Goal: Task Accomplishment & Management: Manage account settings

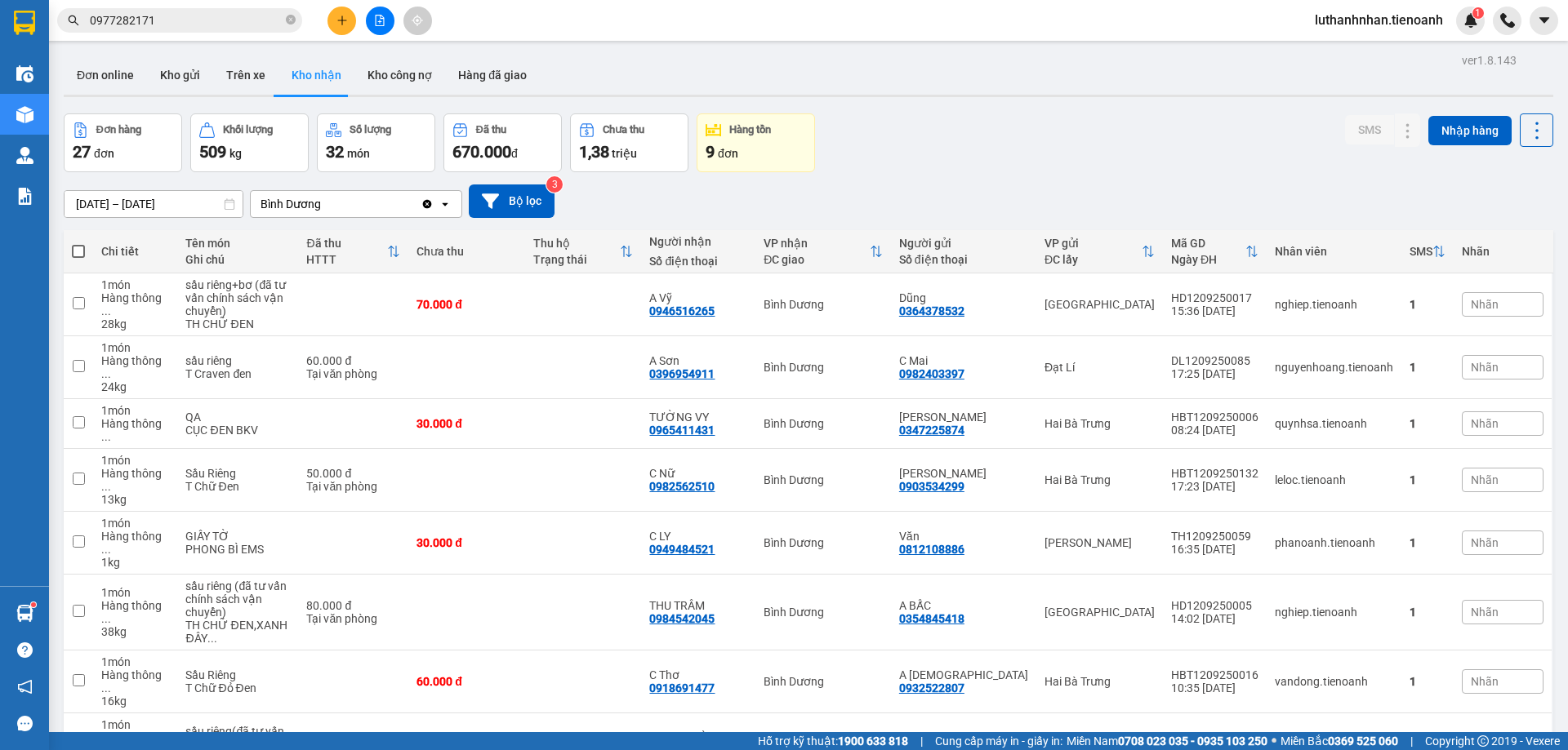
click at [894, 170] on div "Đơn hàng 27 đơn Khối lượng 509 kg Số lượng 32 món Đã thu 670.000 đ Chưa thu 1,3…" at bounding box center [808, 142] width 1490 height 59
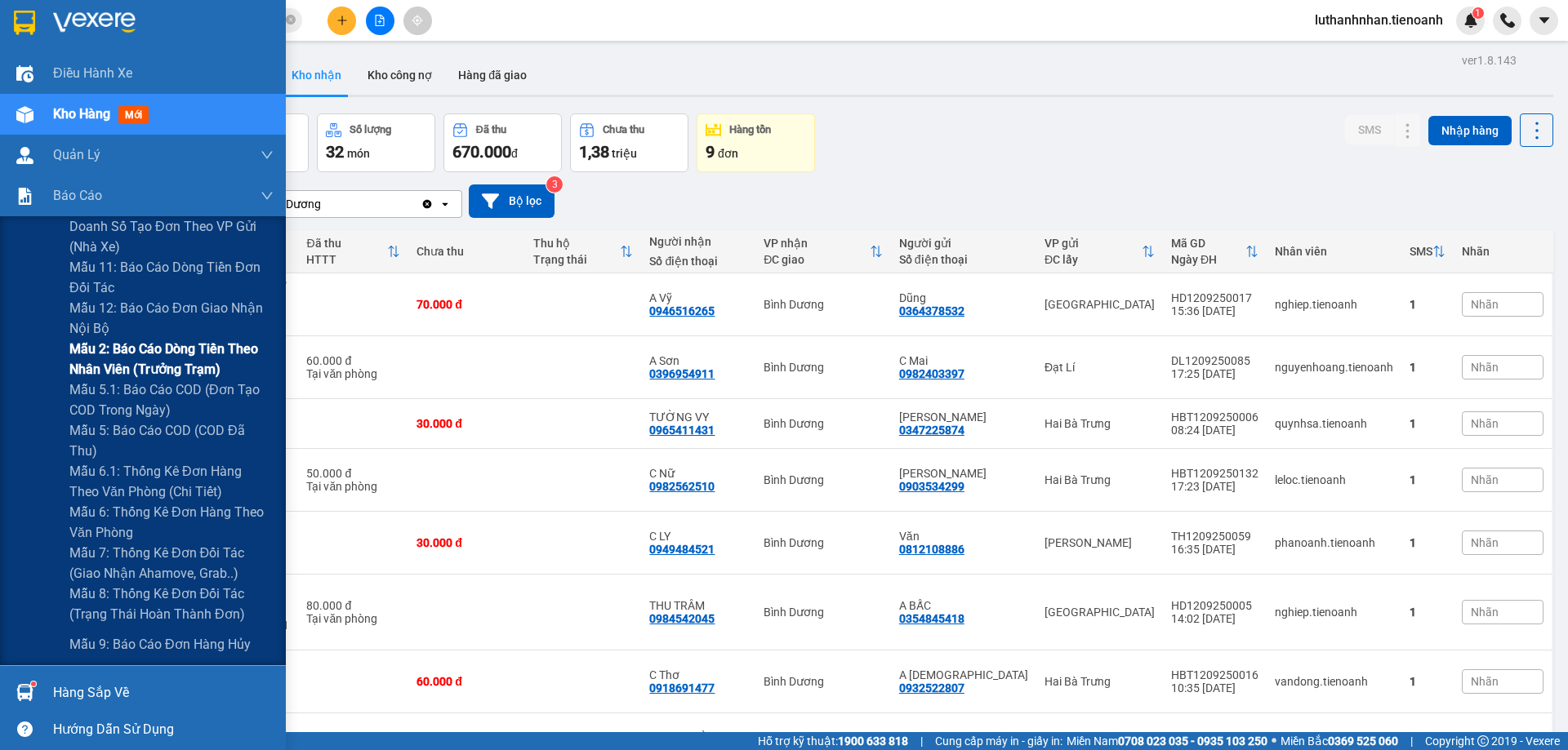
click at [201, 359] on span "Mẫu 2: Báo cáo dòng tiền theo nhân viên (Trưởng Trạm)" at bounding box center [172, 359] width 204 height 41
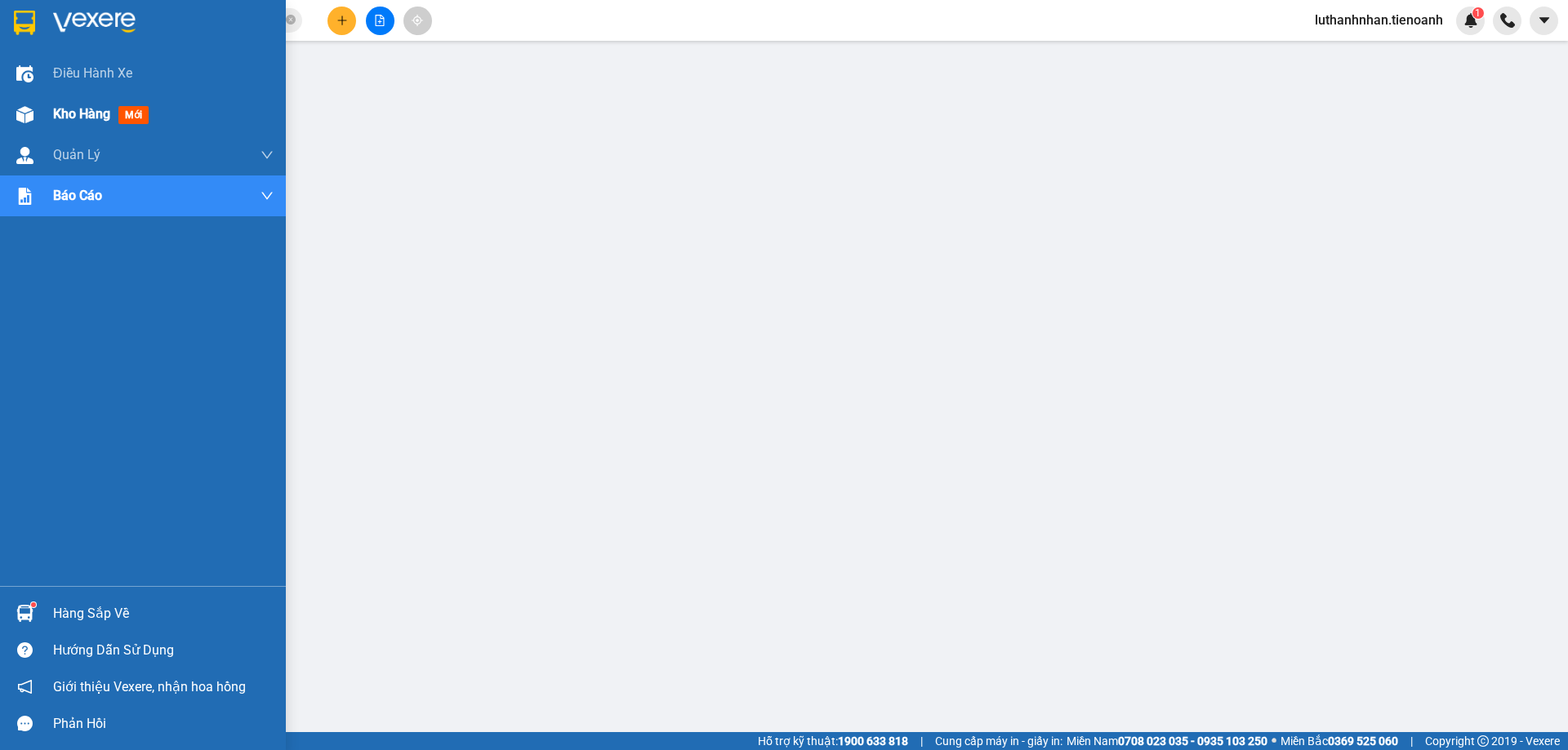
click at [49, 111] on div "Kho hàng mới" at bounding box center [142, 114] width 286 height 41
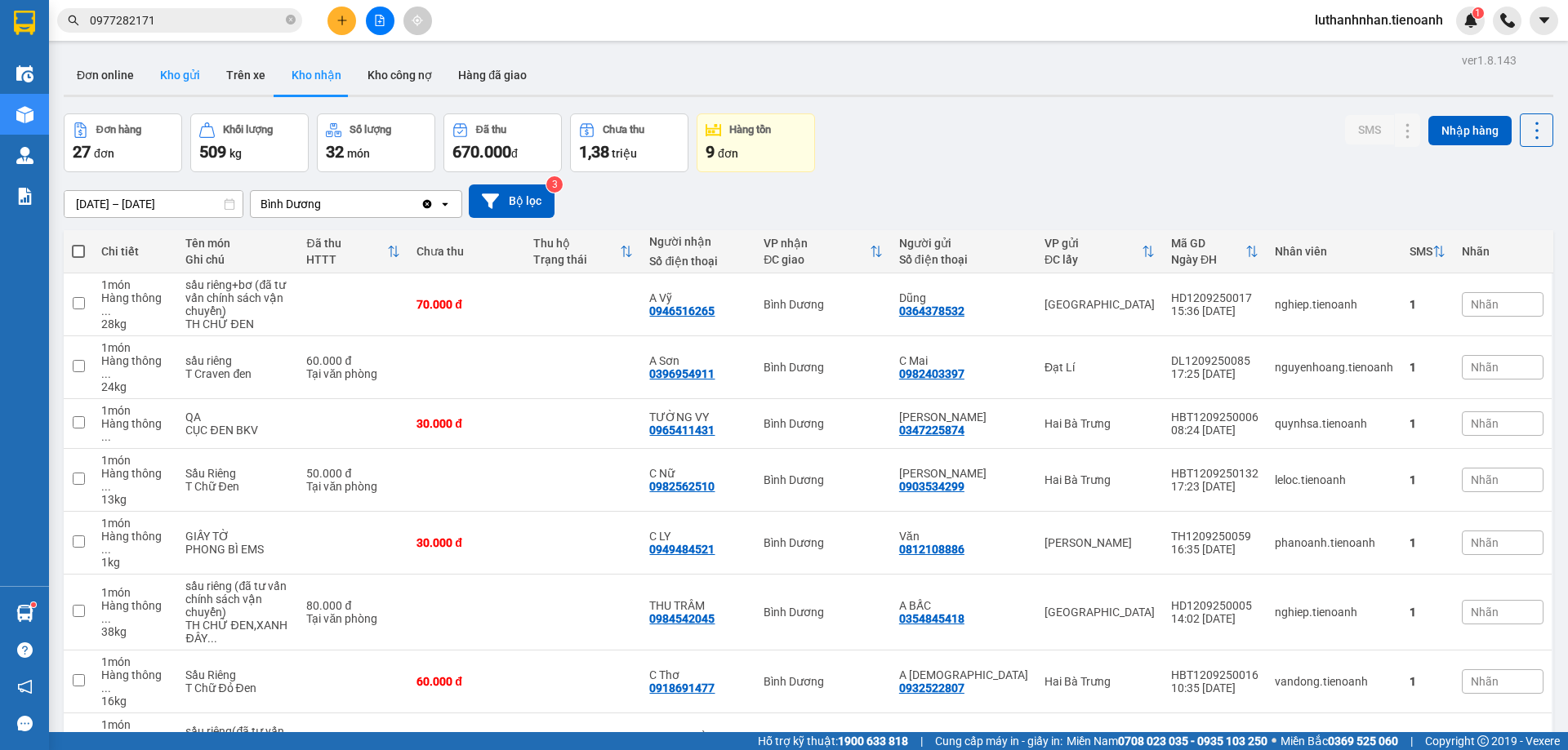
click at [179, 75] on button "Kho gửi" at bounding box center [180, 74] width 66 height 39
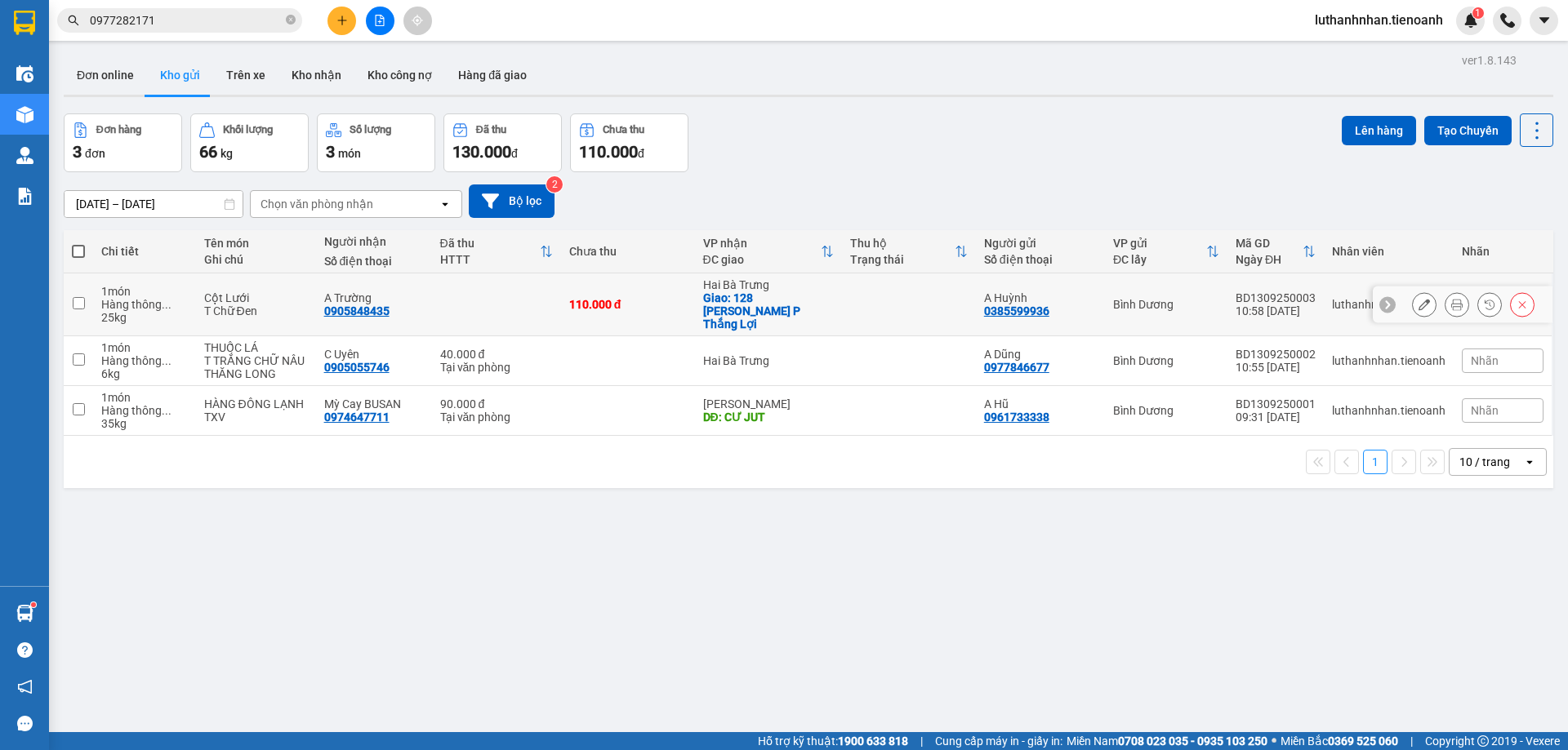
click at [649, 306] on td "110.000 đ" at bounding box center [628, 305] width 134 height 63
checkbox input "true"
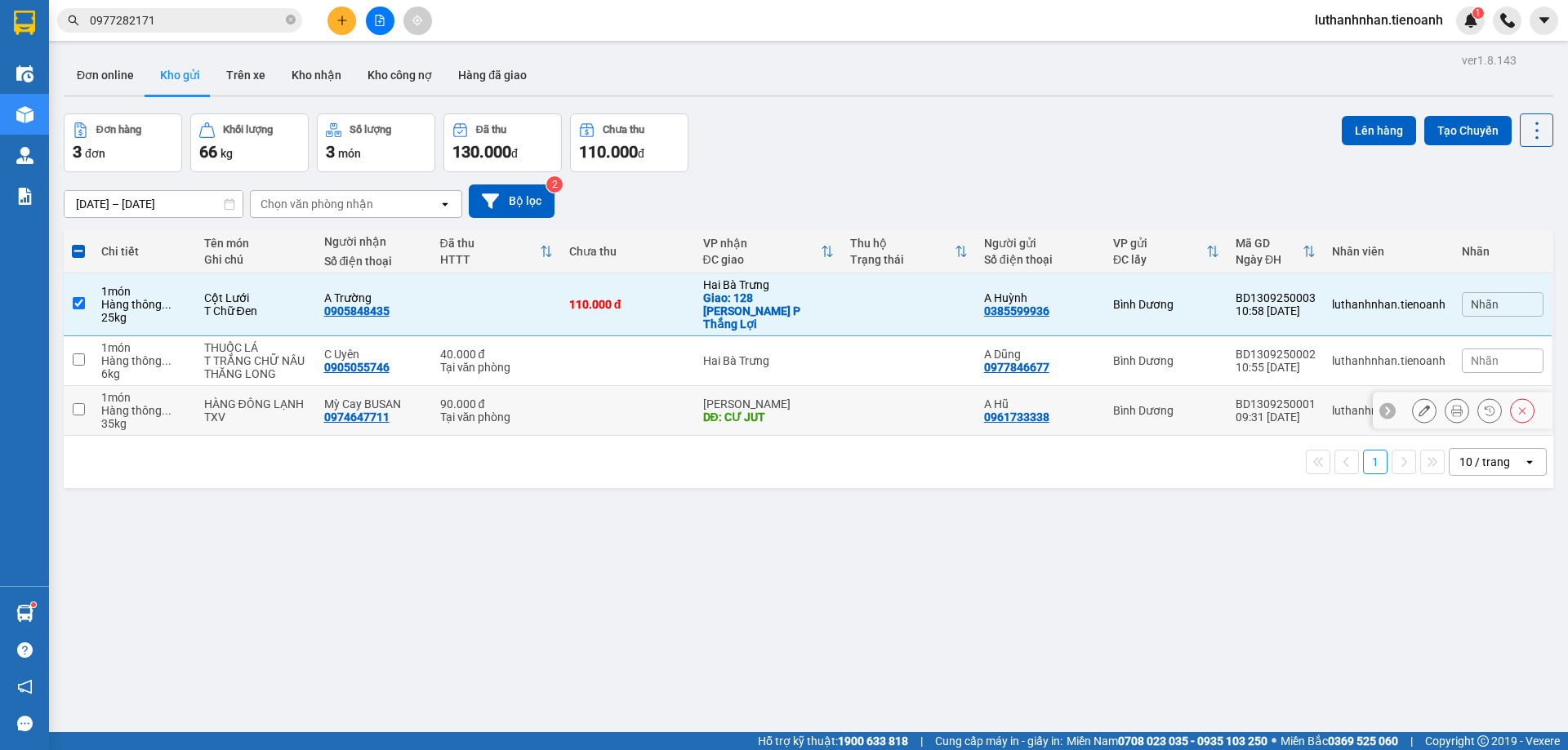
click at [641, 404] on td at bounding box center [628, 411] width 134 height 50
checkbox input "true"
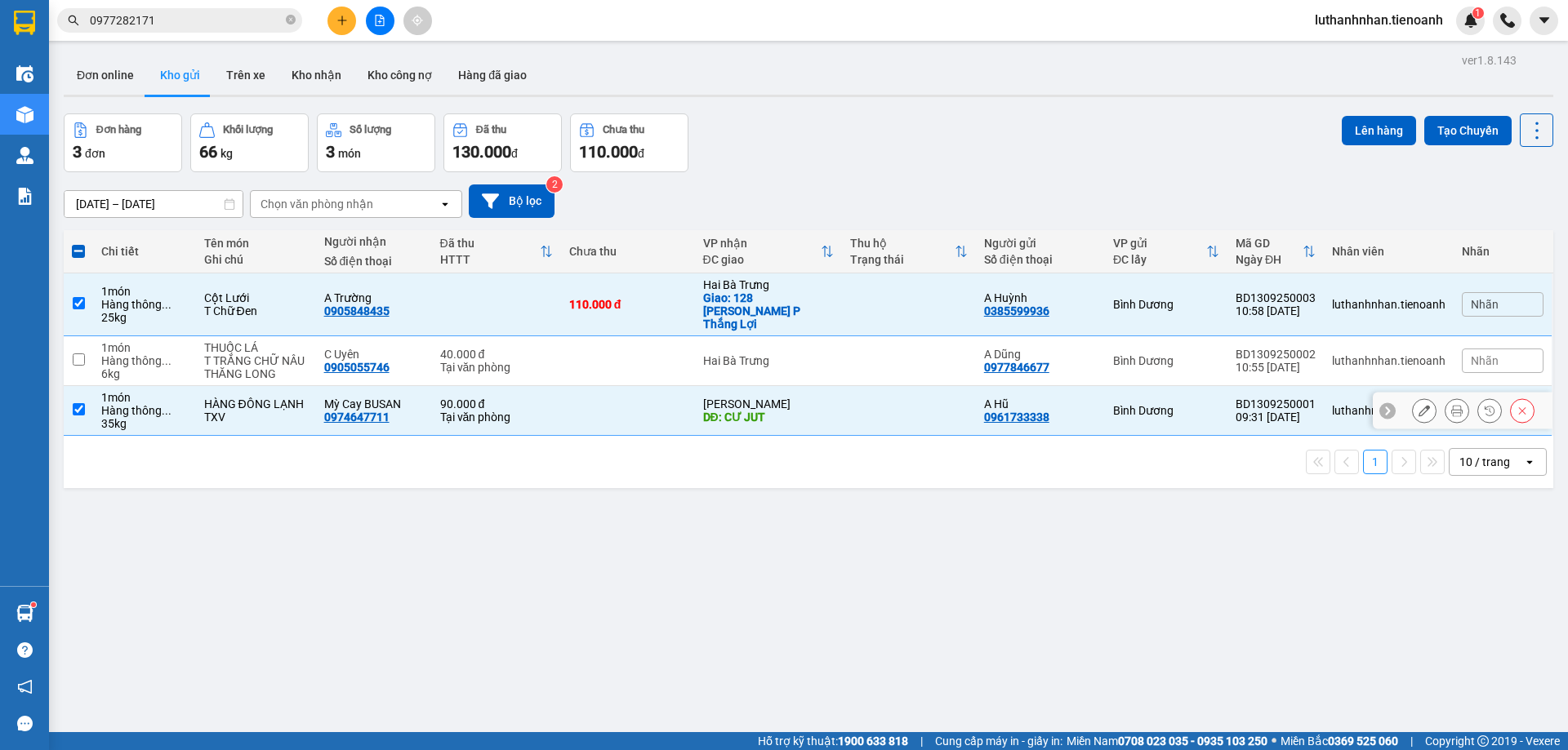
click at [641, 368] on td at bounding box center [628, 361] width 134 height 50
checkbox input "true"
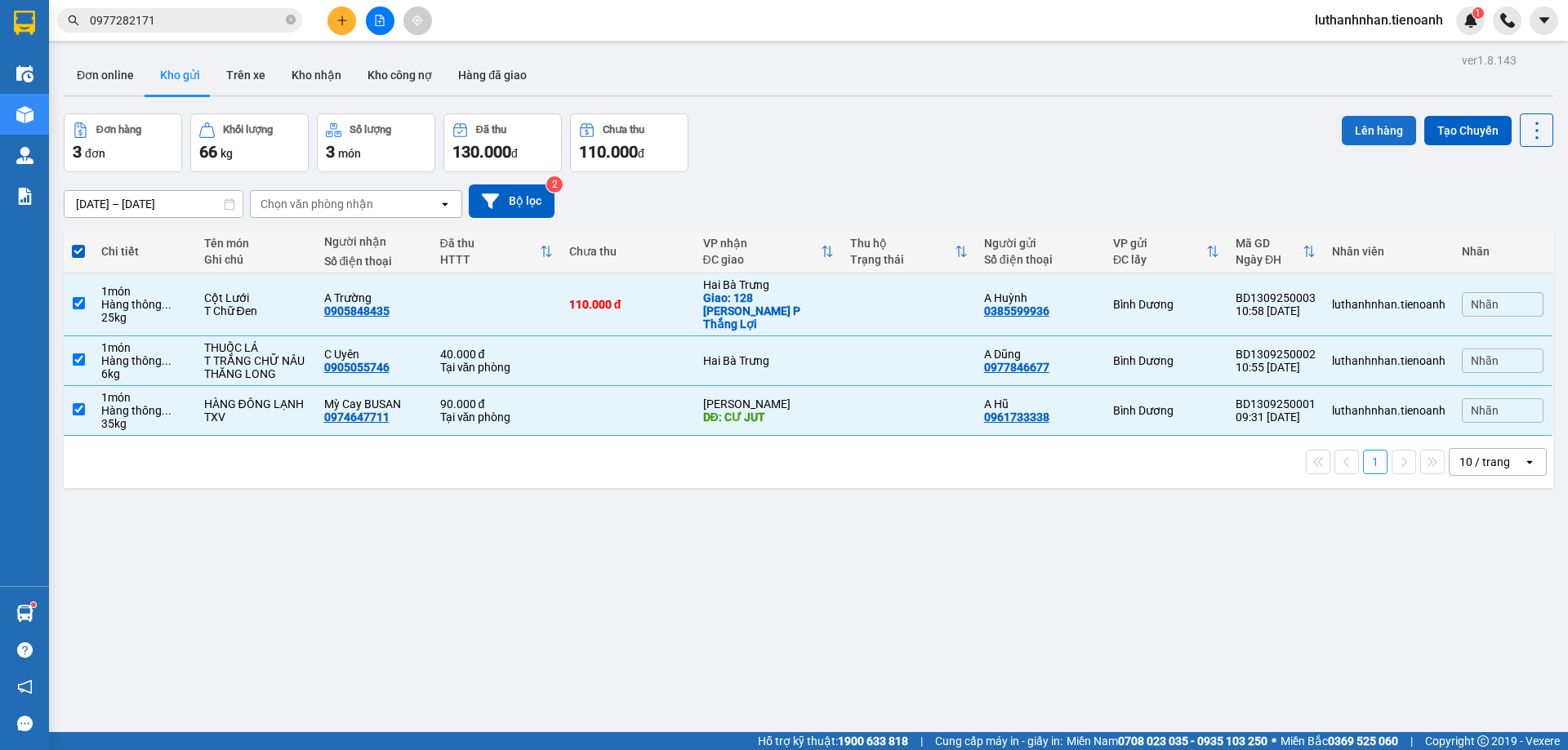
click at [1370, 129] on button "Lên hàng" at bounding box center [1379, 131] width 74 height 29
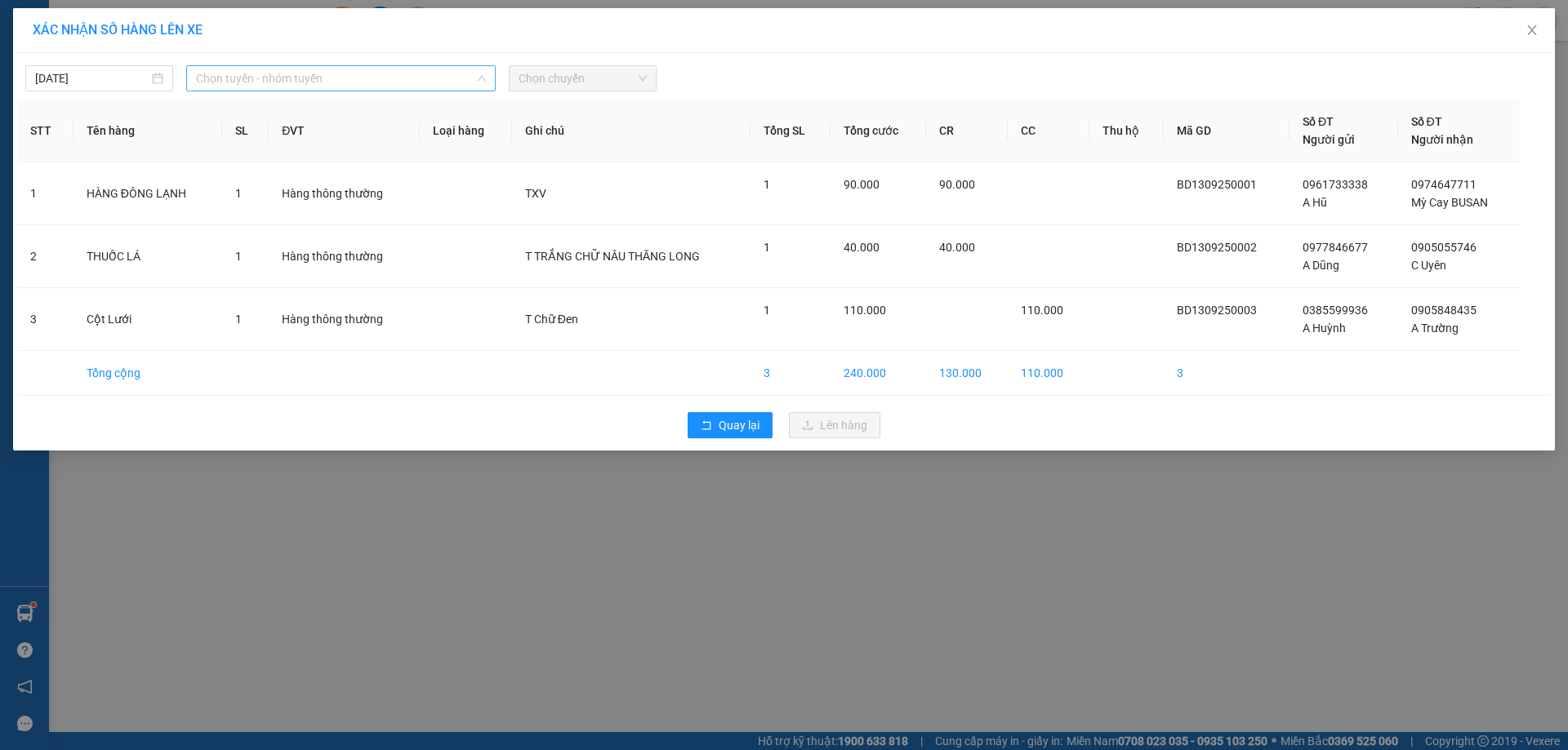
click at [385, 77] on span "Chọn tuyến - nhóm tuyến" at bounding box center [341, 78] width 290 height 24
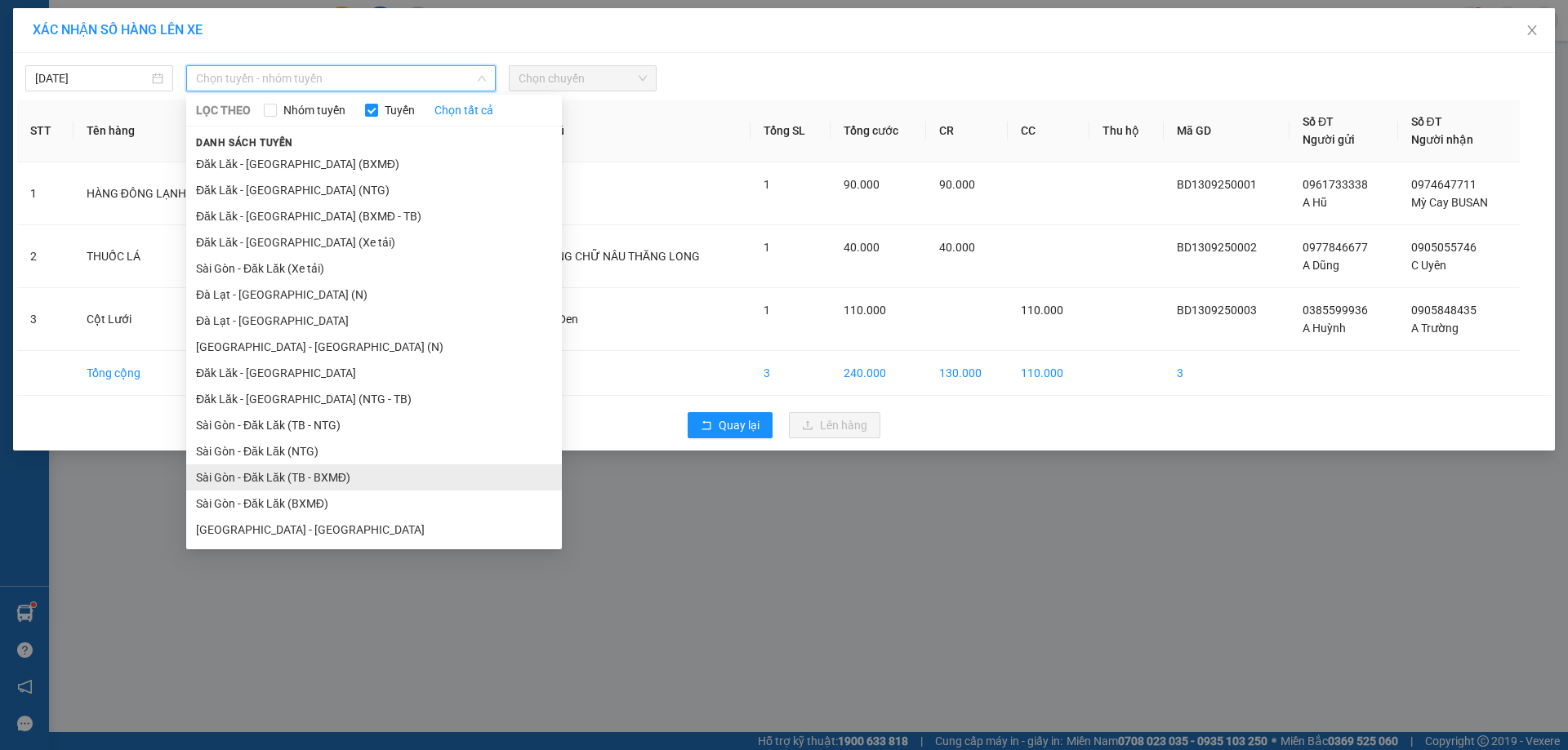
click at [311, 484] on li "Sài Gòn - Đăk Lăk (TB - BXMĐ)" at bounding box center [374, 477] width 376 height 26
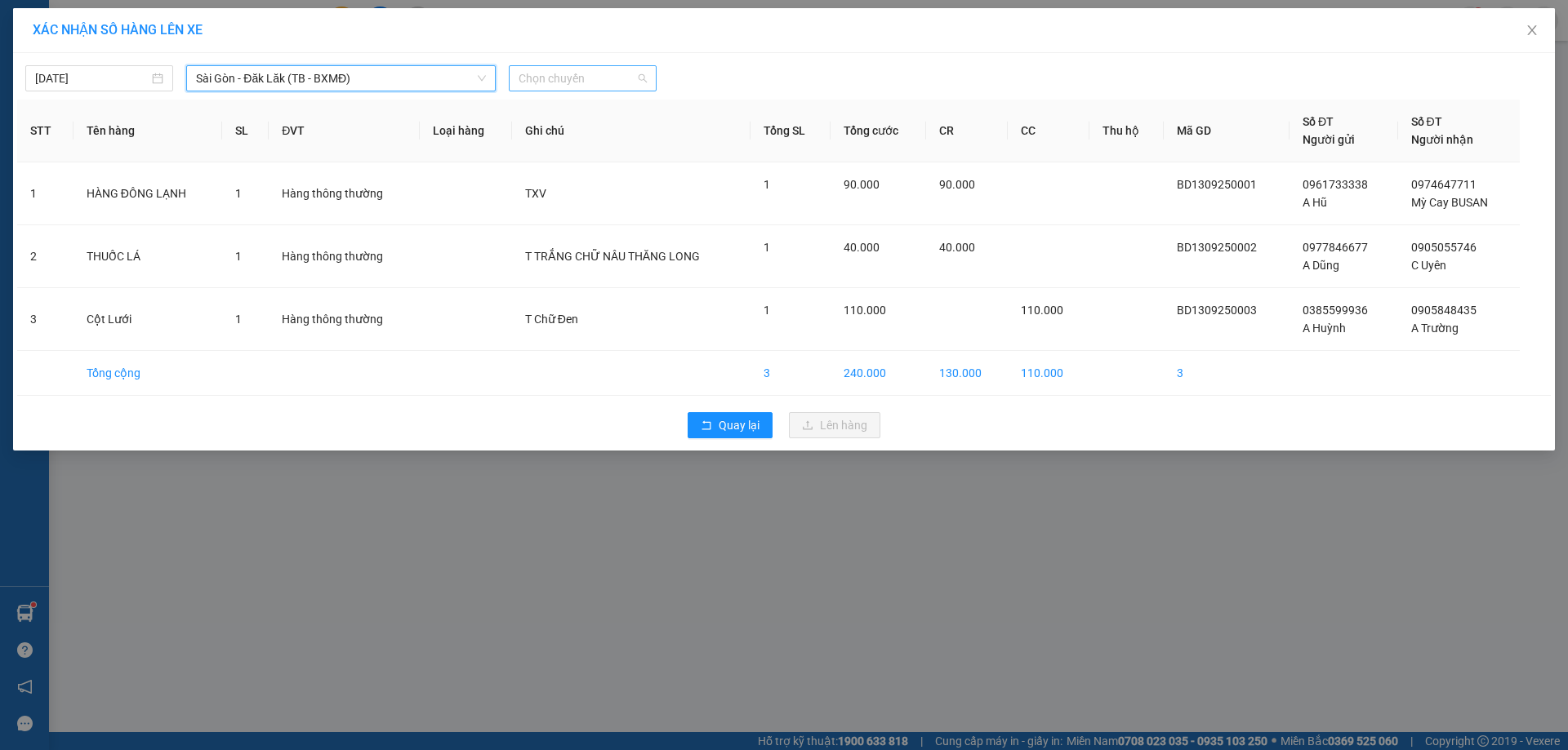
click at [576, 71] on span "Chọn chuyến" at bounding box center [583, 78] width 128 height 24
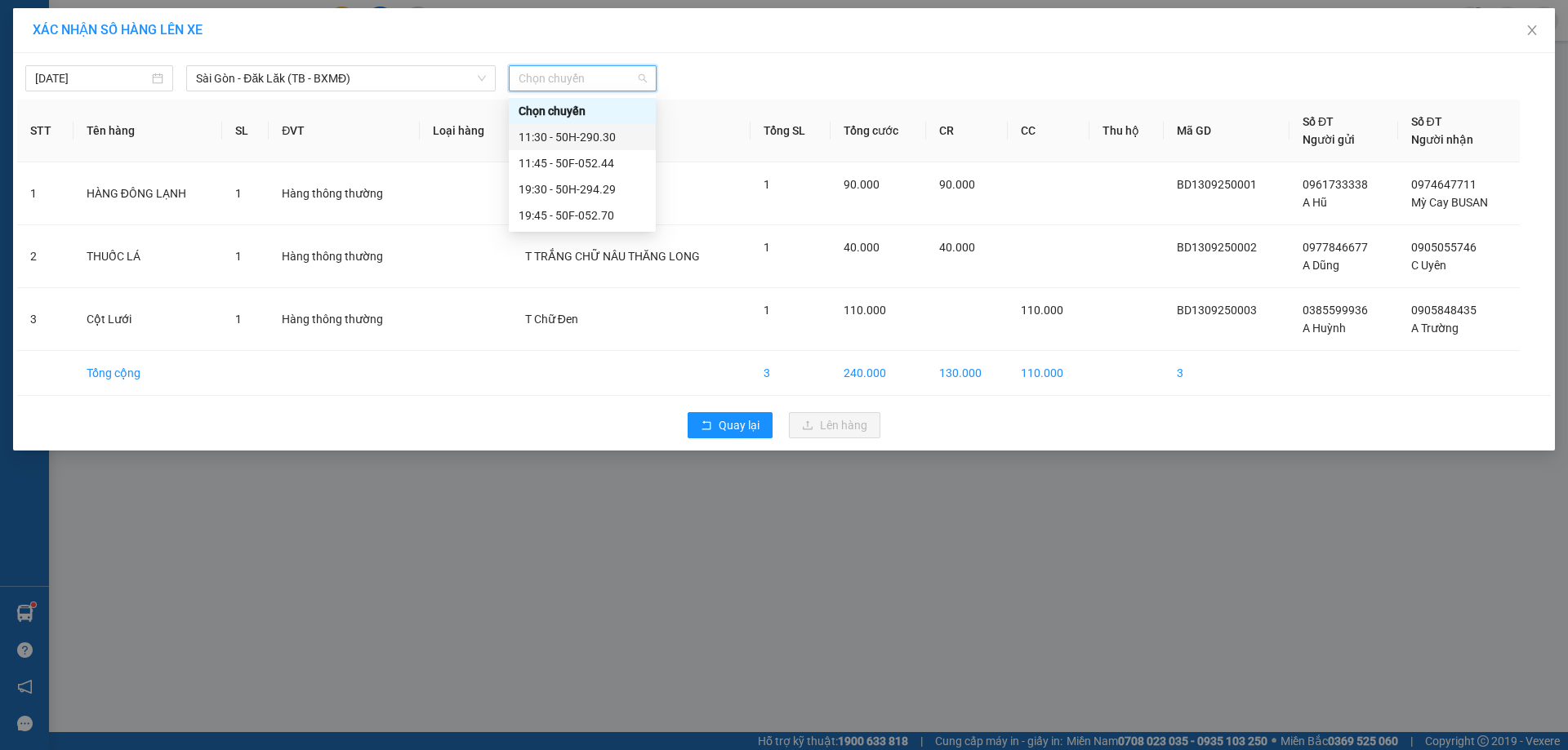
click at [601, 141] on div "11:30 - 50H-290.30" at bounding box center [583, 137] width 127 height 18
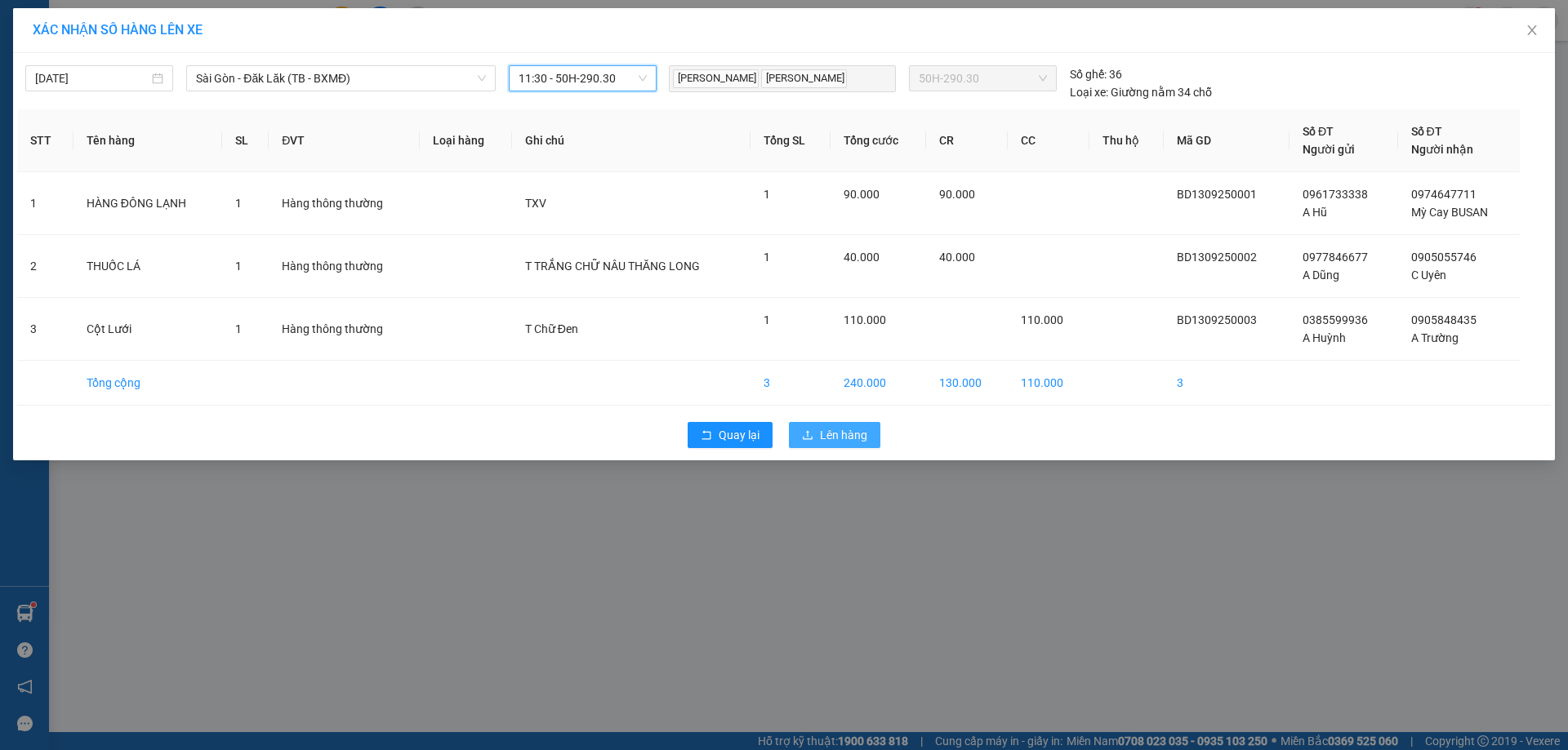
click at [833, 437] on span "Lên hàng" at bounding box center [844, 435] width 47 height 18
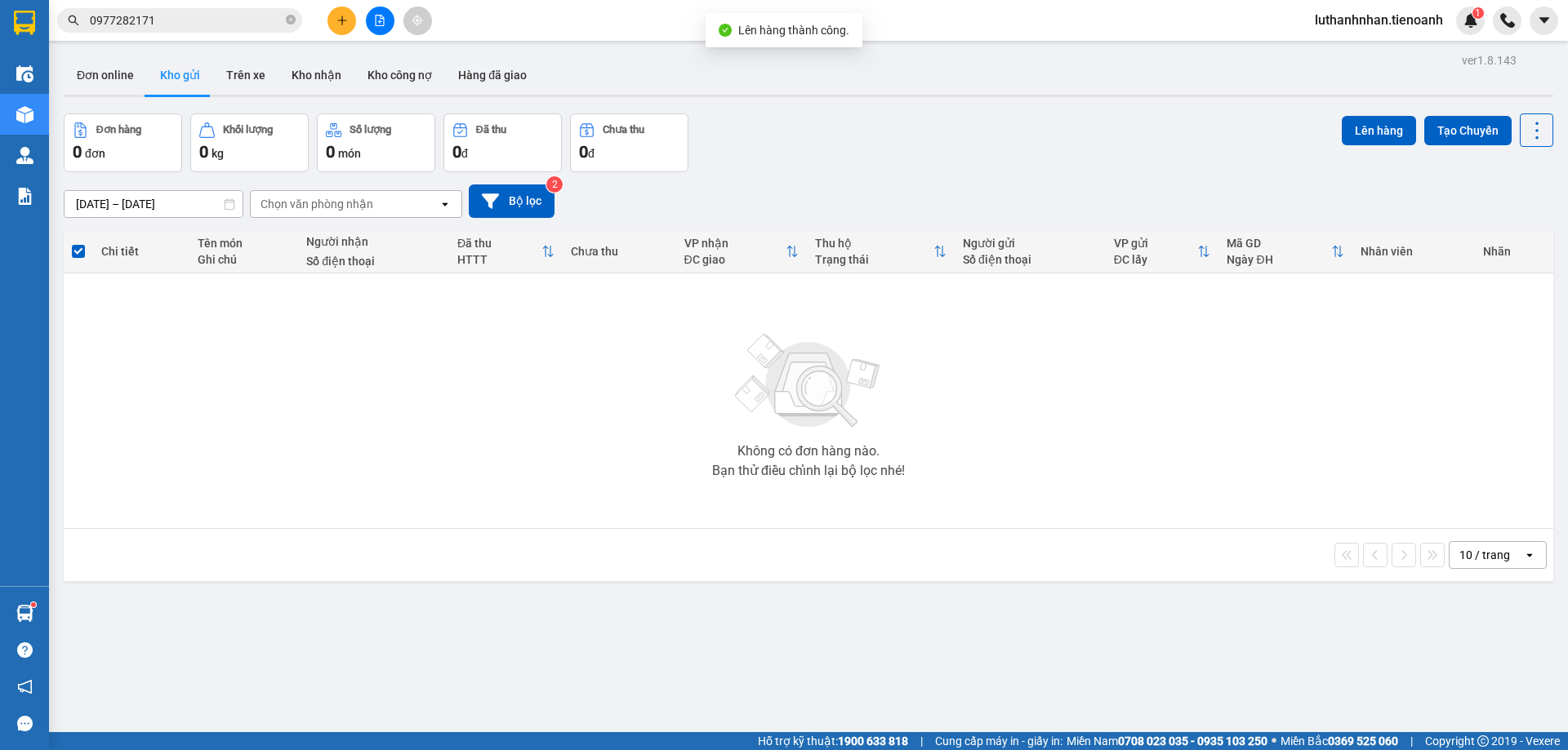
click at [859, 156] on div "Đơn hàng 0 đơn Khối lượng 0 kg Số lượng 0 món Đã thu 0 đ Chưa thu 0 đ Lên hàng …" at bounding box center [808, 142] width 1490 height 59
click at [1413, 24] on span "luthanhnhan.tienoanh" at bounding box center [1379, 20] width 154 height 21
click at [1368, 50] on span "Đăng xuất" at bounding box center [1386, 51] width 121 height 18
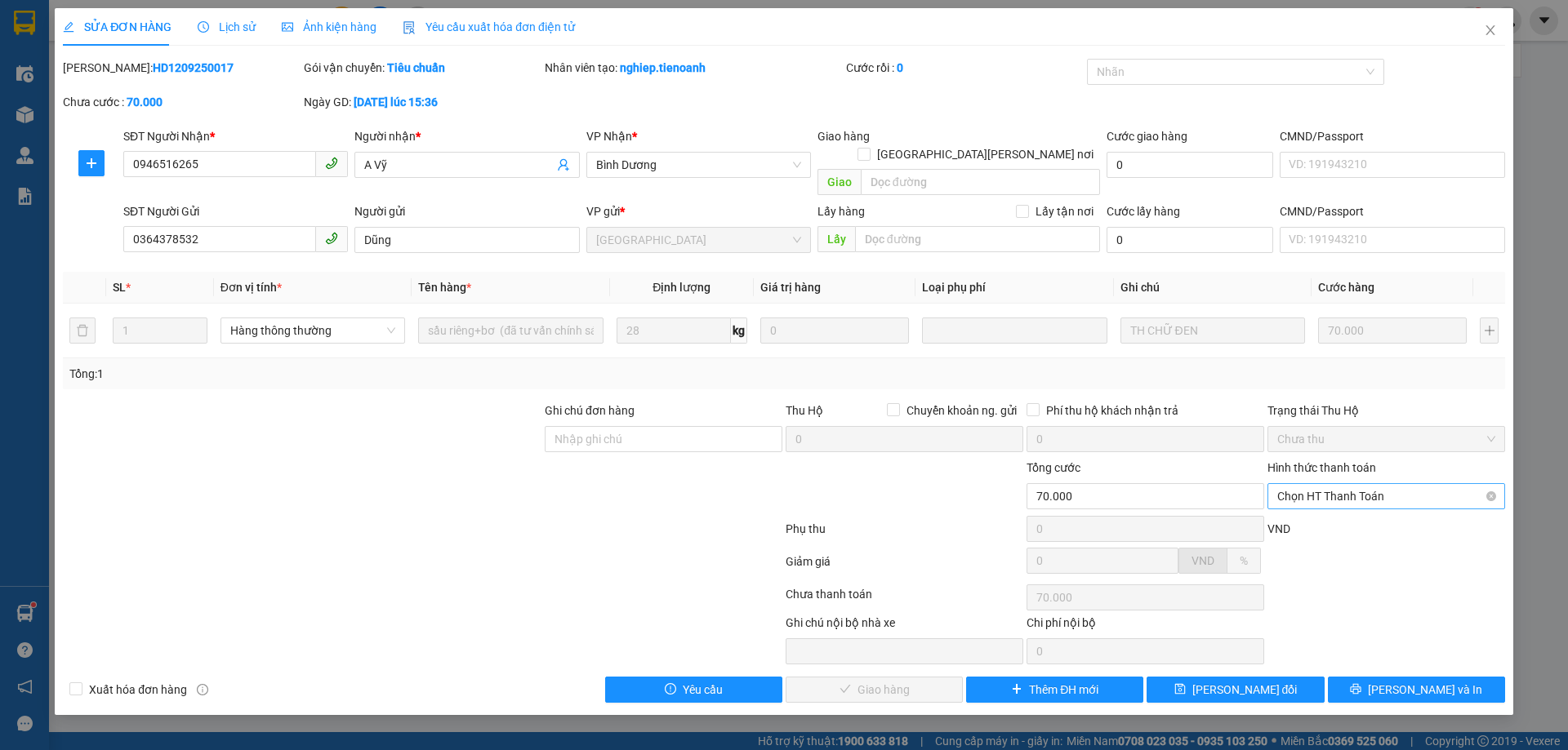
click at [1338, 484] on span "Chọn HT Thanh Toán" at bounding box center [1387, 496] width 218 height 24
drag, startPoint x: 1342, startPoint y: 512, endPoint x: 1311, endPoint y: 527, distance: 34.4
click at [1343, 513] on div "Tại văn phòng" at bounding box center [1387, 511] width 218 height 18
type input "0"
click at [1488, 30] on icon "close" at bounding box center [1490, 30] width 13 height 13
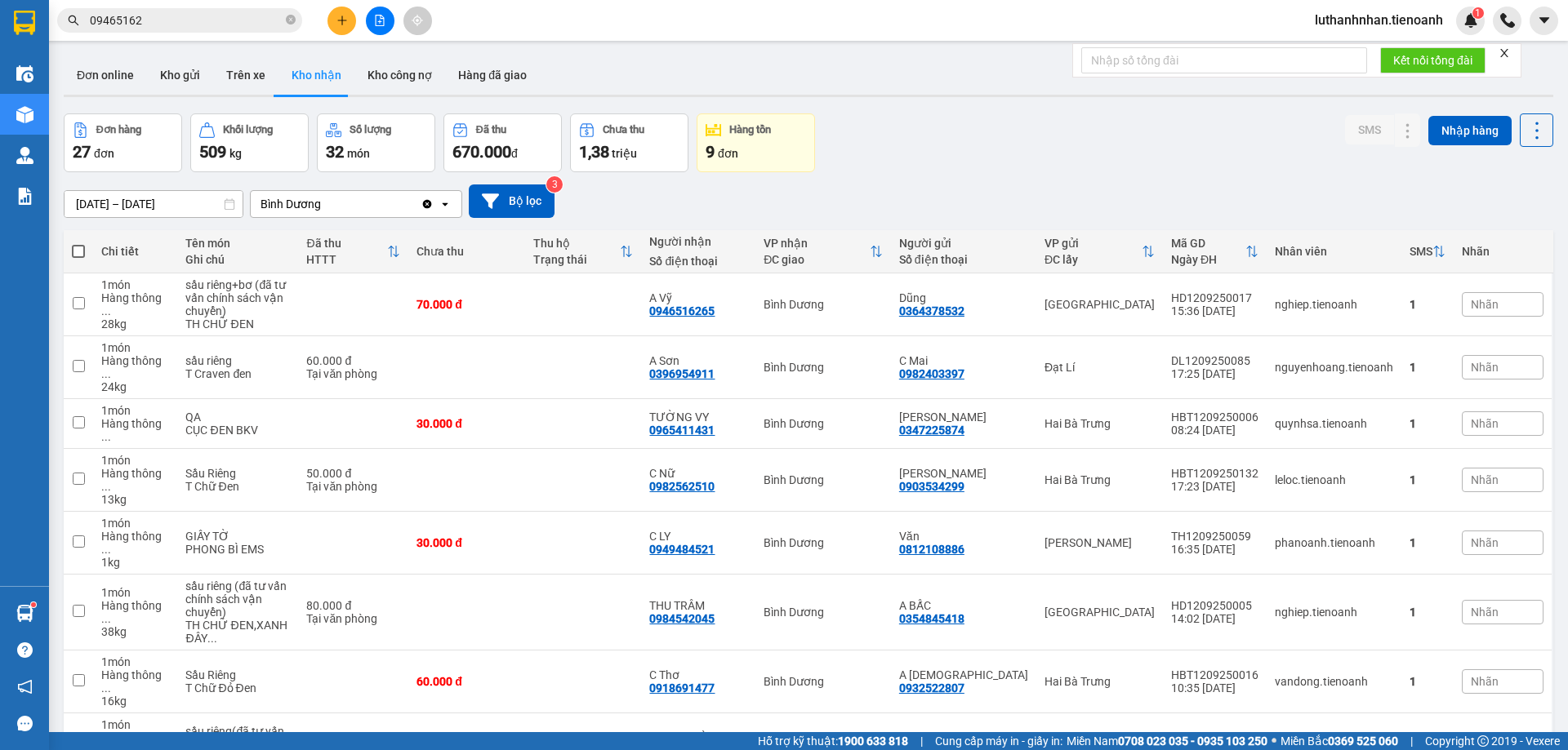
click at [993, 151] on div "Đơn hàng 27 đơn Khối lượng 509 kg Số lượng 32 món Đã thu 670.000 đ Chưa thu 1,3…" at bounding box center [808, 142] width 1490 height 59
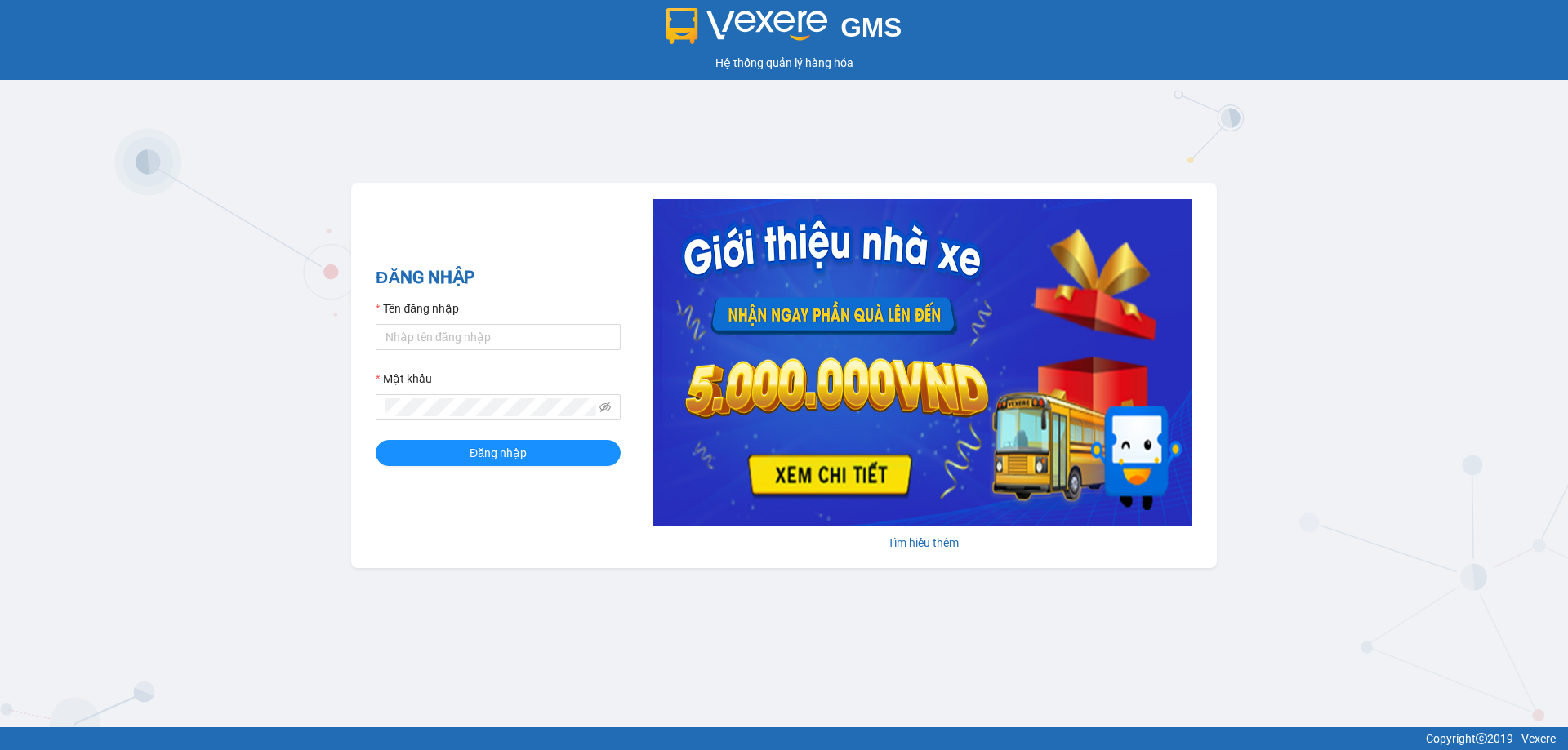
click at [248, 258] on div "GMS Hệ thống quản lý hàng hóa ĐĂNG NHẬP Tên đăng nhập Mật khẩu Đăng nhập Tìm hi…" at bounding box center [784, 364] width 1568 height 727
click at [442, 349] on input "Tên đăng nhập" at bounding box center [498, 336] width 245 height 26
type input "duykha.tienoanh"
click at [376, 440] on button "Đăng nhập" at bounding box center [498, 453] width 245 height 26
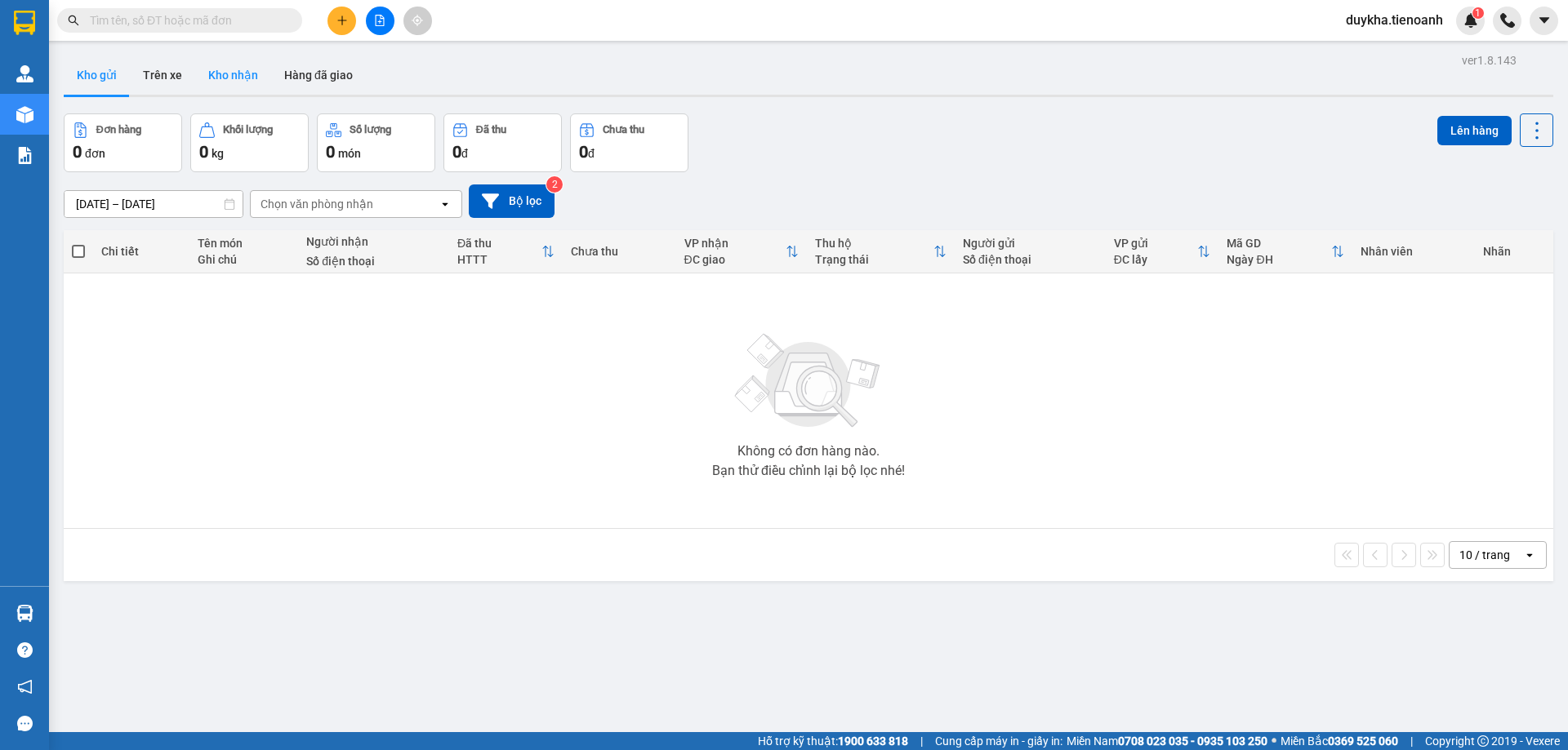
click at [215, 81] on button "Kho nhận" at bounding box center [233, 74] width 76 height 39
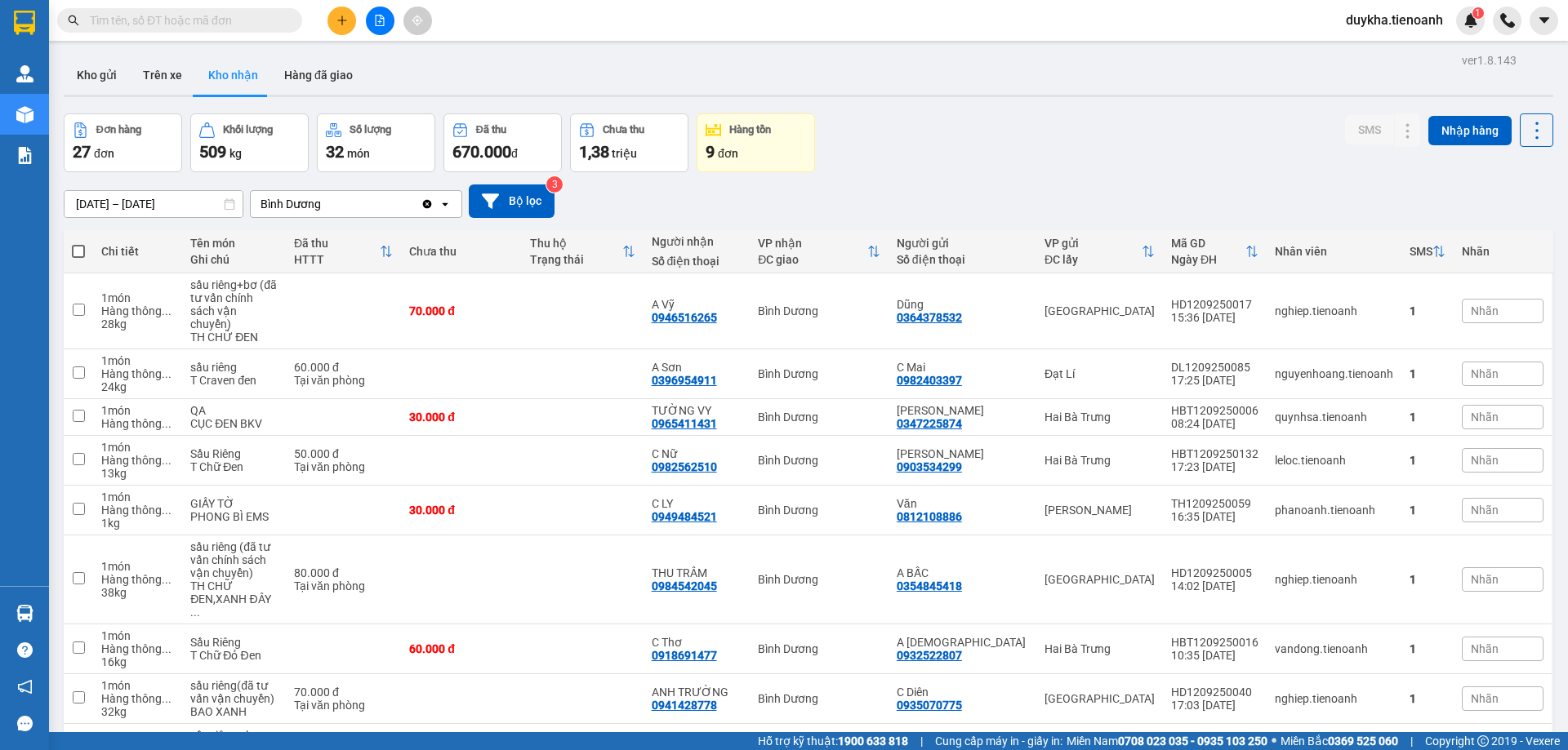
click at [560, 54] on div "ver 1.8.143 Kho gửi Trên xe Kho nhận Hàng đã giao Đơn hàng 27 đơn Khối lượng 50…" at bounding box center [808, 479] width 1503 height 860
click at [338, 21] on icon "plus" at bounding box center [342, 20] width 12 height 12
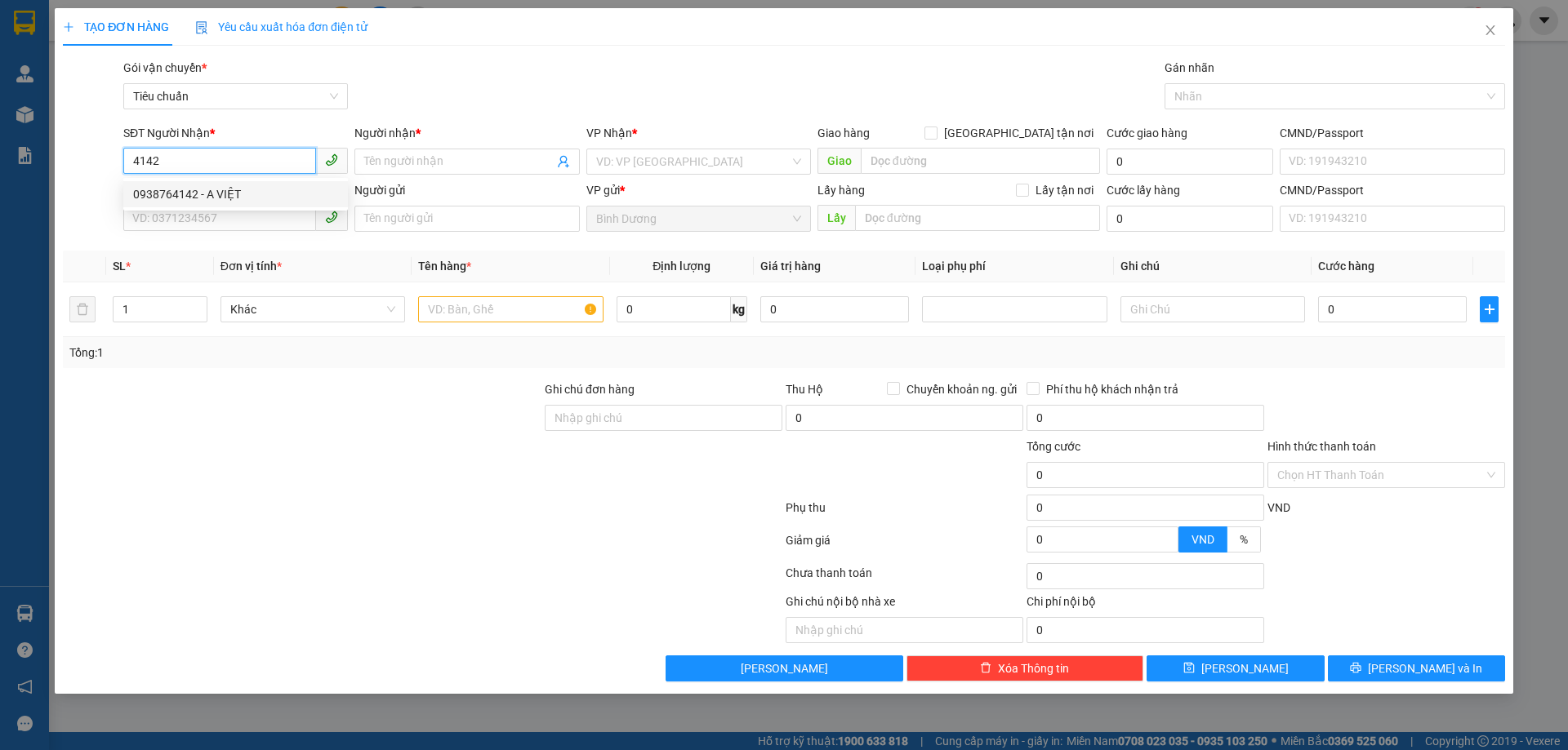
click at [256, 188] on div "0938764142 - A VIỆT" at bounding box center [236, 194] width 205 height 18
type input "0938764142"
type input "A VIỆT"
type input "630.000"
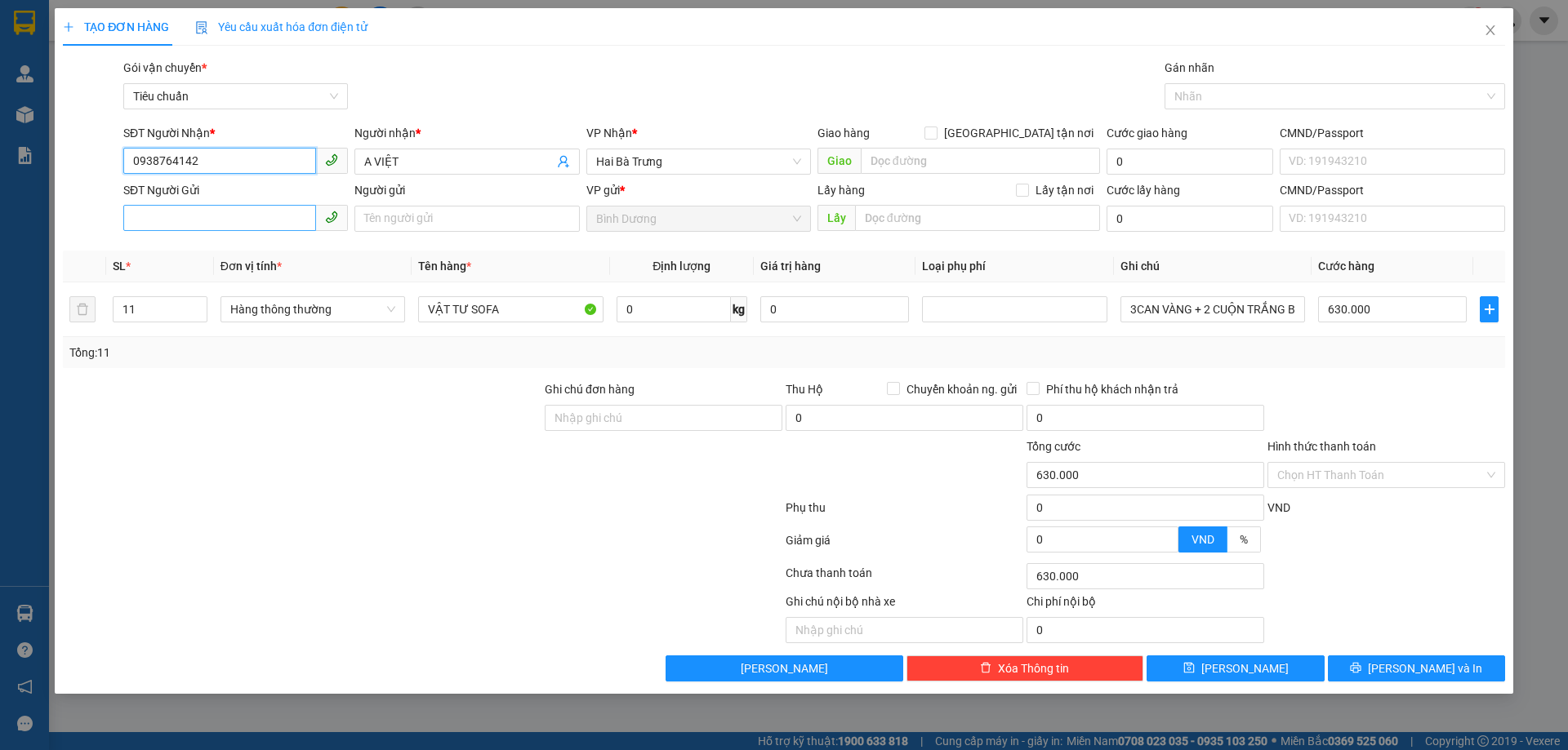
type input "0938764142"
click at [271, 213] on input "SĐT Người Gửi" at bounding box center [220, 218] width 192 height 26
click at [233, 243] on div "0392823567 - A Thiệt" at bounding box center [236, 251] width 205 height 18
type input "0392823567"
type input "A Thiệt"
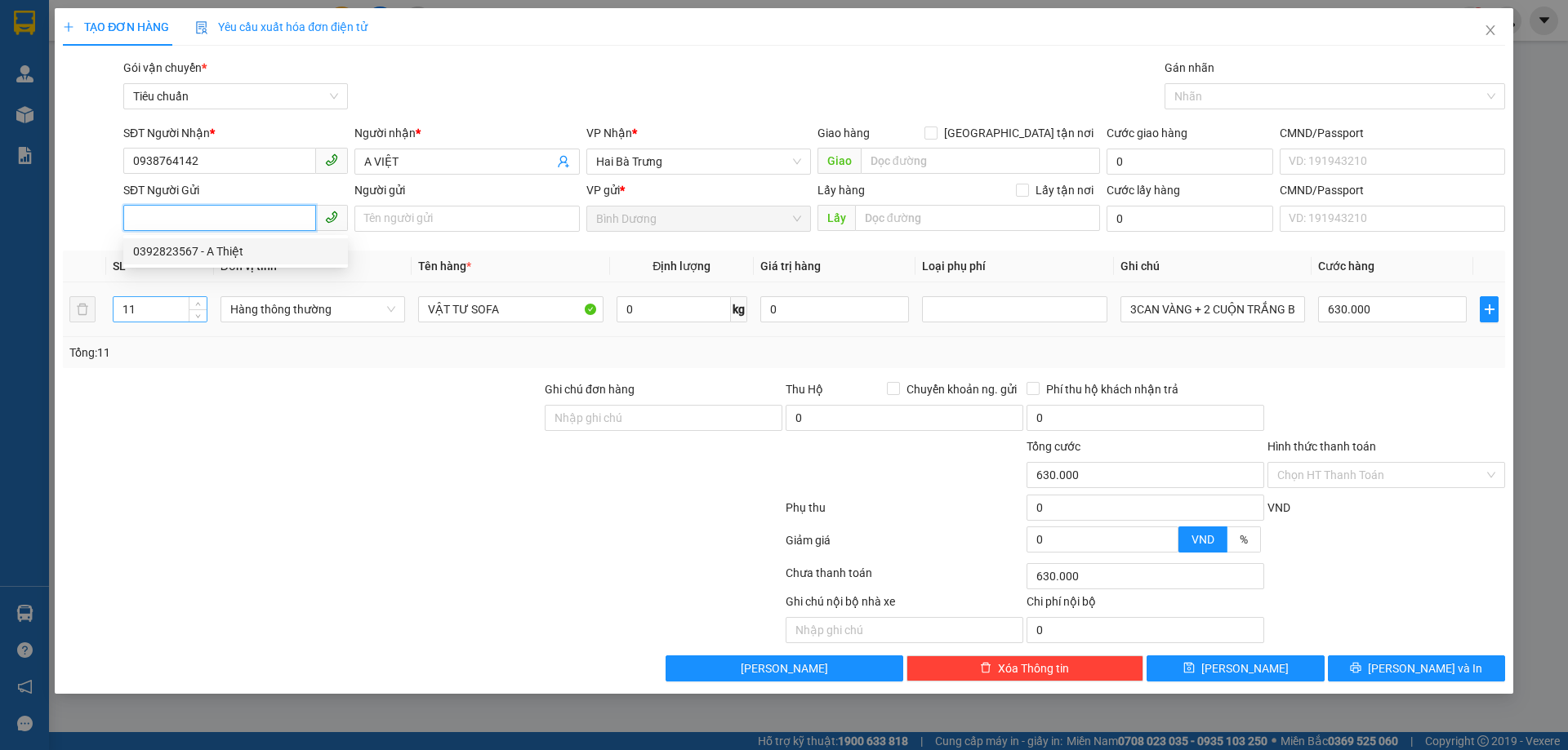
type input "205780205"
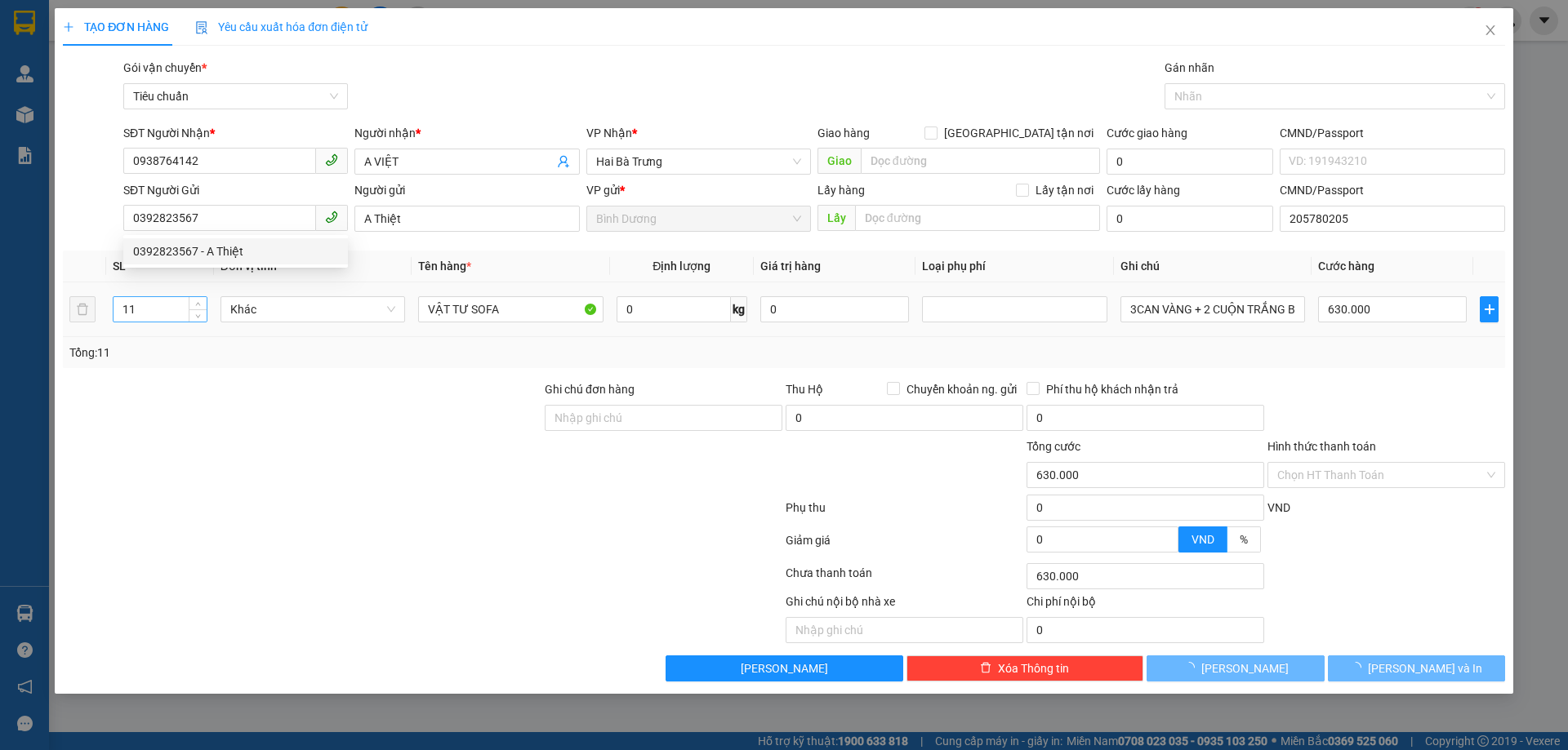
click at [169, 307] on input "11" at bounding box center [160, 309] width 93 height 24
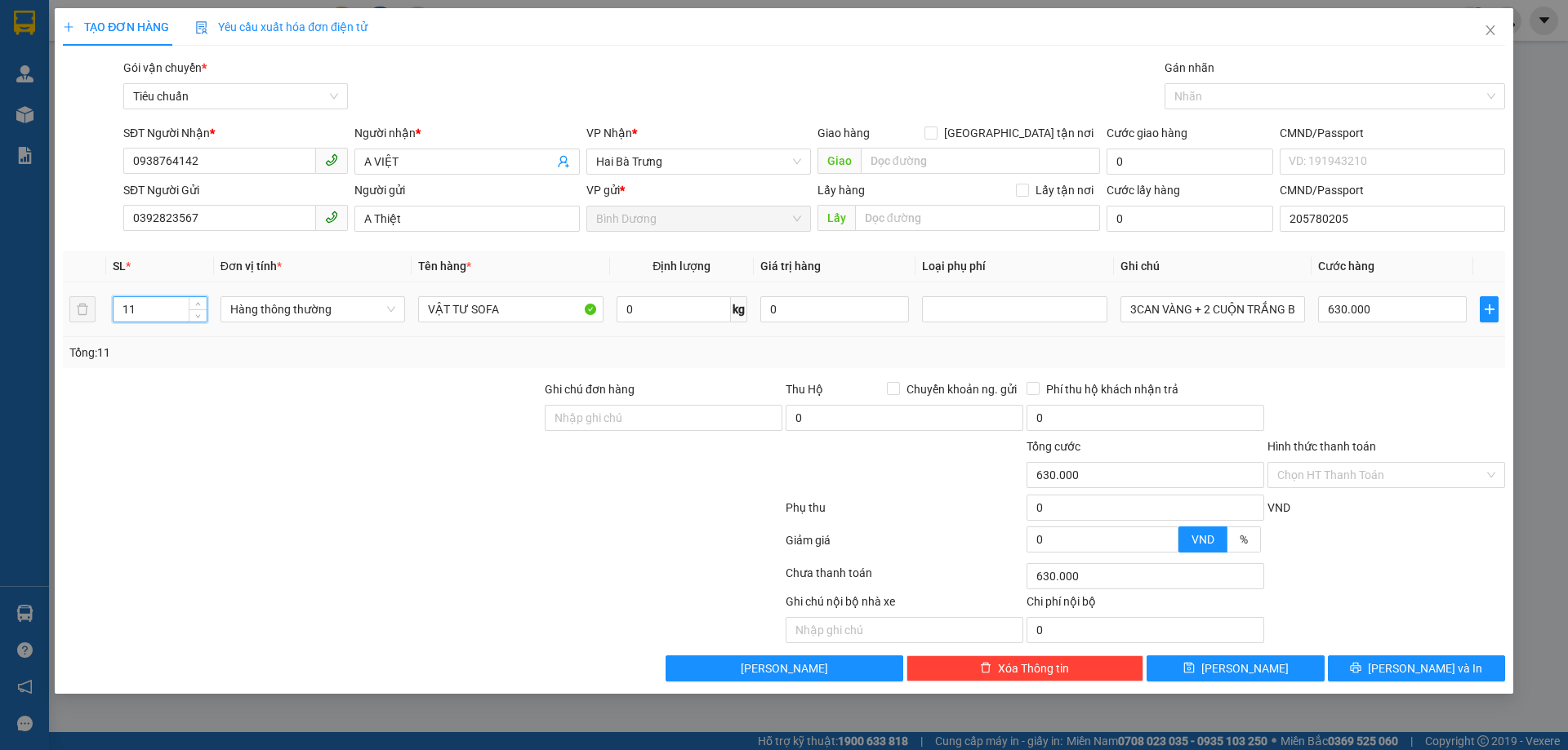
type input "1"
type input "5"
click at [268, 489] on div at bounding box center [302, 465] width 482 height 57
type input "0"
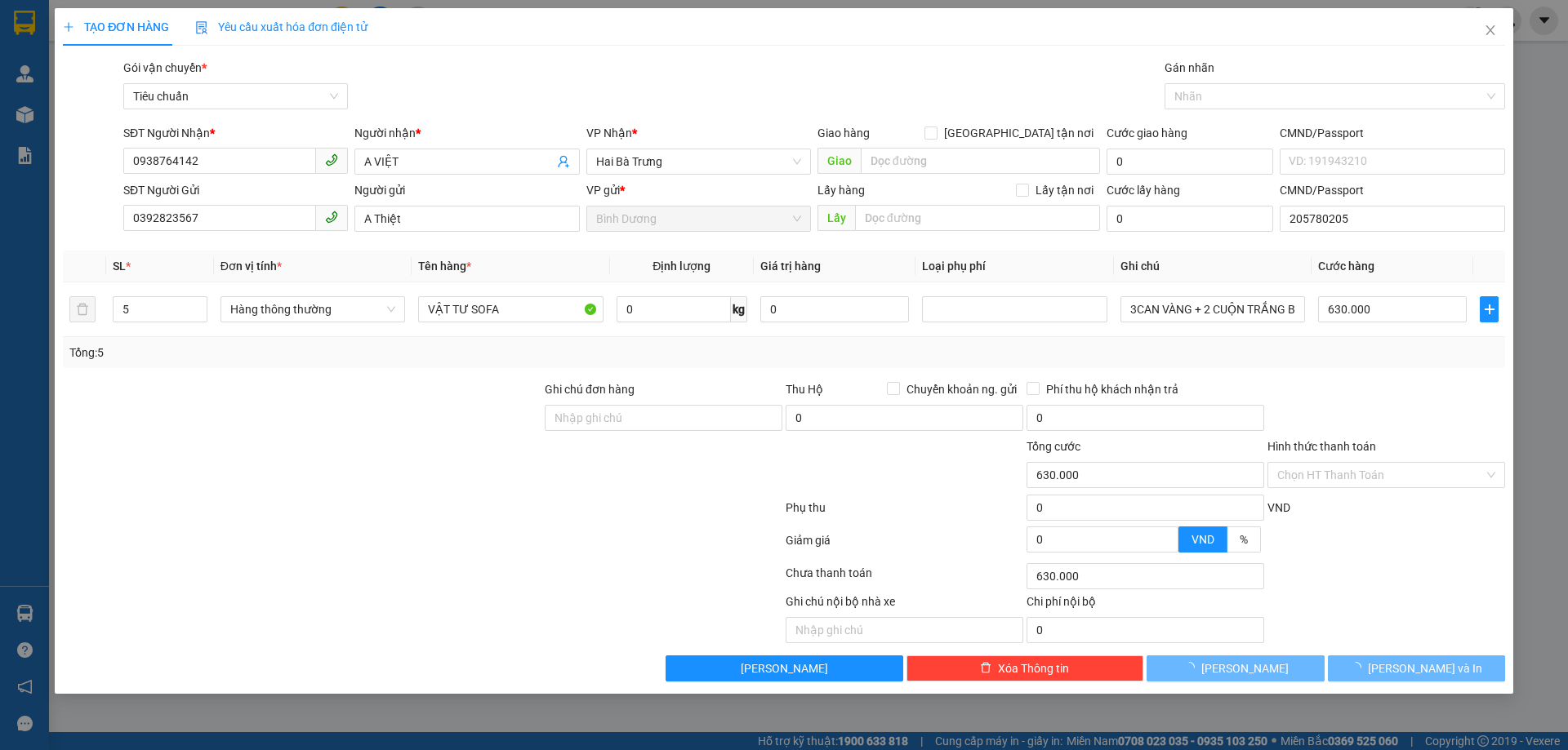
type input "0"
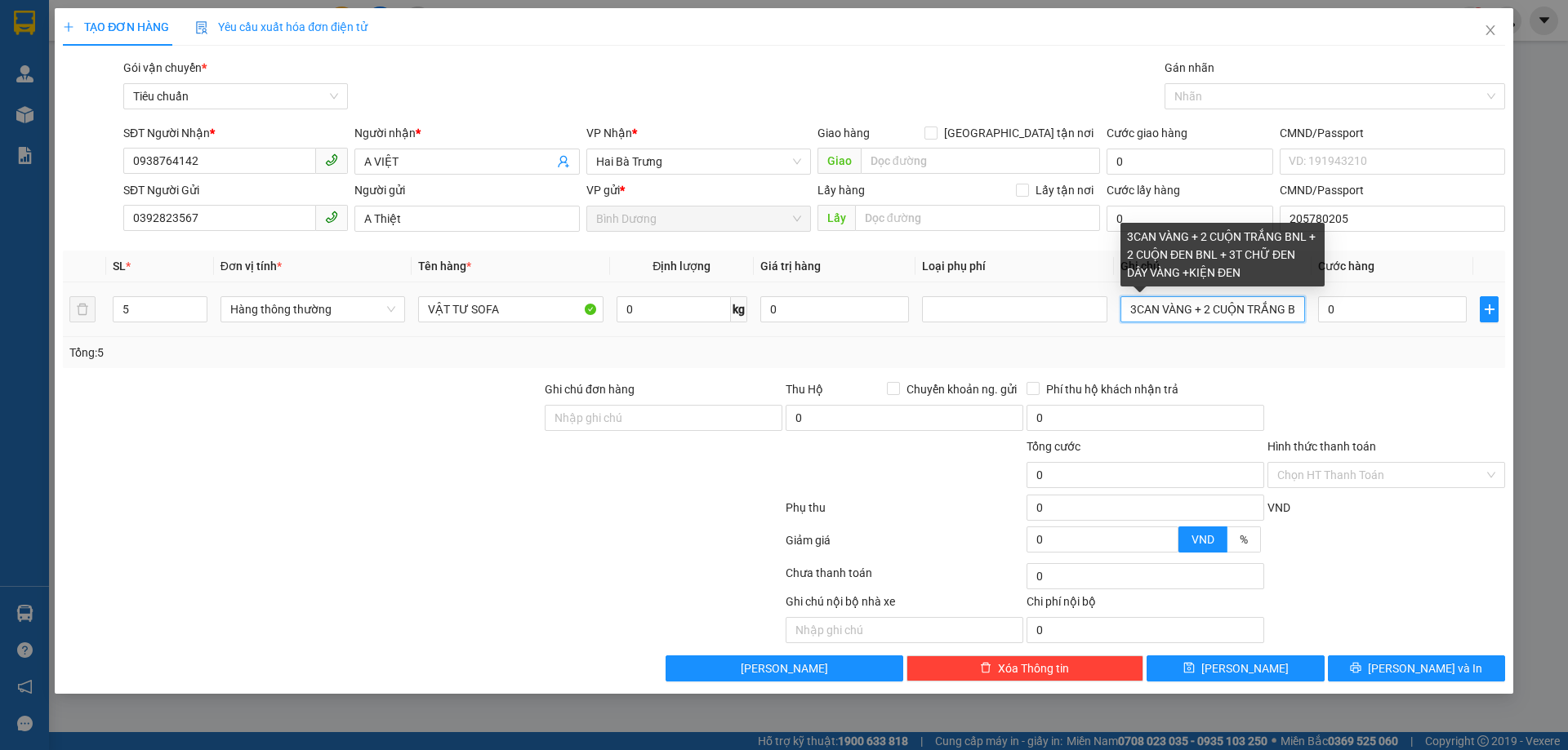
scroll to position [0, 317]
drag, startPoint x: 1125, startPoint y: 306, endPoint x: 1435, endPoint y: 336, distance: 311.4
click at [1435, 336] on tr "5 Hàng thông thường VẬT TƯ SOFA 0 kg 0 3CAN VÀNG + 2 CUỘN TRẮNG BNL + 2 CUỘN ĐE…" at bounding box center [783, 309] width 1442 height 54
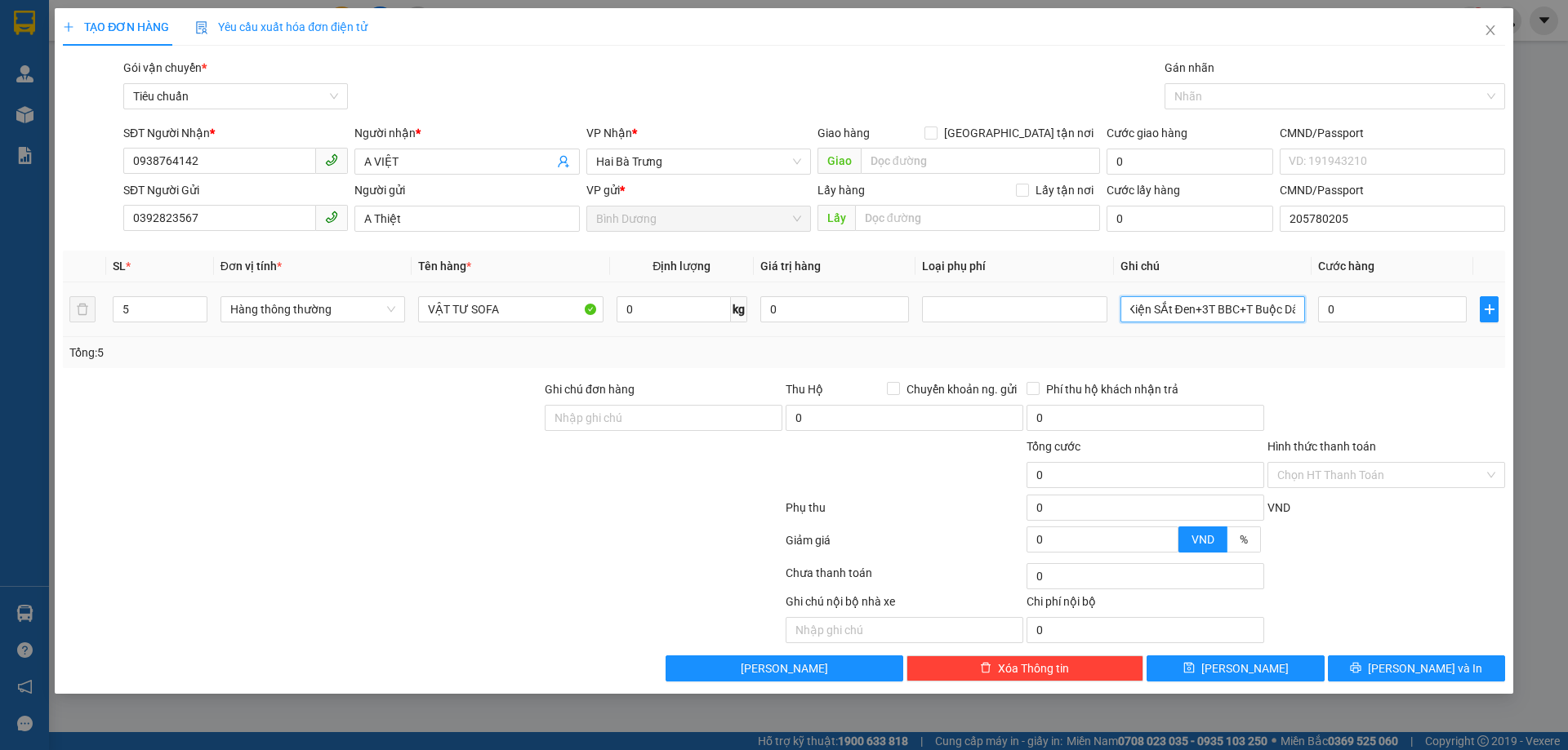
scroll to position [0, 8]
type input "Kiện SẮt Đen+3T BBC+T Buộc Dây"
click at [1369, 315] on input "0" at bounding box center [1393, 309] width 149 height 26
type input "4"
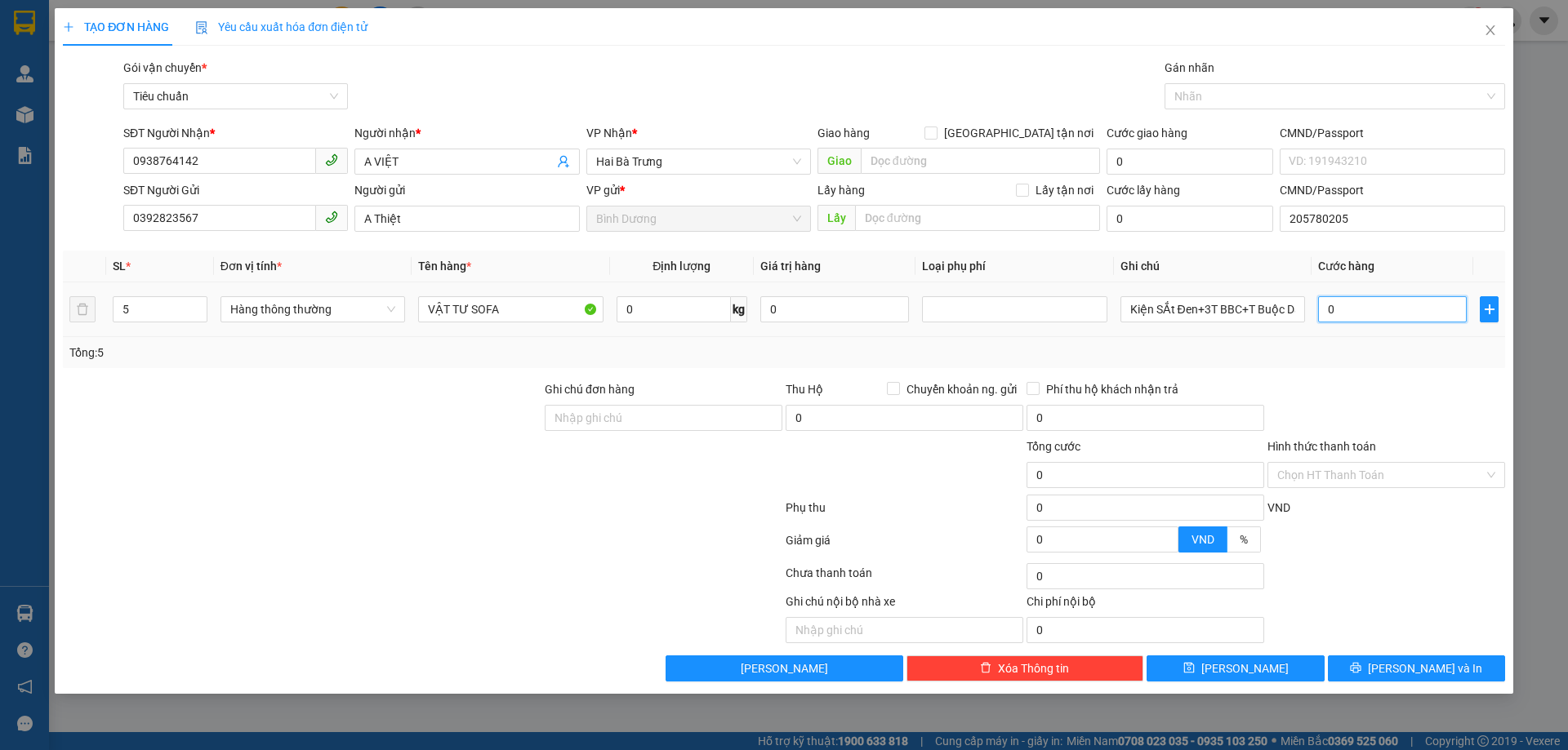
type input "4"
type input "40"
type input "0"
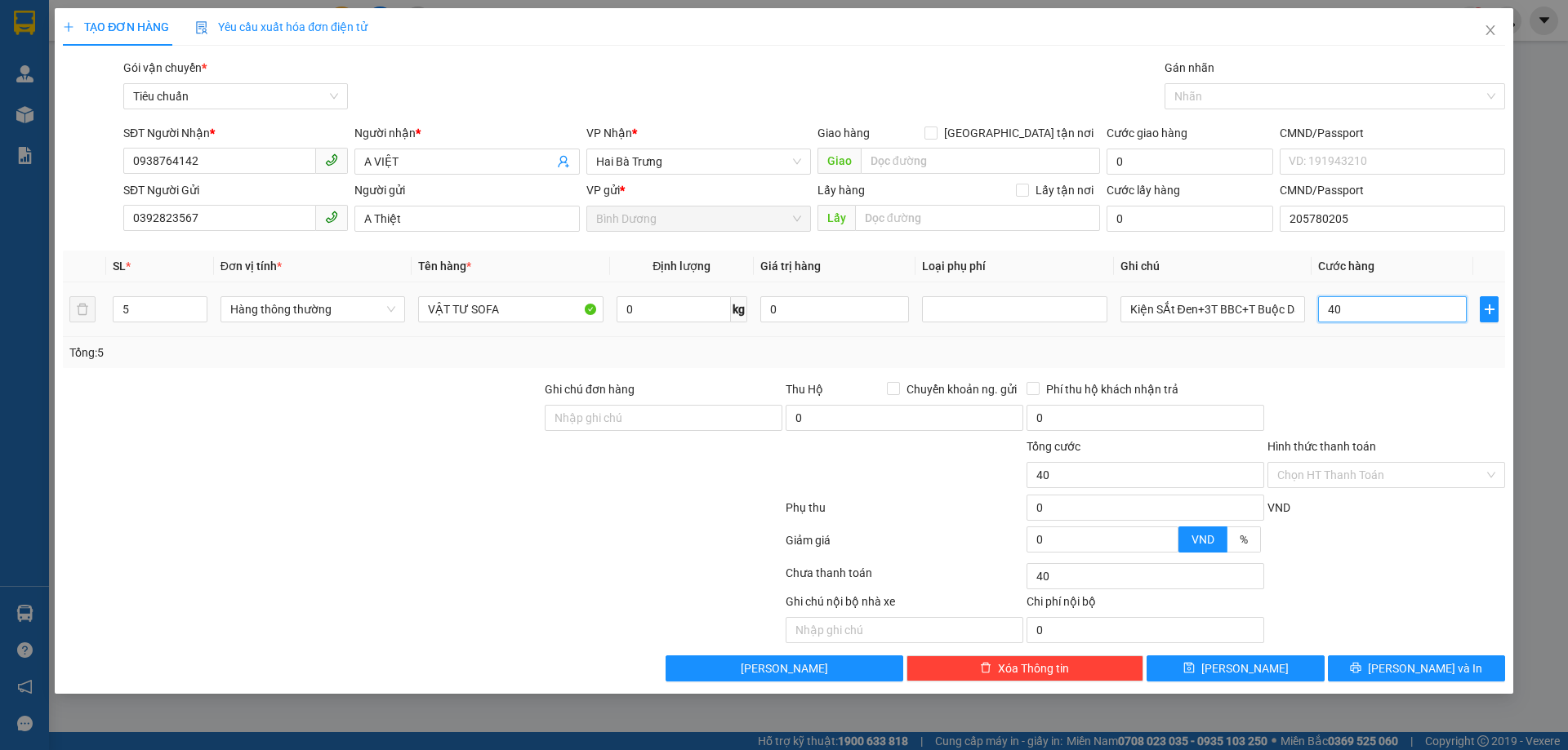
type input "0"
type input "40x5"
type input "200.000"
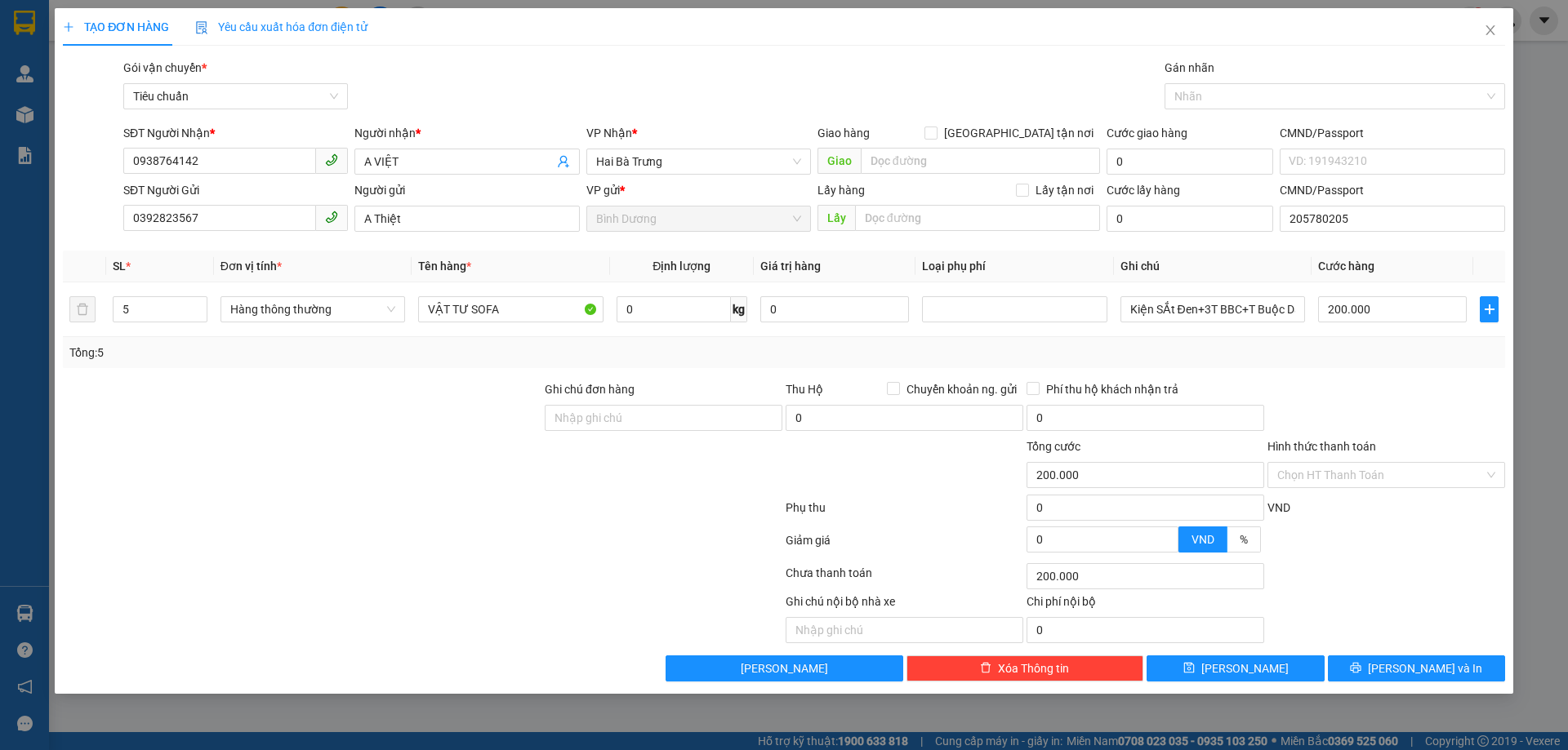
click at [1369, 344] on div "Tổng: 5" at bounding box center [784, 353] width 1429 height 18
click at [1383, 682] on div "TẠO ĐƠN HÀNG Yêu cầu xuất hóa đơn điện tử Transit Pickup Surcharge Ids Transit …" at bounding box center [783, 351] width 1458 height 686
click at [1368, 660] on button "[PERSON_NAME] và In" at bounding box center [1416, 668] width 177 height 26
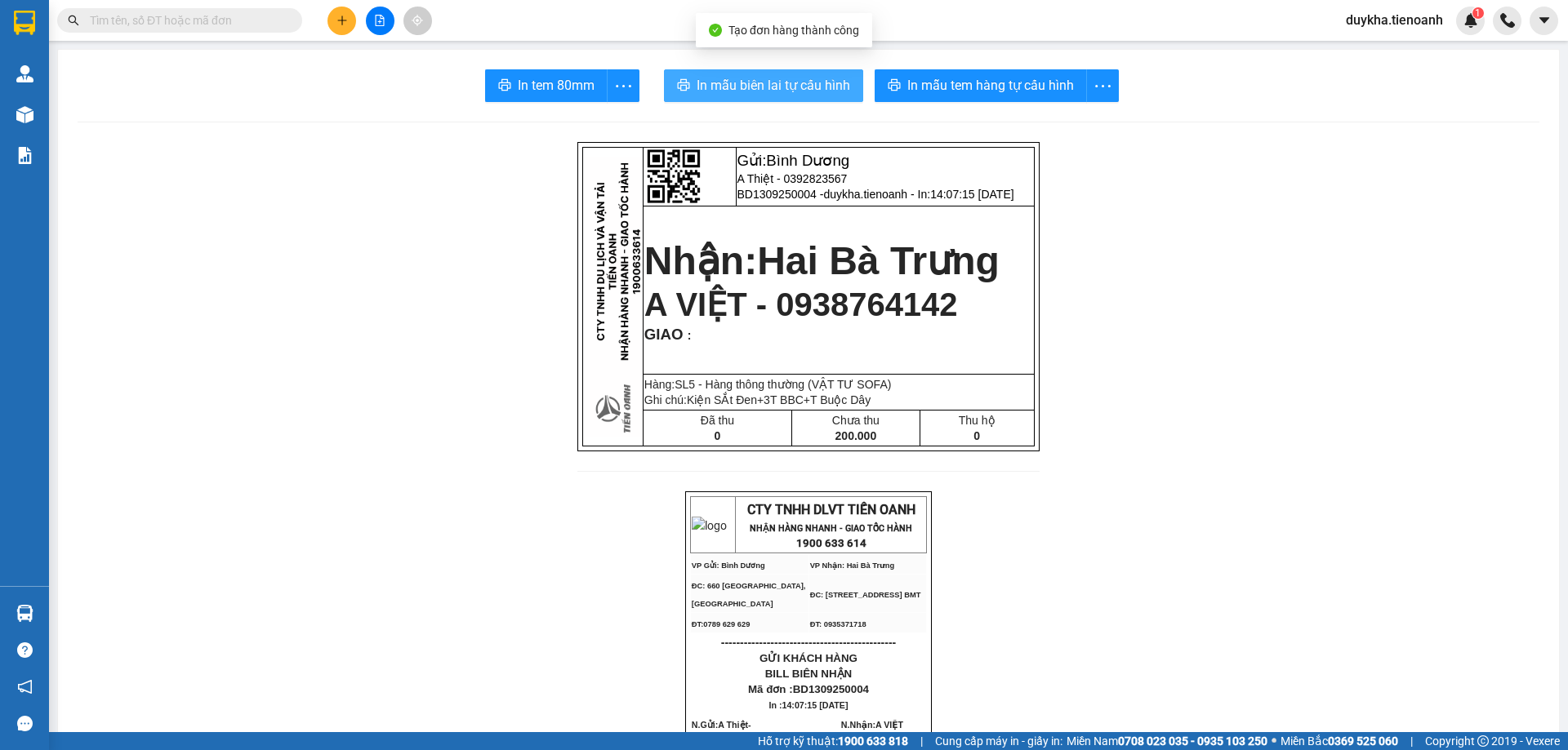
click at [818, 78] on span "In mẫu biên lai tự cấu hình" at bounding box center [773, 85] width 153 height 21
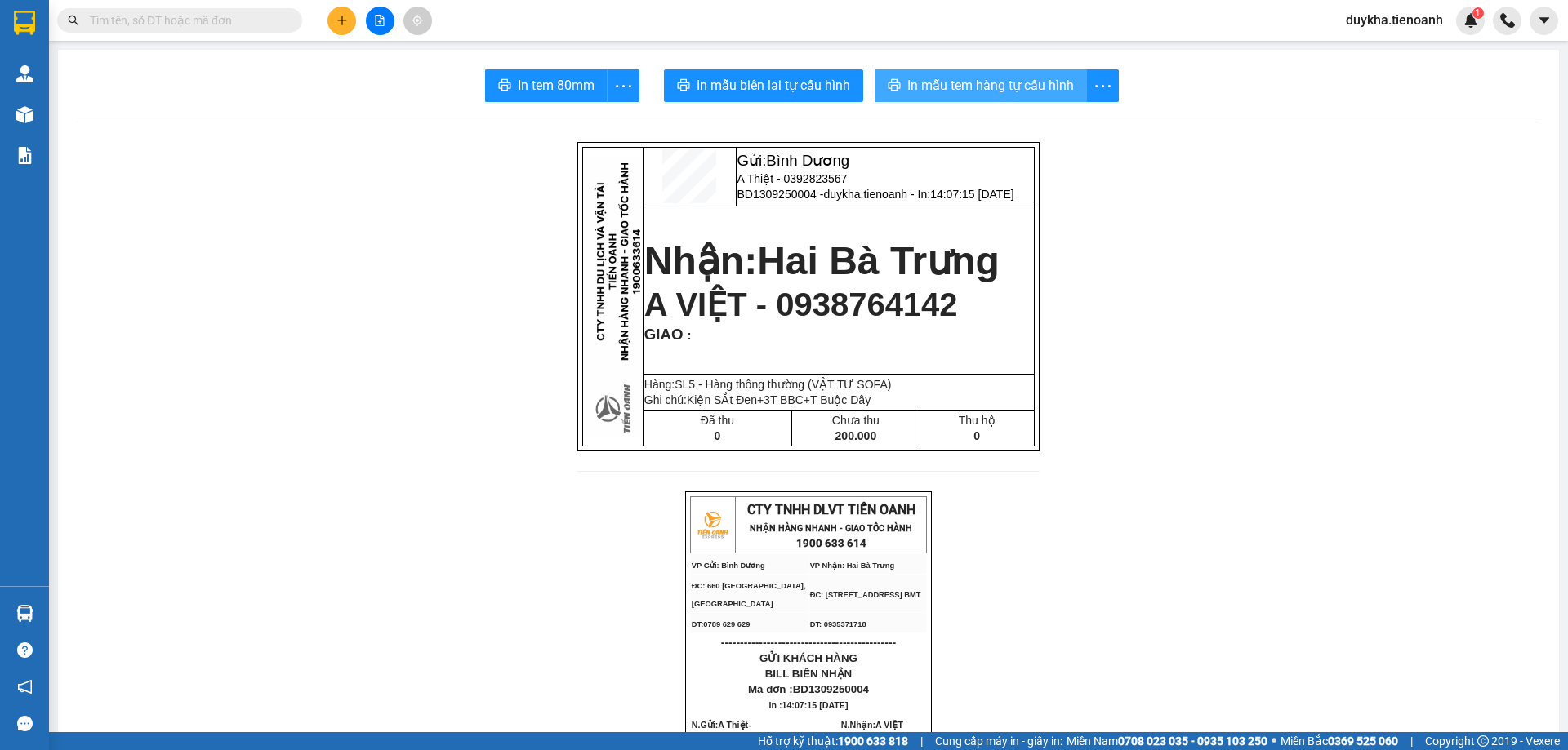
click at [1053, 85] on span "In mẫu tem hàng tự cấu hình" at bounding box center [991, 85] width 167 height 21
click at [344, 26] on button at bounding box center [342, 21] width 29 height 29
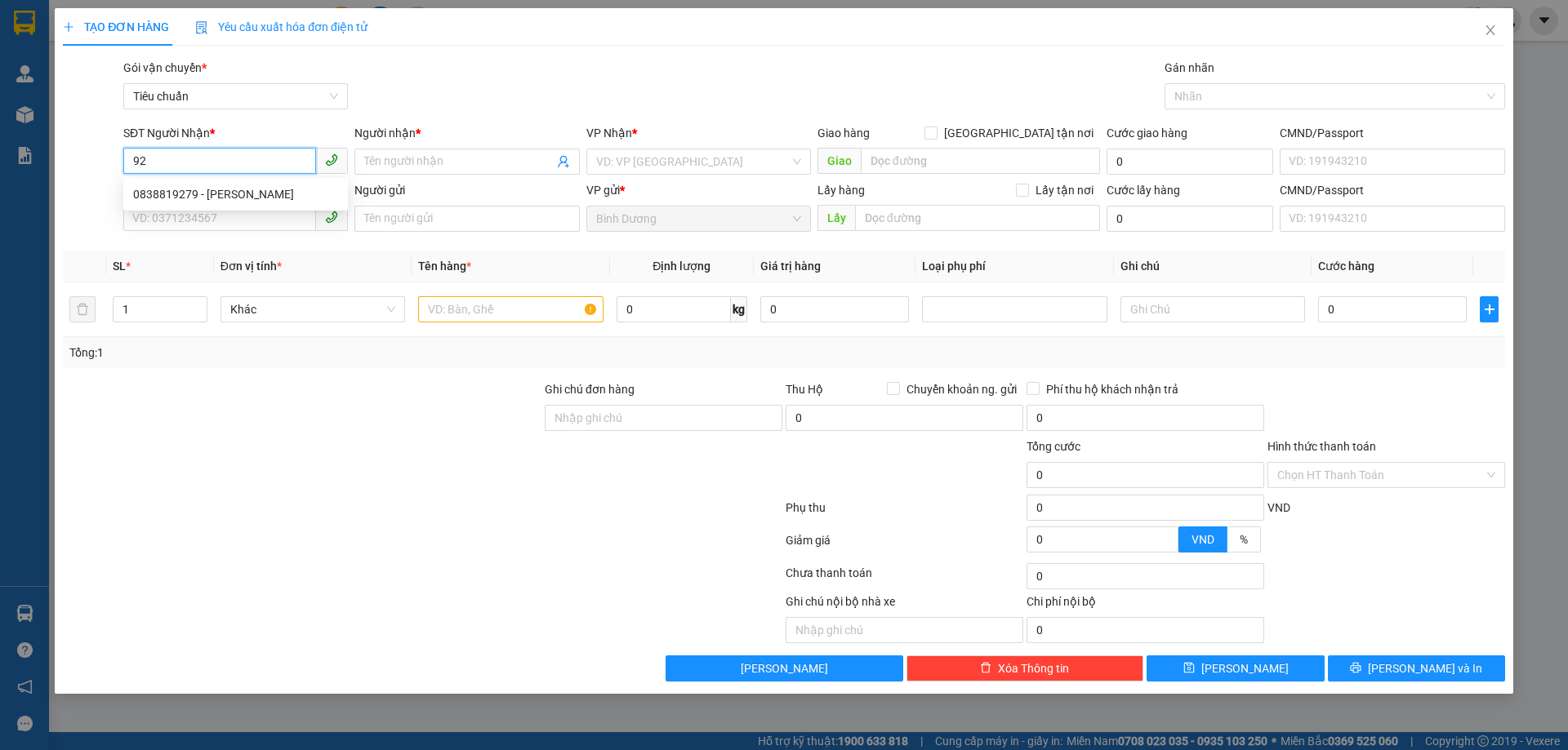
type input "9"
click at [208, 195] on div "0915602379 - C THẢO" at bounding box center [236, 194] width 205 height 18
type input "0915602379"
type input "C THẢO"
checkbox input "true"
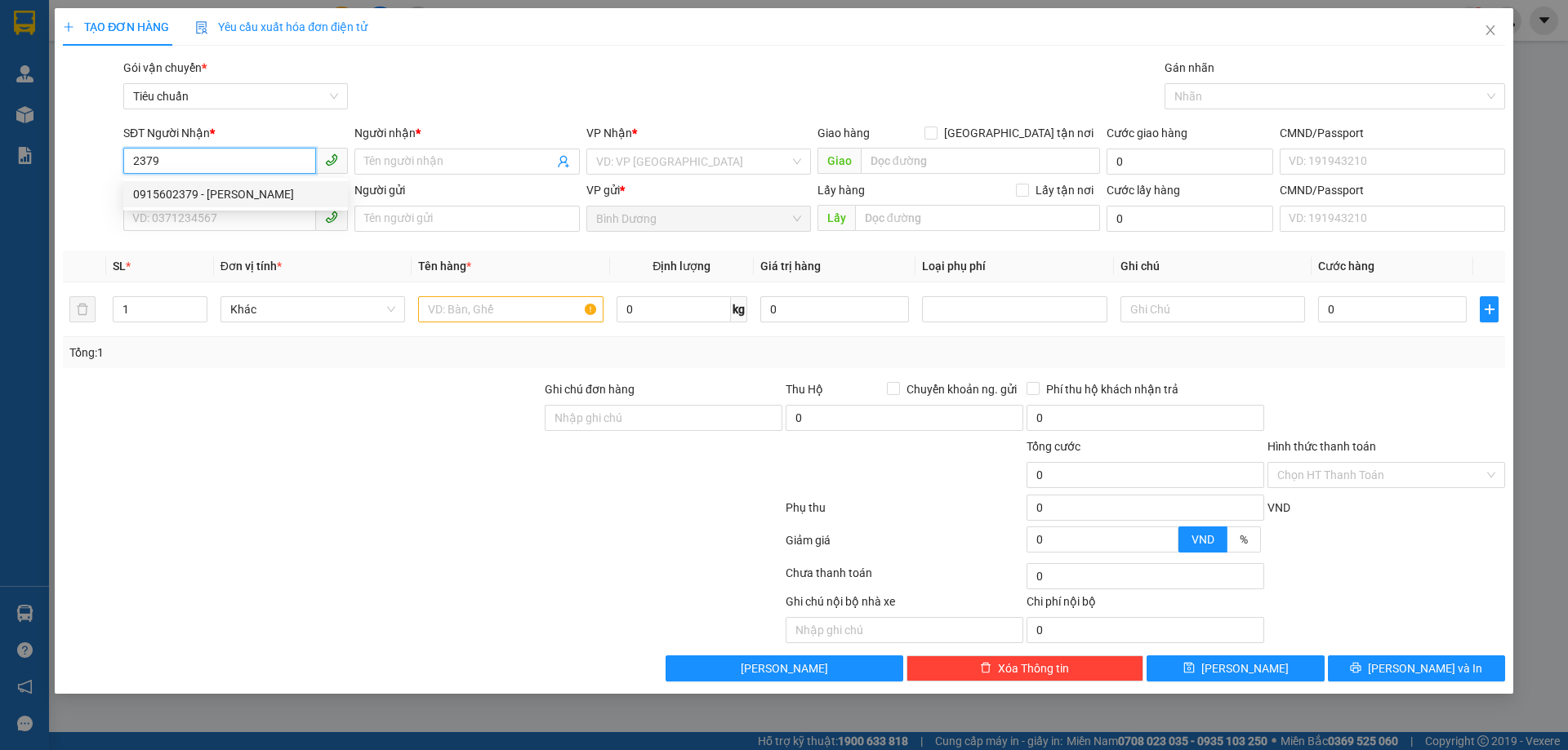
type input "456 Hùng Vương"
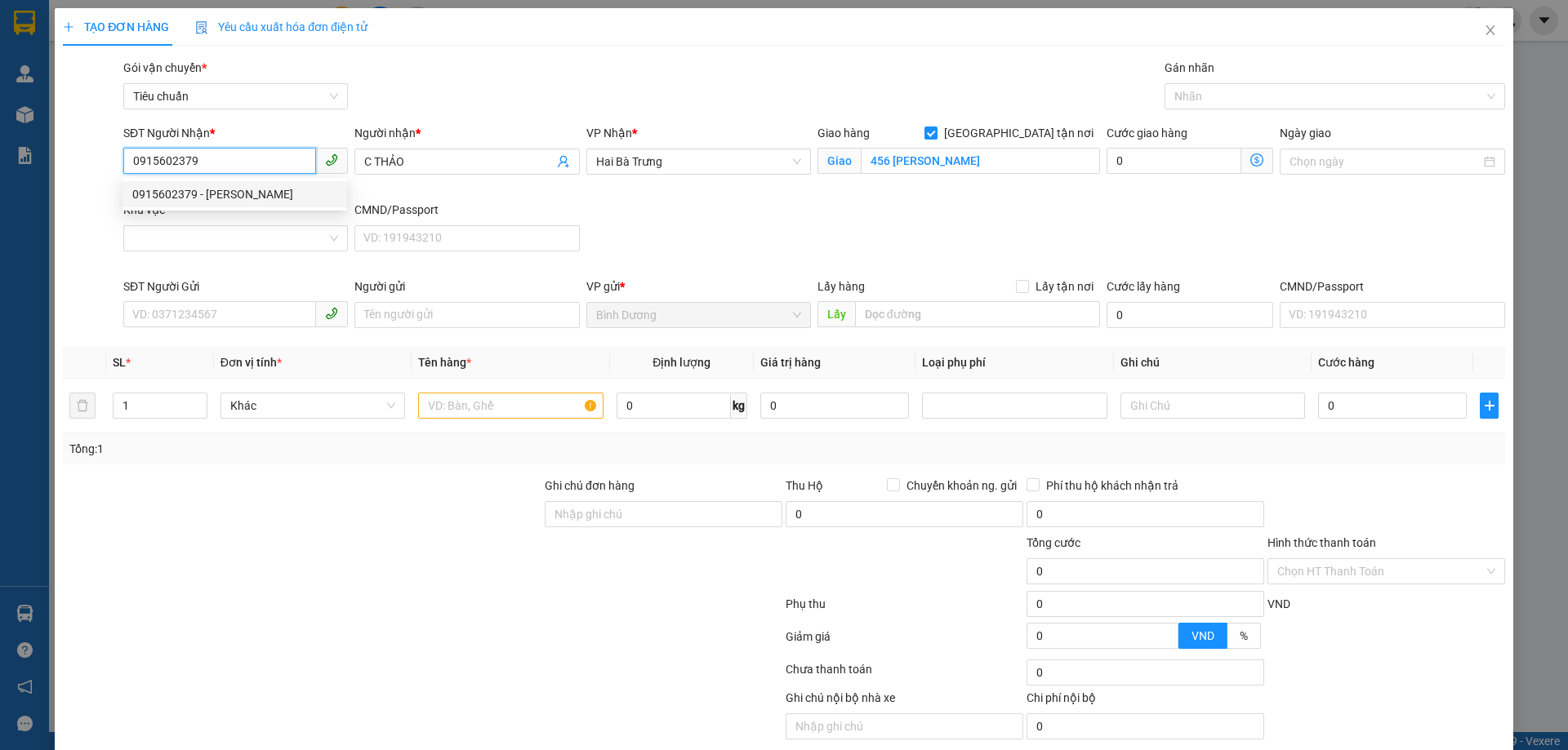
type input "140.000"
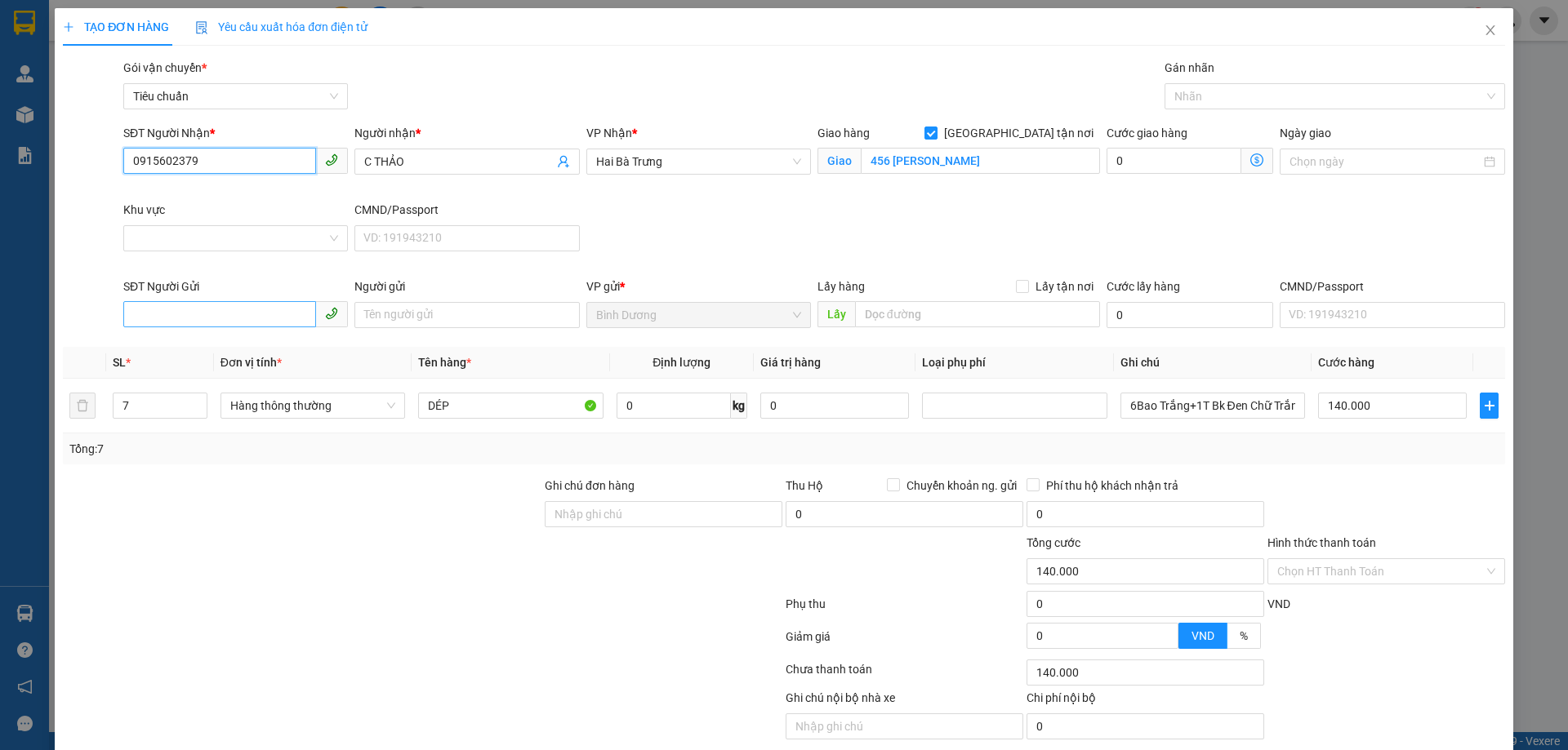
type input "0915602379"
click at [223, 308] on input "SĐT Người Gửi" at bounding box center [220, 314] width 192 height 26
click at [187, 555] on div at bounding box center [302, 562] width 482 height 57
click at [148, 412] on input "7" at bounding box center [160, 405] width 93 height 24
type input "60"
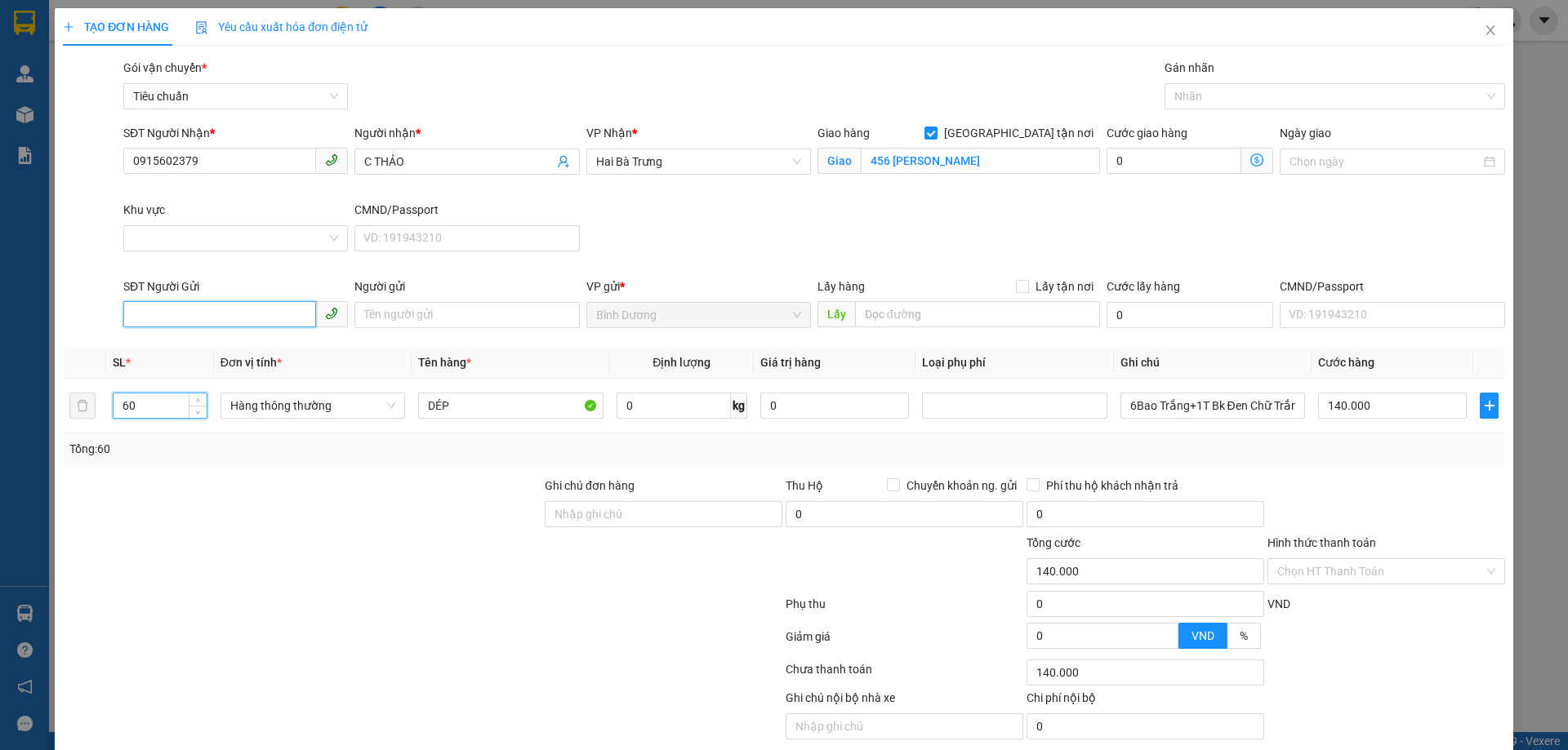
click at [190, 323] on input "SĐT Người Gửi" at bounding box center [220, 314] width 192 height 26
type input "0"
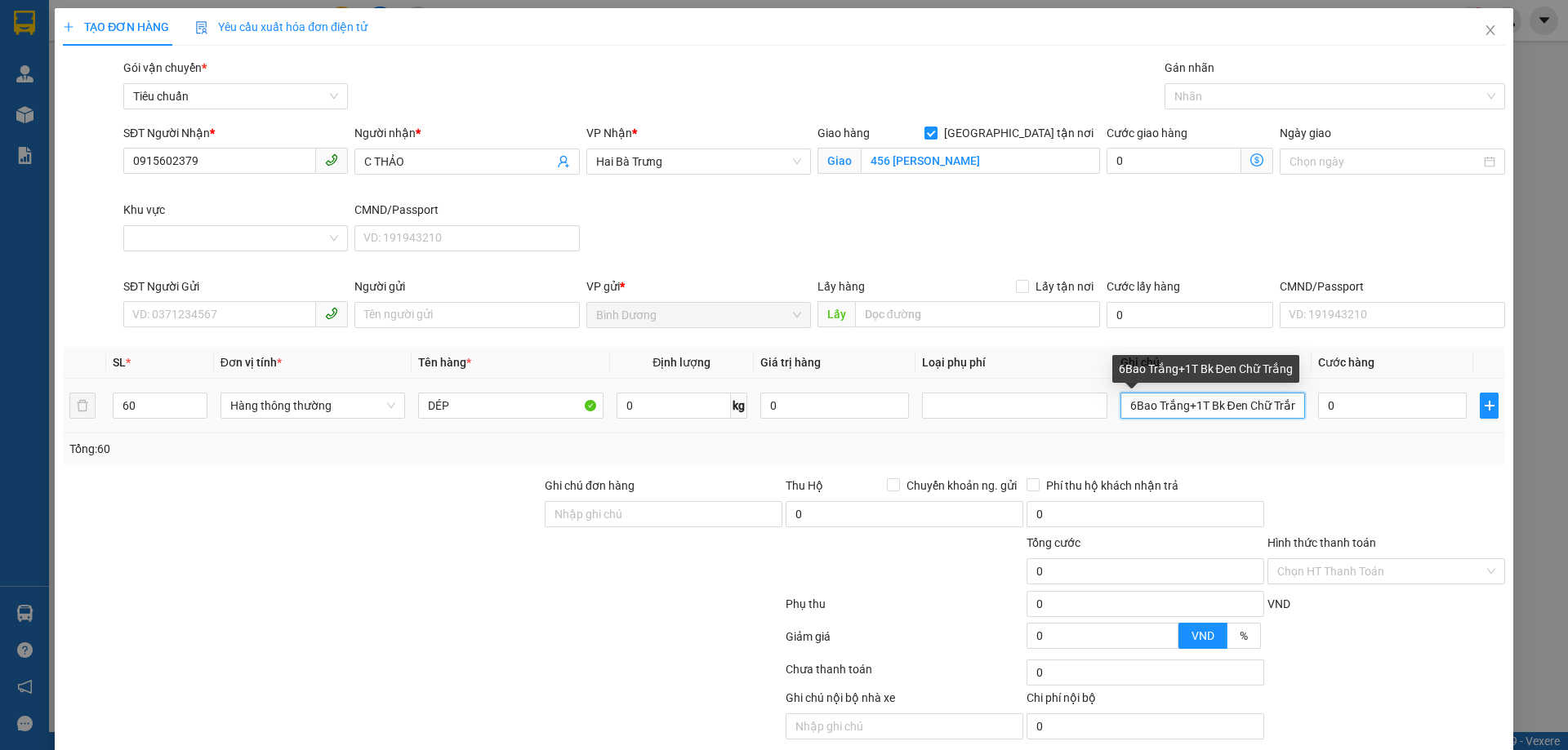
scroll to position [0, 6]
drag, startPoint x: 1118, startPoint y: 407, endPoint x: 1442, endPoint y: 419, distance: 324.2
click at [1442, 419] on tr "60 Hàng thông thường DÉP 0 kg 0 6Bao Trắng+1T Bk Đen Chữ Trắng 0" at bounding box center [783, 406] width 1442 height 54
type input "60T"
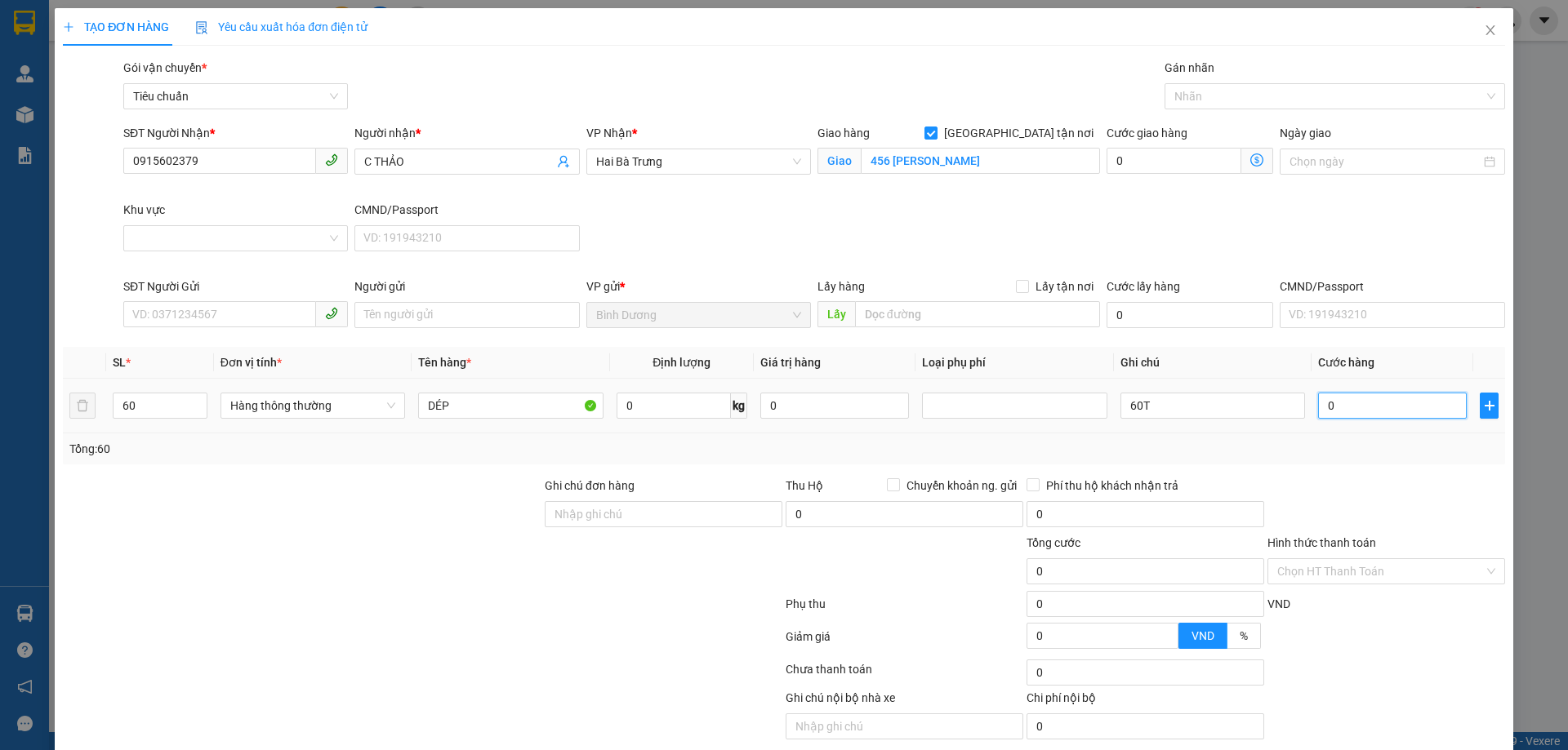
click at [1393, 413] on input "0" at bounding box center [1393, 405] width 149 height 26
type input "6"
type input "60"
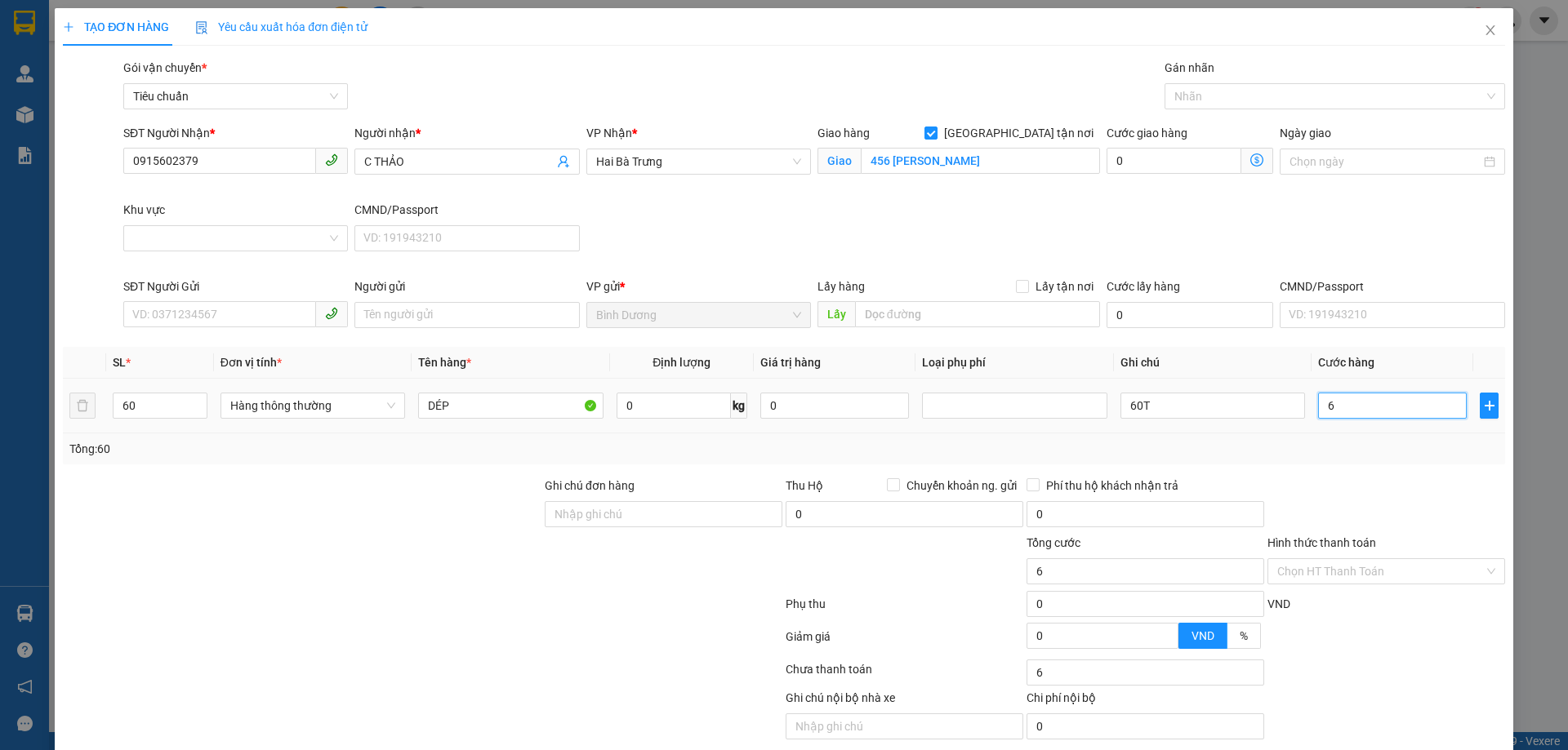
type input "60"
type input "0"
type input "60x20"
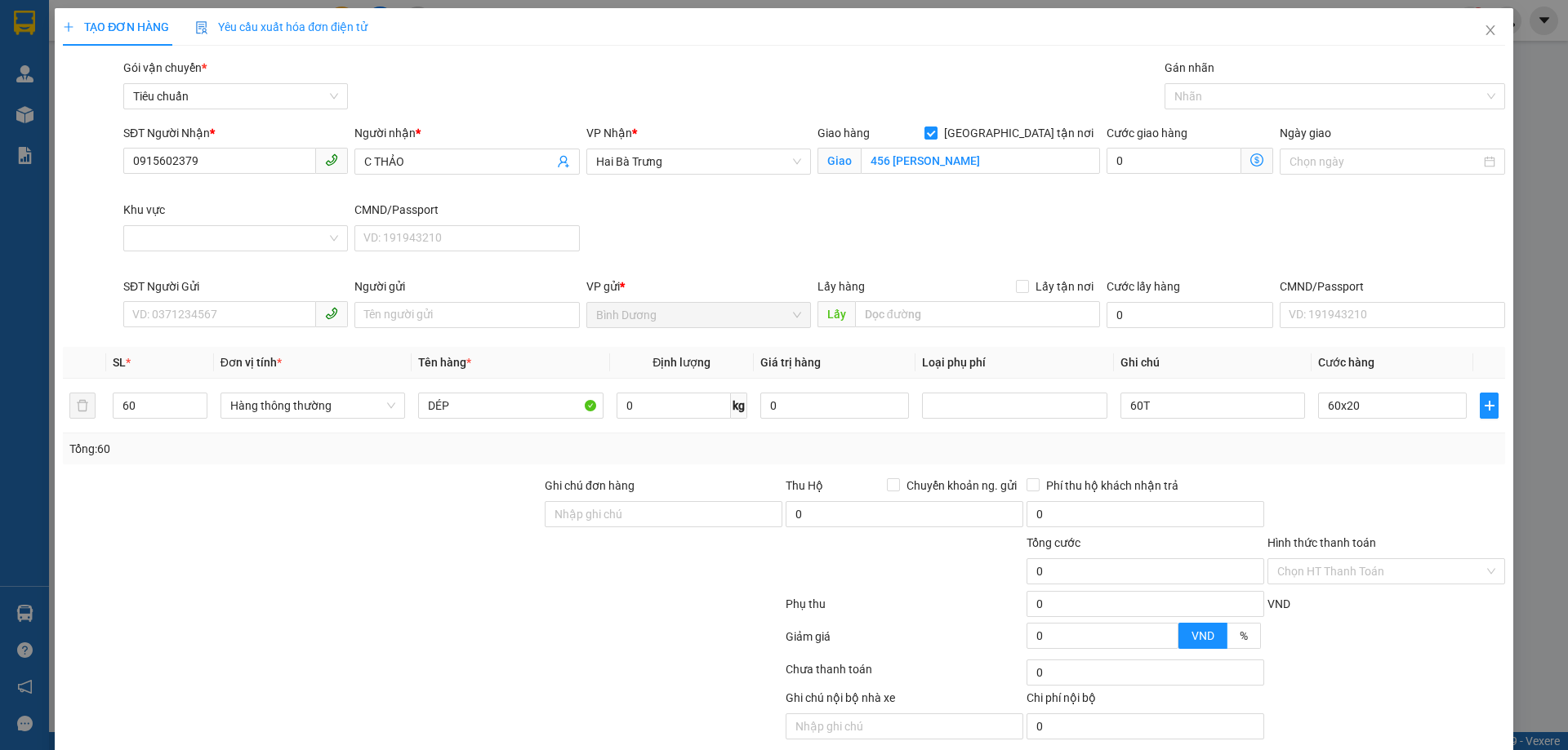
type input "1.200.000"
drag, startPoint x: 1389, startPoint y: 462, endPoint x: 1393, endPoint y: 473, distance: 11.7
click at [1389, 463] on div "Tổng: 60" at bounding box center [783, 449] width 1442 height 31
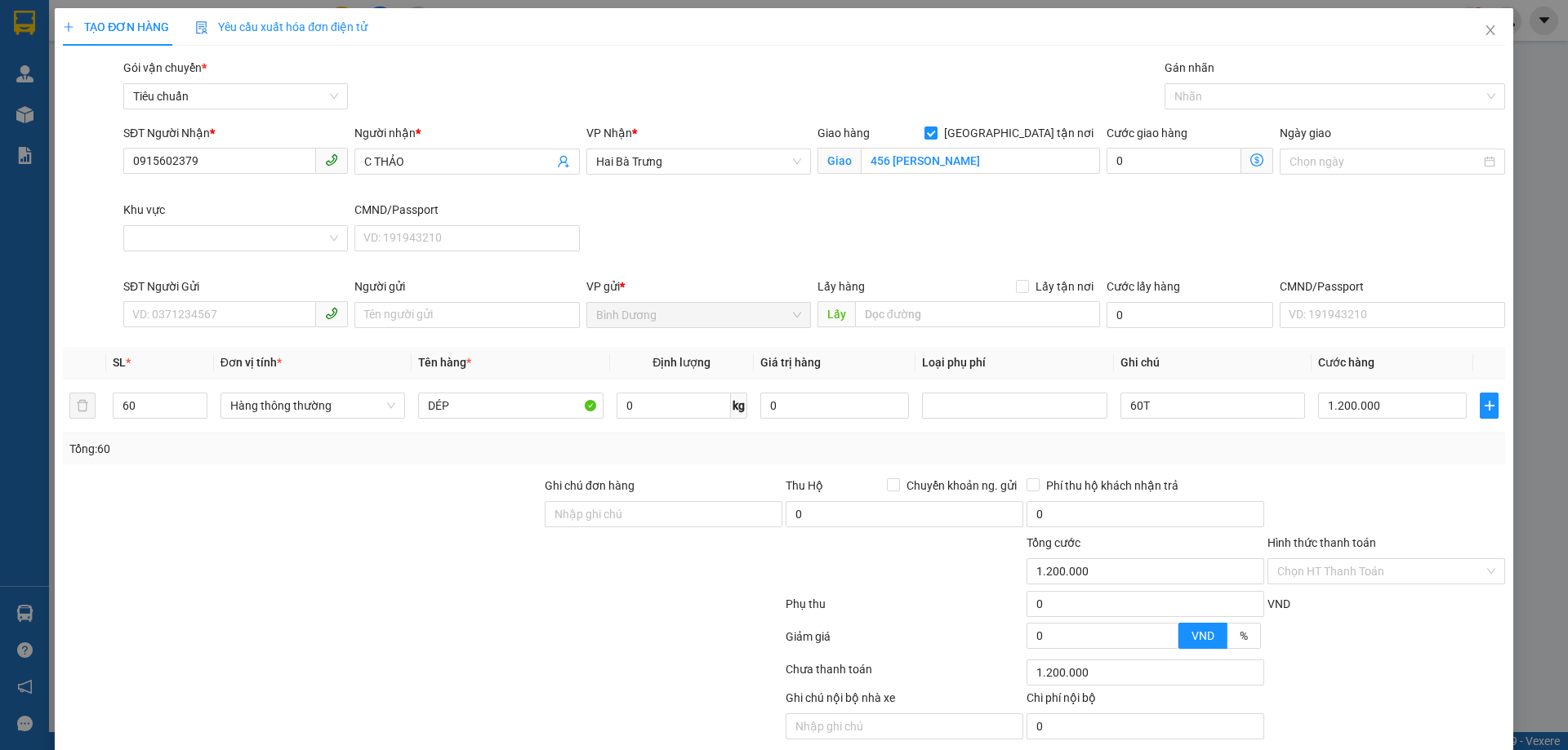
scroll to position [60, 0]
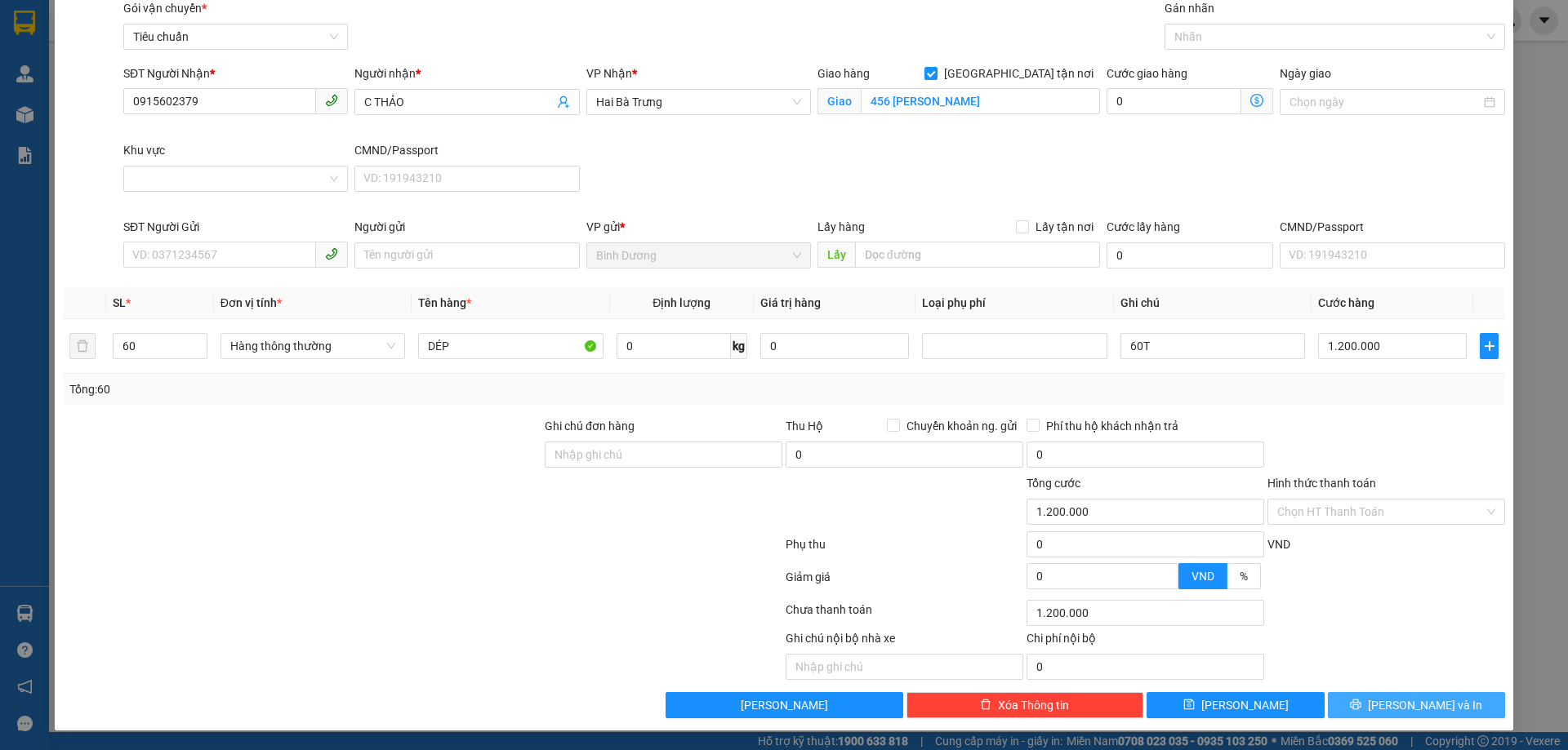
click at [1361, 709] on icon "printer" at bounding box center [1356, 704] width 12 height 12
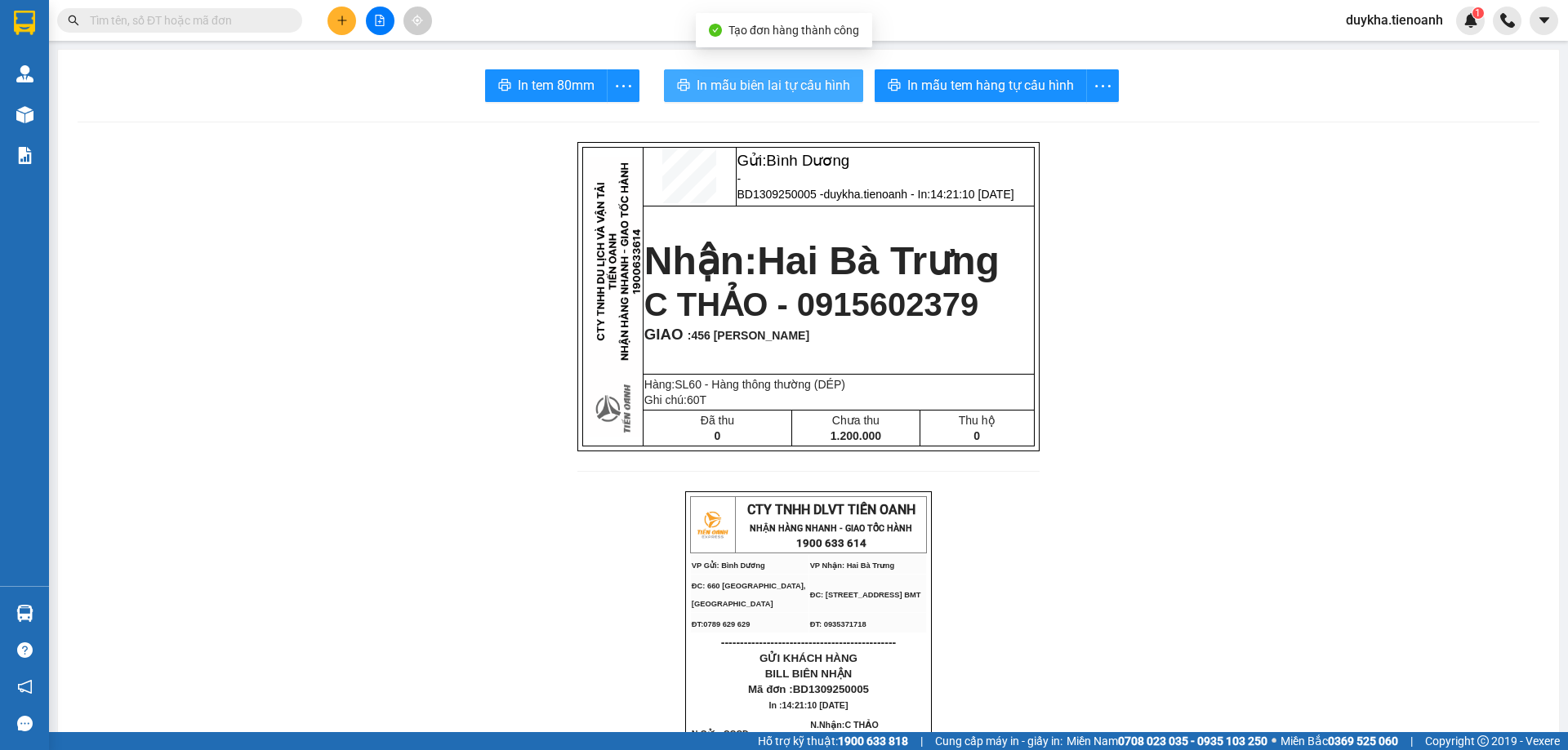
click at [784, 70] on button "In mẫu biên lai tự cấu hình" at bounding box center [764, 86] width 200 height 33
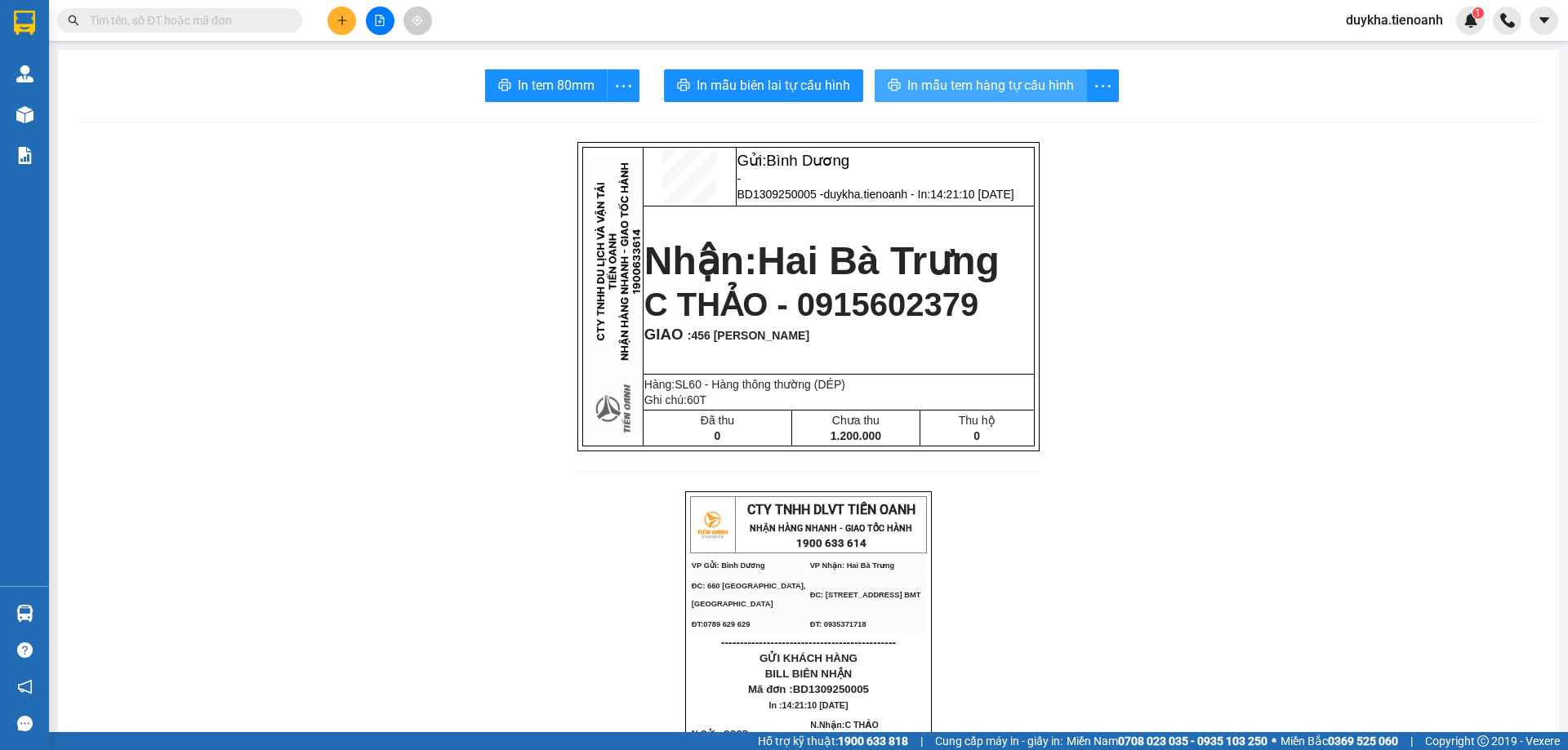
click at [932, 86] on span "In mẫu tem hàng tự cấu hình" at bounding box center [991, 85] width 167 height 21
click at [271, 20] on input "text" at bounding box center [186, 21] width 192 height 18
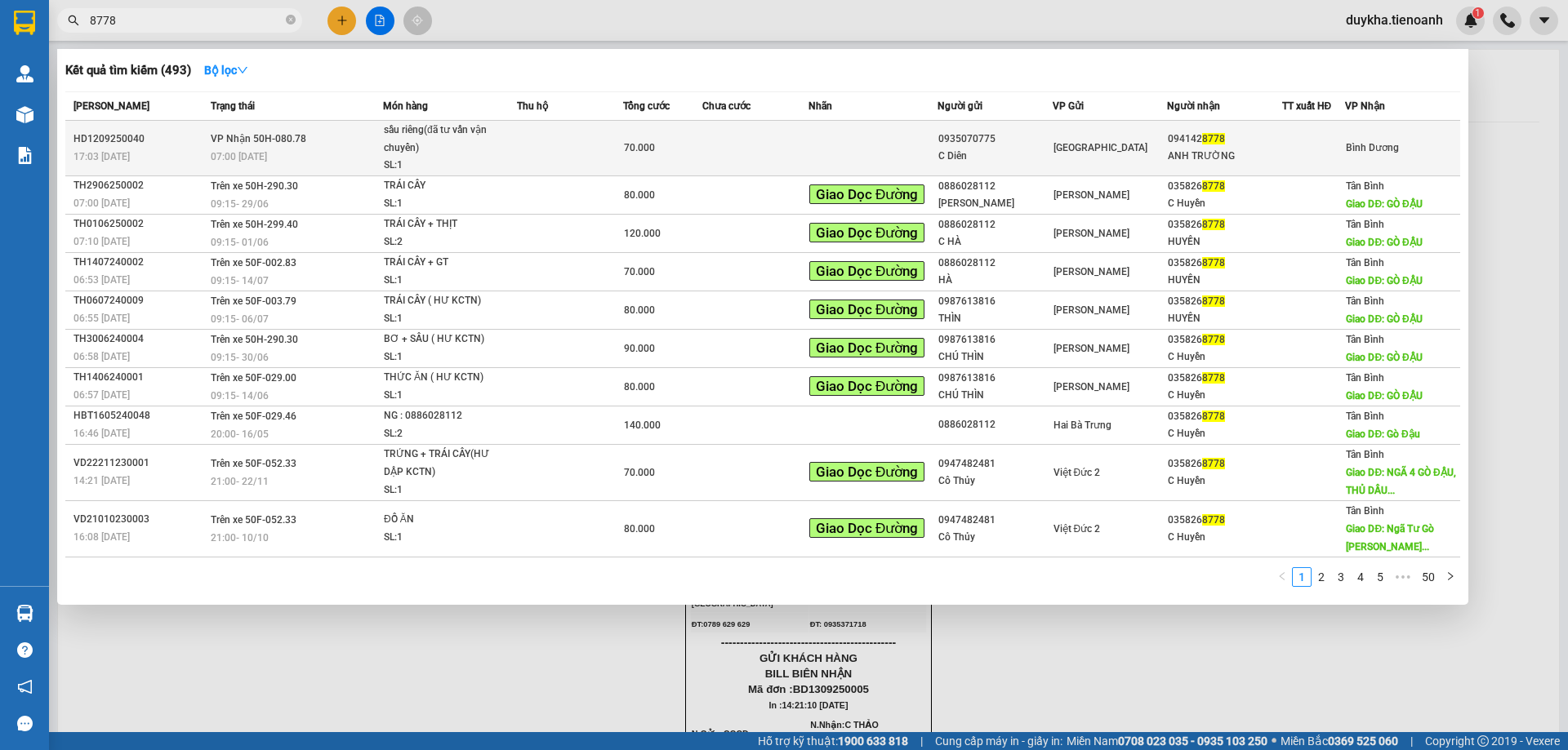
type input "8778"
click at [619, 147] on td at bounding box center [570, 148] width 106 height 55
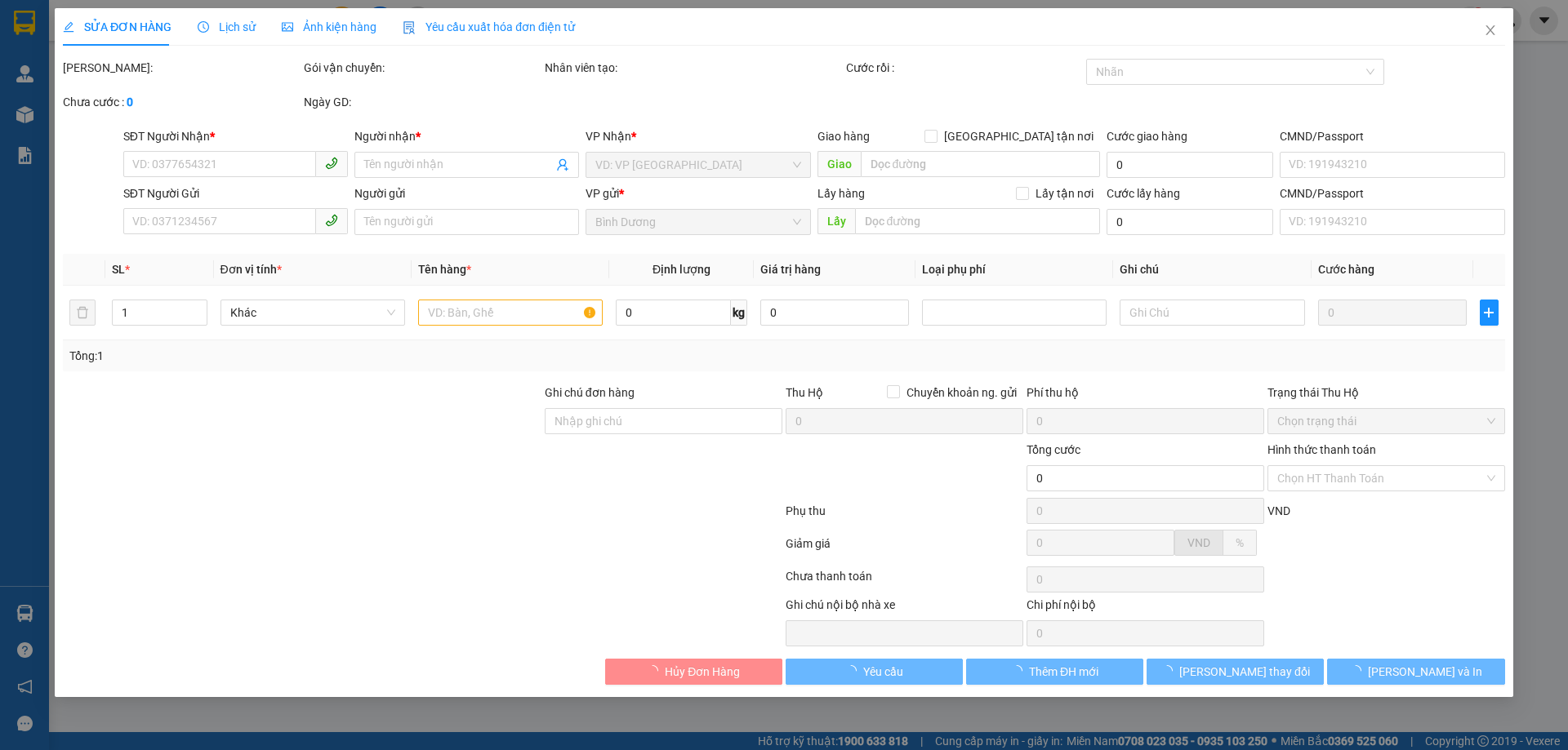
type input "0941428778"
type input "ANH TRƯỜNG"
type input "0935070775"
type input "C Diên"
type input "241342422"
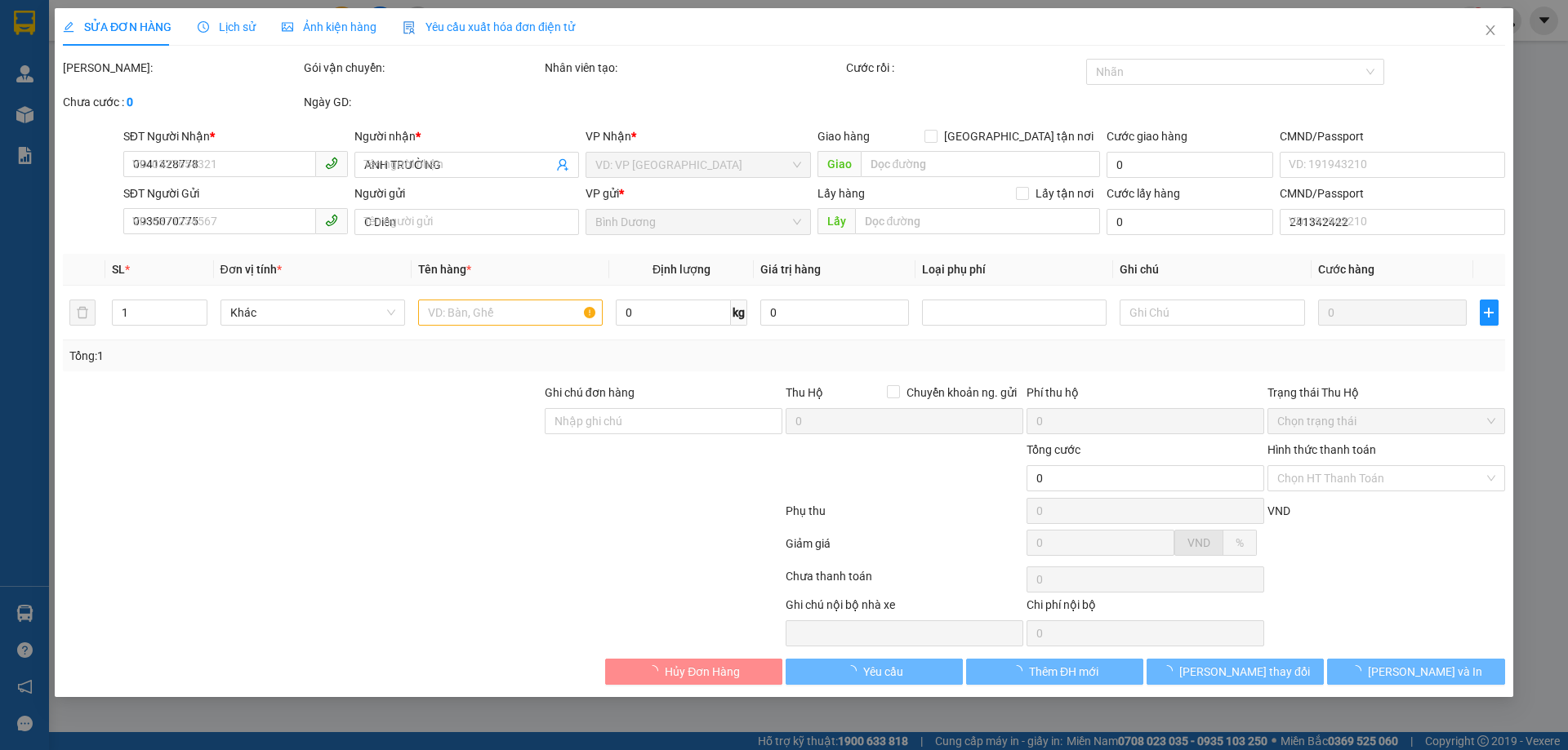
type input "70.000"
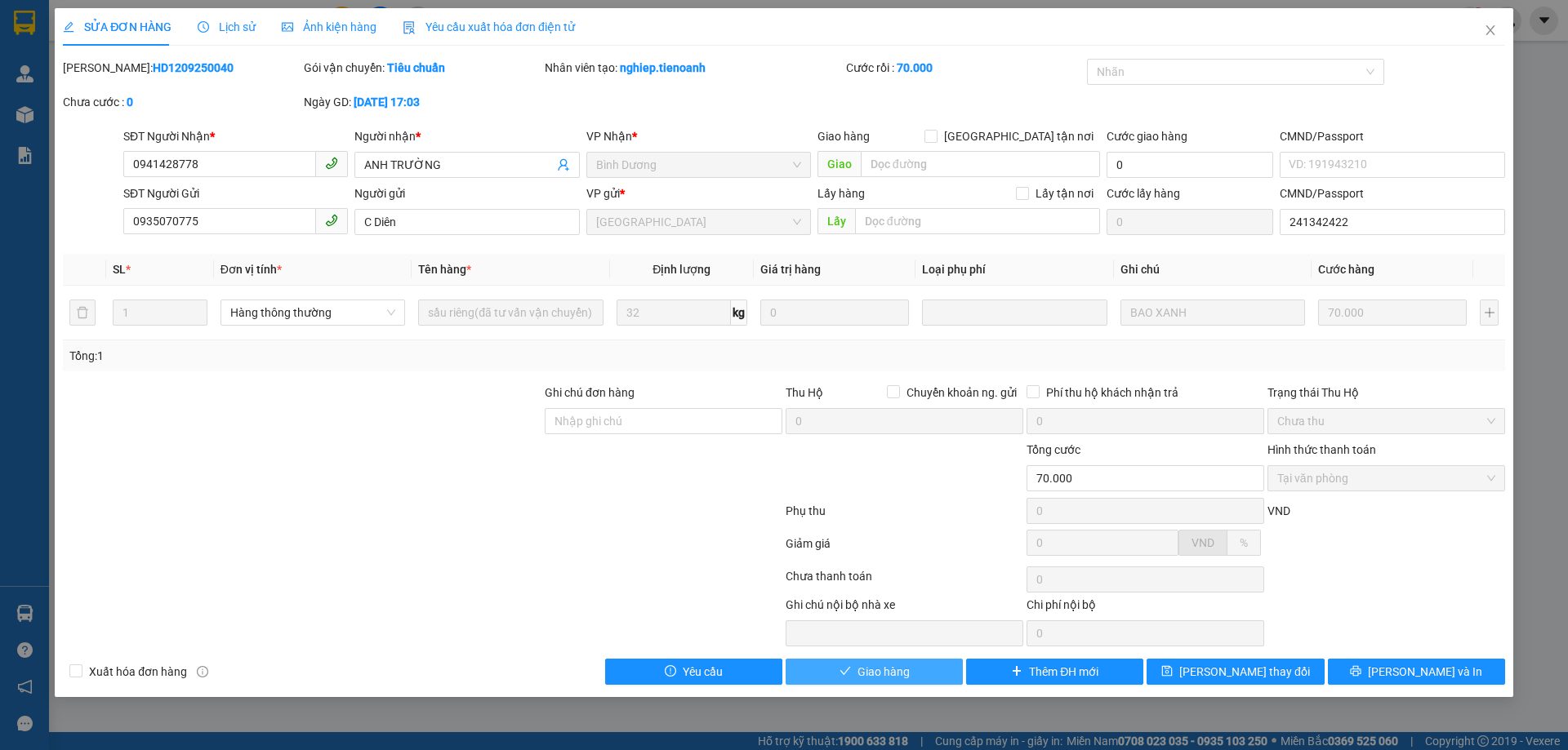
click at [867, 672] on span "Giao hàng" at bounding box center [884, 672] width 53 height 18
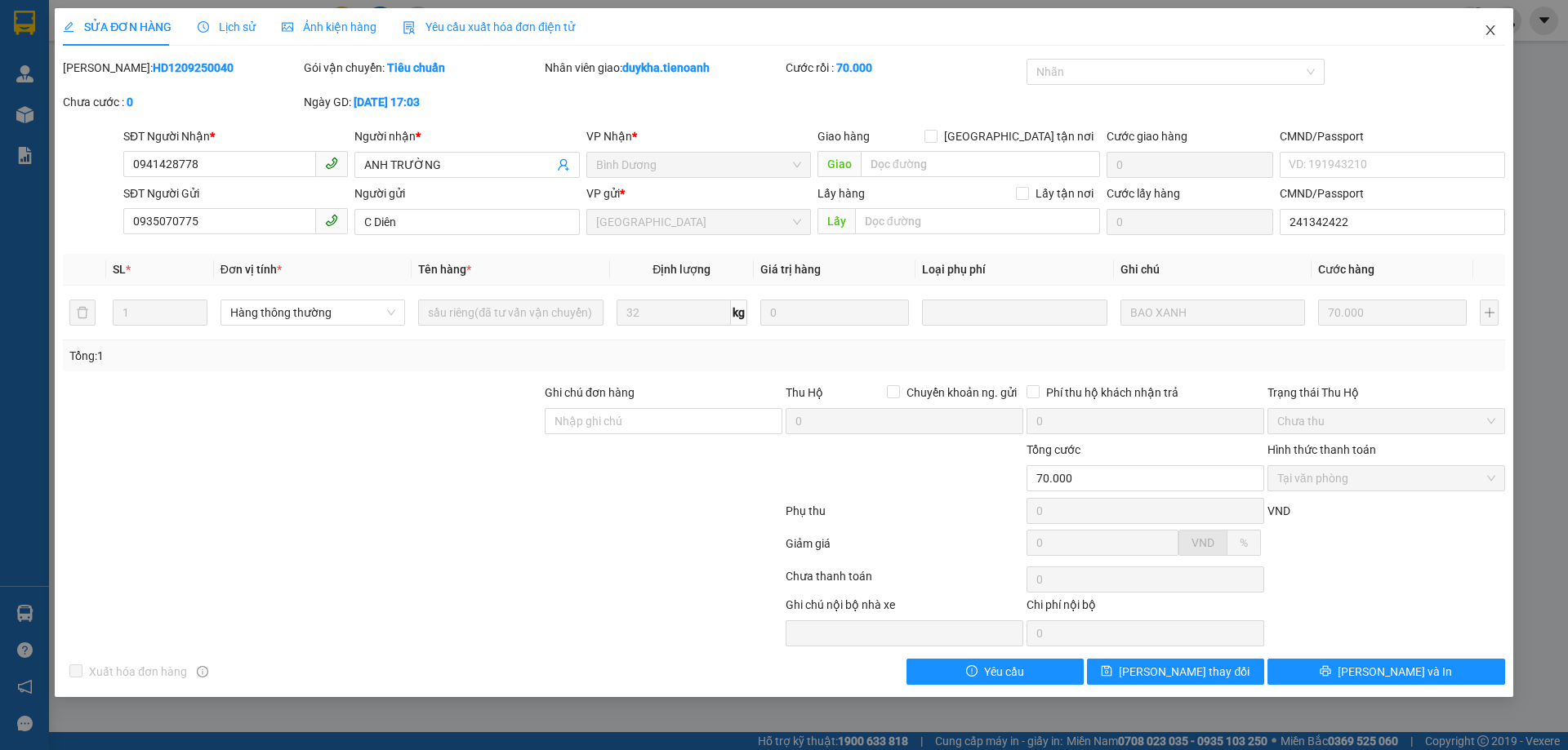
click at [1482, 30] on span "Close" at bounding box center [1490, 31] width 45 height 45
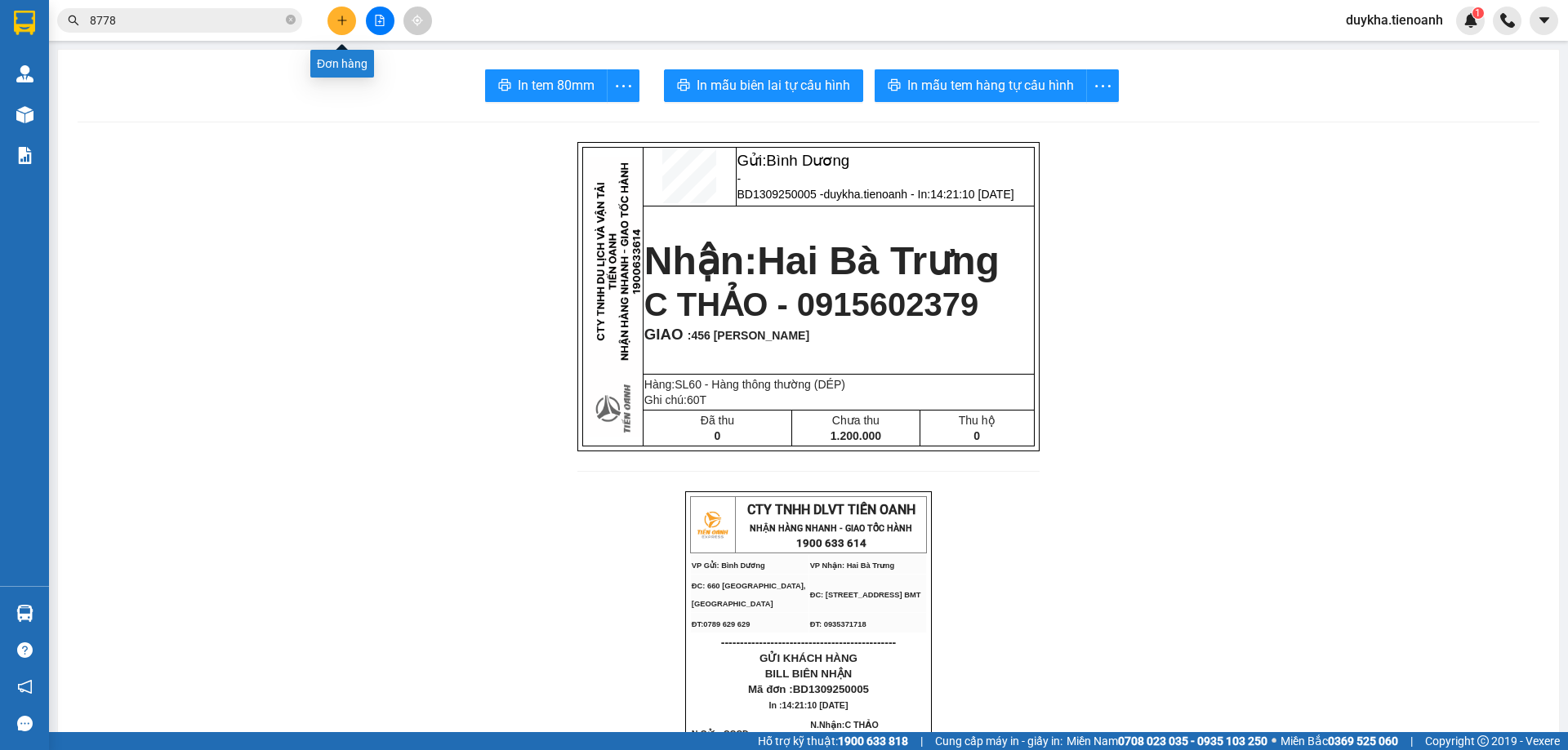
click at [348, 30] on button at bounding box center [342, 21] width 29 height 29
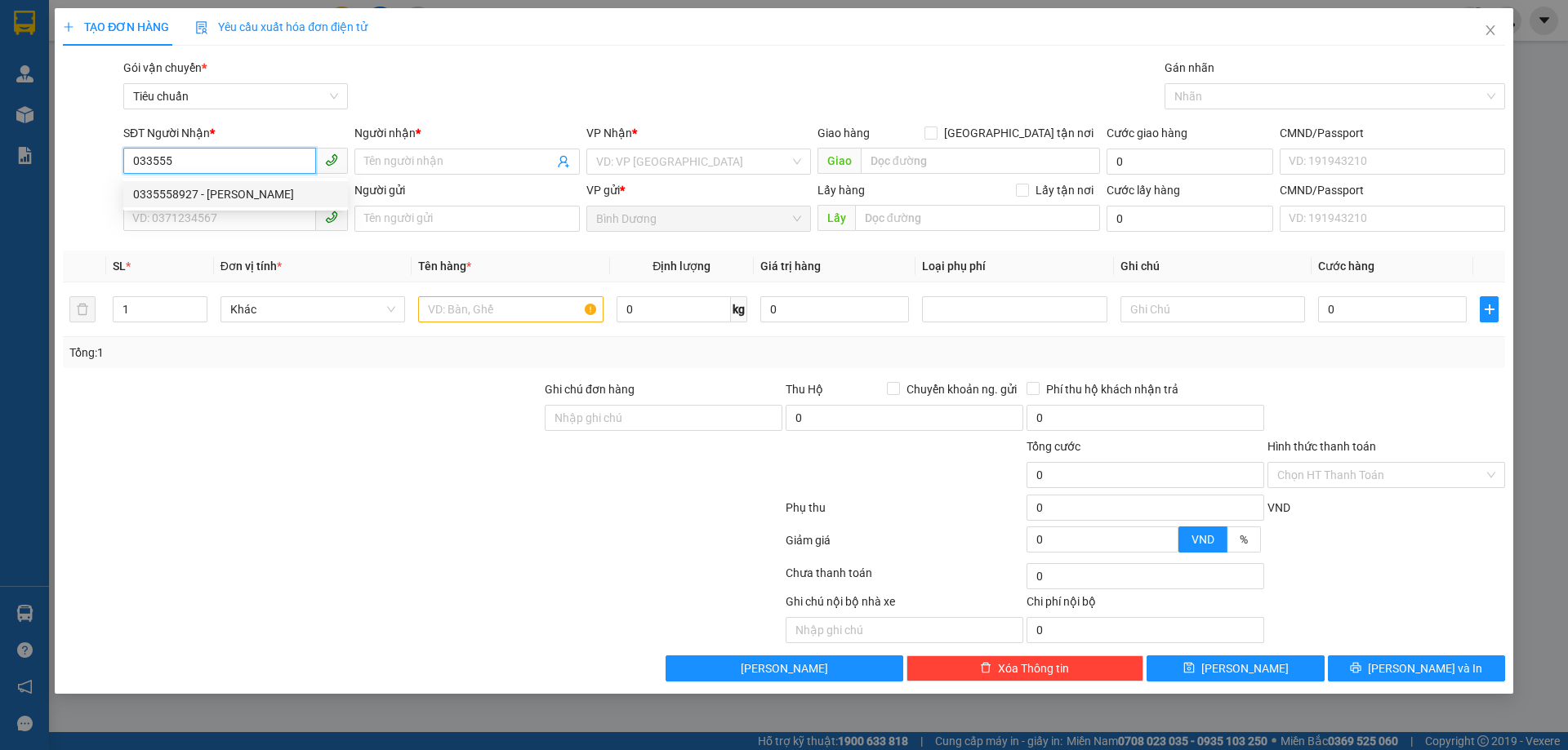
click at [233, 200] on div "0335558927 - C Linh" at bounding box center [236, 194] width 205 height 18
type input "0335558927"
type input "[PERSON_NAME]"
type input "0335558927"
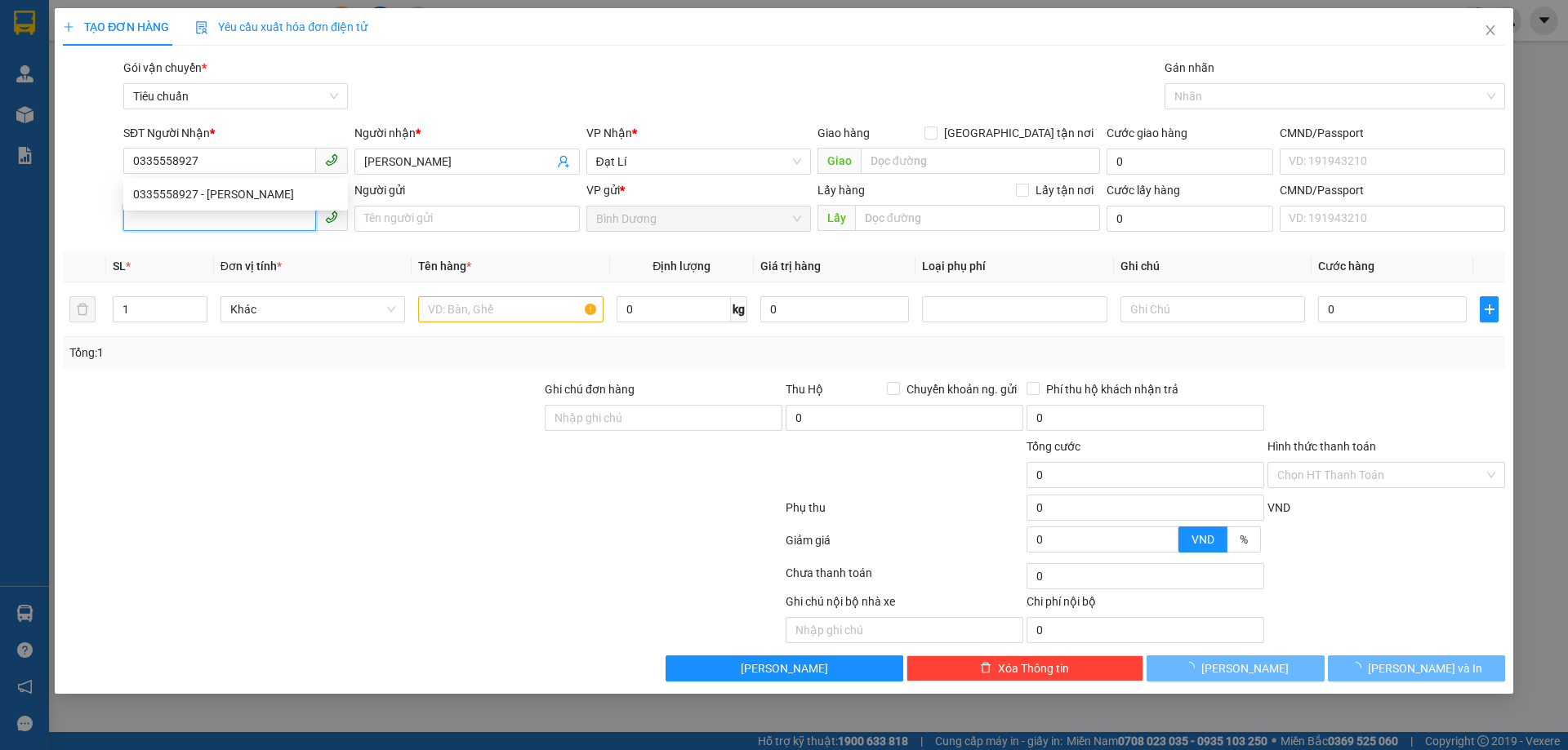
click at [239, 219] on input "SĐT Người Gửi" at bounding box center [220, 218] width 192 height 26
type input "80.000"
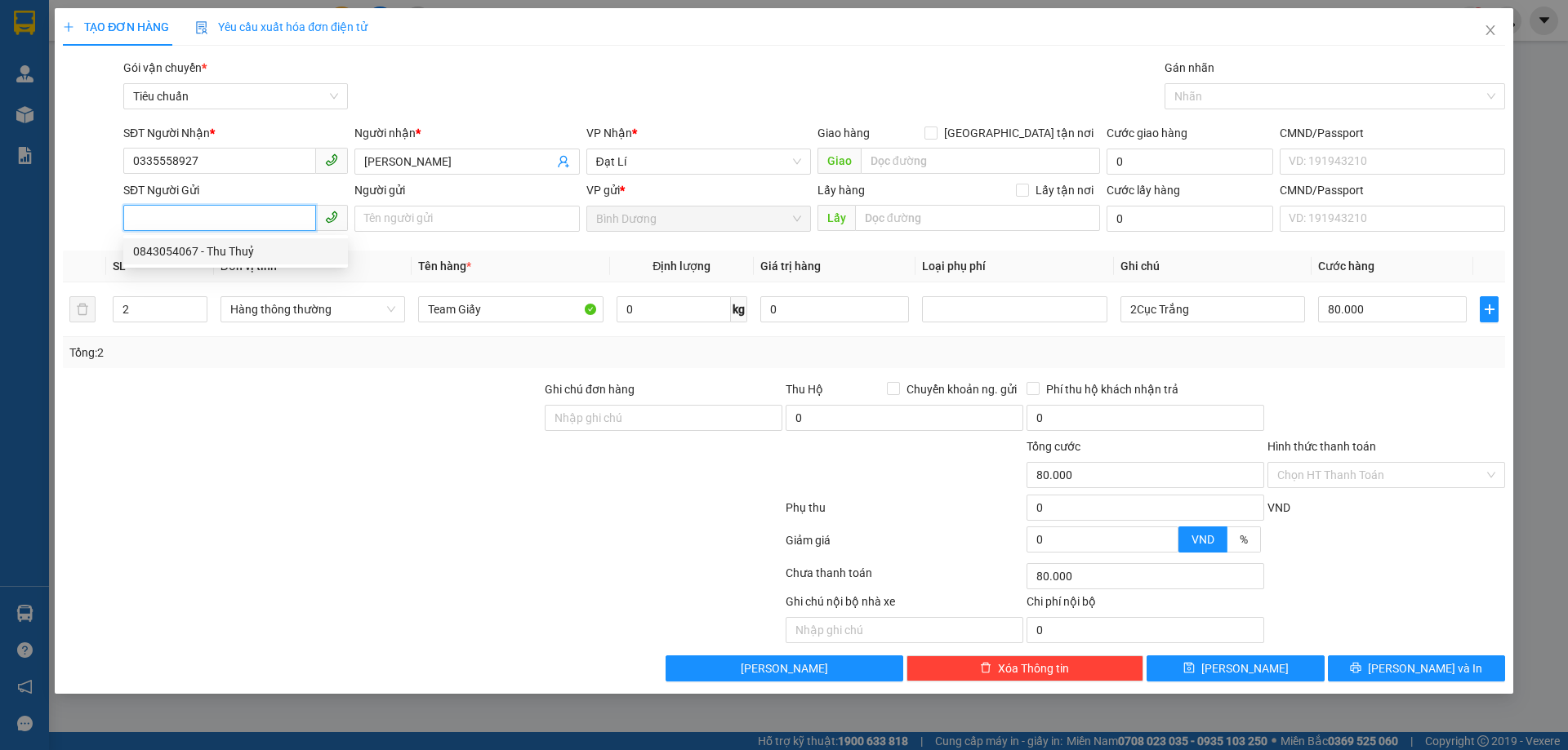
click at [259, 250] on div "0843054067 - Thu Thuỷ" at bounding box center [236, 251] width 205 height 18
type input "0843054067"
type input "Thu Thuỷ"
drag, startPoint x: 354, startPoint y: 482, endPoint x: 373, endPoint y: 470, distance: 22.5
click at [355, 482] on div at bounding box center [302, 465] width 482 height 57
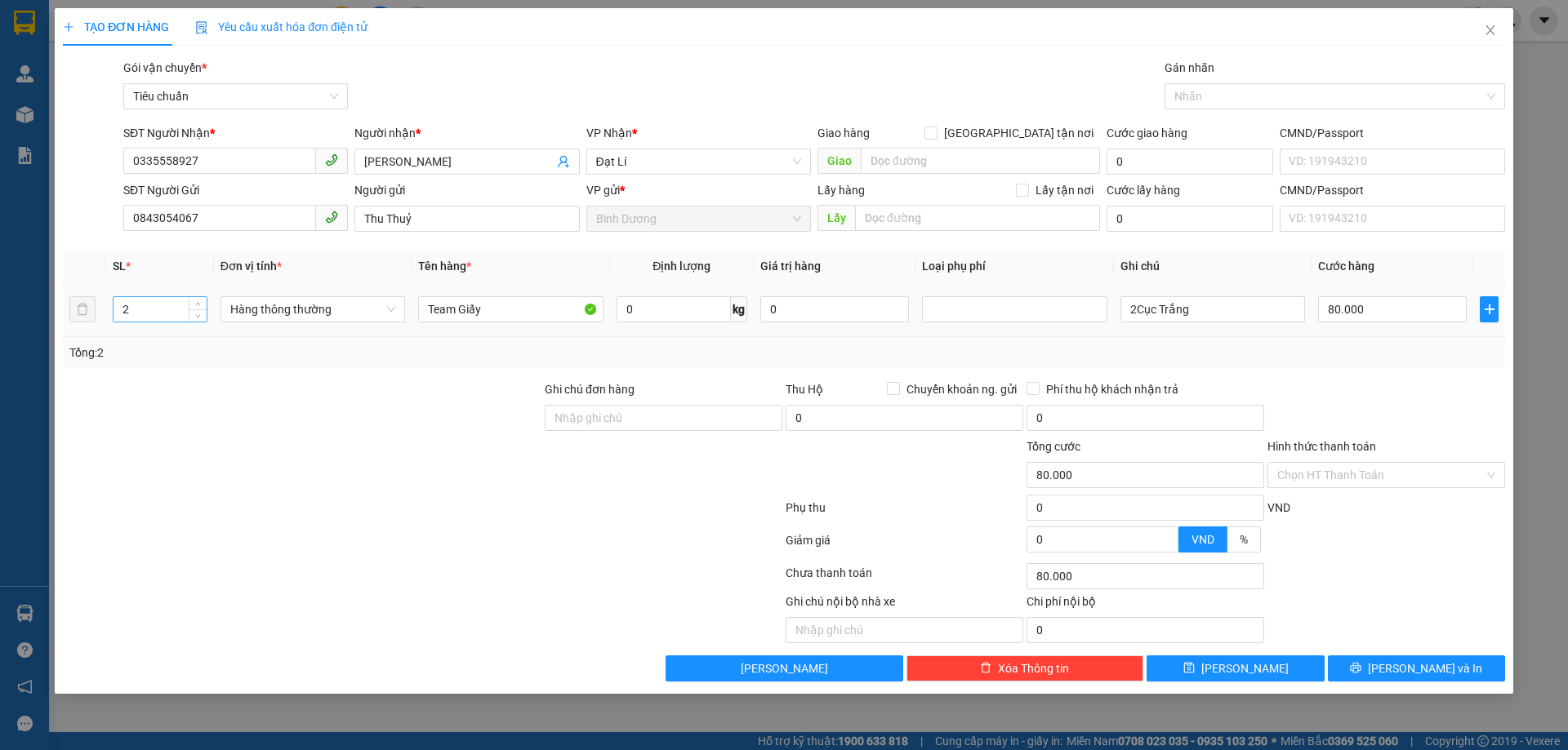
click at [129, 315] on input "2" at bounding box center [160, 309] width 93 height 24
type input "1"
click at [669, 315] on input "0" at bounding box center [674, 309] width 114 height 26
type input "1"
type input "0"
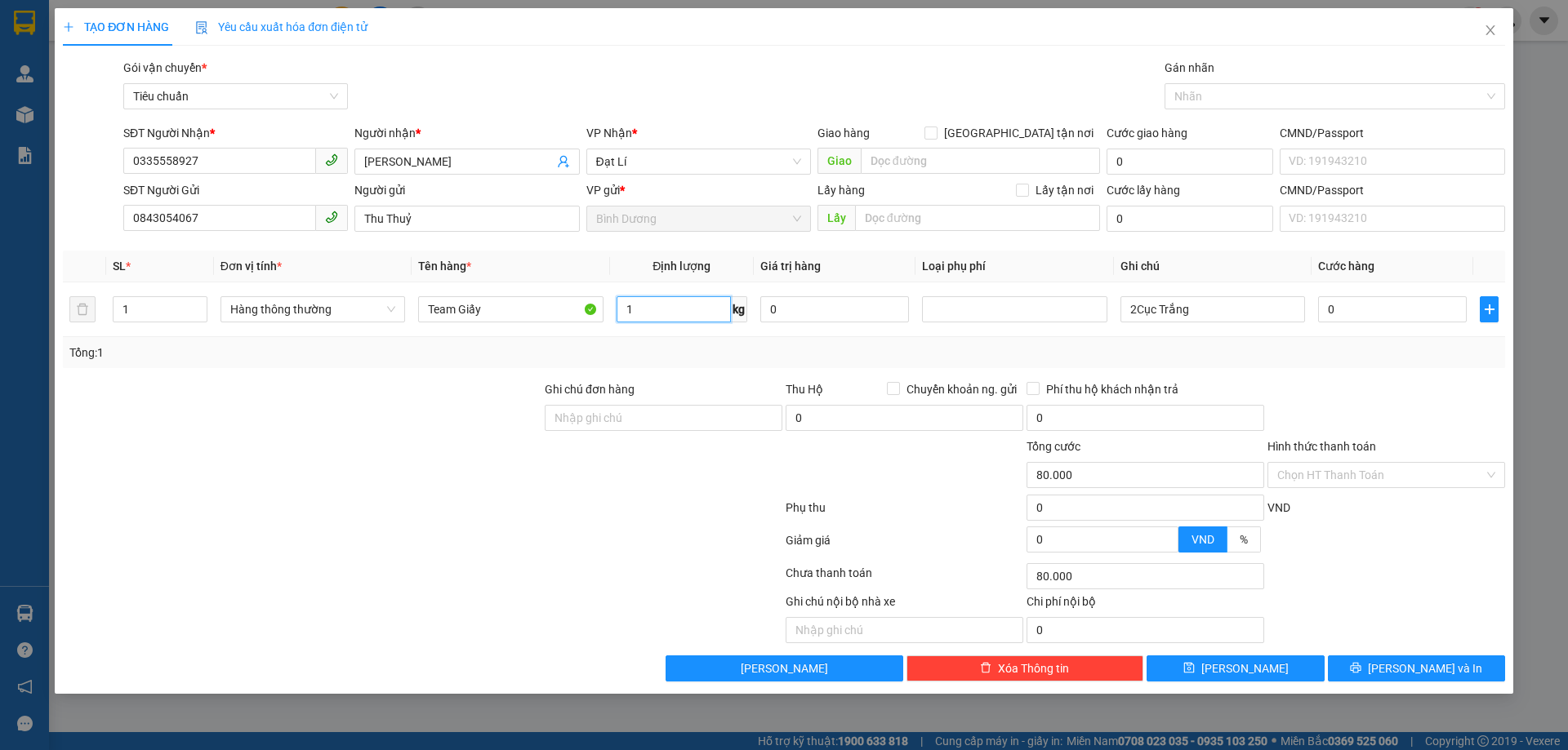
type input "0"
type input "10"
type input "0"
type input "10"
click at [684, 375] on div "Transit Pickup Surcharge Ids Transit Deliver Surcharge Ids Transit Deliver Surc…" at bounding box center [783, 370] width 1442 height 623
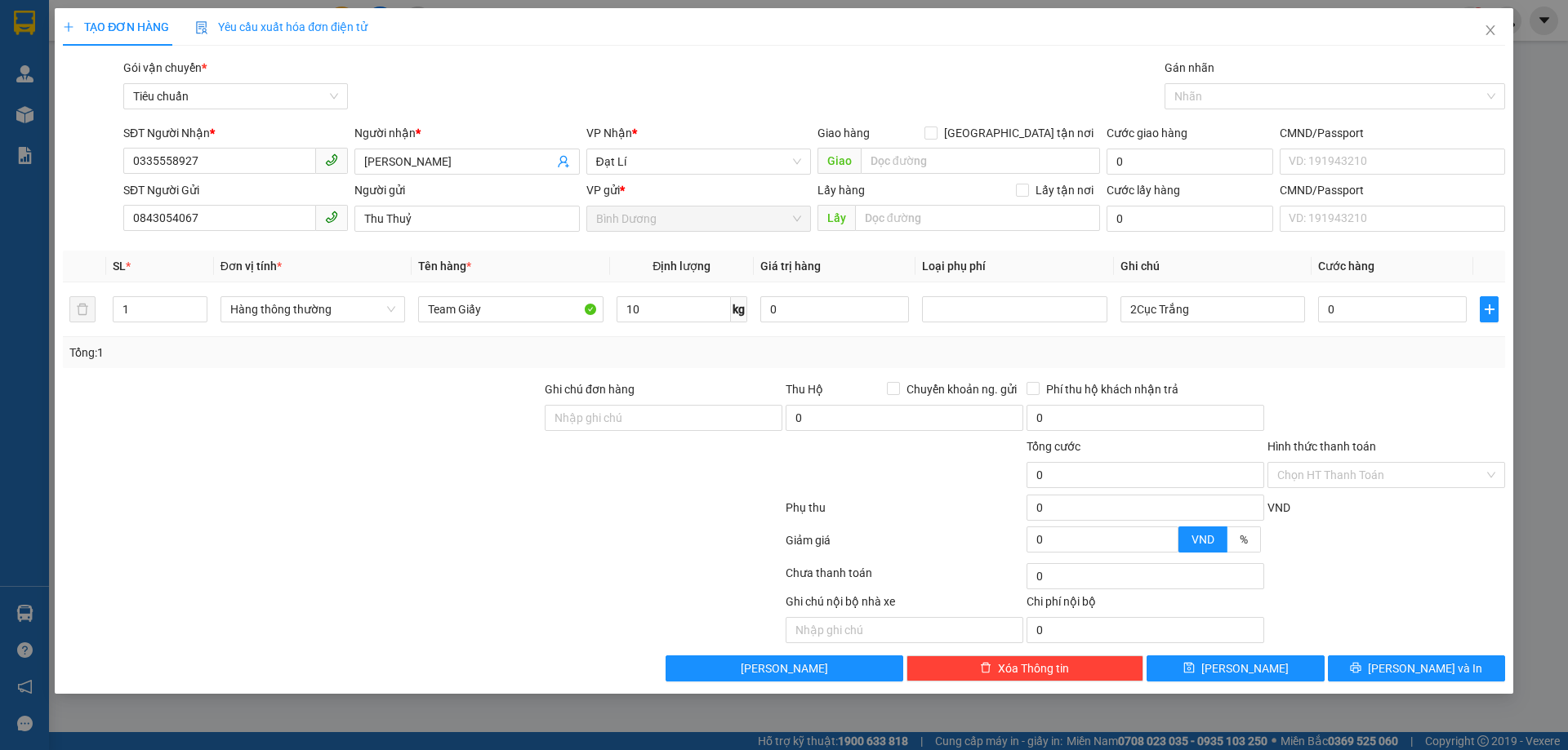
type input "40.000"
drag, startPoint x: 1200, startPoint y: 316, endPoint x: 1030, endPoint y: 311, distance: 170.1
click at [1030, 311] on tr "1 Hàng thông thường Team Giấy 10 kg 0 2Cục Trắng 40.000" at bounding box center [783, 309] width 1442 height 54
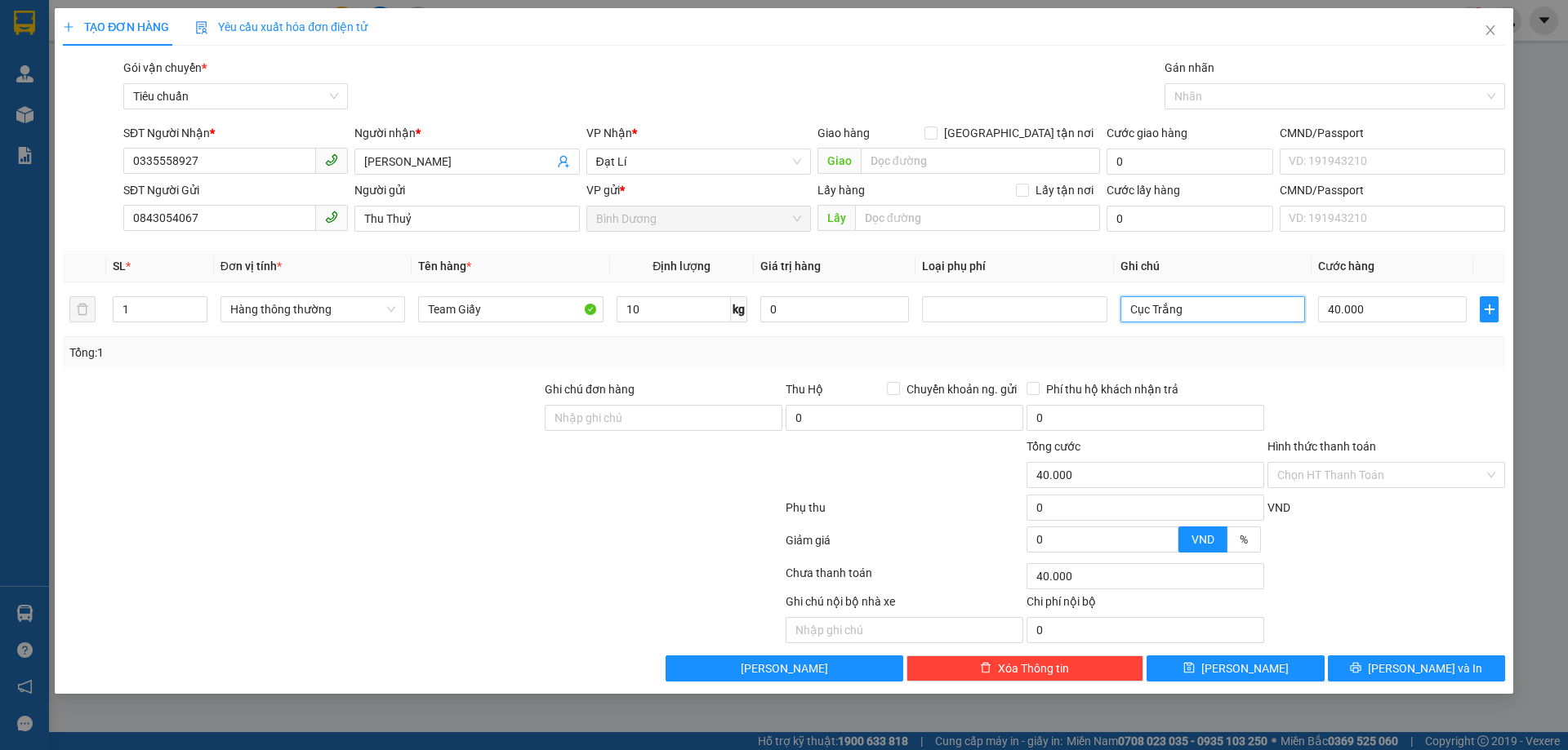
type input "Cục Trắng"
click at [1450, 655] on div "Transit Pickup Surcharge Ids Transit Deliver Surcharge Ids Transit Deliver Surc…" at bounding box center [783, 370] width 1442 height 623
click at [1449, 663] on button "[PERSON_NAME] và In" at bounding box center [1416, 668] width 177 height 26
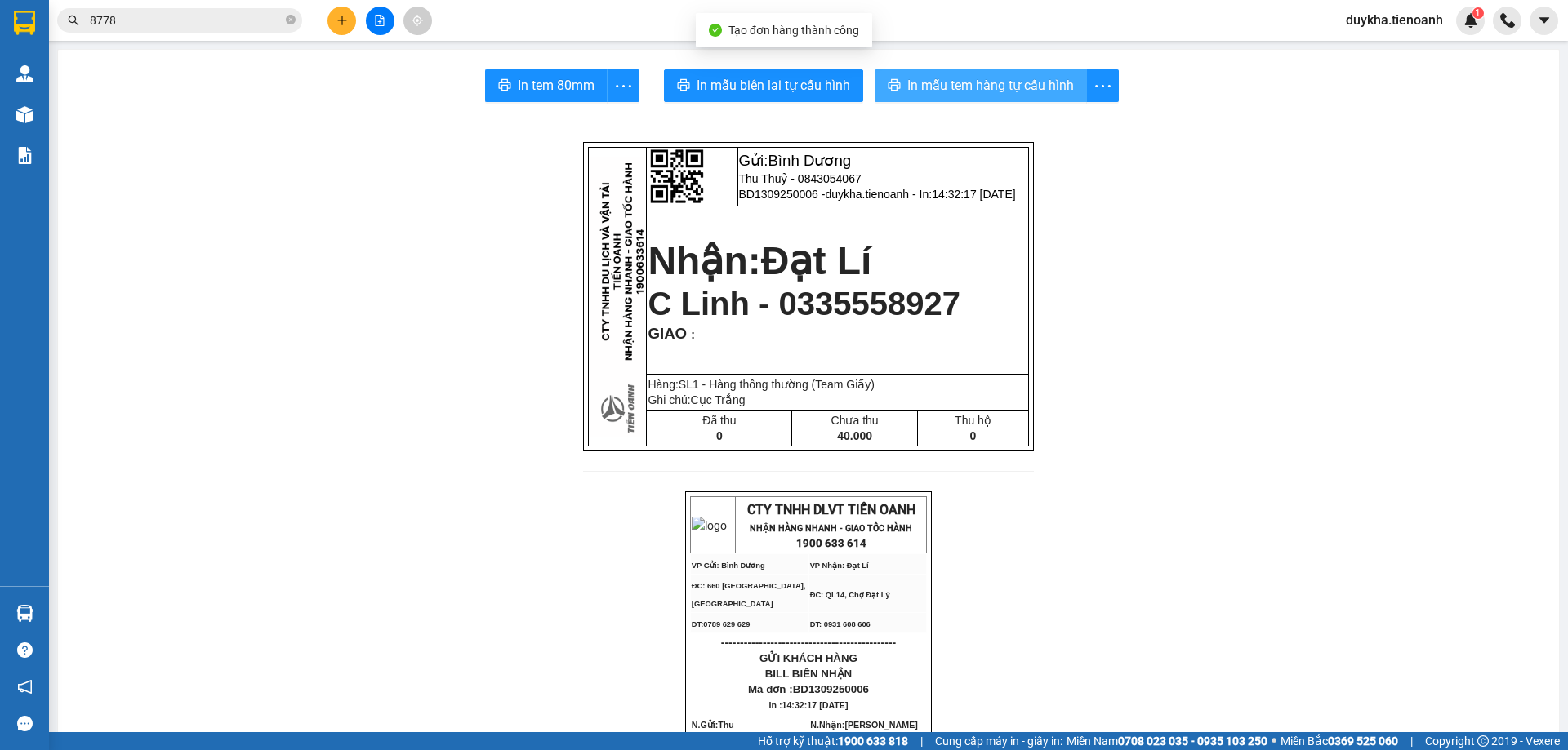
click at [1004, 92] on span "In mẫu tem hàng tự cấu hình" at bounding box center [991, 85] width 167 height 21
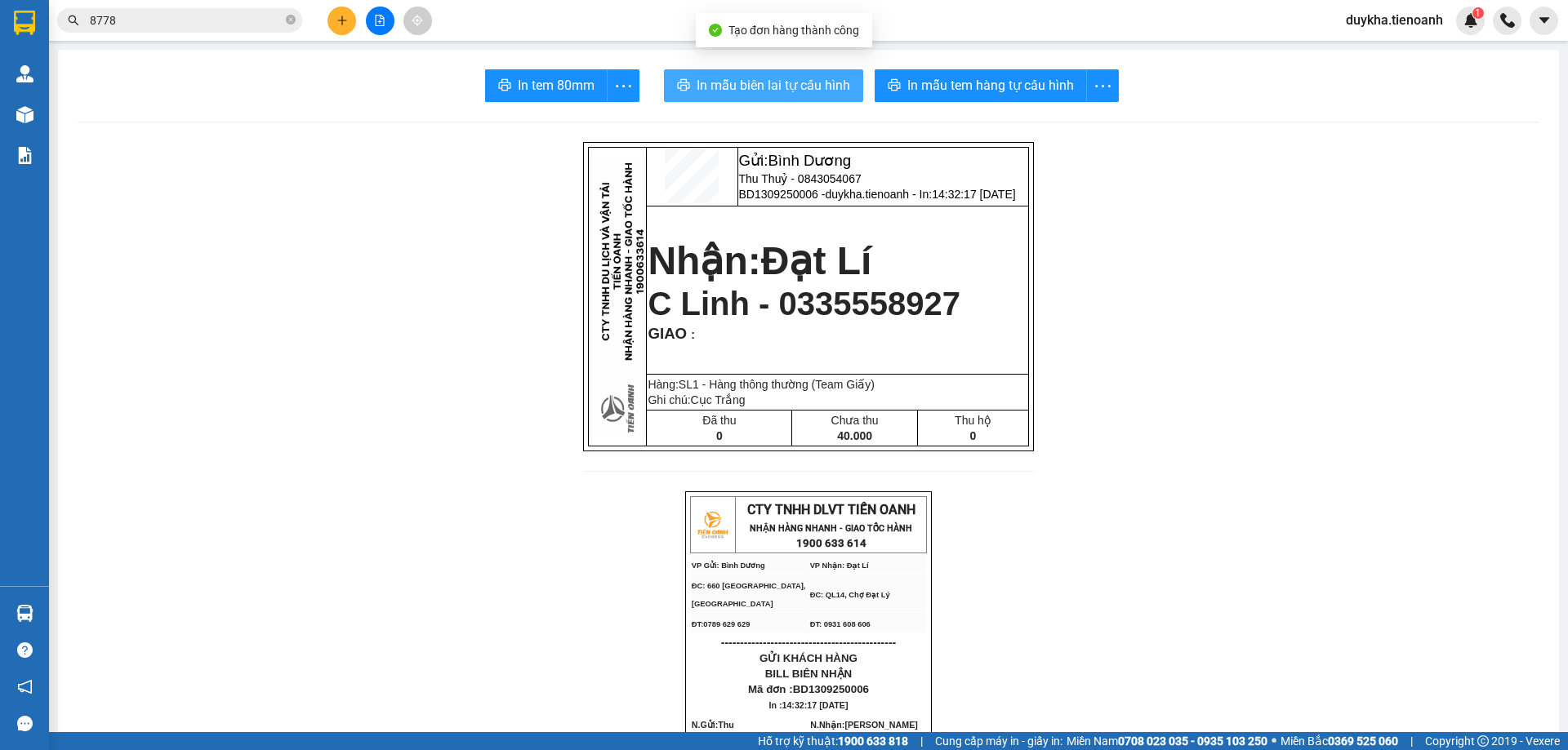
click at [831, 88] on span "In mẫu biên lai tự cấu hình" at bounding box center [773, 85] width 153 height 21
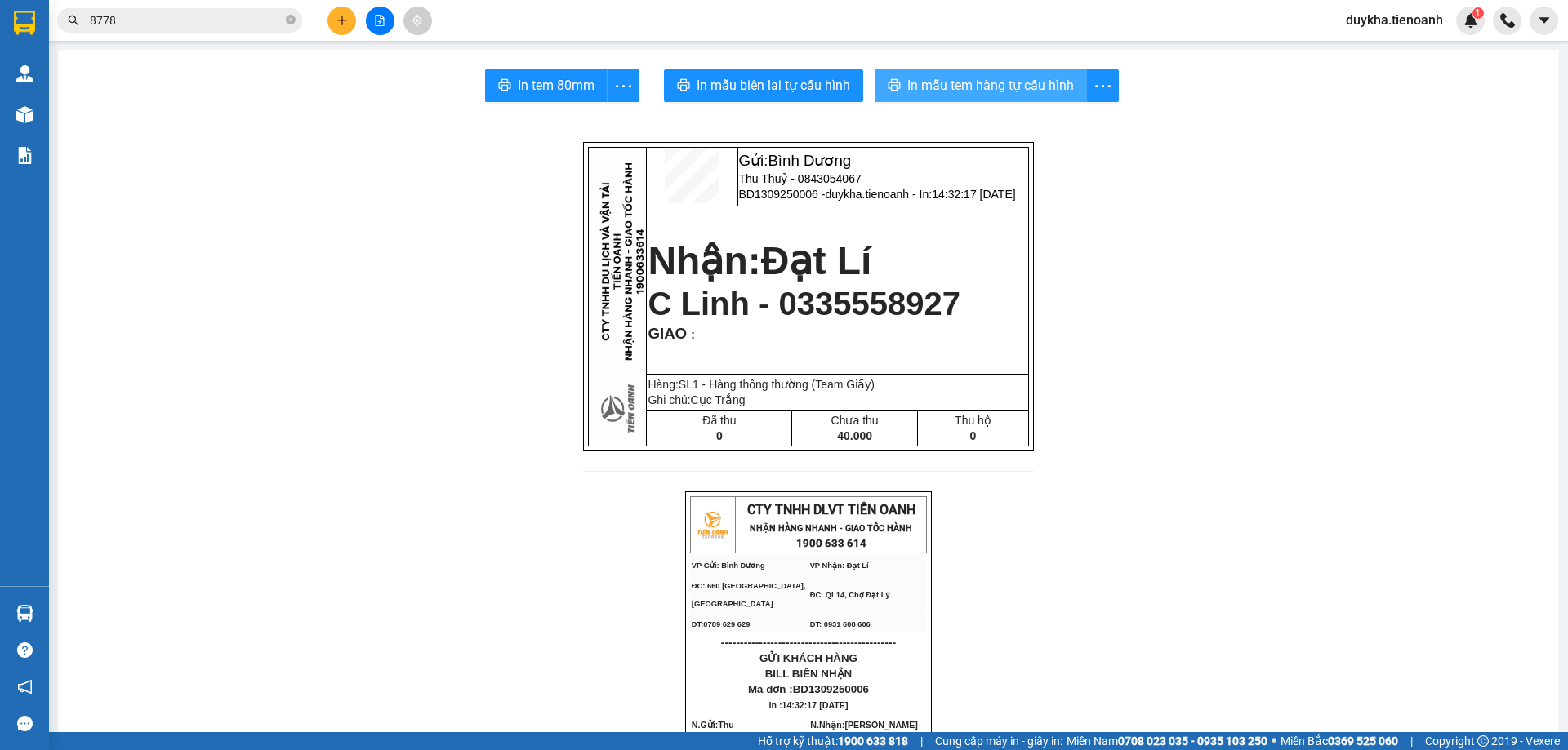
click at [958, 77] on span "In mẫu tem hàng tự cấu hình" at bounding box center [991, 85] width 167 height 21
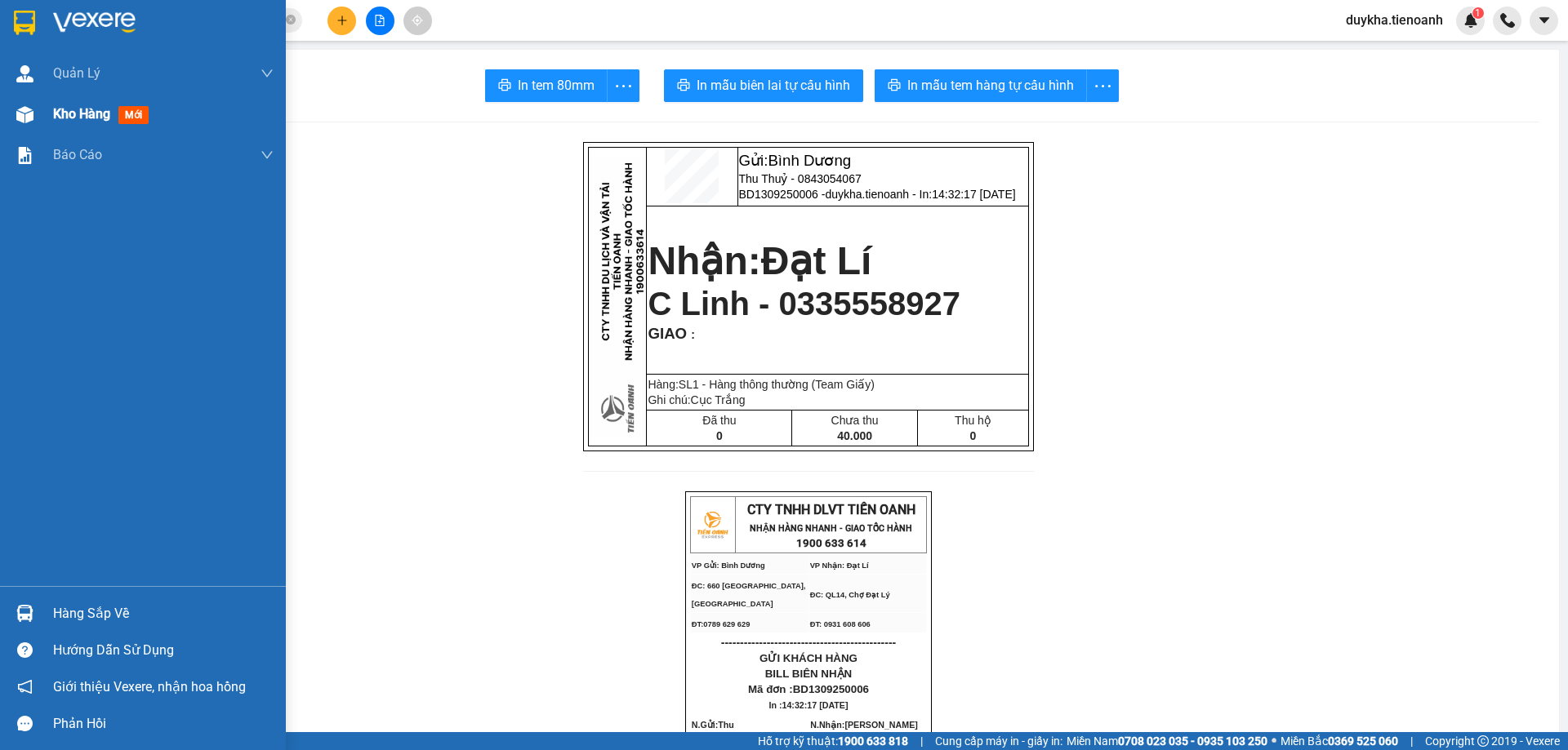
click at [45, 120] on div "Kho hàng mới" at bounding box center [142, 114] width 286 height 41
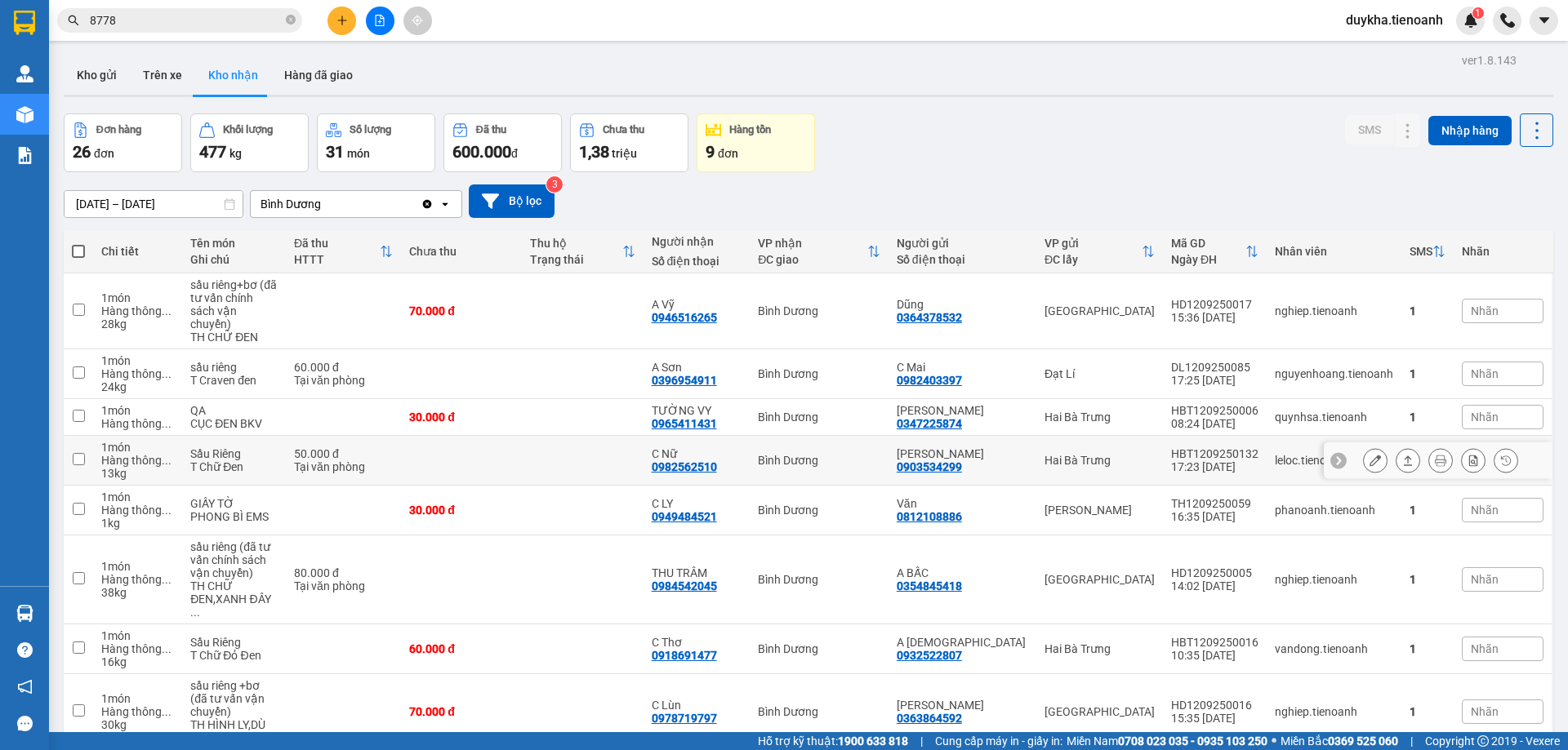
scroll to position [159, 0]
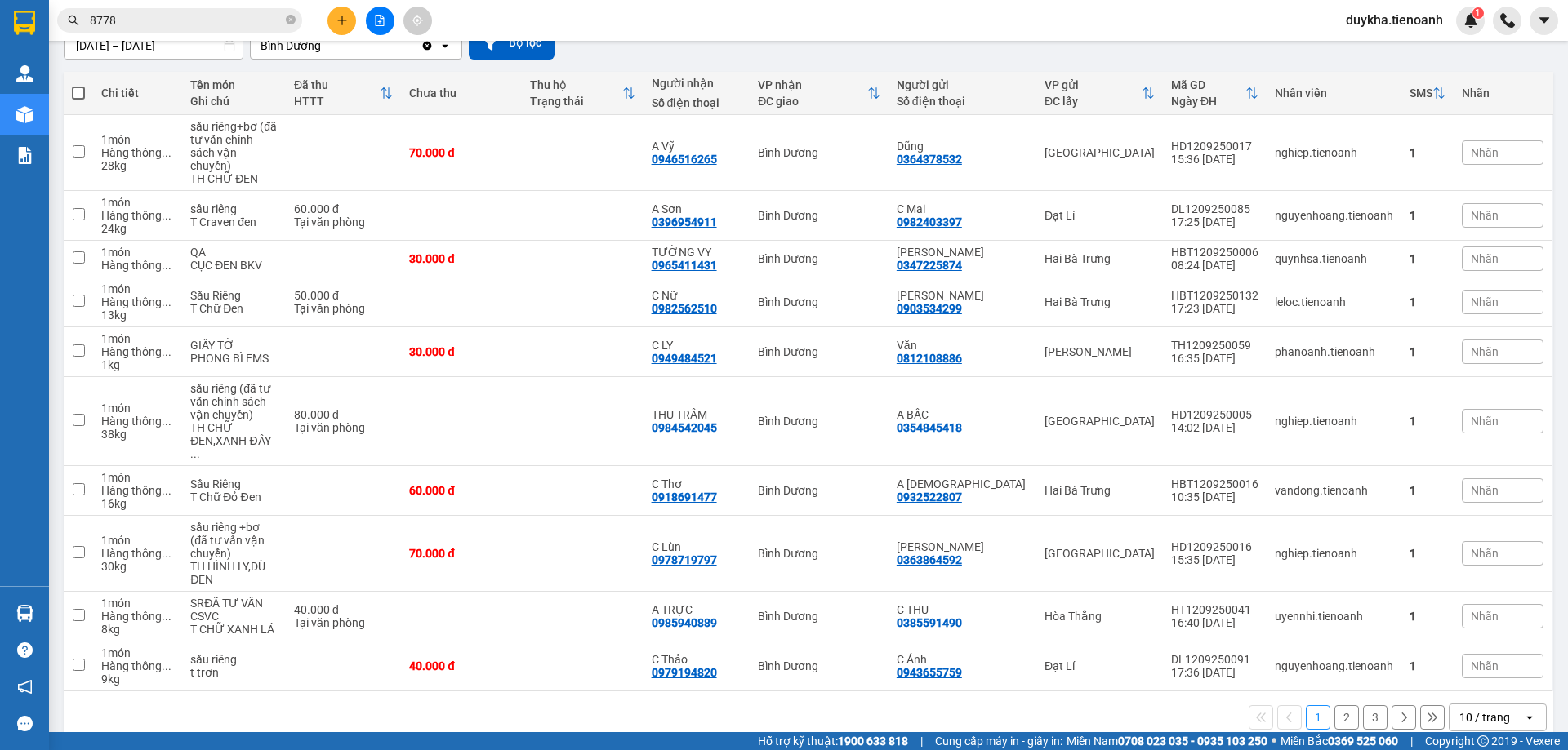
click at [1336, 706] on button "2" at bounding box center [1347, 717] width 24 height 24
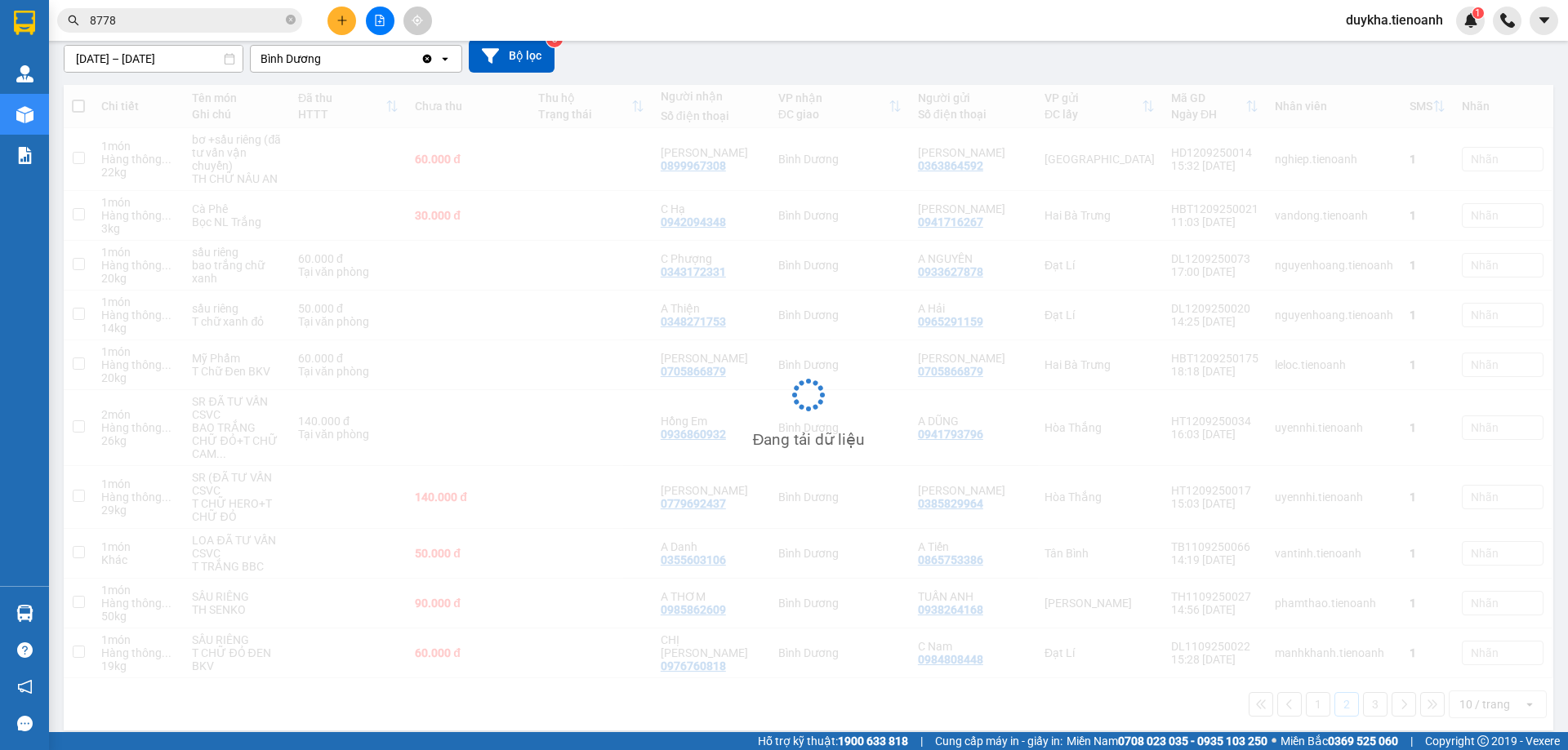
scroll to position [145, 0]
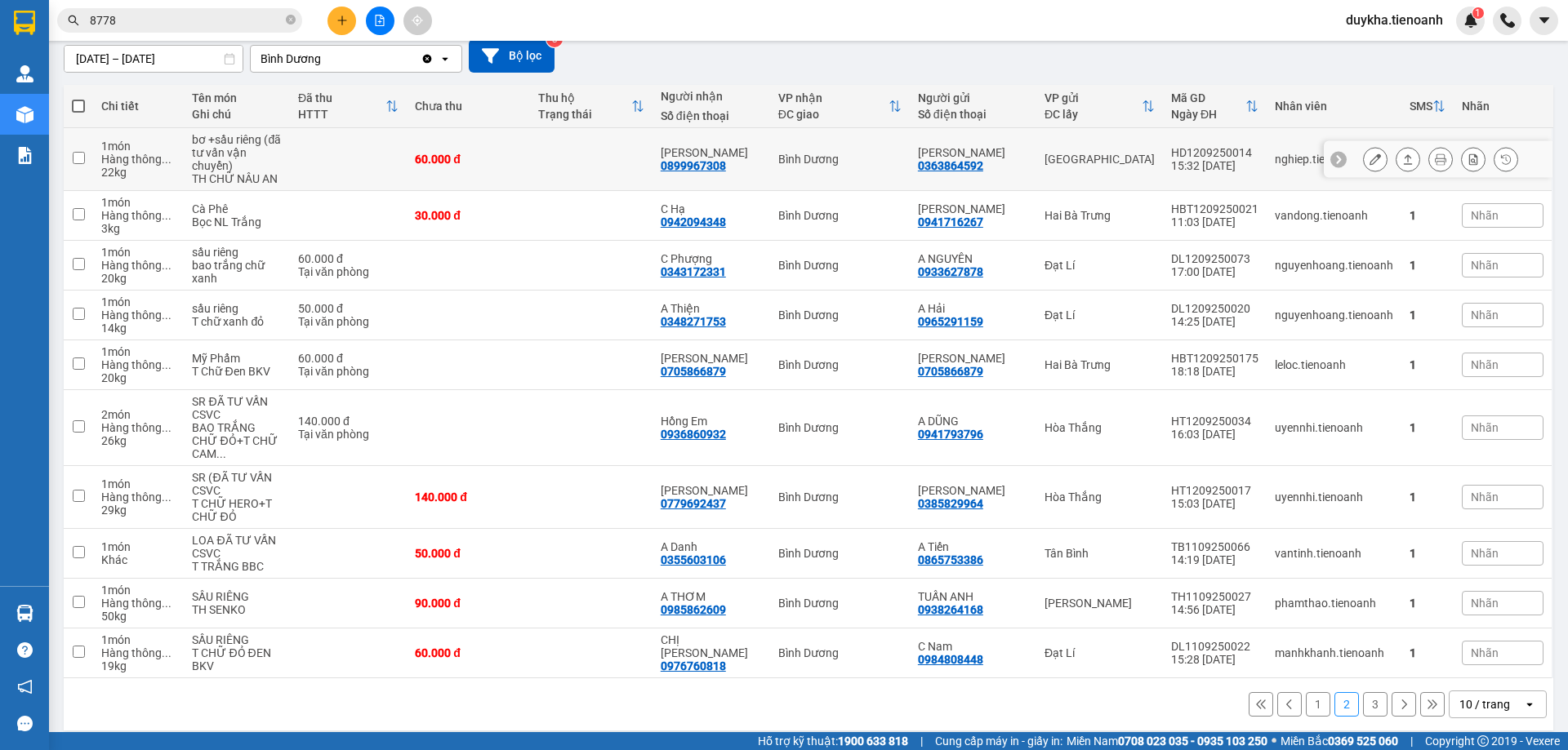
click at [1369, 159] on icon at bounding box center [1375, 159] width 12 height 12
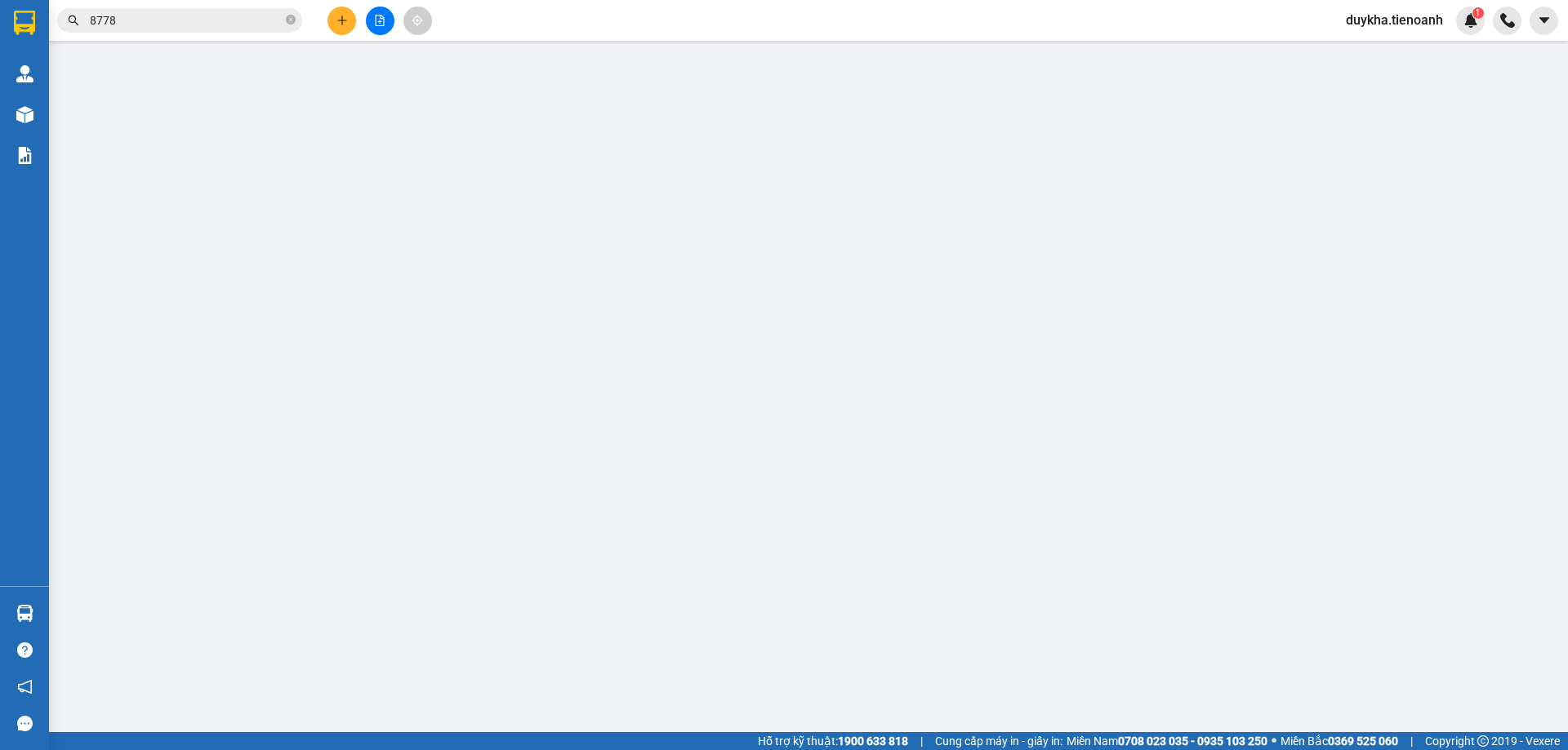
type input "0899967308"
type input "[PERSON_NAME]"
type input "0363864592"
type input "[PERSON_NAME]"
type input "066165004889"
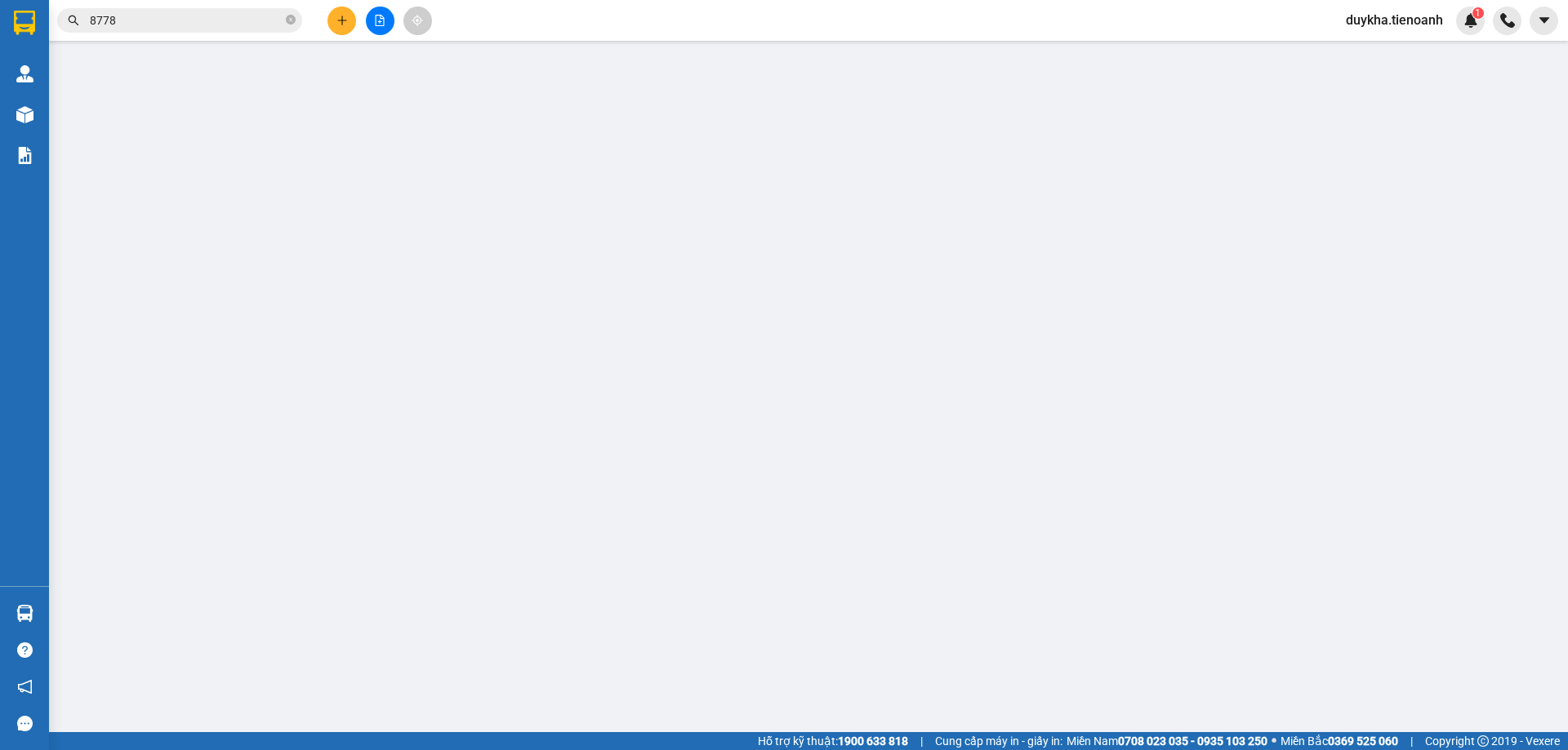
type input "60.000"
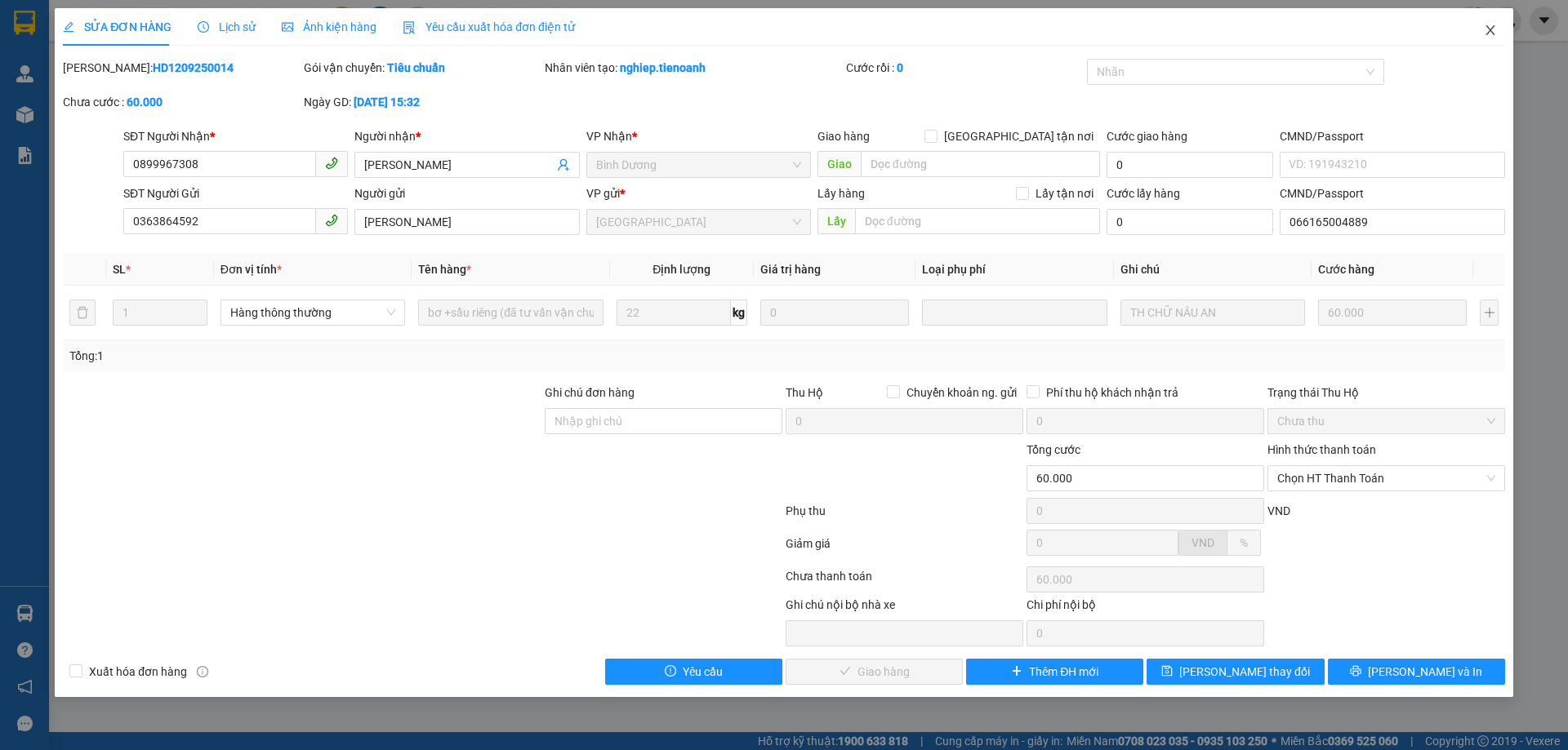
click at [1490, 40] on span "Close" at bounding box center [1490, 31] width 45 height 45
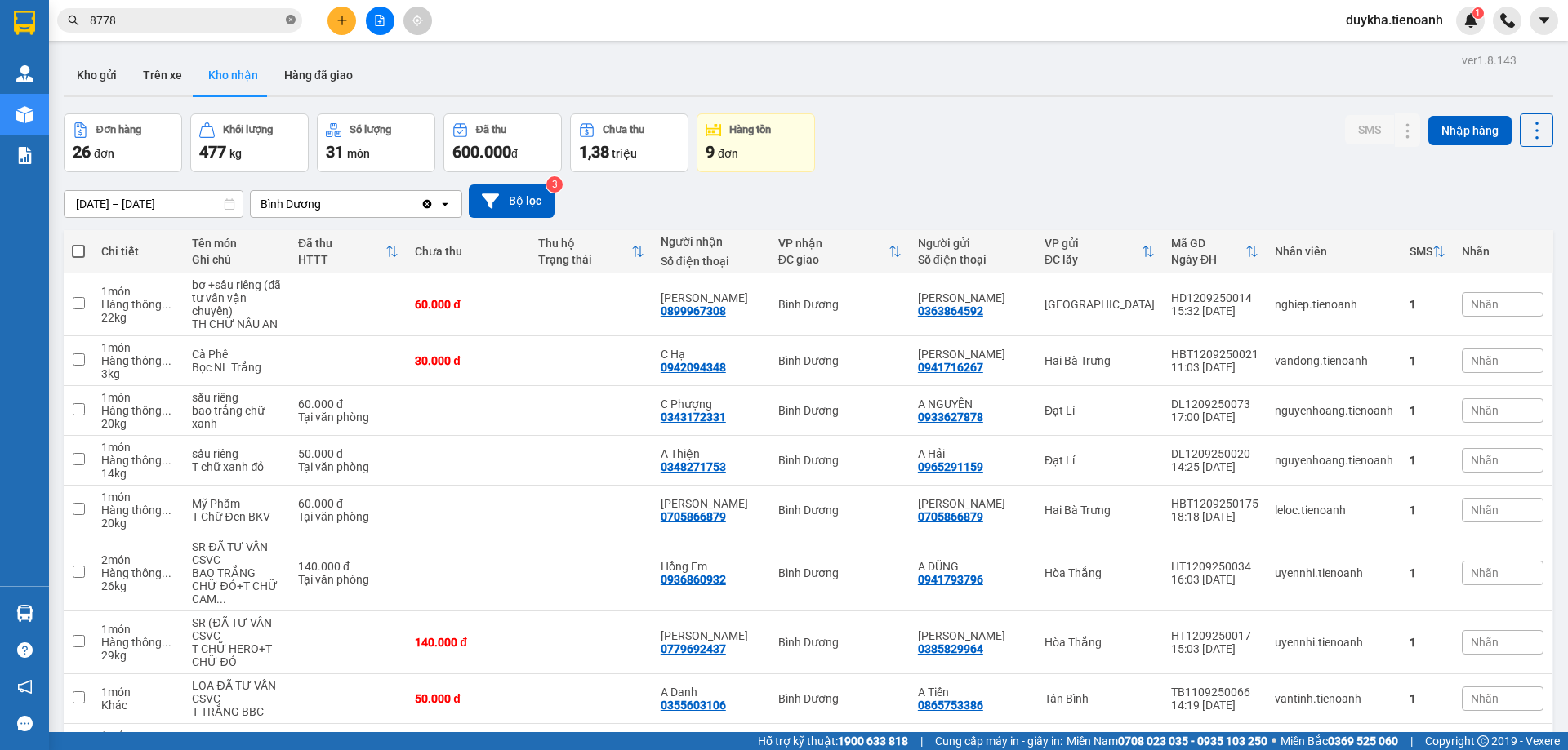
click at [293, 20] on icon "close-circle" at bounding box center [290, 19] width 10 height 10
click at [234, 27] on input "text" at bounding box center [186, 21] width 192 height 18
click at [234, 28] on input "text" at bounding box center [186, 21] width 192 height 18
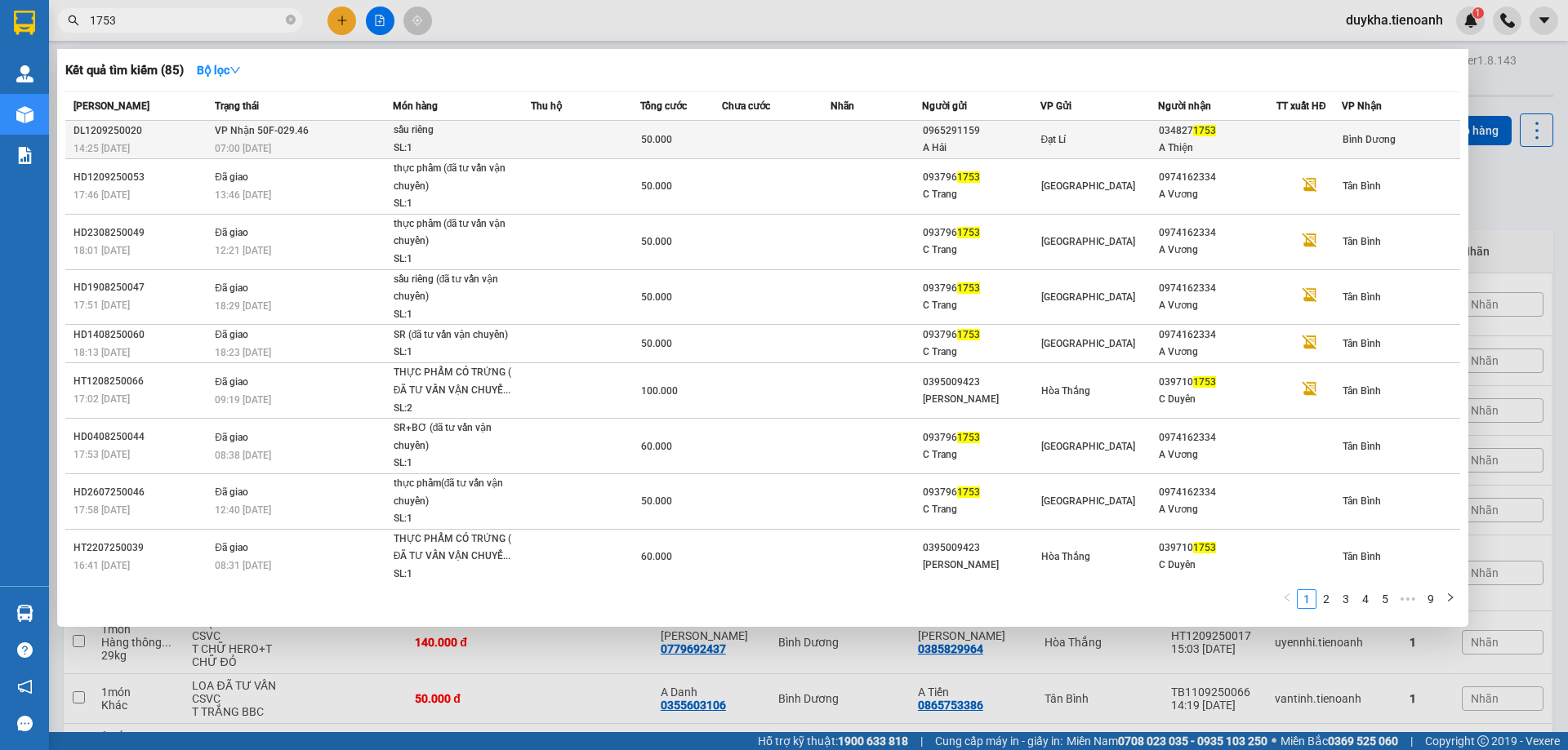
type input "1753"
click at [649, 131] on td "50.000" at bounding box center [681, 140] width 82 height 38
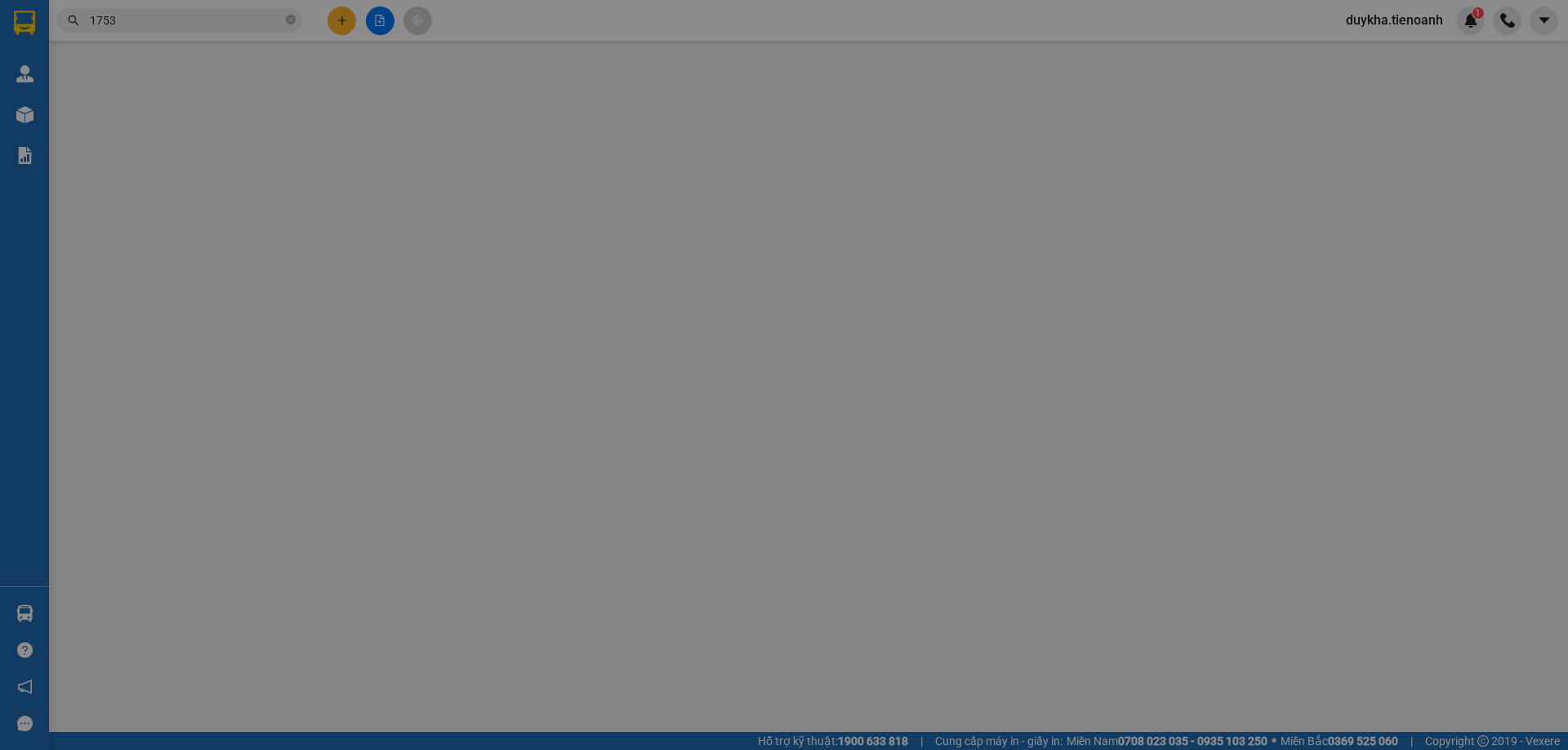
type input "0348271753"
type input "A Thiện"
type input "0965291159"
type input "A Hải"
type input "50.000"
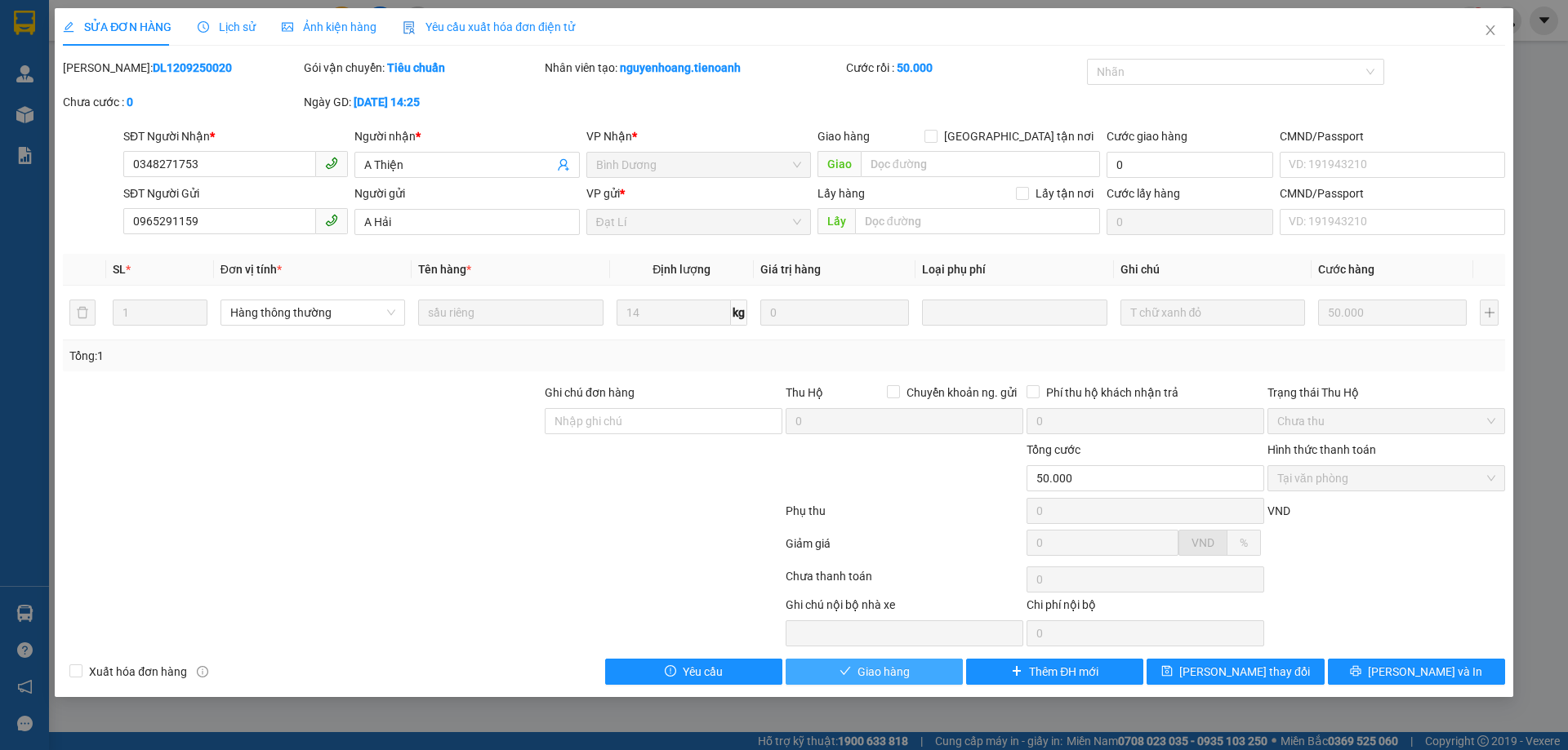
click at [895, 678] on span "Giao hàng" at bounding box center [884, 672] width 53 height 18
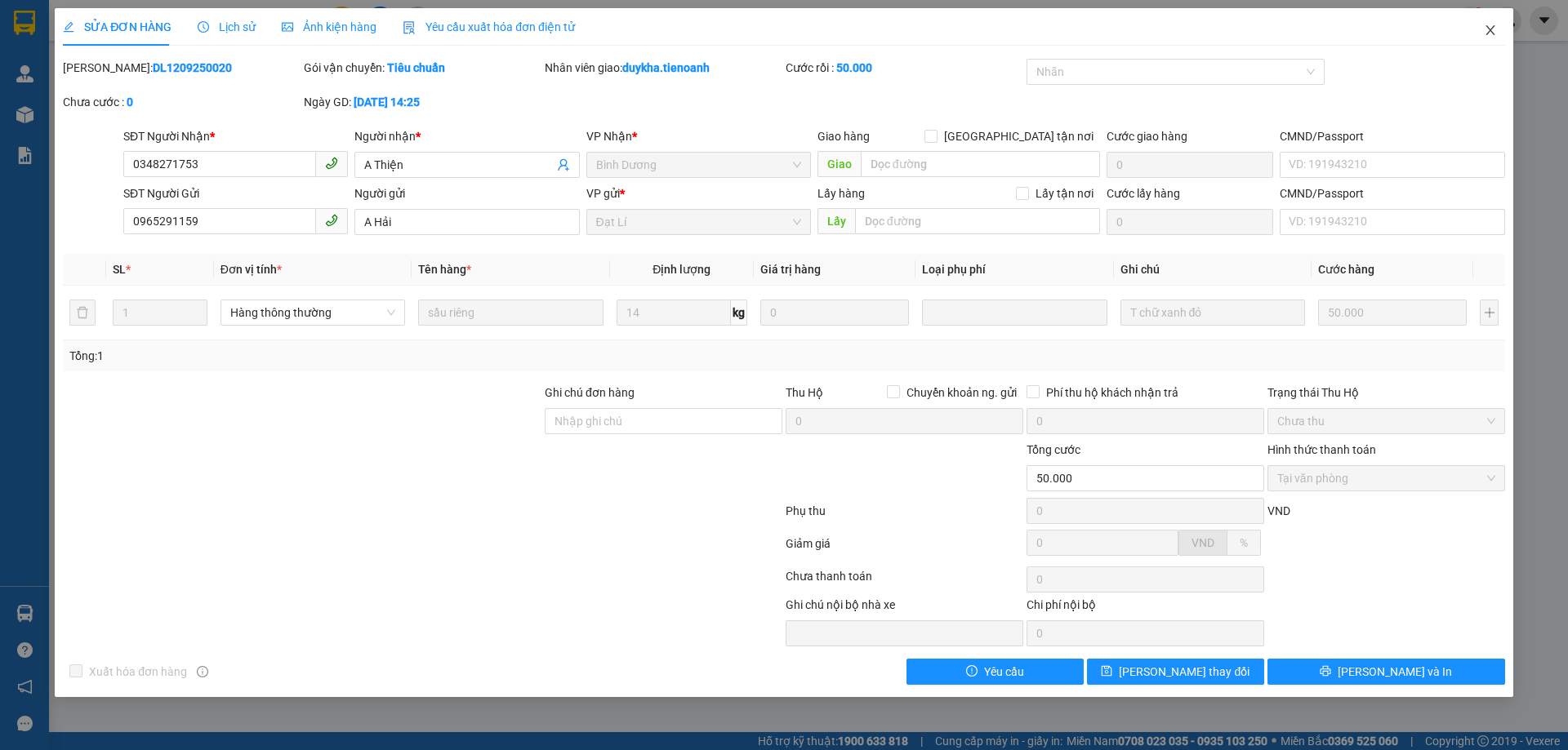
click at [1490, 37] on icon "close" at bounding box center [1490, 30] width 13 height 13
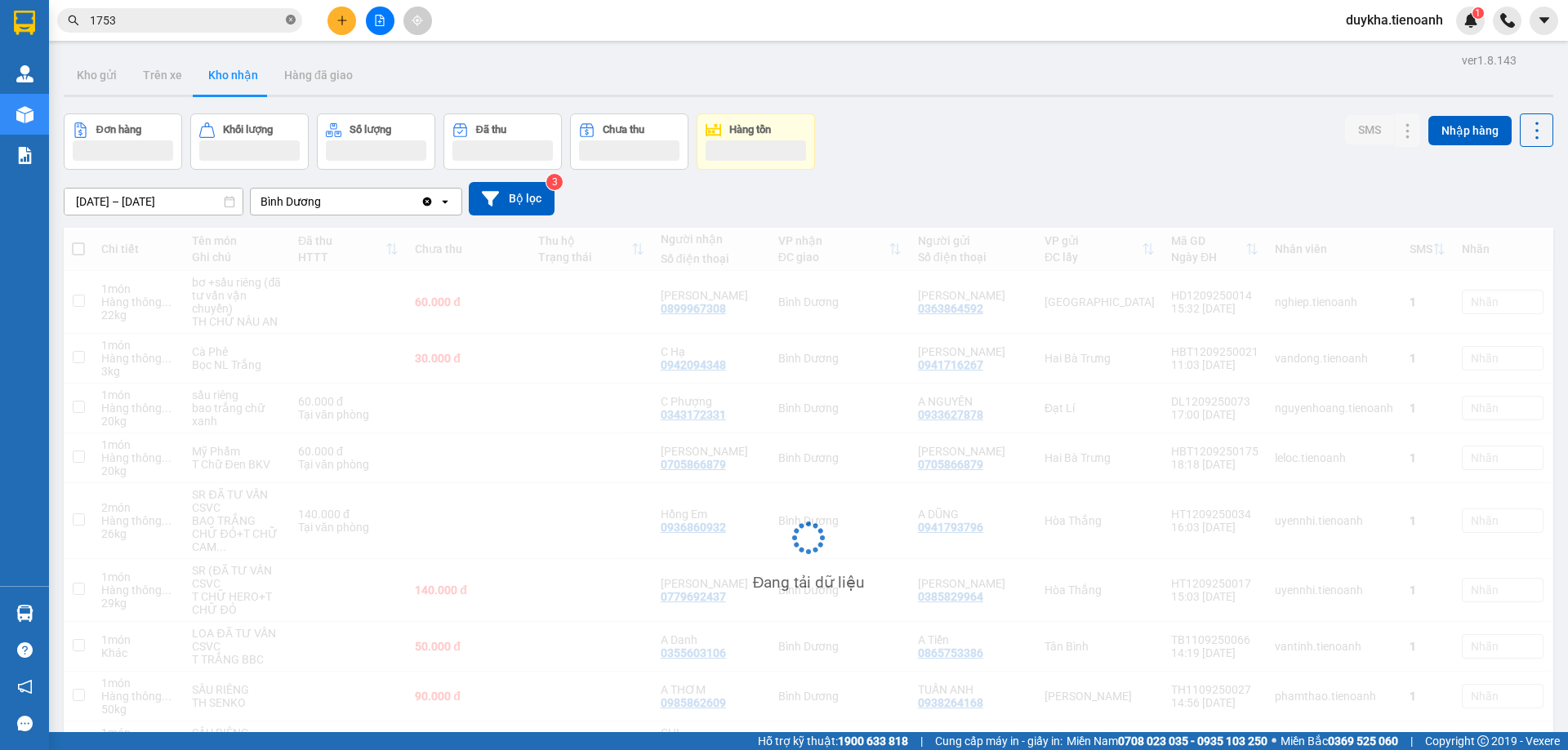
click at [289, 13] on span at bounding box center [290, 20] width 10 height 15
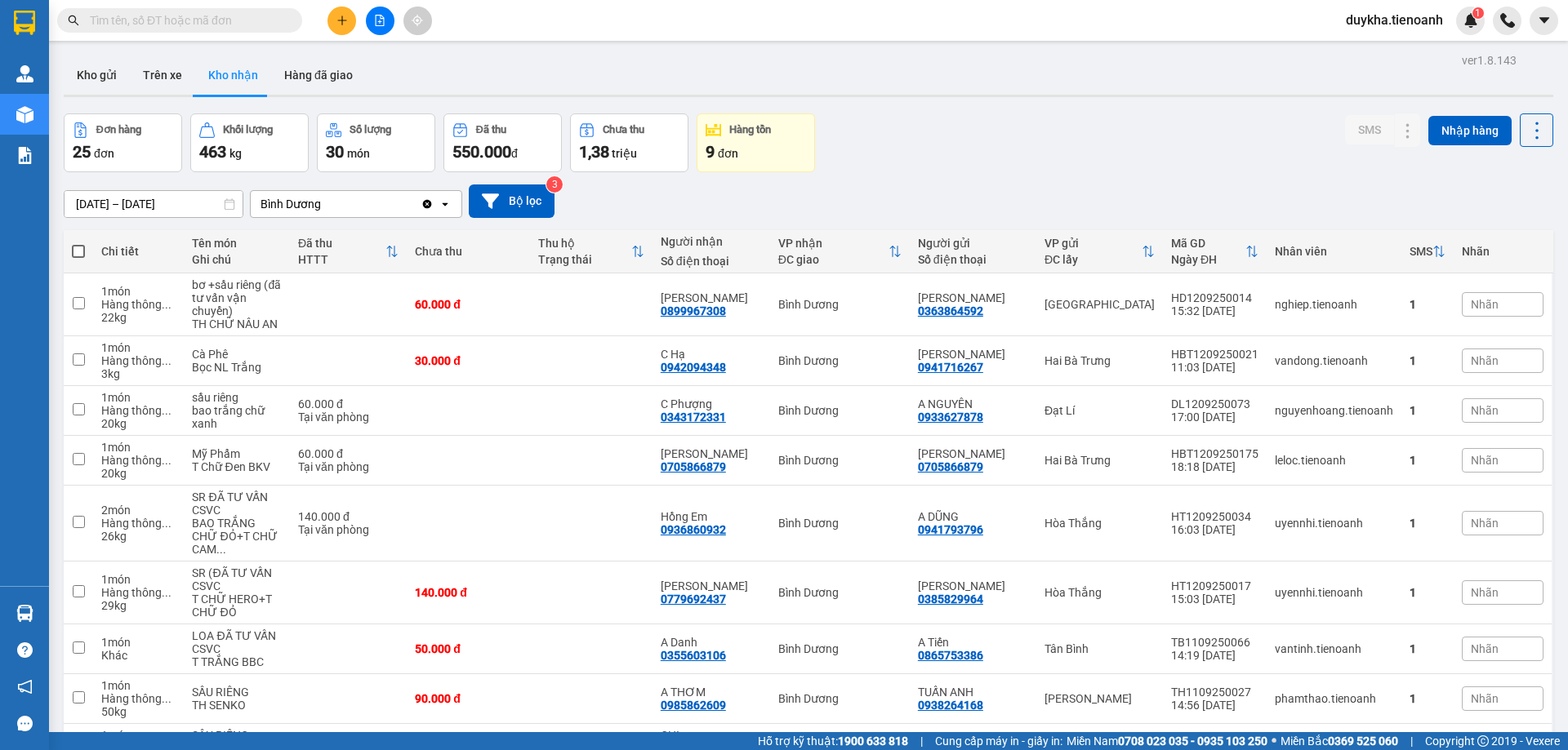
click at [273, 21] on input "text" at bounding box center [186, 21] width 192 height 18
click at [160, 17] on input "text" at bounding box center [186, 21] width 192 height 18
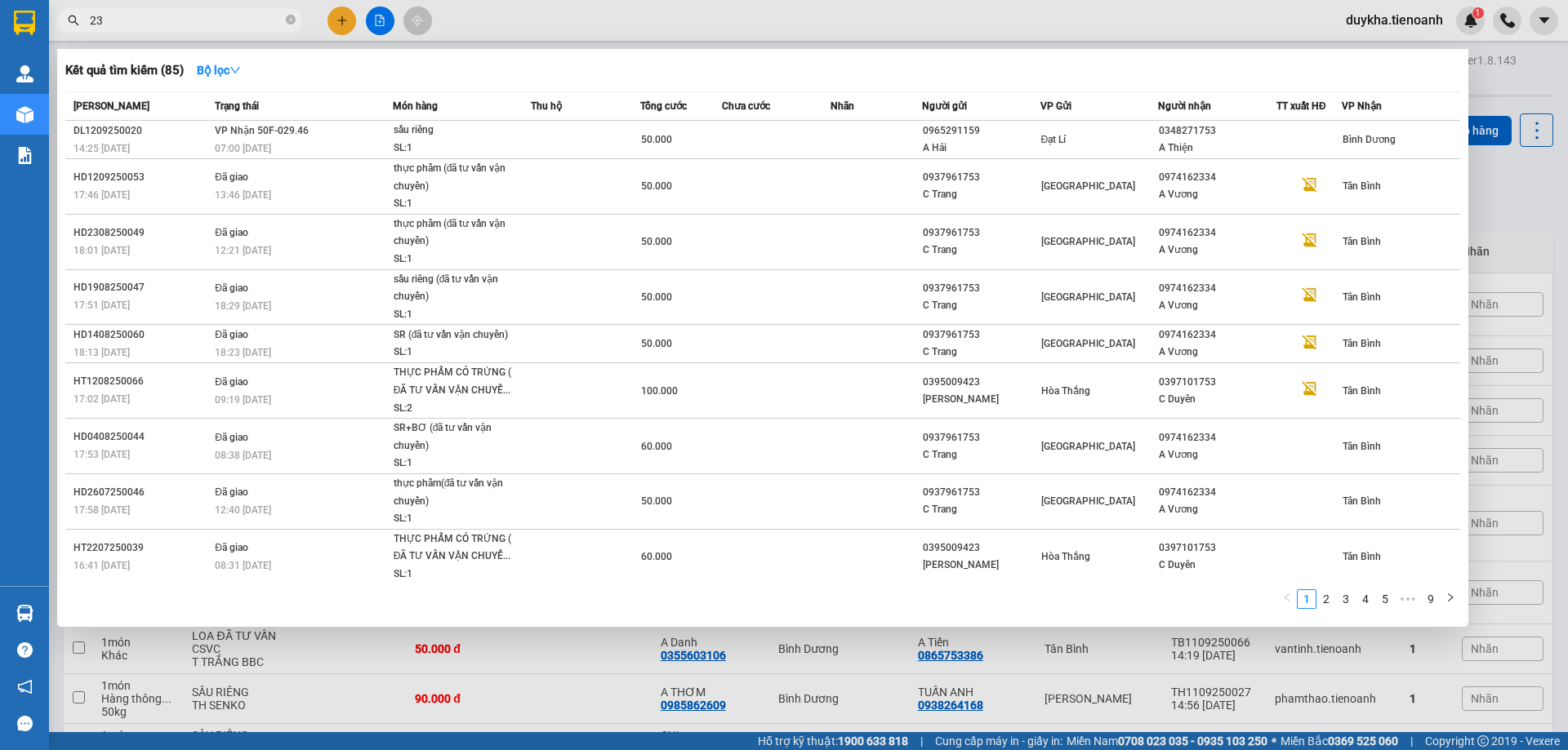
type input "2"
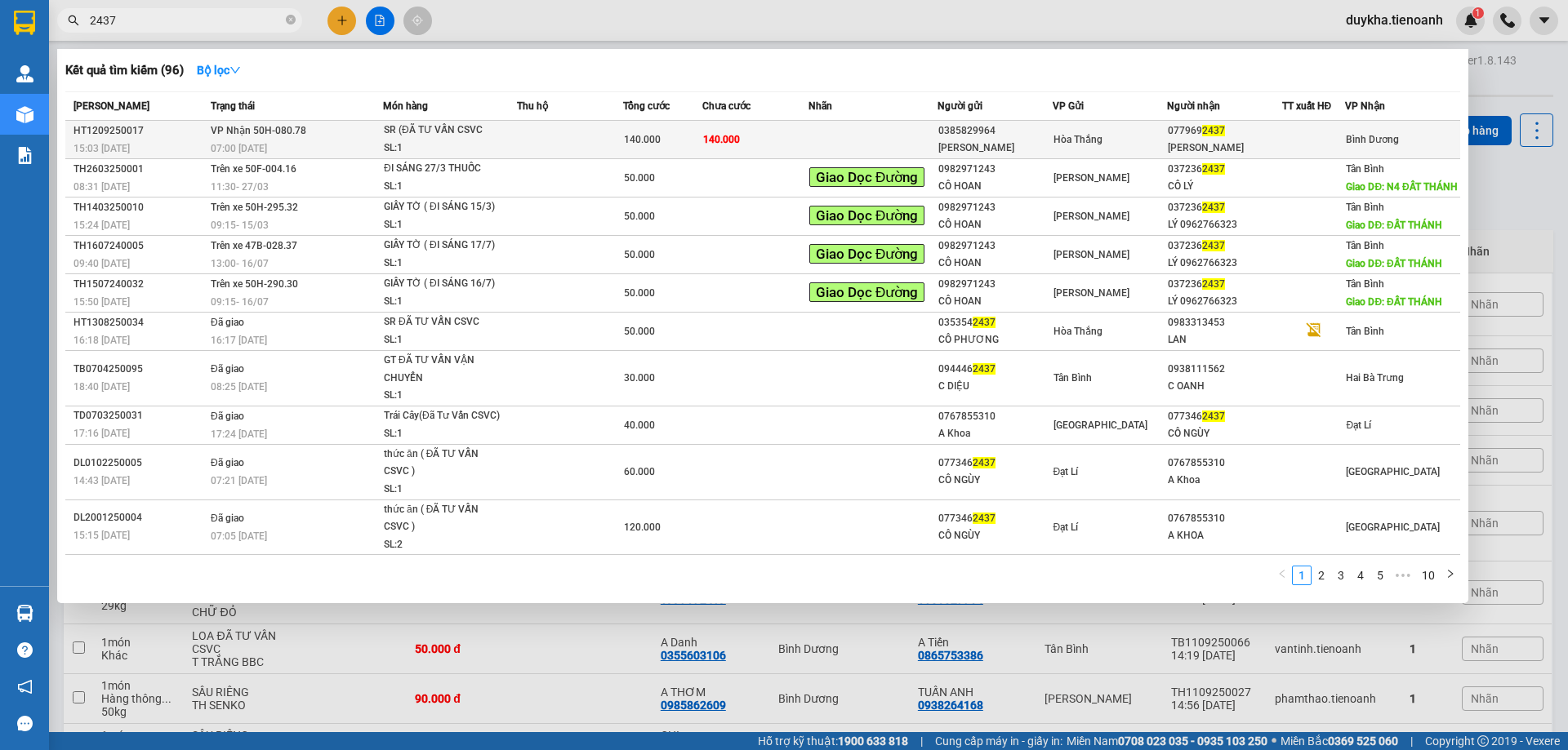
type input "2437"
click at [587, 151] on td at bounding box center [570, 140] width 106 height 38
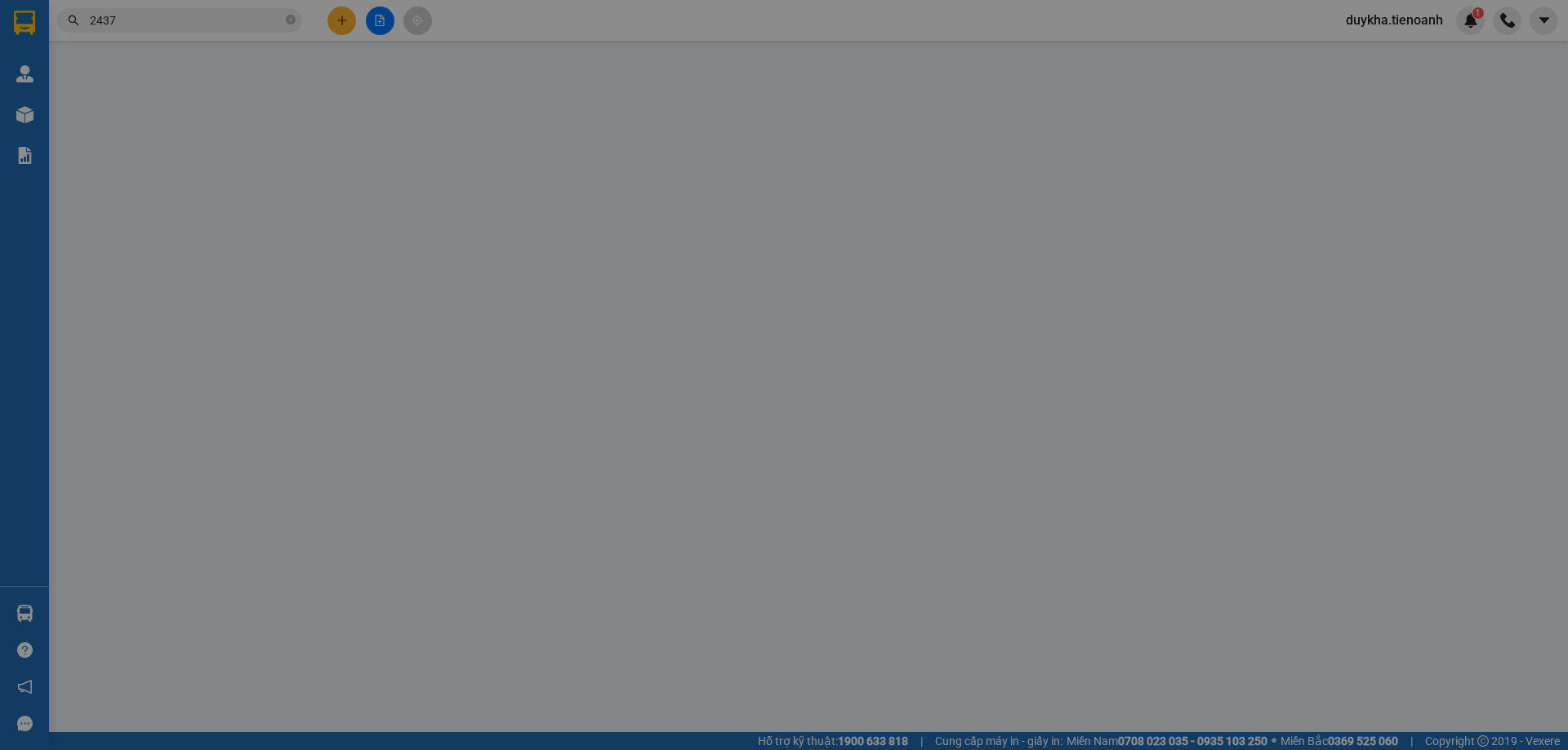
type input "0779692437"
type input "[PERSON_NAME]"
type input "0385829964"
type input "[PERSON_NAME]"
type input "052177012838"
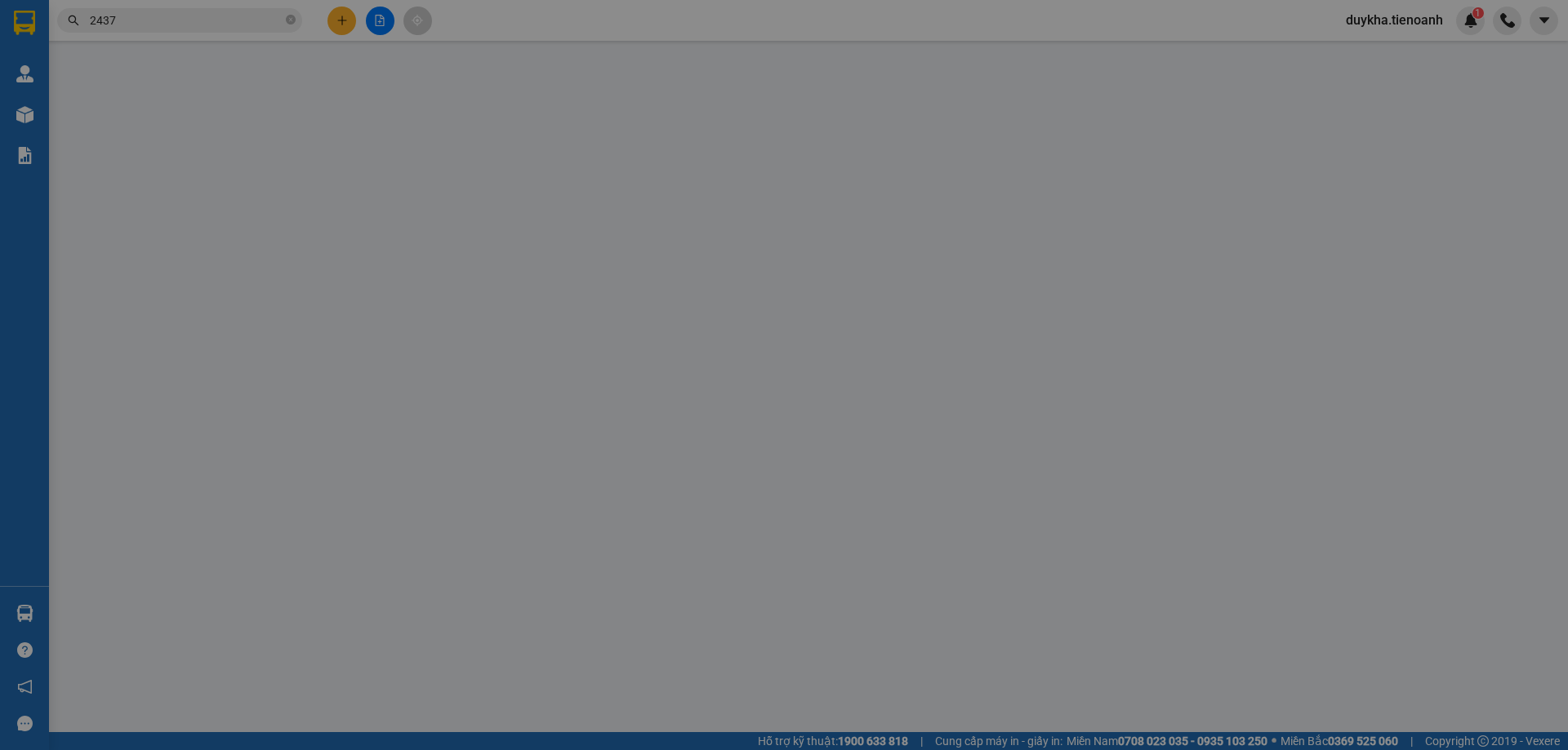
type input "140.000"
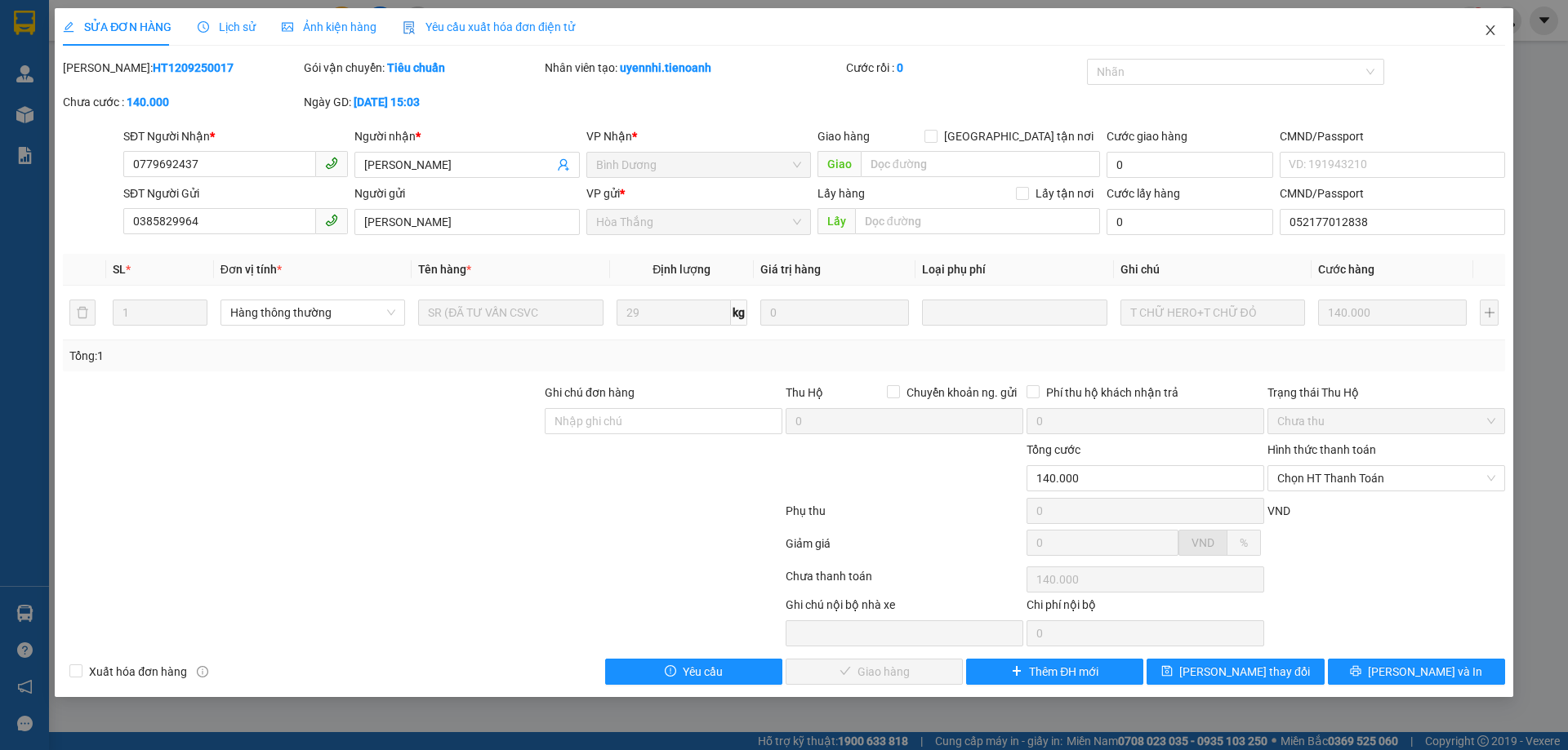
click at [1489, 38] on span "Close" at bounding box center [1490, 31] width 45 height 45
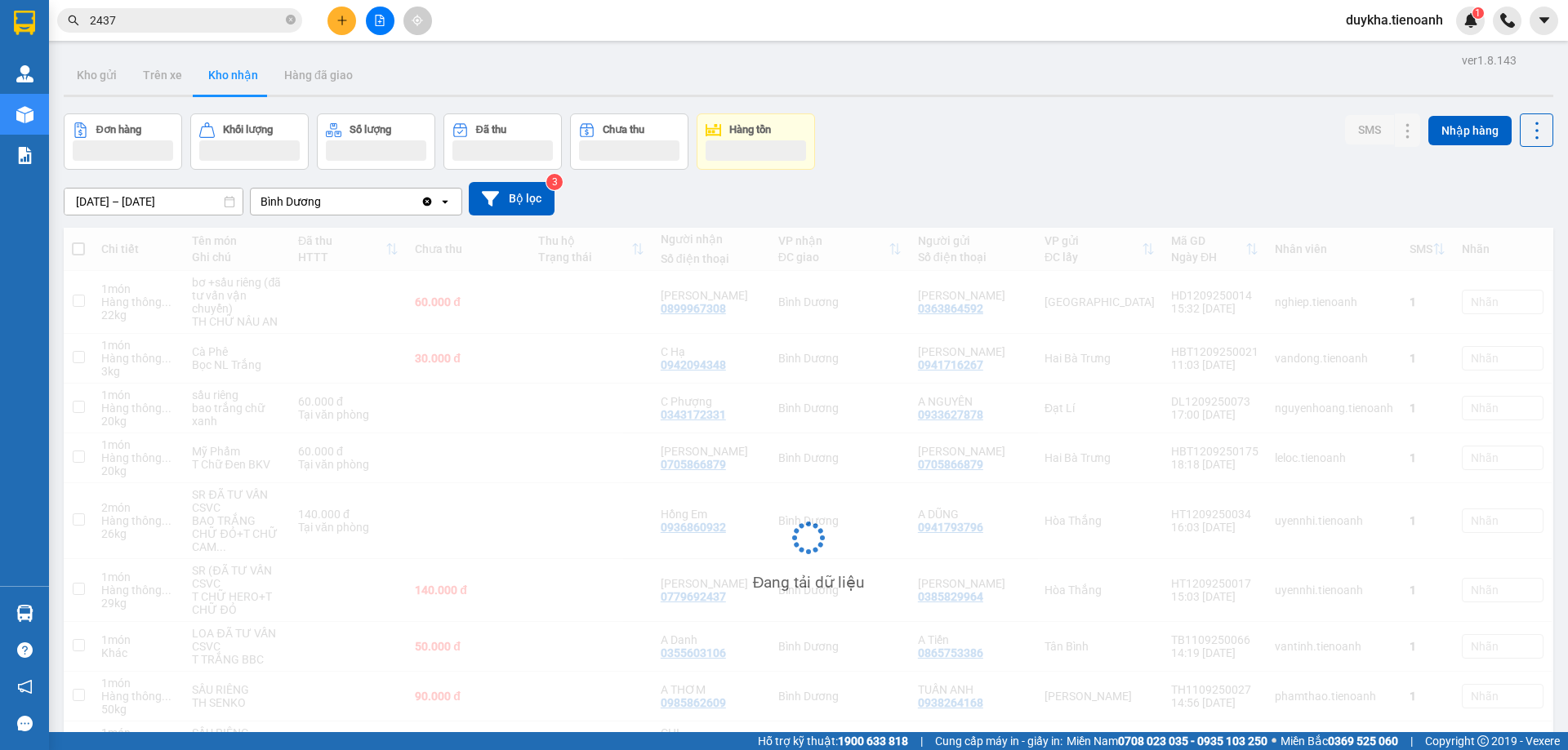
click at [916, 162] on div "Đơn hàng Khối lượng Số lượng Đã thu Chưa thu Hàng tồn SMS Nhập hàng" at bounding box center [808, 141] width 1490 height 56
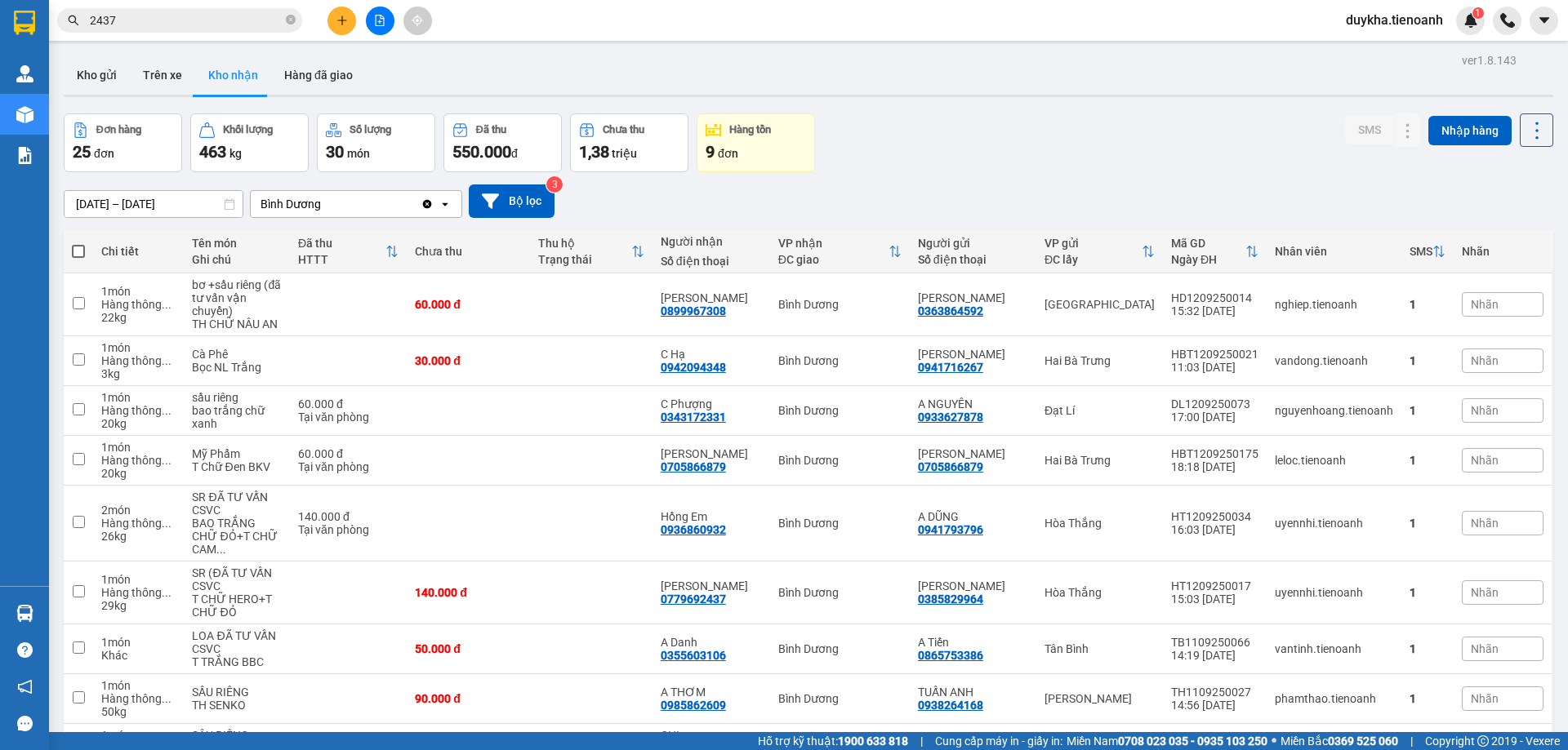
click at [916, 162] on div "Đơn hàng 25 đơn Khối lượng 463 kg Số lượng 30 món Đã thu 550.000 đ Chưa thu 1,3…" at bounding box center [808, 142] width 1490 height 59
click at [346, 16] on icon "plus" at bounding box center [342, 20] width 12 height 12
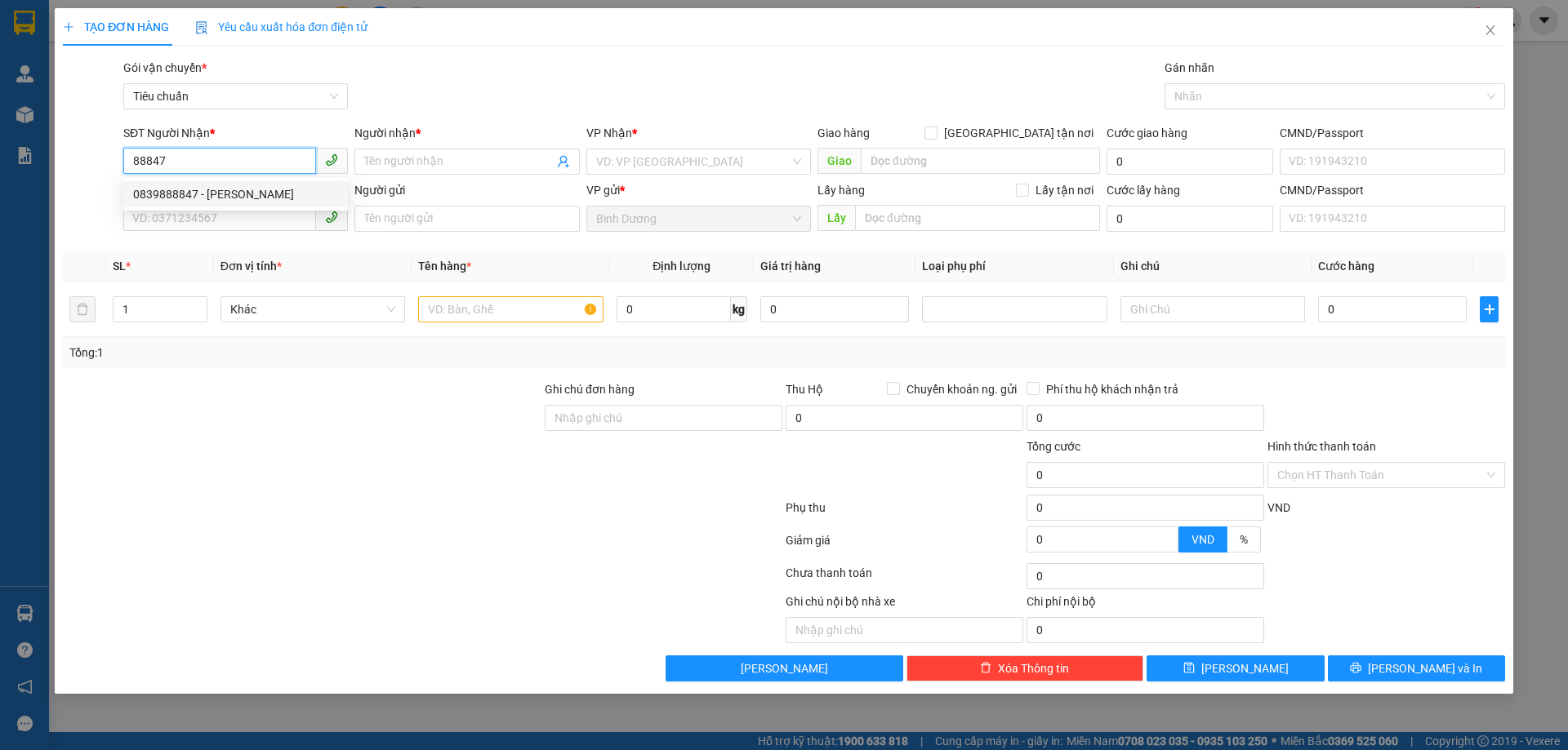
click at [235, 195] on div "0839888847 - C Nhung" at bounding box center [236, 194] width 205 height 18
type input "0839888847"
type input "C Nhung"
type input "0839888847"
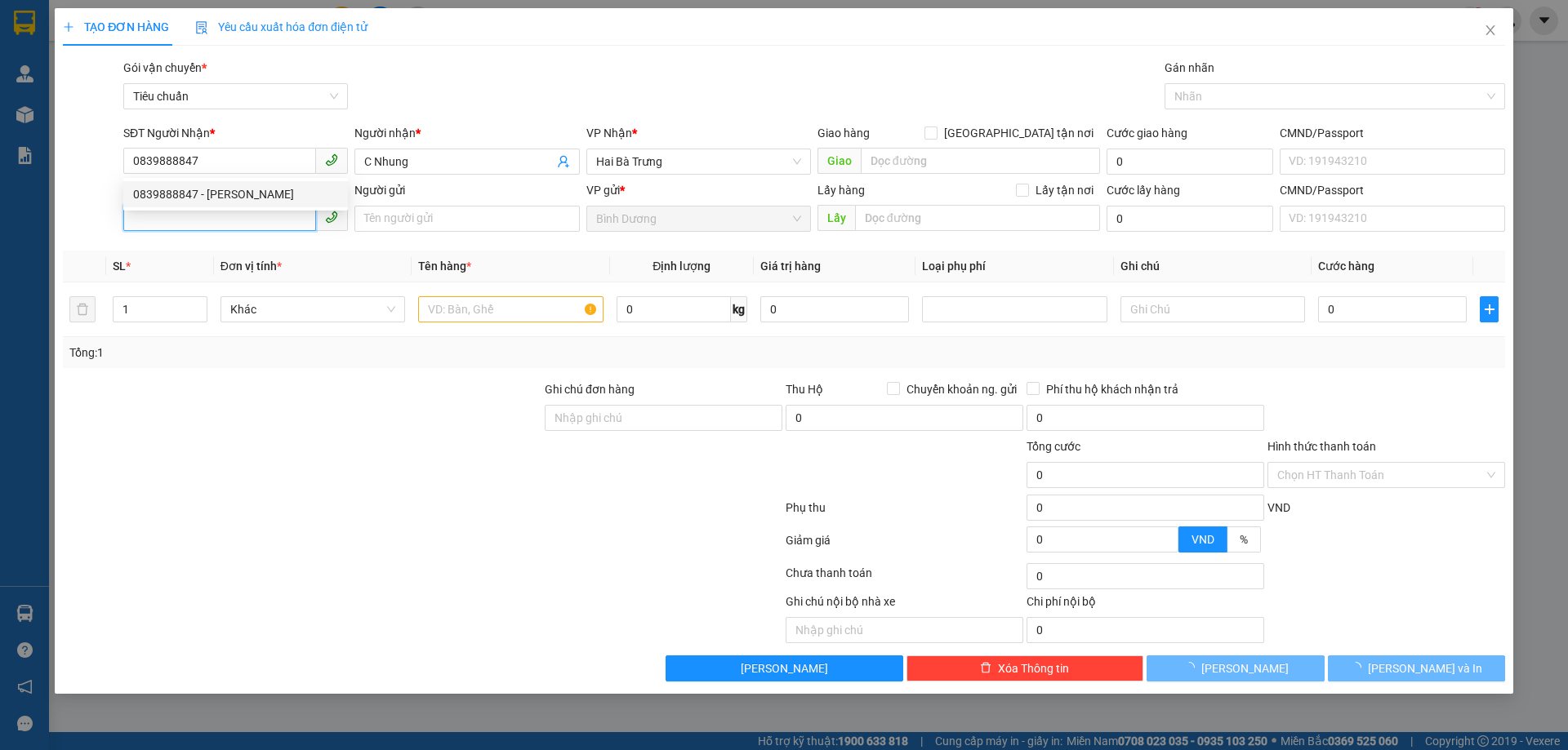
click at [229, 223] on input "SĐT Người Gửi" at bounding box center [220, 218] width 192 height 26
type input "50.000"
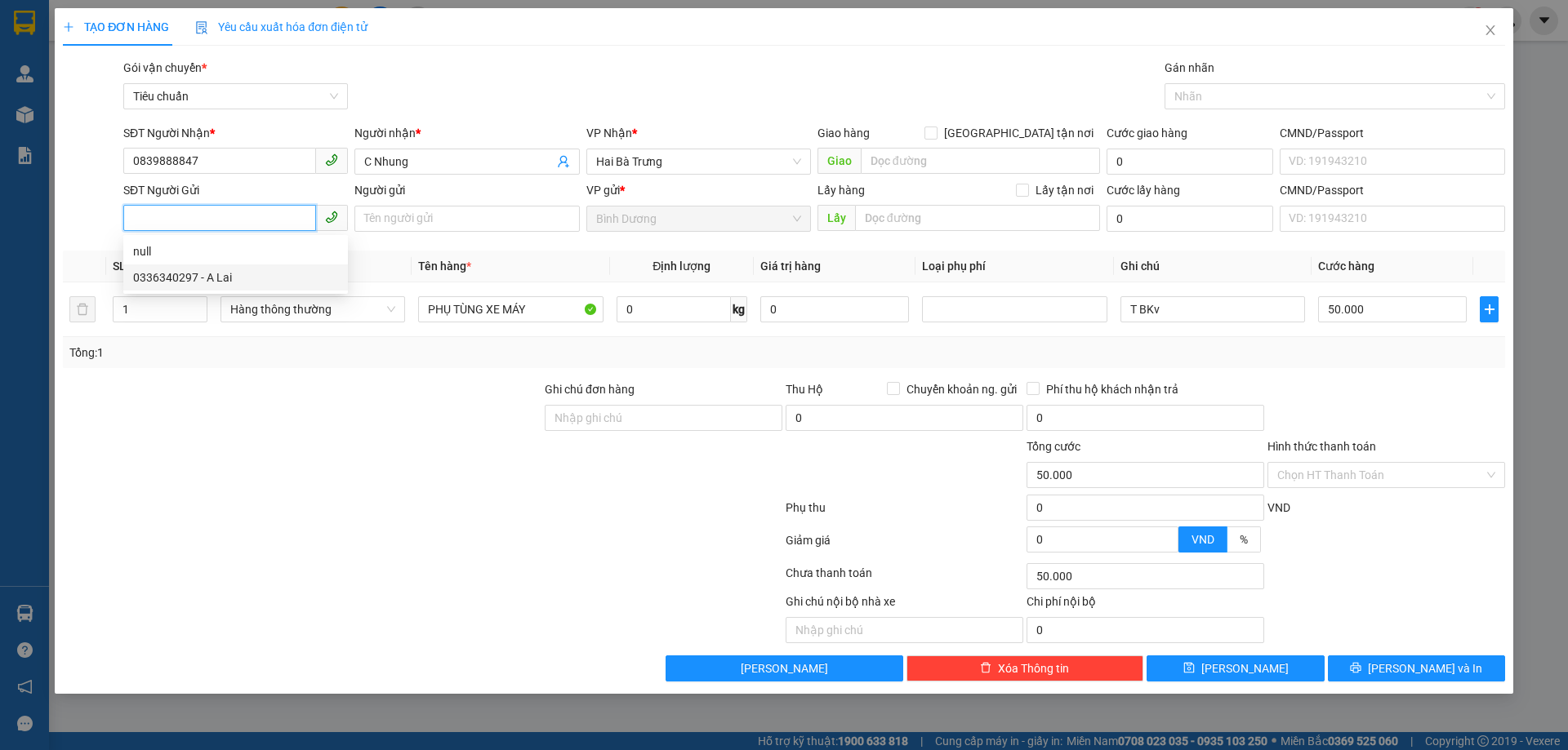
click at [231, 273] on div "0336340297 - A Lai" at bounding box center [236, 278] width 205 height 18
type input "0336340297"
type input "A Lai"
type input "120.000"
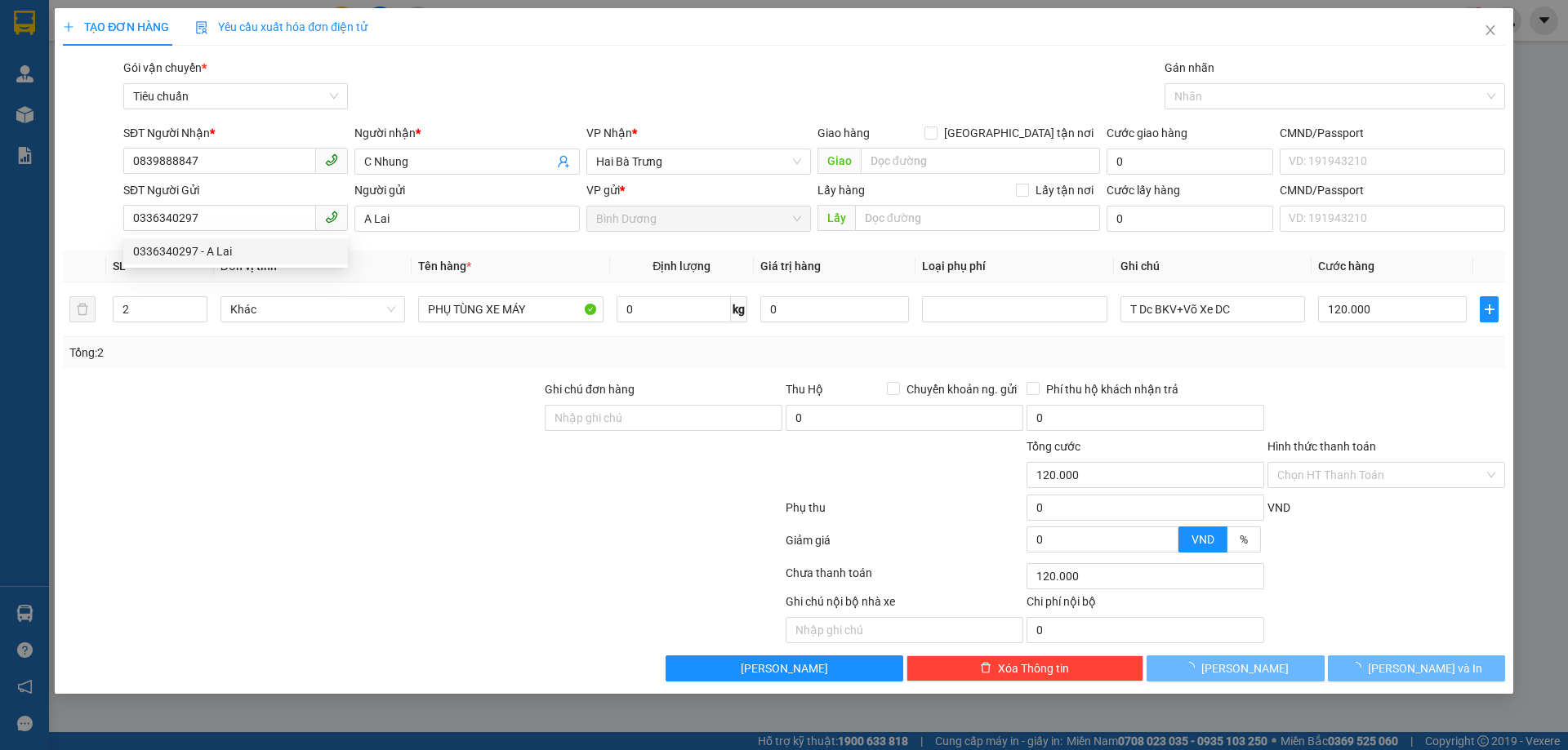
click at [268, 502] on div at bounding box center [423, 511] width 723 height 33
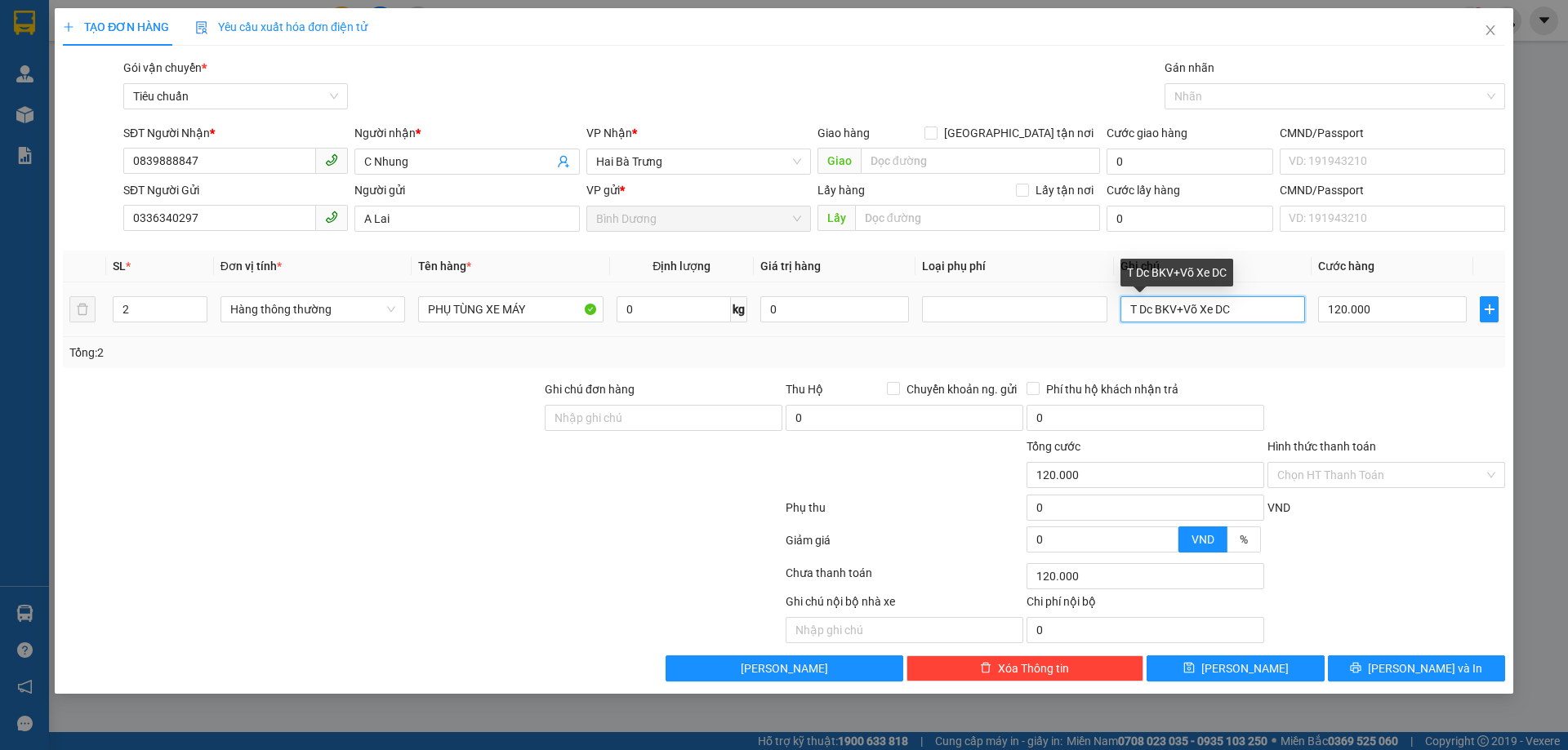
drag, startPoint x: 1259, startPoint y: 305, endPoint x: 970, endPoint y: 341, distance: 291.2
click at [970, 341] on div "SL * Đơn vị tính * Tên hàng * Định lượng Giá trị hàng Loại phụ phí Ghi chú Cước…" at bounding box center [783, 309] width 1442 height 118
type input "T BKV"
click at [701, 320] on input "0" at bounding box center [674, 309] width 114 height 26
type input "6"
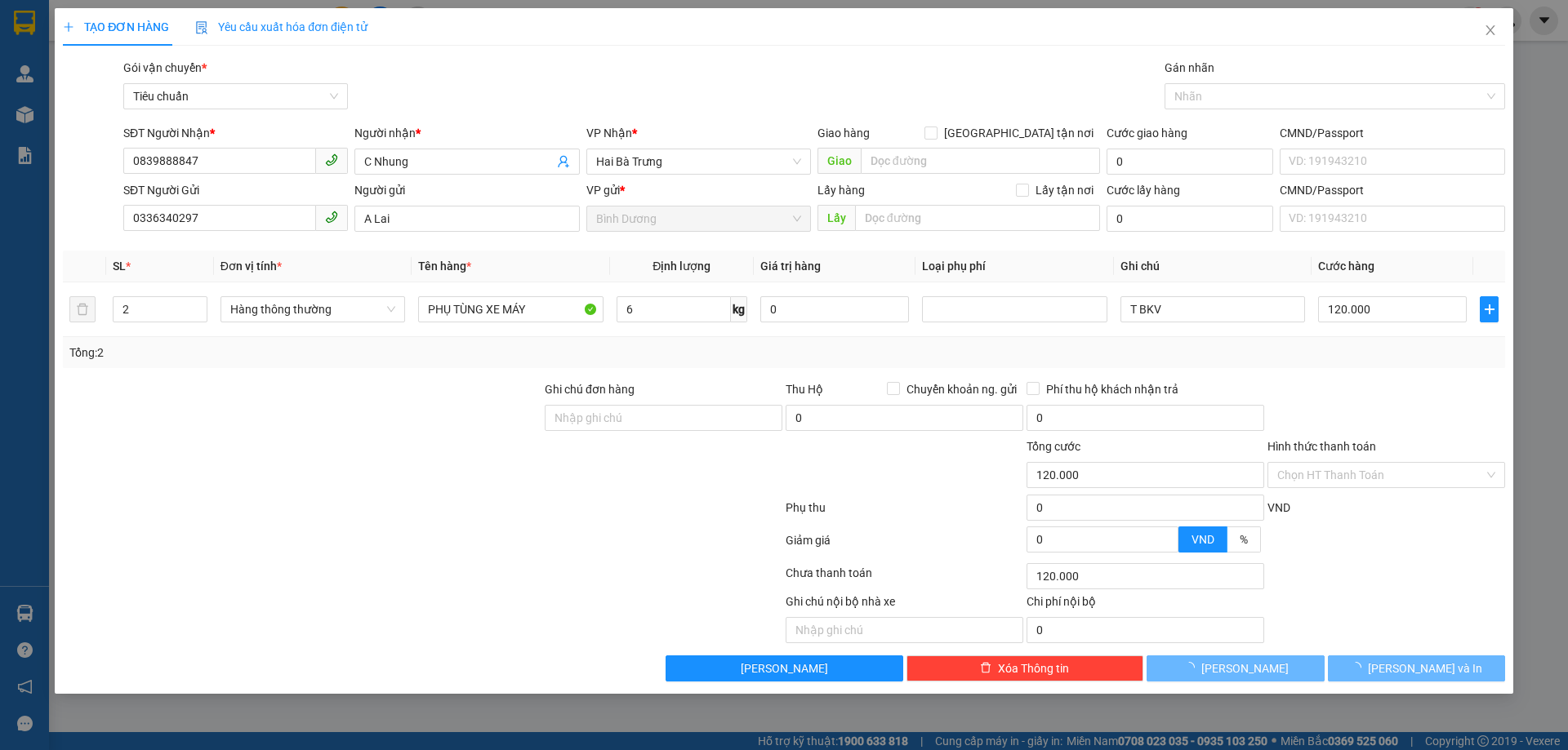
click at [710, 342] on div "Tổng: 2" at bounding box center [783, 353] width 1442 height 31
type input "40.000"
click at [1407, 677] on button "[PERSON_NAME] và In" at bounding box center [1416, 668] width 177 height 26
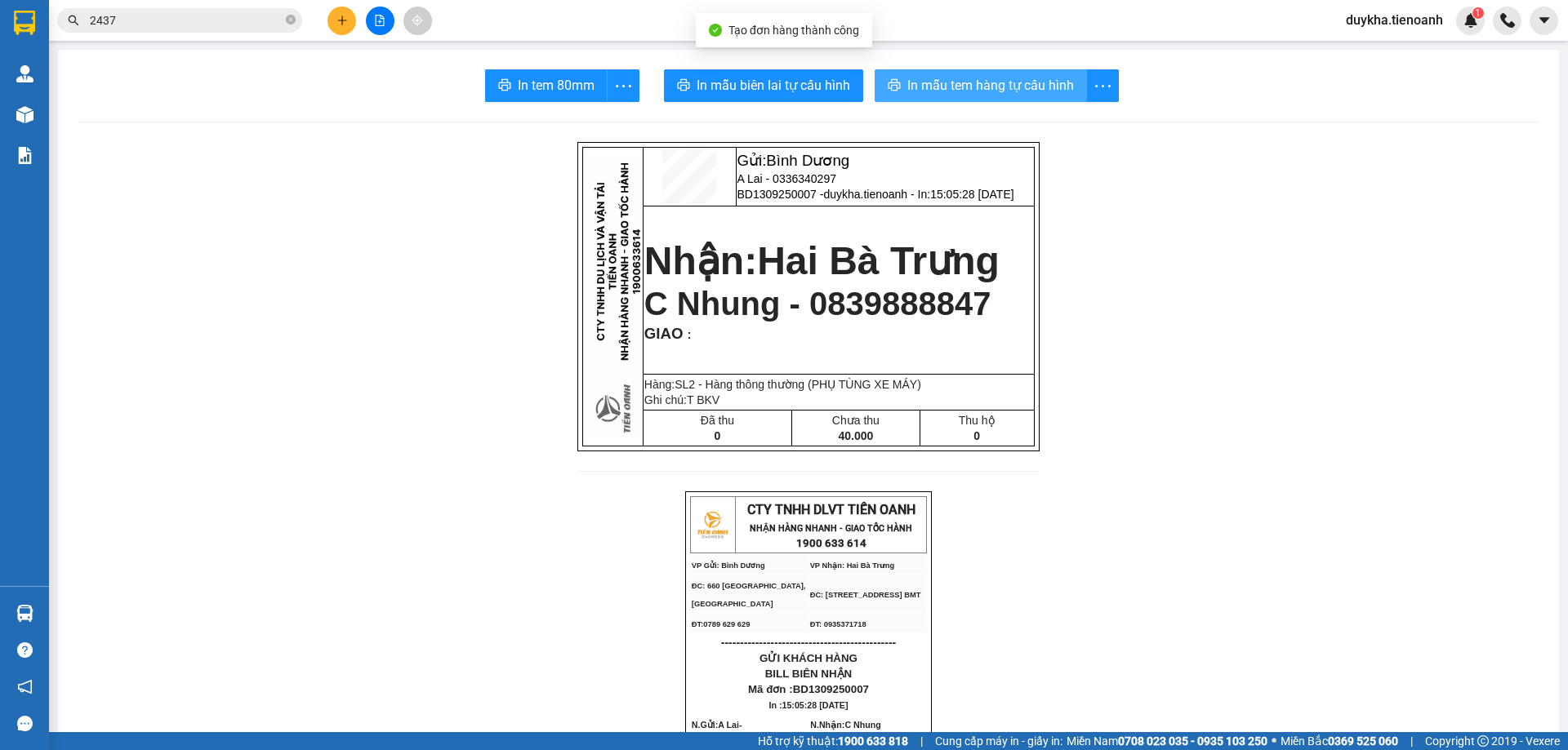
click at [947, 89] on span "In mẫu tem hàng tự cấu hình" at bounding box center [991, 85] width 167 height 21
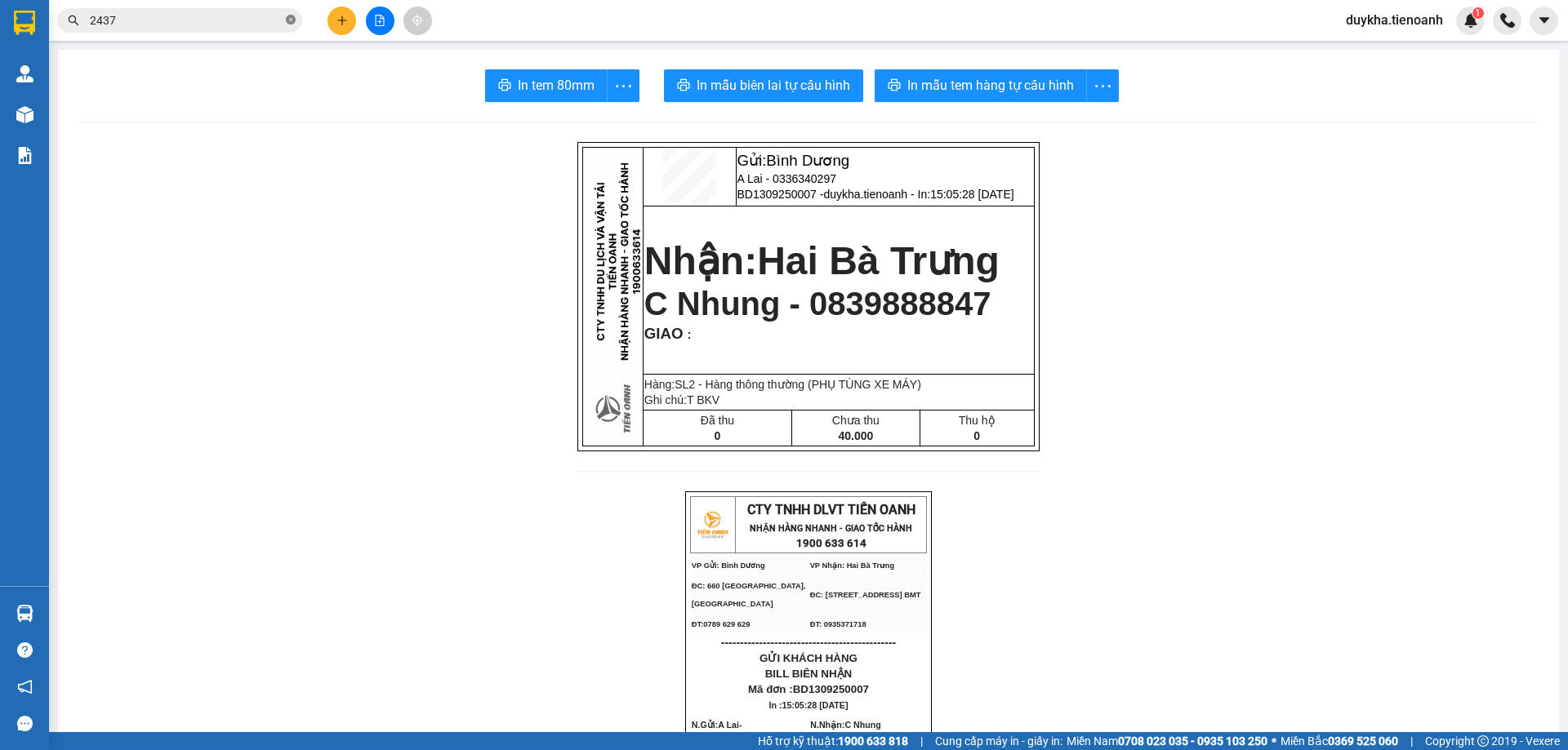
click at [289, 16] on icon "close-circle" at bounding box center [290, 19] width 10 height 10
click at [273, 18] on input "text" at bounding box center [186, 21] width 192 height 18
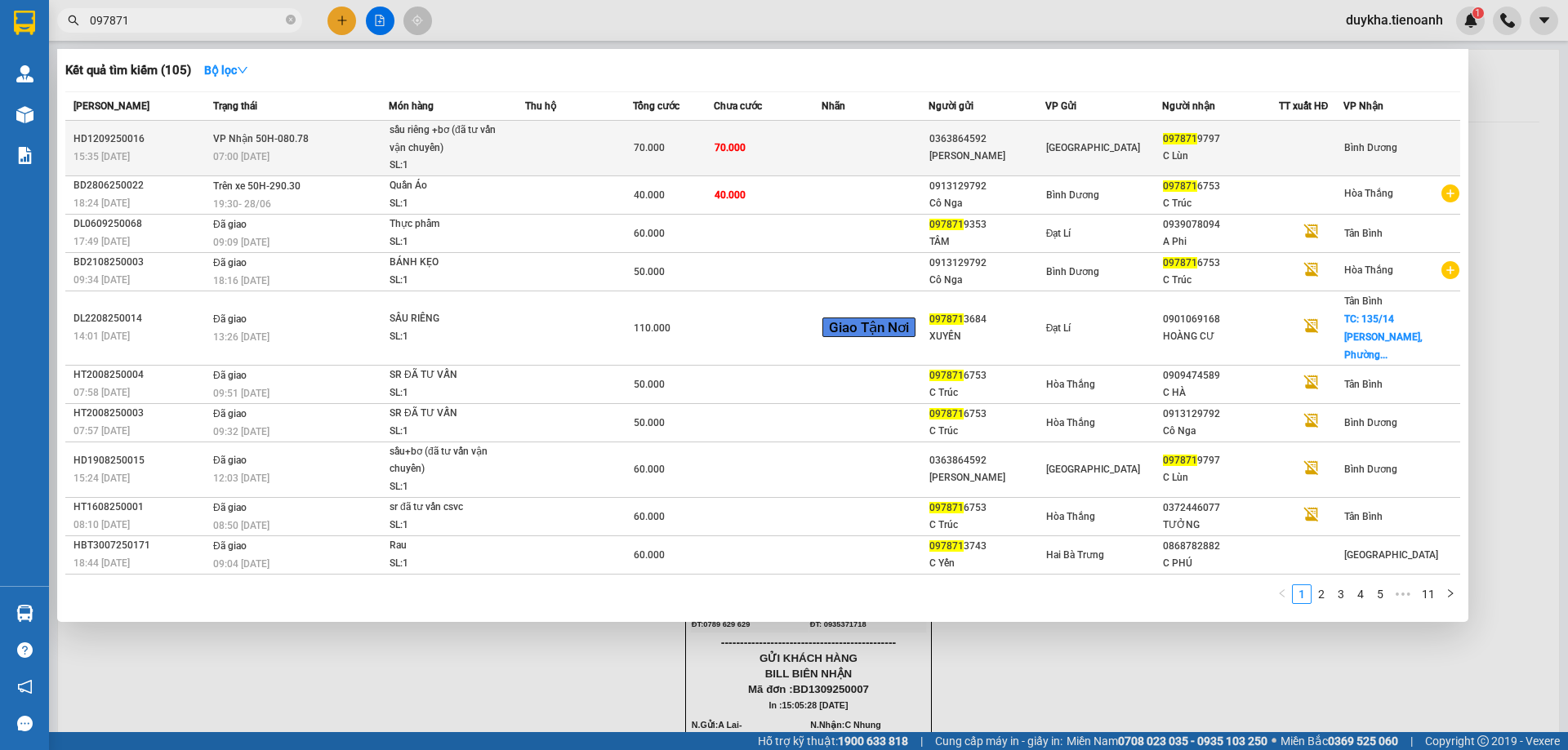
type input "097871"
click at [731, 158] on td "70.000" at bounding box center [768, 148] width 108 height 55
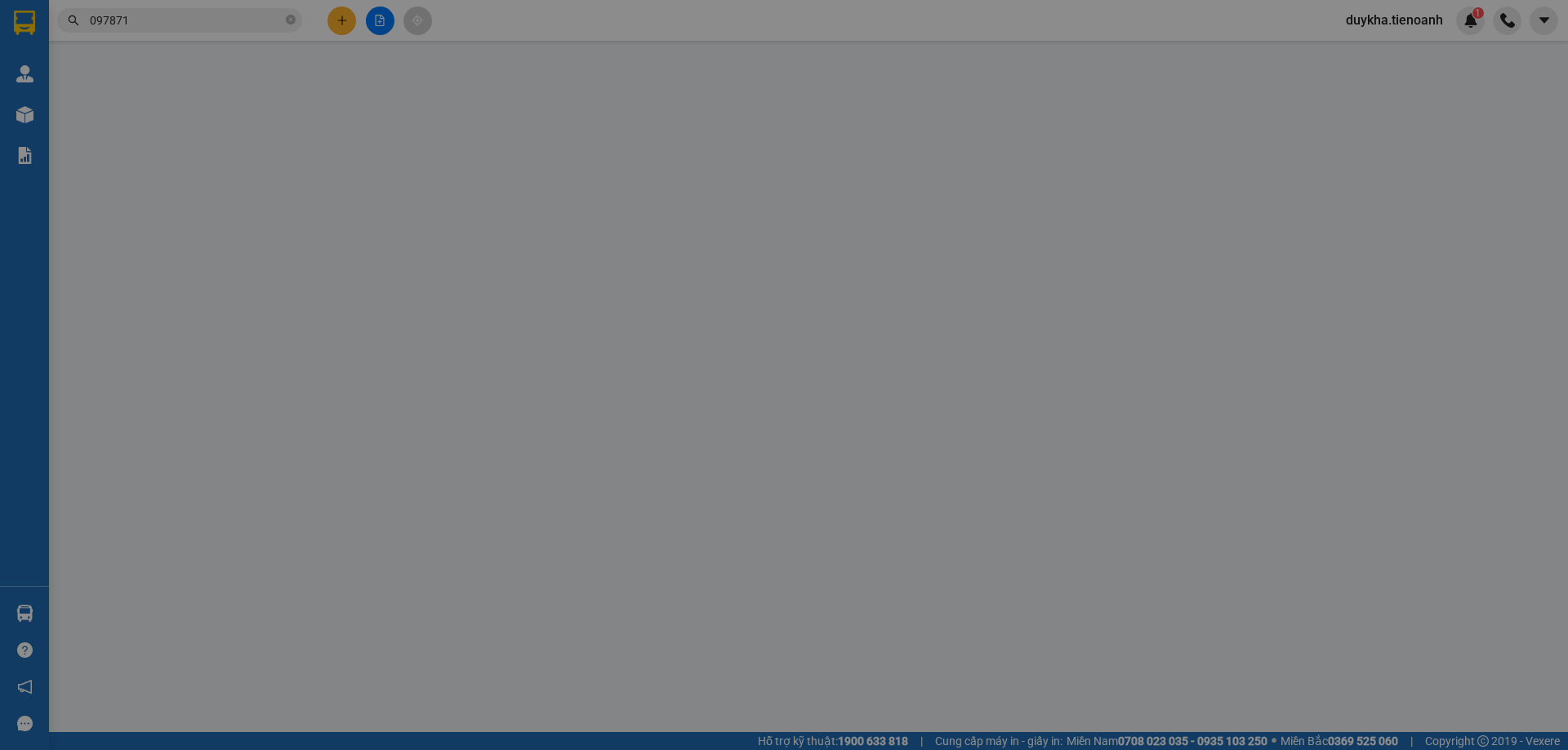
type input "0978719797"
type input "C Lùn"
type input "0363864592"
type input "[PERSON_NAME]"
type input "066165004889"
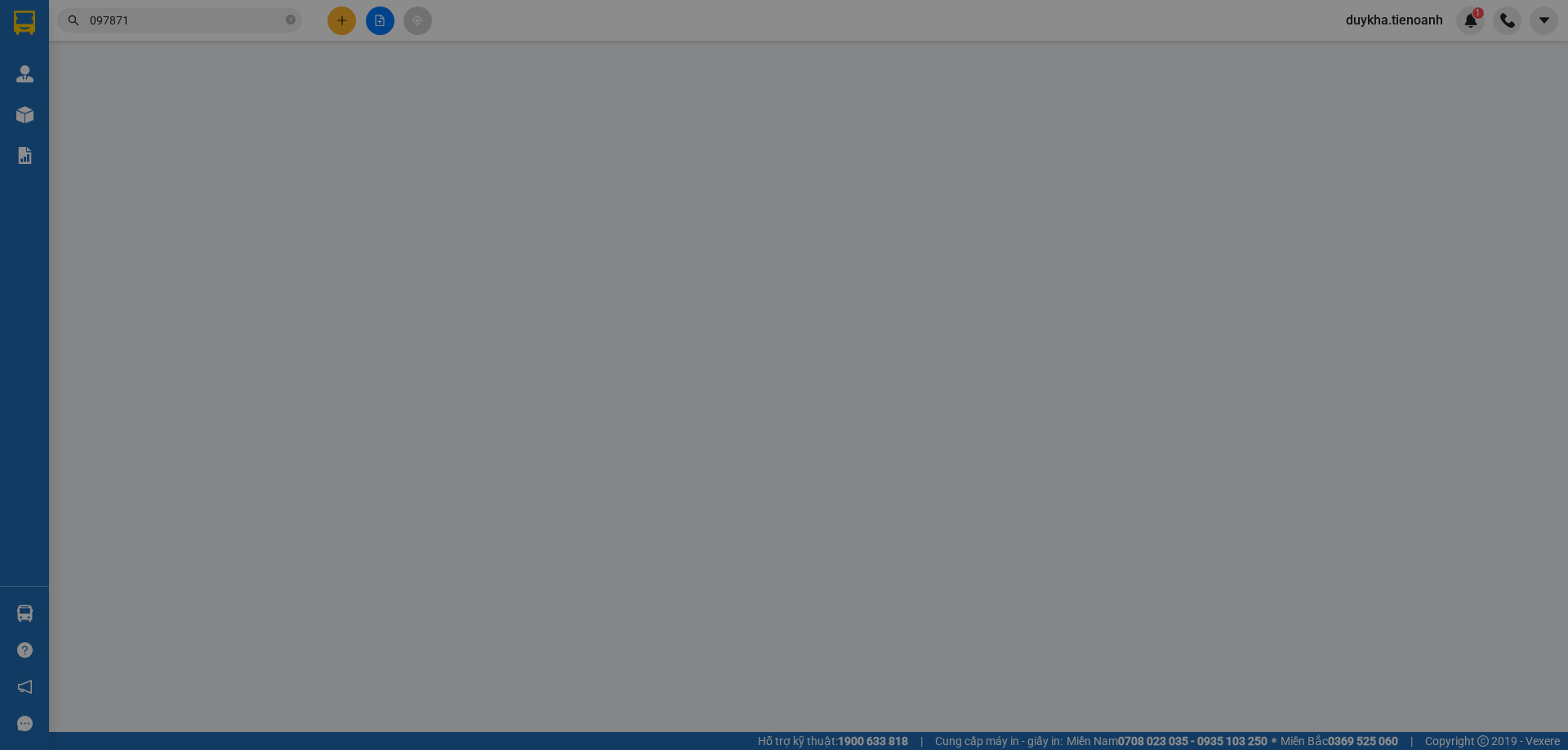
type input "70.000"
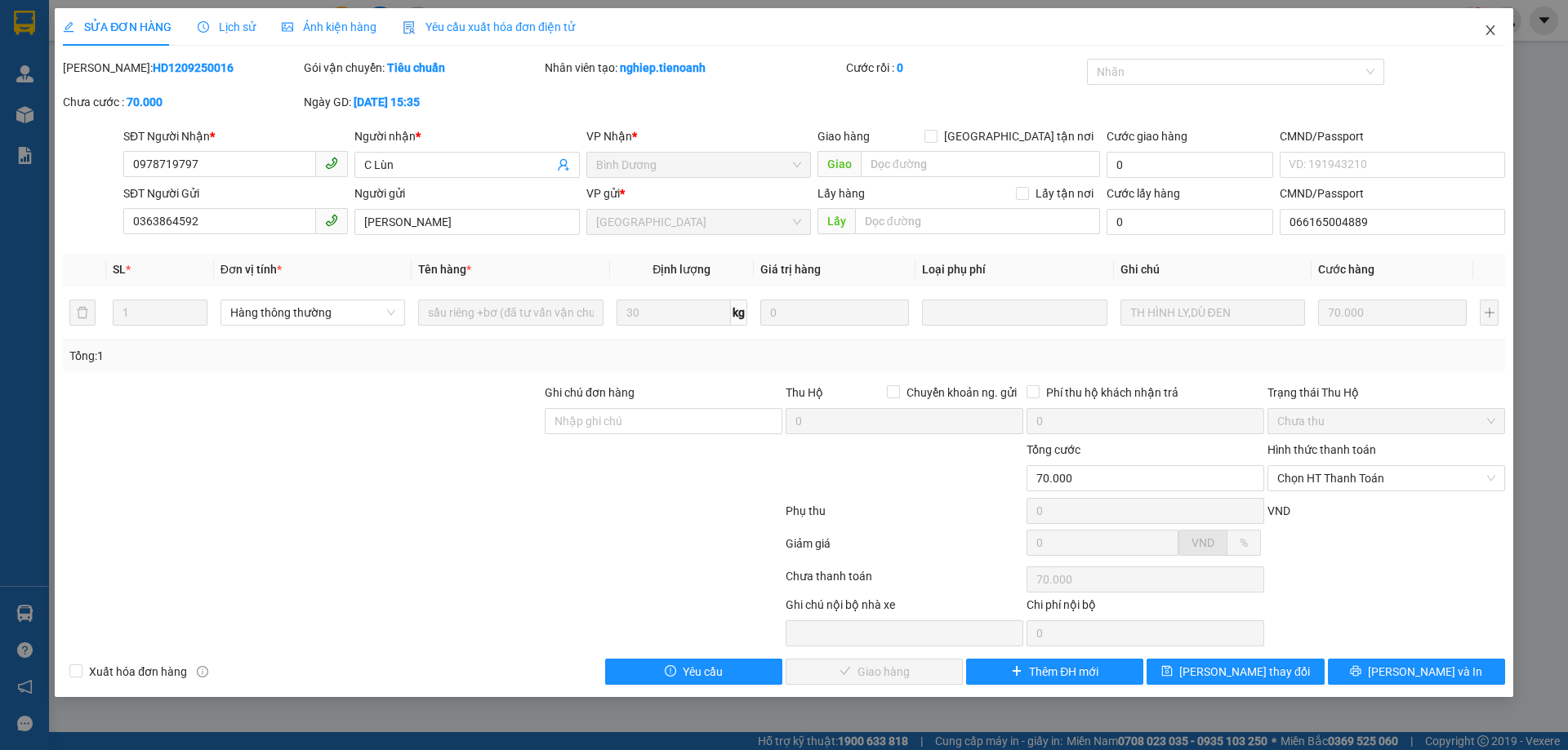
click at [1478, 43] on span "Close" at bounding box center [1490, 31] width 45 height 45
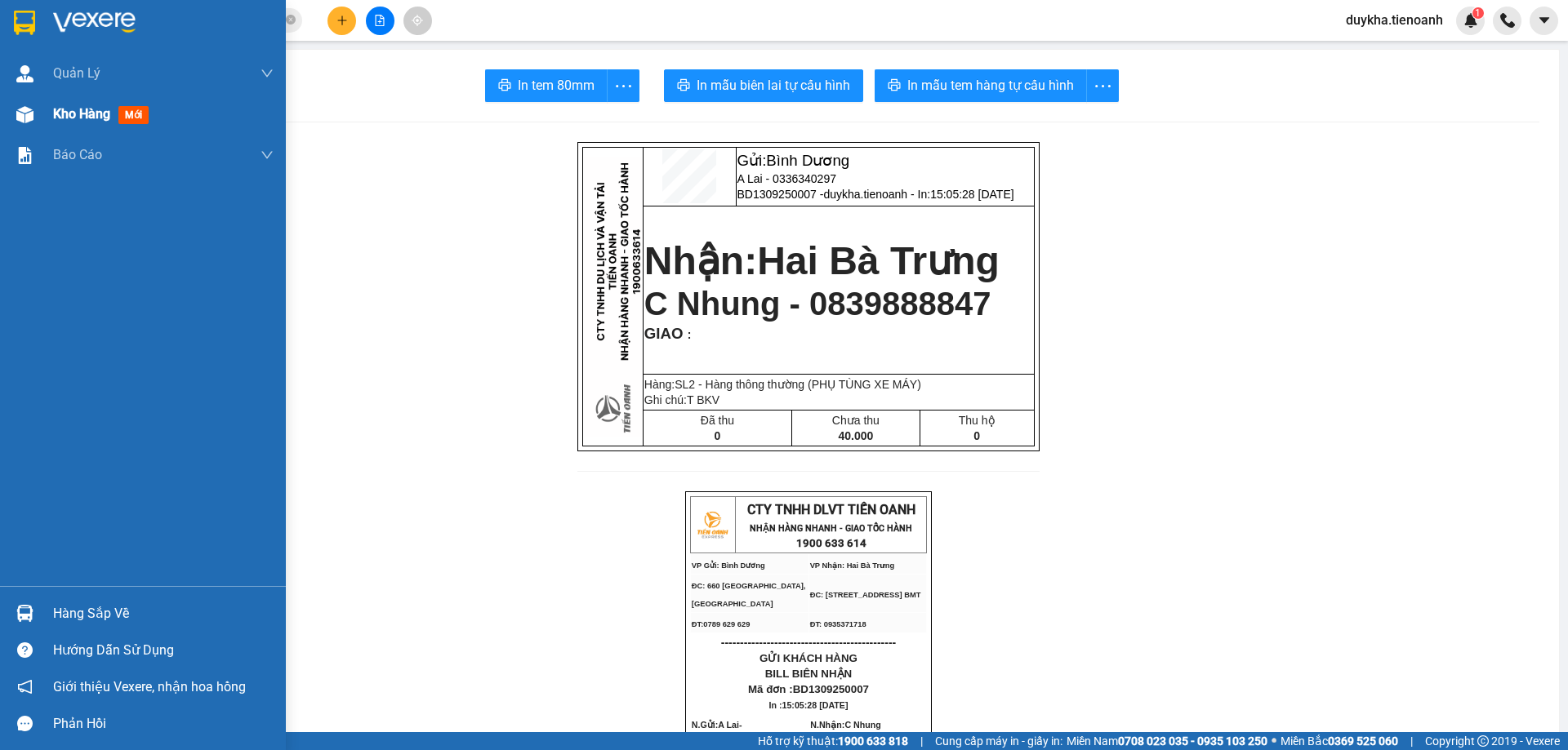
click at [36, 127] on div at bounding box center [25, 115] width 29 height 29
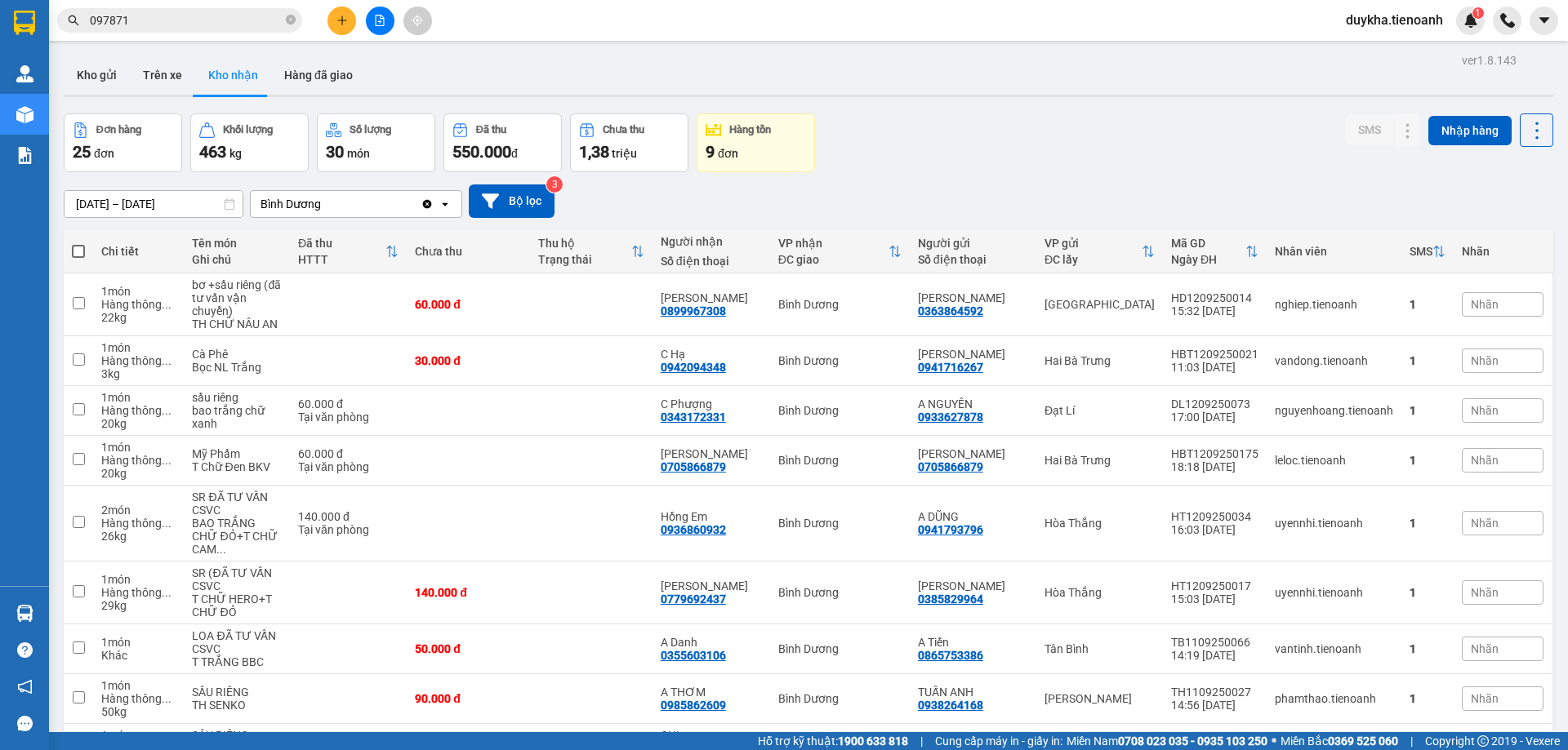
click at [287, 14] on span at bounding box center [290, 20] width 10 height 15
click at [272, 21] on input "text" at bounding box center [186, 21] width 192 height 18
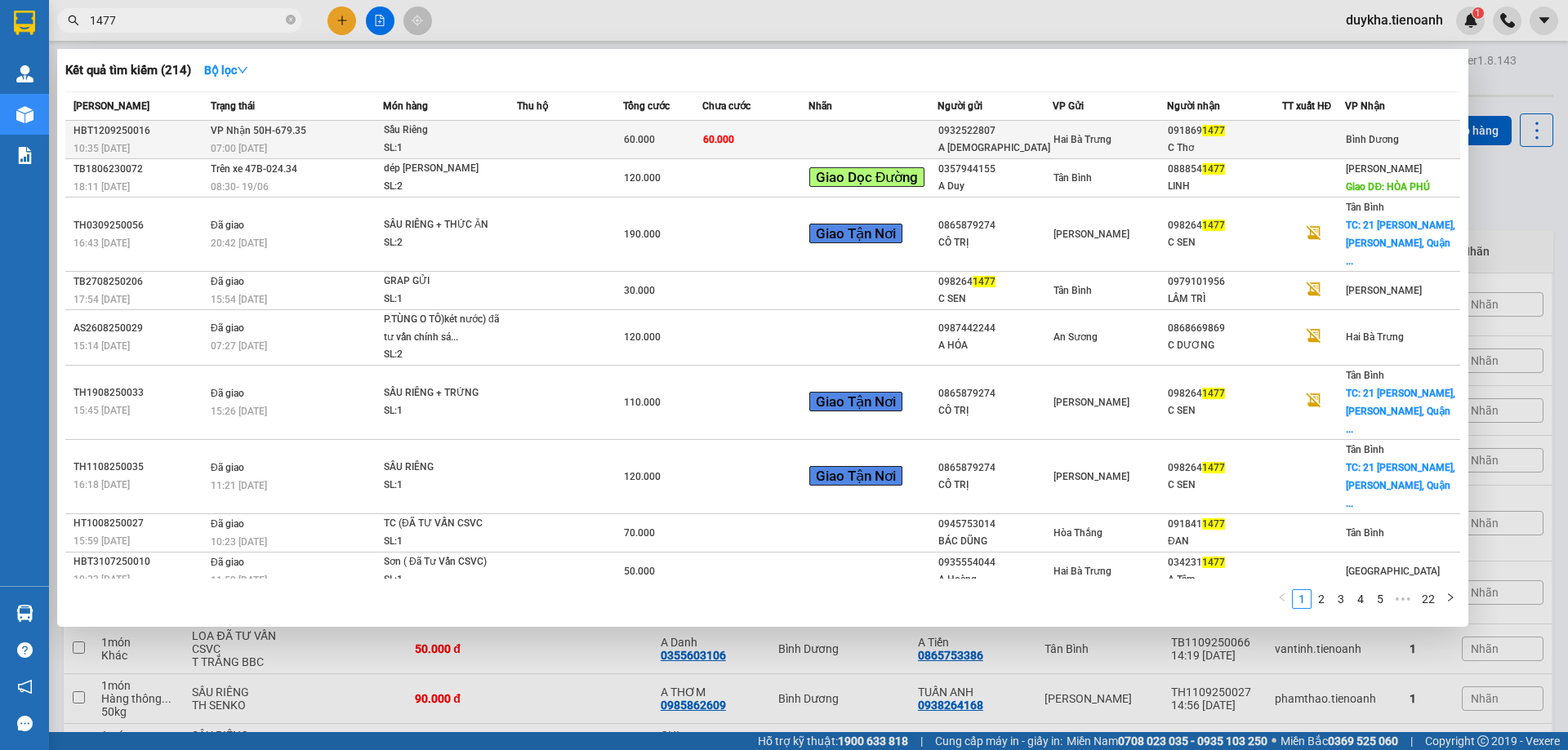
type input "1477"
click at [623, 126] on td "60.000" at bounding box center [662, 140] width 79 height 38
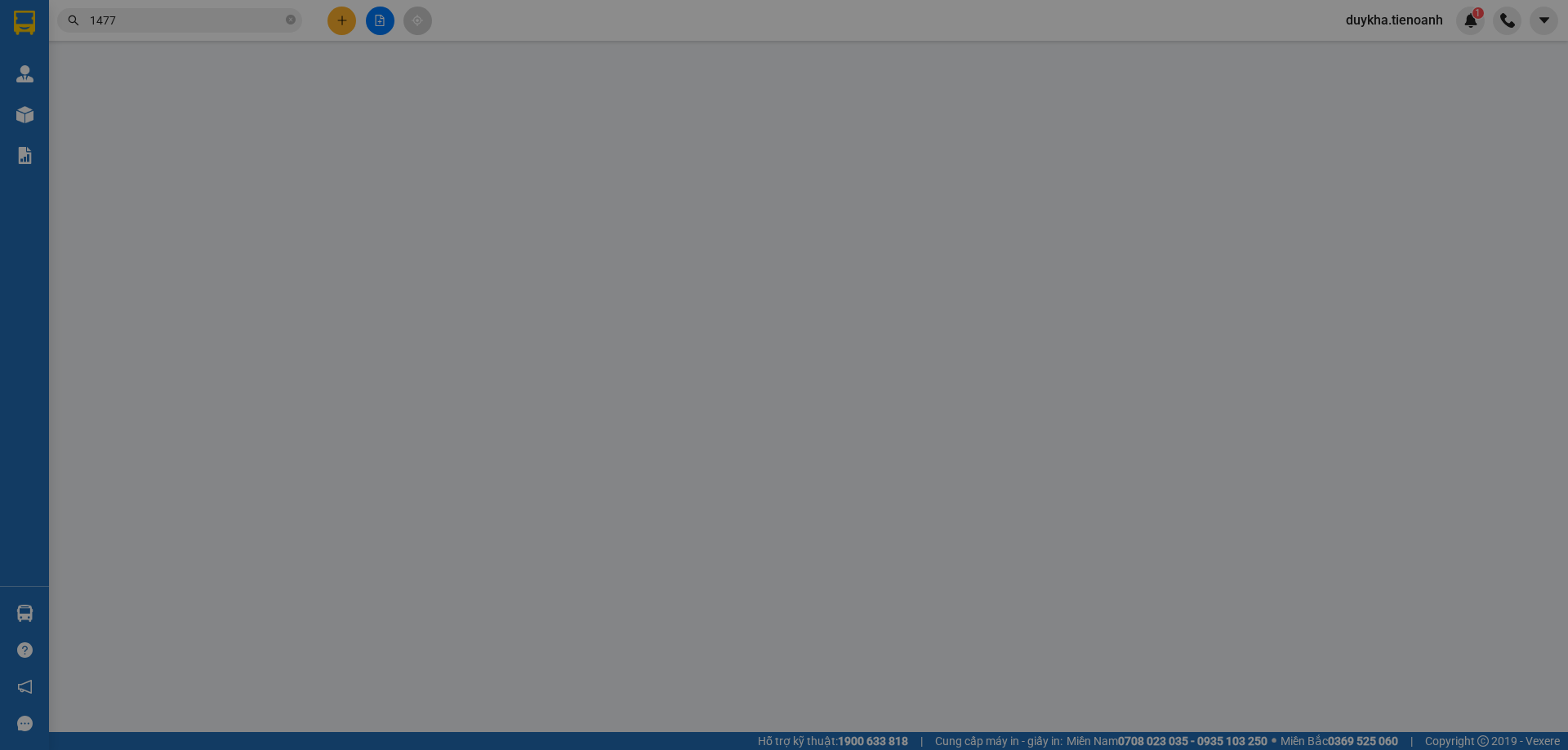
type input "0918691477"
type input "C Thơ"
type input "0932522807"
type input "A [DEMOGRAPHIC_DATA]"
type input "60.000"
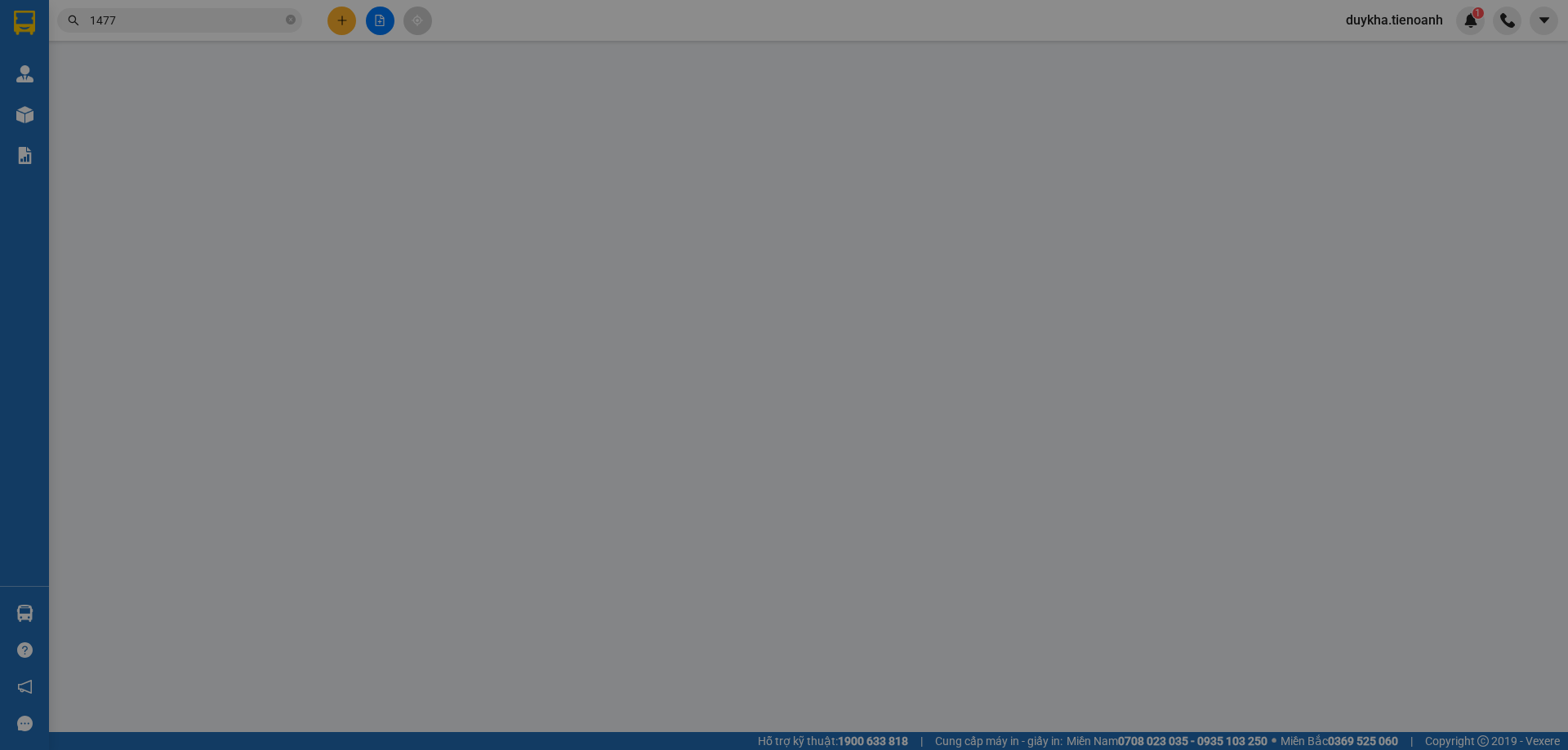
type input "60.000"
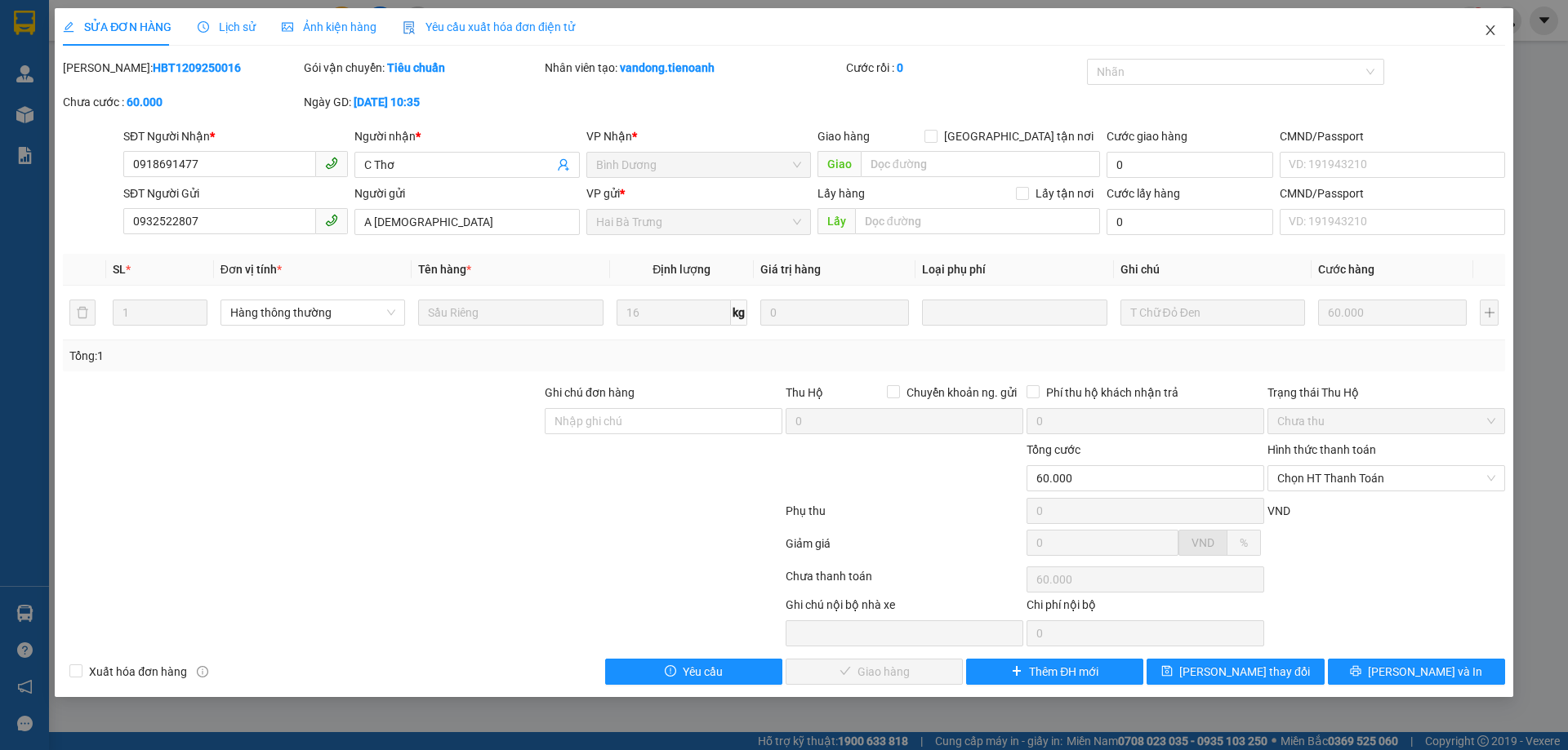
click at [1485, 39] on span "Close" at bounding box center [1490, 31] width 45 height 45
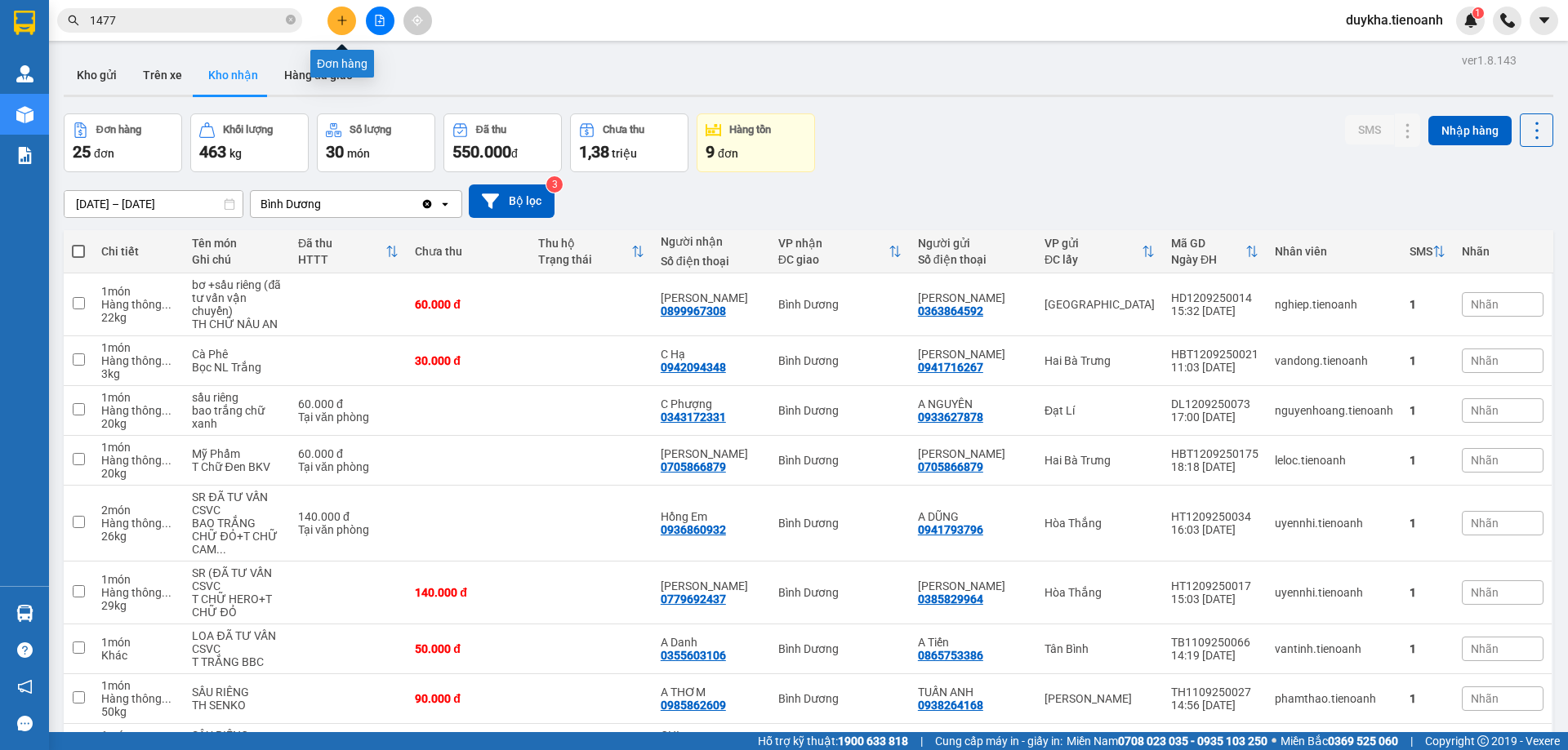
click at [339, 20] on icon "plus" at bounding box center [342, 20] width 12 height 12
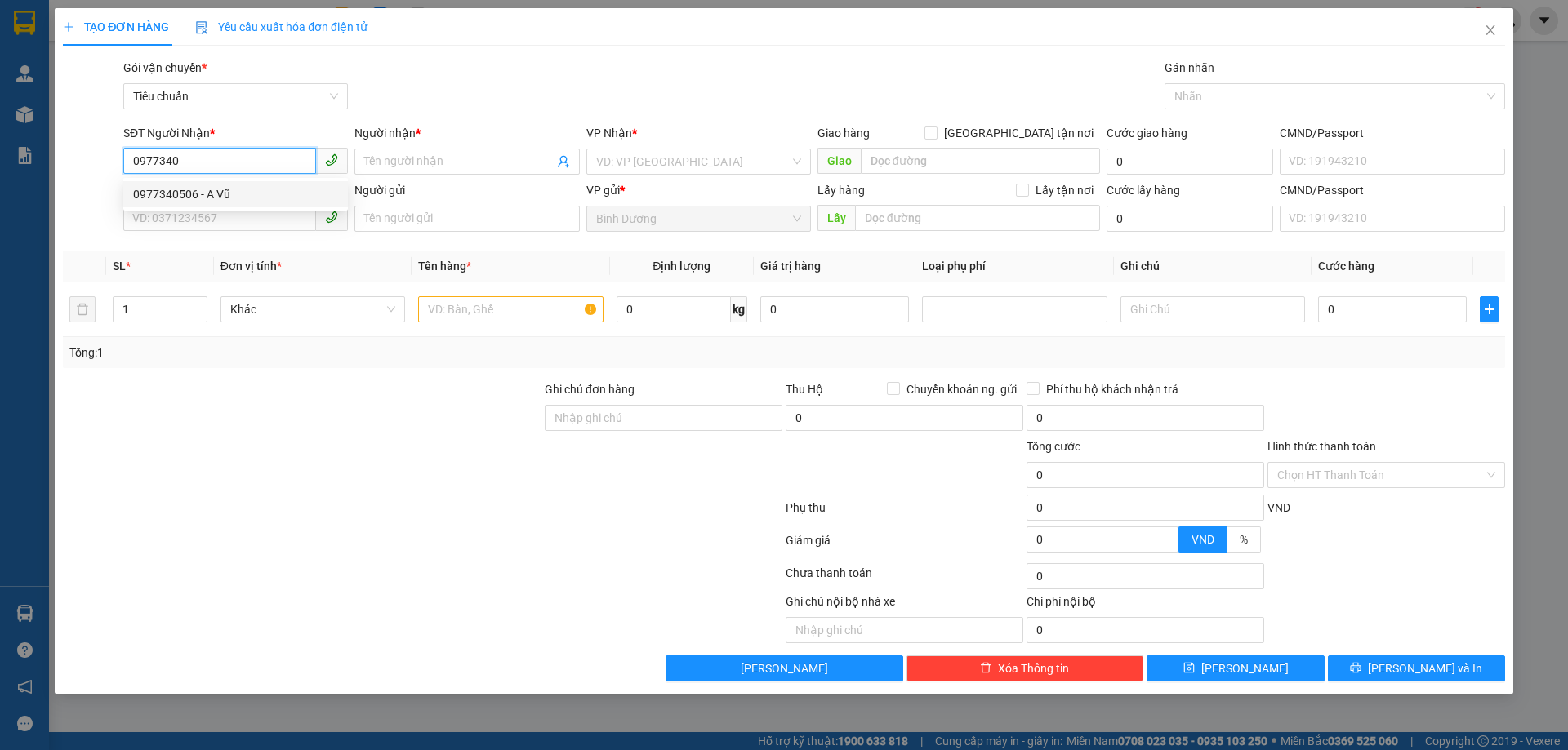
click at [224, 196] on div "0977340506 - A Vũ" at bounding box center [236, 194] width 205 height 18
type input "0977340506"
type input "A Vũ"
type input "40.000"
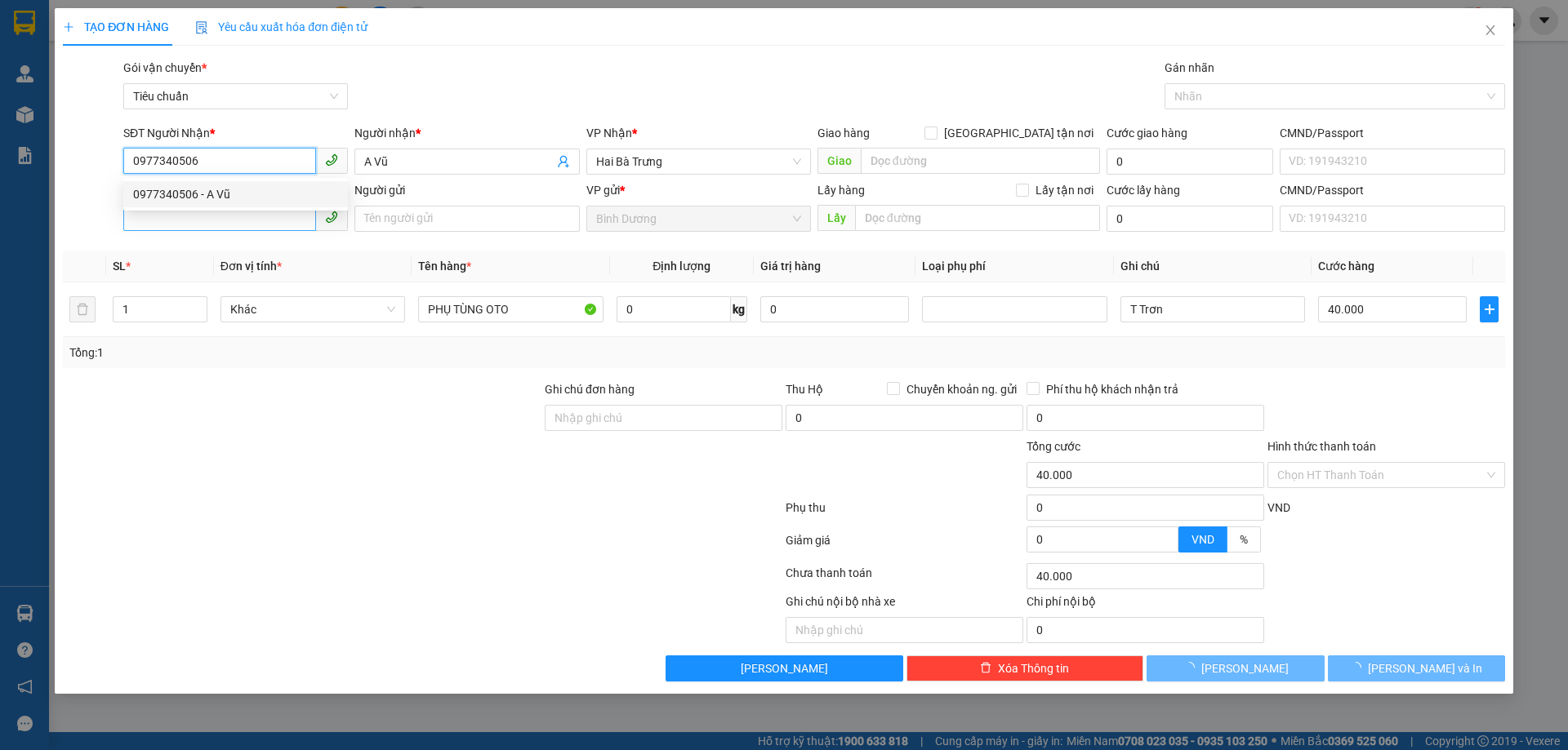
type input "0977340506"
click at [225, 223] on input "SĐT Người Gửi" at bounding box center [220, 218] width 192 height 26
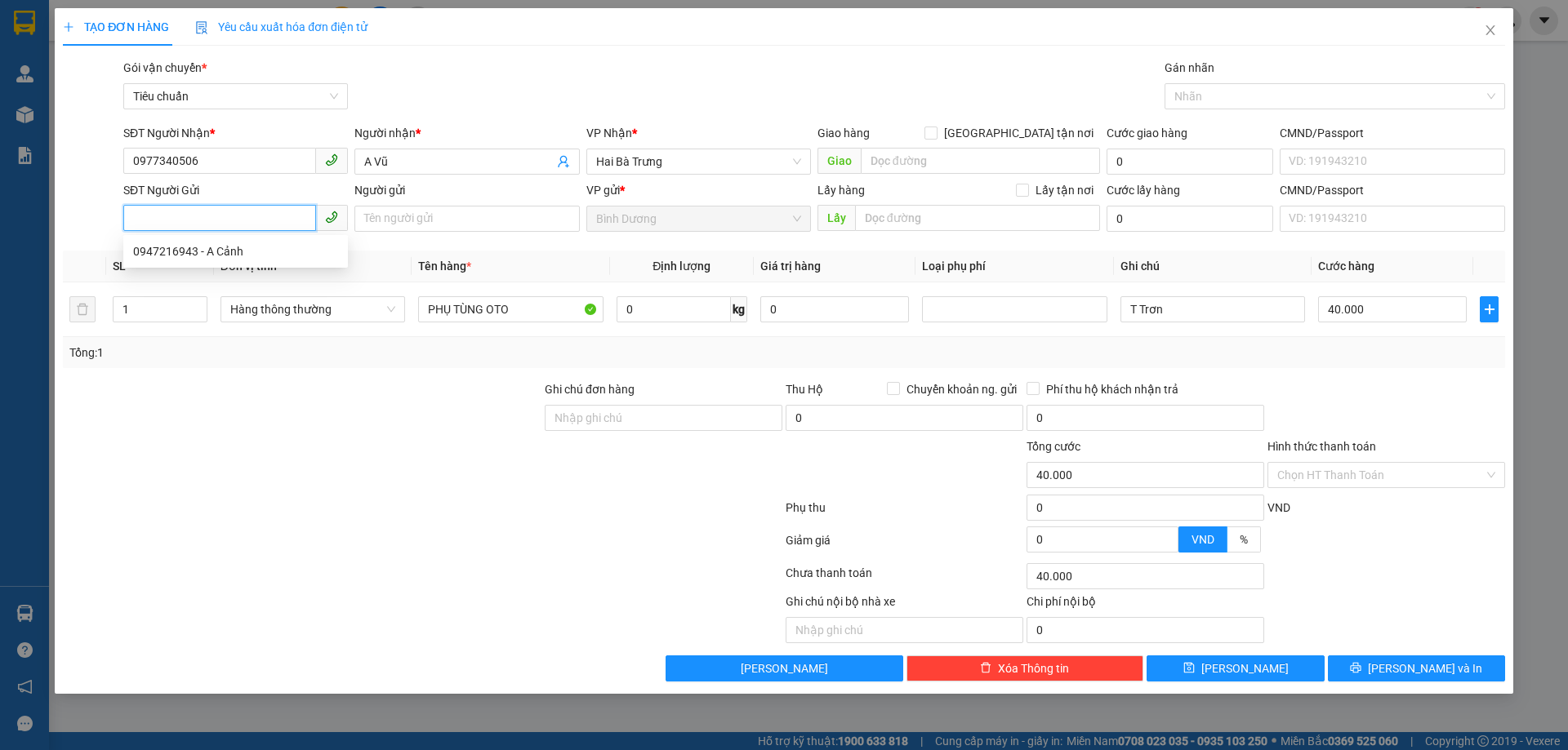
click at [250, 253] on div "0947216943 - A Cảnh" at bounding box center [236, 251] width 205 height 18
type input "0947216943"
type input "A Cảnh"
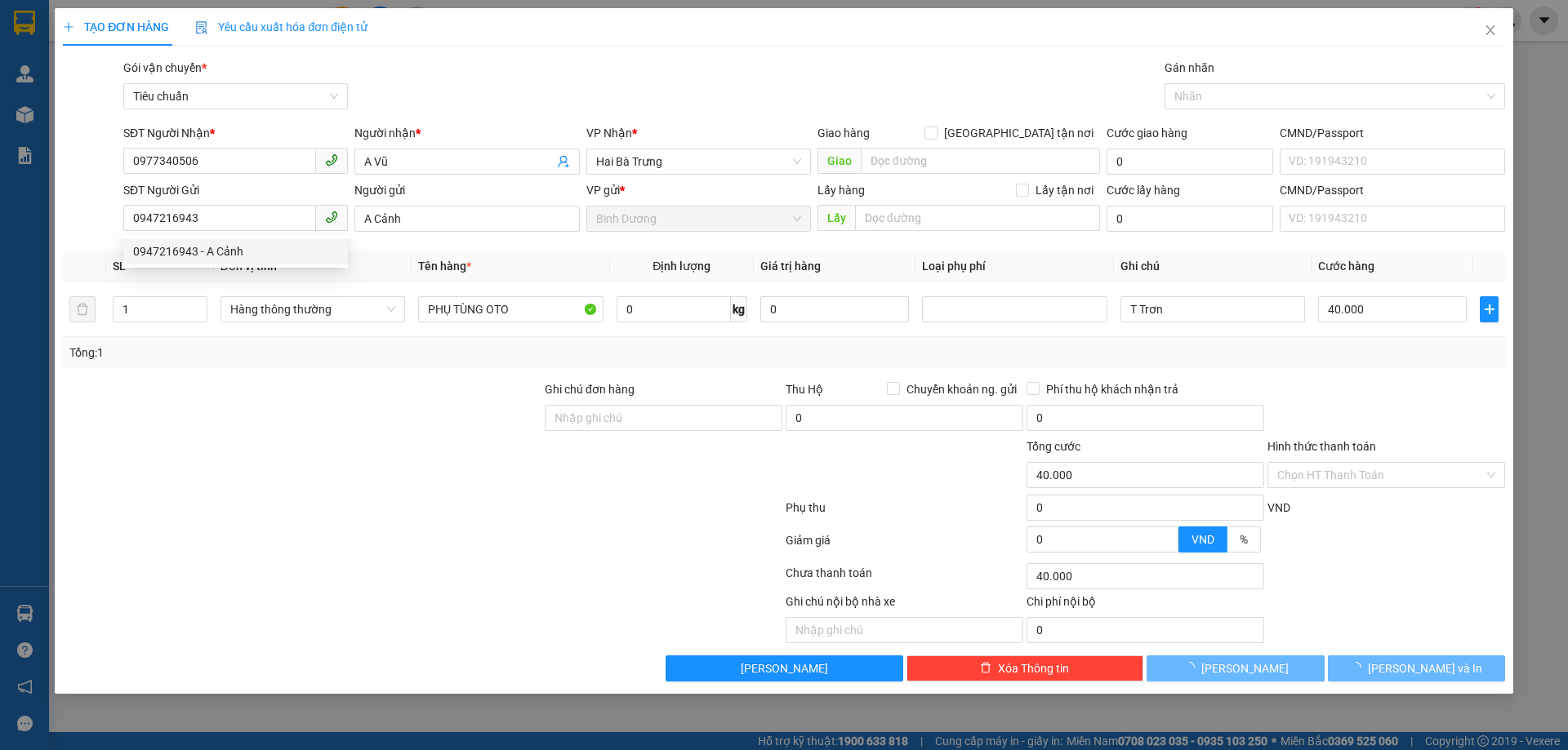
click at [338, 439] on div at bounding box center [302, 465] width 482 height 57
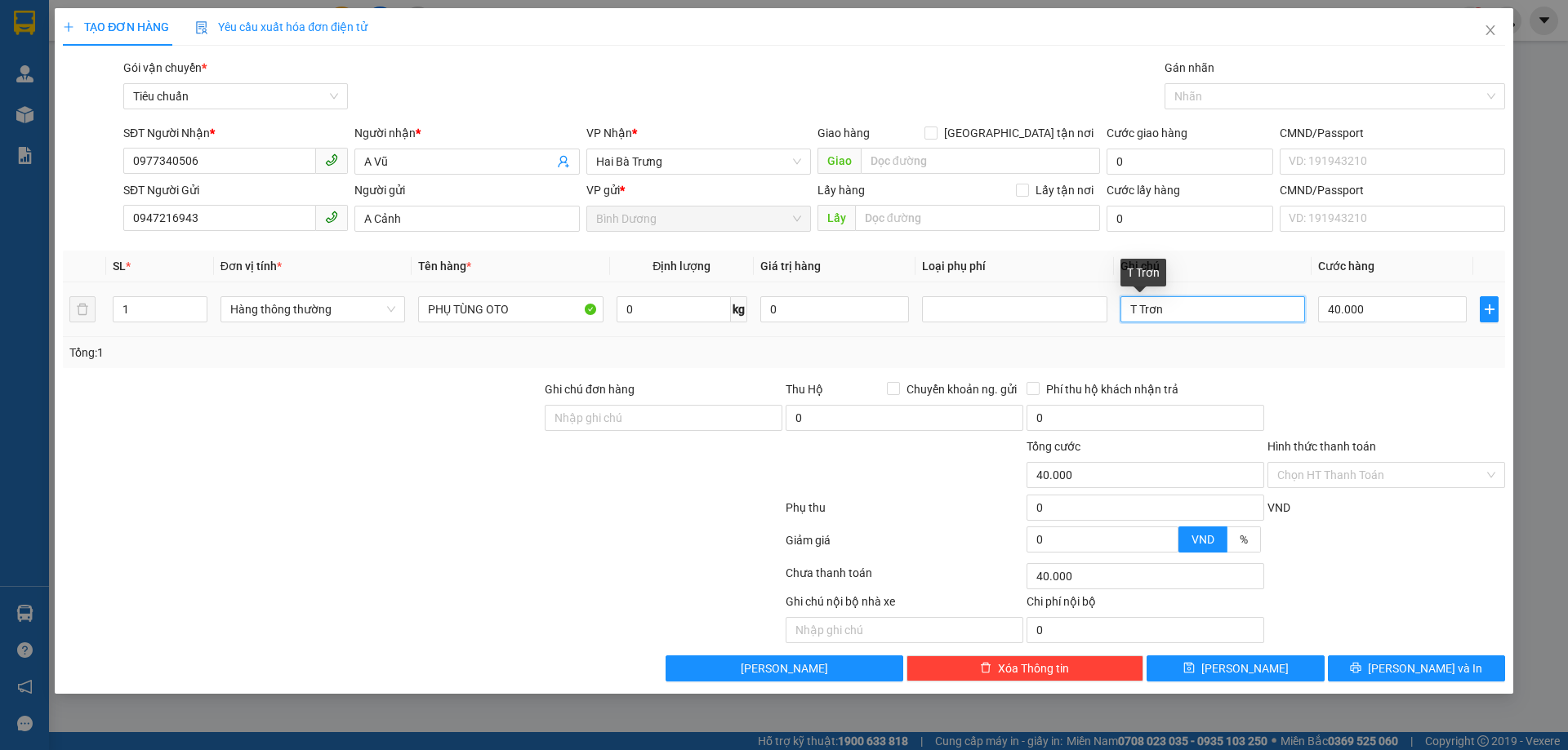
click at [1254, 310] on input "T Trơn" at bounding box center [1212, 309] width 184 height 26
type input "T Trơn Dc"
click at [1333, 371] on div "Transit Pickup Surcharge Ids Transit Deliver Surcharge Ids Transit Deliver Surc…" at bounding box center [783, 370] width 1442 height 623
click at [1375, 672] on button "[PERSON_NAME] và In" at bounding box center [1416, 668] width 177 height 26
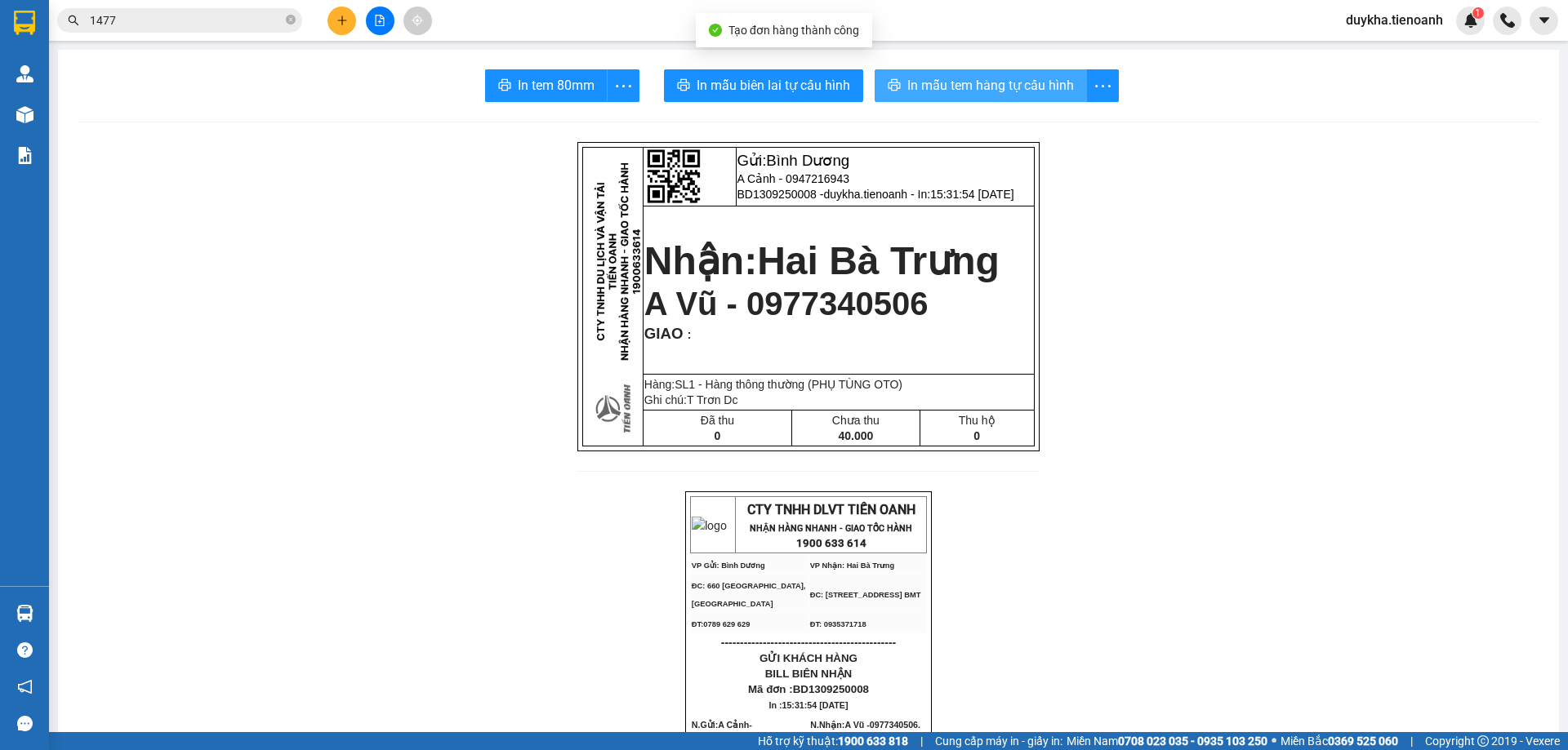
click at [982, 78] on span "In mẫu tem hàng tự cấu hình" at bounding box center [991, 85] width 167 height 21
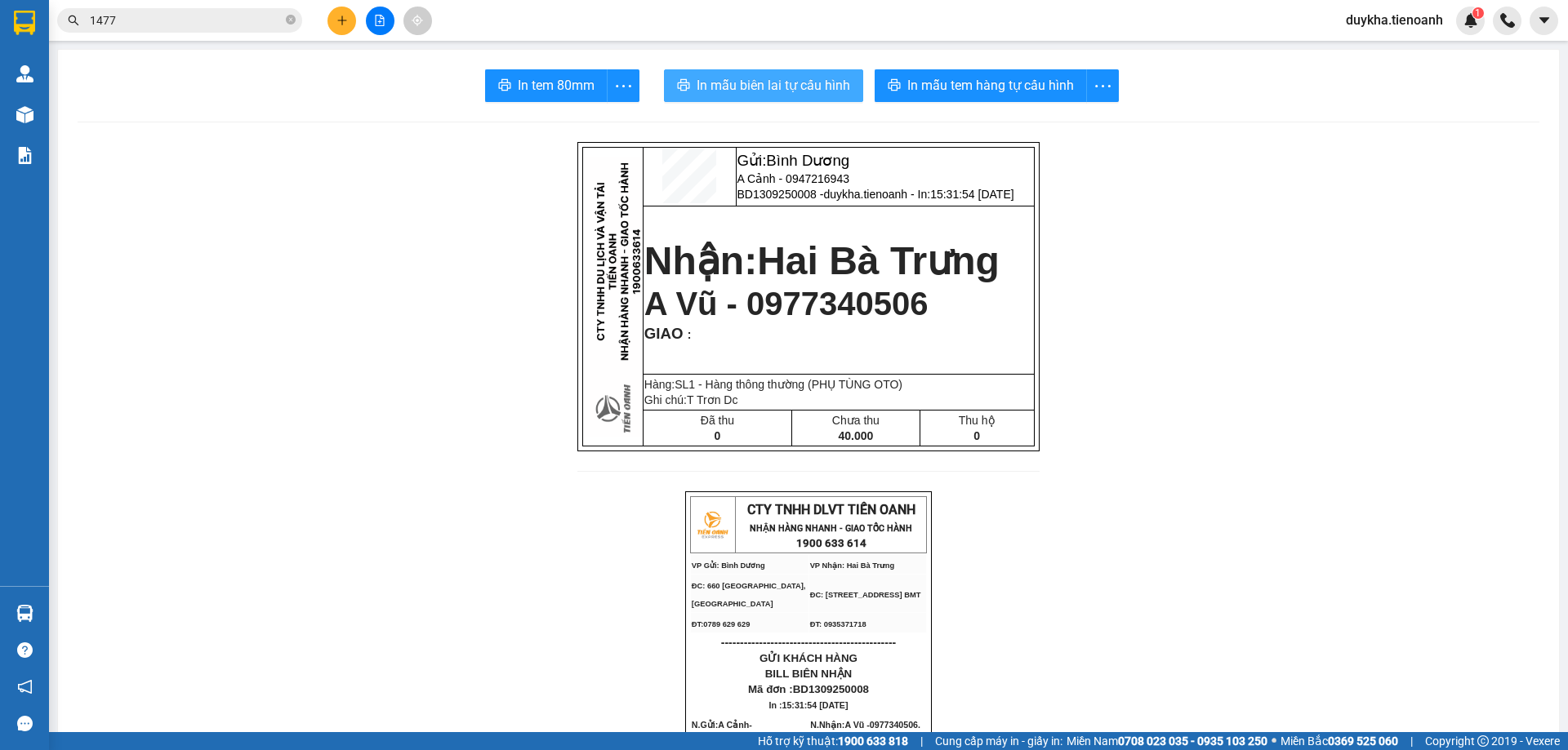
click at [790, 92] on span "In mẫu biên lai tự cấu hình" at bounding box center [773, 85] width 153 height 21
click at [347, 28] on button at bounding box center [342, 21] width 29 height 29
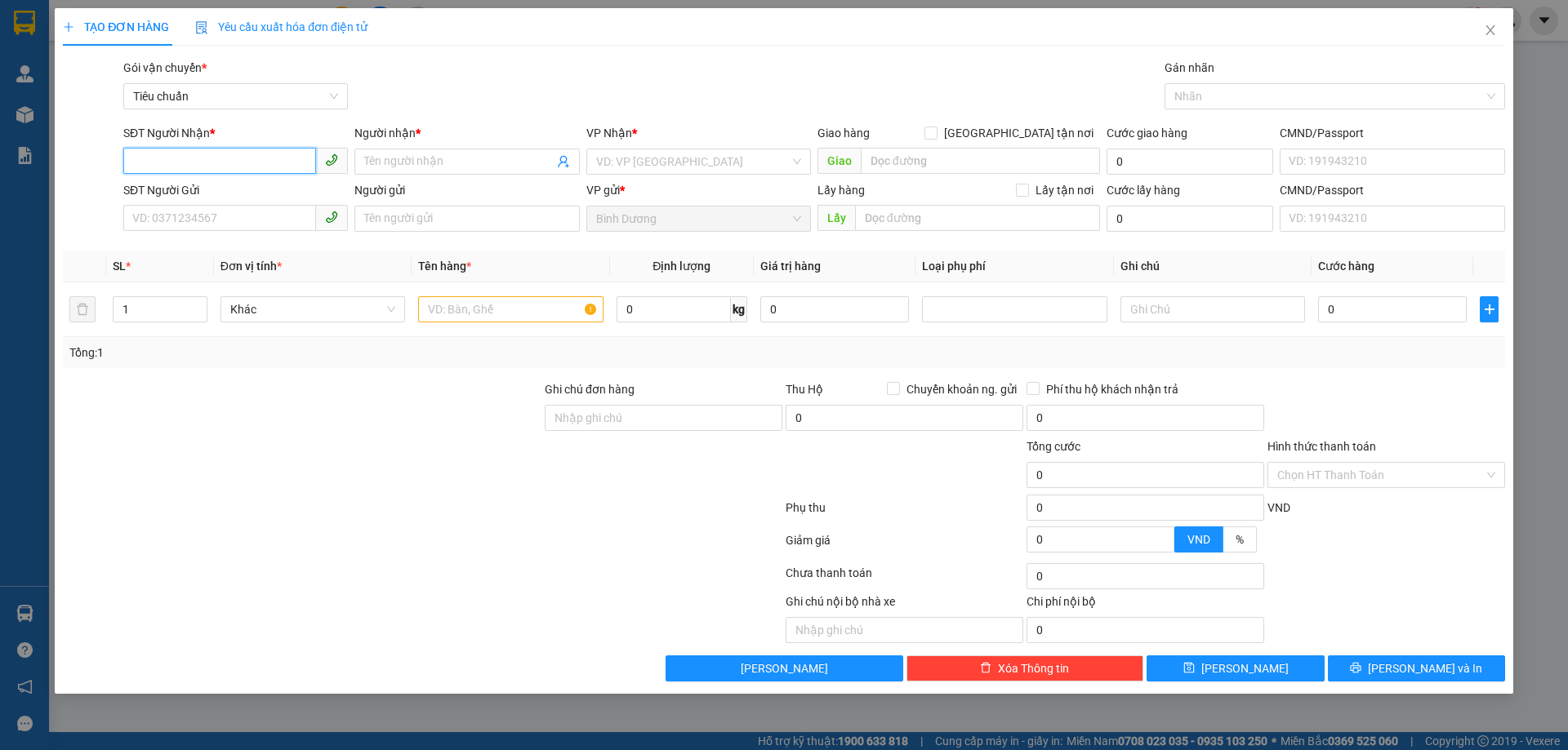
click at [293, 165] on input "SĐT Người Nhận *" at bounding box center [220, 161] width 192 height 26
click at [219, 163] on input "SĐT Người Nhận *" at bounding box center [220, 161] width 192 height 26
click at [210, 186] on div "0336430069 - C Hiền" at bounding box center [236, 194] width 205 height 18
type input "0336430069"
type input "C Hiền"
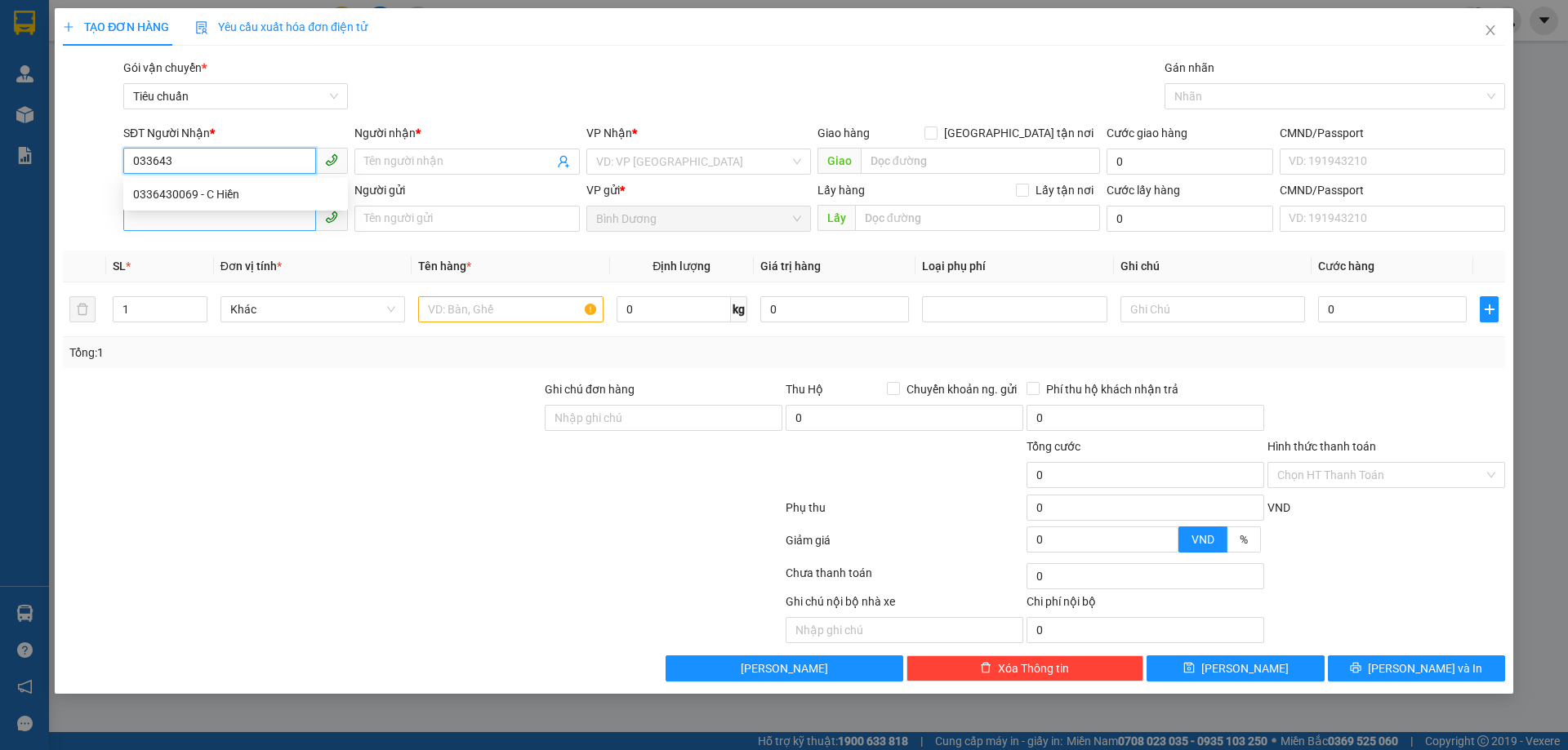
type input "Có"
type input "180.000"
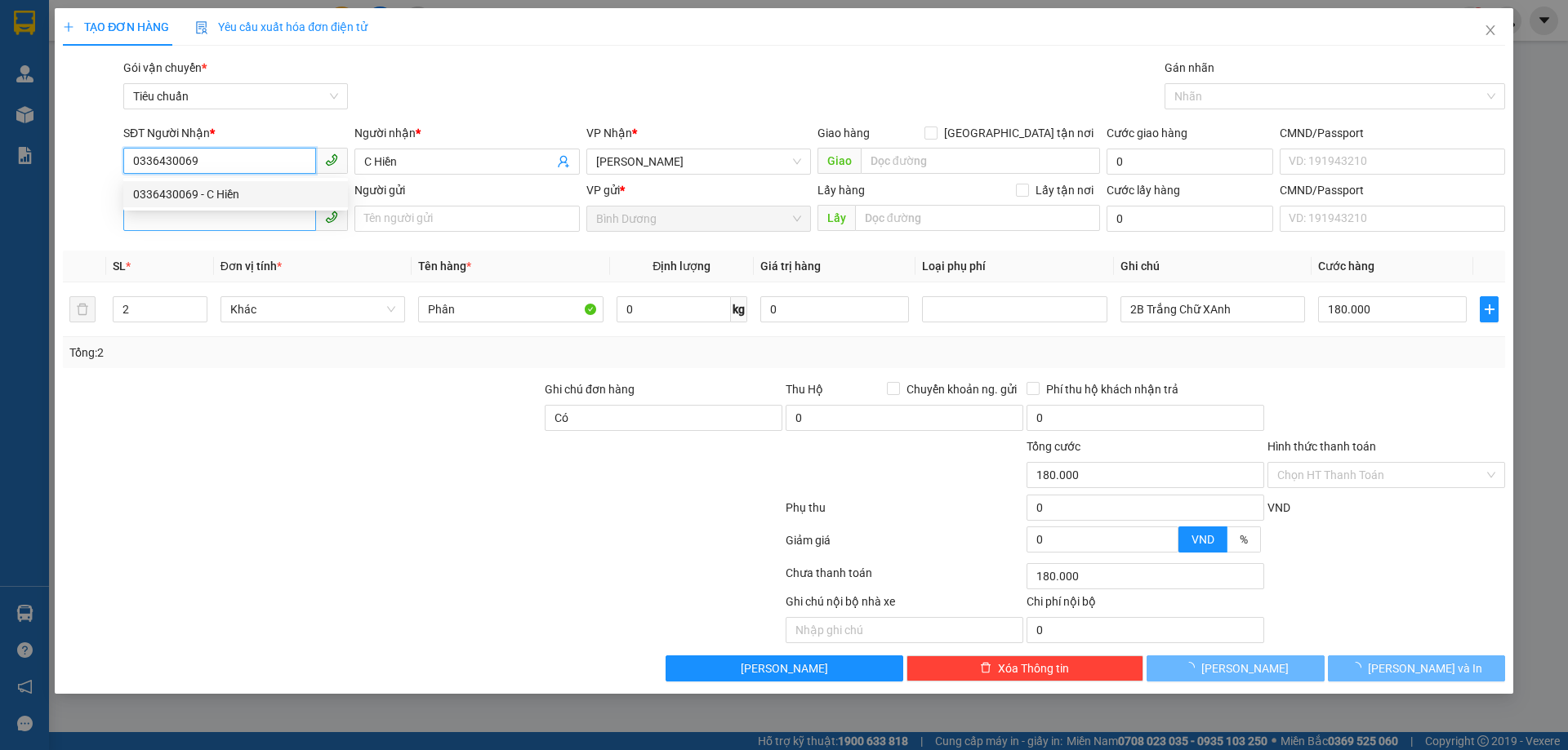
type input "0336430069"
click at [241, 215] on input "SĐT Người Gửi" at bounding box center [220, 218] width 192 height 26
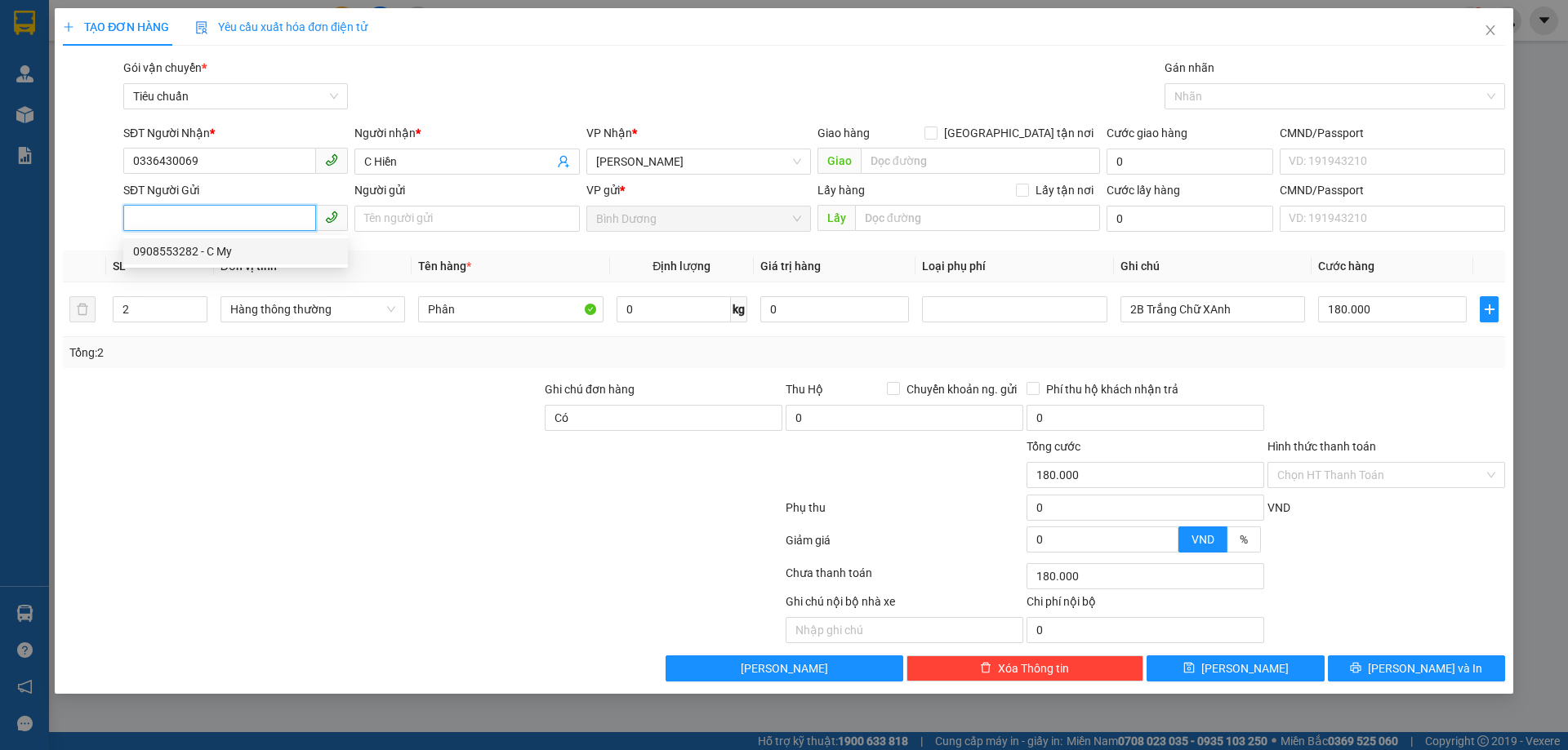
click at [250, 261] on div "0908553282 - C My" at bounding box center [236, 251] width 225 height 26
type input "0908553282"
type input "C My"
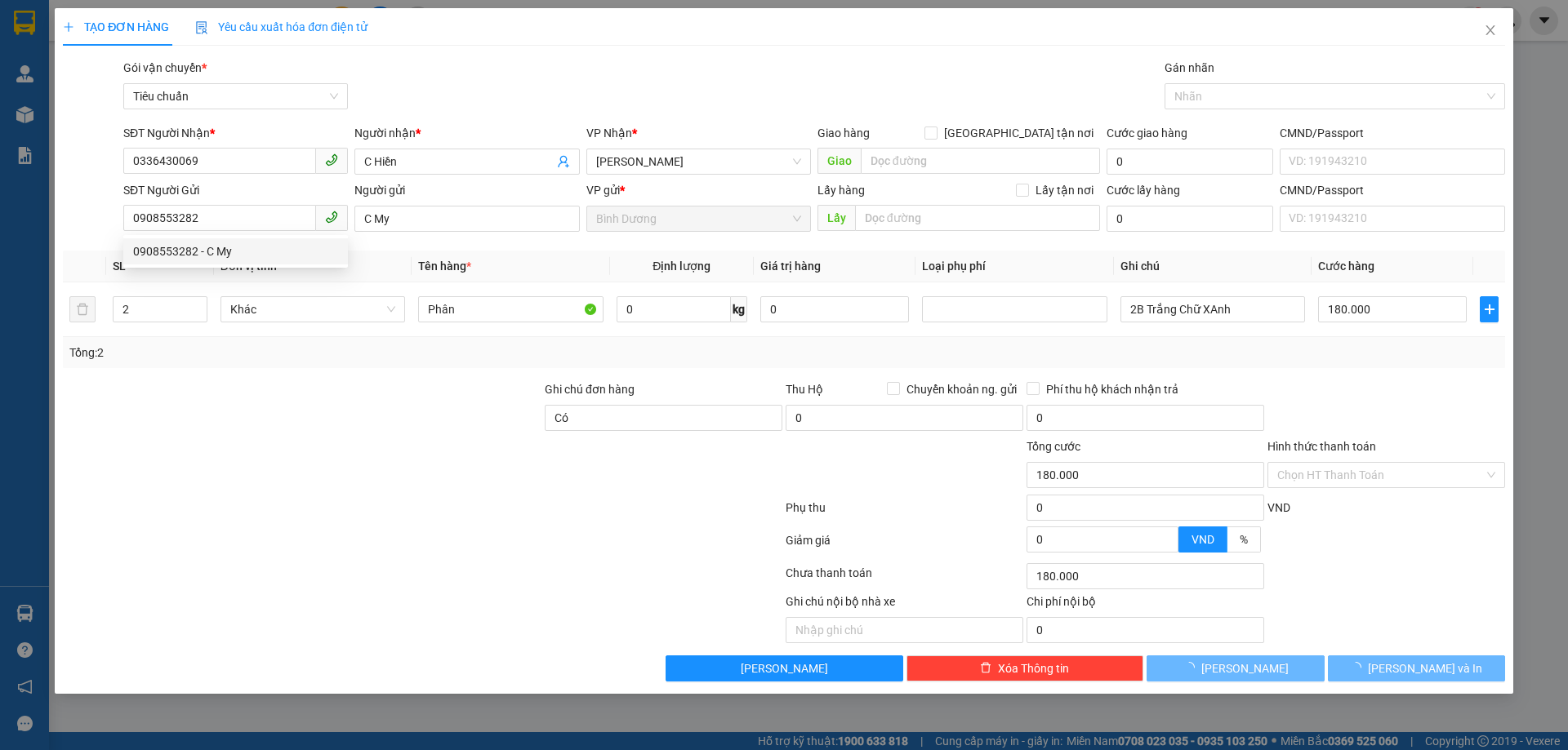
click at [282, 423] on div at bounding box center [302, 408] width 482 height 57
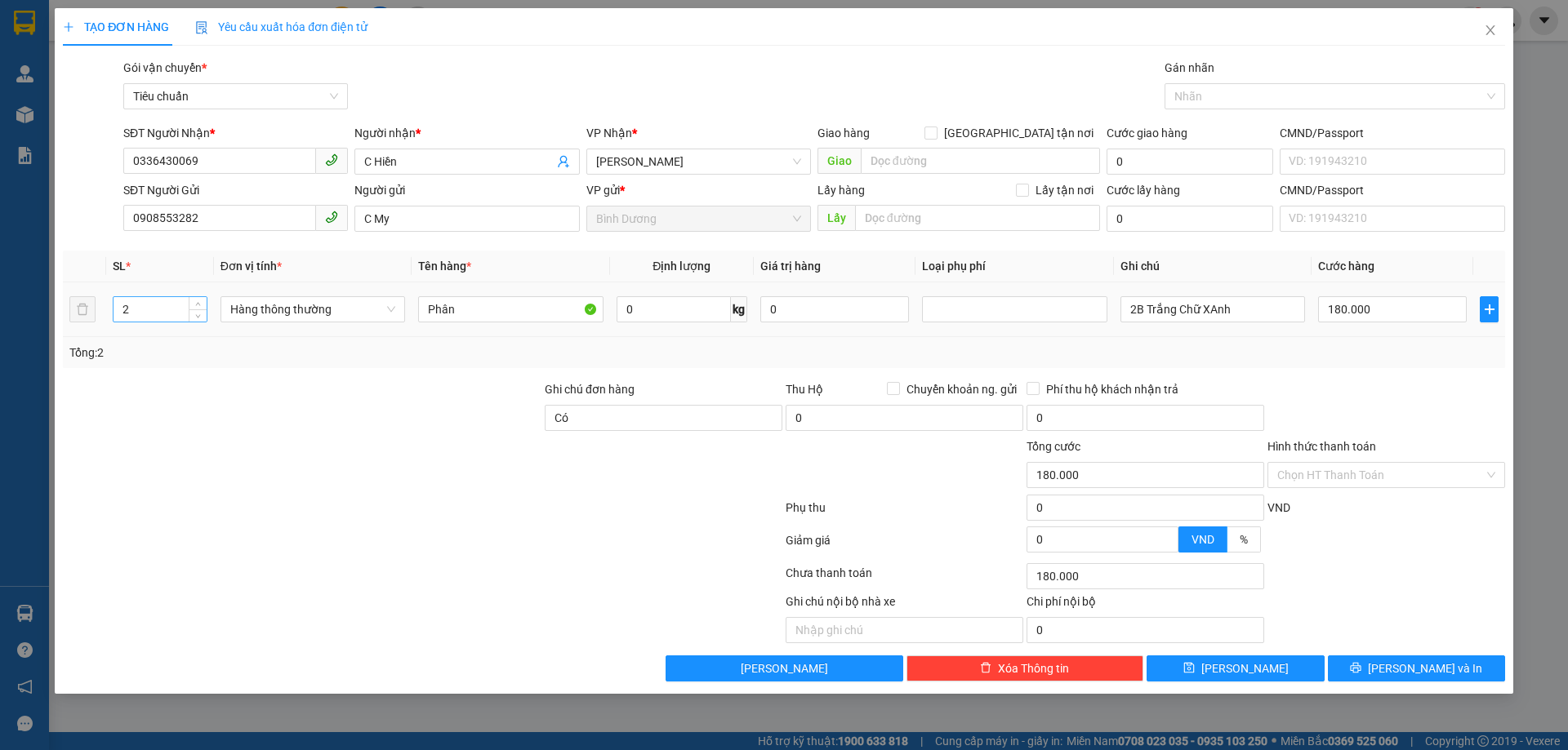
click at [154, 310] on input "2" at bounding box center [160, 309] width 93 height 24
type input "1"
drag, startPoint x: 1272, startPoint y: 308, endPoint x: 976, endPoint y: 277, distance: 297.6
click at [976, 277] on table "SL * Đơn vị tính * Tên hàng * Định lượng Giá trị hàng Loại phụ phí Ghi chú Cước…" at bounding box center [783, 293] width 1442 height 86
type input "0"
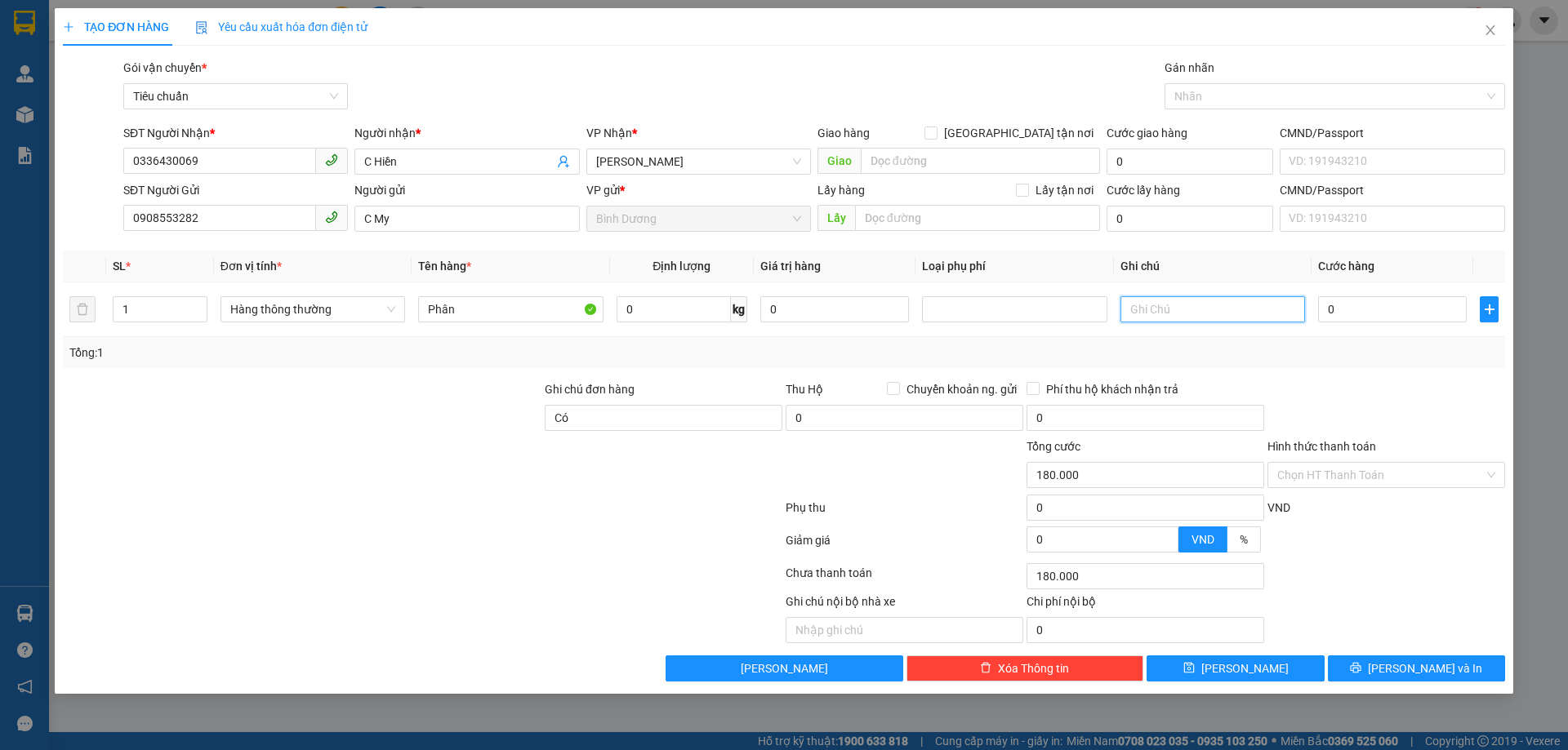
type input "0"
type input "T Hình Phân"
click at [1350, 320] on input "0" at bounding box center [1393, 309] width 149 height 26
click at [713, 317] on input "0" at bounding box center [674, 309] width 114 height 26
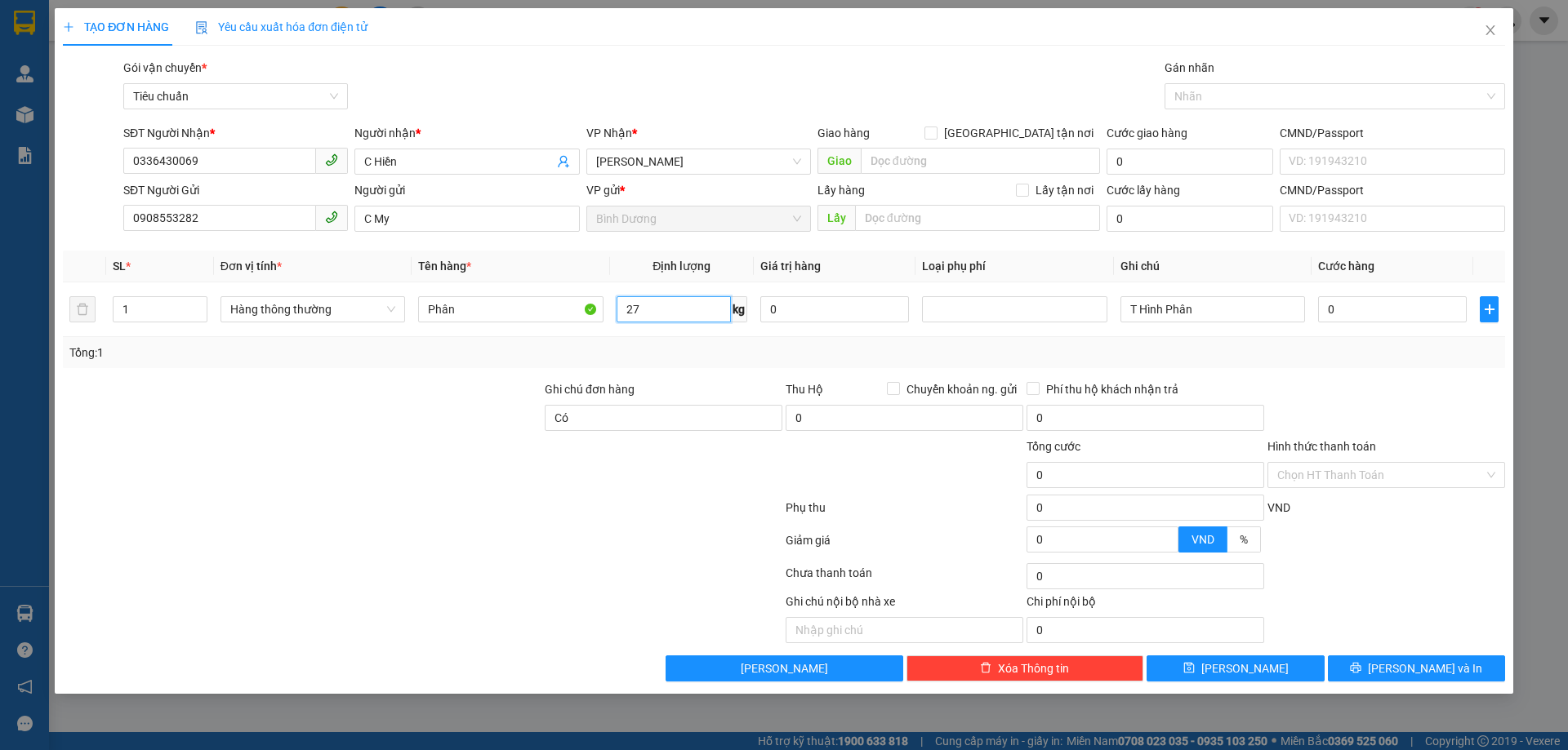
type input "27"
click at [813, 355] on div "Tổng: 1" at bounding box center [784, 353] width 1429 height 18
type input "65.000"
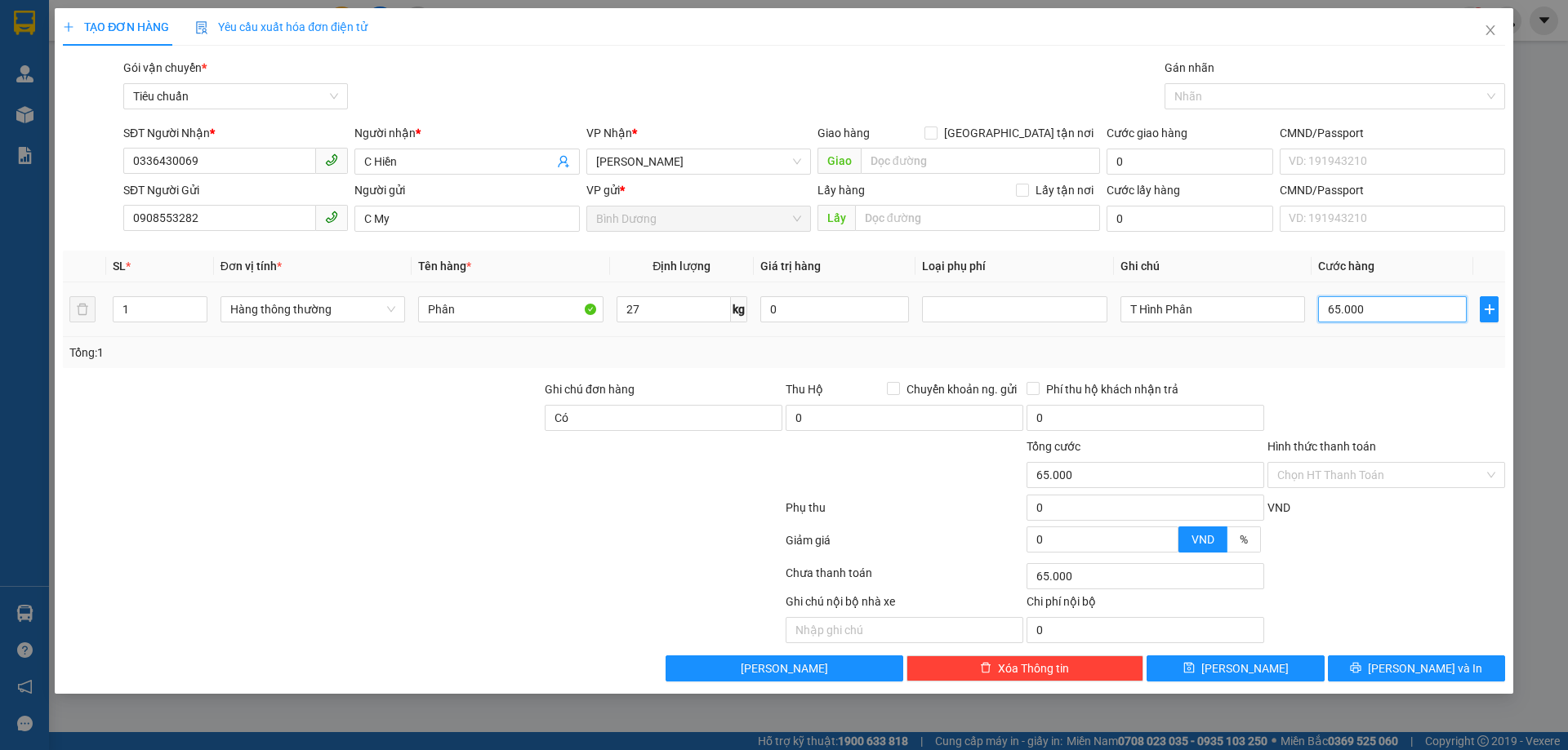
click at [1368, 307] on input "65.000" at bounding box center [1393, 309] width 149 height 26
type input "7"
type input "70"
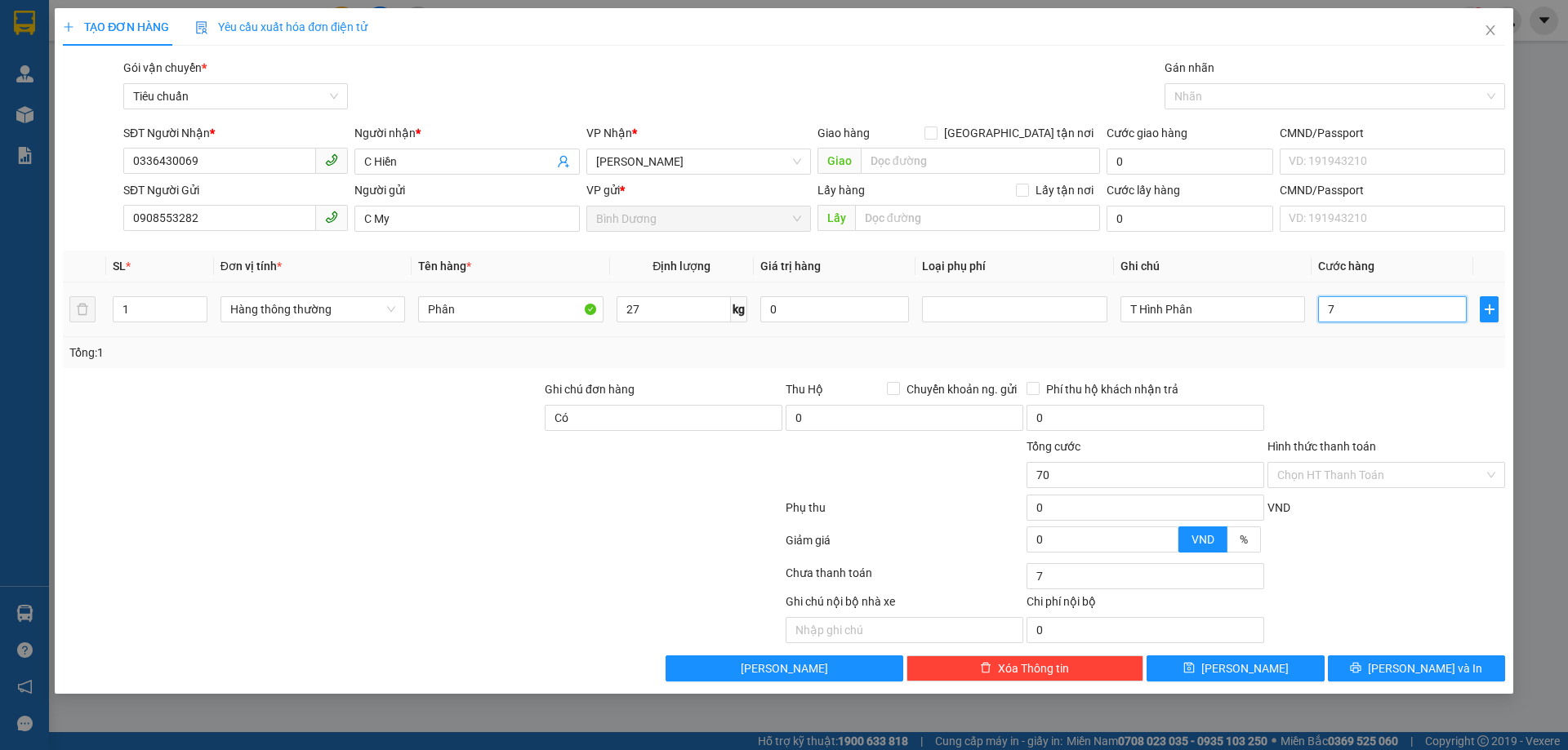
type input "70"
type input "70.000"
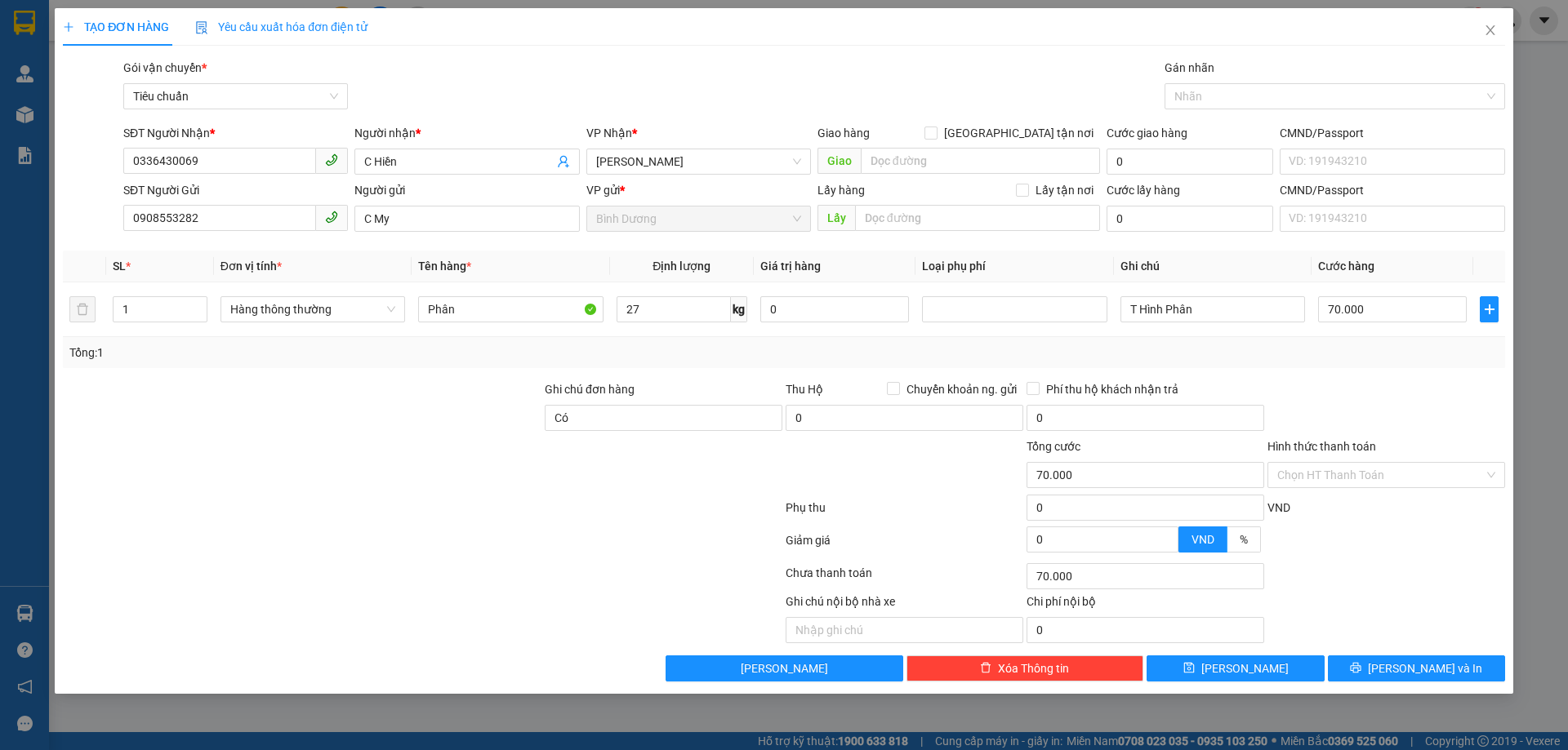
click at [1361, 356] on div "Tổng: 1" at bounding box center [784, 353] width 1429 height 18
click at [1361, 666] on icon "printer" at bounding box center [1357, 668] width 11 height 11
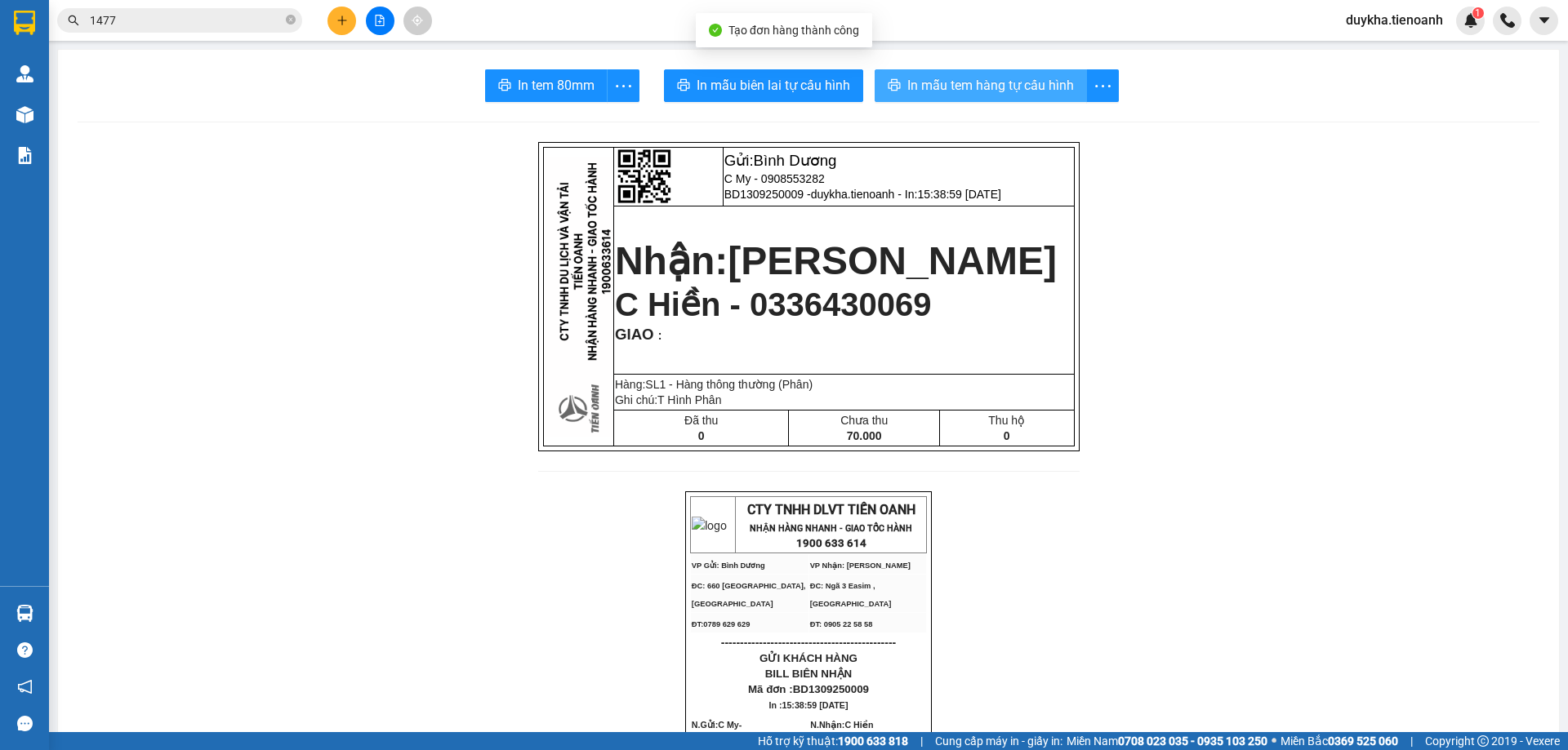
click at [957, 96] on button "In mẫu tem hàng tự cấu hình" at bounding box center [981, 86] width 212 height 33
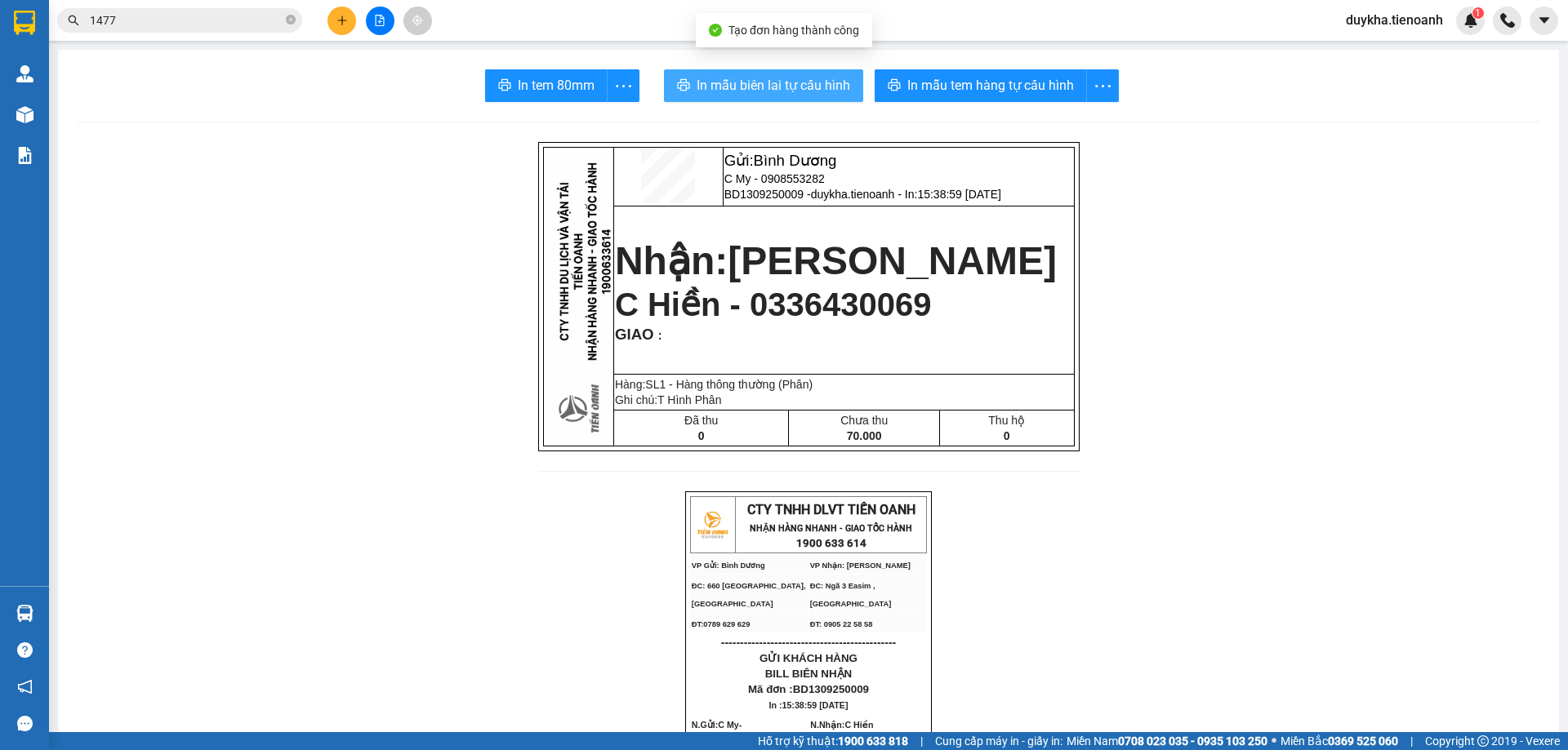
click at [822, 94] on span "In mẫu biên lai tự cấu hình" at bounding box center [773, 85] width 153 height 21
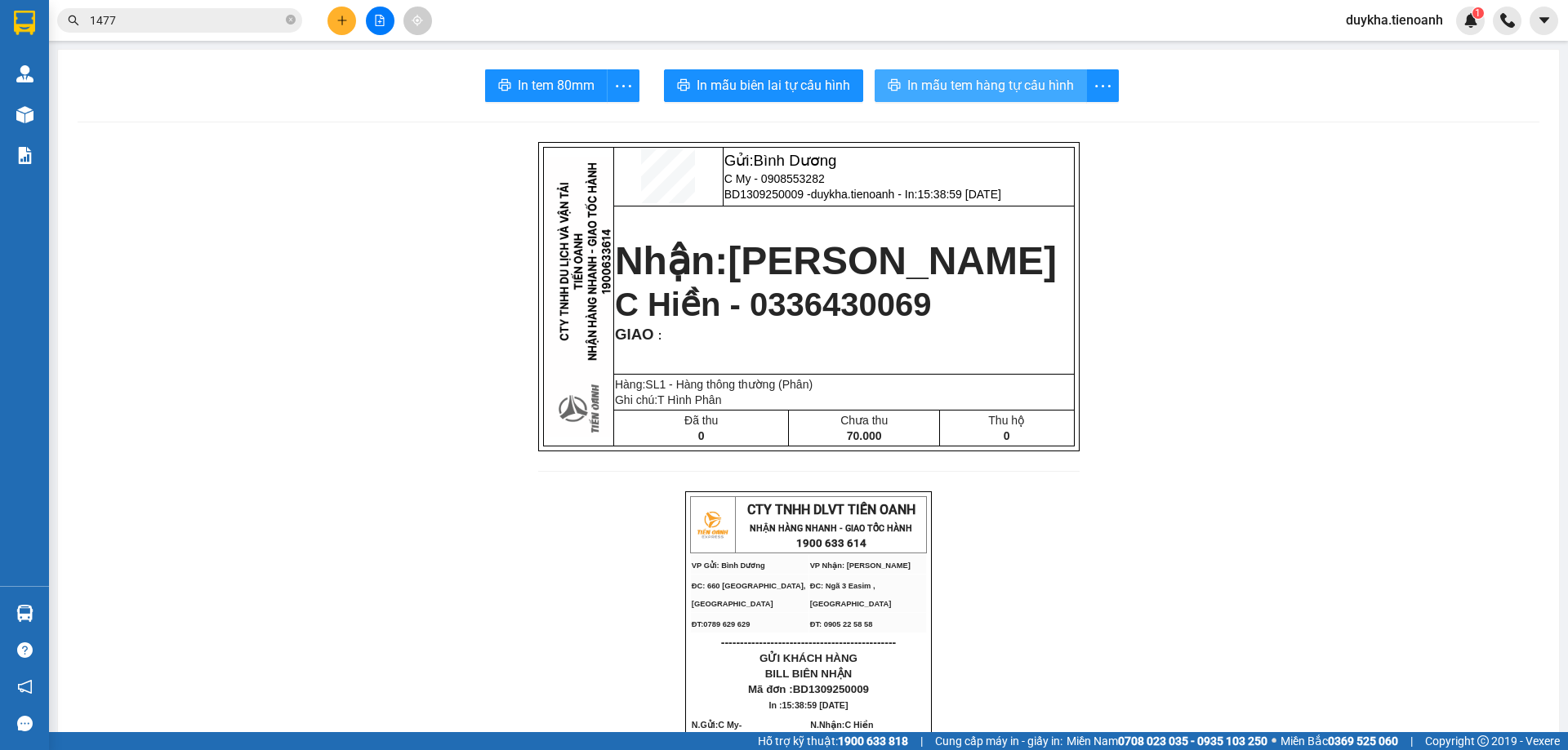
click at [1017, 93] on span "In mẫu tem hàng tự cấu hình" at bounding box center [991, 85] width 167 height 21
click at [356, 33] on div at bounding box center [379, 21] width 122 height 29
click at [349, 31] on button at bounding box center [342, 21] width 29 height 29
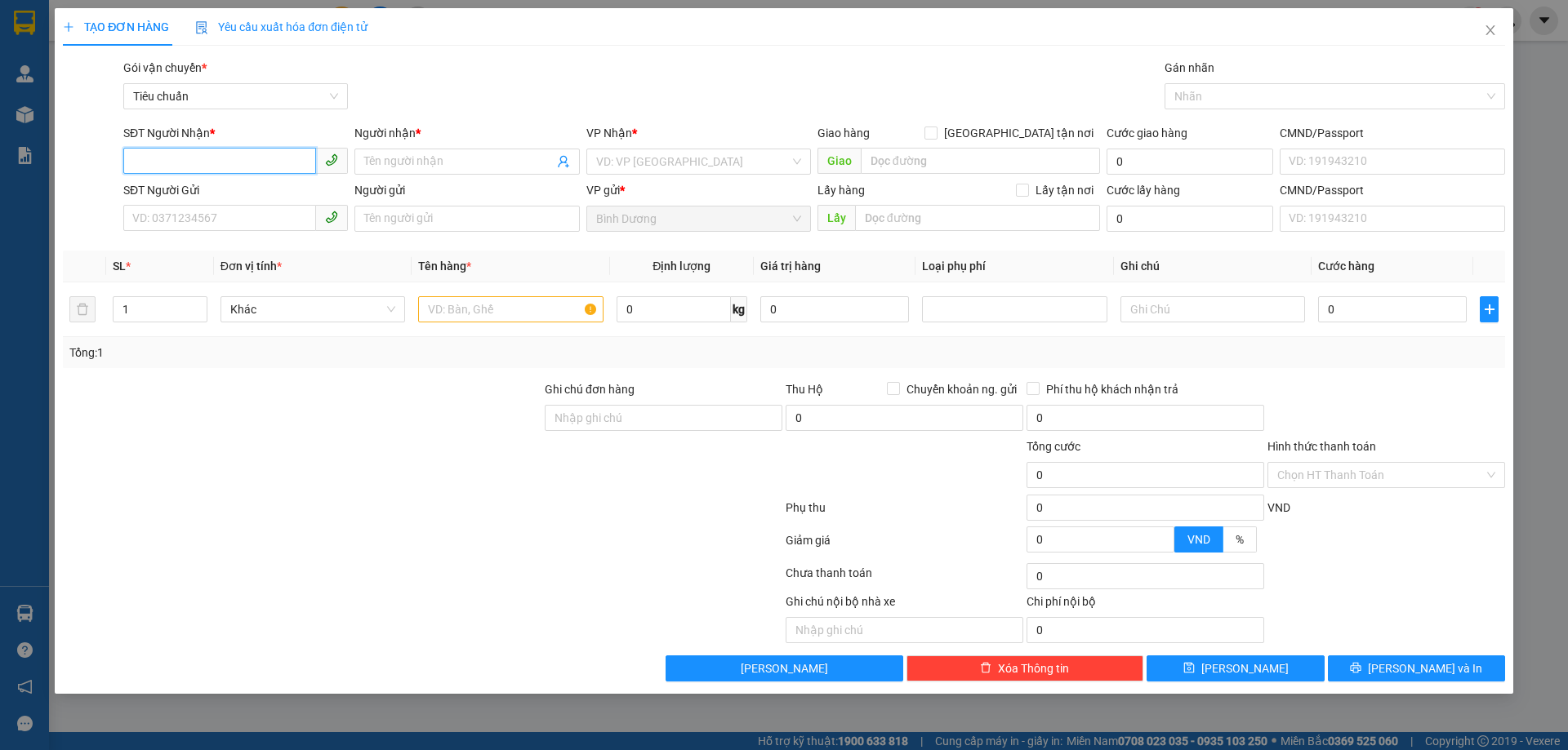
click at [227, 152] on input "SĐT Người Nhận *" at bounding box center [220, 161] width 192 height 26
type input "0905049434"
click at [279, 200] on div "0905049434 - A Doãn" at bounding box center [236, 194] width 205 height 18
type input "A Doãn"
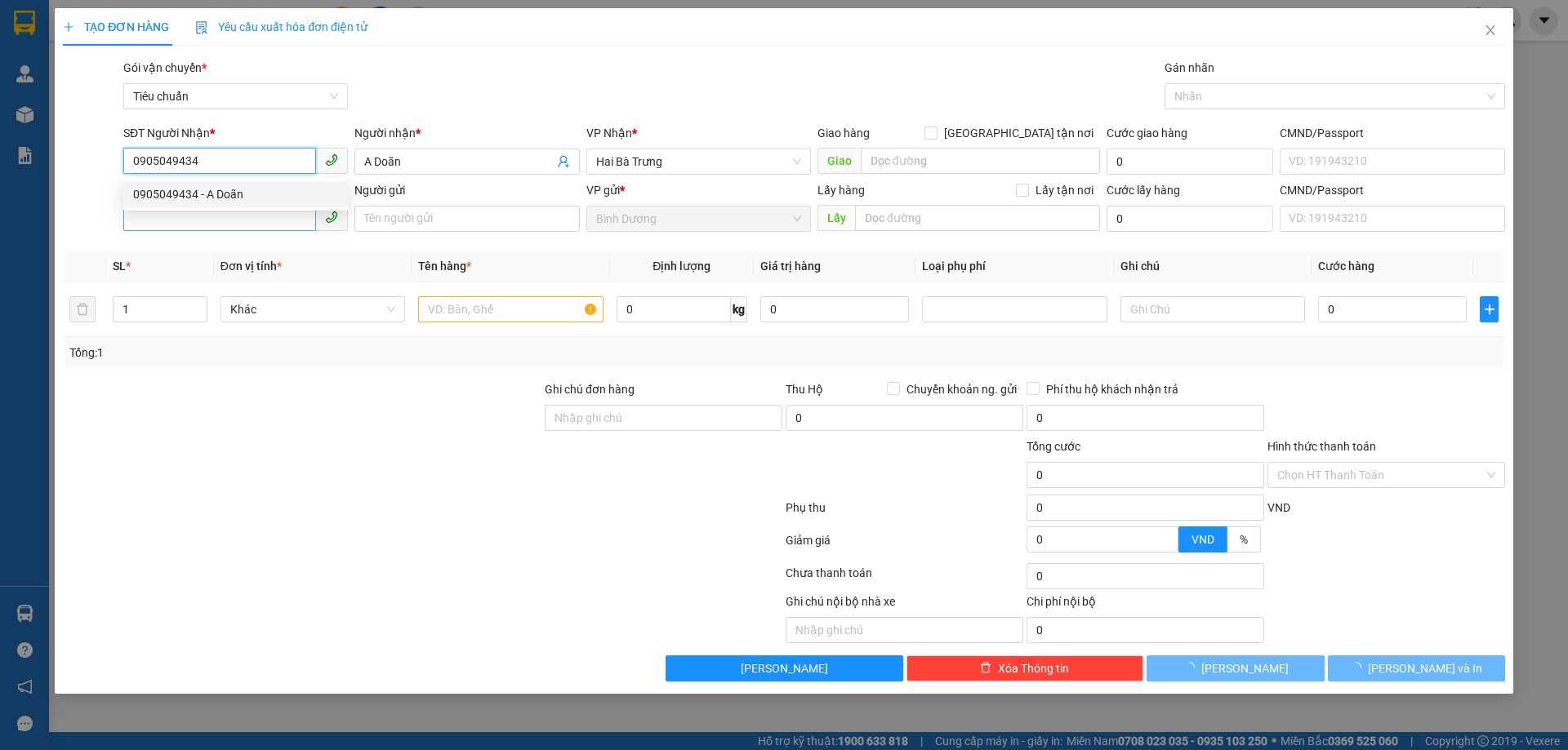
type input "0905049434"
type input "210.000"
click at [255, 225] on input "SĐT Người Gửi" at bounding box center [220, 218] width 192 height 26
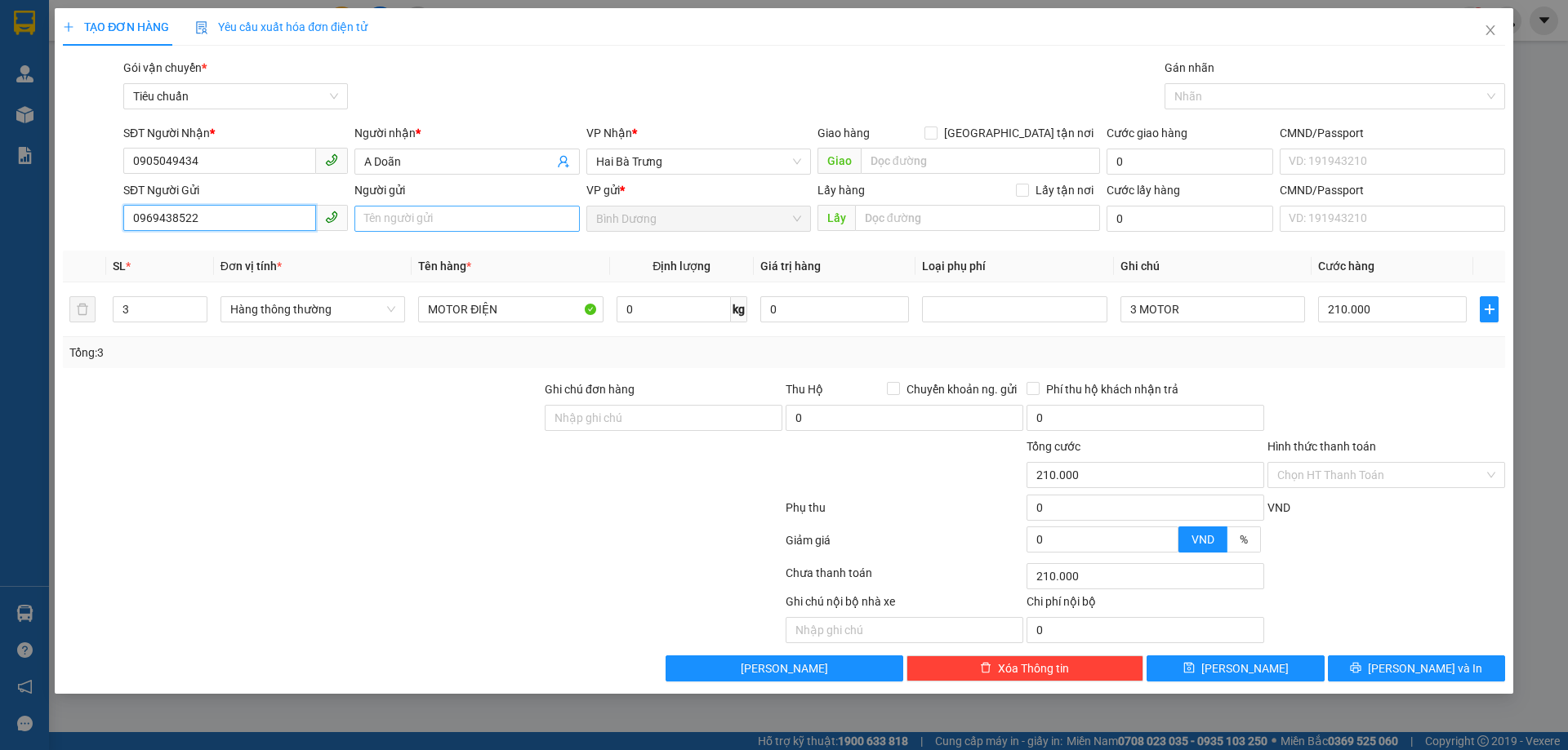
type input "0969438522"
click at [426, 212] on input "Người gửi" at bounding box center [467, 219] width 225 height 26
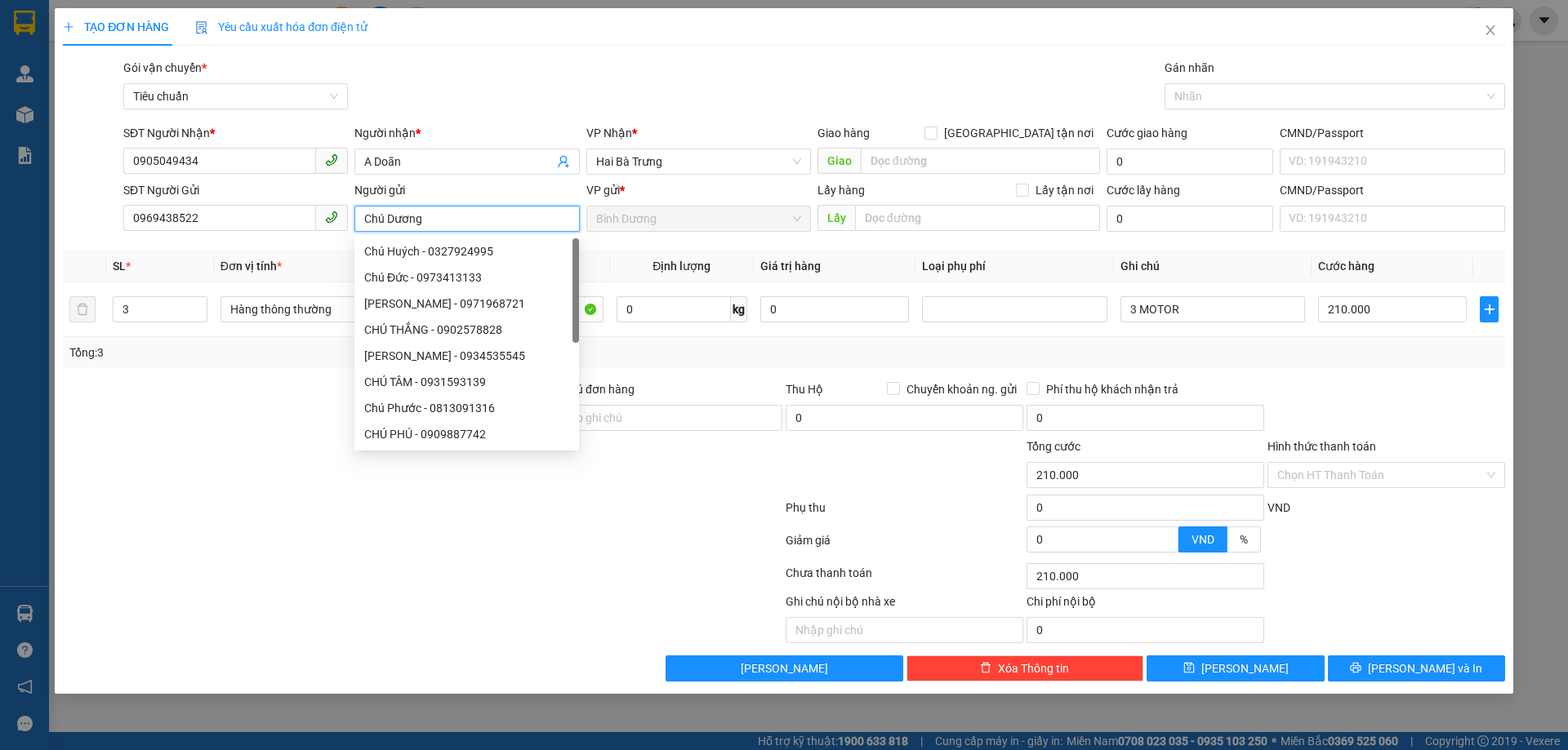
type input "Chú Dương"
click at [264, 474] on div at bounding box center [302, 465] width 482 height 57
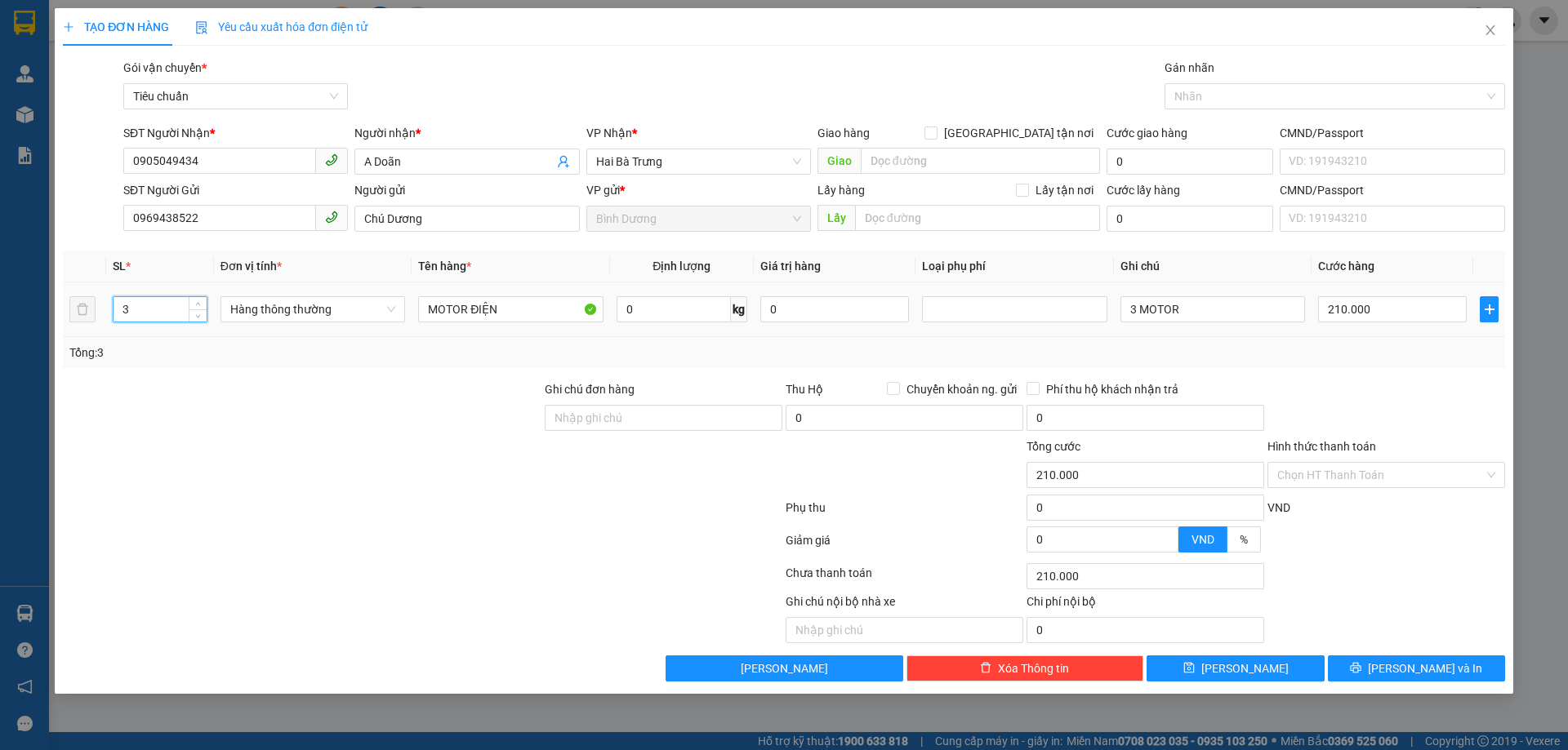
click at [144, 307] on input "3" at bounding box center [160, 309] width 93 height 24
type input "2"
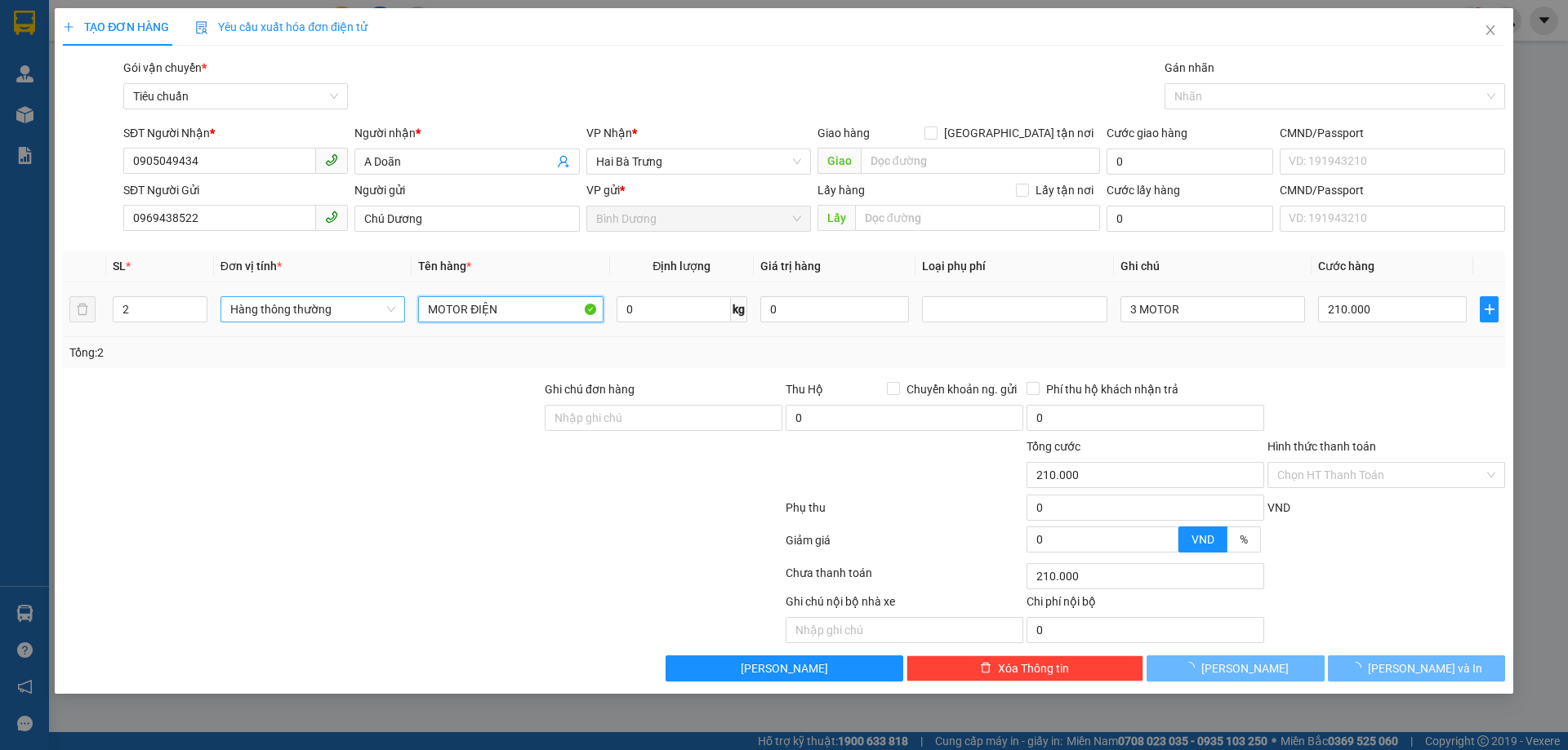
drag, startPoint x: 519, startPoint y: 313, endPoint x: 295, endPoint y: 313, distance: 224.0
click at [295, 313] on tr "2 Hàng thông thường MOTOR ĐIỆN 0 kg 0 3 MOTOR 210.000" at bounding box center [783, 309] width 1442 height 54
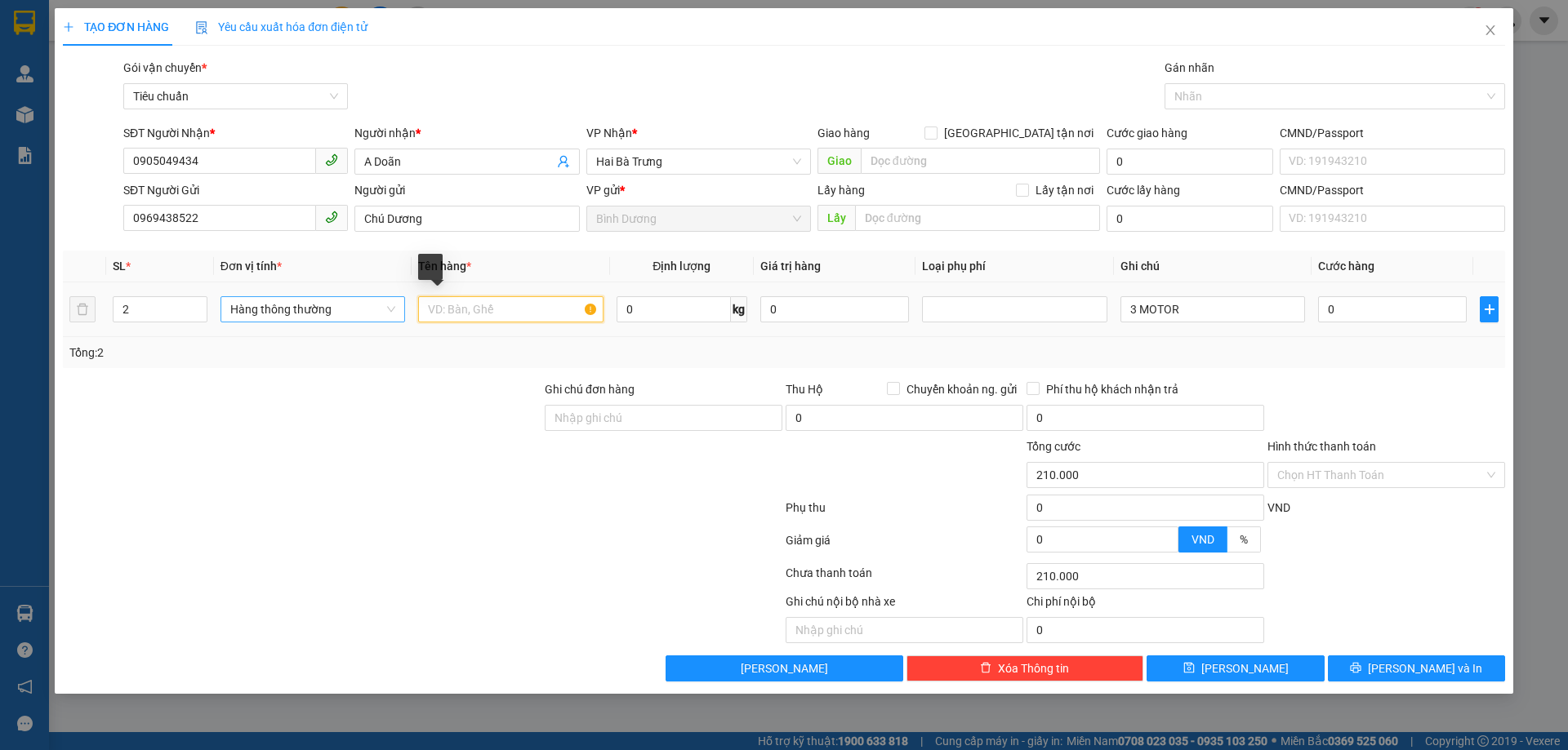
type input "0"
type input "[PERSON_NAME]"
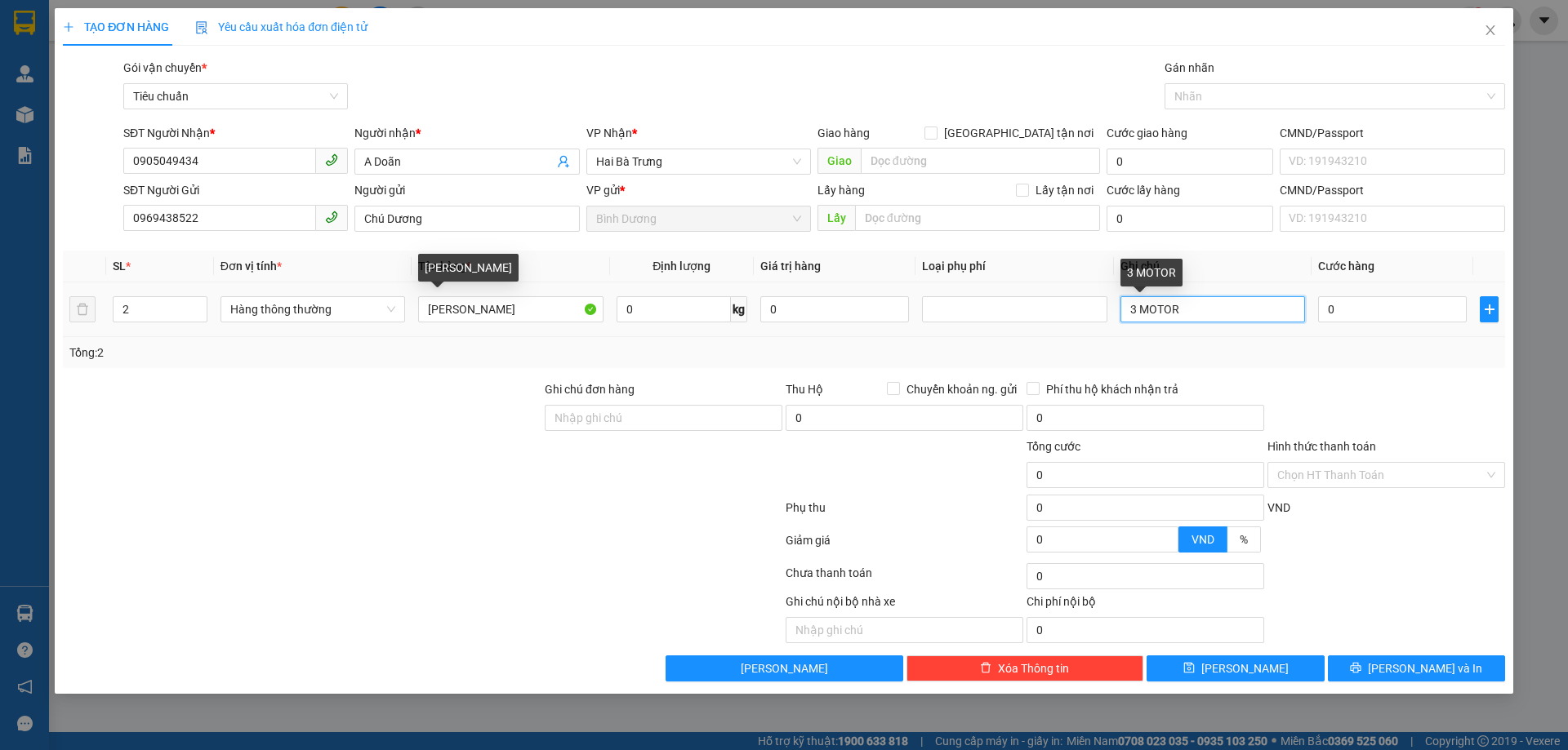
drag, startPoint x: 1228, startPoint y: 310, endPoint x: 974, endPoint y: 292, distance: 254.6
click at [975, 292] on tr "2 Hàng thông thường Máy Khoan 0 kg 0 3 MOTOR 0" at bounding box center [783, 309] width 1442 height 54
type input "2 [PERSON_NAME] to"
click at [1363, 315] on input "0" at bounding box center [1393, 309] width 149 height 26
type input "3"
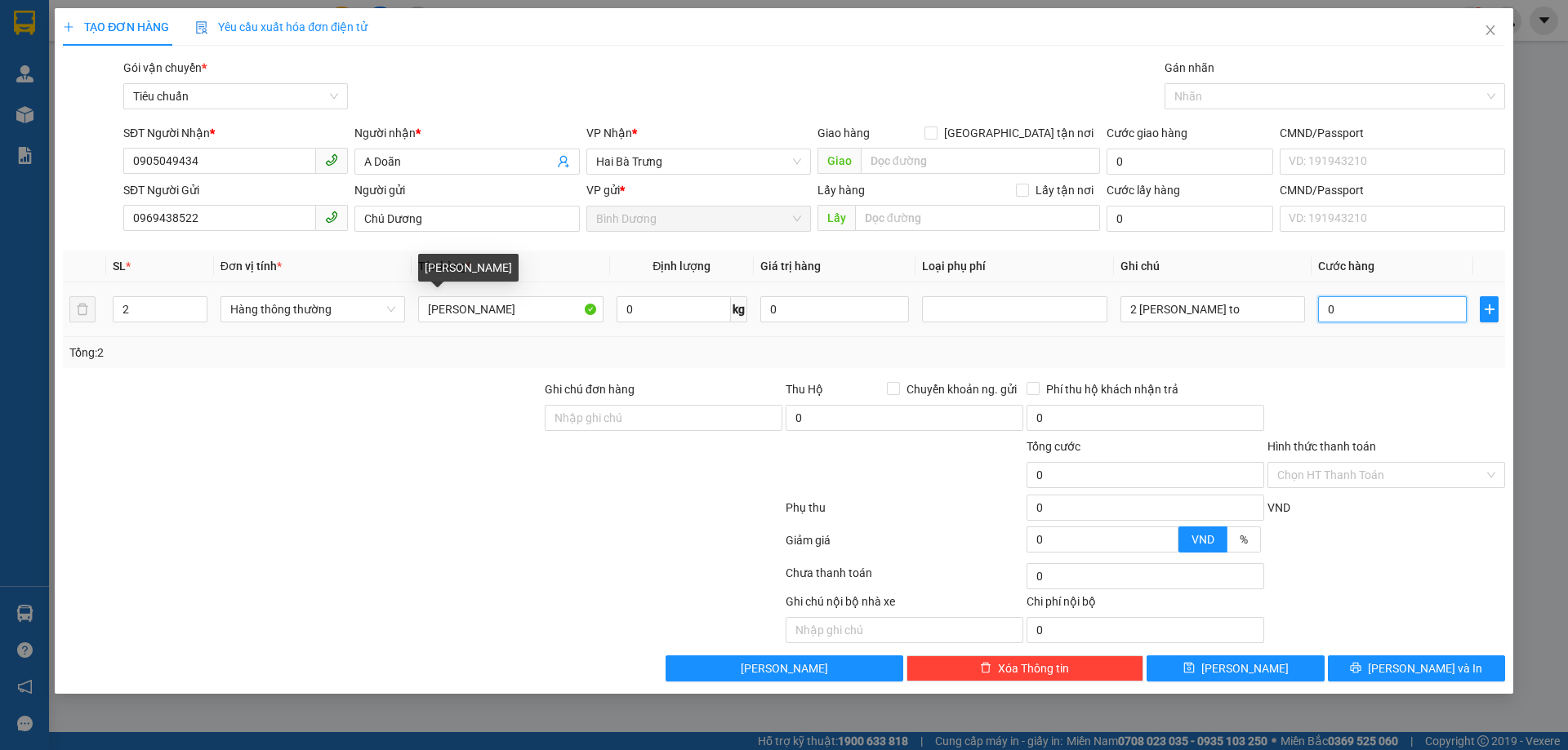
type input "3"
type input "30"
type input "300"
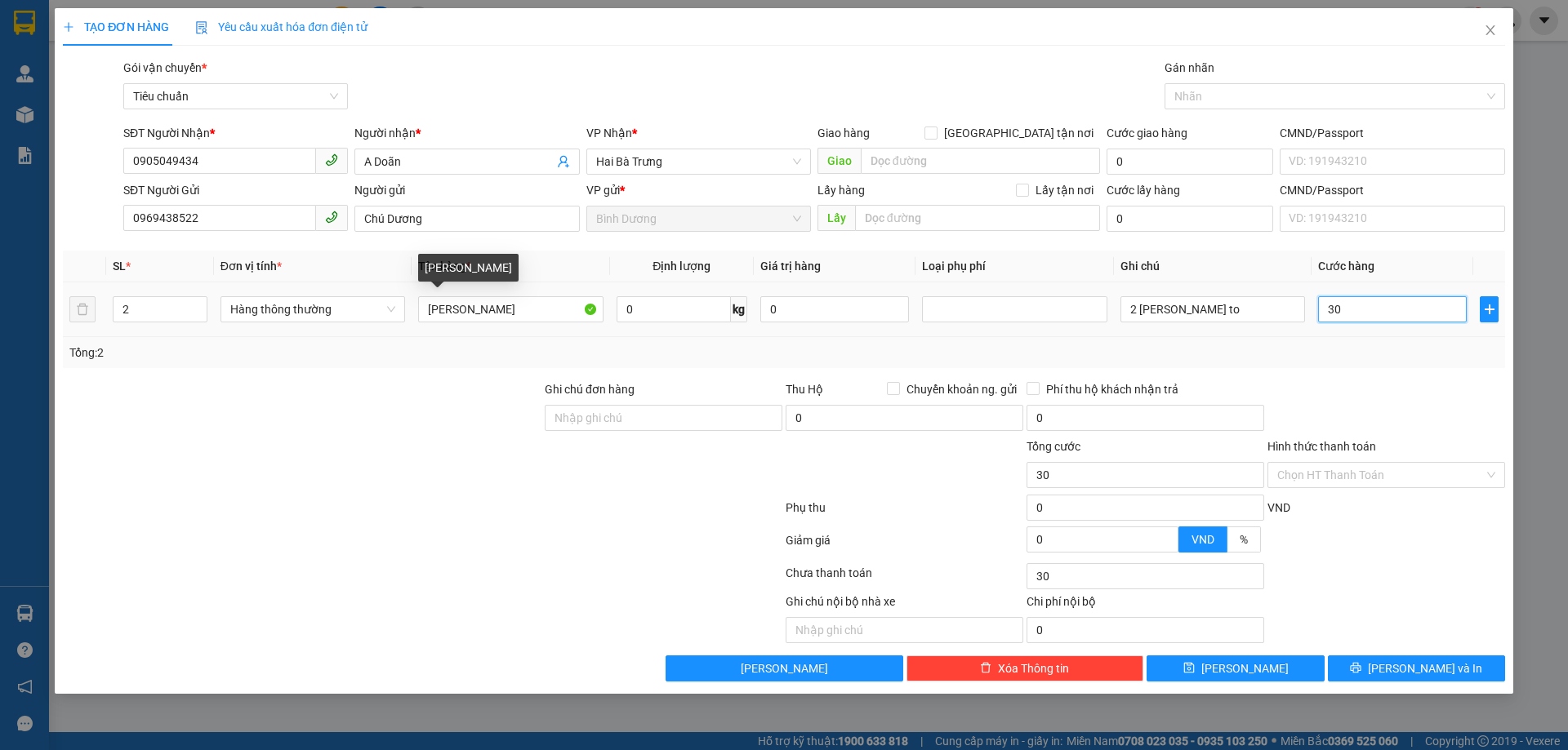
type input "300"
type input "300.000"
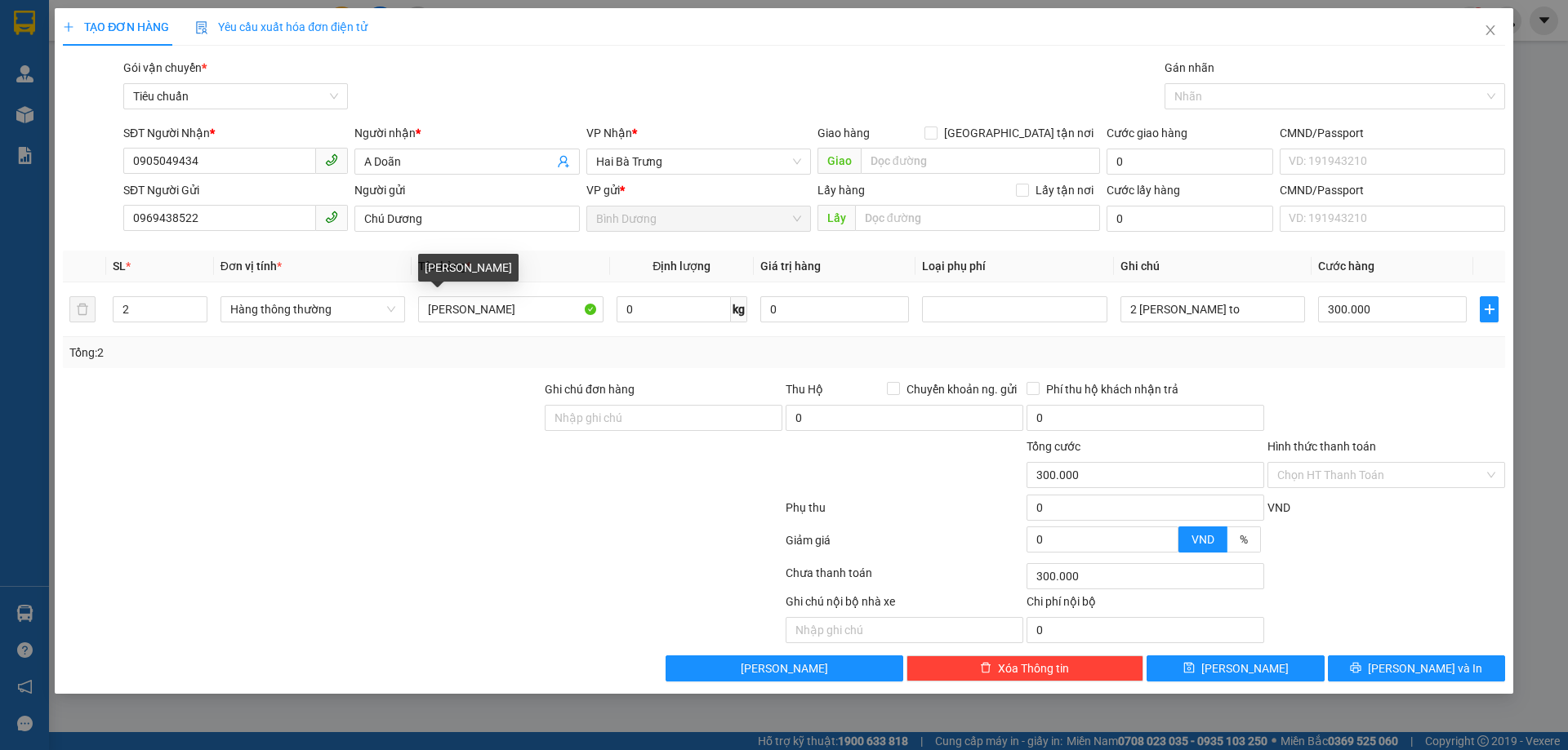
click at [1374, 377] on div "Transit Pickup Surcharge Ids Transit Deliver Surcharge Ids Transit Deliver Surc…" at bounding box center [783, 370] width 1442 height 623
click at [1396, 657] on button "[PERSON_NAME] và In" at bounding box center [1416, 668] width 177 height 26
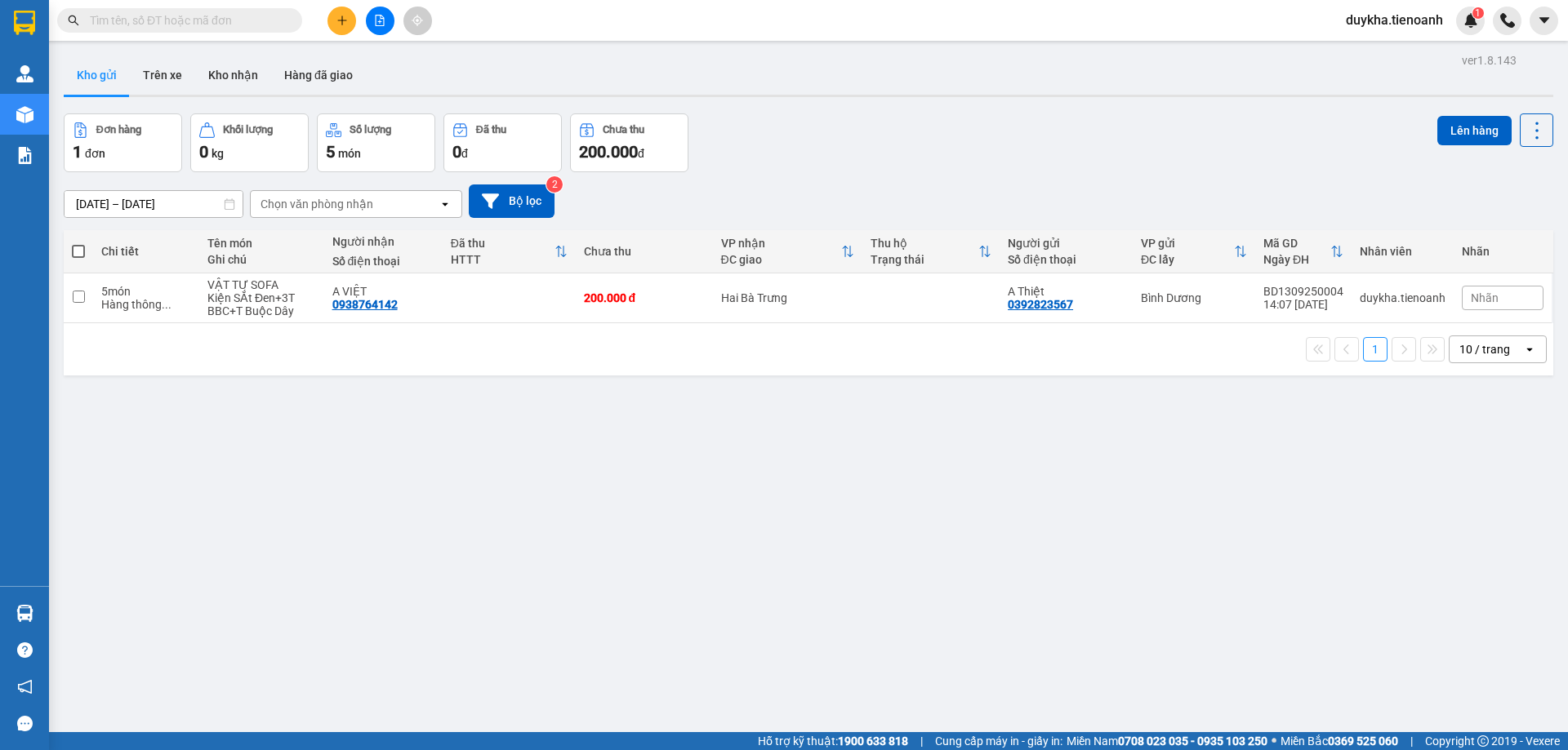
click at [253, 24] on input "text" at bounding box center [186, 21] width 192 height 18
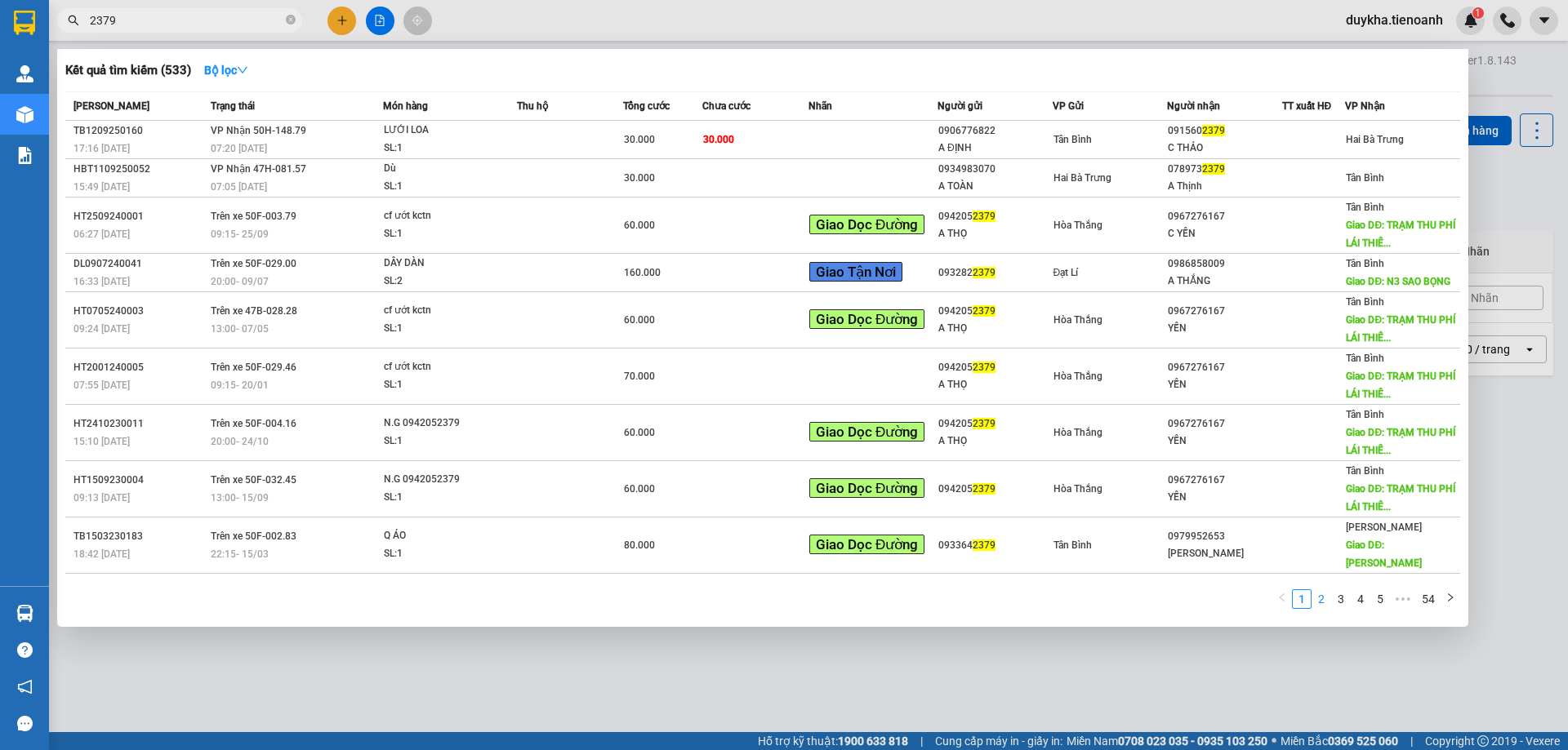
type input "2379"
click at [1325, 608] on link "2" at bounding box center [1321, 599] width 18 height 18
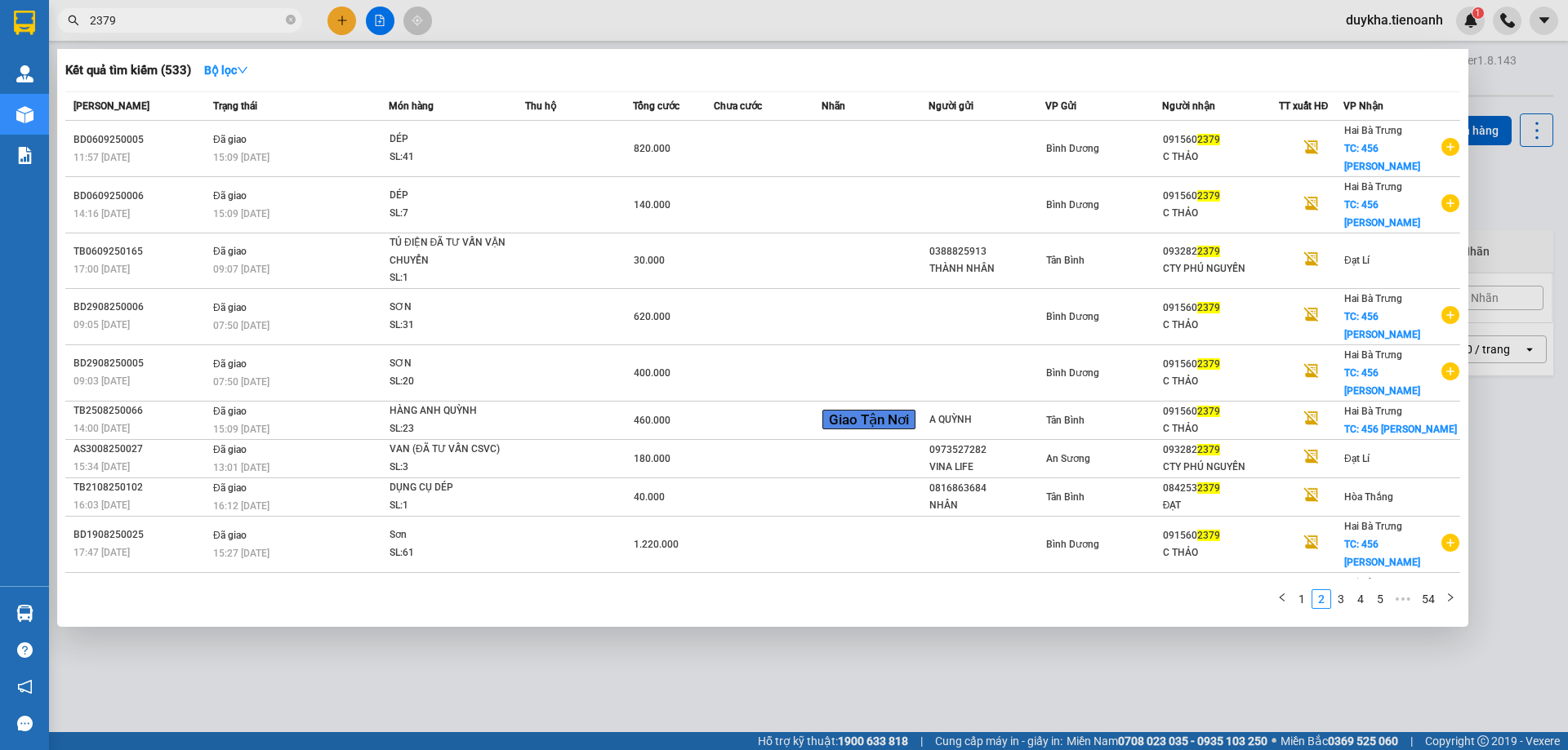
click at [817, 15] on div at bounding box center [784, 375] width 1568 height 750
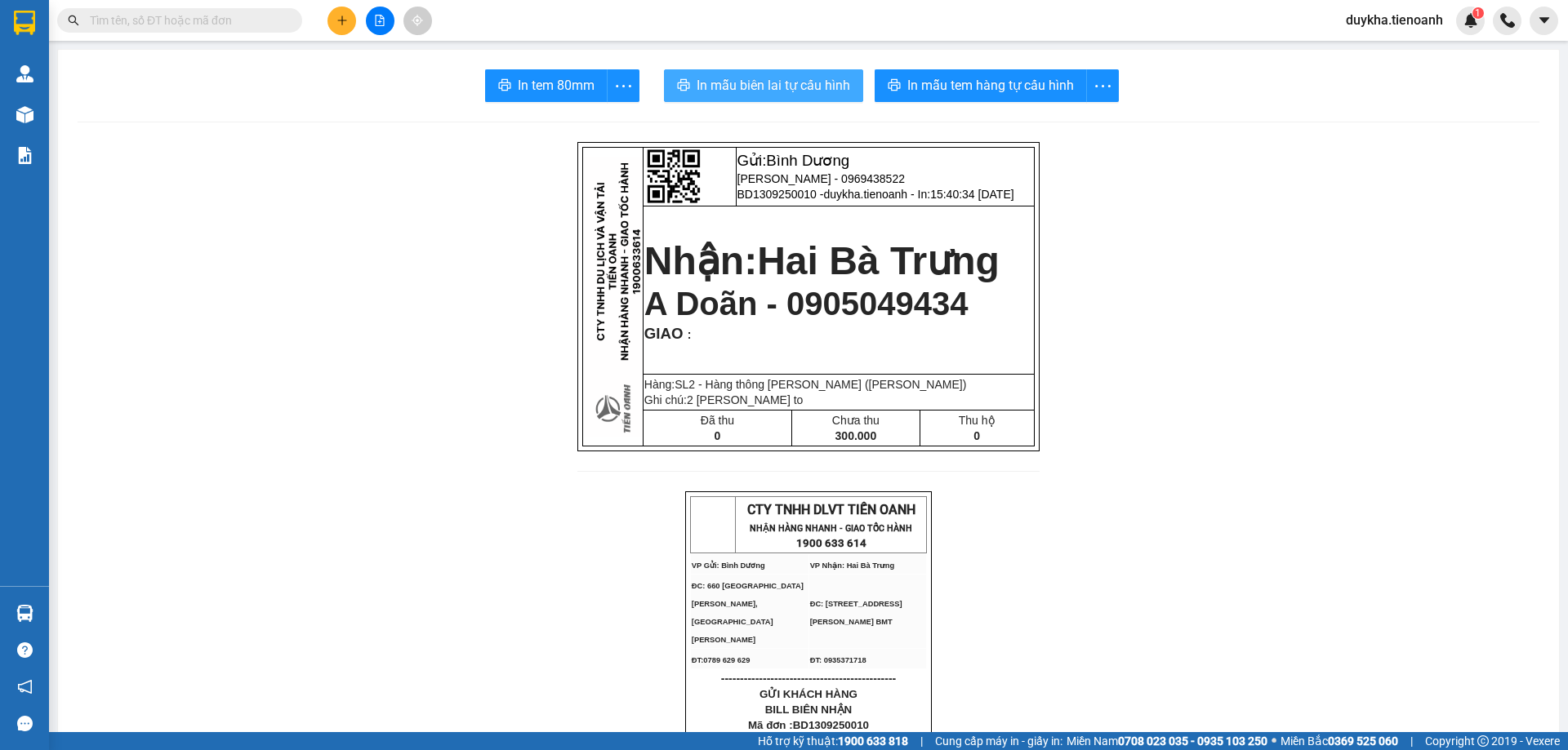
click at [833, 93] on span "In mẫu biên lai tự cấu hình" at bounding box center [773, 85] width 153 height 21
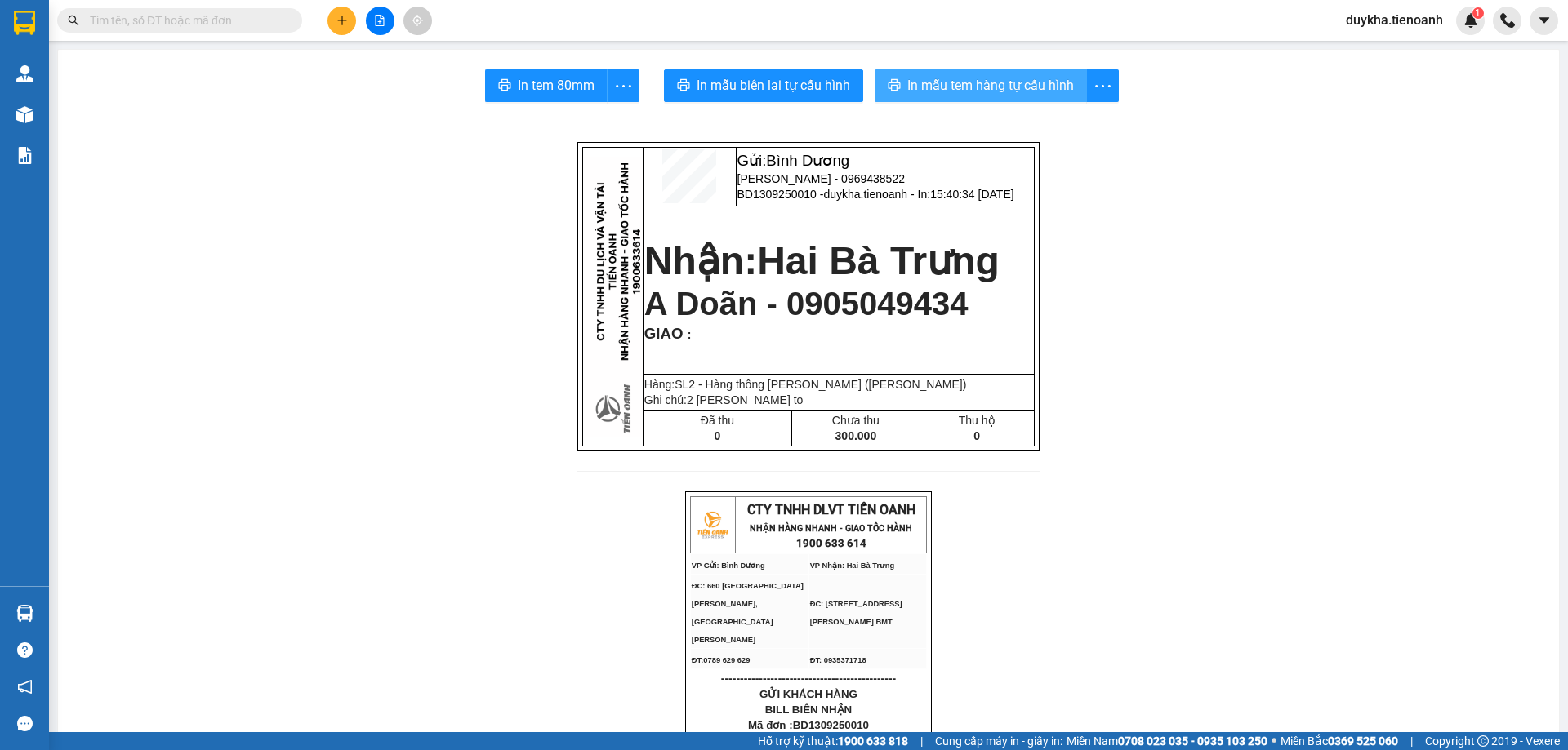
click at [987, 78] on span "In mẫu tem hàng tự cấu hình" at bounding box center [991, 85] width 167 height 21
click at [339, 18] on icon "plus" at bounding box center [342, 20] width 12 height 12
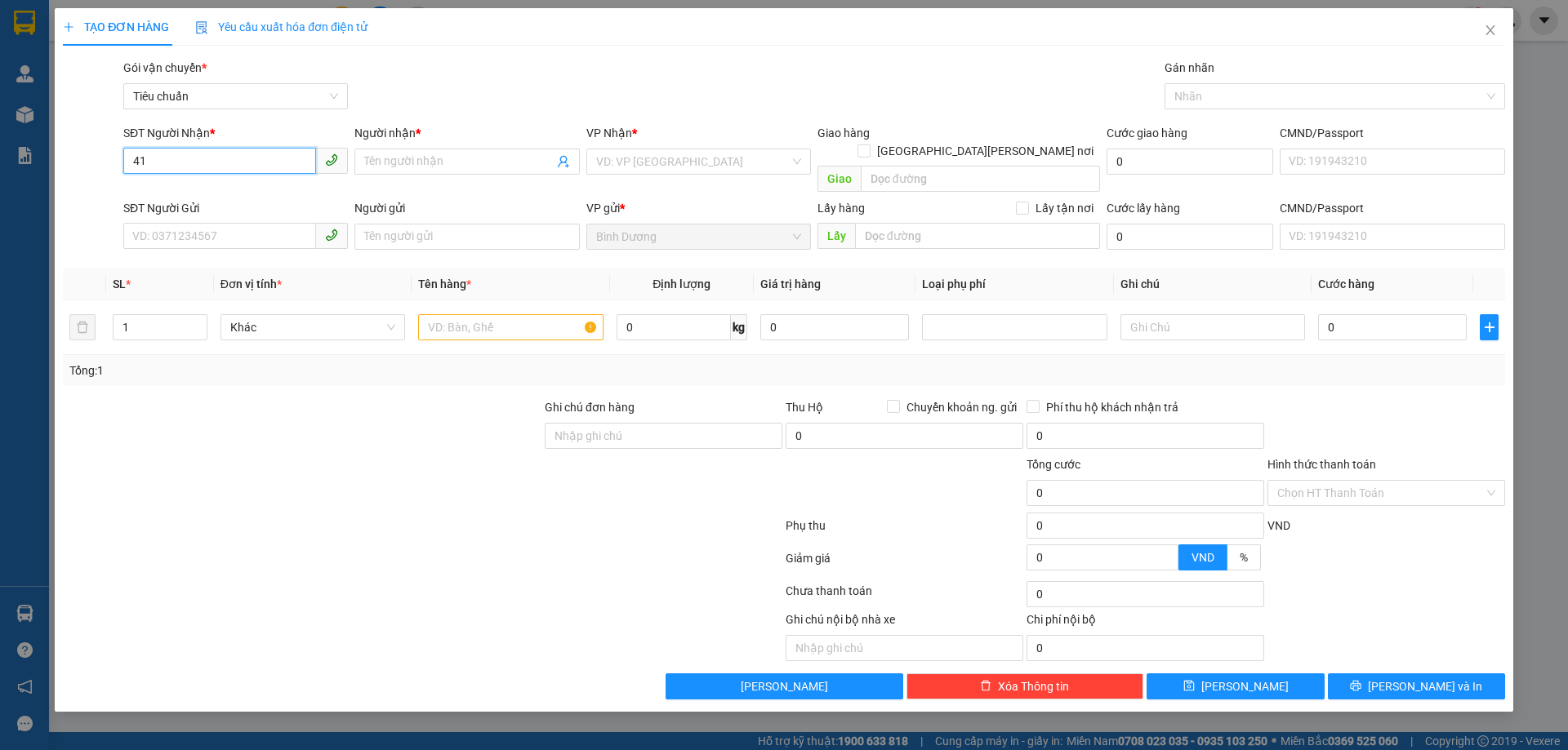
type input "4"
click at [257, 198] on div "0848818141 - QUẾ PHONG" at bounding box center [236, 194] width 205 height 18
type input "0848818141"
type input "QUẾ PHONG"
type input "50.000"
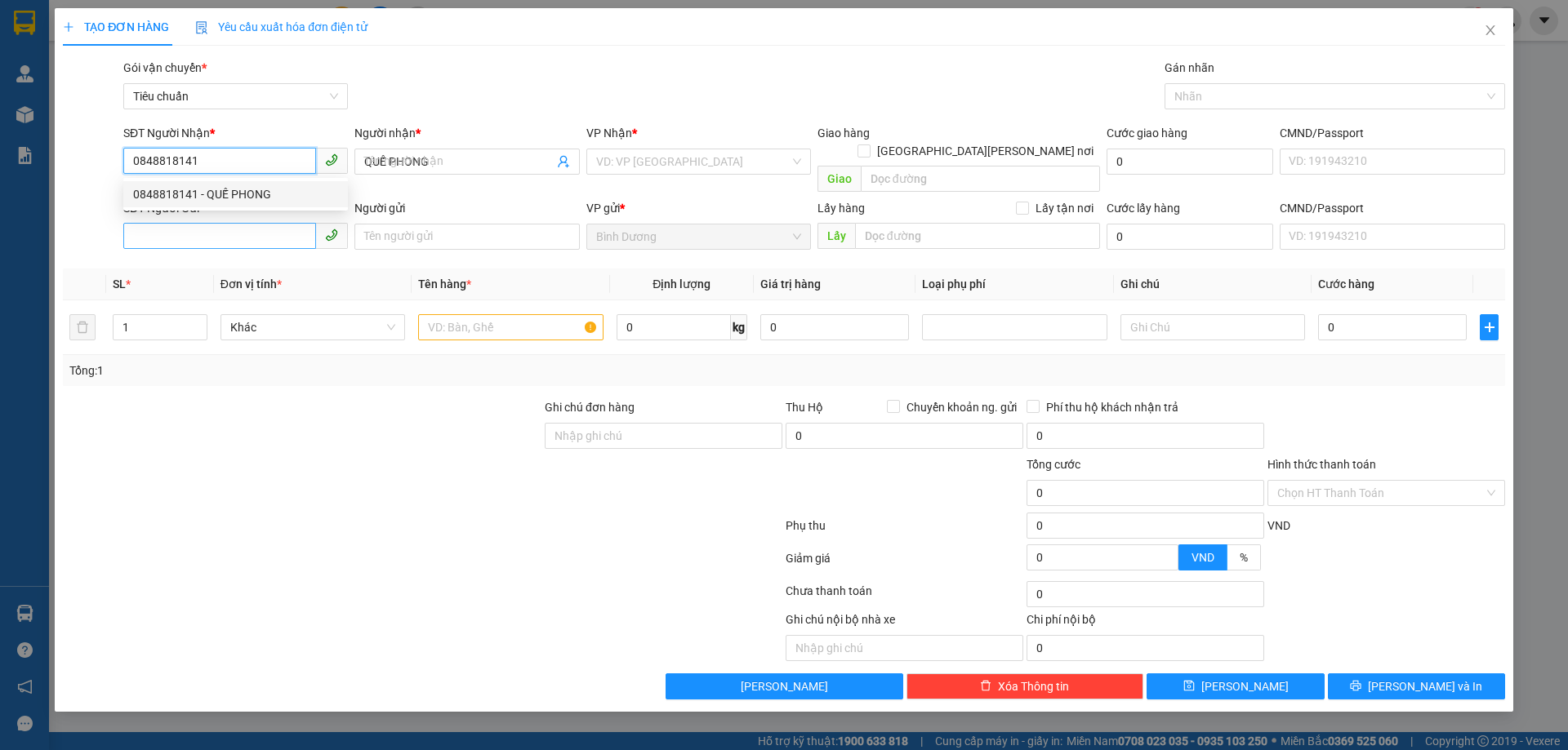
type input "50.000"
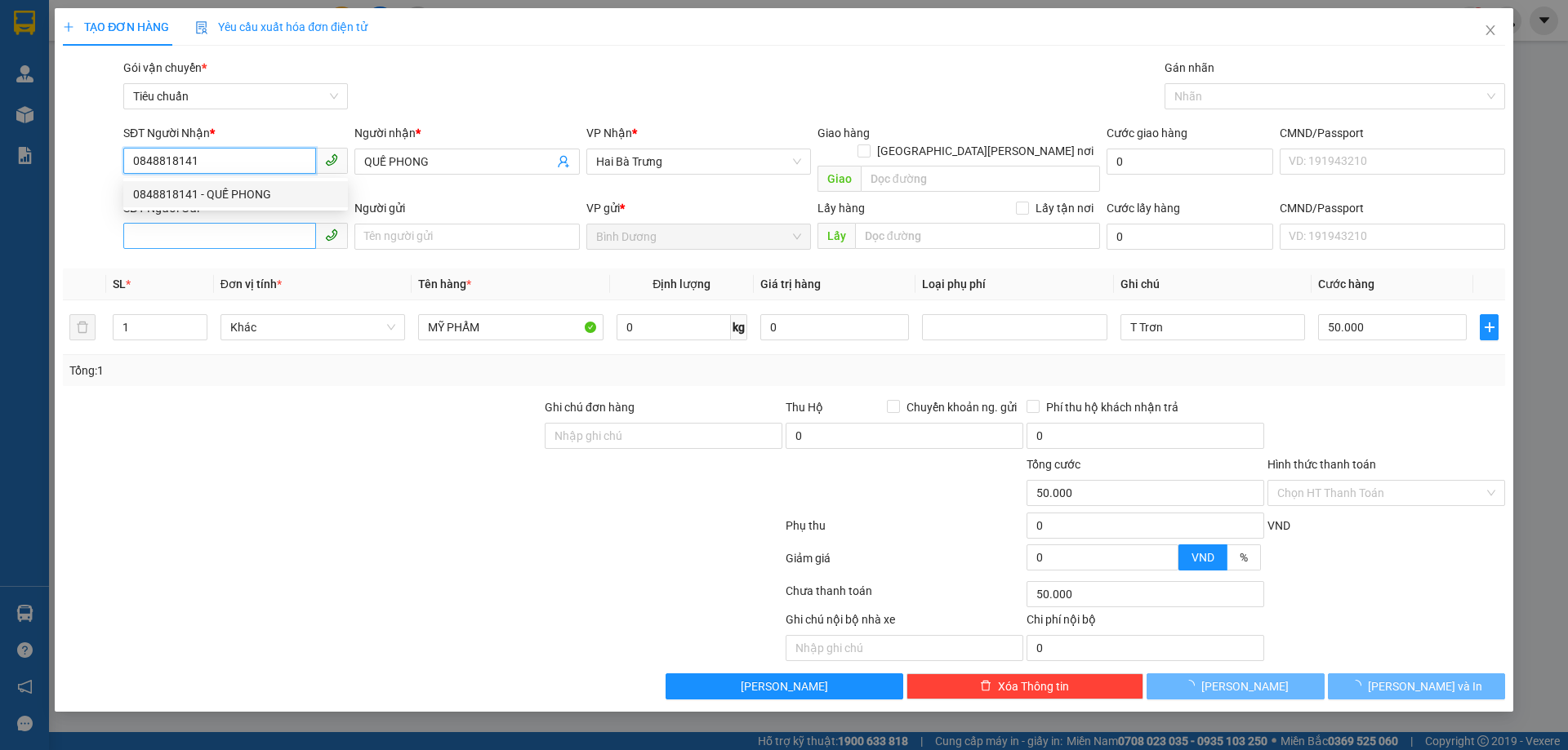
type input "0848818141"
click at [254, 225] on input "SĐT Người Gửi" at bounding box center [220, 236] width 192 height 26
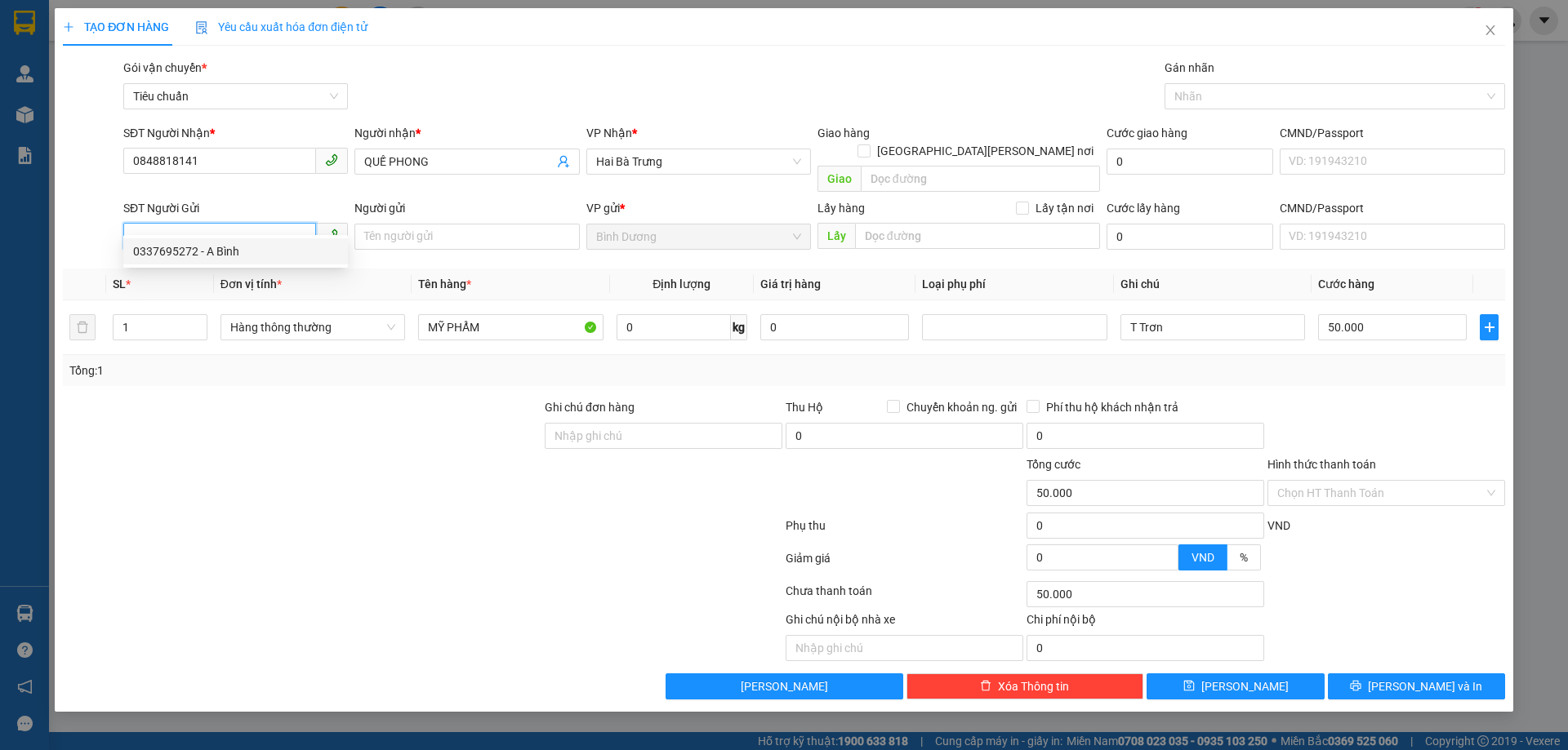
click at [232, 248] on div "0337695272 - A Bình" at bounding box center [236, 251] width 205 height 18
type input "0337695272"
type input "A Bình"
click at [298, 436] on div at bounding box center [302, 426] width 482 height 57
click at [174, 315] on input "1" at bounding box center [160, 326] width 93 height 24
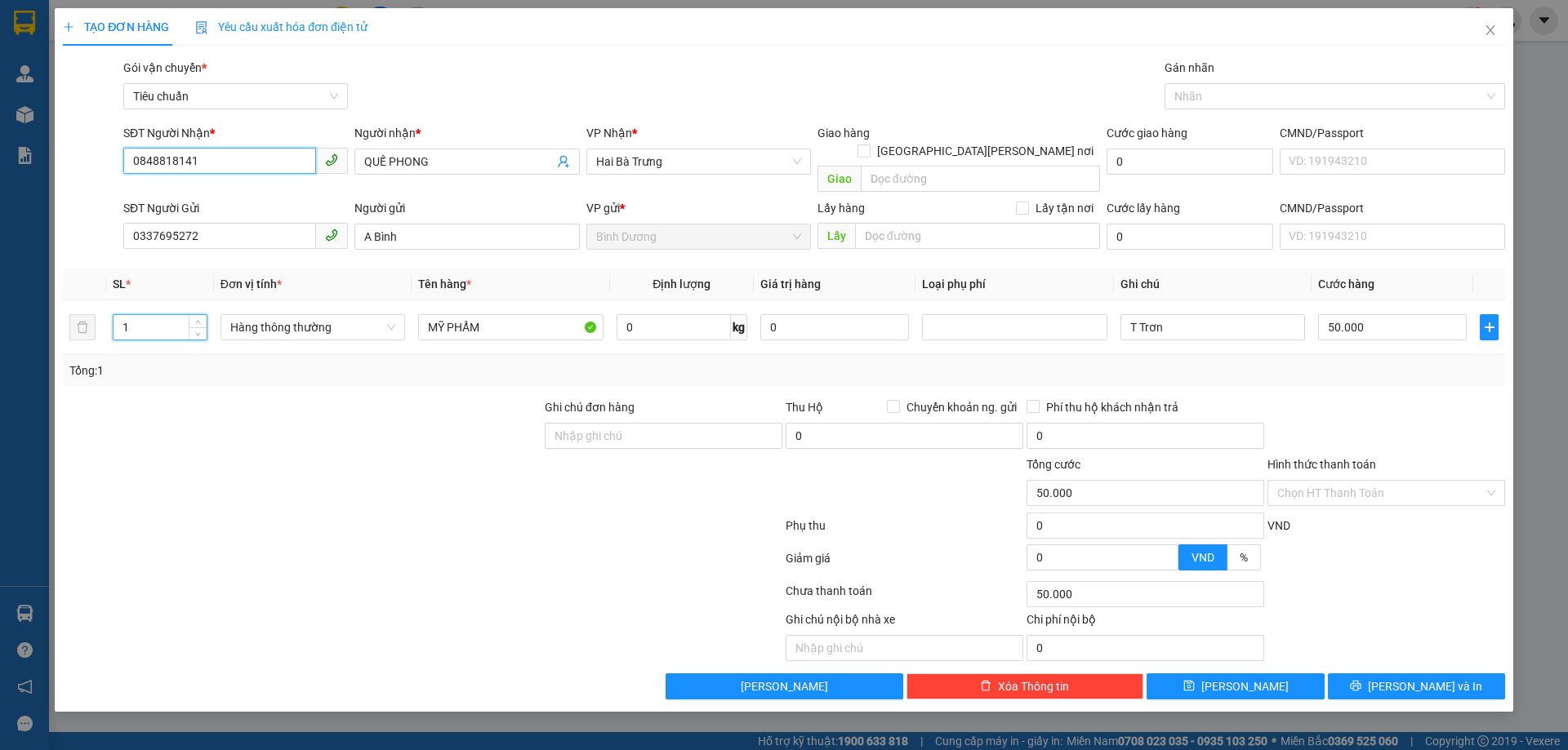
drag, startPoint x: 233, startPoint y: 161, endPoint x: 0, endPoint y: 128, distance: 235.3
click at [0, 131] on div "TẠO ĐƠN HÀNG Yêu cầu xuất [PERSON_NAME] điện tử Transit Pickup Surcharge Ids Tr…" at bounding box center [784, 375] width 1568 height 750
type input "0"
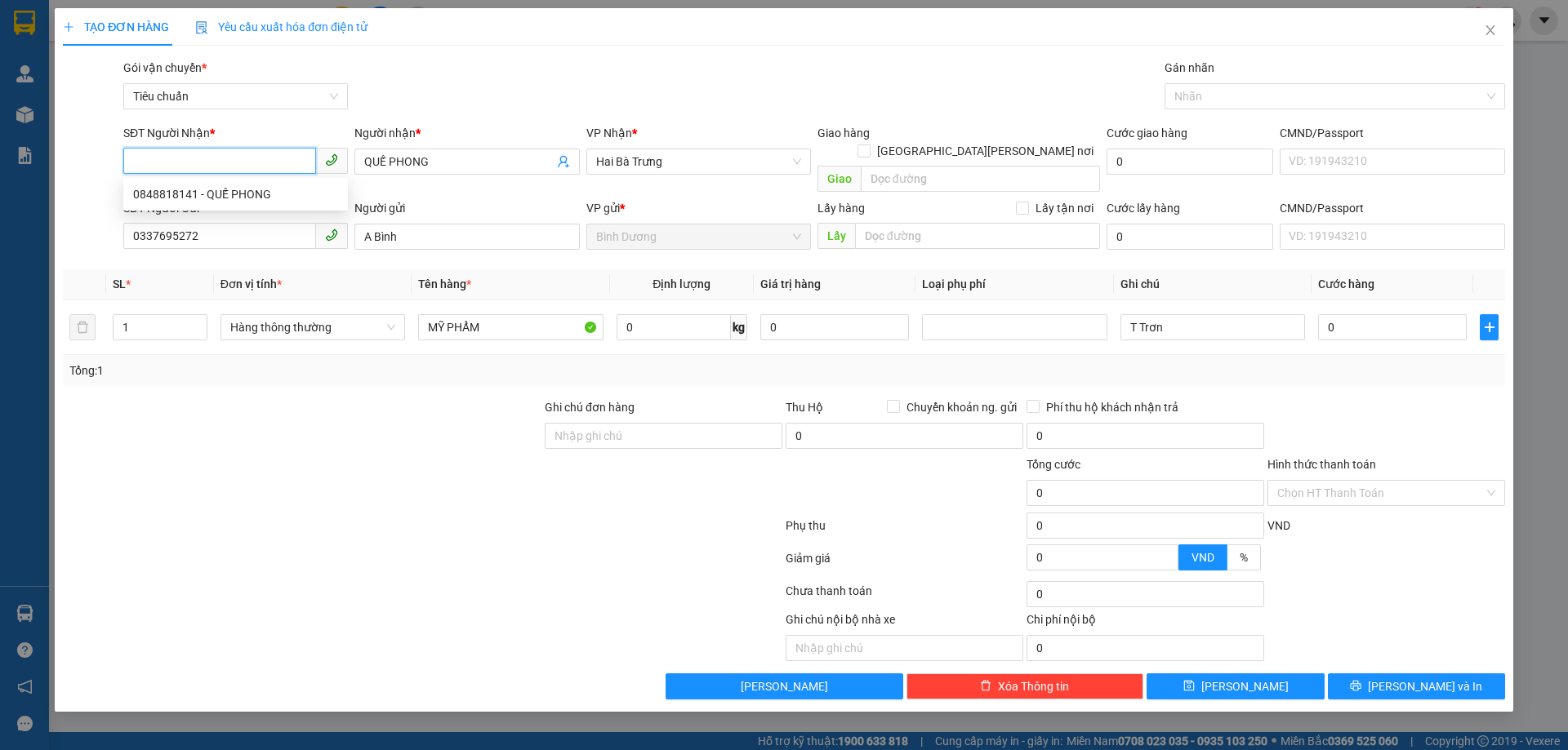
click at [155, 166] on input "SĐT Người Nhận *" at bounding box center [220, 161] width 192 height 26
type input "0943204121"
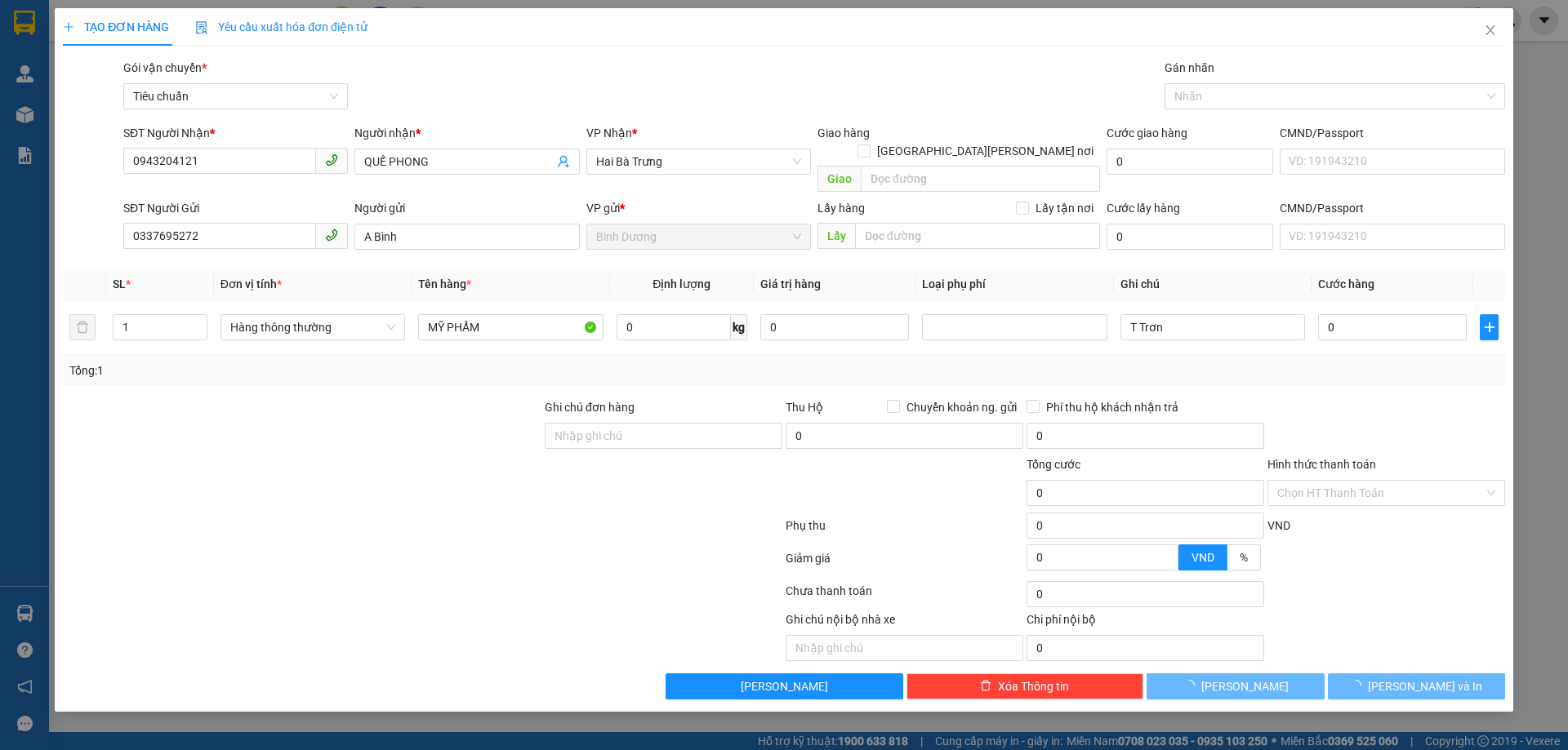
click at [269, 484] on div at bounding box center [302, 483] width 482 height 57
click at [678, 315] on input "0" at bounding box center [674, 327] width 114 height 26
type input "21"
click at [677, 328] on td "21 kg" at bounding box center [681, 327] width 143 height 54
type input "60.000"
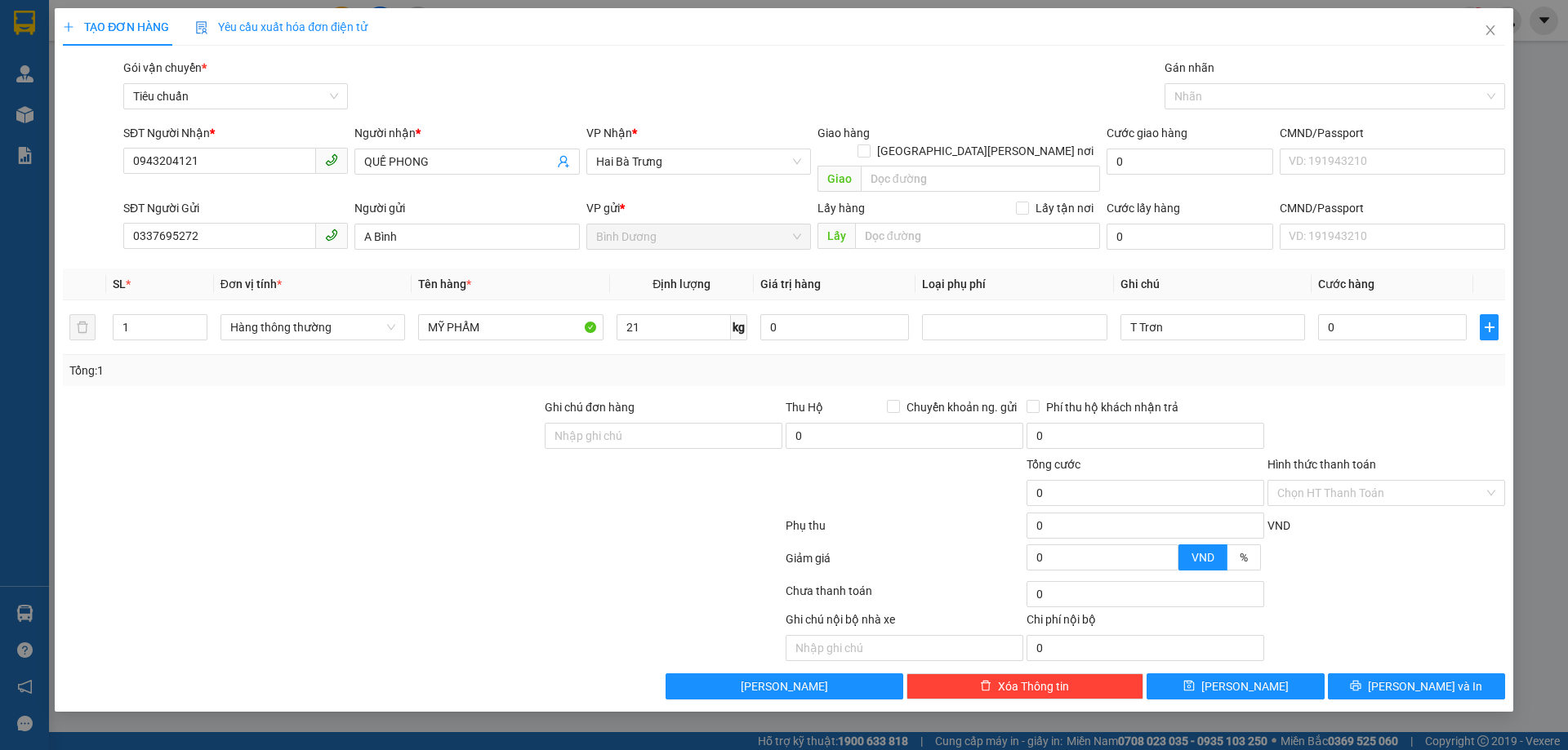
type input "60.000"
drag, startPoint x: 1206, startPoint y: 317, endPoint x: 1045, endPoint y: 292, distance: 162.9
click at [1045, 300] on tr "1 Hàng thông thường MỸ PHẨM 21 kg 0 T Trơn 60.000" at bounding box center [783, 327] width 1442 height 54
click at [1361, 680] on icon "printer" at bounding box center [1356, 686] width 12 height 12
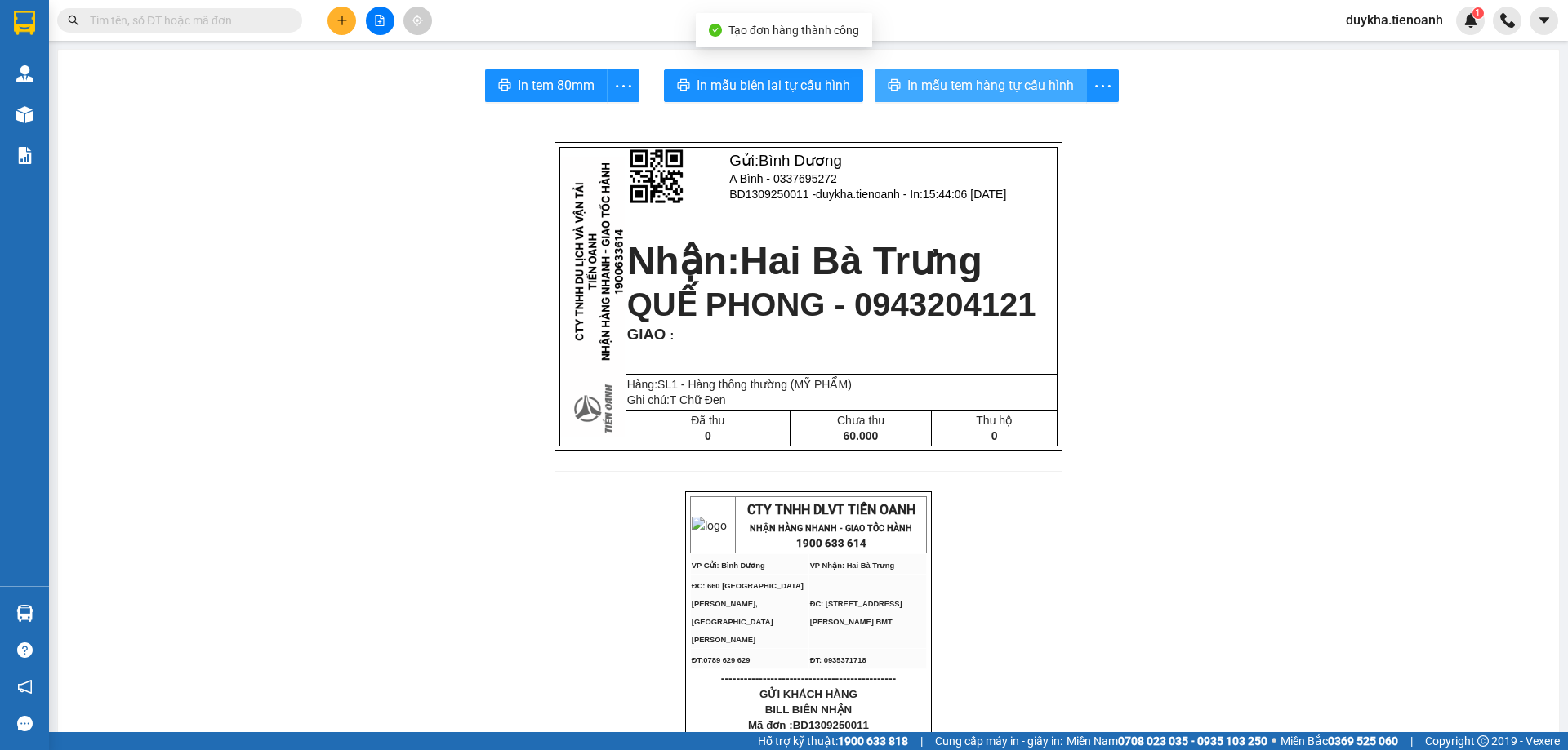
click at [952, 93] on span "In mẫu tem hàng tự cấu hình" at bounding box center [991, 85] width 167 height 21
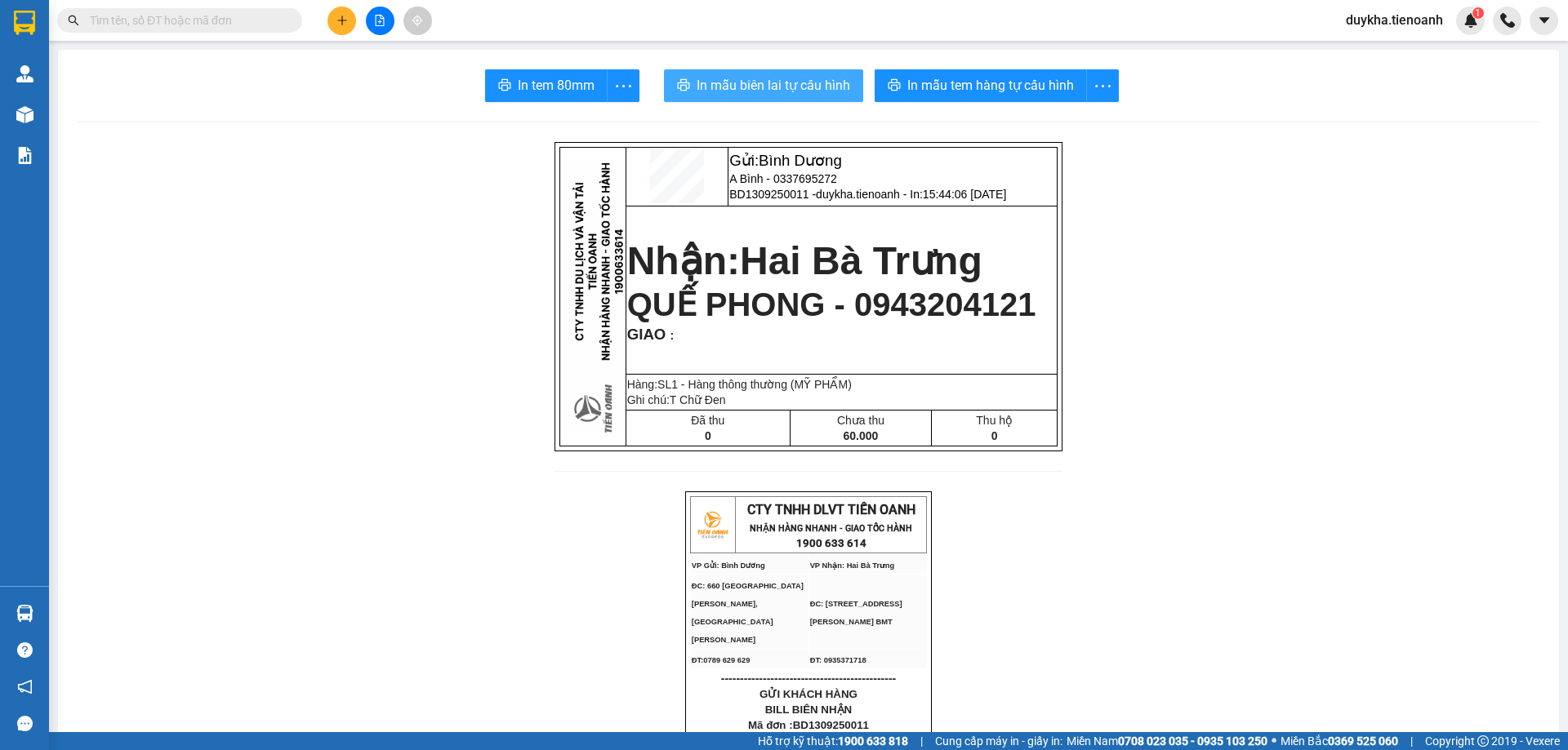
click at [736, 94] on span "In mẫu biên lai tự cấu hình" at bounding box center [773, 85] width 153 height 21
click at [182, 20] on input "text" at bounding box center [186, 21] width 192 height 18
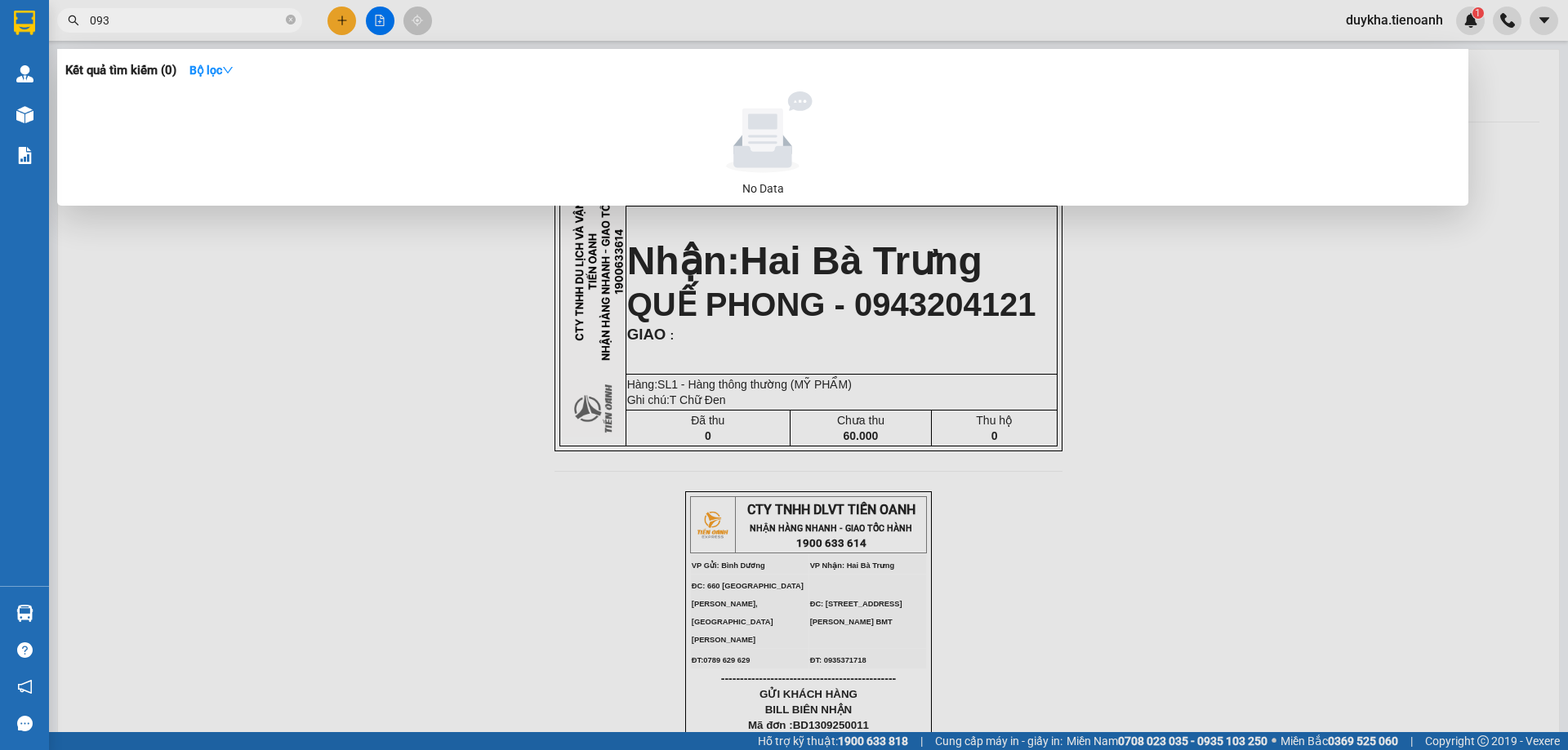
type input "0932"
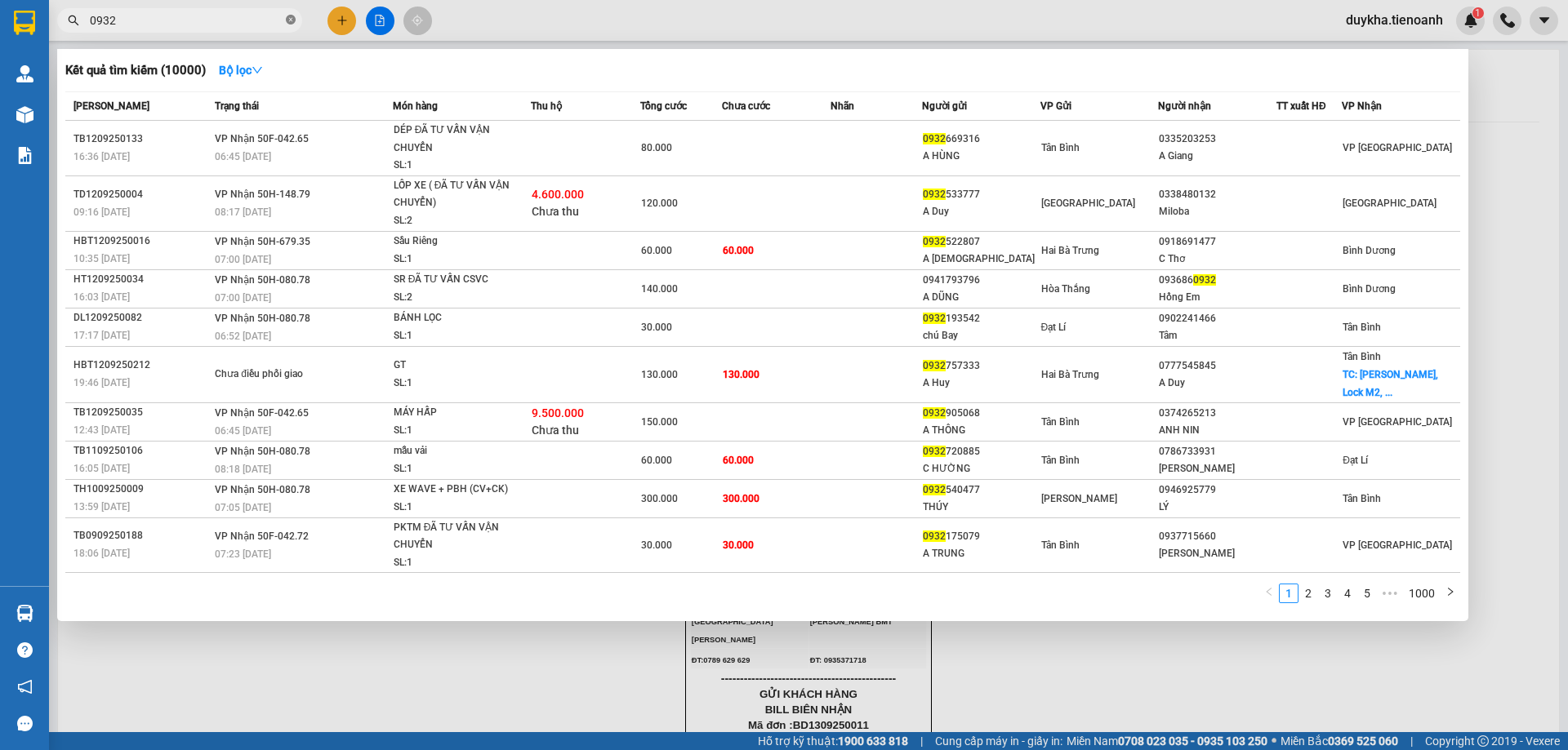
click at [291, 20] on icon "close-circle" at bounding box center [290, 19] width 10 height 10
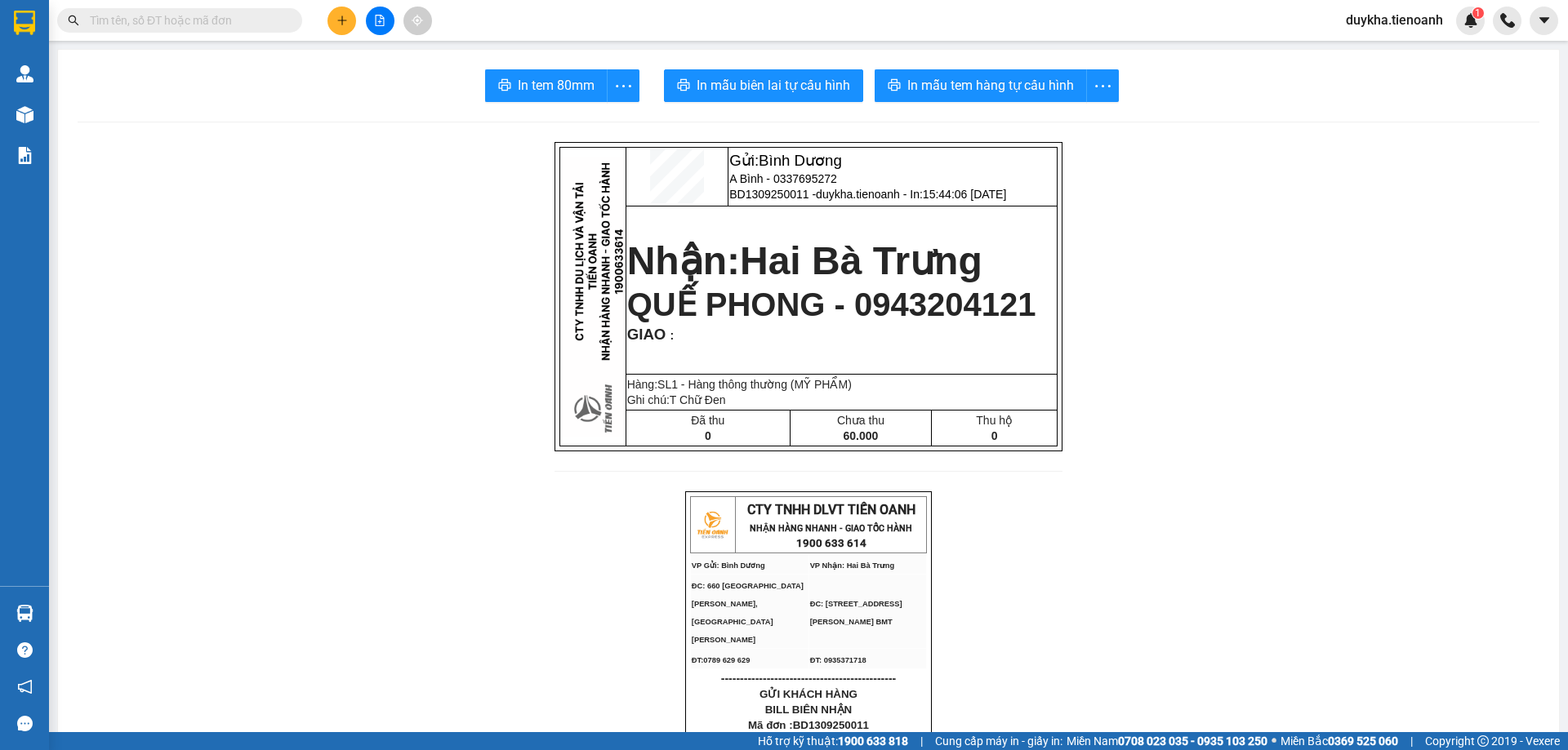
click at [268, 18] on input "text" at bounding box center [186, 21] width 192 height 18
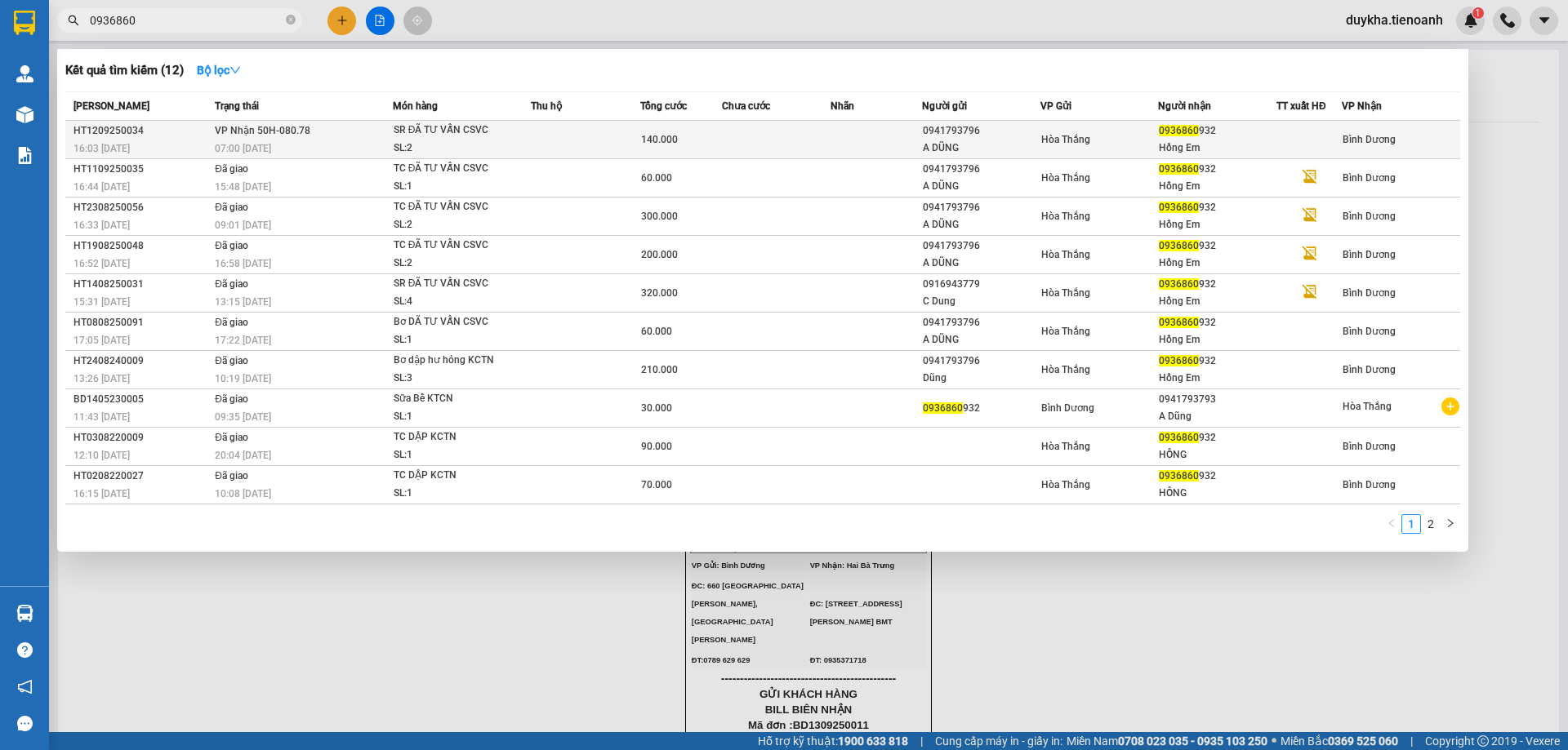
type input "0936860"
click at [610, 140] on td at bounding box center [585, 140] width 110 height 38
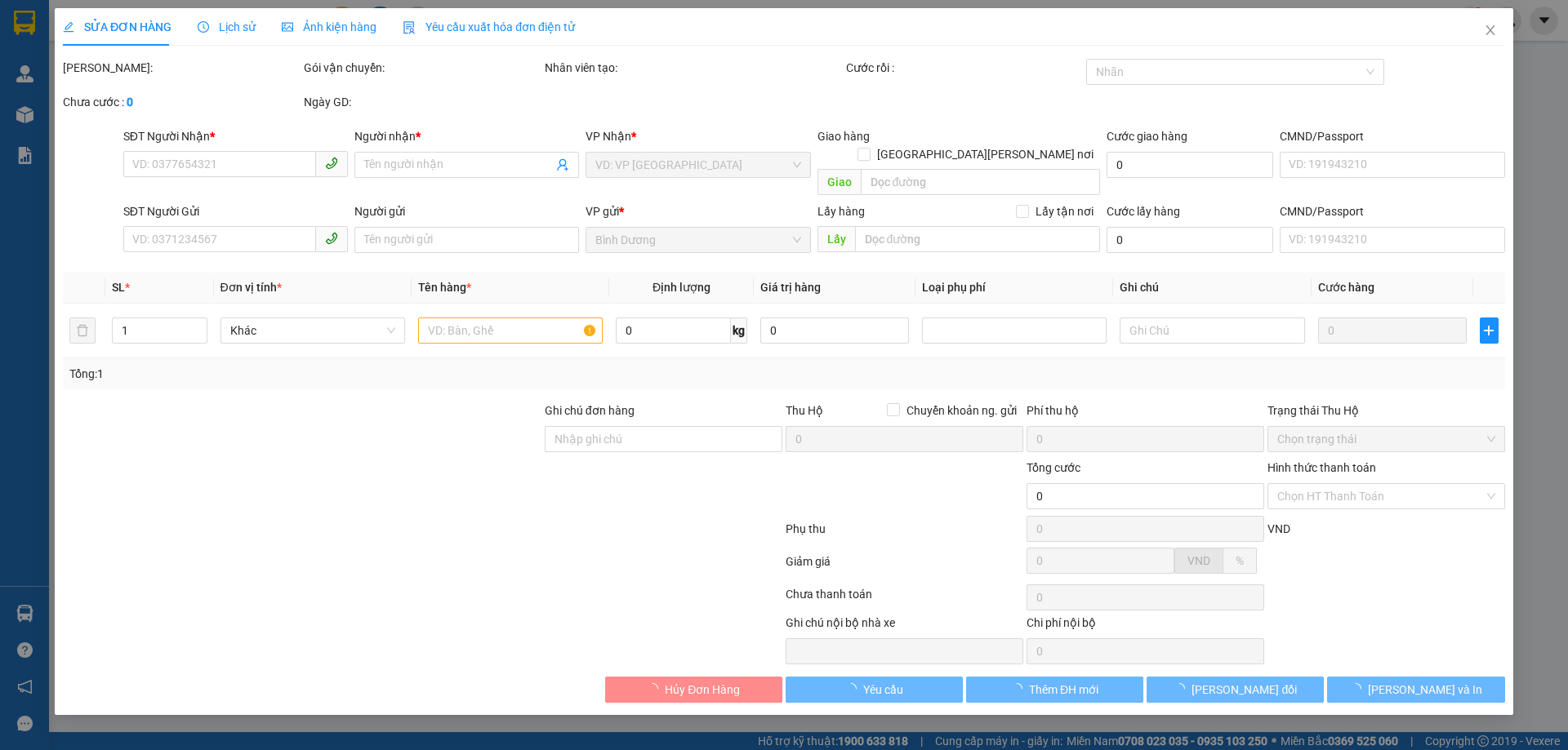
type input "0936860932"
type input "Hồng Em"
type input "0941793796"
type input "A DŨNG"
type input "140.000"
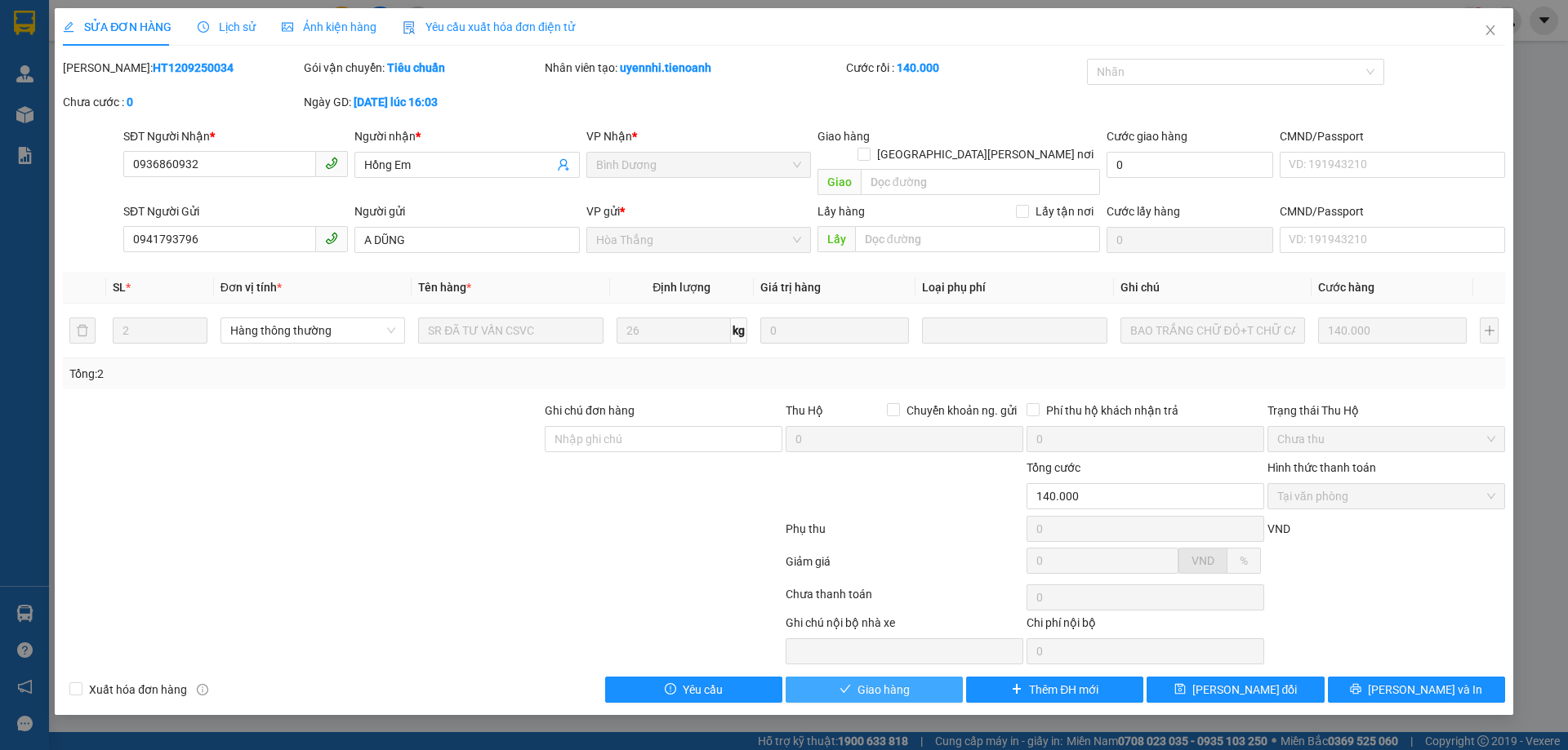
click at [860, 681] on span "Giao hàng" at bounding box center [884, 690] width 53 height 18
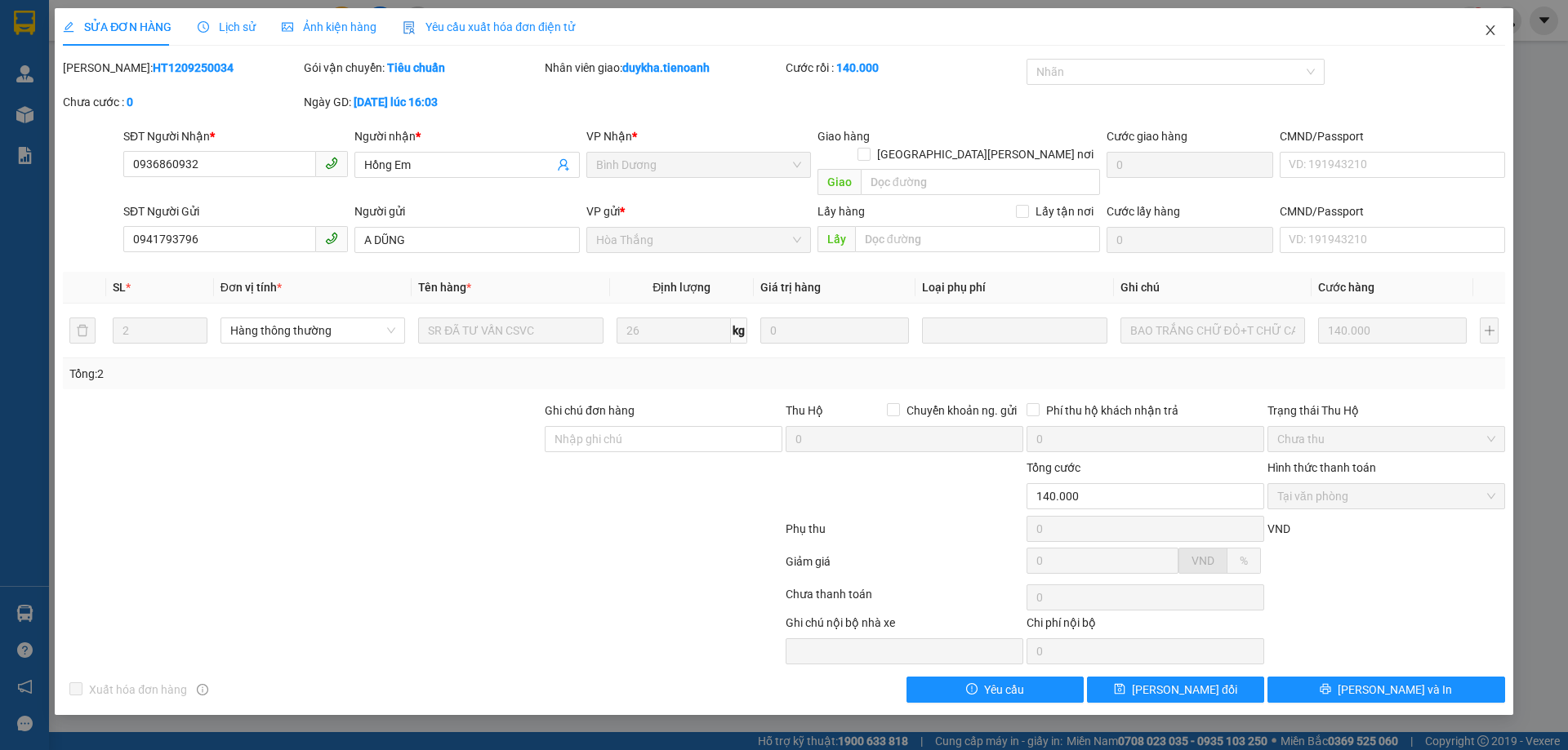
click at [1474, 36] on span "Close" at bounding box center [1490, 31] width 45 height 45
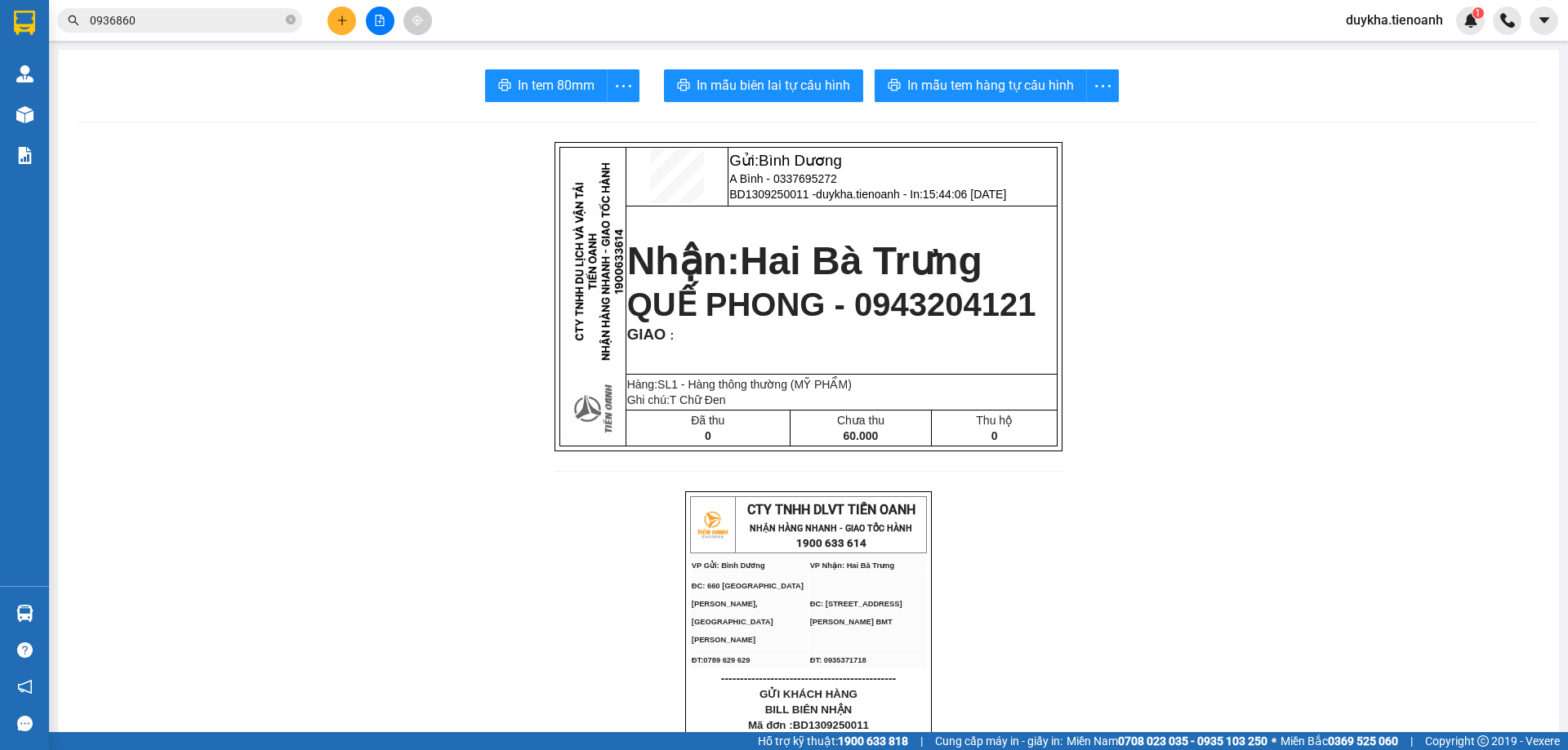
click at [348, 25] on icon "plus" at bounding box center [342, 20] width 12 height 12
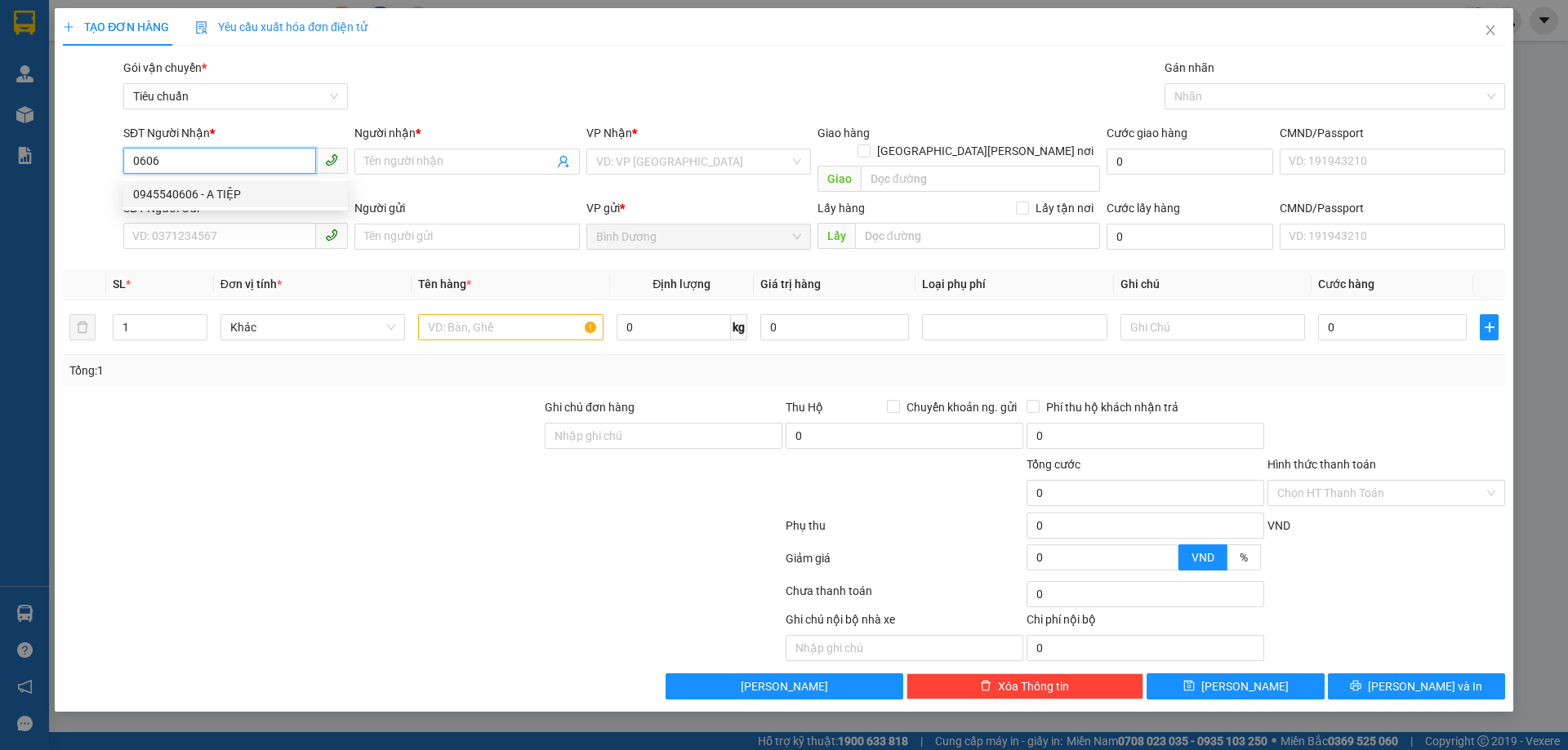
click at [228, 181] on div "0945540606 - A TIỆP" at bounding box center [236, 194] width 225 height 26
type input "0945540606"
type input "A TIỆP"
type input "0945540606"
type input "90.000"
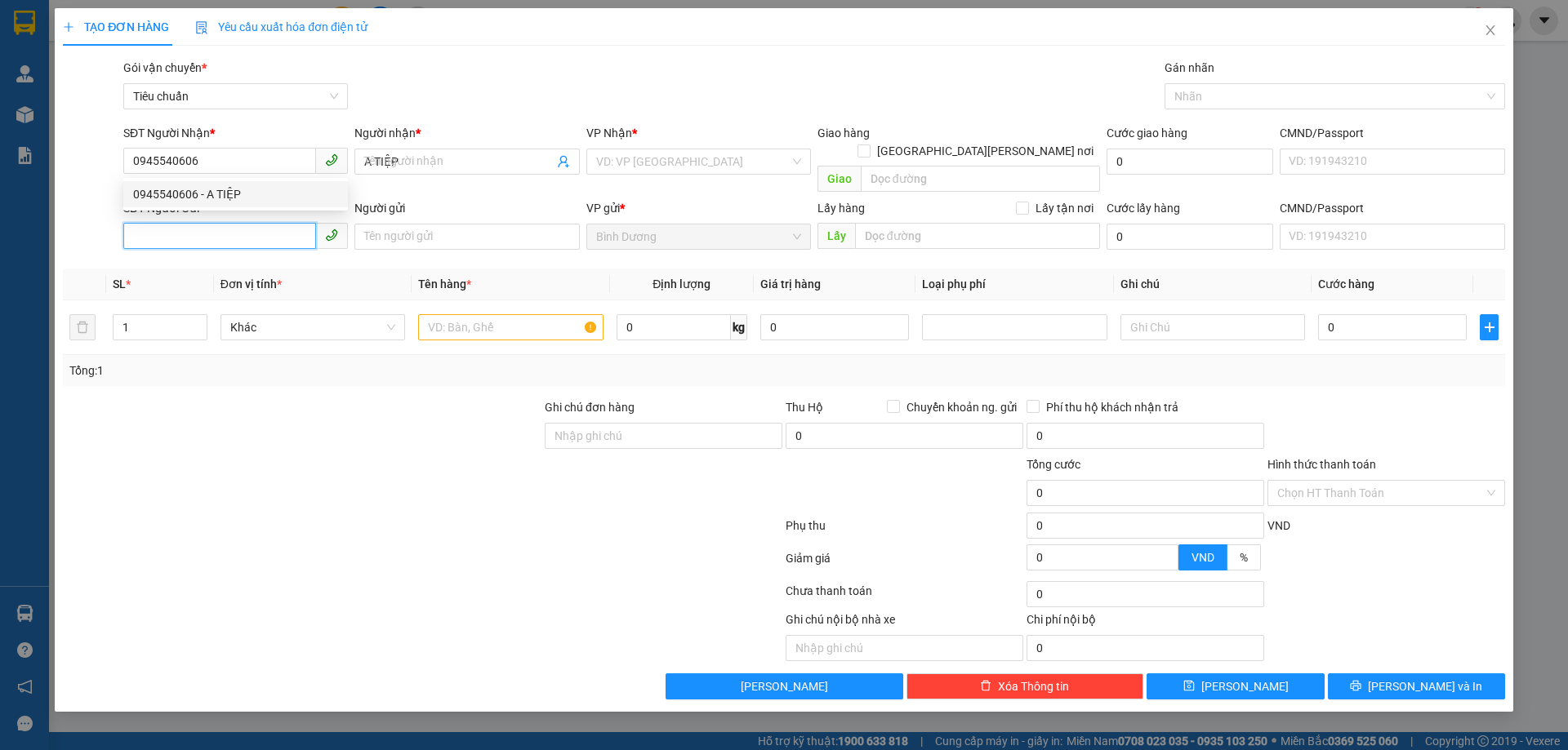
type input "90.000"
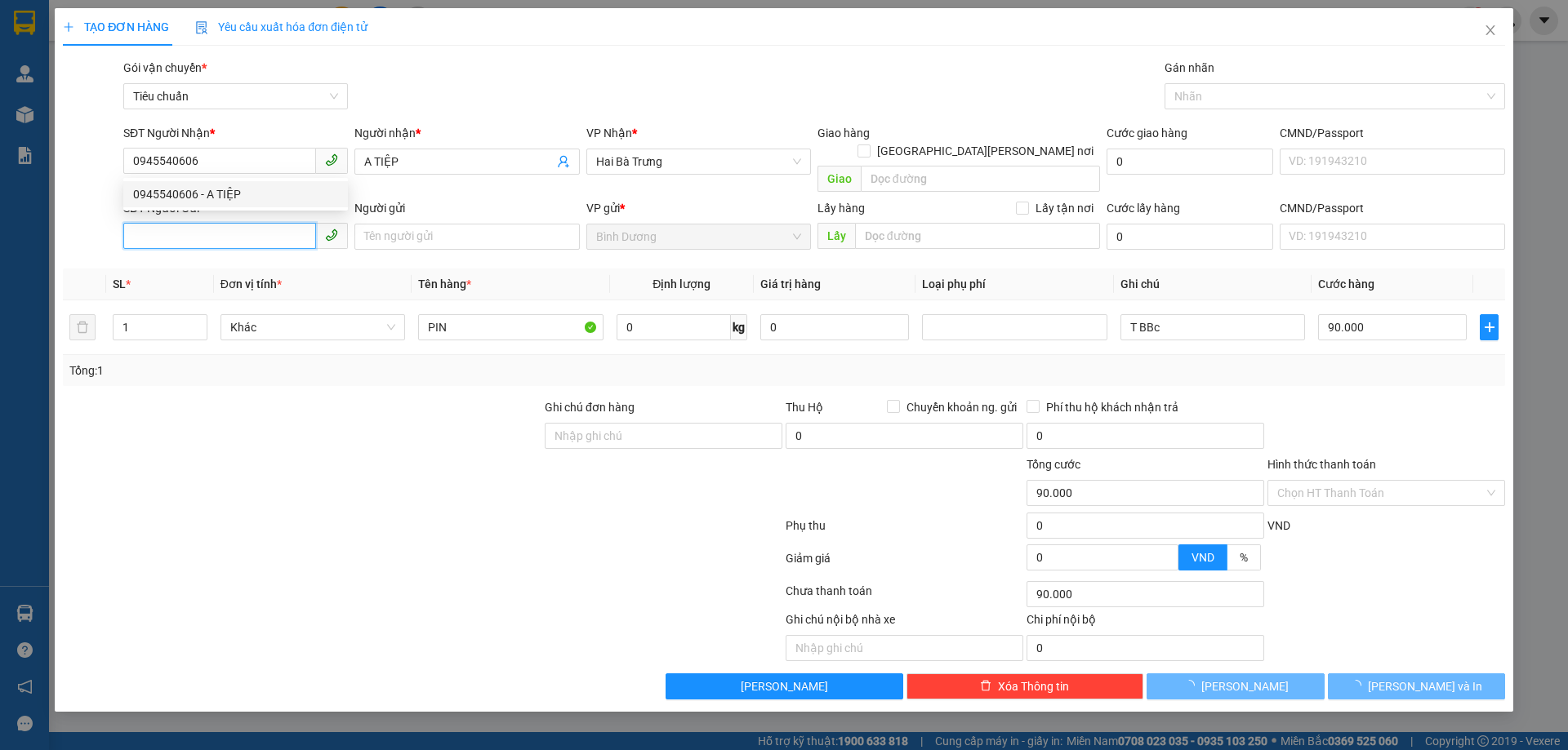
click at [229, 223] on input "SĐT Người Gửi" at bounding box center [220, 236] width 192 height 26
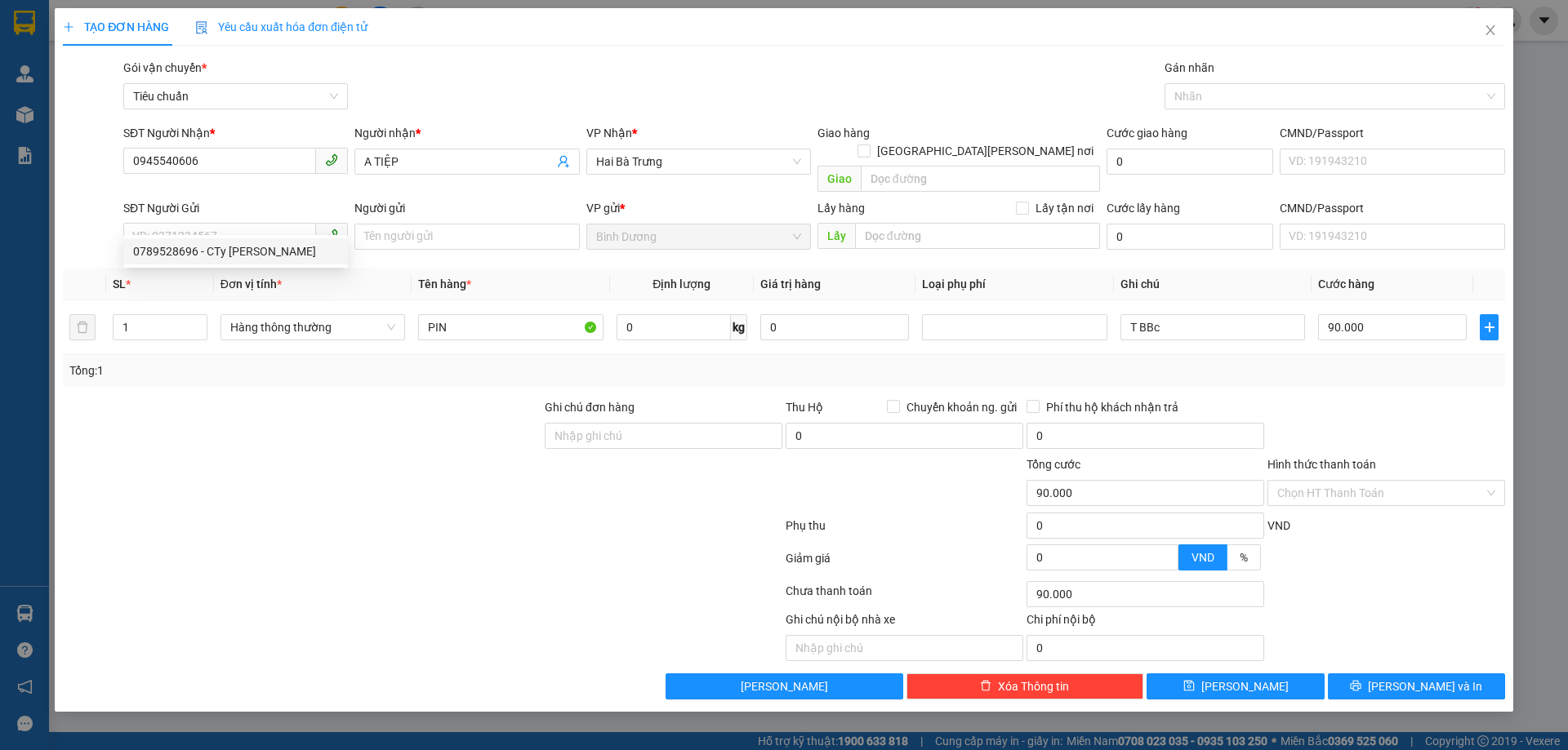
click at [302, 455] on div at bounding box center [302, 483] width 482 height 57
drag, startPoint x: 208, startPoint y: 162, endPoint x: 28, endPoint y: 121, distance: 184.6
click at [0, 136] on div "TẠO ĐƠN HÀNG Yêu cầu xuất [PERSON_NAME] điện tử Transit Pickup Surcharge Ids Tr…" at bounding box center [784, 375] width 1568 height 750
drag, startPoint x: 411, startPoint y: 156, endPoint x: 281, endPoint y: 150, distance: 130.1
click at [320, 155] on div "SĐT Người [PERSON_NAME] * VD: 0377654321 Người [PERSON_NAME] * A [PERSON_NAME] …" at bounding box center [814, 161] width 1388 height 75
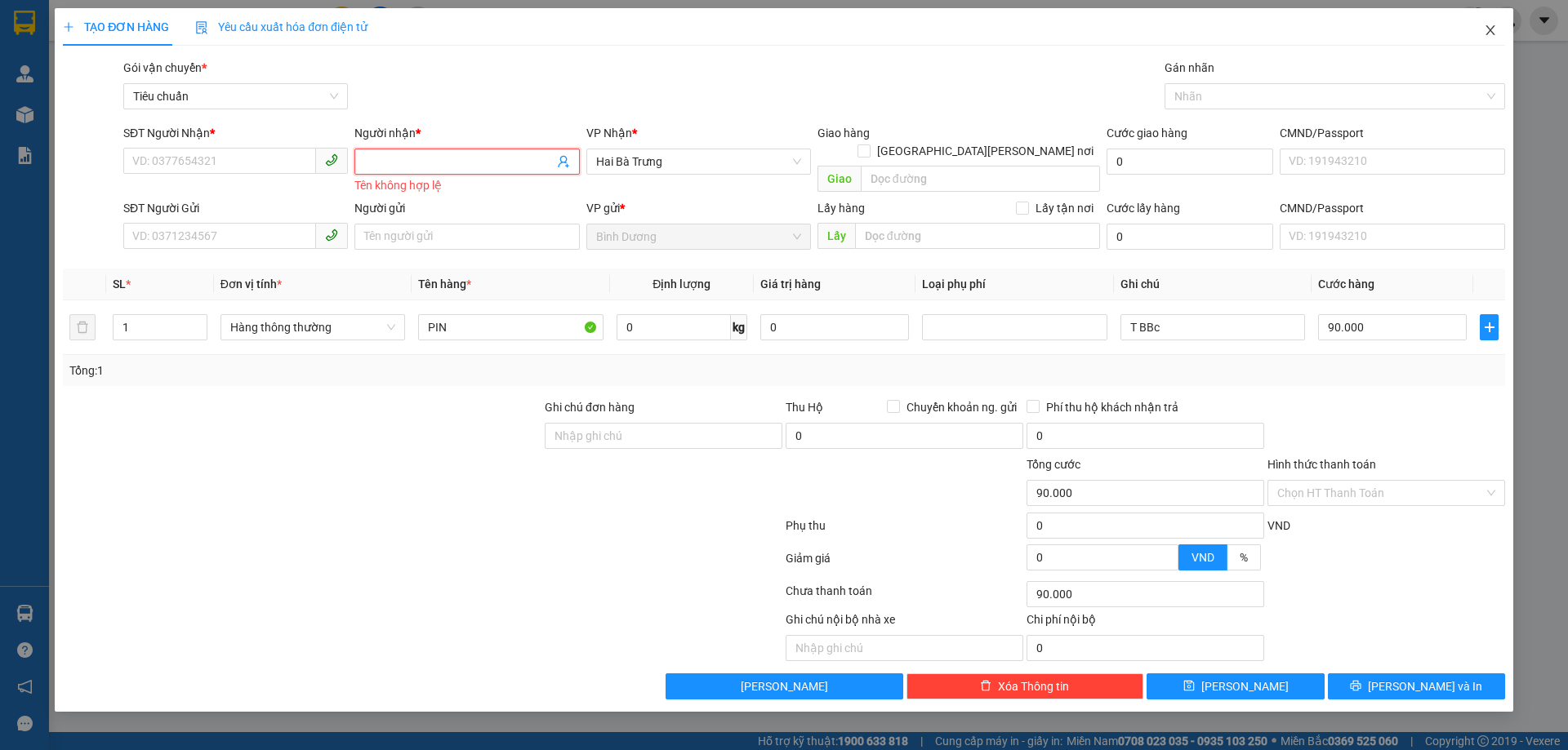
click at [1475, 30] on span "Close" at bounding box center [1490, 31] width 45 height 45
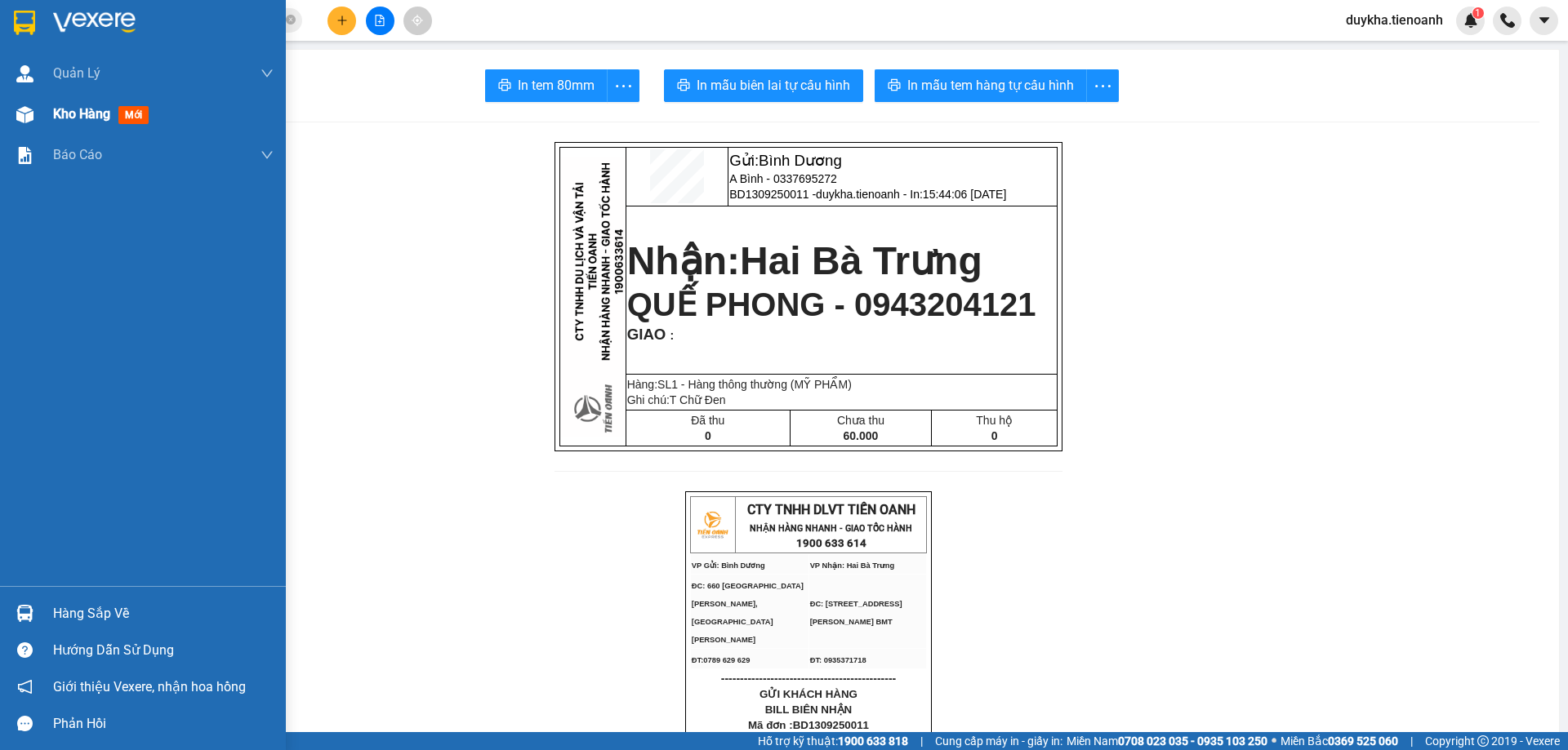
click at [105, 119] on span "Kho hàng" at bounding box center [82, 113] width 57 height 15
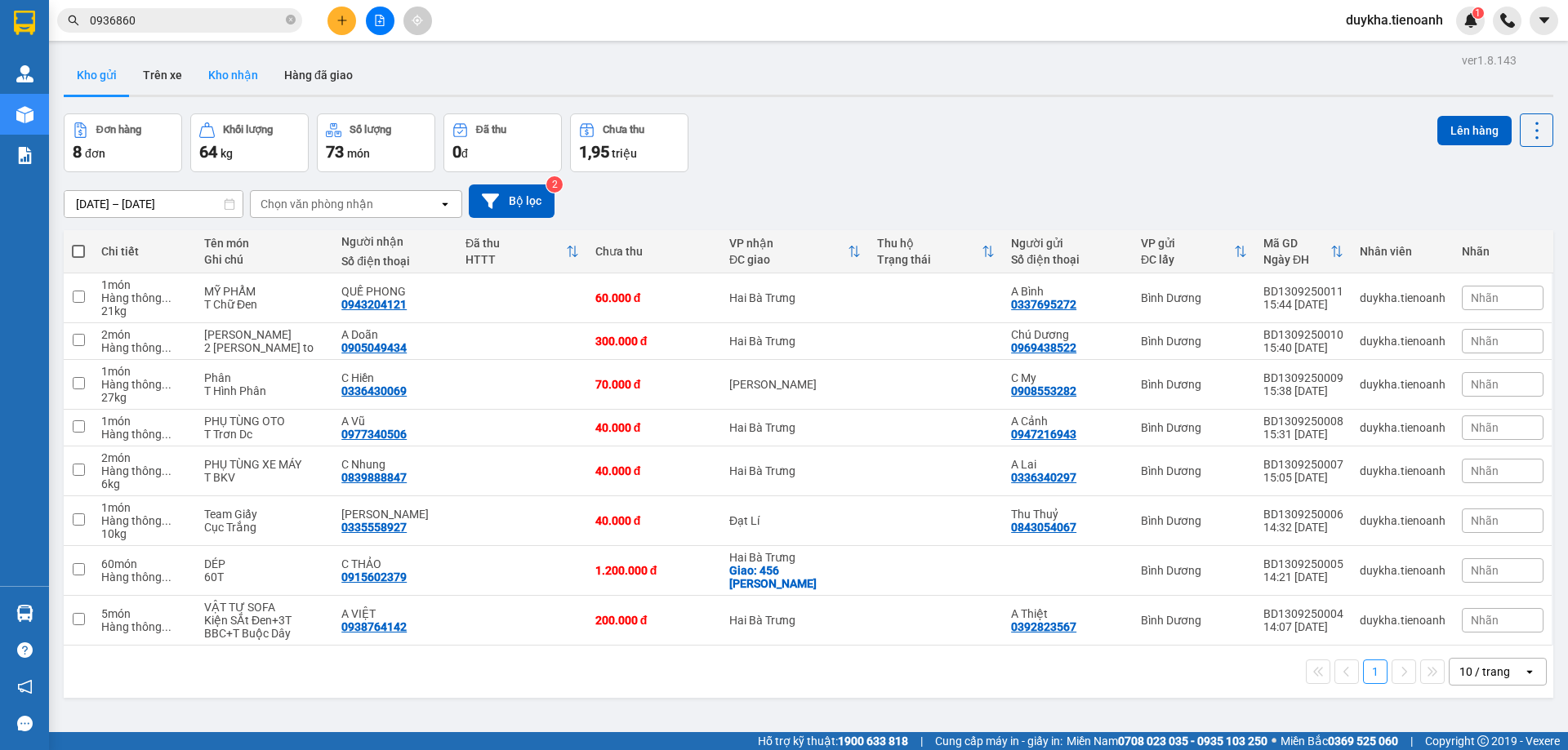
click at [251, 89] on button "Kho nhận" at bounding box center [233, 74] width 76 height 39
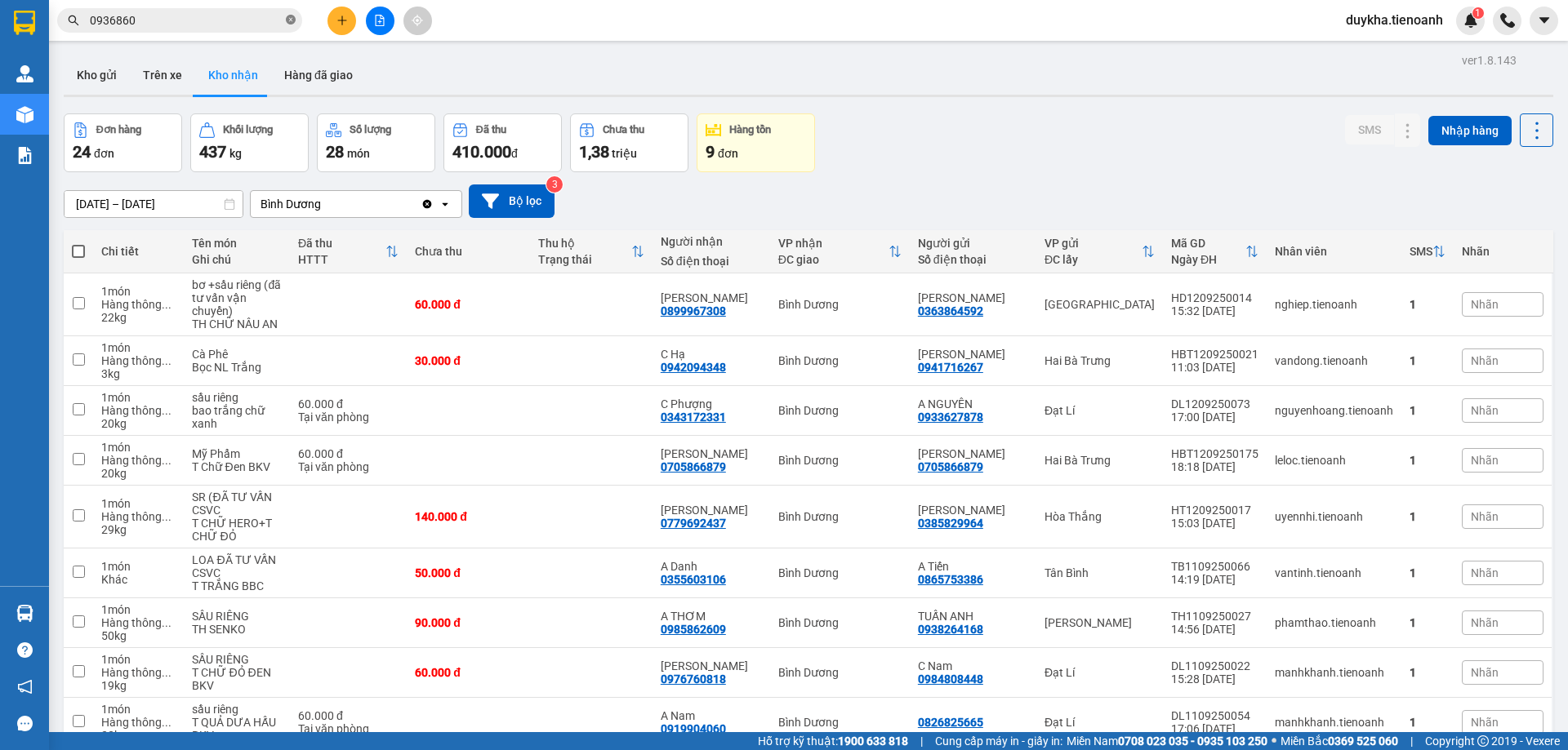
click at [290, 22] on icon "close-circle" at bounding box center [290, 19] width 10 height 10
click at [1369, 404] on icon at bounding box center [1375, 410] width 12 height 12
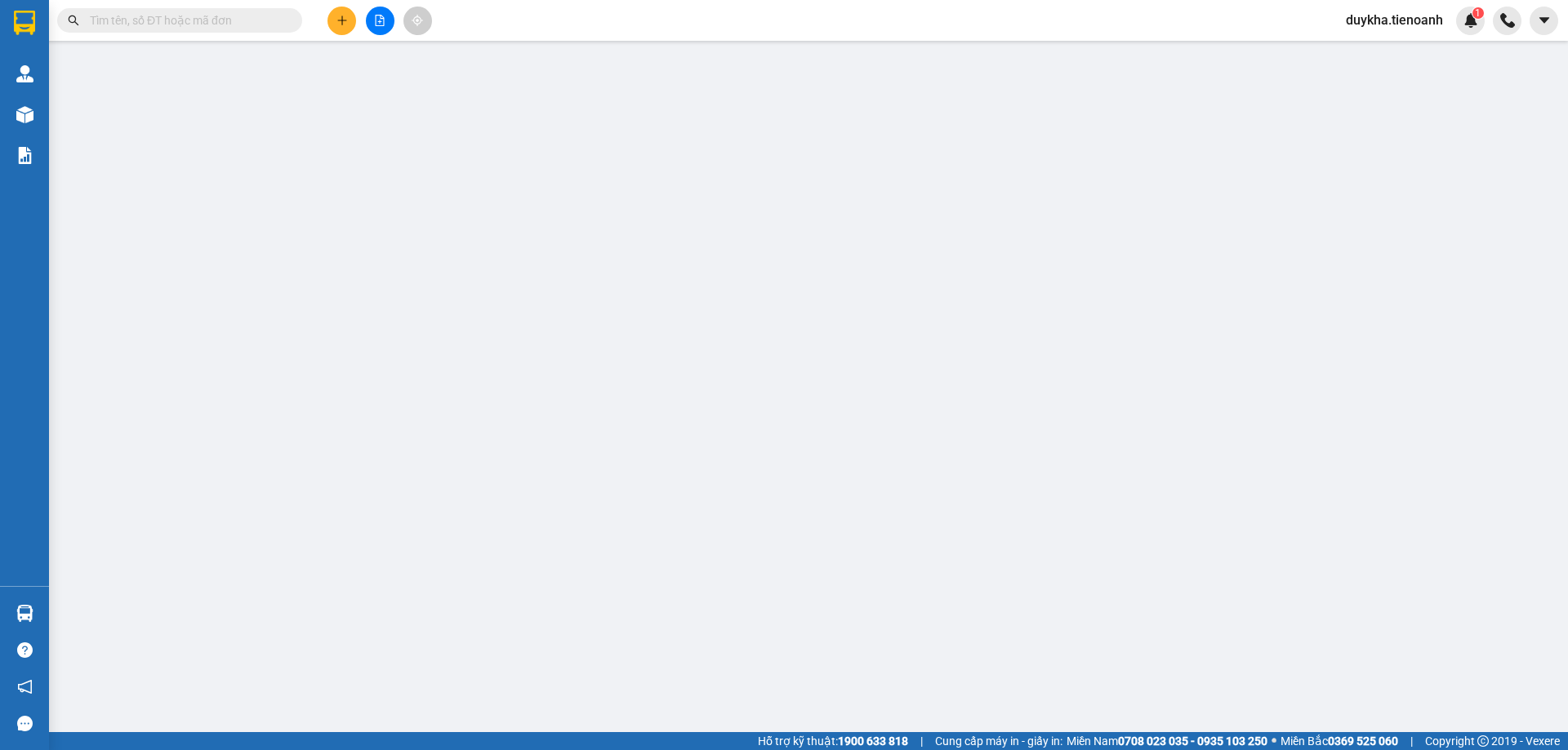
type input "0343172331"
type input "C Phượng"
type input "0933627878"
type input "A NGUYÊN"
type input "60.000"
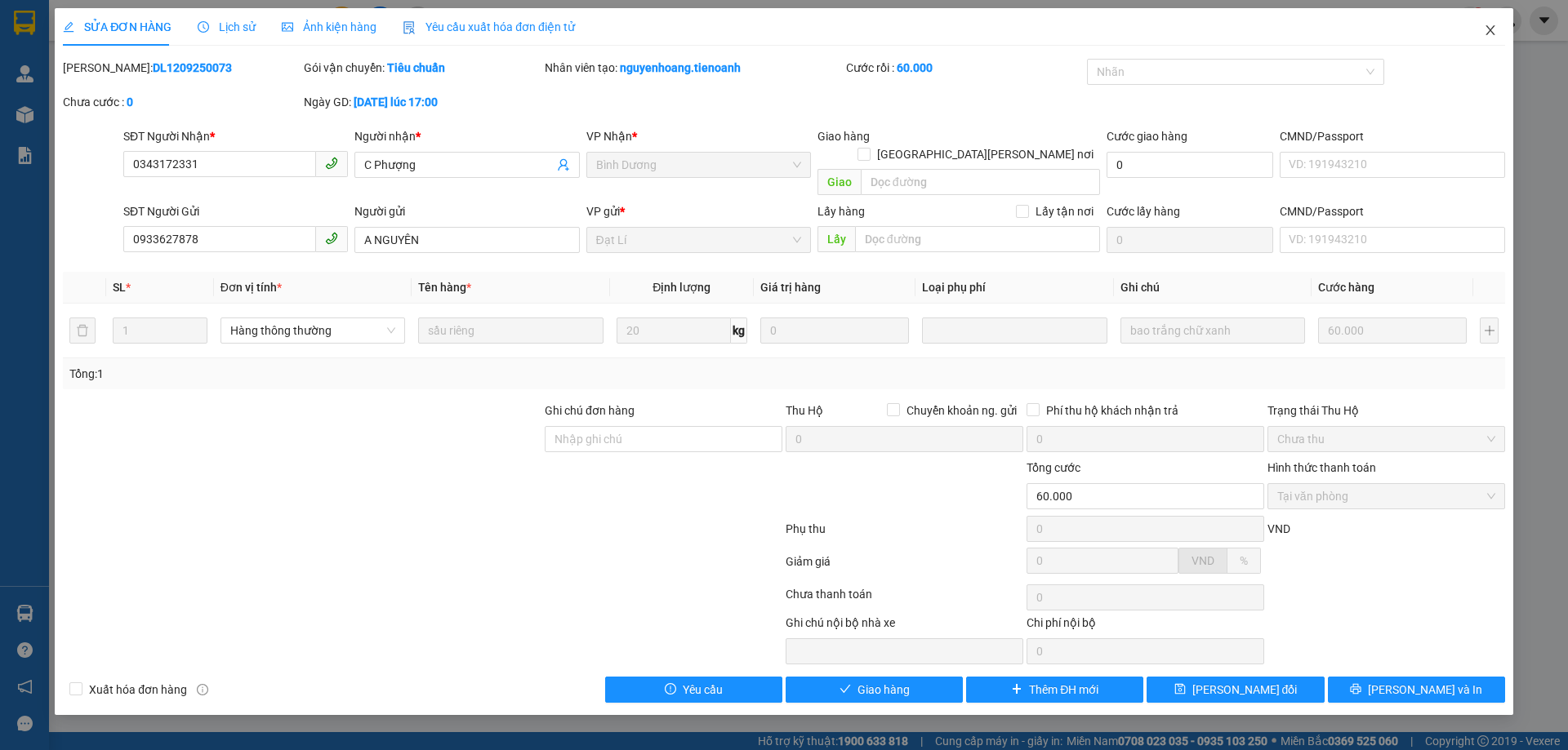
click at [1483, 31] on span "Close" at bounding box center [1490, 31] width 45 height 45
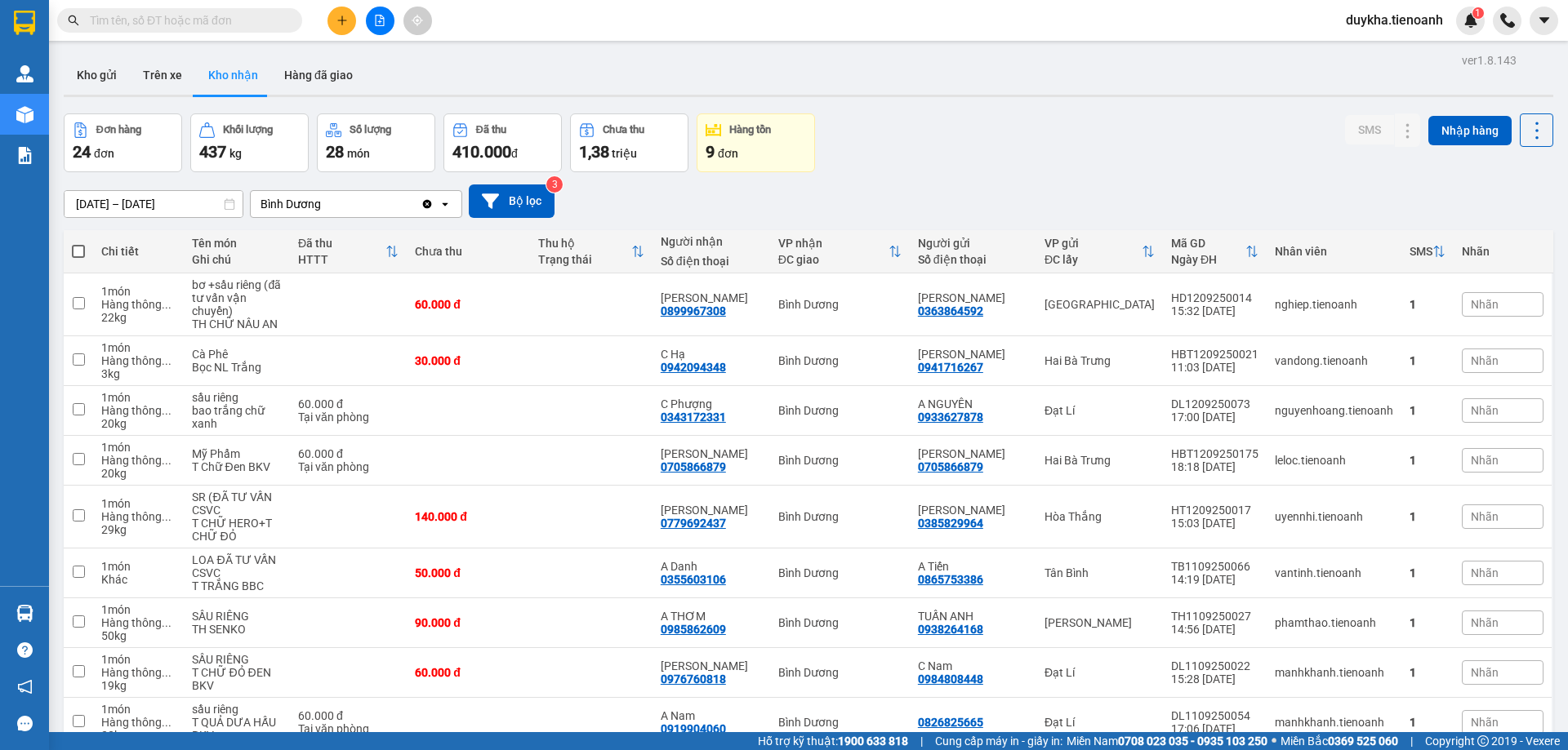
click at [345, 26] on button at bounding box center [342, 21] width 29 height 29
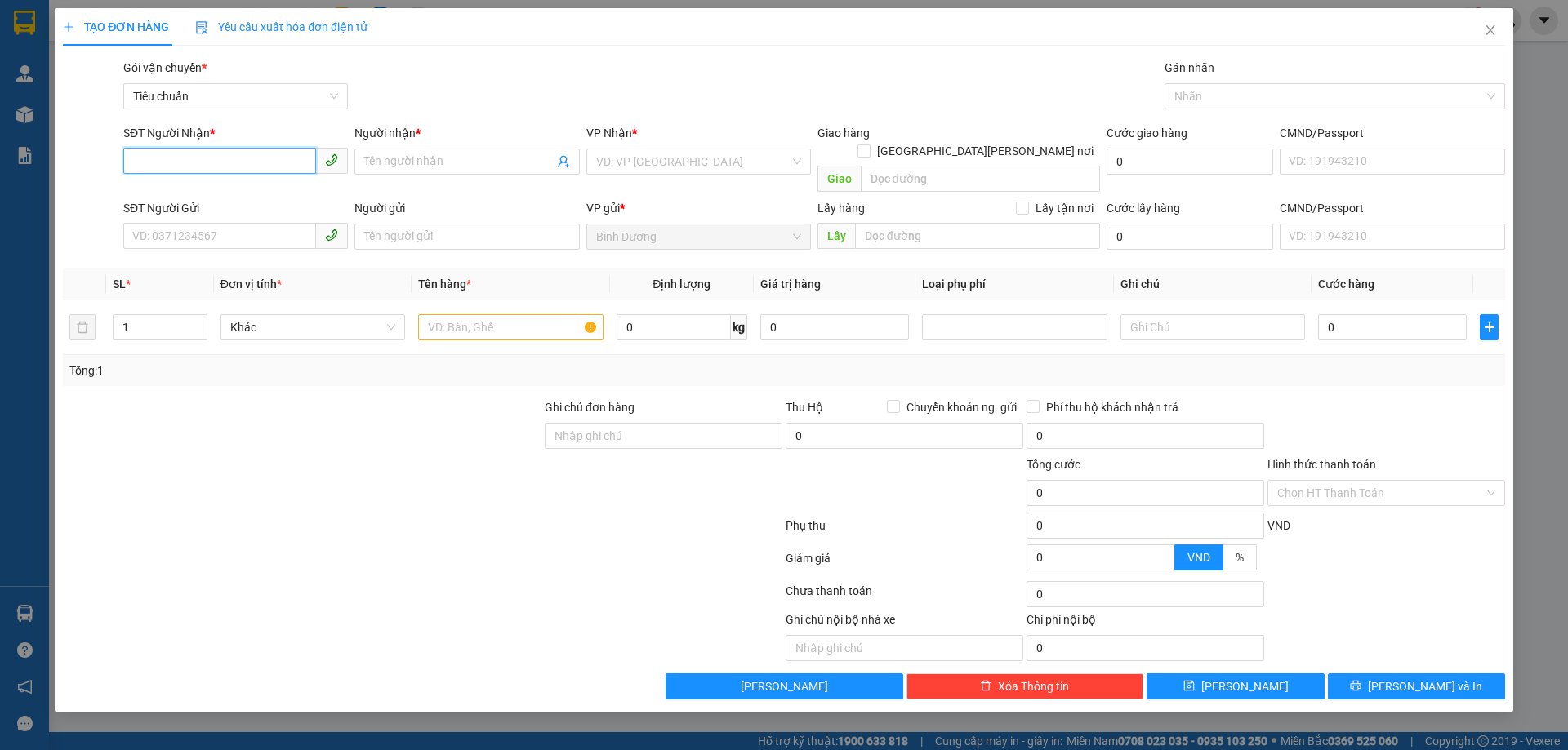
click at [264, 162] on input "SĐT Người Nhận *" at bounding box center [220, 161] width 192 height 26
click at [258, 189] on div "0944524646 - C Thương" at bounding box center [236, 194] width 205 height 18
type input "0944524646"
type input "C Thương"
type input "0944524646"
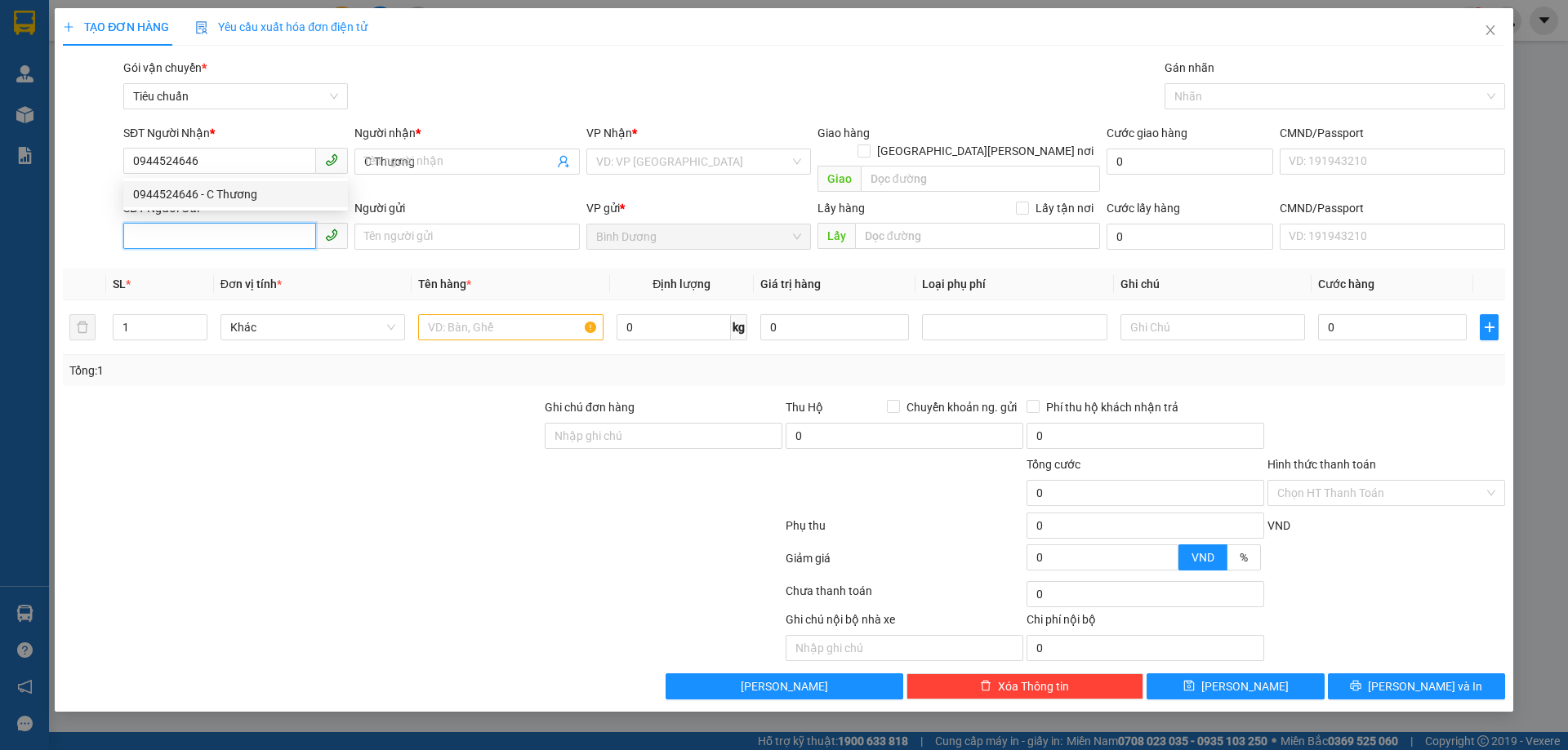
type input "40.000"
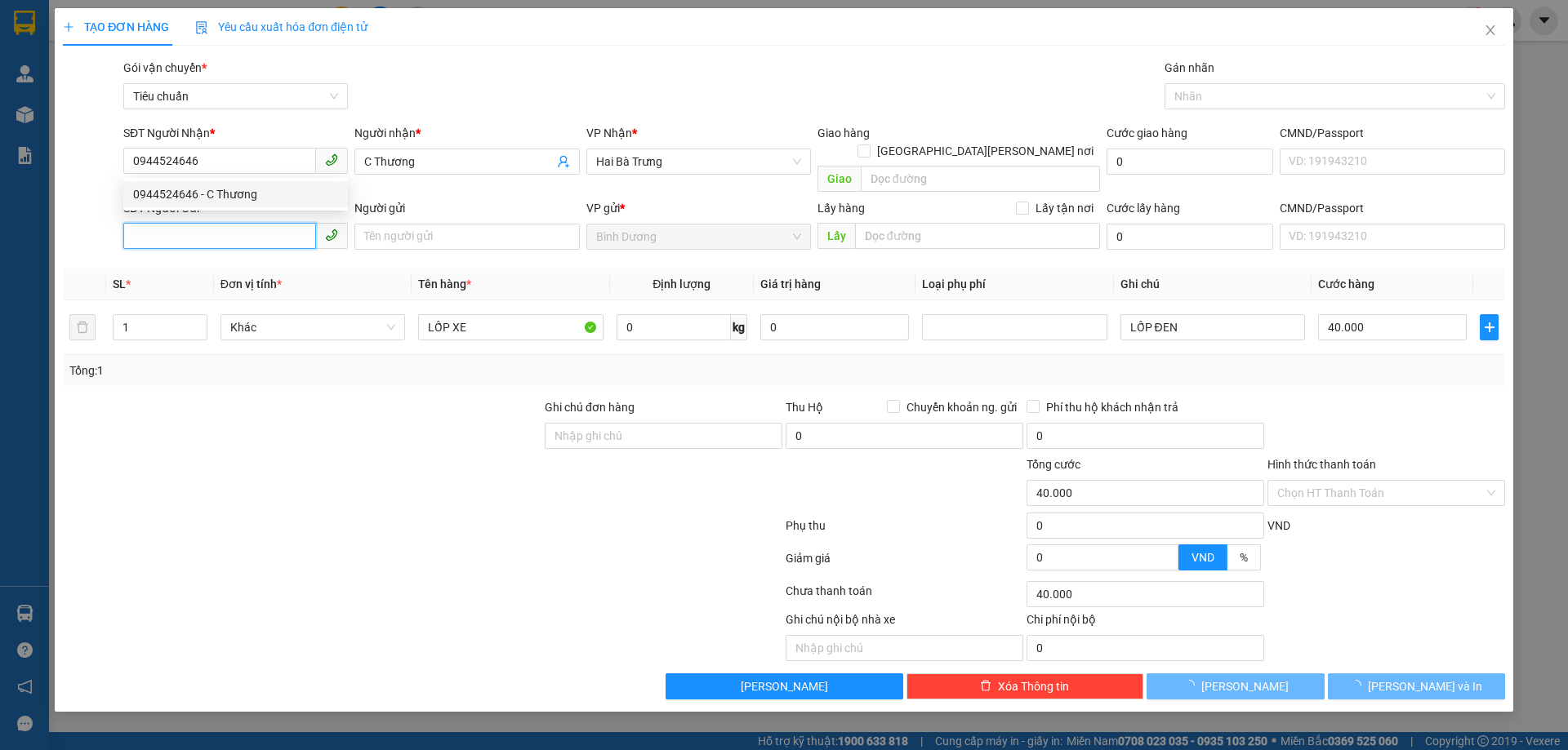
click at [228, 223] on input "SĐT Người Gửi" at bounding box center [220, 236] width 192 height 26
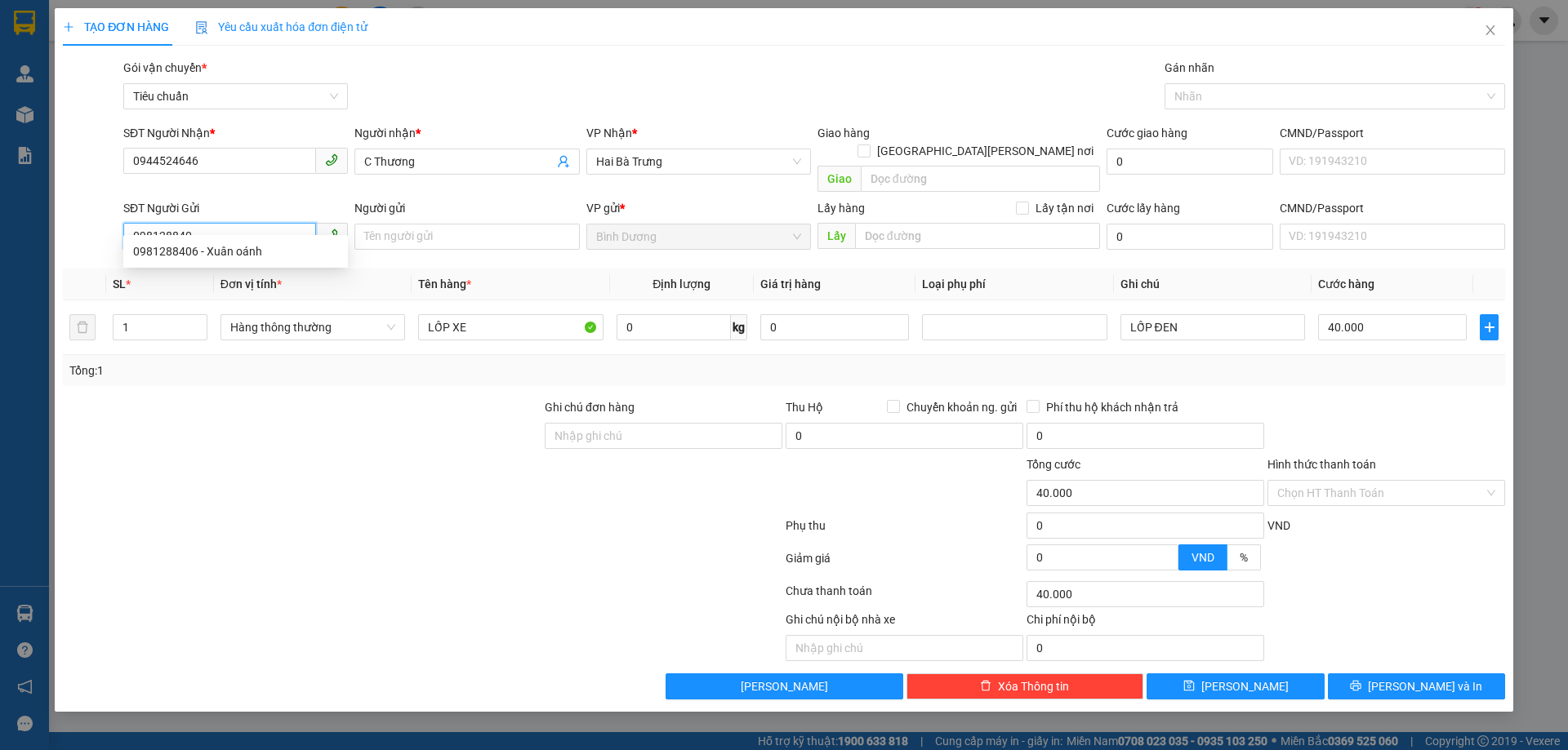
type input "0981288406"
click at [240, 253] on div "0981288406 - Xuân oánh" at bounding box center [236, 251] width 205 height 18
type input "Xuân oánh"
type input "0981288406"
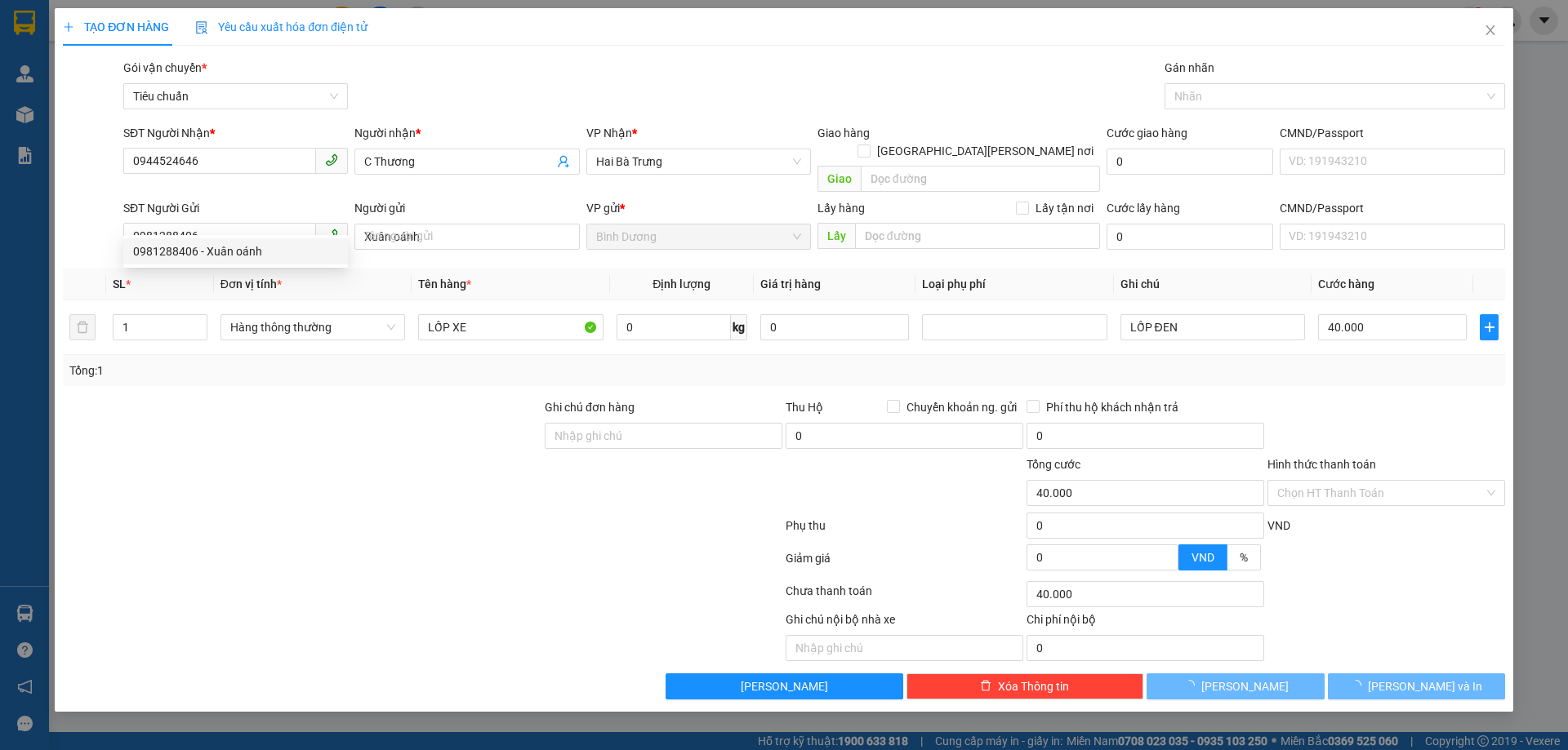
click at [314, 512] on div at bounding box center [423, 529] width 723 height 33
type input "160.000"
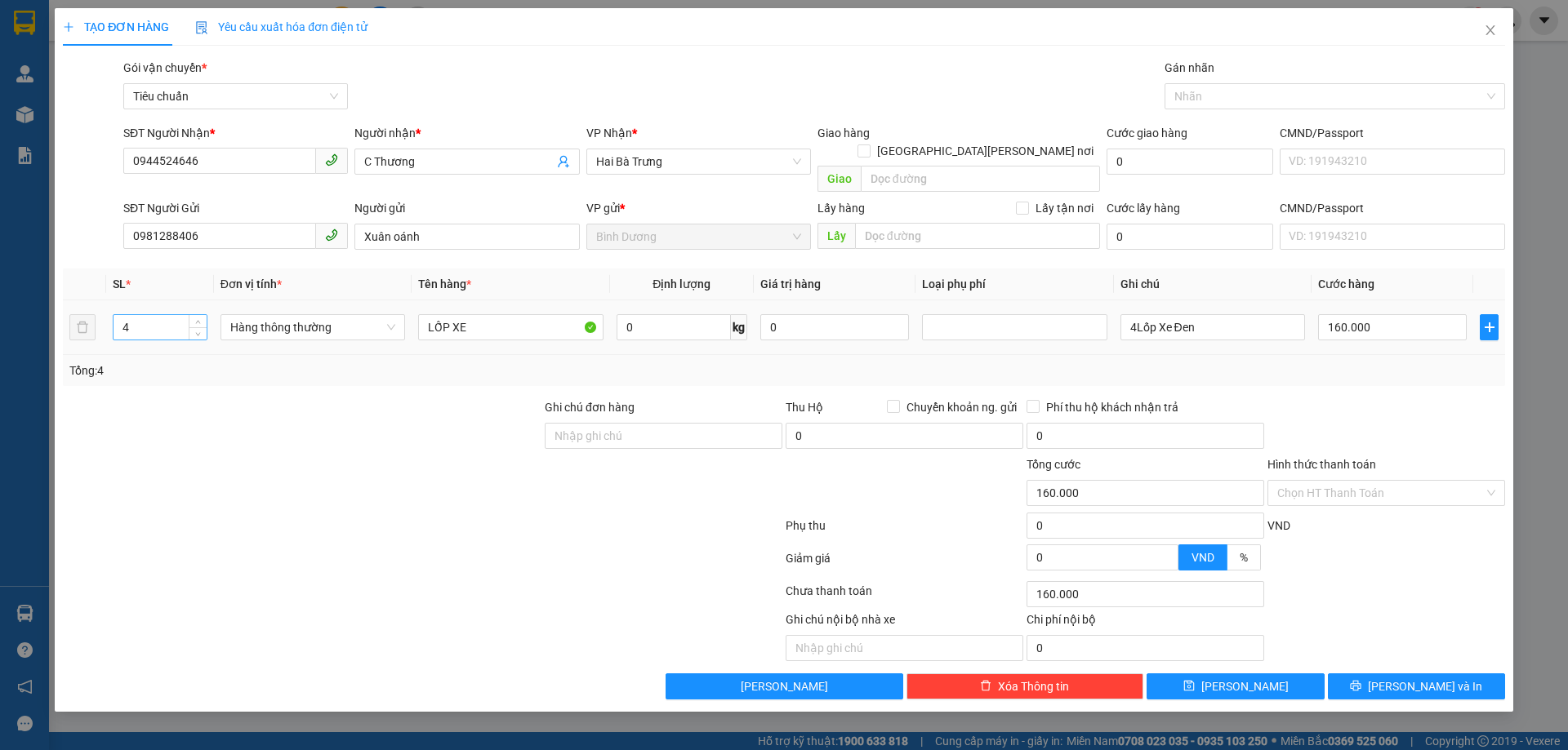
click at [124, 315] on input "4" at bounding box center [160, 326] width 93 height 24
click at [129, 315] on input "4" at bounding box center [160, 326] width 93 height 24
type input "8"
click at [362, 413] on div at bounding box center [302, 426] width 482 height 57
type input "0"
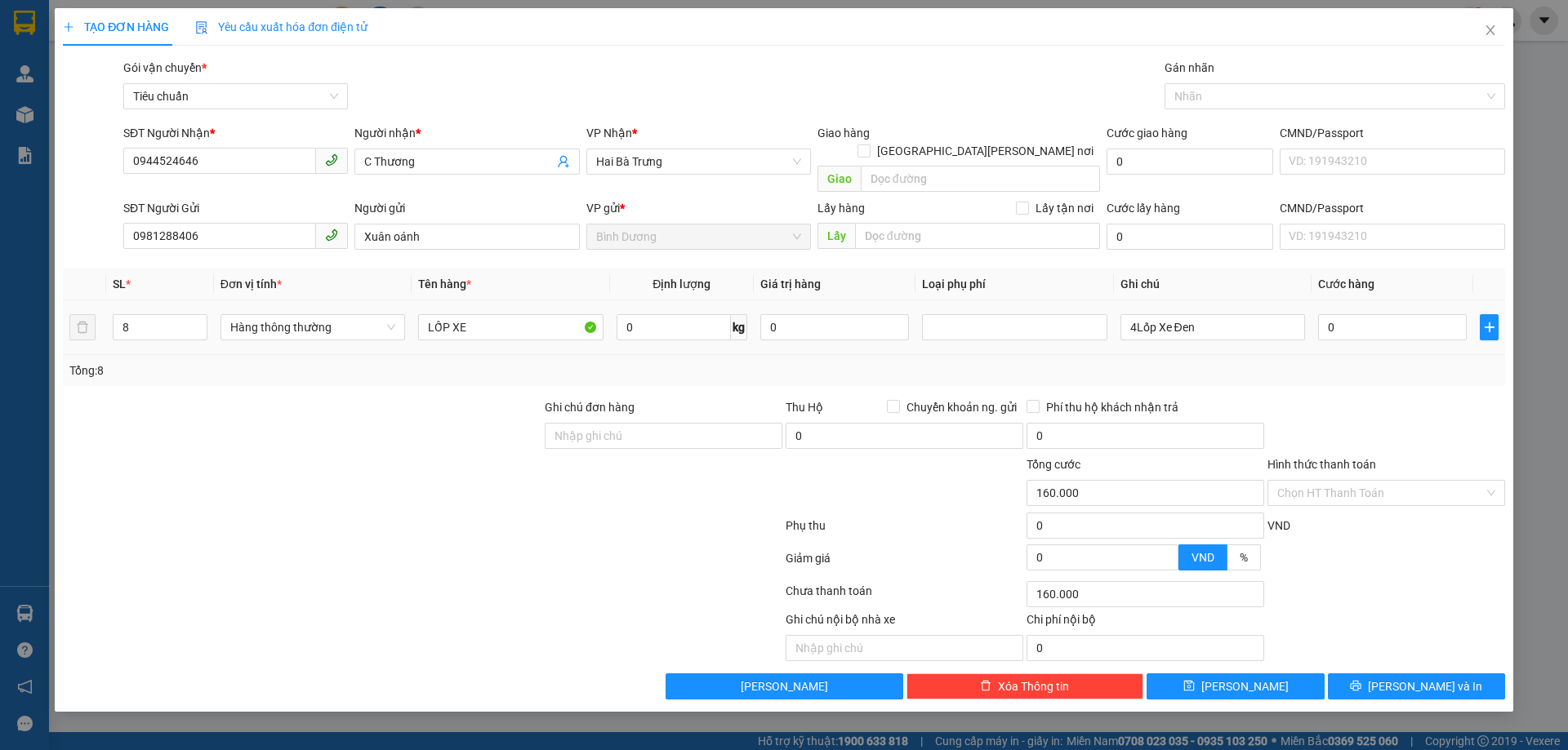
type input "0"
click at [1137, 316] on input "4Lốp Xe Đen" at bounding box center [1212, 327] width 184 height 26
type input "Lốp Xe Đen"
click at [1345, 322] on input "0" at bounding box center [1393, 327] width 149 height 26
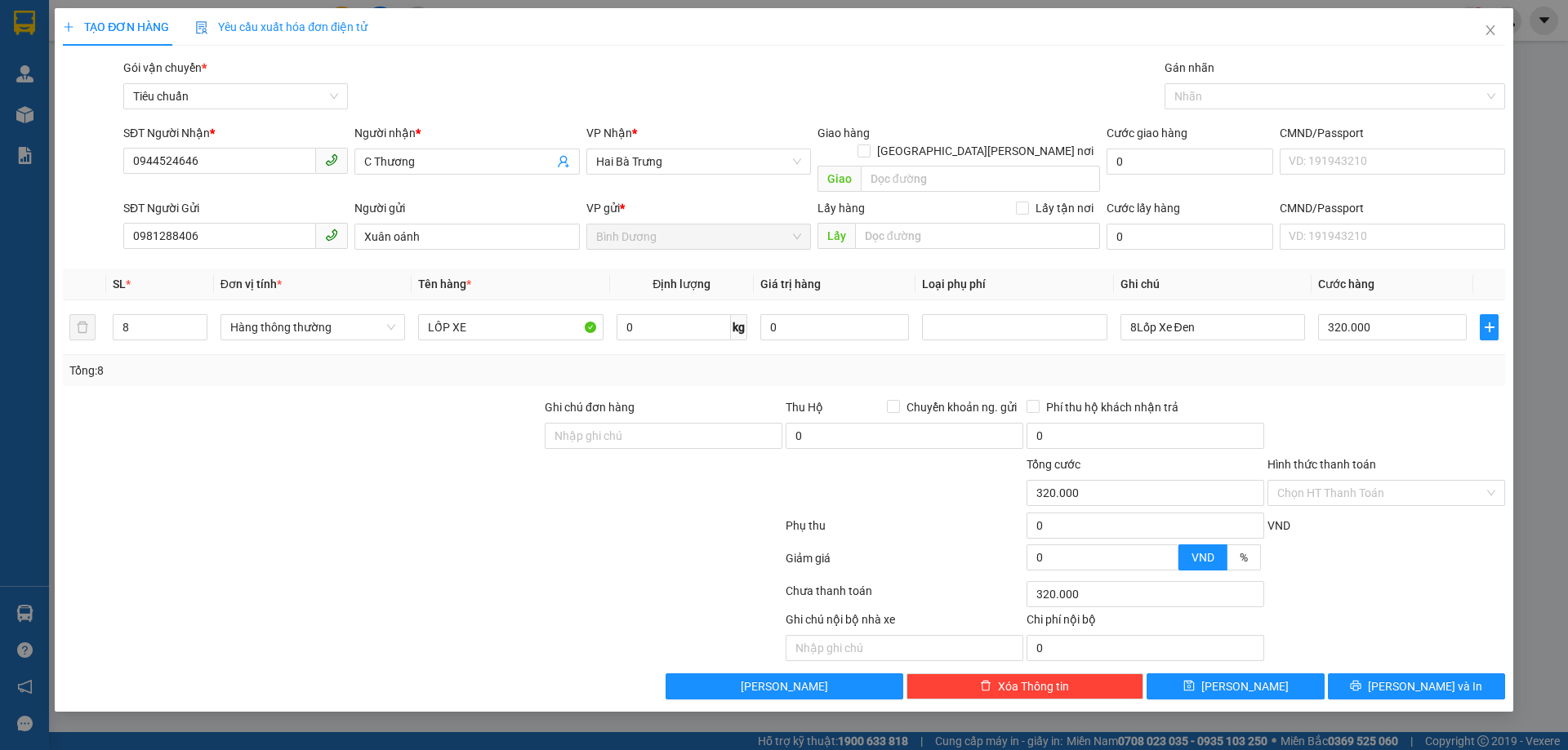
click at [1354, 362] on div "Tổng: 8" at bounding box center [784, 371] width 1429 height 18
drag, startPoint x: 1367, startPoint y: 672, endPoint x: 1298, endPoint y: 595, distance: 103.4
click at [1367, 674] on button "[PERSON_NAME] và In" at bounding box center [1416, 687] width 177 height 26
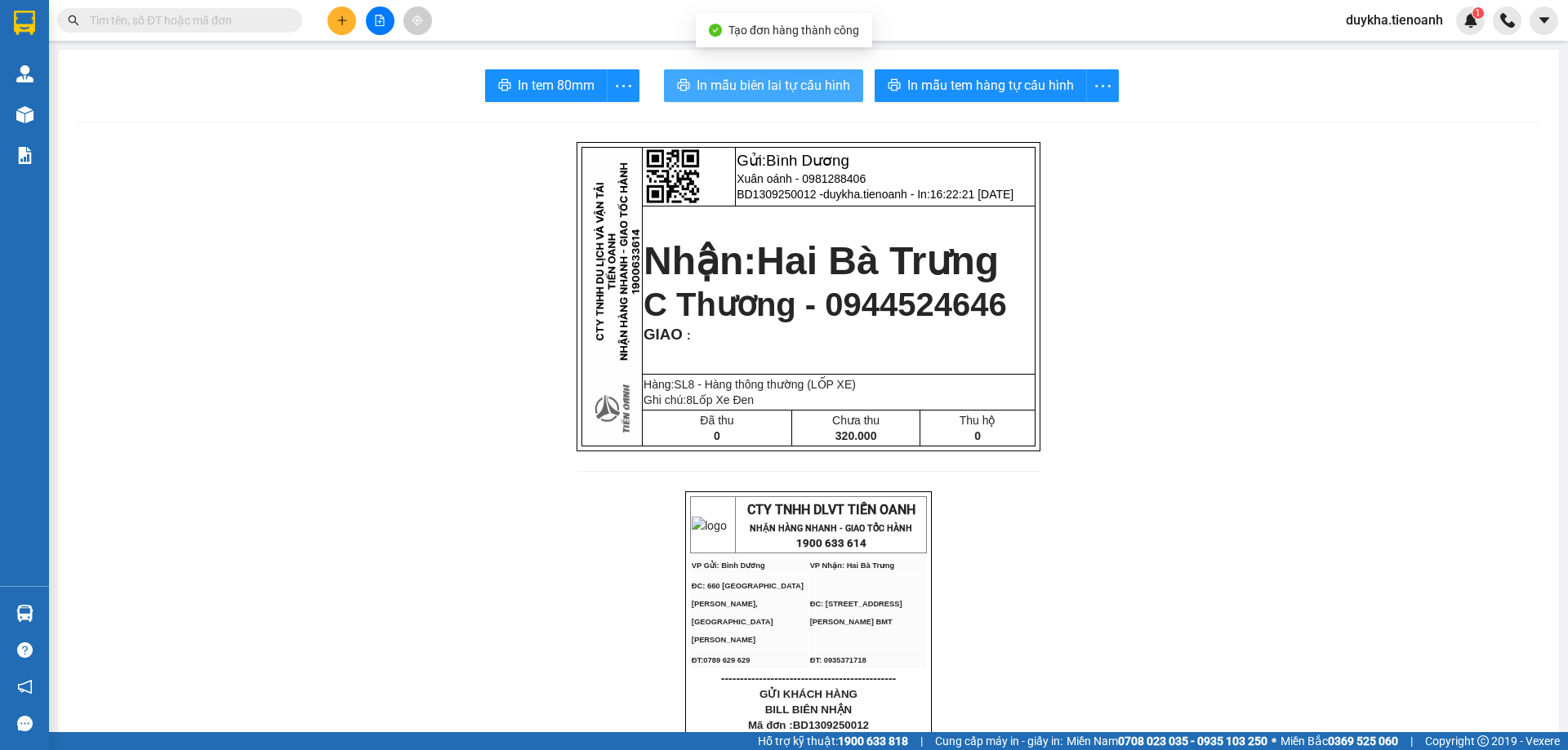
click at [710, 94] on span "In mẫu biên lai tự cấu hình" at bounding box center [773, 85] width 153 height 21
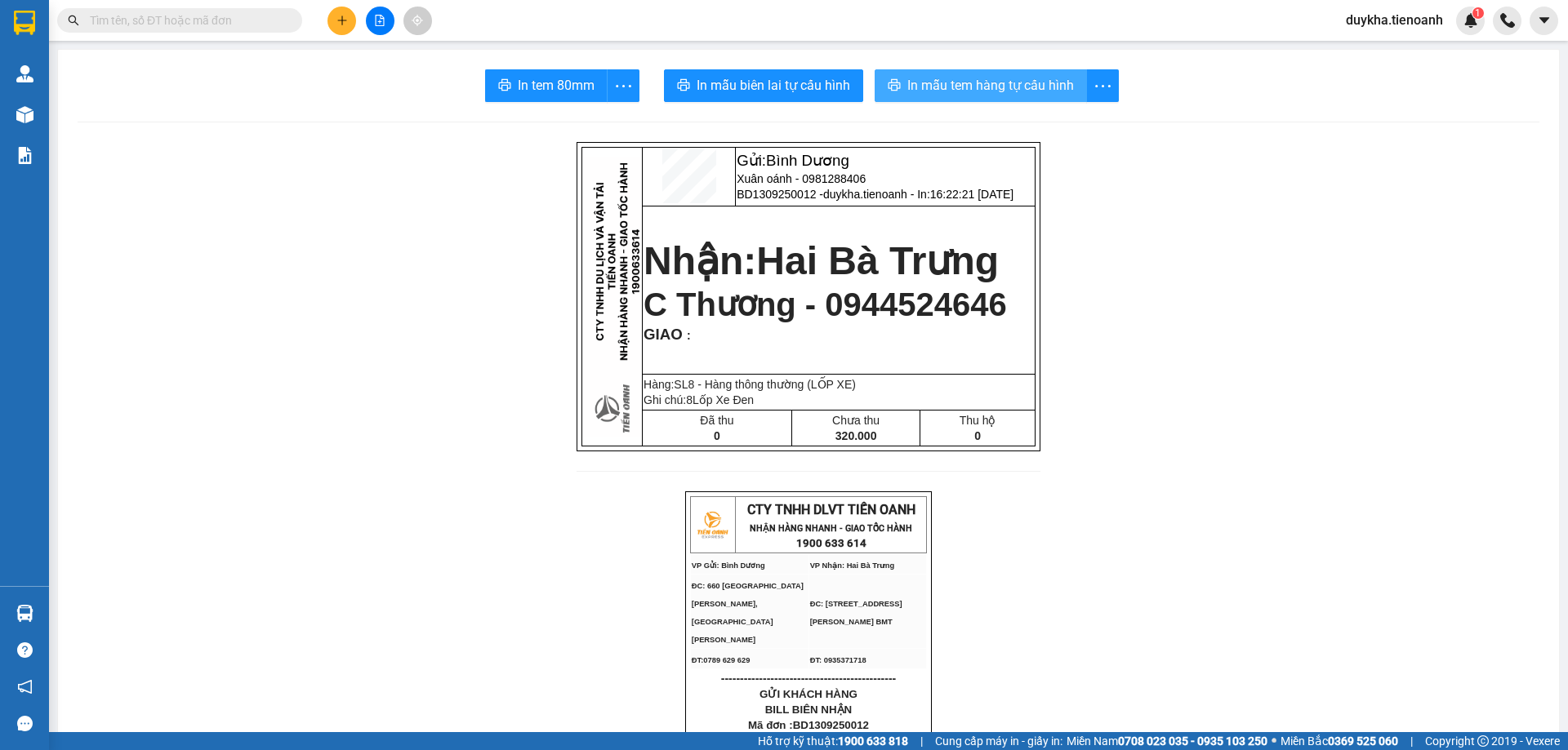
click at [1027, 88] on span "In mẫu tem hàng tự cấu hình" at bounding box center [991, 85] width 167 height 21
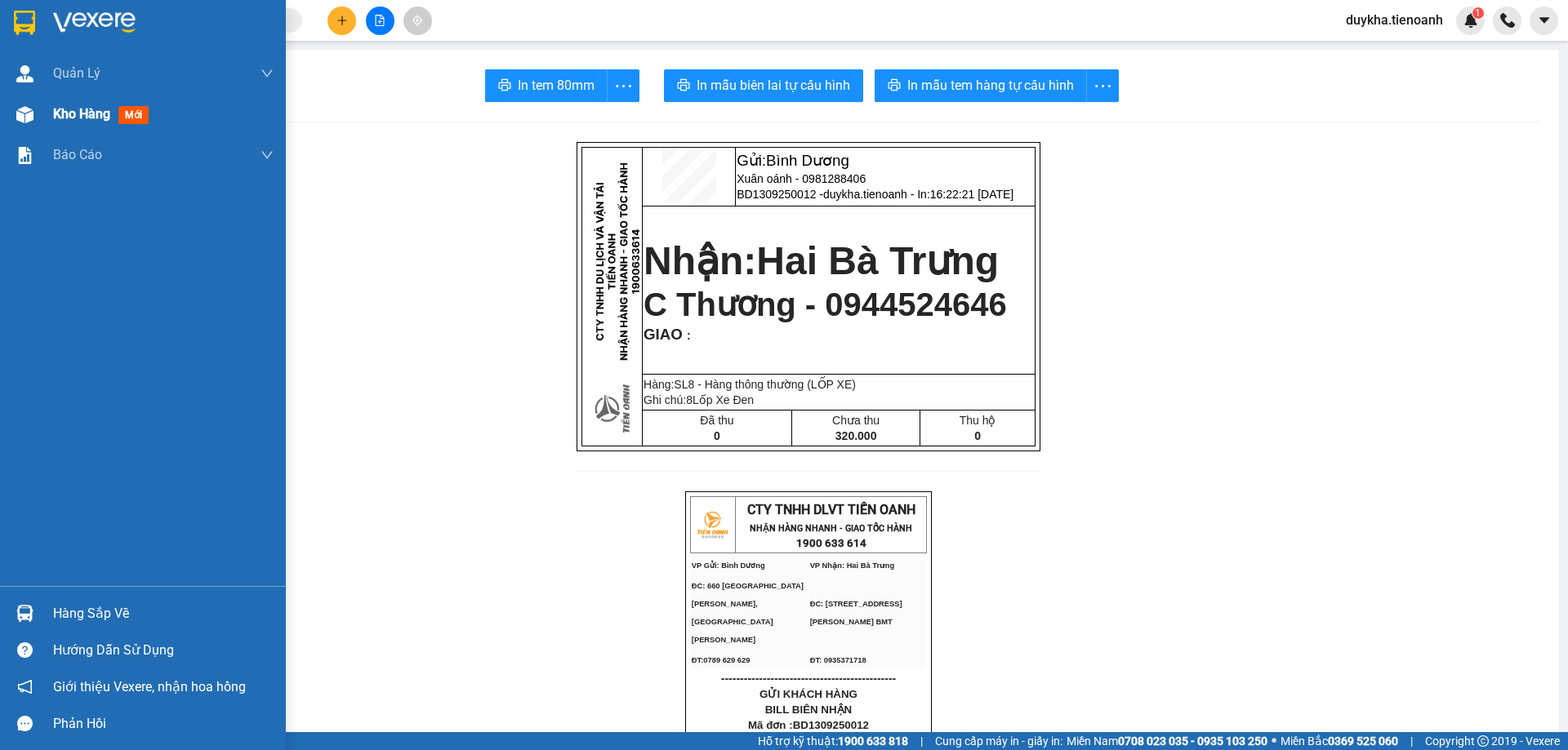
click at [90, 116] on span "Kho hàng" at bounding box center [82, 113] width 57 height 15
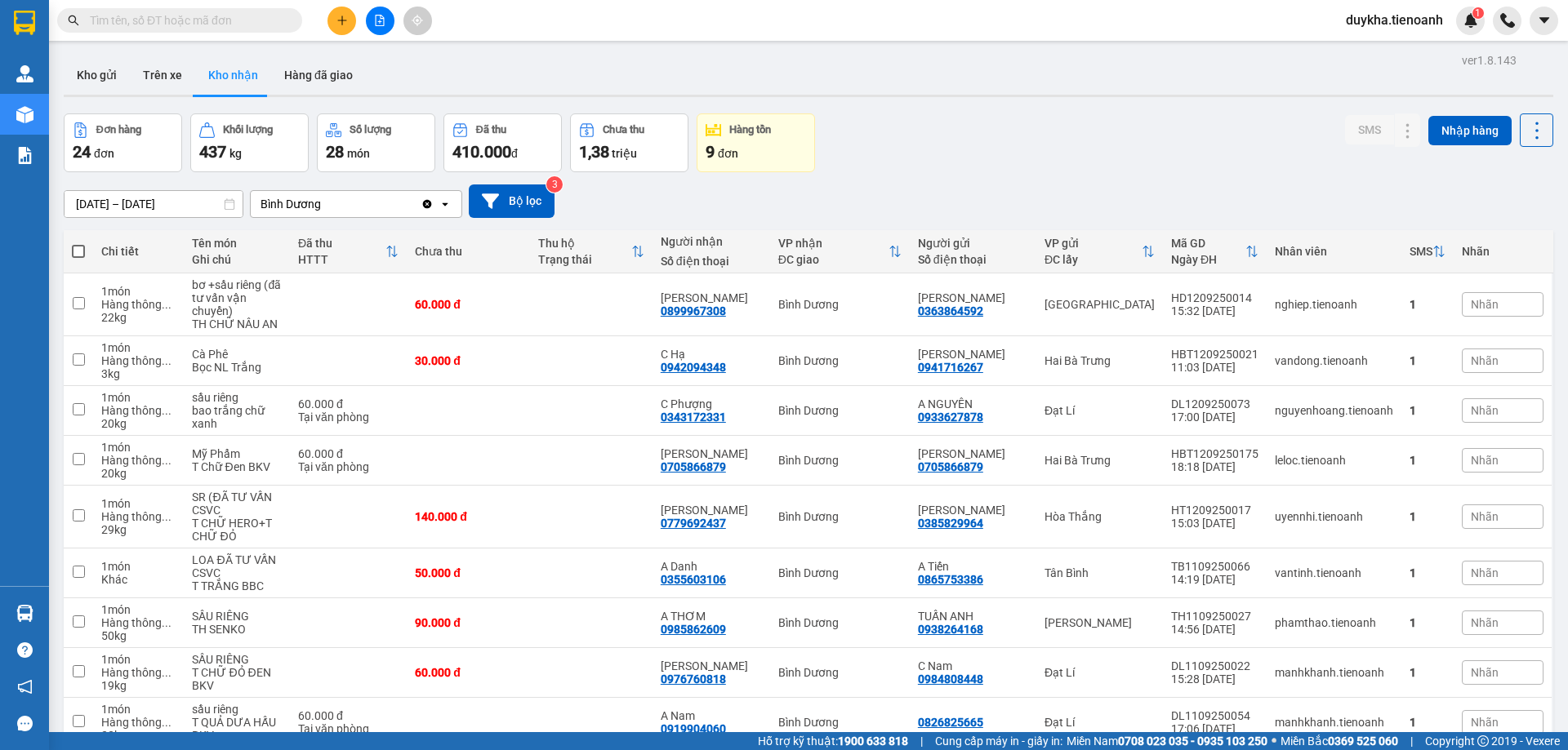
click at [244, 78] on button "Kho nhận" at bounding box center [233, 74] width 76 height 39
click at [1364, 410] on button at bounding box center [1375, 411] width 23 height 29
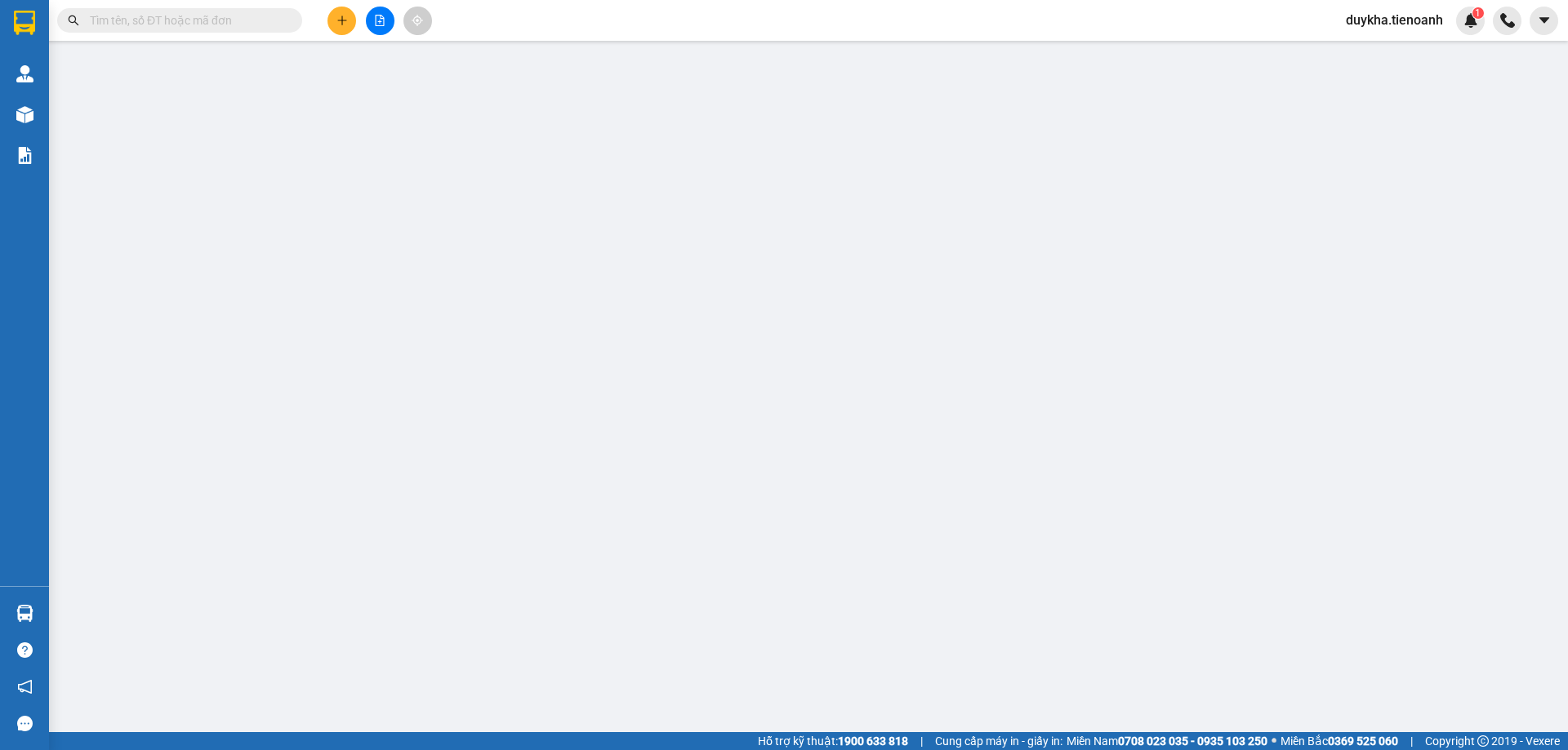
type input "0343172331"
type input "C Phượng"
type input "0933627878"
type input "A NGUYÊN"
type input "60.000"
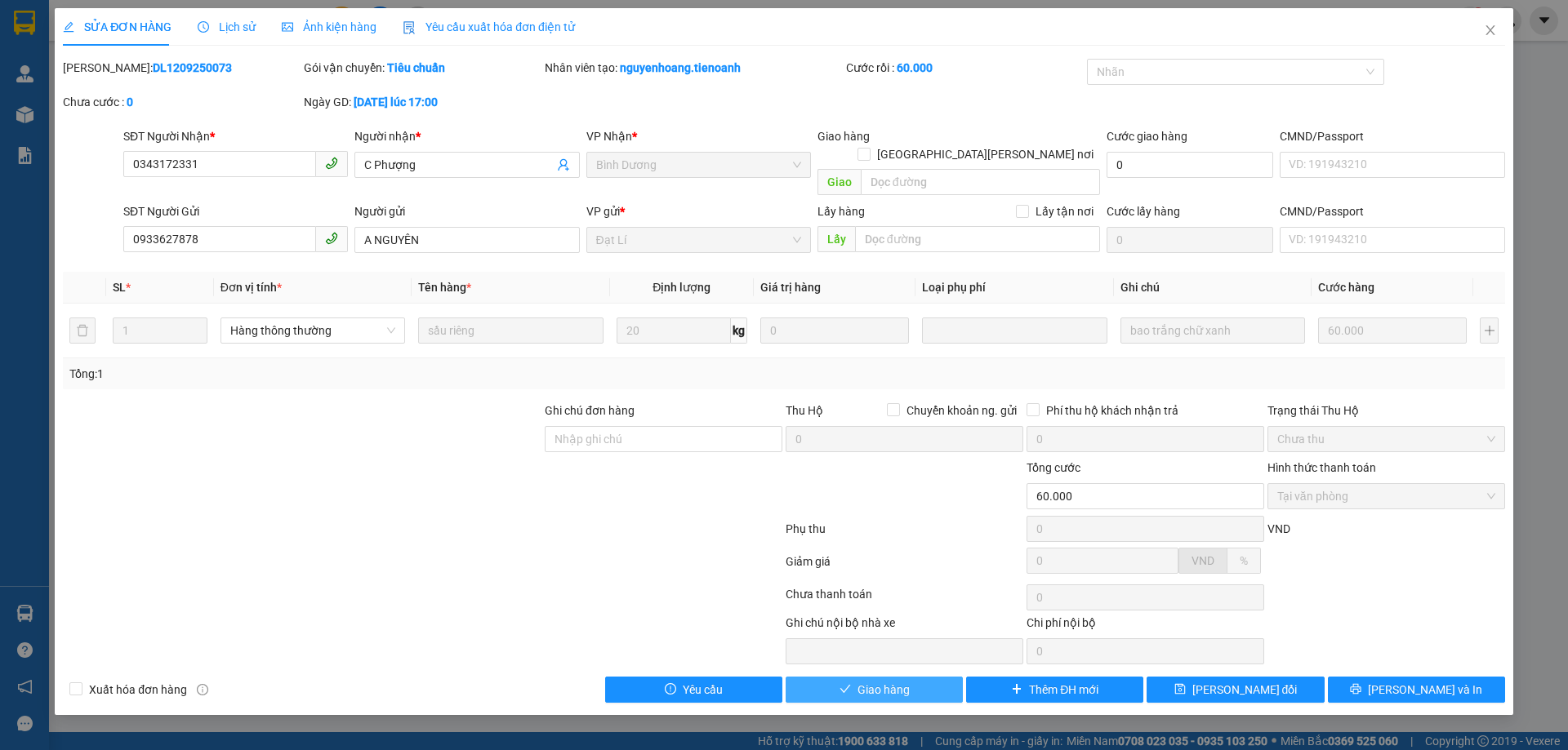
click at [899, 681] on span "Giao hàng" at bounding box center [884, 690] width 53 height 18
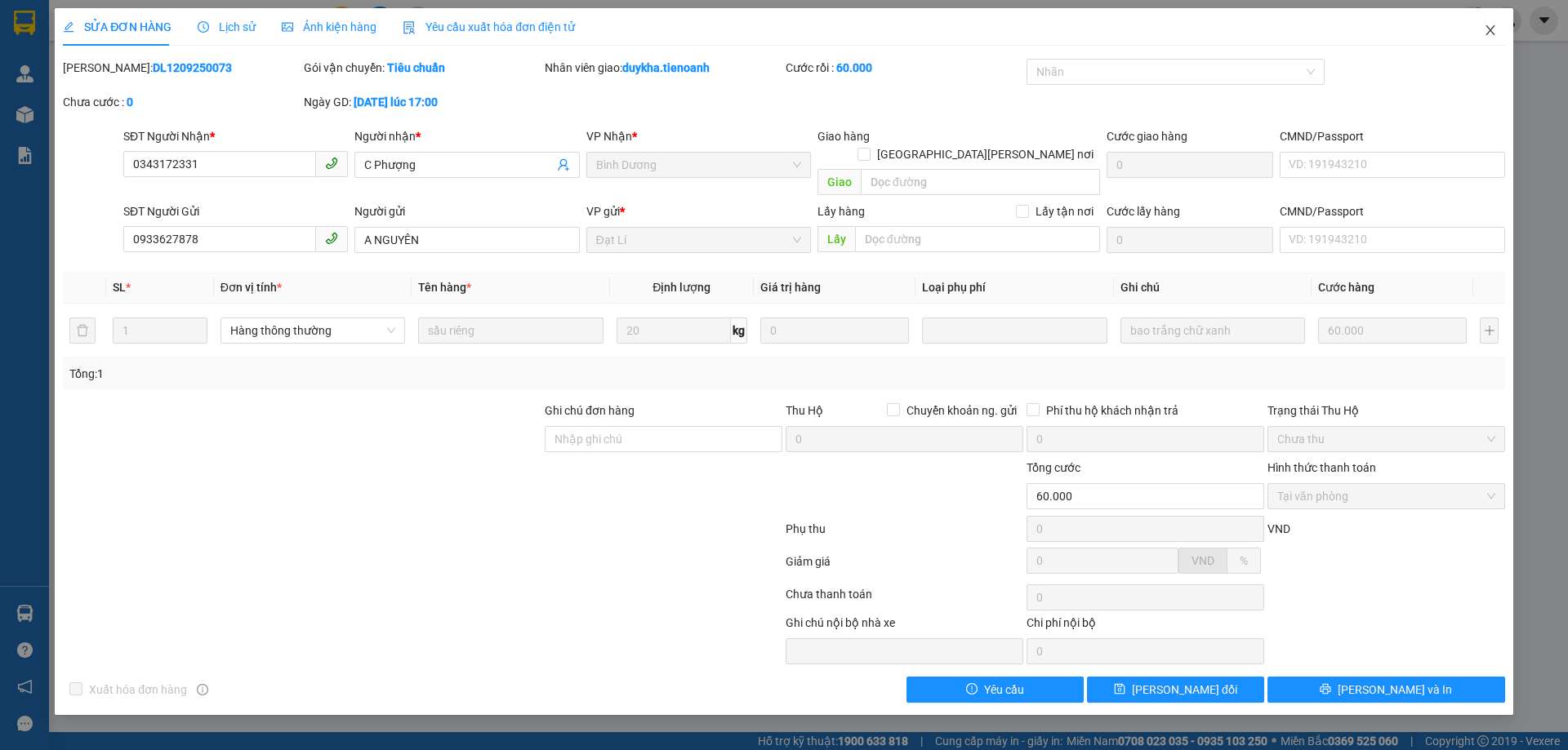
click at [1488, 38] on span "Close" at bounding box center [1490, 31] width 45 height 45
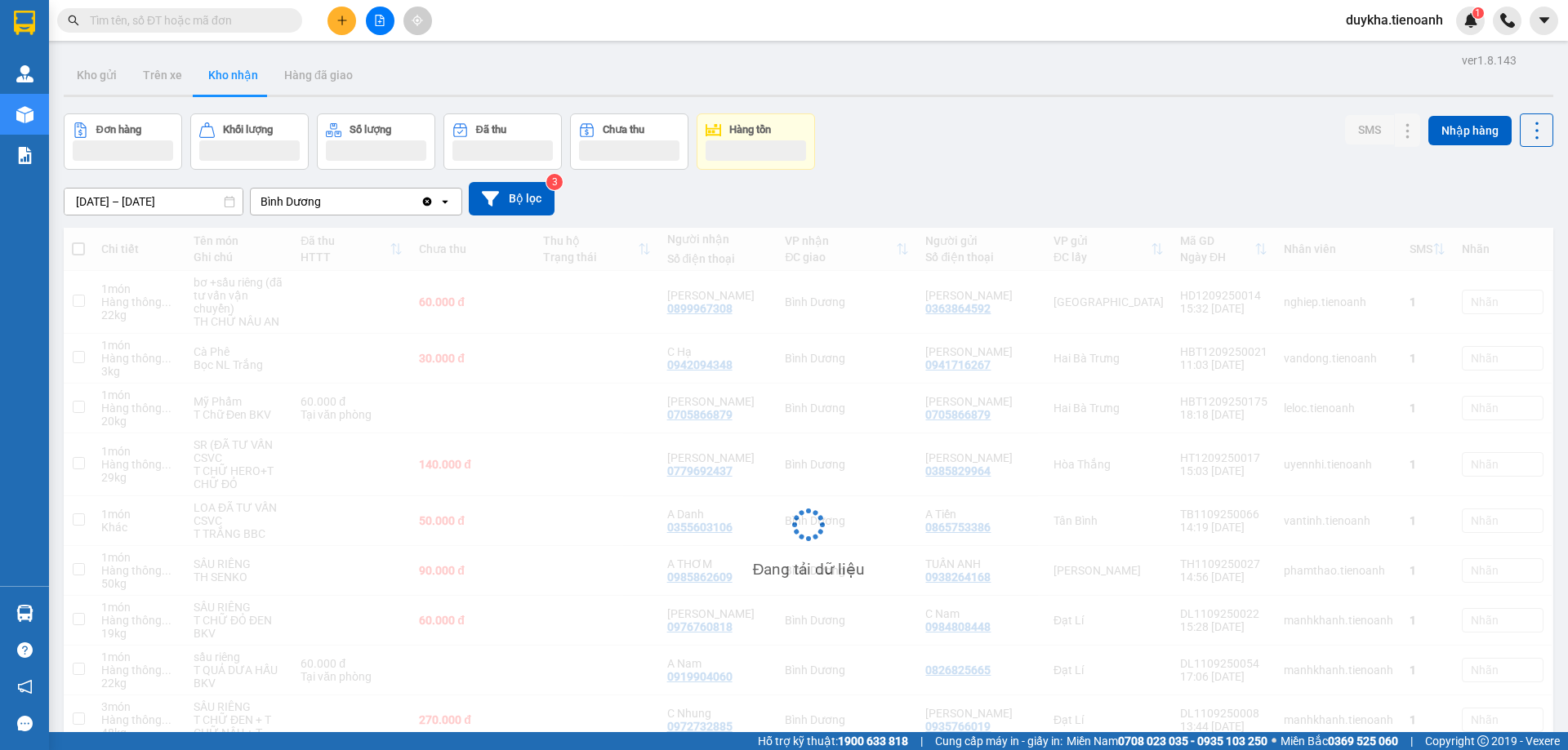
click at [337, 24] on icon "plus" at bounding box center [342, 20] width 12 height 12
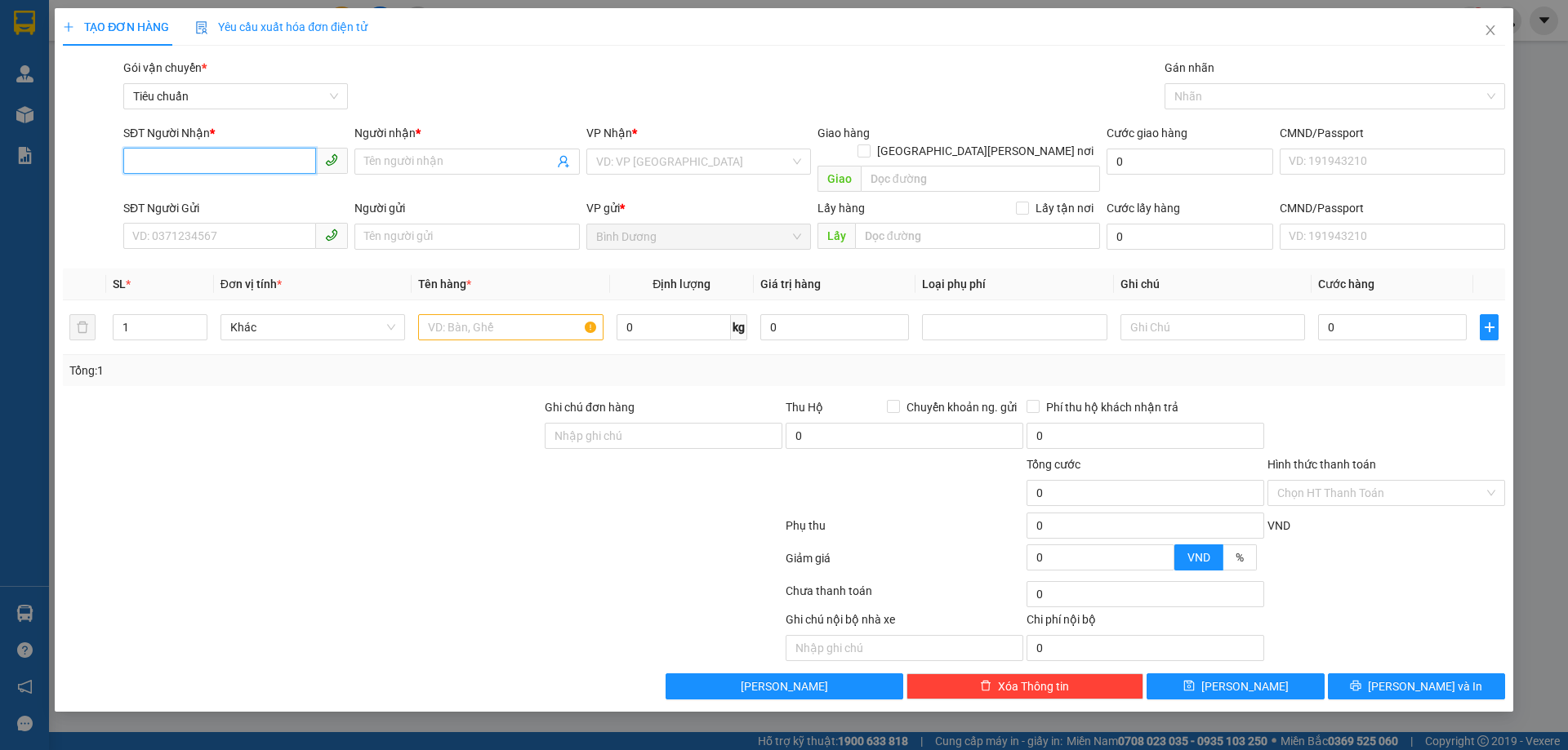
click at [220, 168] on input "SĐT Người Nhận *" at bounding box center [220, 161] width 192 height 26
drag, startPoint x: 229, startPoint y: 184, endPoint x: 241, endPoint y: 258, distance: 75.0
click at [229, 184] on div "0948078447 - C Thuý" at bounding box center [236, 194] width 225 height 26
type input "0948078447"
type input "C Thuý"
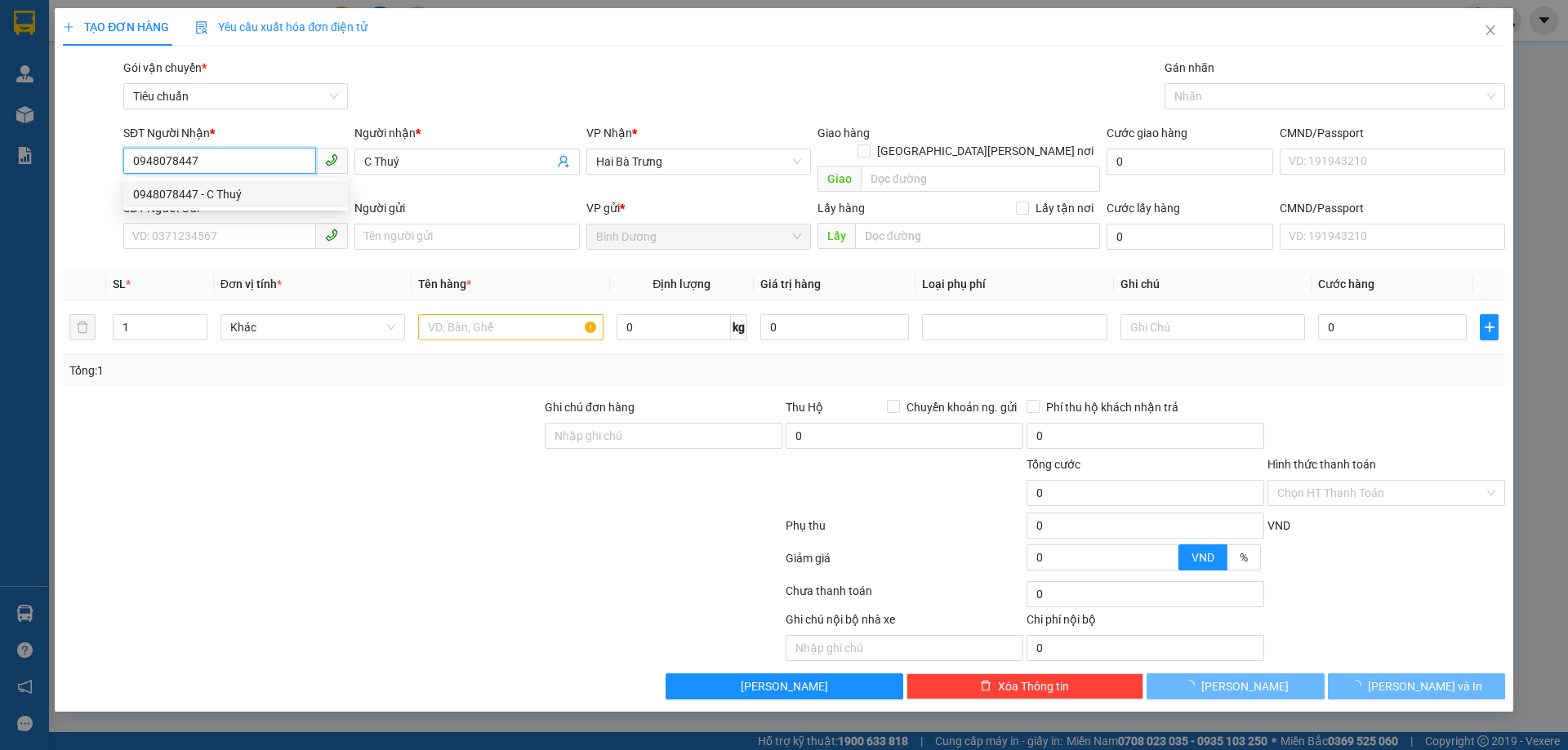
type input "100.000"
type input "0948078447"
click at [252, 223] on input "SĐT Người Gửi" at bounding box center [220, 236] width 192 height 26
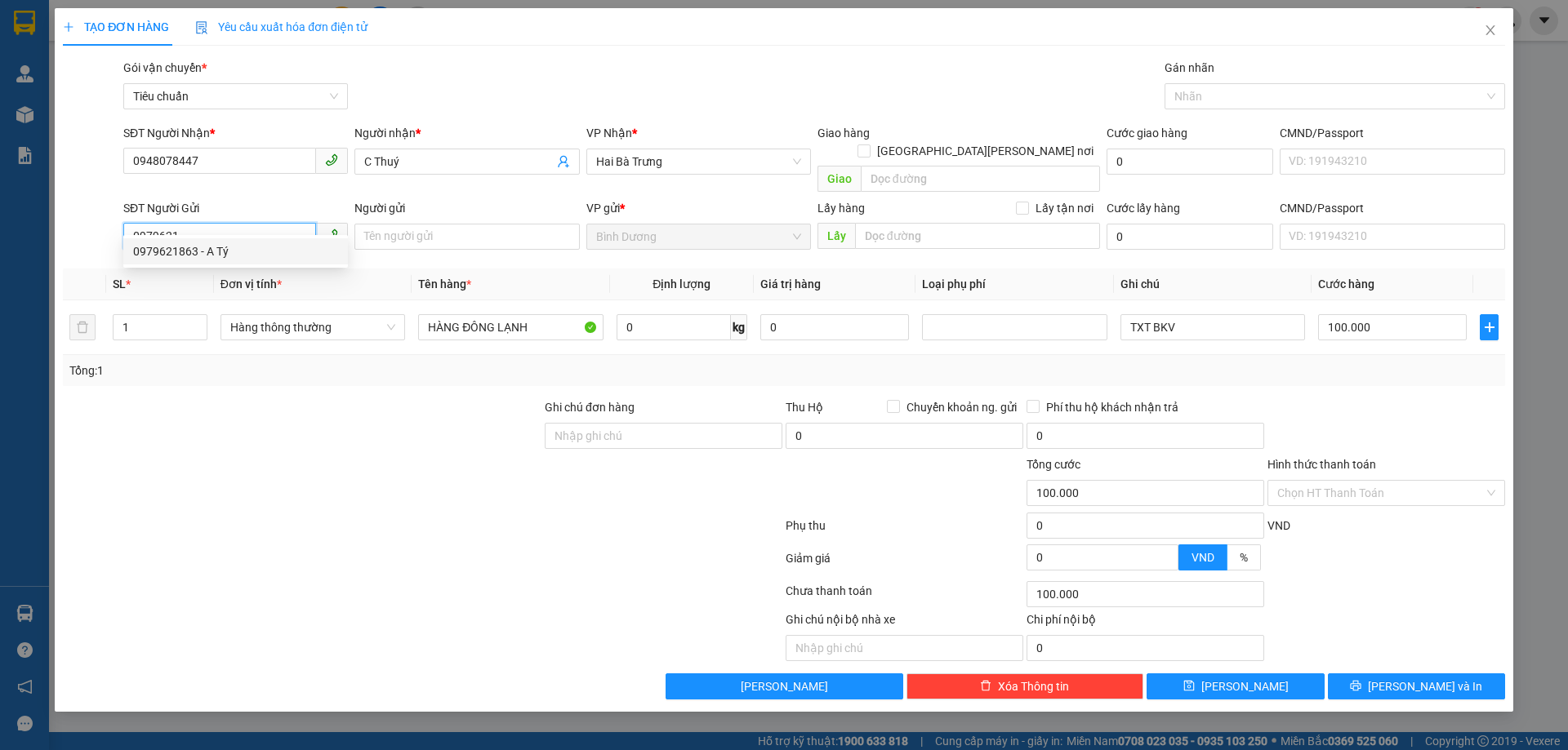
click at [233, 250] on div "0979621863 - A Tý" at bounding box center [236, 251] width 205 height 18
type input "0979621863"
type input "A Tý"
type input "0979621863"
click at [270, 433] on div at bounding box center [302, 426] width 482 height 57
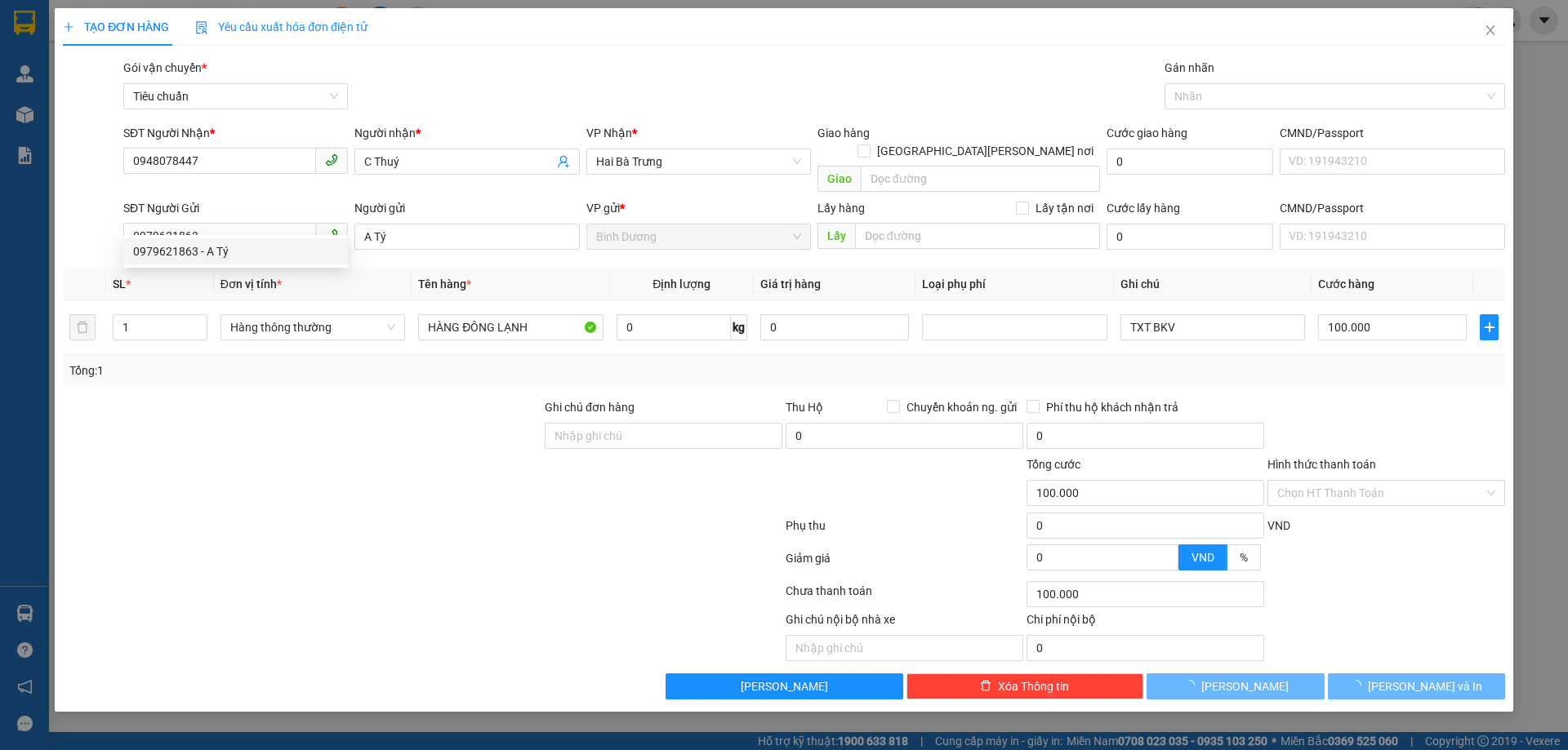
type input "90.000"
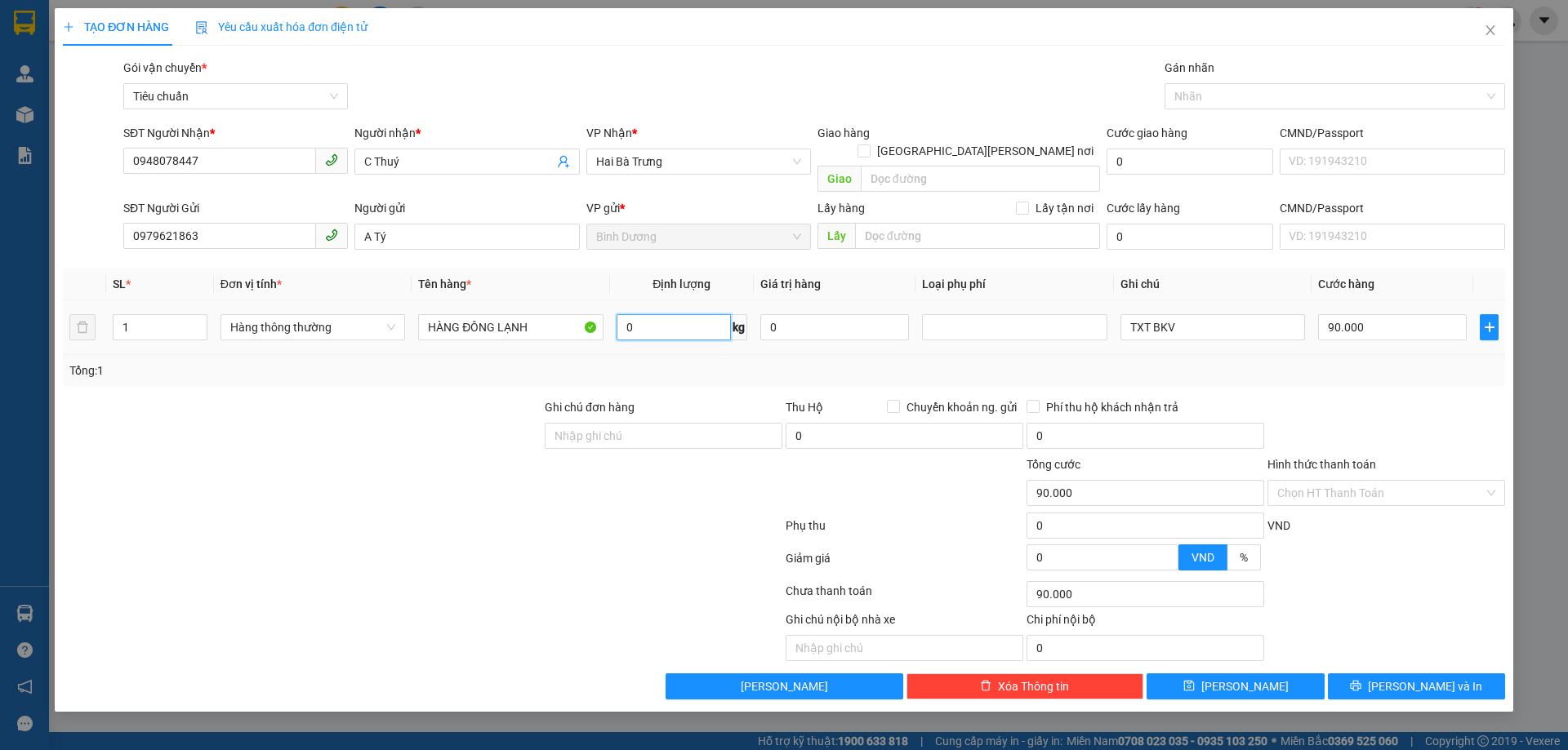
click at [629, 315] on input "0" at bounding box center [674, 327] width 114 height 26
type input "80"
drag, startPoint x: 762, startPoint y: 357, endPoint x: 1202, endPoint y: 316, distance: 441.9
click at [763, 362] on div "Tổng: 1" at bounding box center [784, 371] width 1429 height 18
type input "122.800"
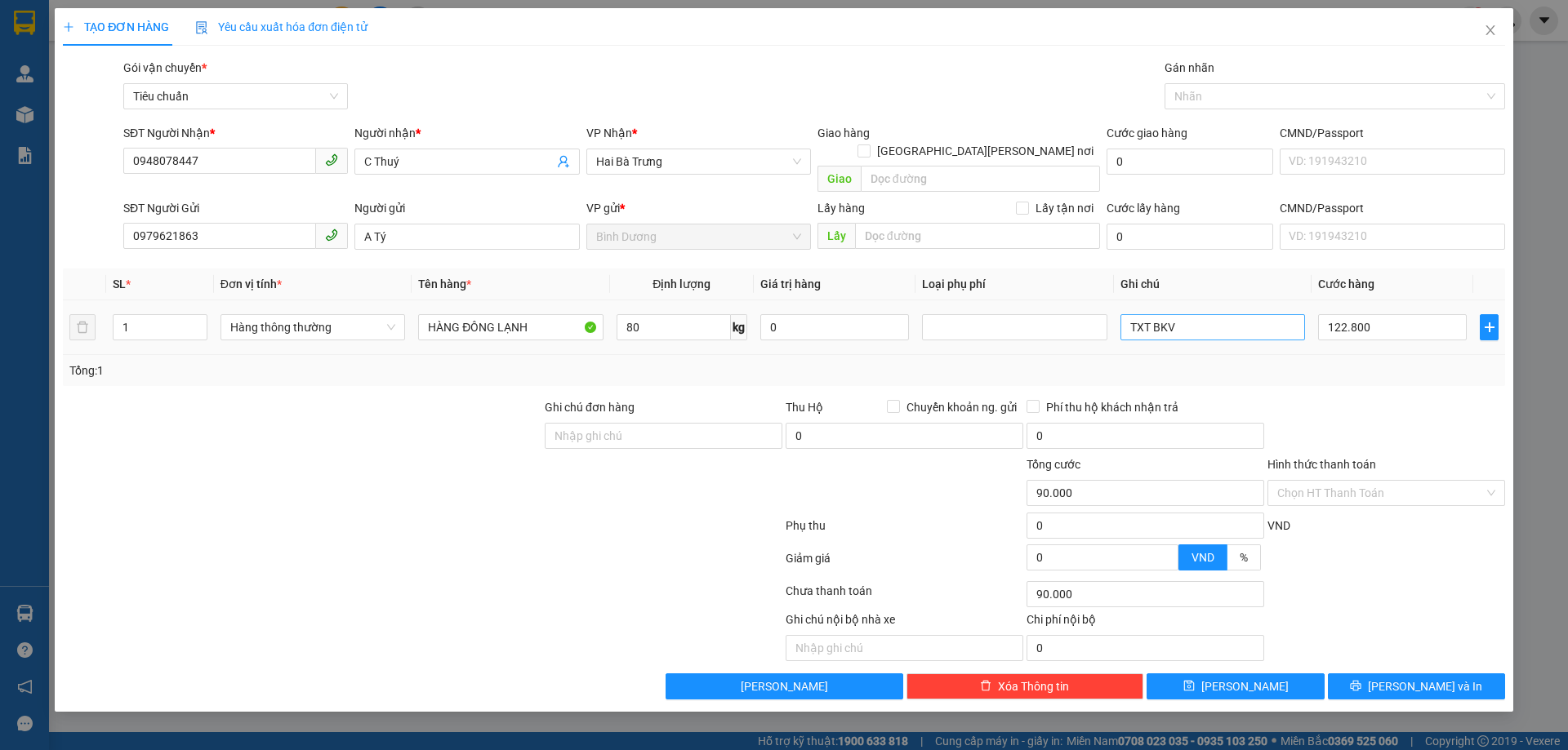
type input "122.800"
click at [1385, 315] on input "122.800" at bounding box center [1393, 327] width 149 height 26
type input "1"
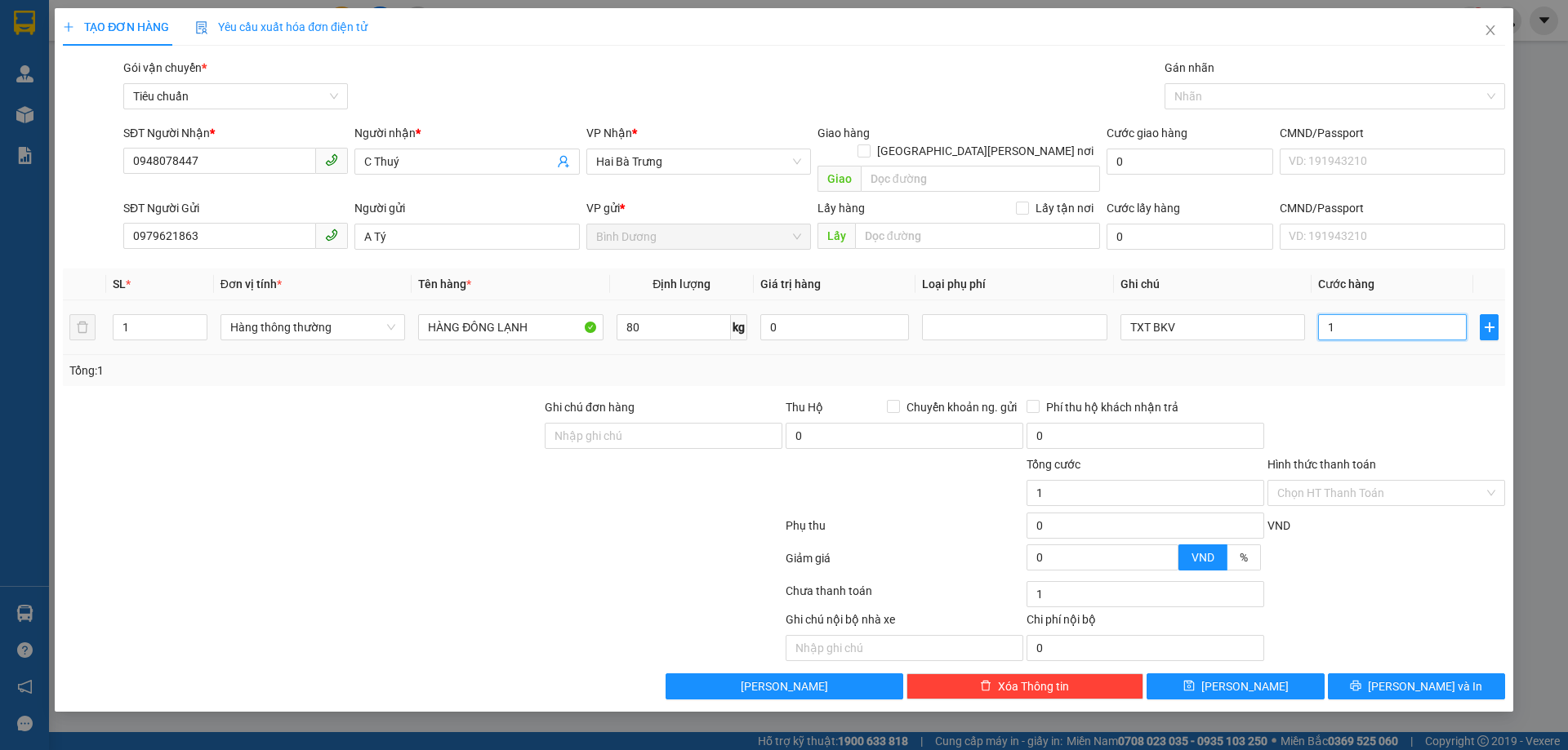
type input "12"
type input "120"
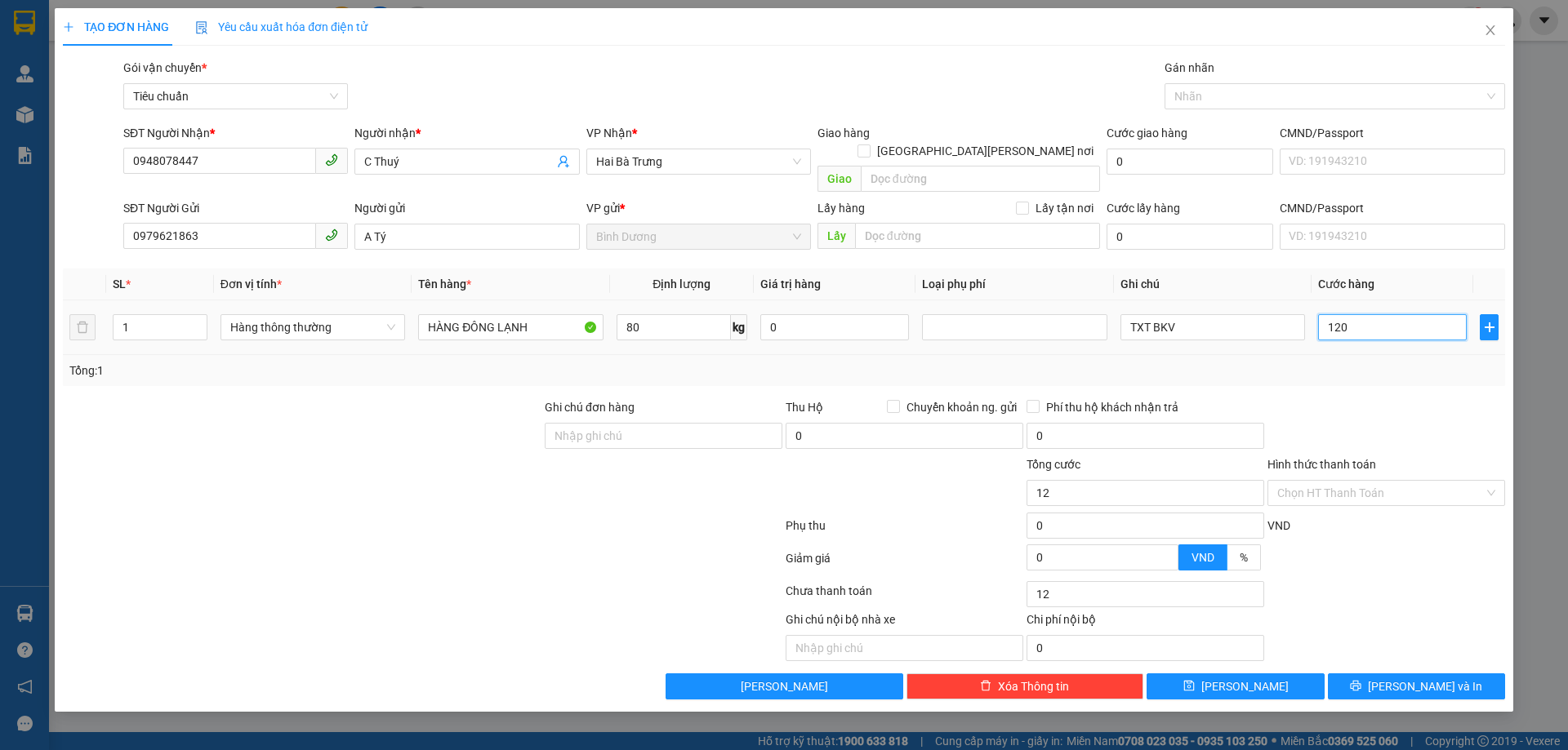
type input "120"
type input "120.000"
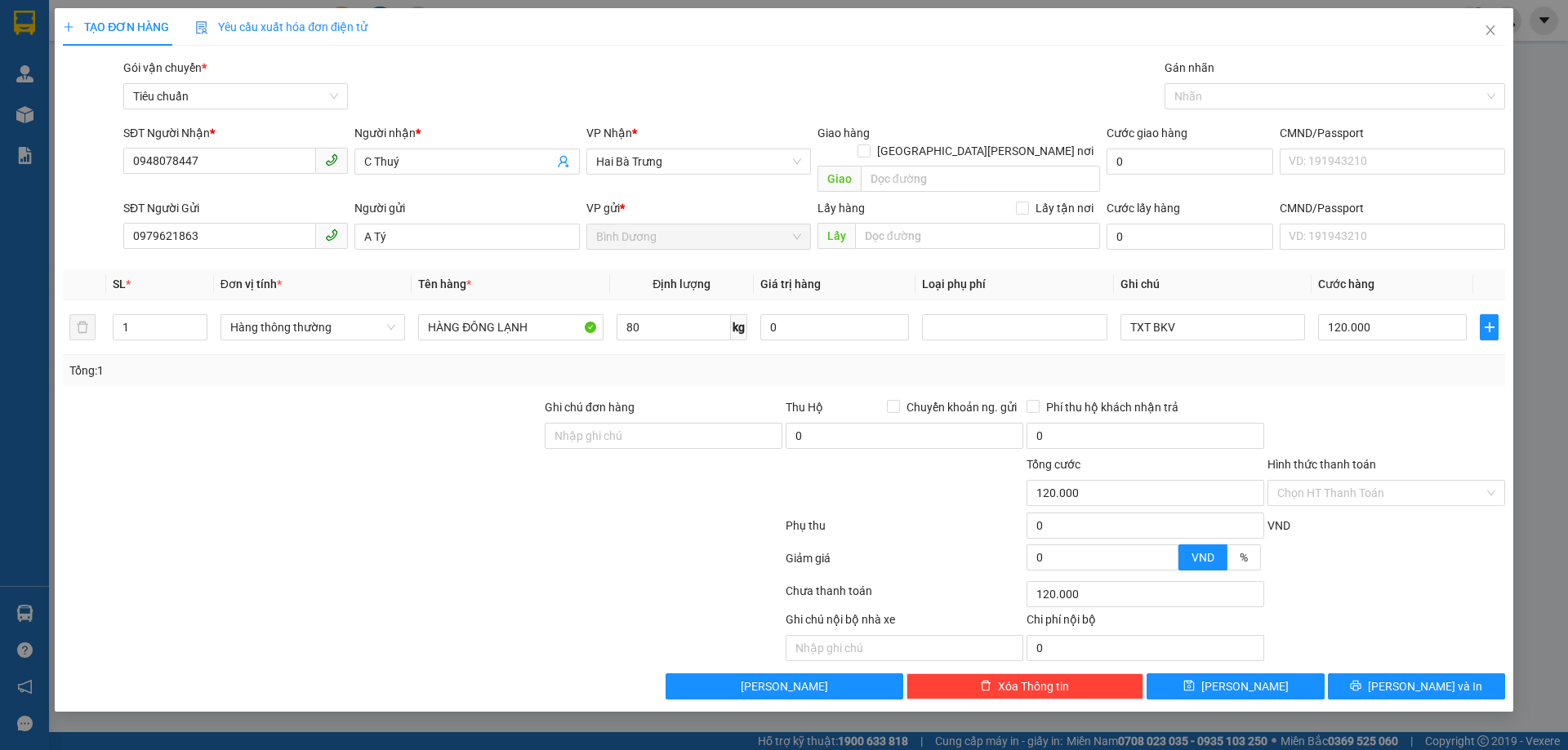
click at [1377, 398] on div at bounding box center [1387, 426] width 241 height 57
click at [1391, 674] on button "[PERSON_NAME] và In" at bounding box center [1416, 687] width 177 height 26
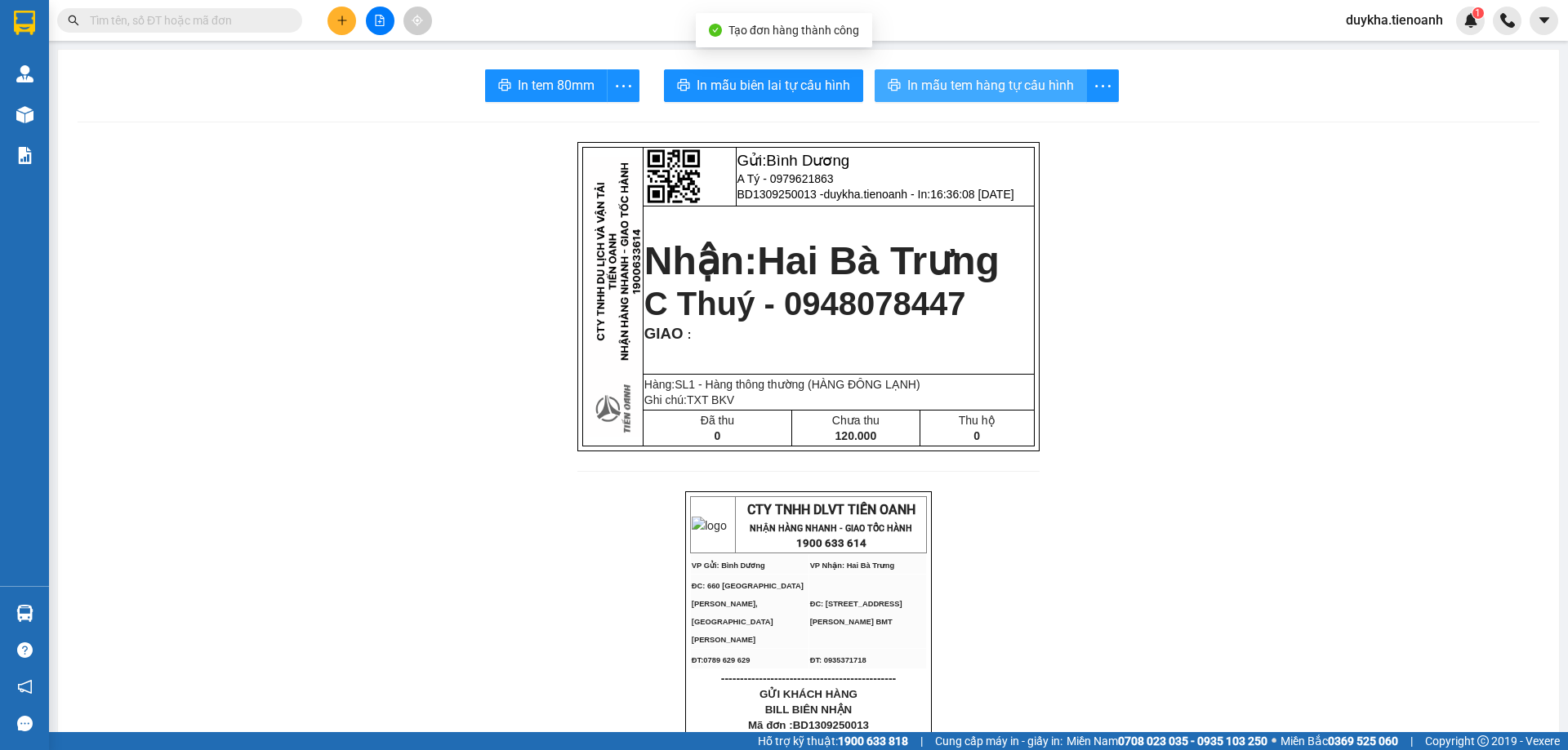
click at [941, 85] on span "In mẫu tem hàng tự cấu hình" at bounding box center [991, 85] width 167 height 21
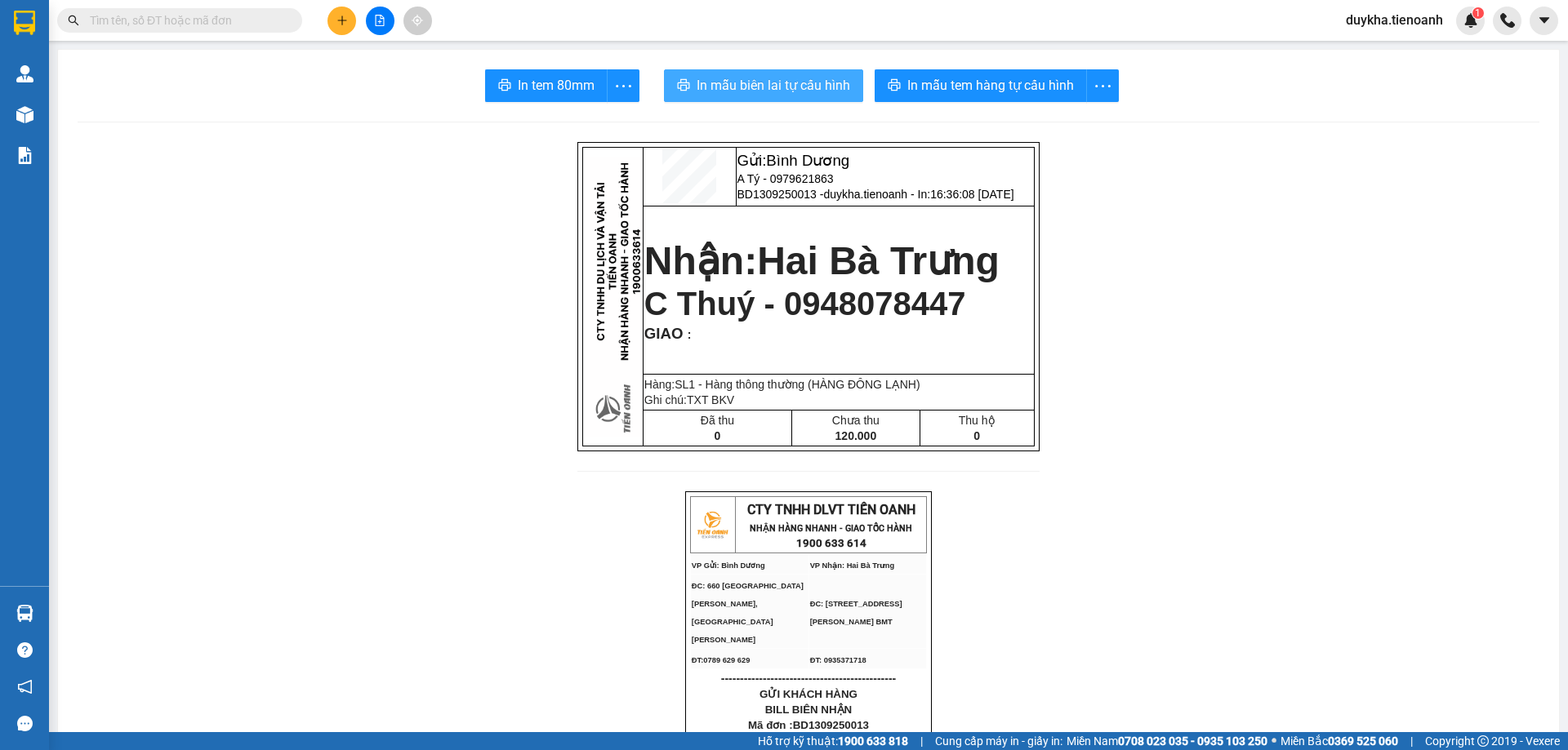
click at [842, 95] on span "In mẫu biên lai tự cấu hình" at bounding box center [773, 85] width 153 height 21
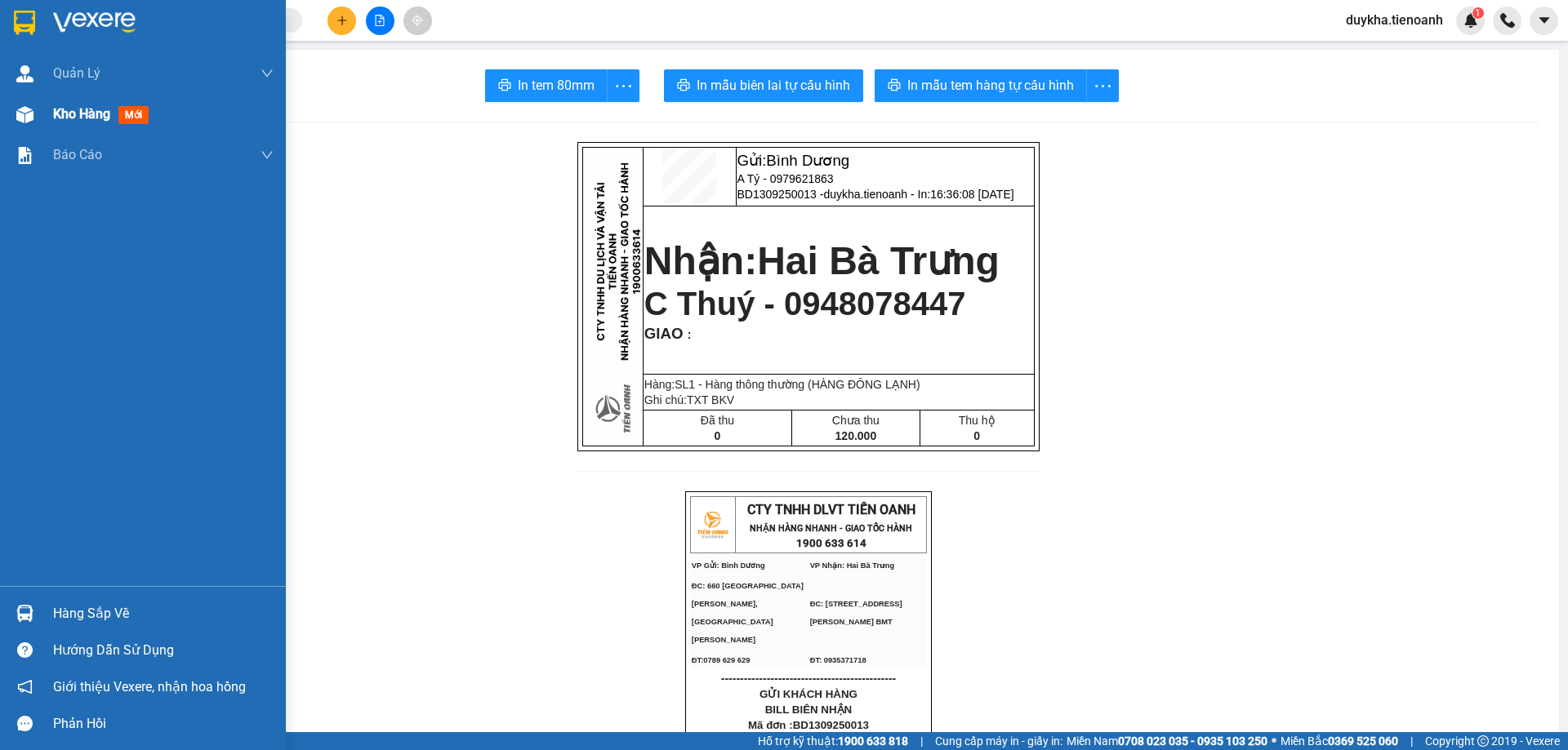
click at [138, 124] on span "mới" at bounding box center [133, 115] width 30 height 18
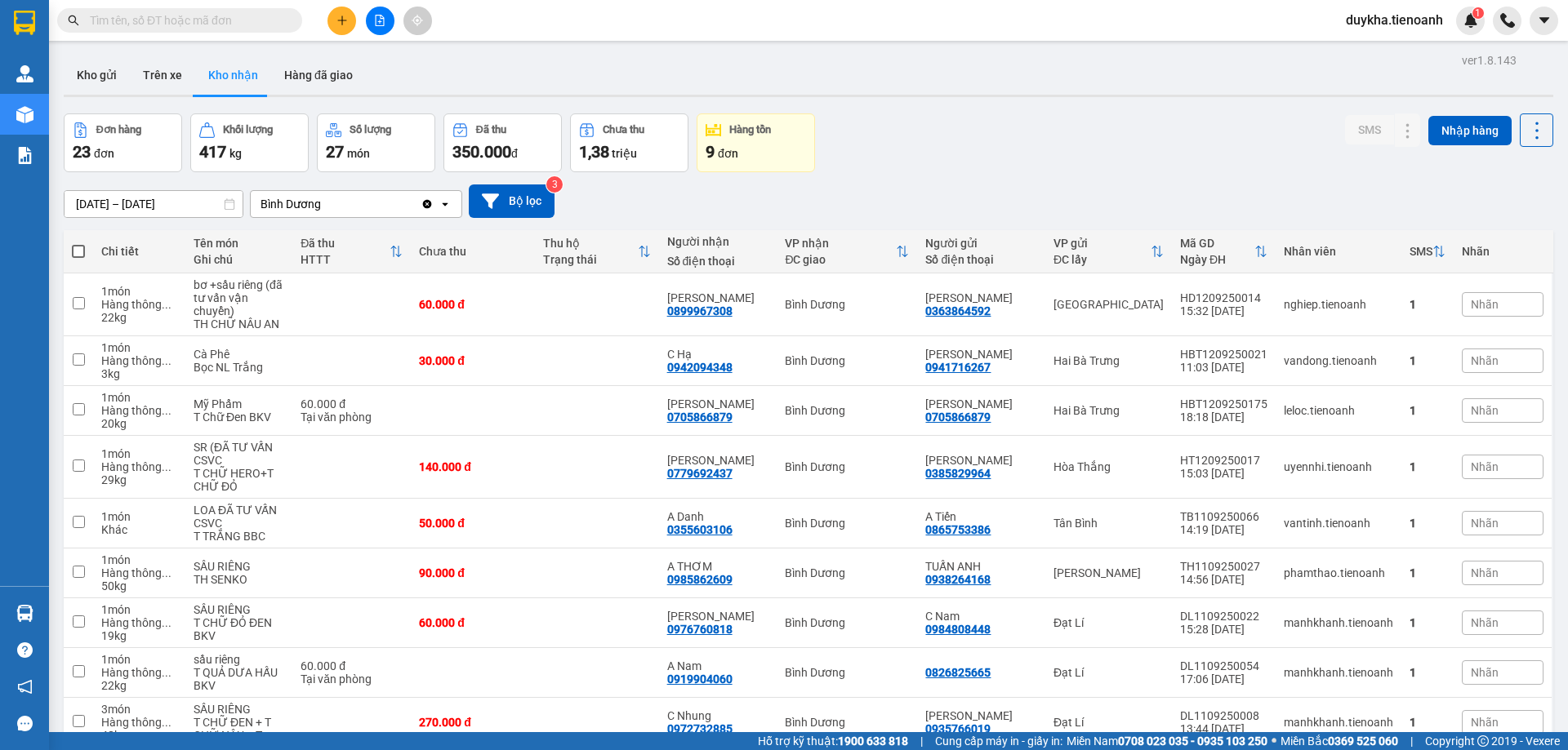
click at [1032, 159] on div "Đơn hàng 23 đơn Khối lượng 417 kg Số lượng 27 món Đã thu 350.000 đ Chưa thu 1,3…" at bounding box center [808, 142] width 1490 height 59
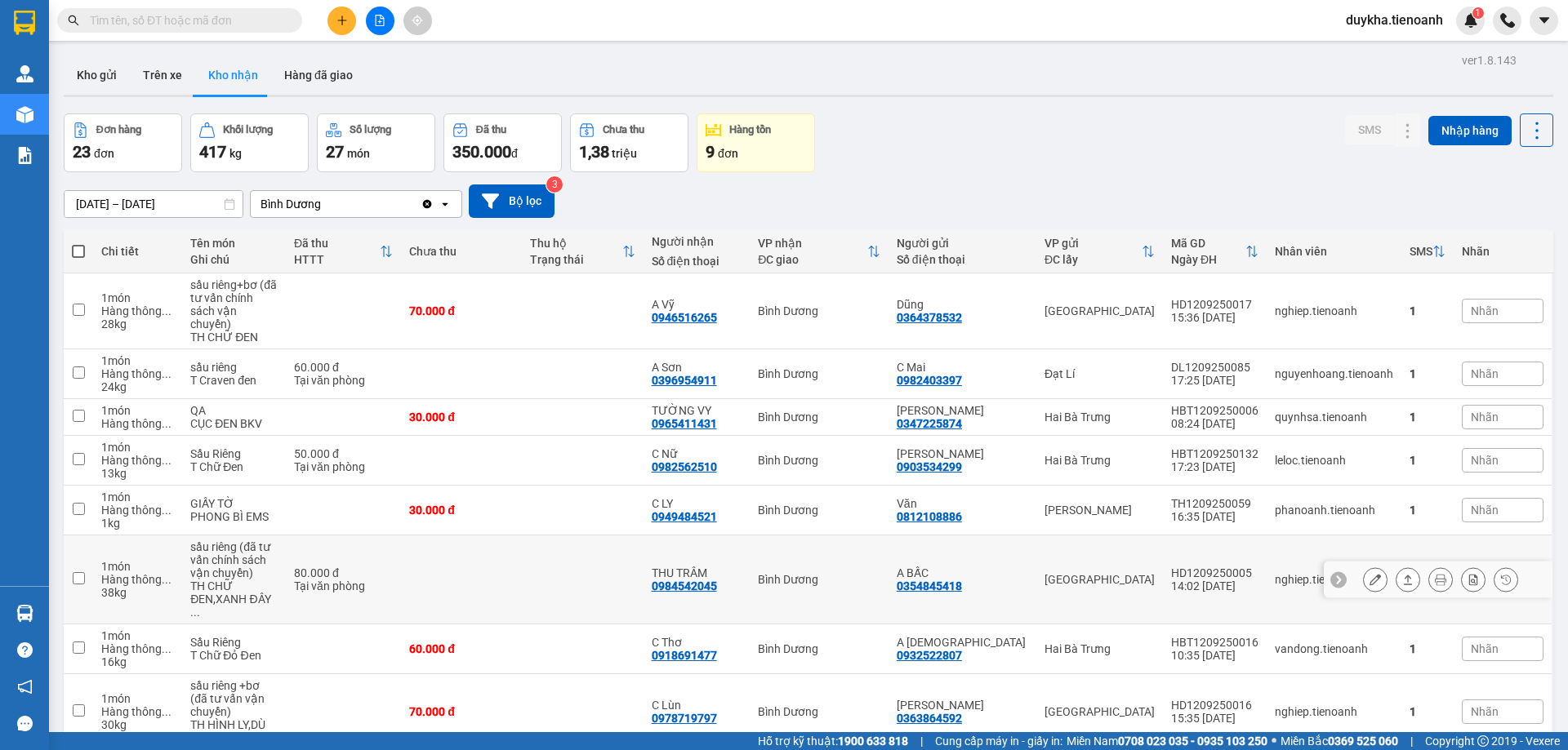
click at [1369, 574] on icon at bounding box center [1375, 580] width 12 height 12
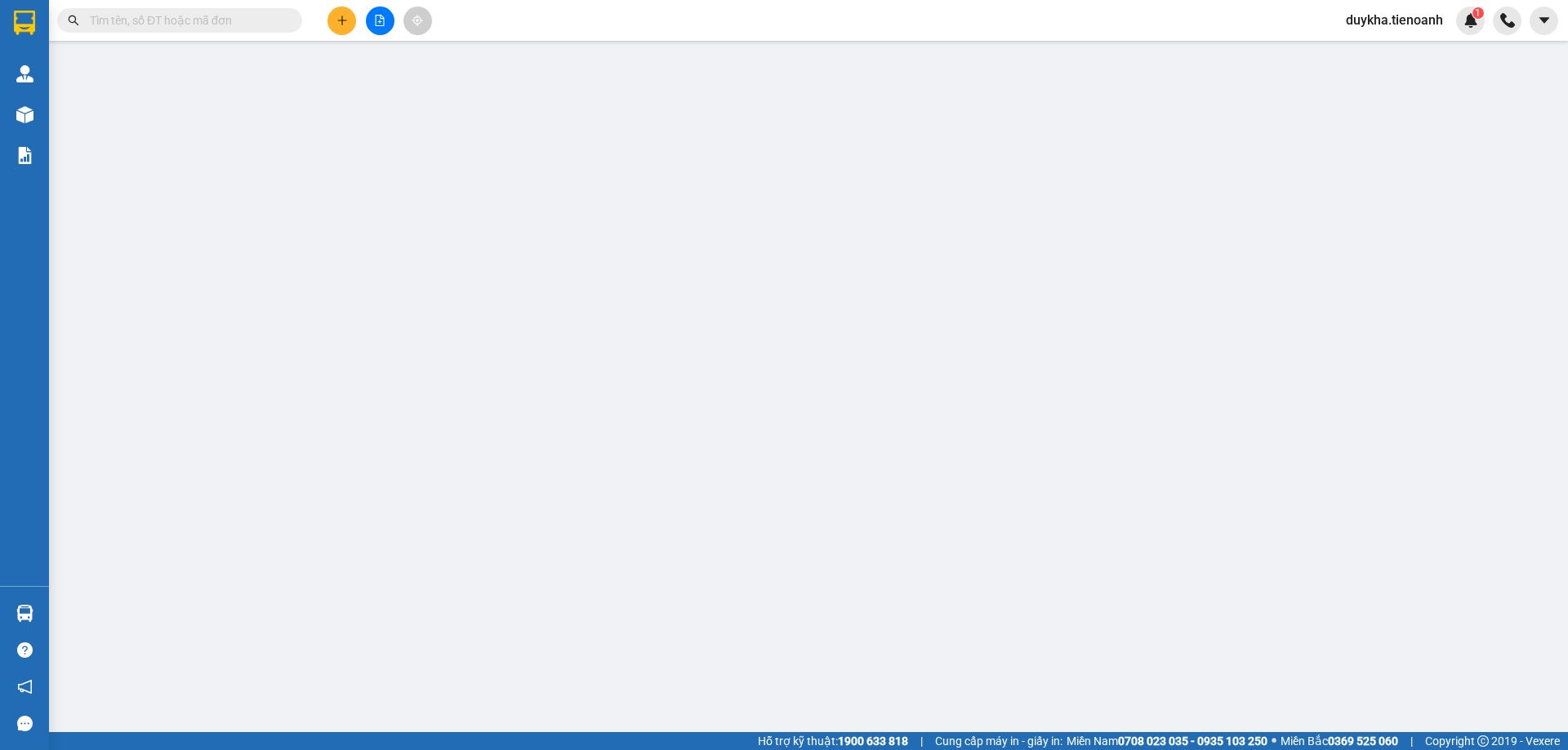
type input "0984542045"
type input "THU TRÂM"
type input "0354845418"
type input "A BẤC"
type input "80.000"
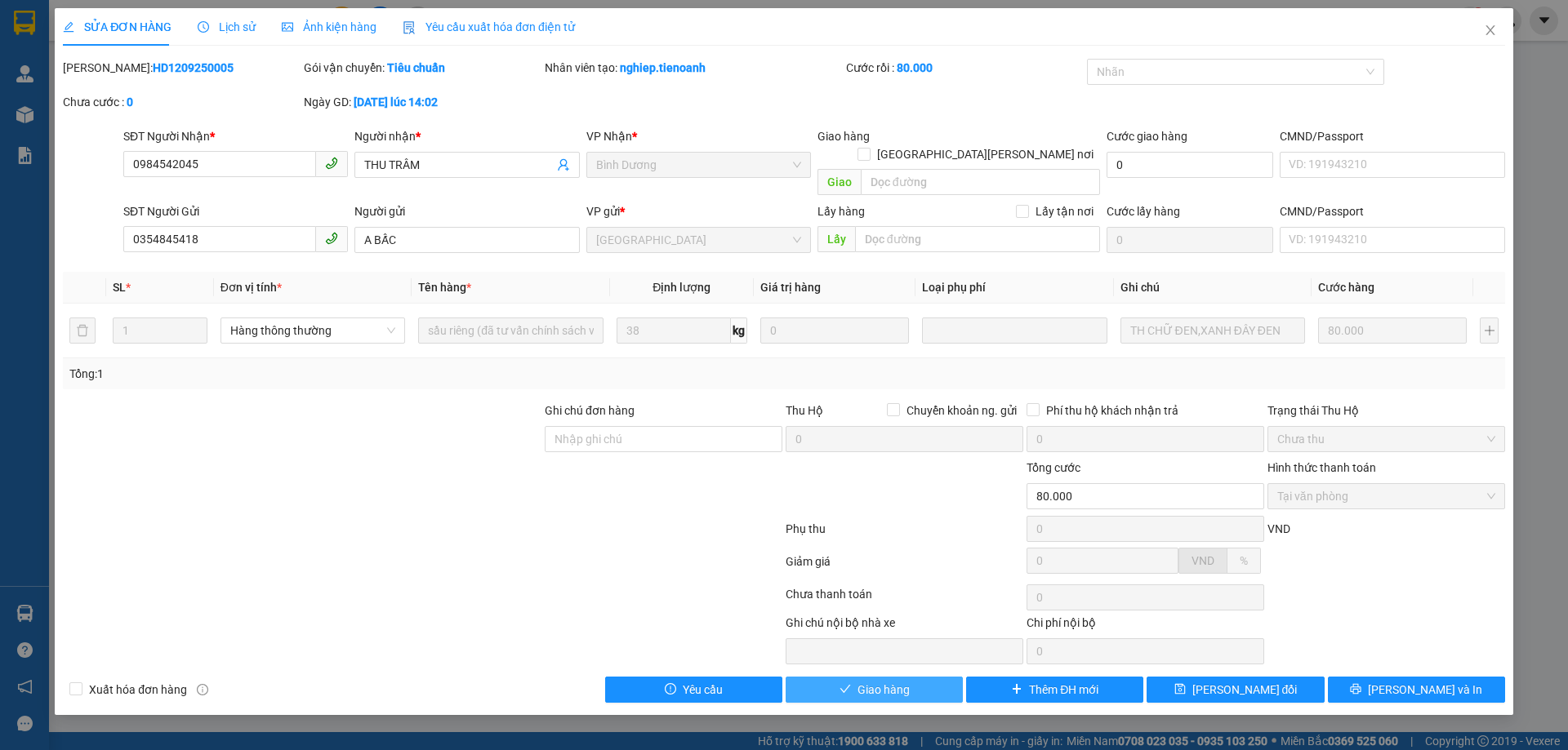
click at [877, 682] on button "Giao hàng" at bounding box center [874, 689] width 177 height 26
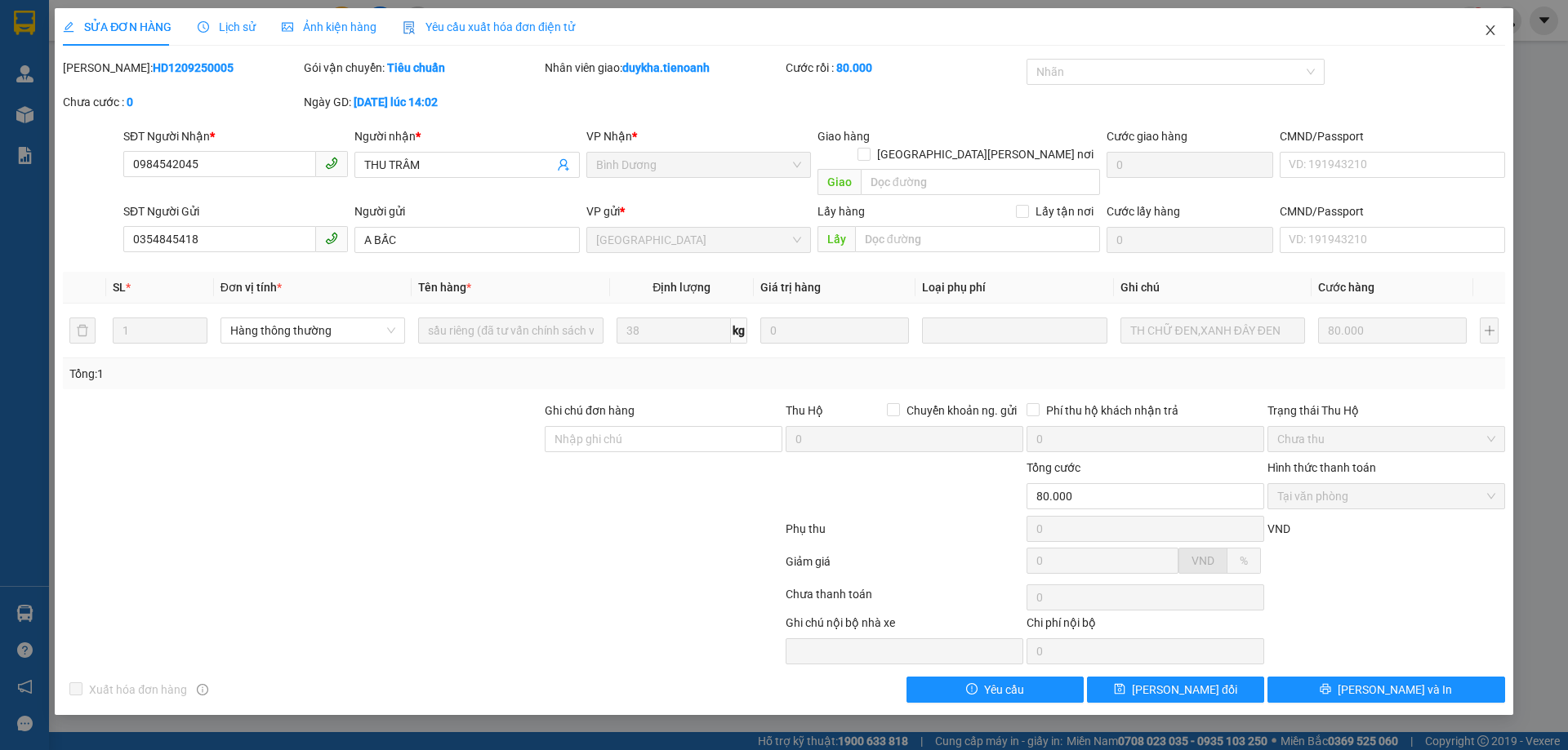
click at [1484, 43] on span "Close" at bounding box center [1490, 31] width 45 height 45
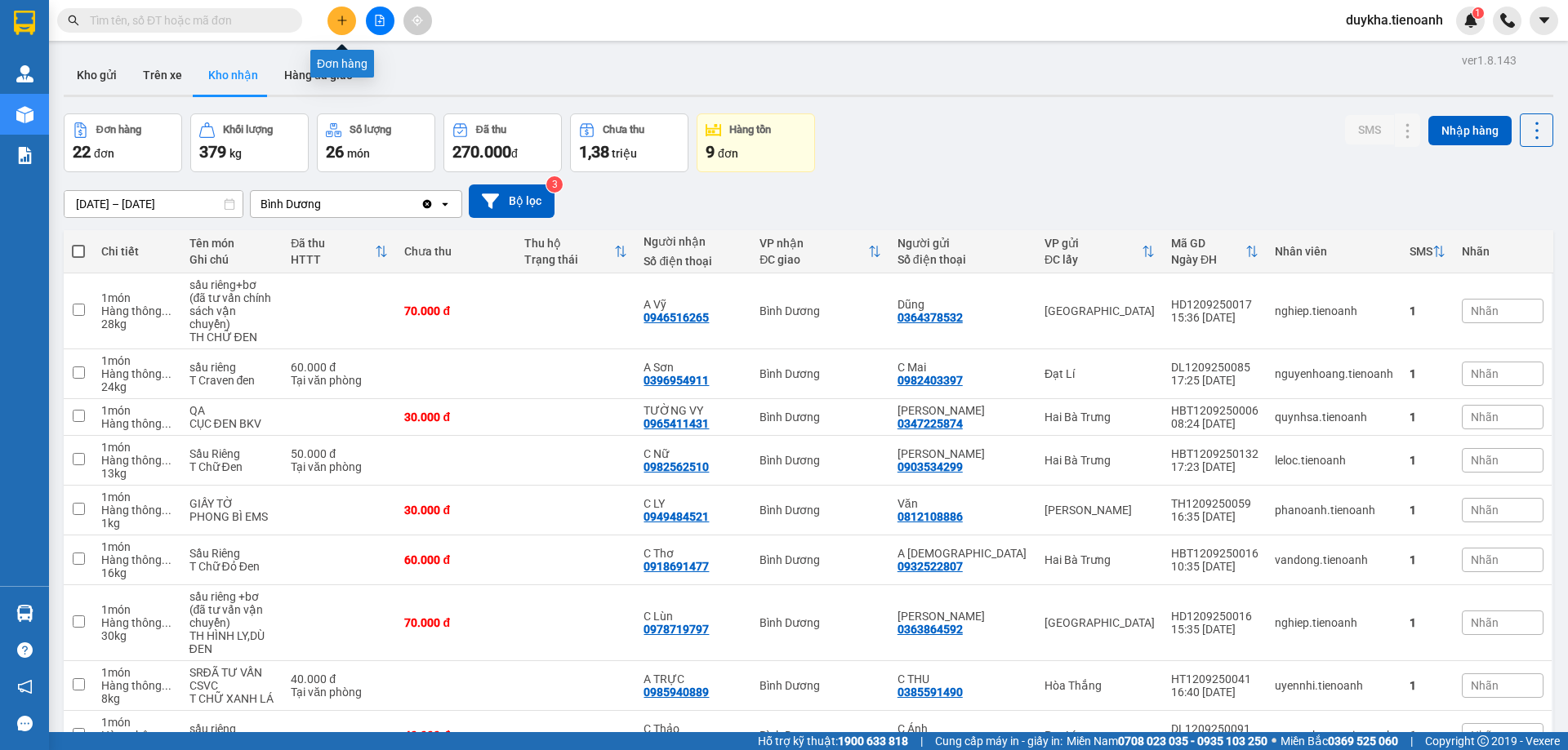
click at [340, 13] on button at bounding box center [342, 21] width 29 height 29
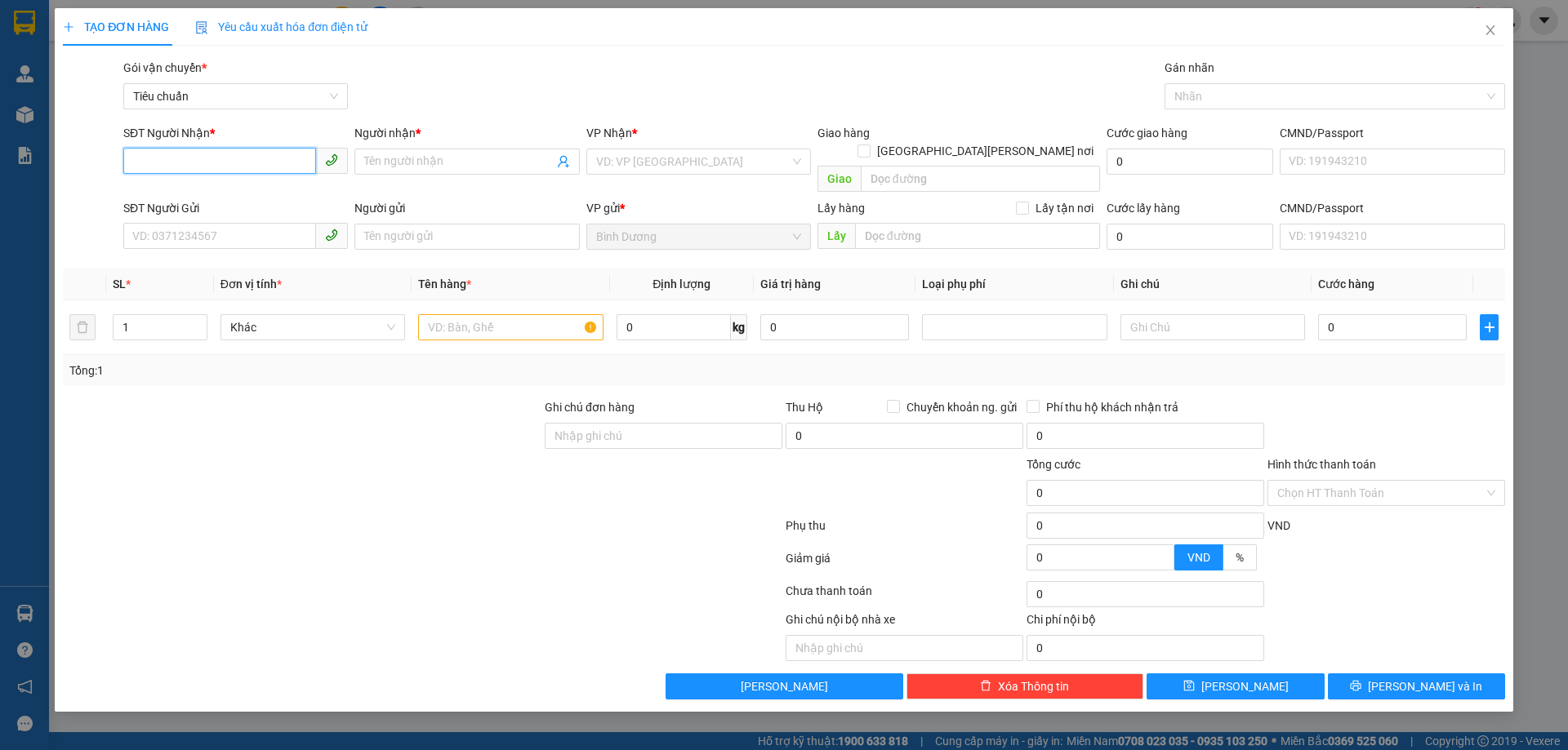
click at [211, 168] on input "SĐT Người Nhận *" at bounding box center [220, 161] width 192 height 26
type input "0946919287"
click at [372, 162] on input "Người nhận *" at bounding box center [458, 161] width 189 height 18
type input "A"
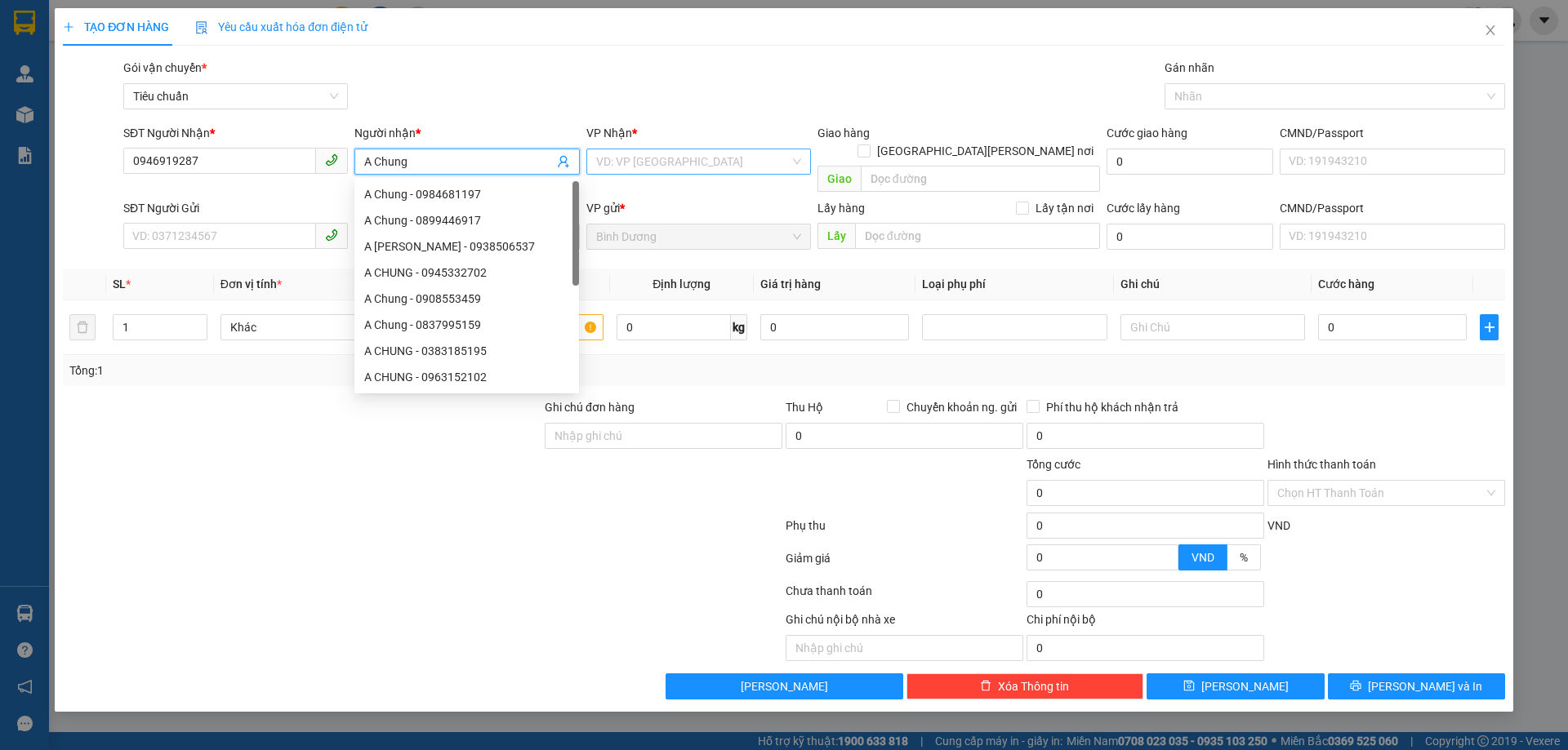
type input "A Chung"
click at [657, 168] on input "search" at bounding box center [692, 161] width 193 height 24
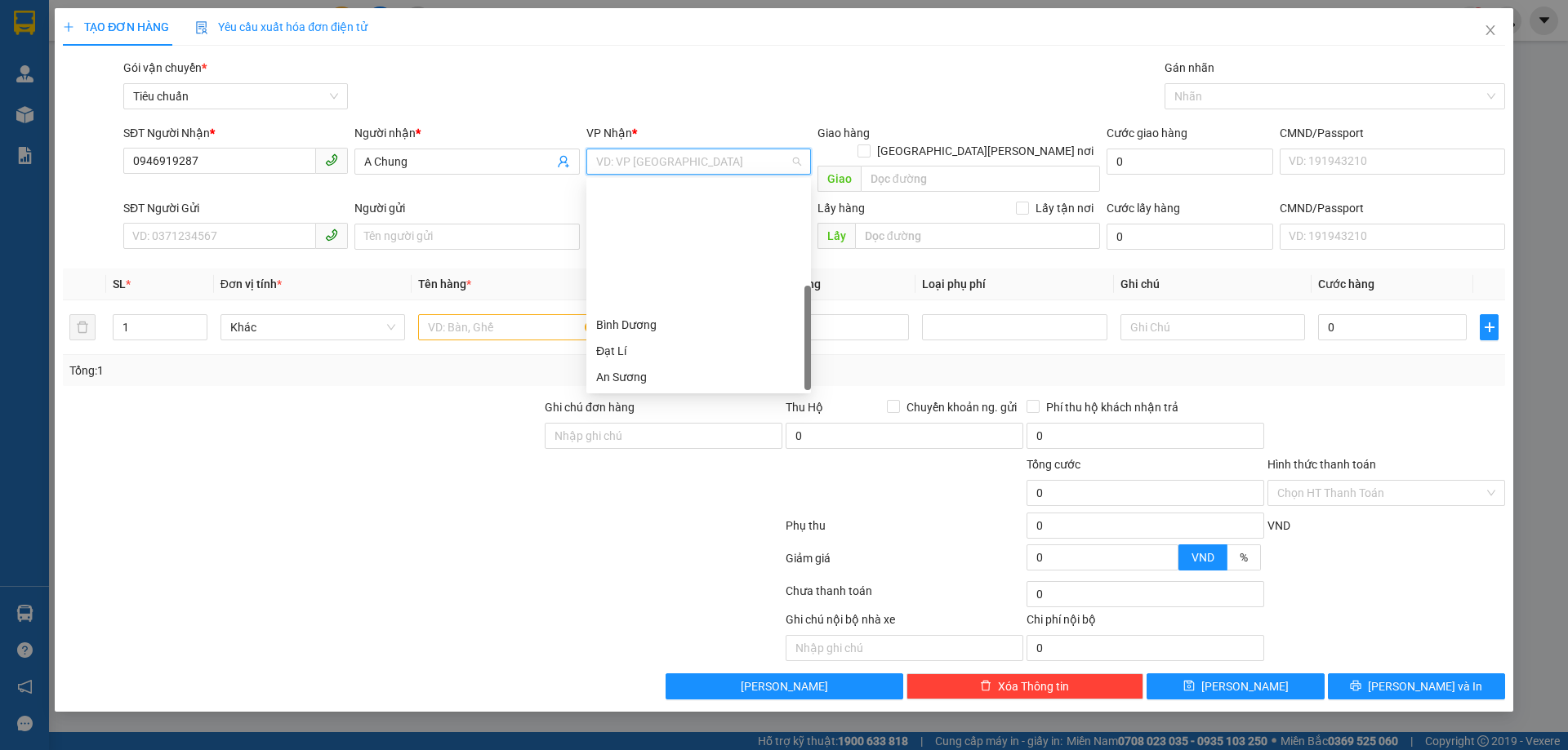
click at [676, 394] on div "Hai Bà Trưng" at bounding box center [699, 404] width 205 height 18
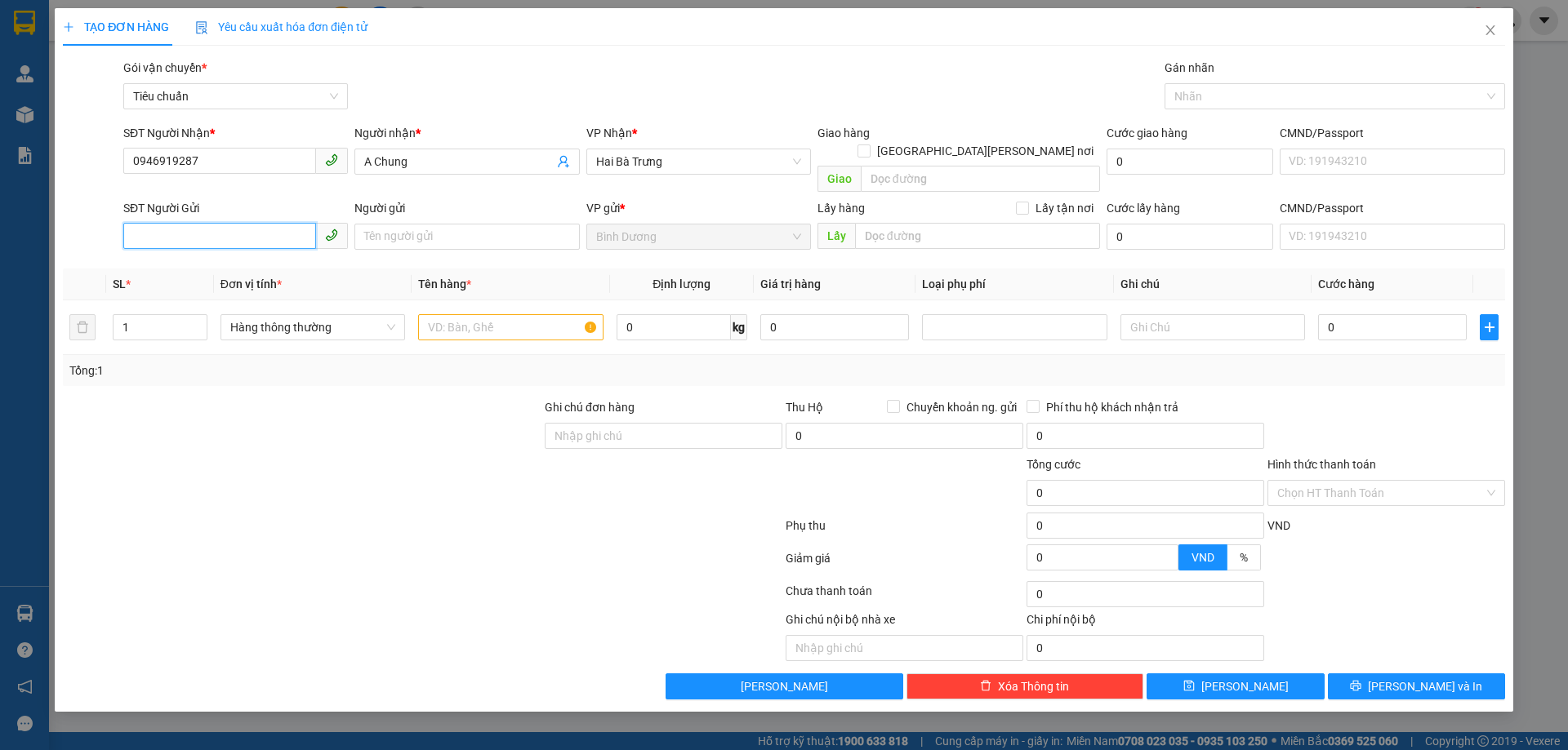
click at [267, 223] on input "SĐT Người Gửi" at bounding box center [220, 236] width 192 height 26
type input "0966290555"
click at [405, 224] on input "Người gửi" at bounding box center [467, 237] width 225 height 26
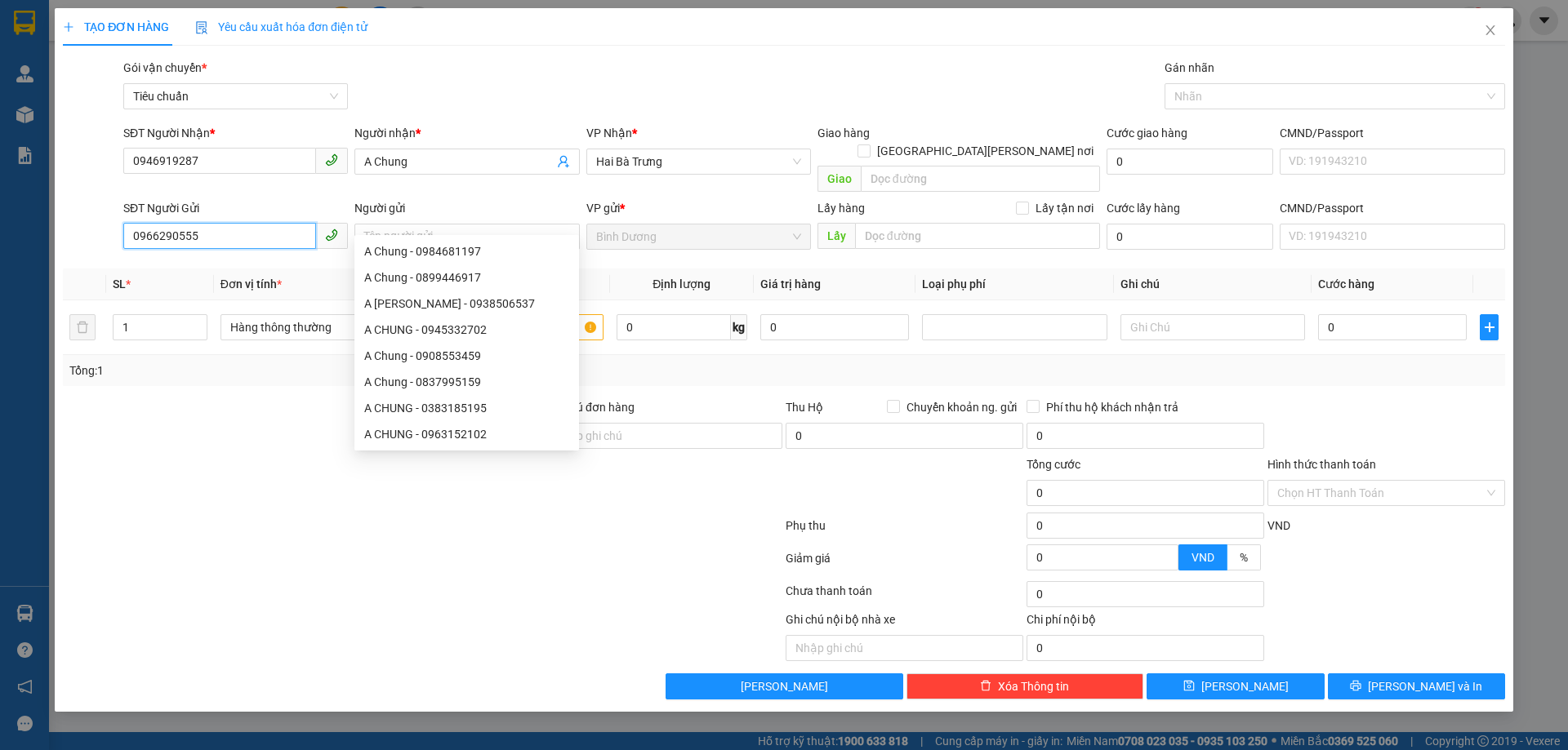
drag, startPoint x: 213, startPoint y: 219, endPoint x: 111, endPoint y: 226, distance: 102.2
click at [111, 226] on div "SĐT Người Gửi 0966290555 0966290555 Người gửi Tên người gửi VP gửi * [PERSON_NA…" at bounding box center [784, 228] width 1446 height 57
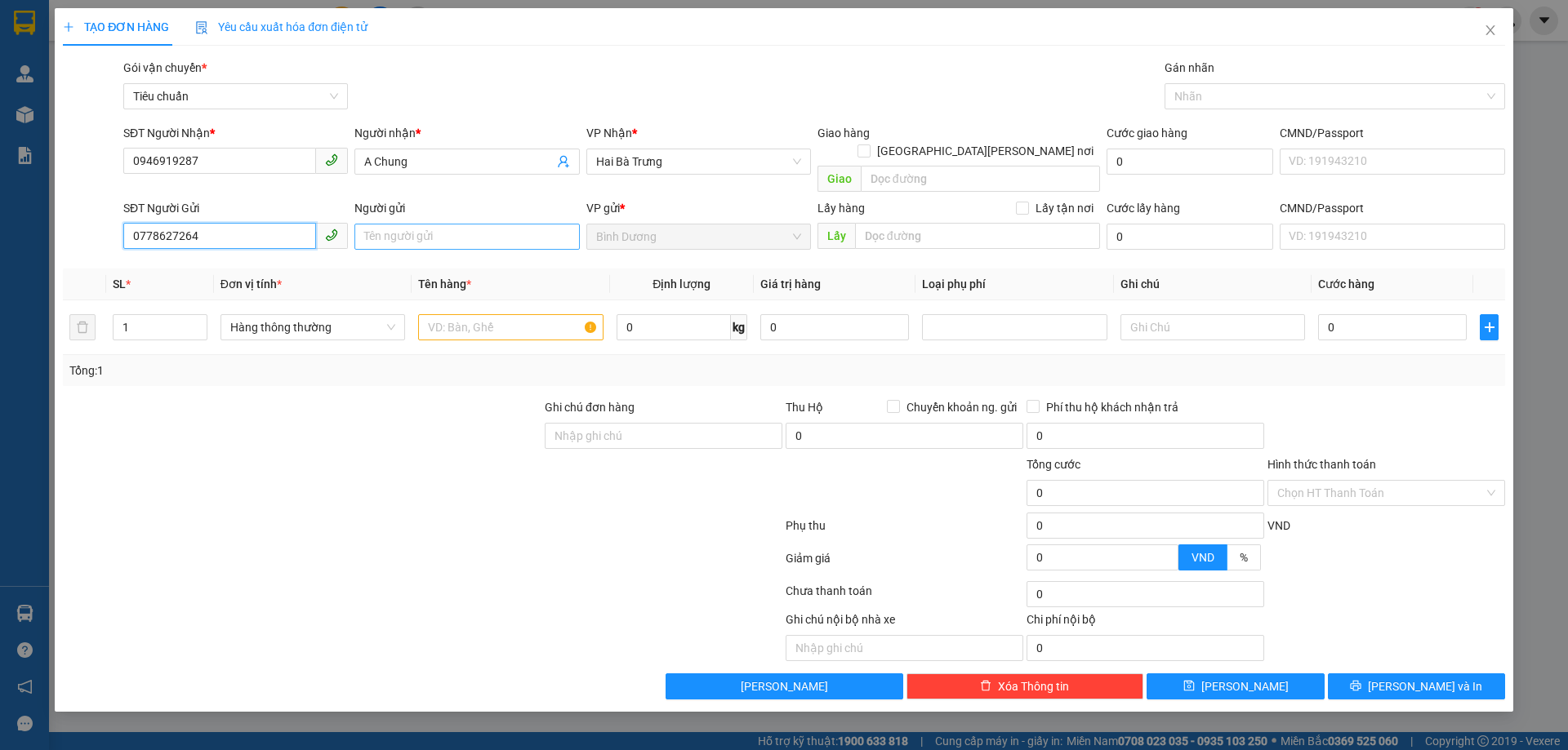
type input "0778627264"
click at [440, 229] on input "Người gửi" at bounding box center [467, 237] width 225 height 26
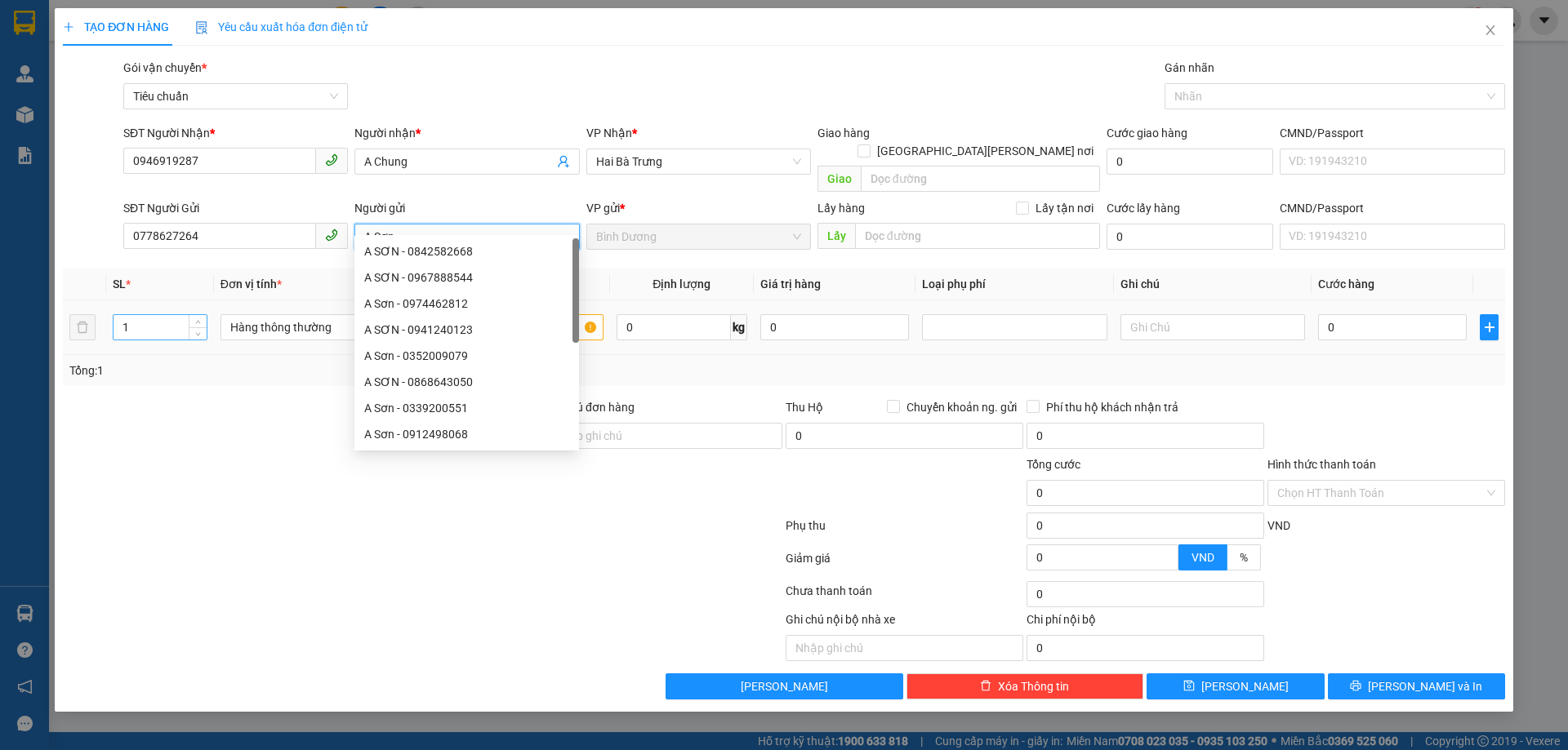
type input "A Sơn"
click at [132, 315] on input "1" at bounding box center [160, 326] width 93 height 24
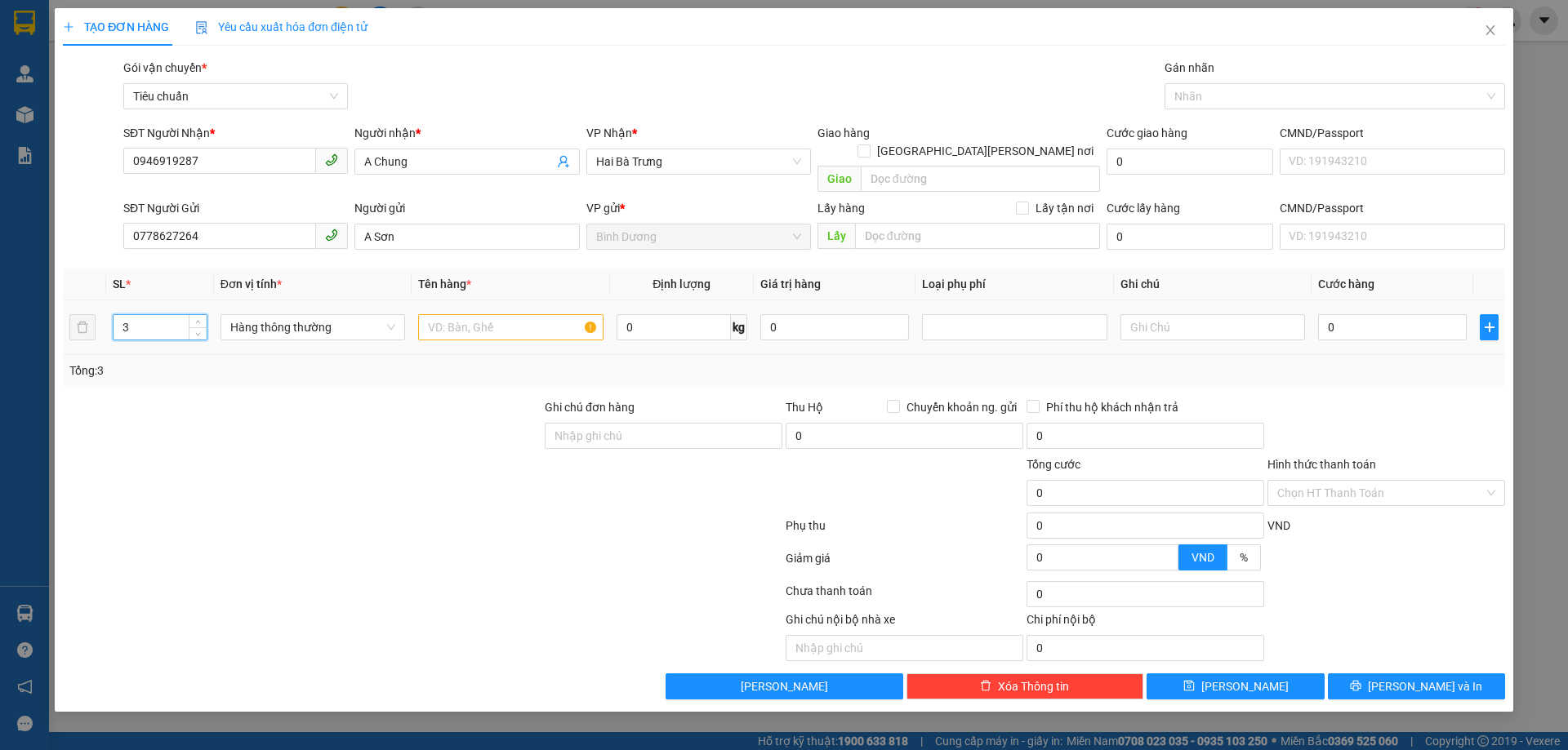
type input "3"
click at [468, 315] on input "text" at bounding box center [510, 327] width 184 height 26
type input "Túi CF"
click at [641, 316] on input "0" at bounding box center [674, 327] width 114 height 26
type input "7"
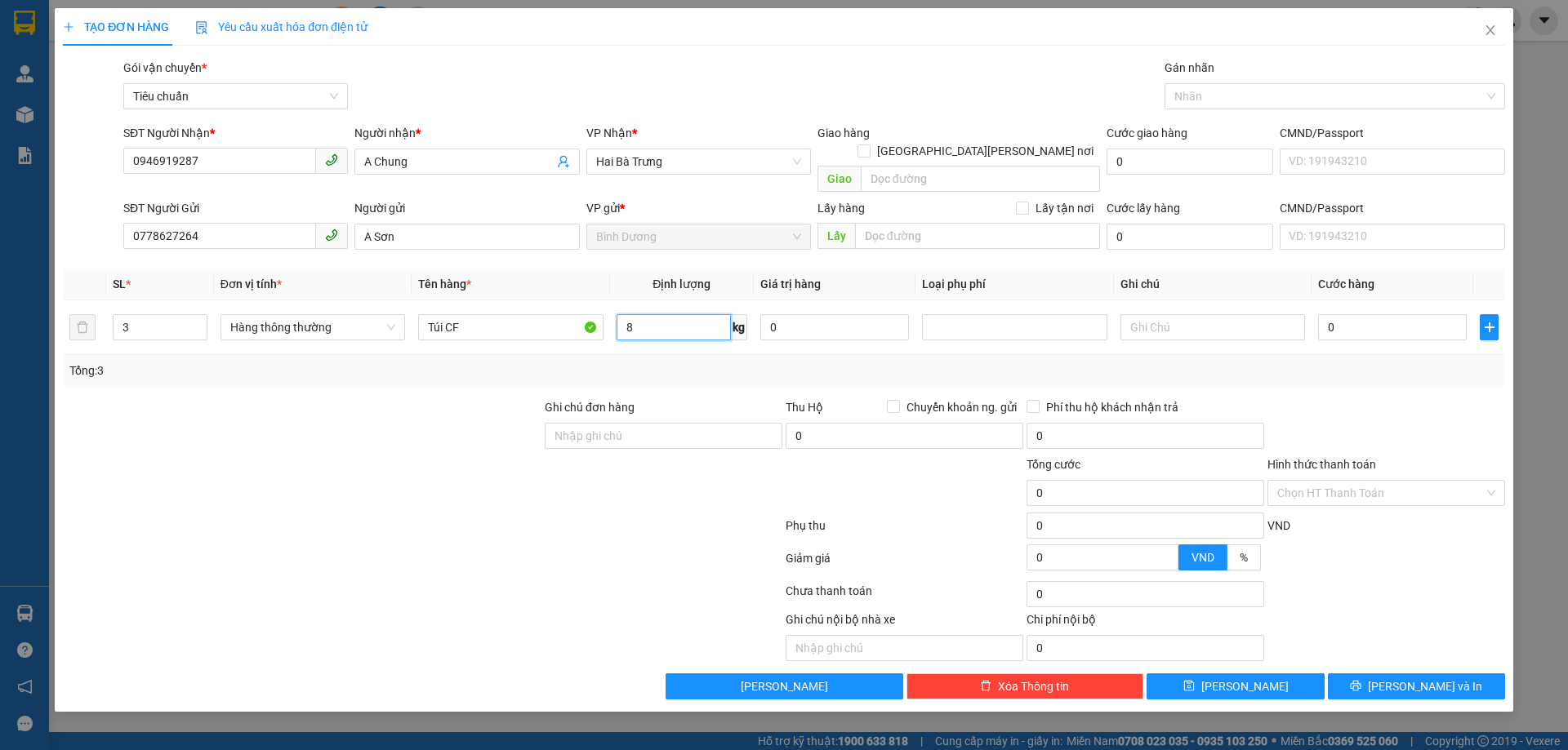
type input "8"
click at [680, 362] on div "Tổng: 3" at bounding box center [784, 371] width 1429 height 18
type input "40.000"
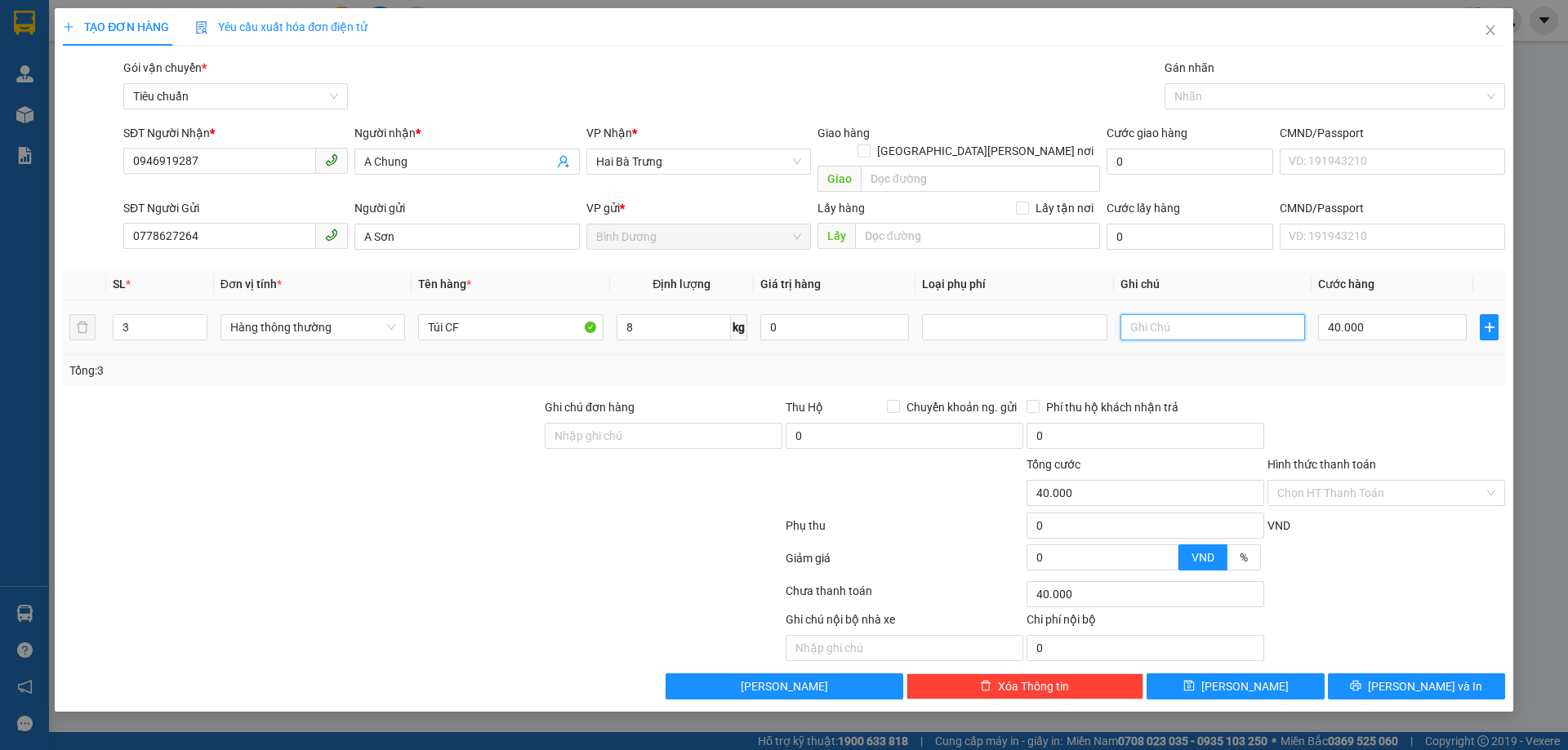
click at [1194, 315] on input "text" at bounding box center [1212, 327] width 184 height 26
type input "3T Bọc Nilo"
click at [1342, 315] on input "40.000" at bounding box center [1393, 327] width 149 height 26
click at [1365, 398] on div at bounding box center [1387, 426] width 241 height 57
click at [1382, 654] on div "Transit Pickup Surcharge Ids Transit Deliver Surcharge Ids Transit Deliver Surc…" at bounding box center [783, 379] width 1442 height 641
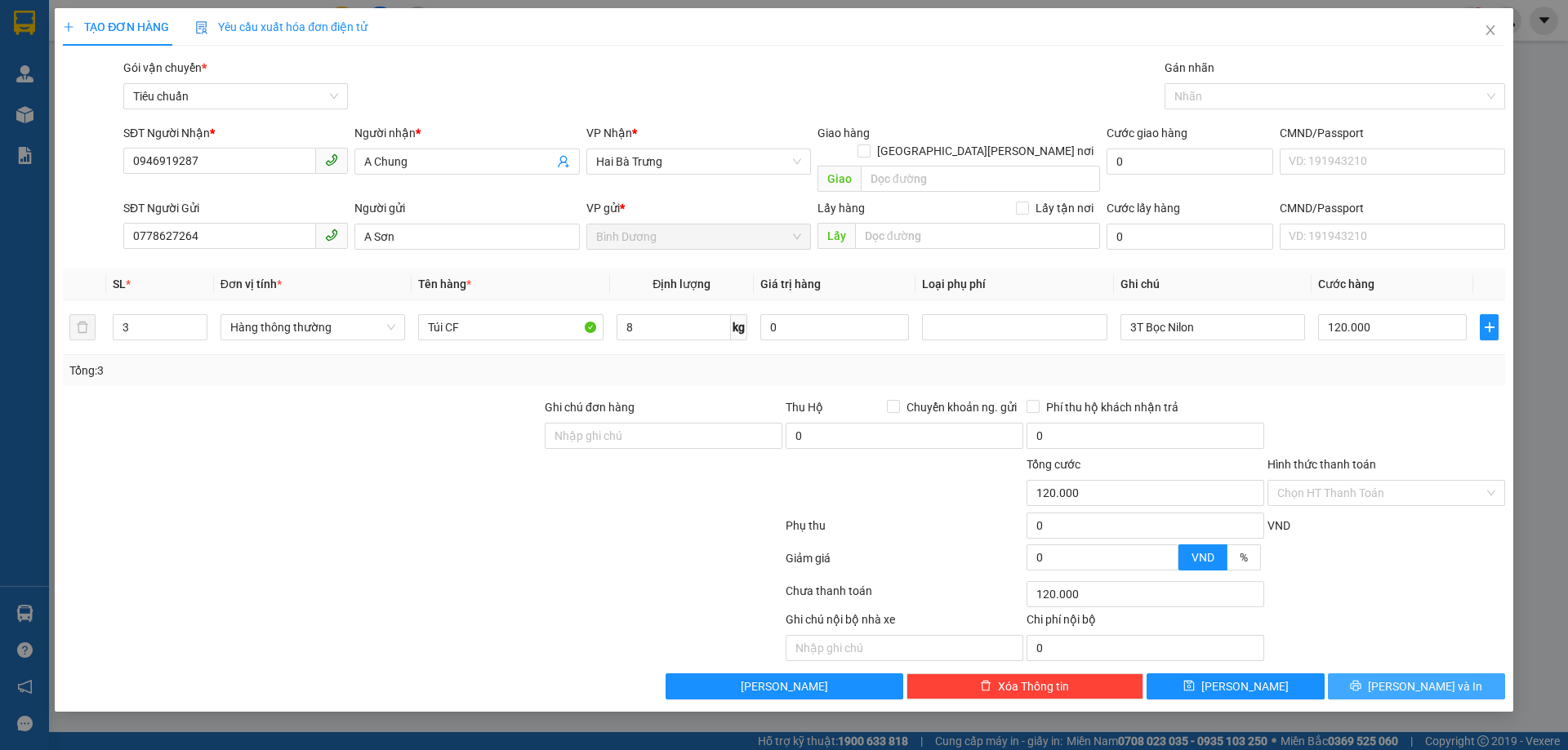
click at [1392, 674] on button "[PERSON_NAME] và In" at bounding box center [1416, 687] width 177 height 26
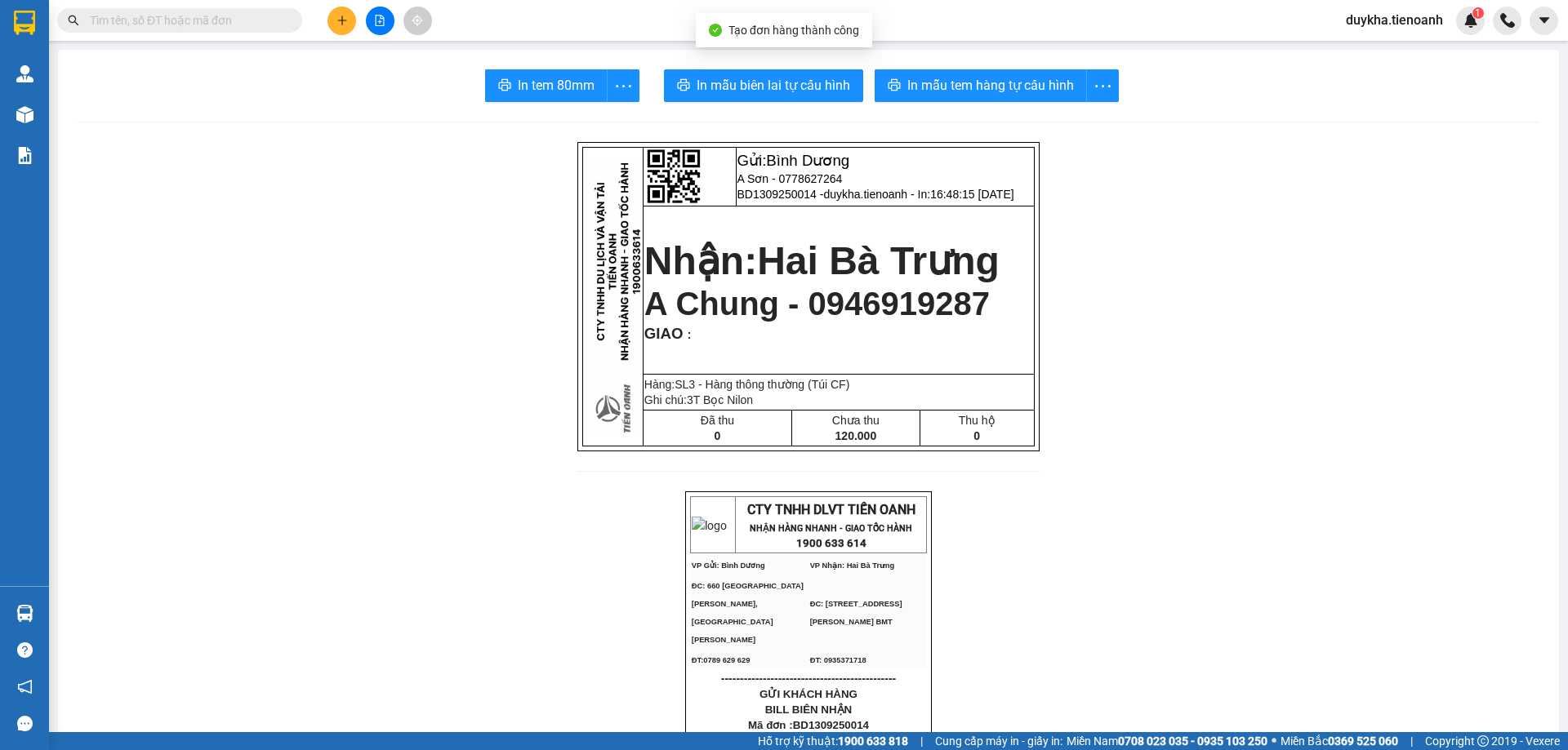
click at [956, 93] on span "In mẫu tem hàng tự cấu hình" at bounding box center [991, 85] width 167 height 21
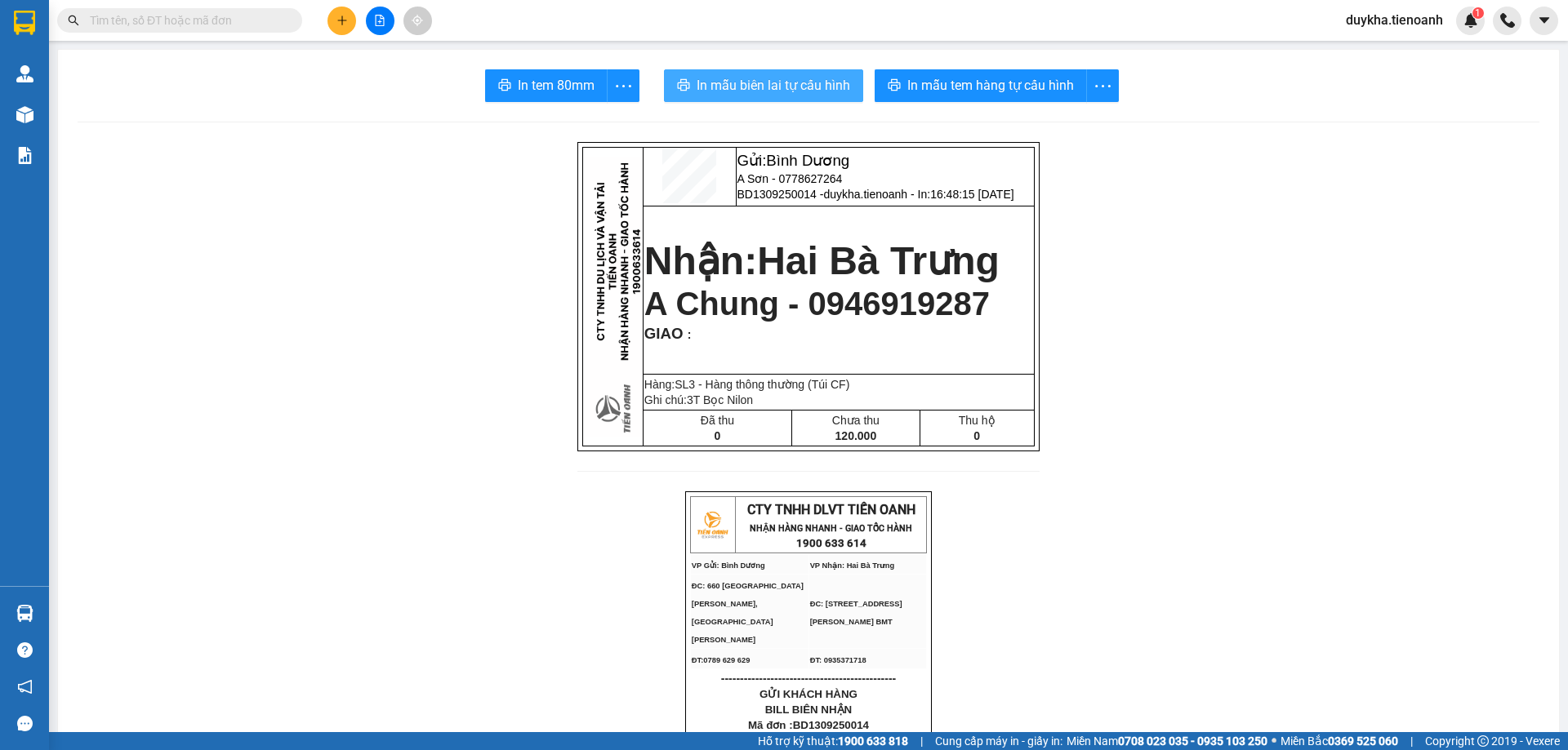
click at [818, 96] on button "In mẫu biên lai tự cấu hình" at bounding box center [764, 86] width 200 height 33
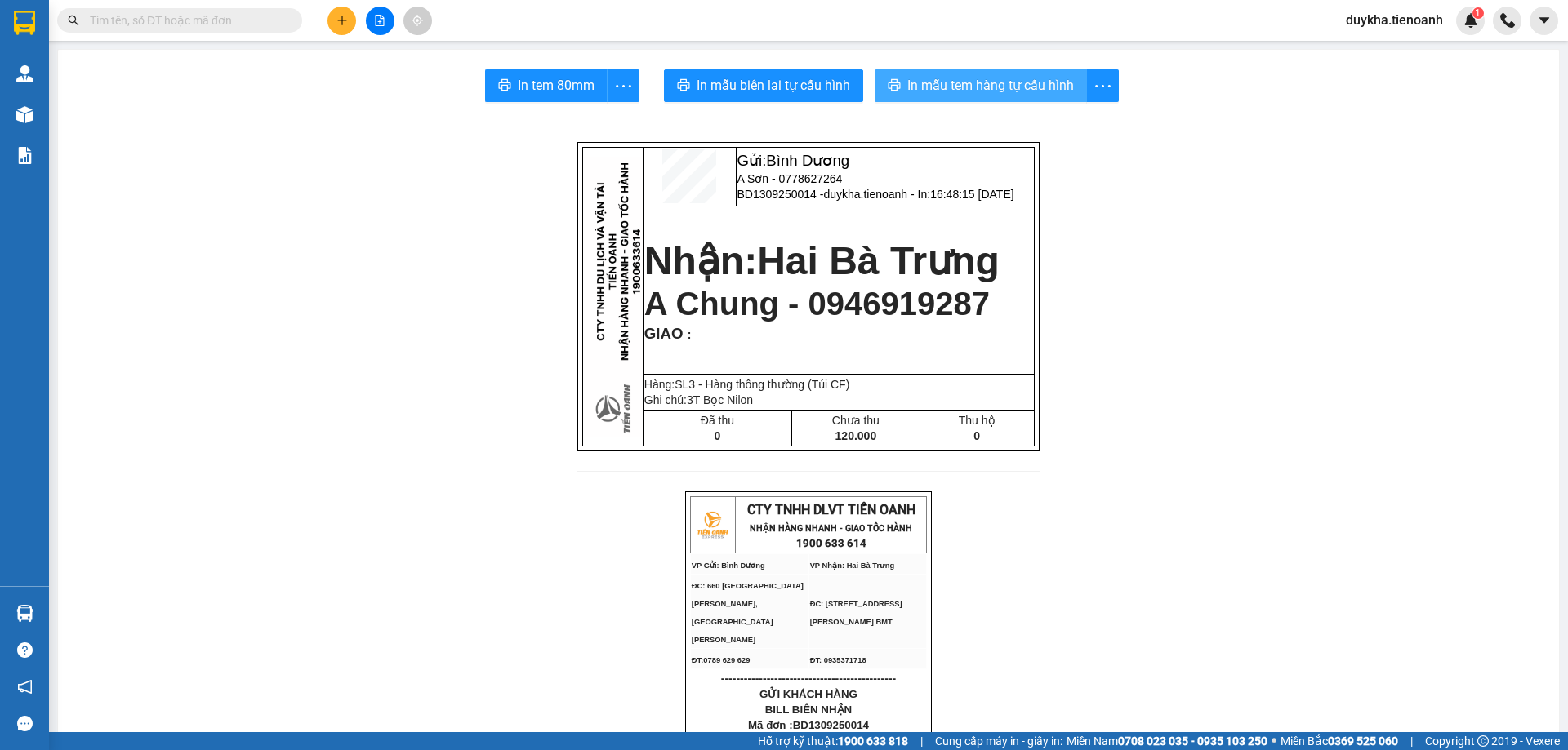
click at [911, 92] on span "In mẫu tem hàng tự cấu hình" at bounding box center [991, 85] width 167 height 21
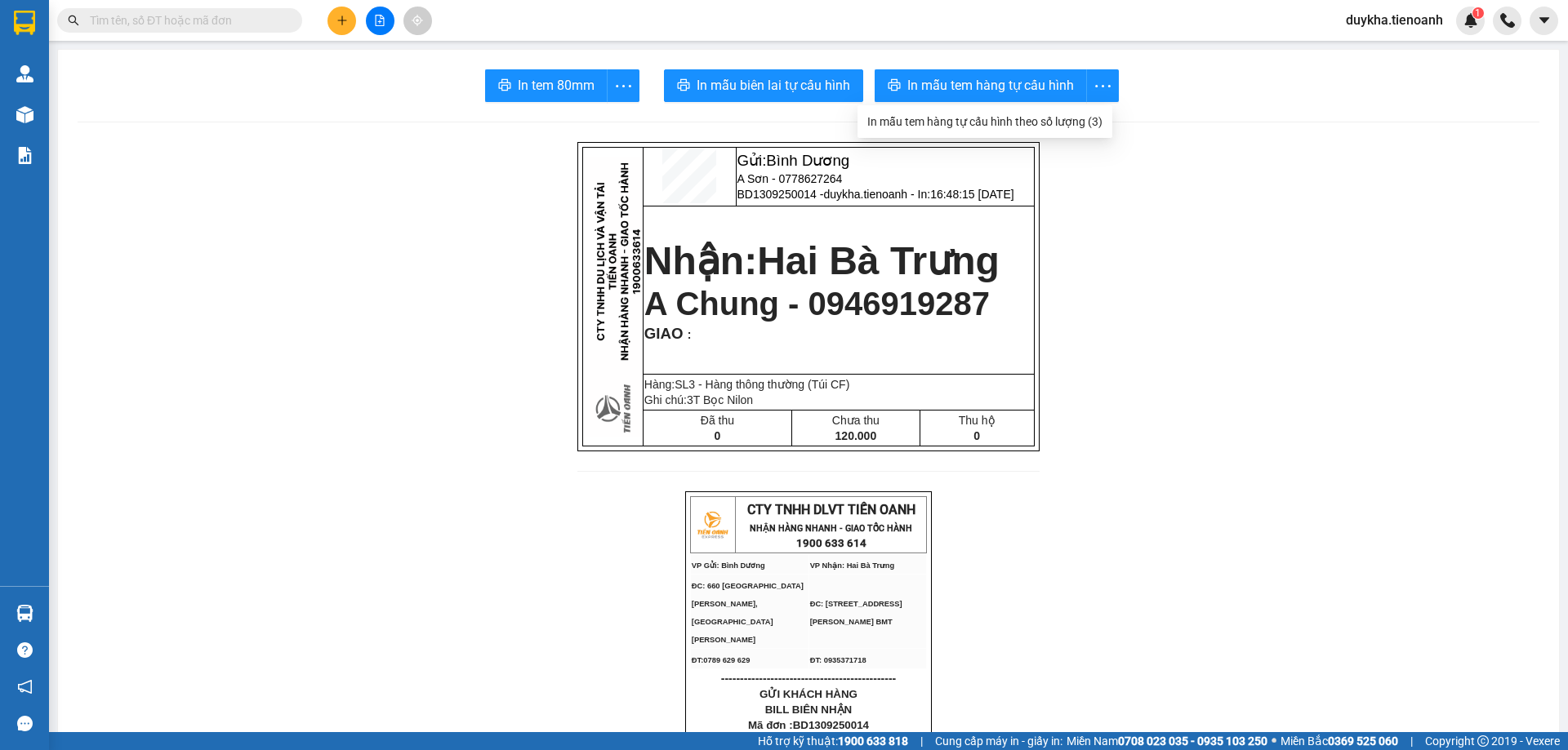
click at [343, 15] on icon "plus" at bounding box center [342, 20] width 12 height 12
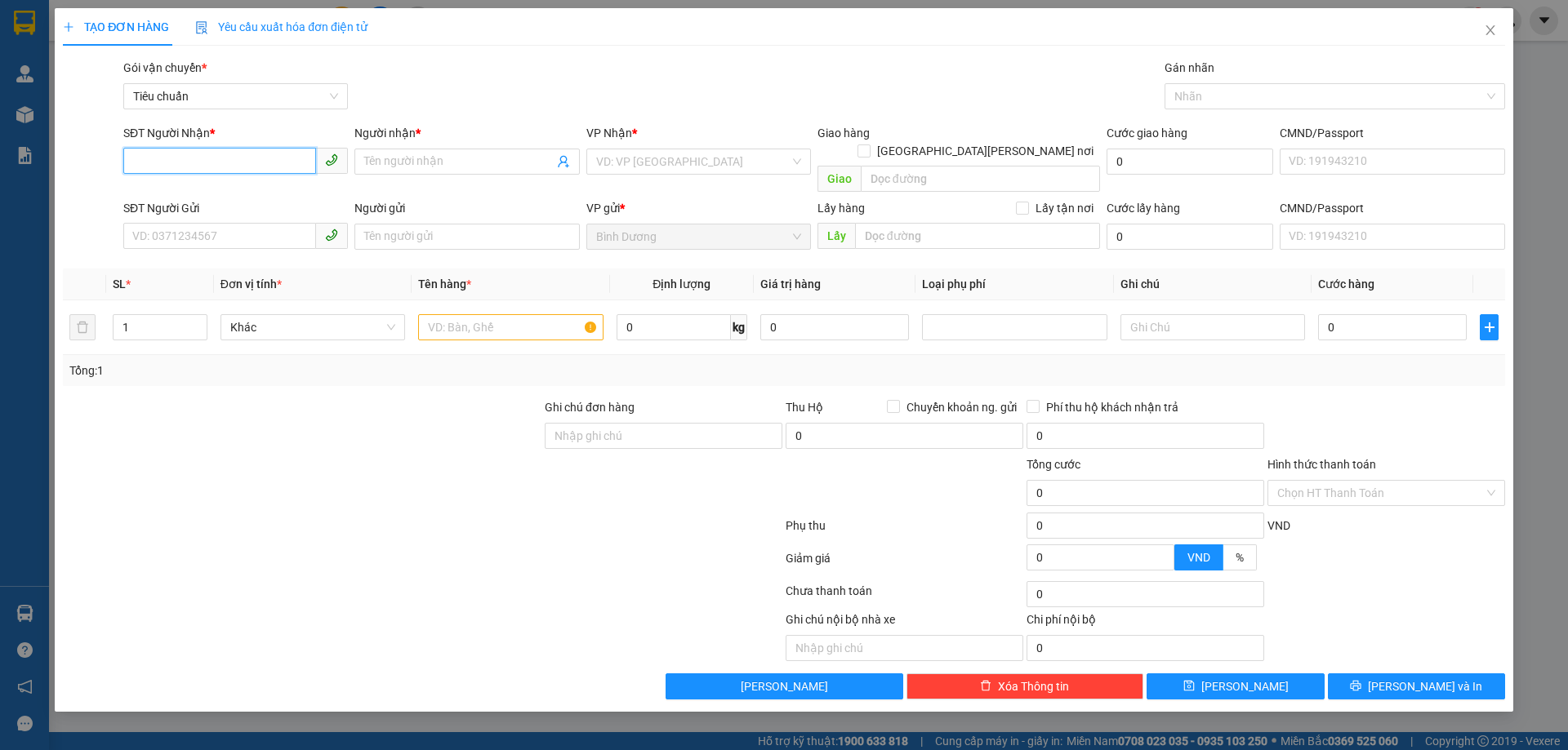
click at [263, 160] on input "SĐT Người Nhận *" at bounding box center [220, 161] width 192 height 26
click at [236, 194] on div "0389827777 - Sofa Pham Gia" at bounding box center [236, 194] width 205 height 18
type input "0389827777"
type input "Sofa Pham Gia"
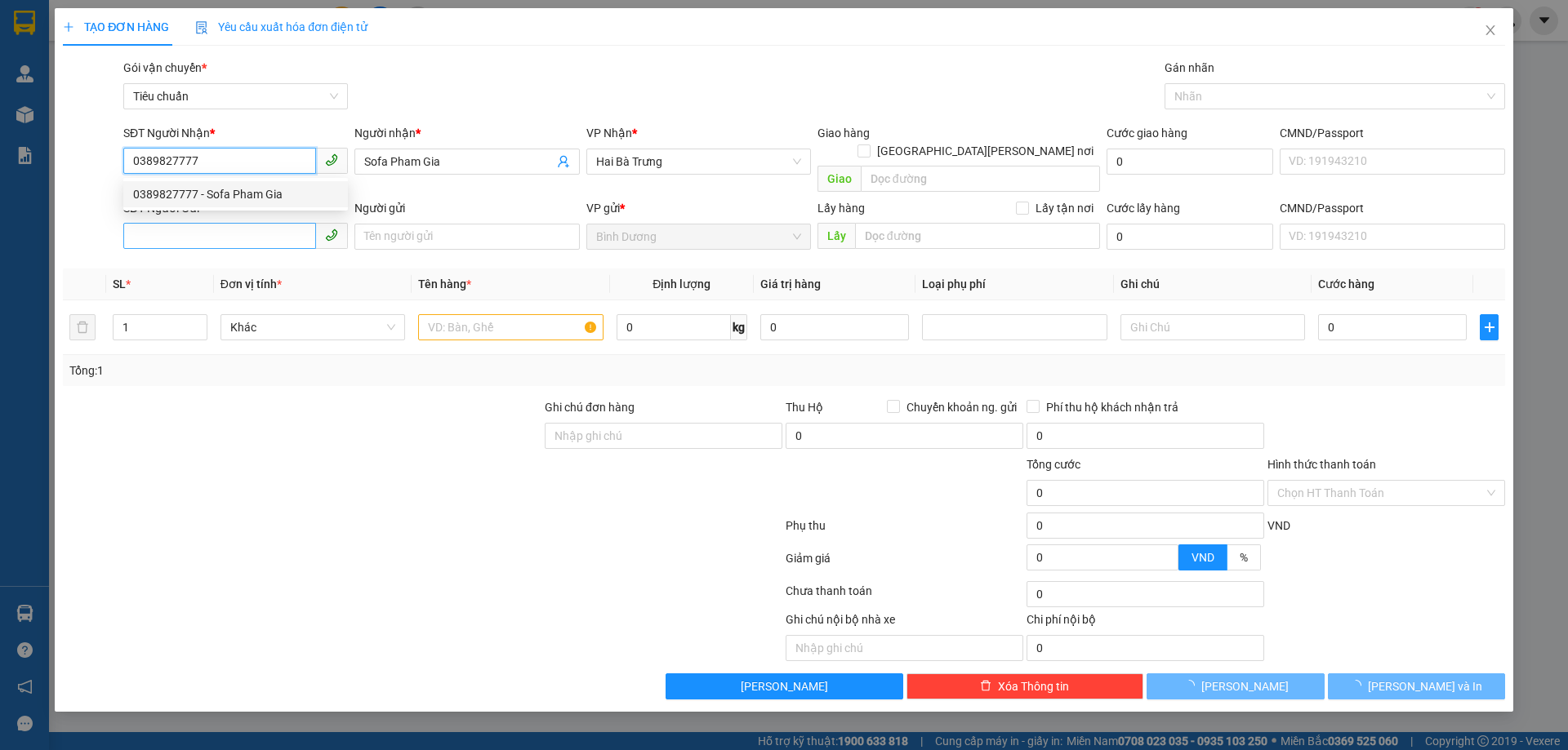
type input "660.000"
type input "0389827777"
click at [239, 223] on input "SĐT Người Gửi" at bounding box center [220, 236] width 192 height 26
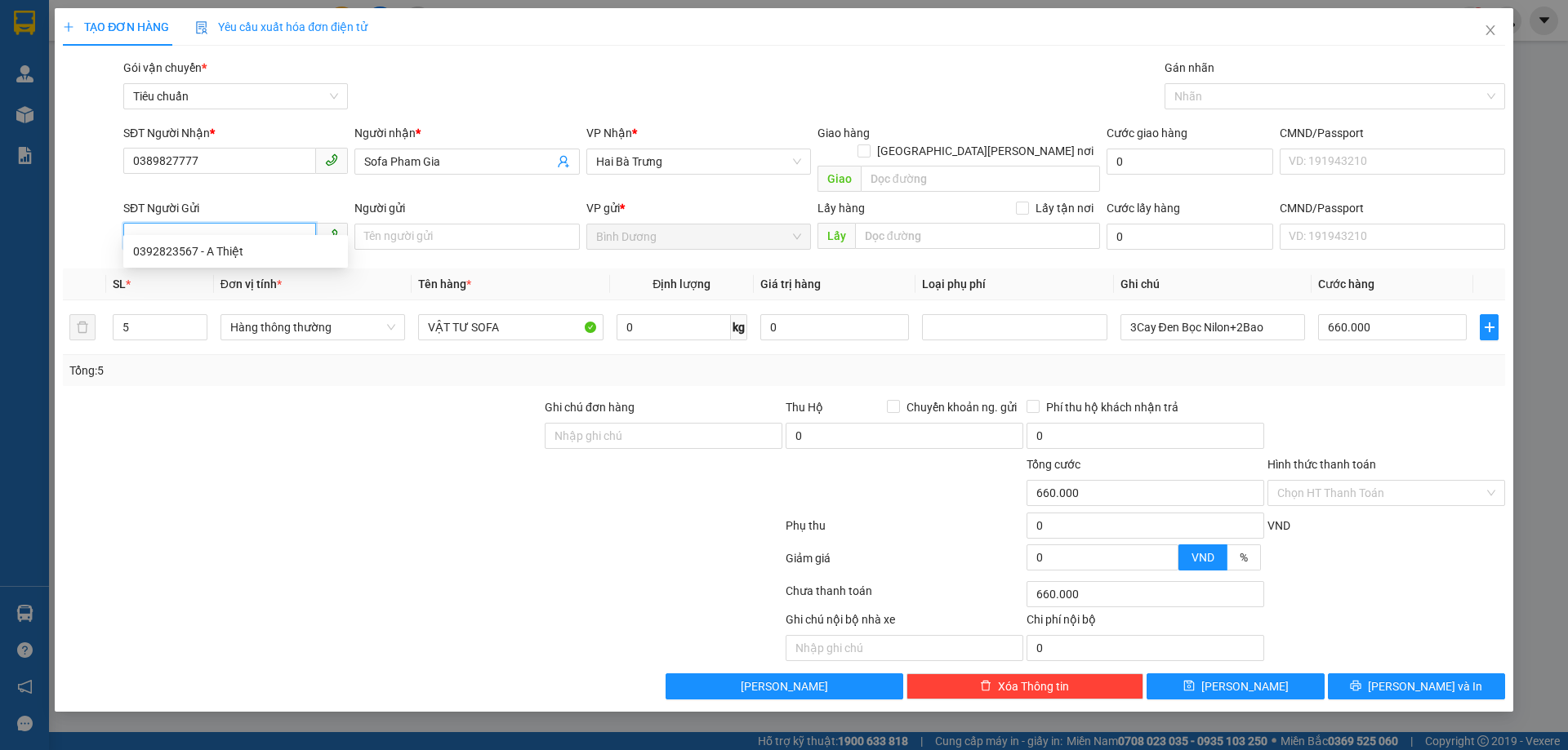
click at [245, 223] on input "SĐT Người Gửi" at bounding box center [220, 236] width 192 height 26
click at [218, 249] on div "0585955952 - C Thắm" at bounding box center [236, 251] width 205 height 18
type input "0585955952"
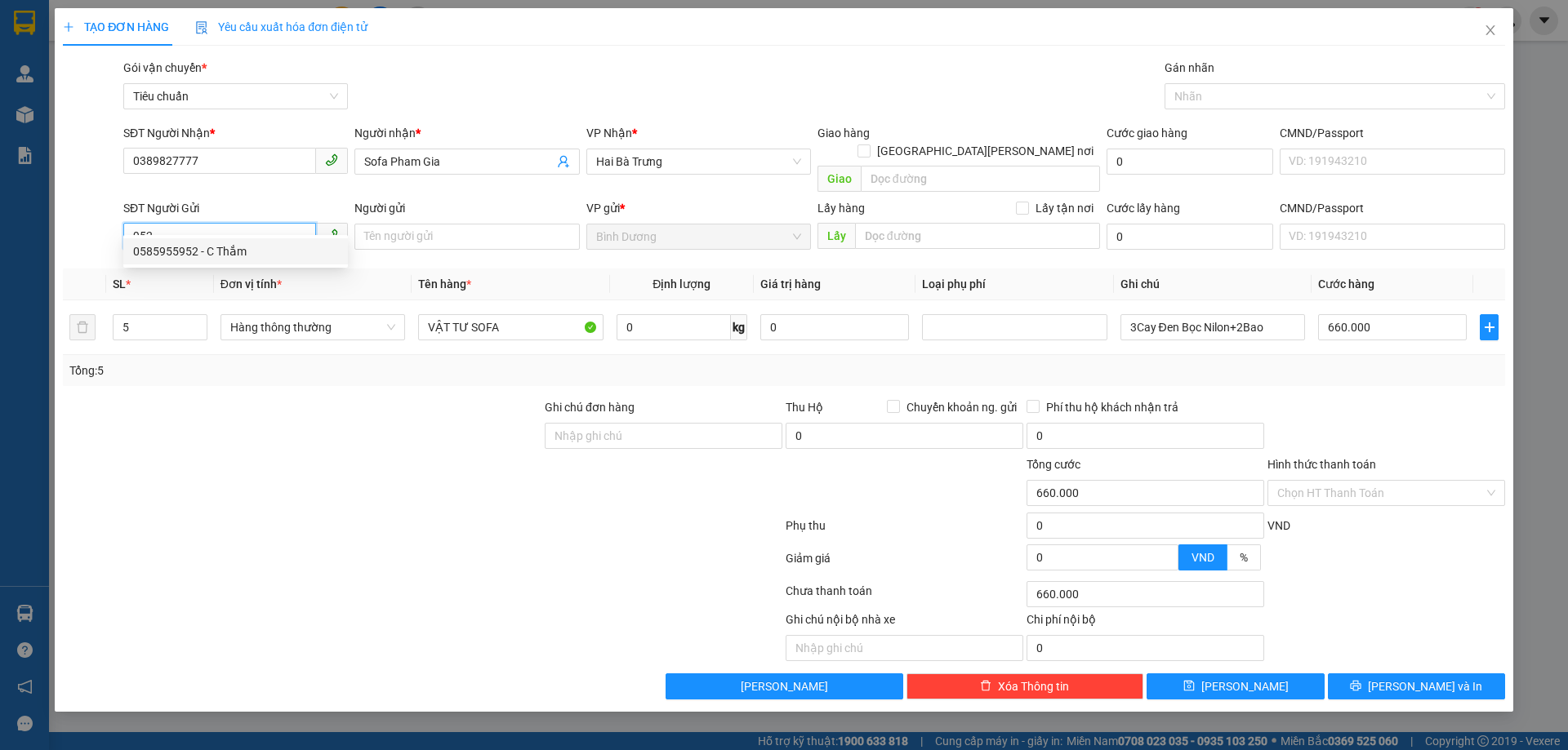
type input "C Thắm"
type input "50.000"
type input "0585955952"
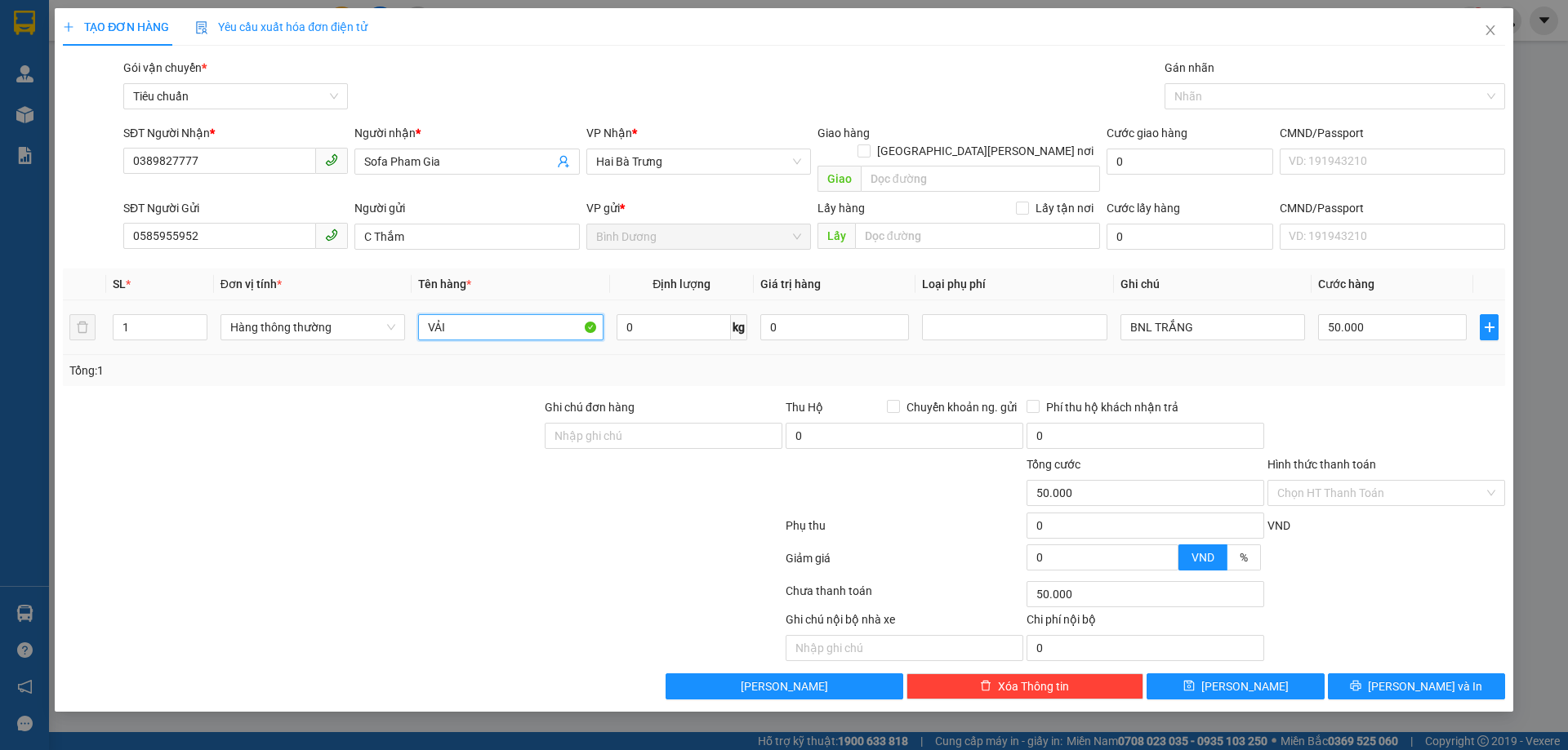
click at [503, 315] on input "VẢI" at bounding box center [510, 327] width 184 height 26
click at [500, 315] on input "VẢI" at bounding box center [510, 327] width 184 height 26
click at [701, 315] on input "0" at bounding box center [674, 327] width 114 height 26
type input "4"
click at [1226, 362] on div "Tổng: 1" at bounding box center [784, 371] width 1429 height 18
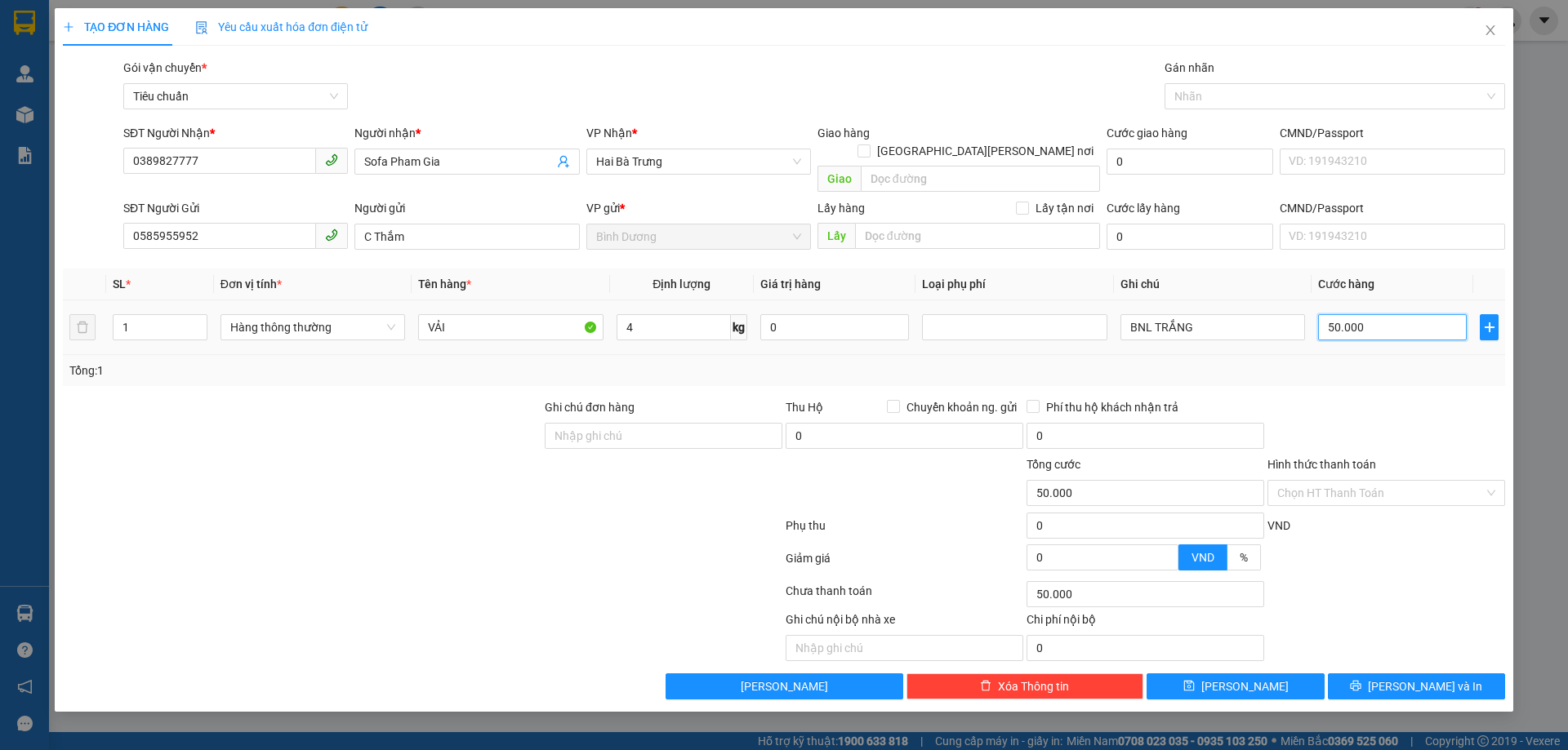
click at [1349, 315] on input "50.000" at bounding box center [1393, 327] width 149 height 26
type input "30.000"
type input "4"
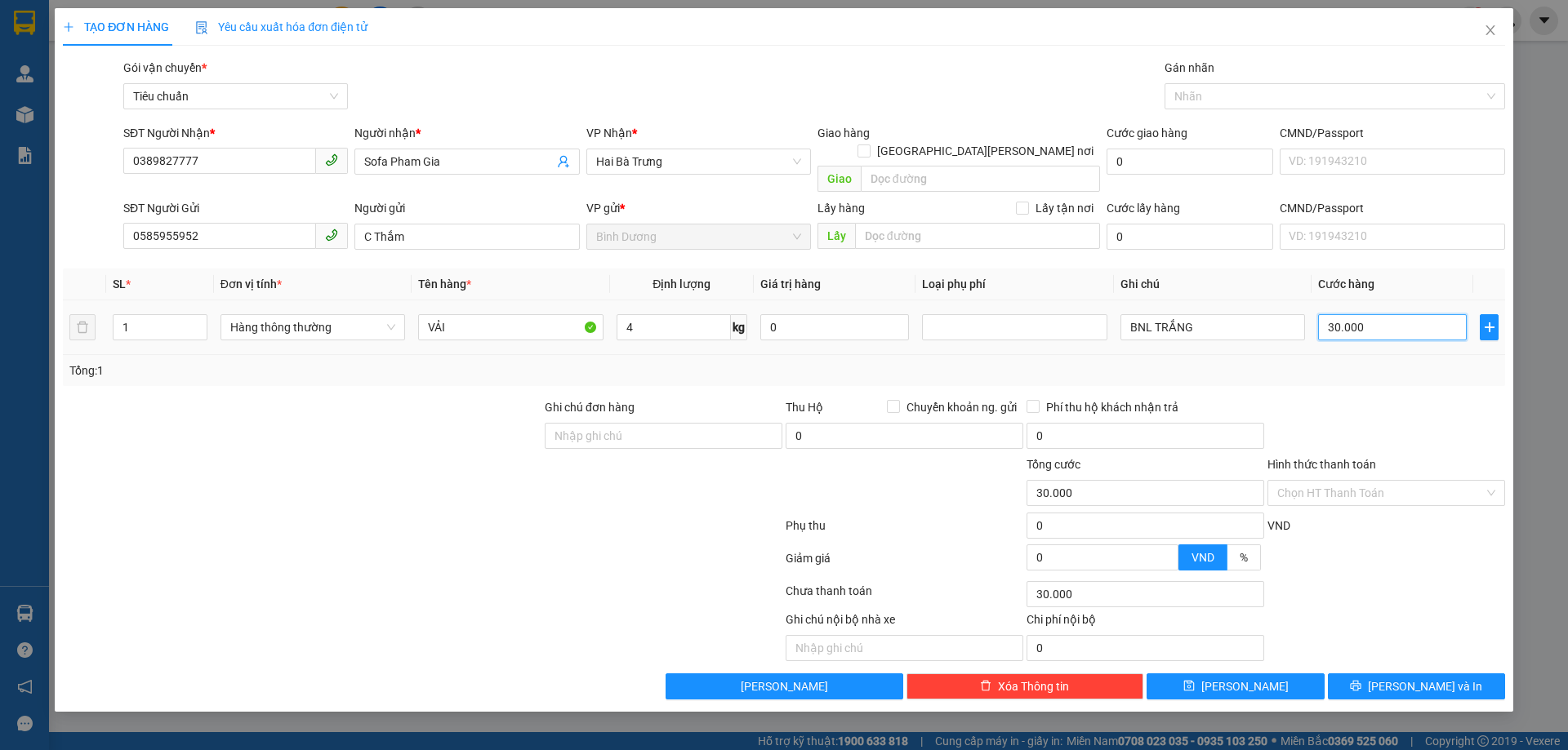
type input "4"
type input "40"
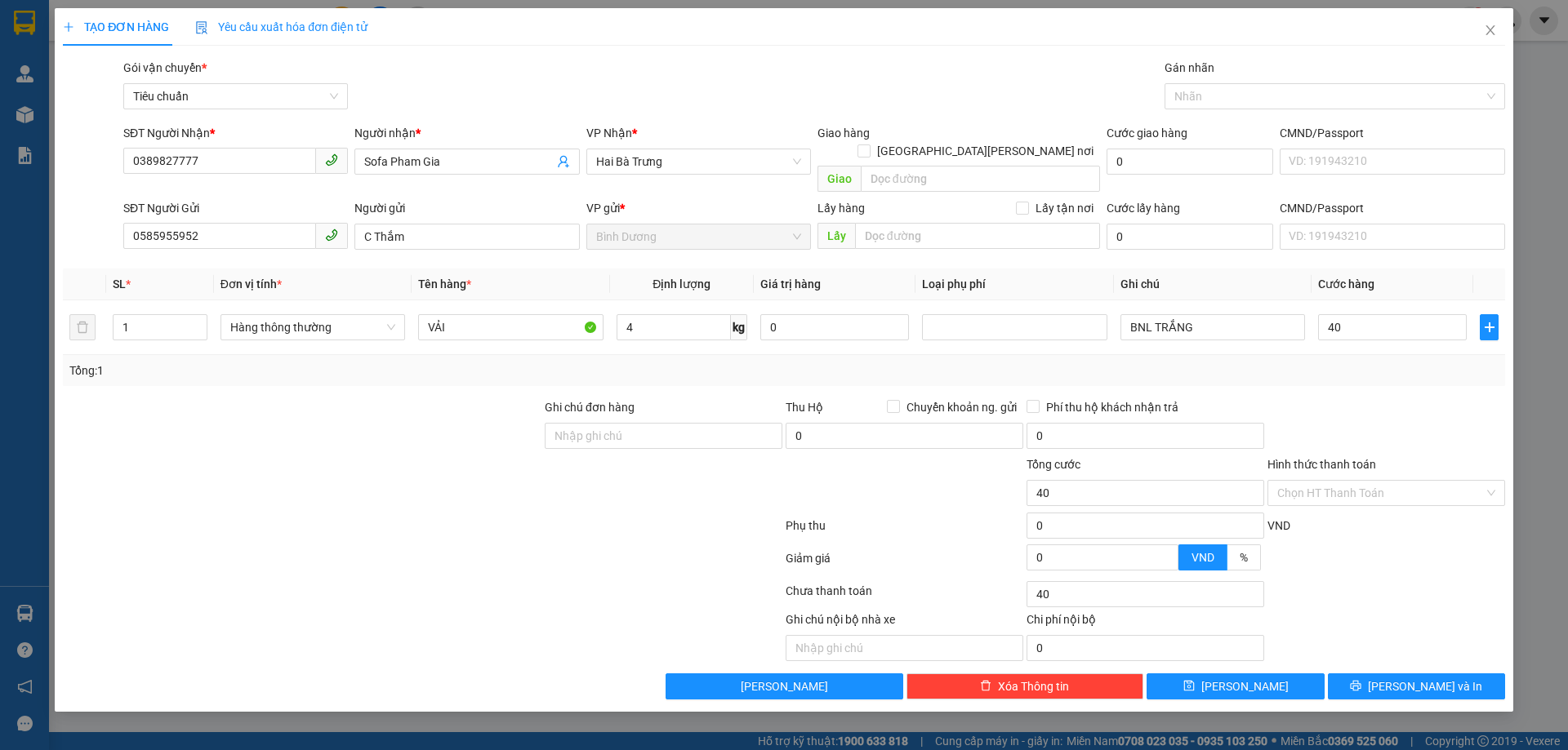
type input "40.000"
click at [1376, 363] on div "Tổng: 1" at bounding box center [783, 371] width 1442 height 31
click at [310, 315] on span "Hàng thông thường" at bounding box center [313, 326] width 165 height 24
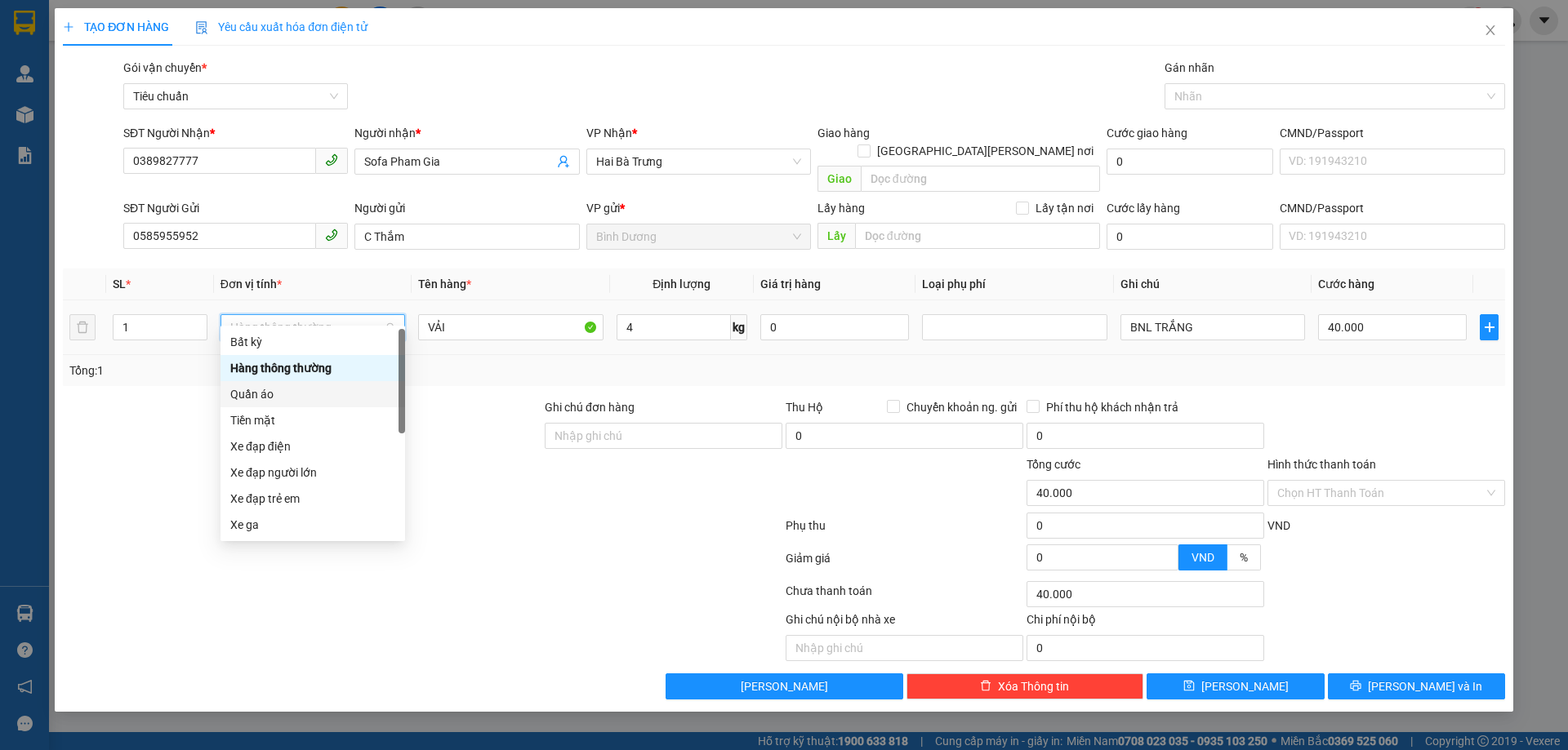
click at [286, 404] on div "Quần áo" at bounding box center [312, 394] width 184 height 26
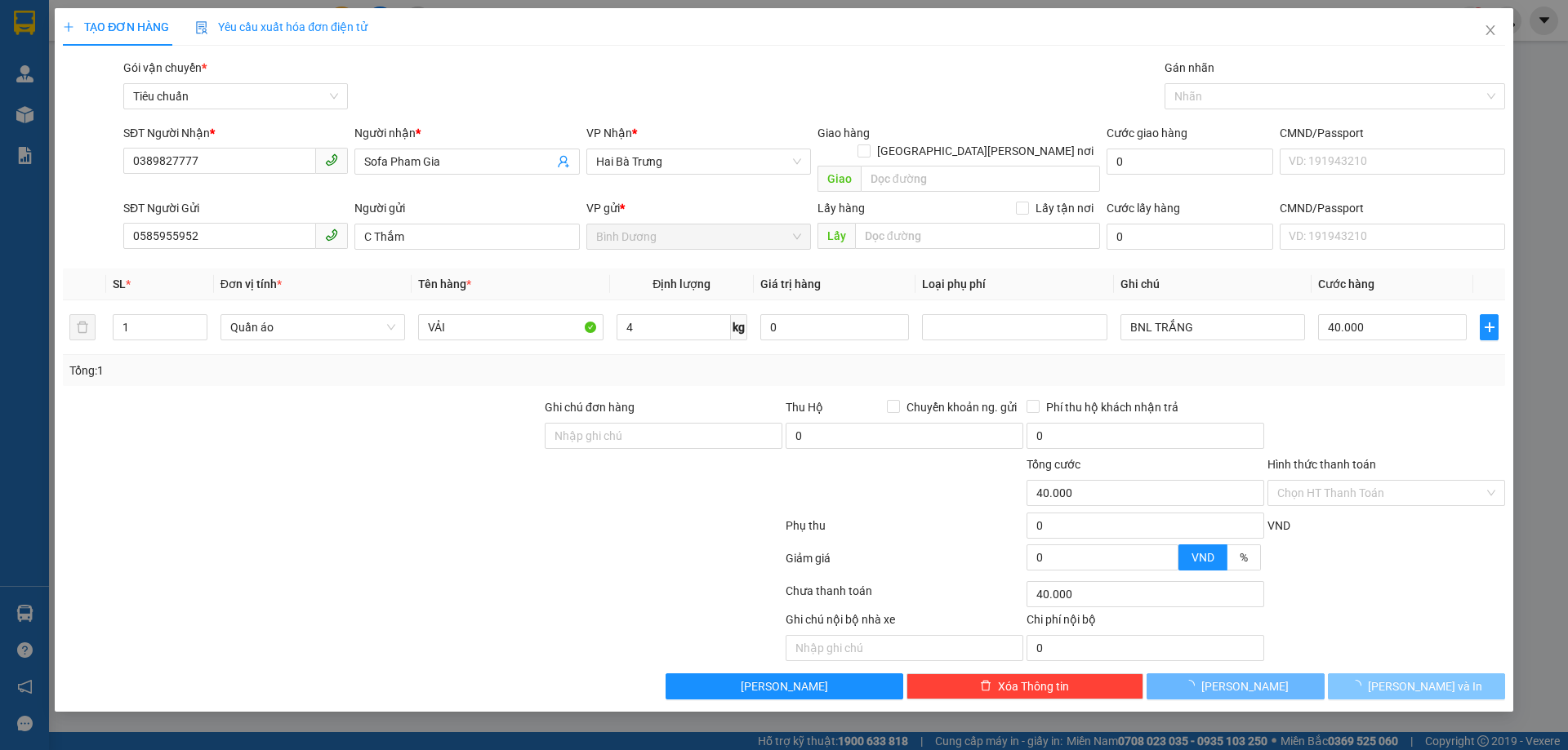
click at [1370, 674] on button "[PERSON_NAME] và In" at bounding box center [1416, 687] width 177 height 26
type input "30.000"
click at [1368, 316] on input "30.000" at bounding box center [1393, 327] width 149 height 26
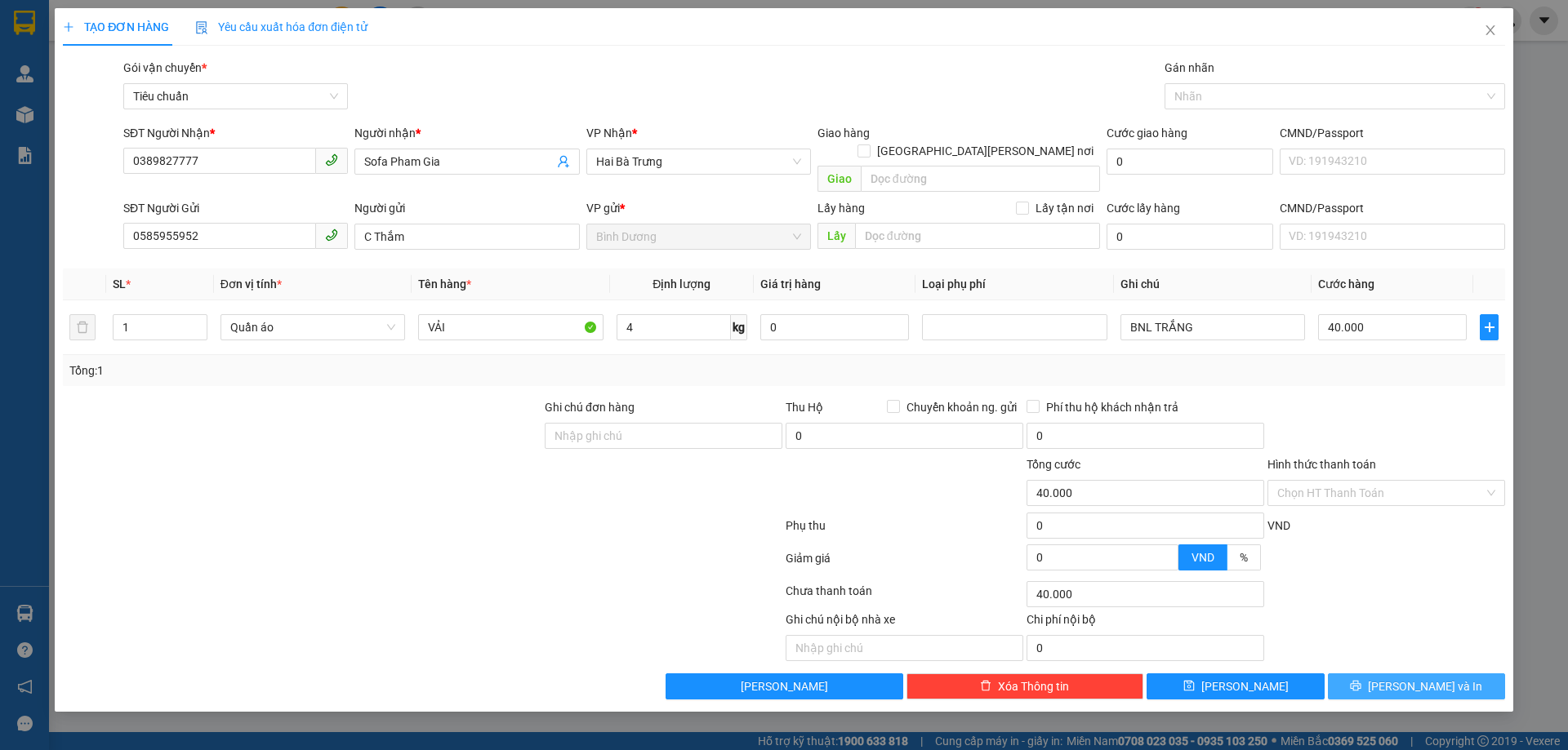
click at [1404, 677] on button "[PERSON_NAME] và In" at bounding box center [1416, 687] width 177 height 26
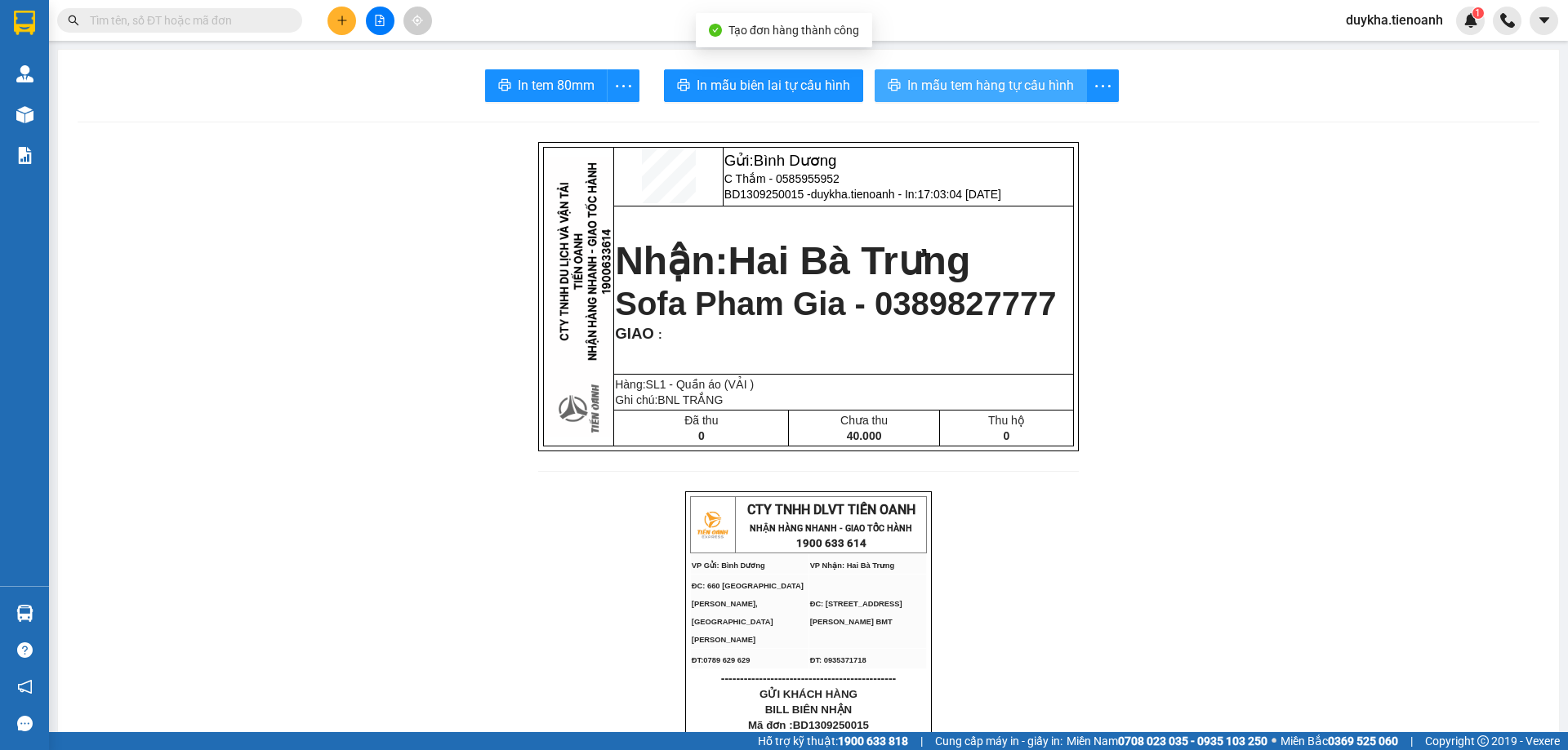
click at [998, 94] on span "In mẫu tem hàng tự cấu hình" at bounding box center [991, 85] width 167 height 21
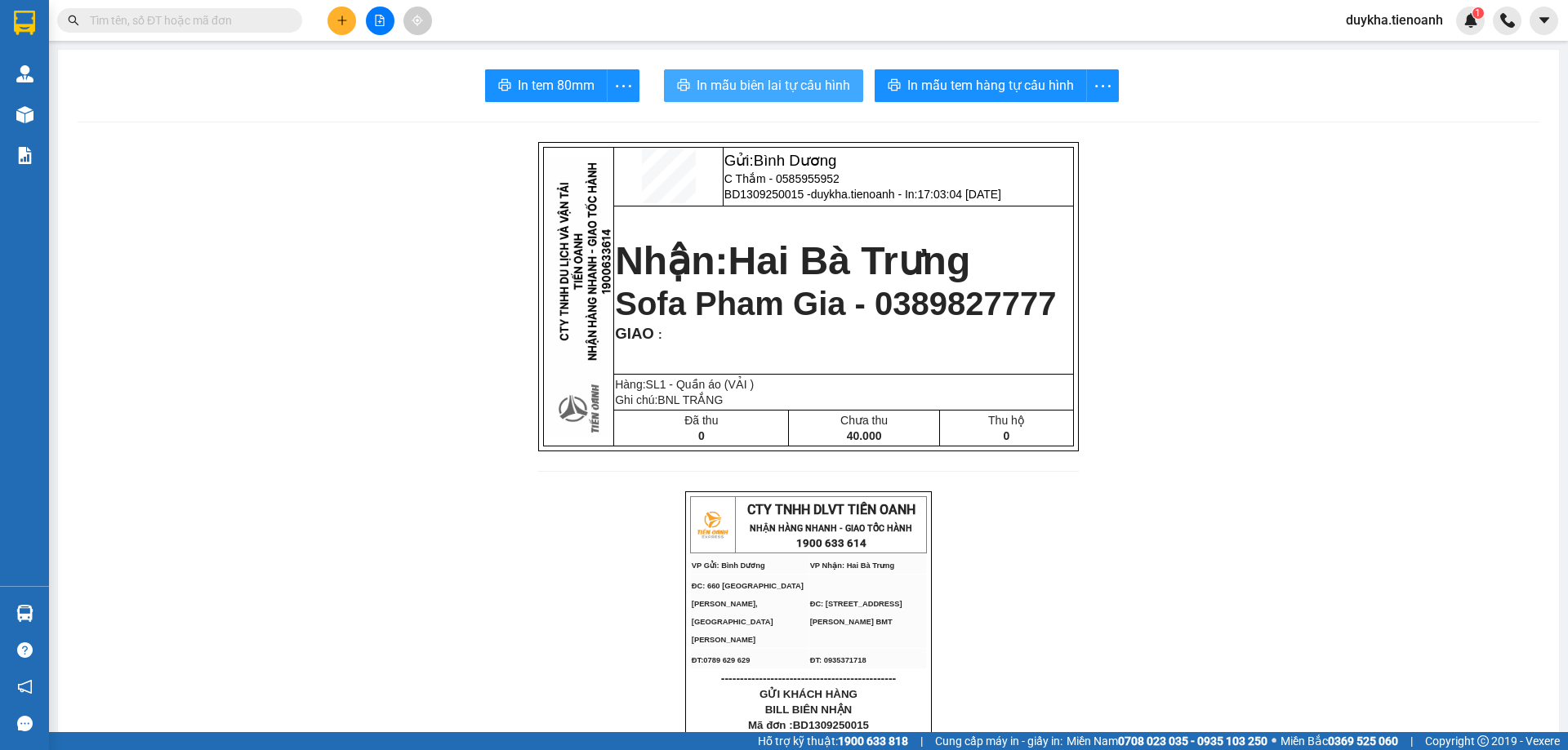
click at [769, 73] on button "In mẫu biên lai tự cấu hình" at bounding box center [764, 86] width 200 height 33
click at [247, 24] on input "text" at bounding box center [186, 21] width 192 height 18
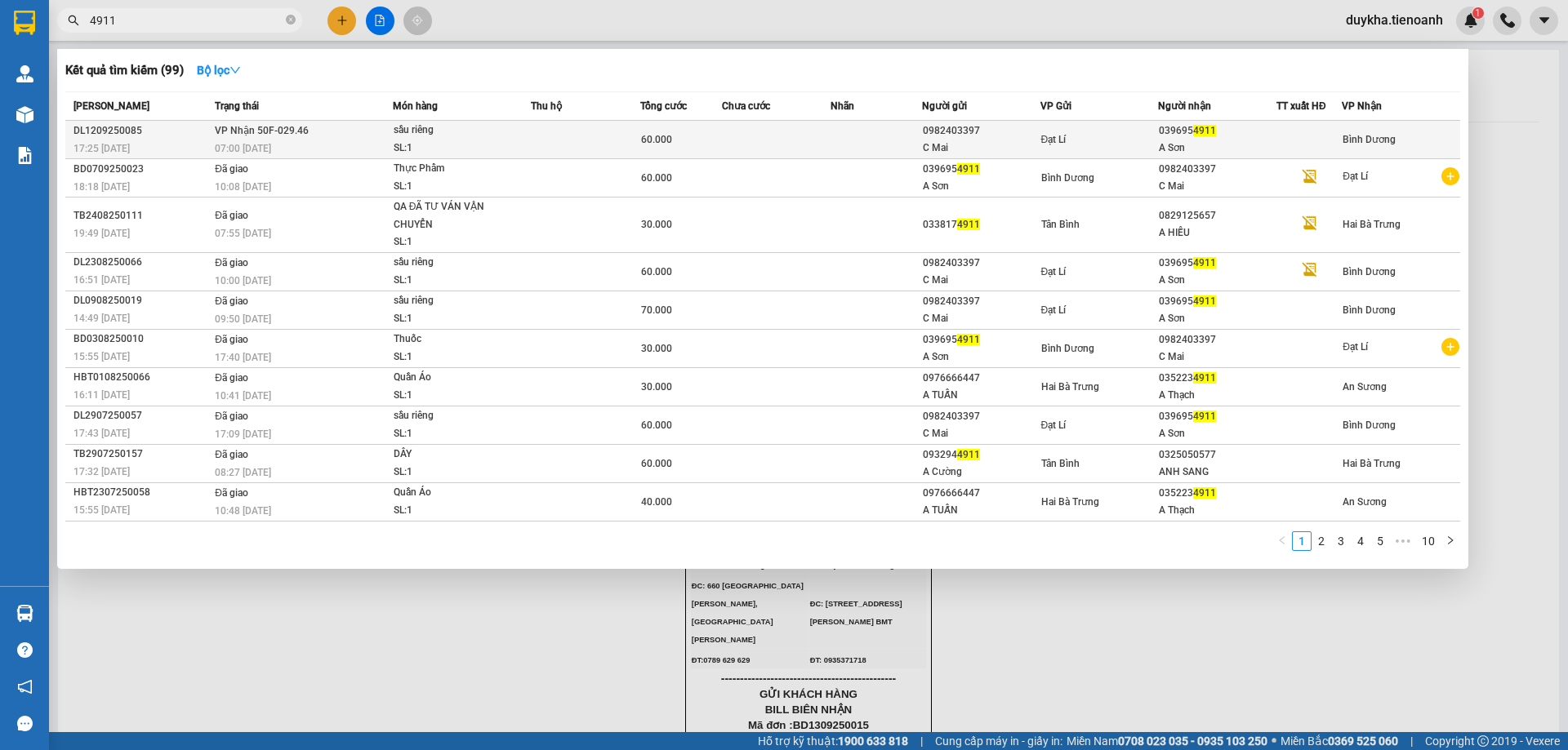
type input "4911"
click at [444, 139] on div "sầu riêng" at bounding box center [455, 131] width 122 height 18
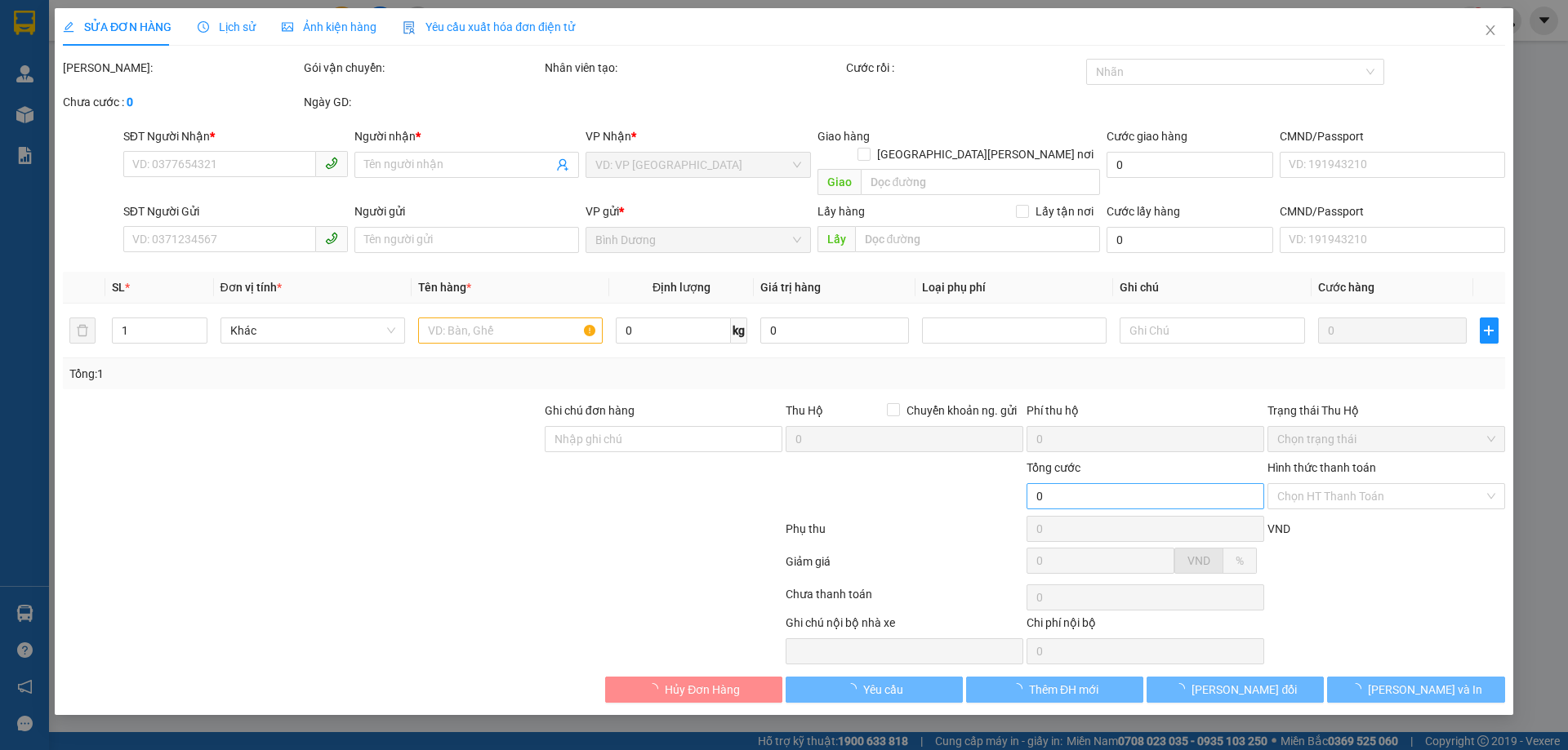
type input "0396954911"
type input "A Sơn"
type input "0982403397"
type input "C Mai"
type input "066167004603"
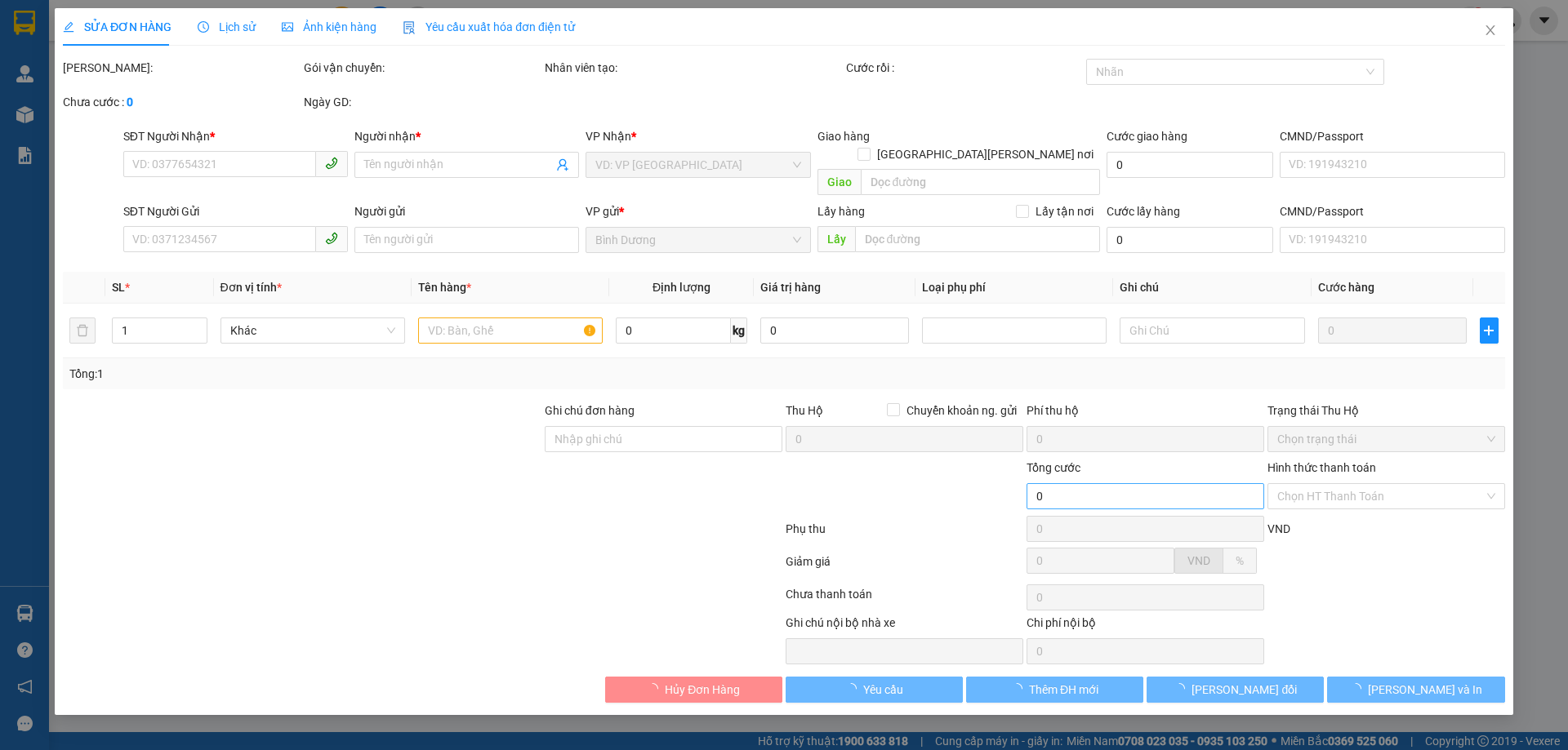
type input "60.000"
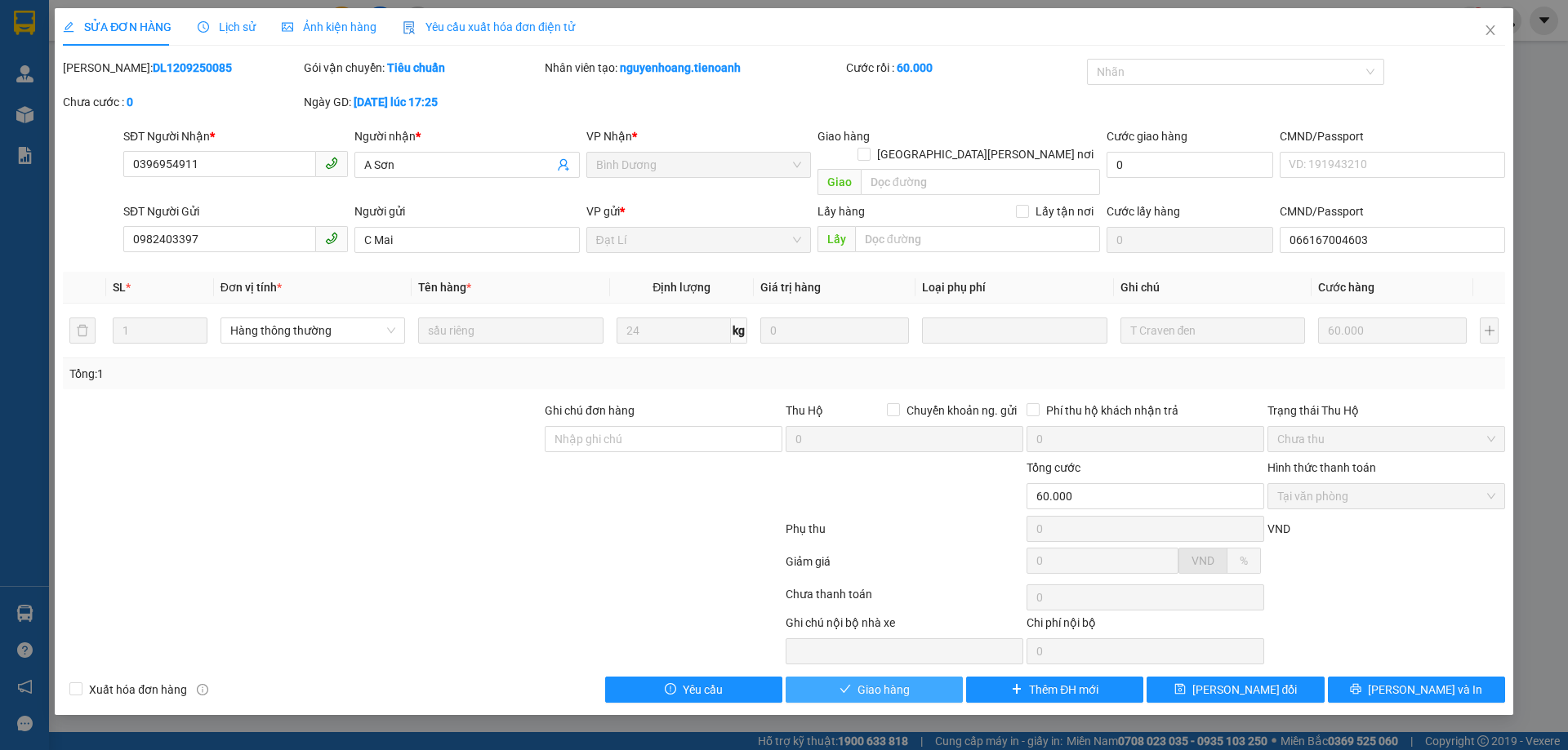
click at [929, 677] on button "Giao hàng" at bounding box center [874, 689] width 177 height 26
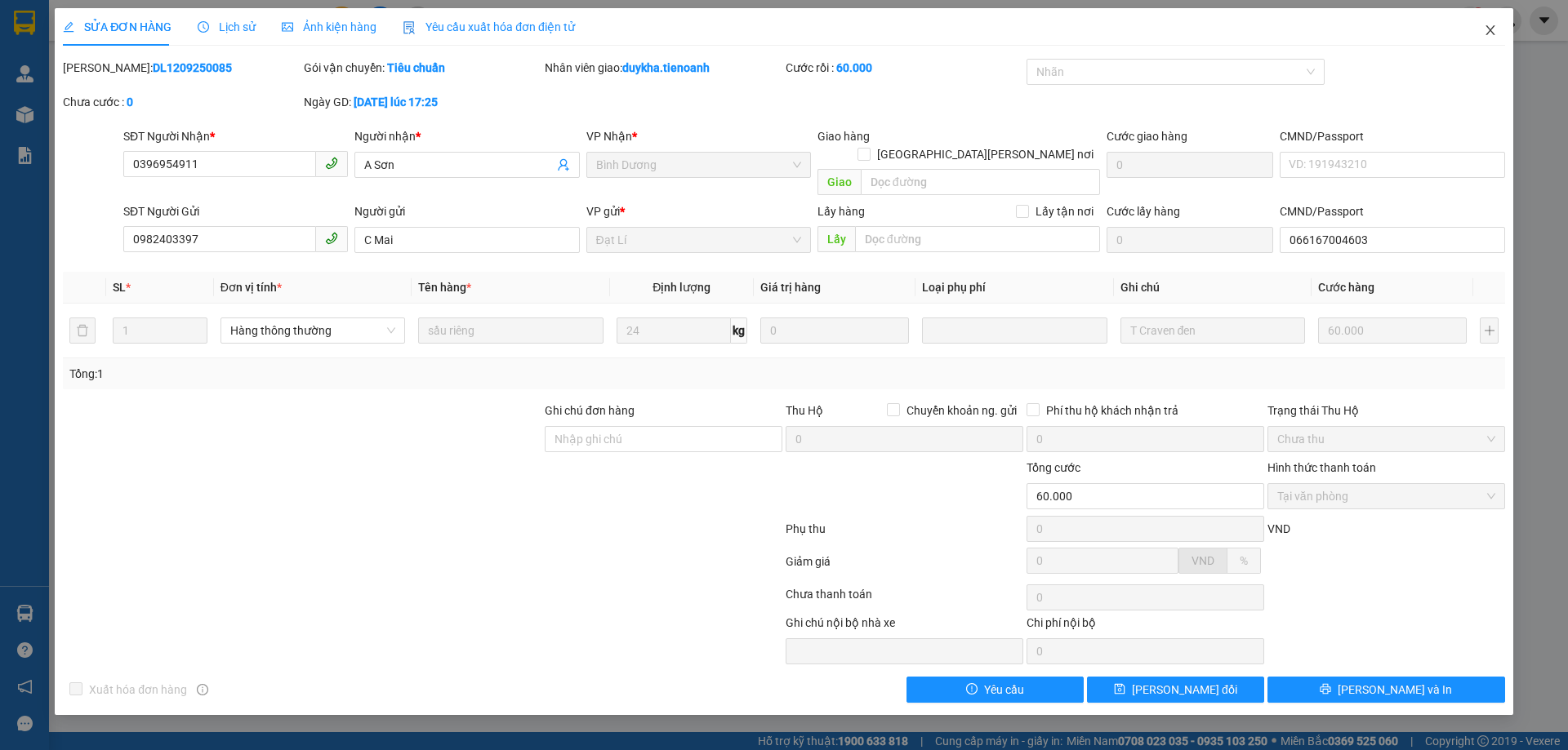
click at [1503, 34] on span "Close" at bounding box center [1490, 31] width 45 height 45
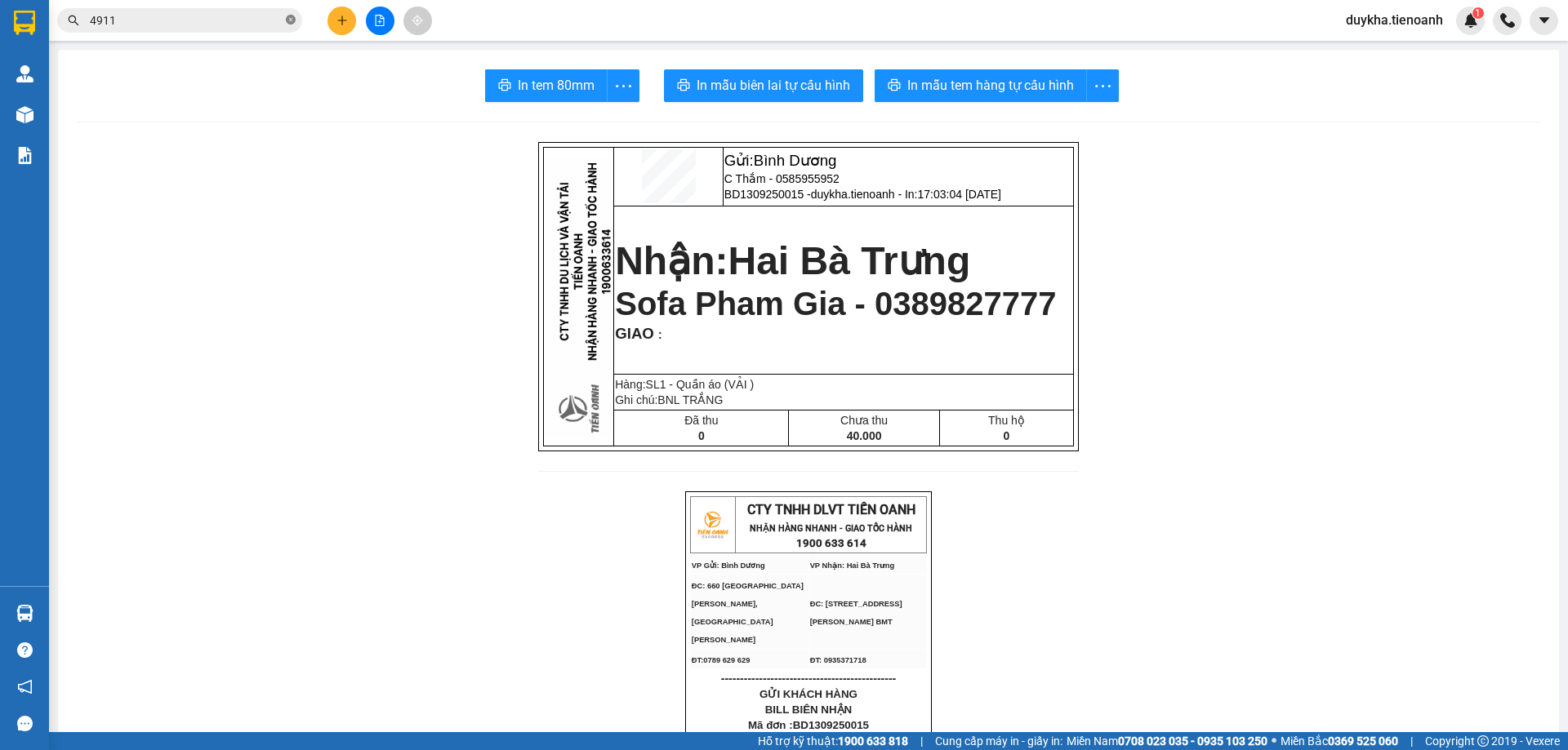
click at [292, 20] on icon "close-circle" at bounding box center [290, 19] width 10 height 10
click at [339, 24] on icon "plus" at bounding box center [342, 20] width 12 height 12
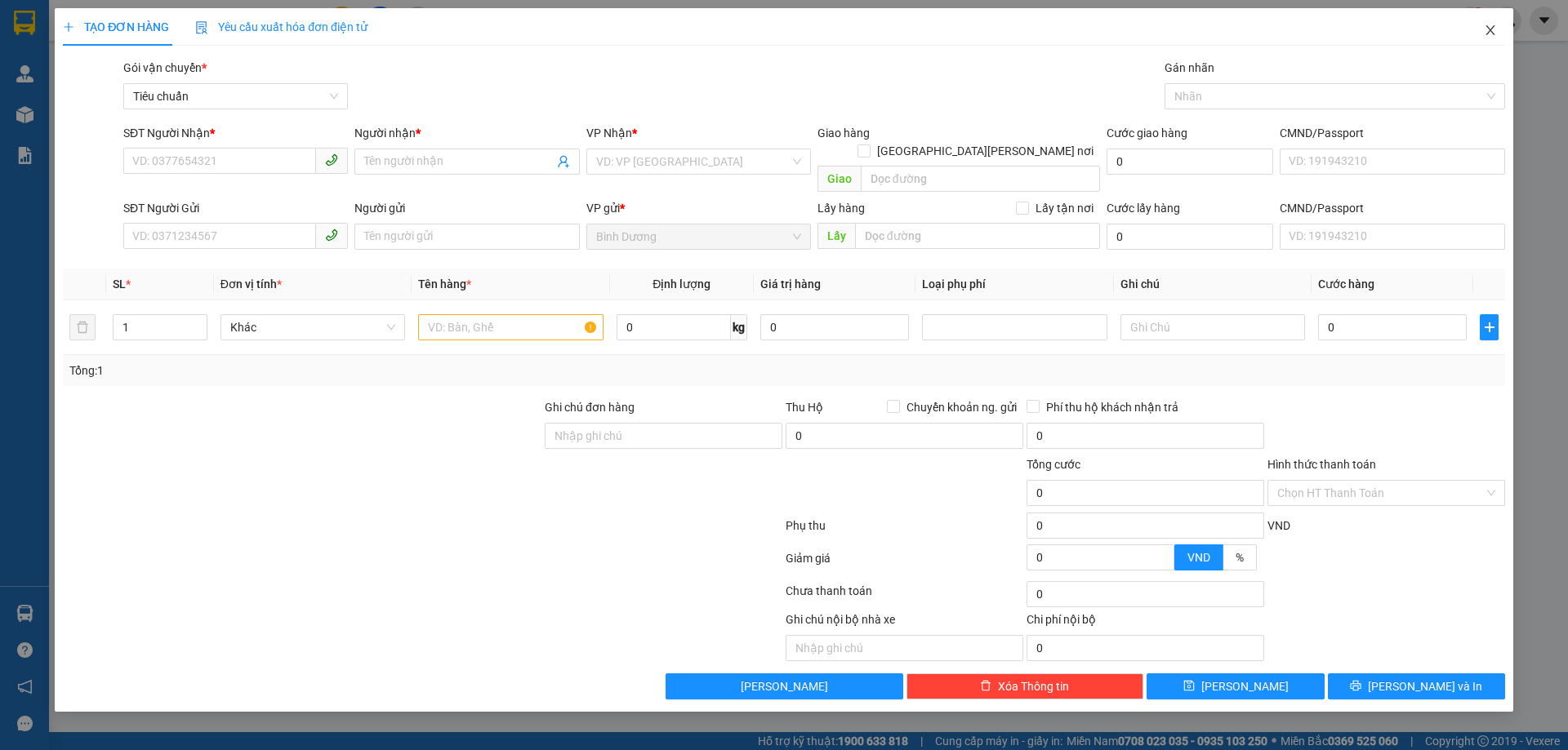
click at [1488, 29] on icon "close" at bounding box center [1490, 30] width 13 height 13
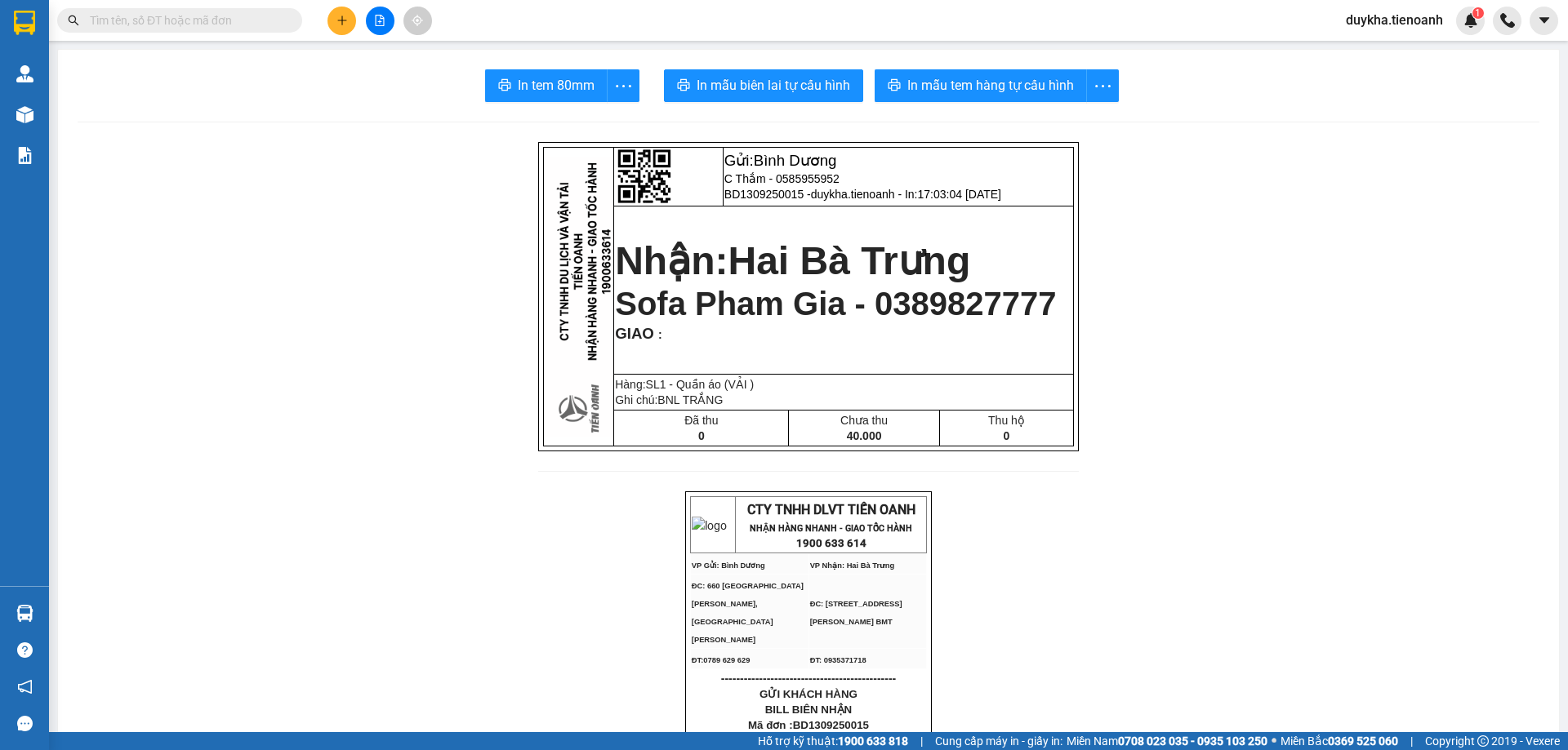
click at [213, 19] on input "text" at bounding box center [186, 21] width 192 height 18
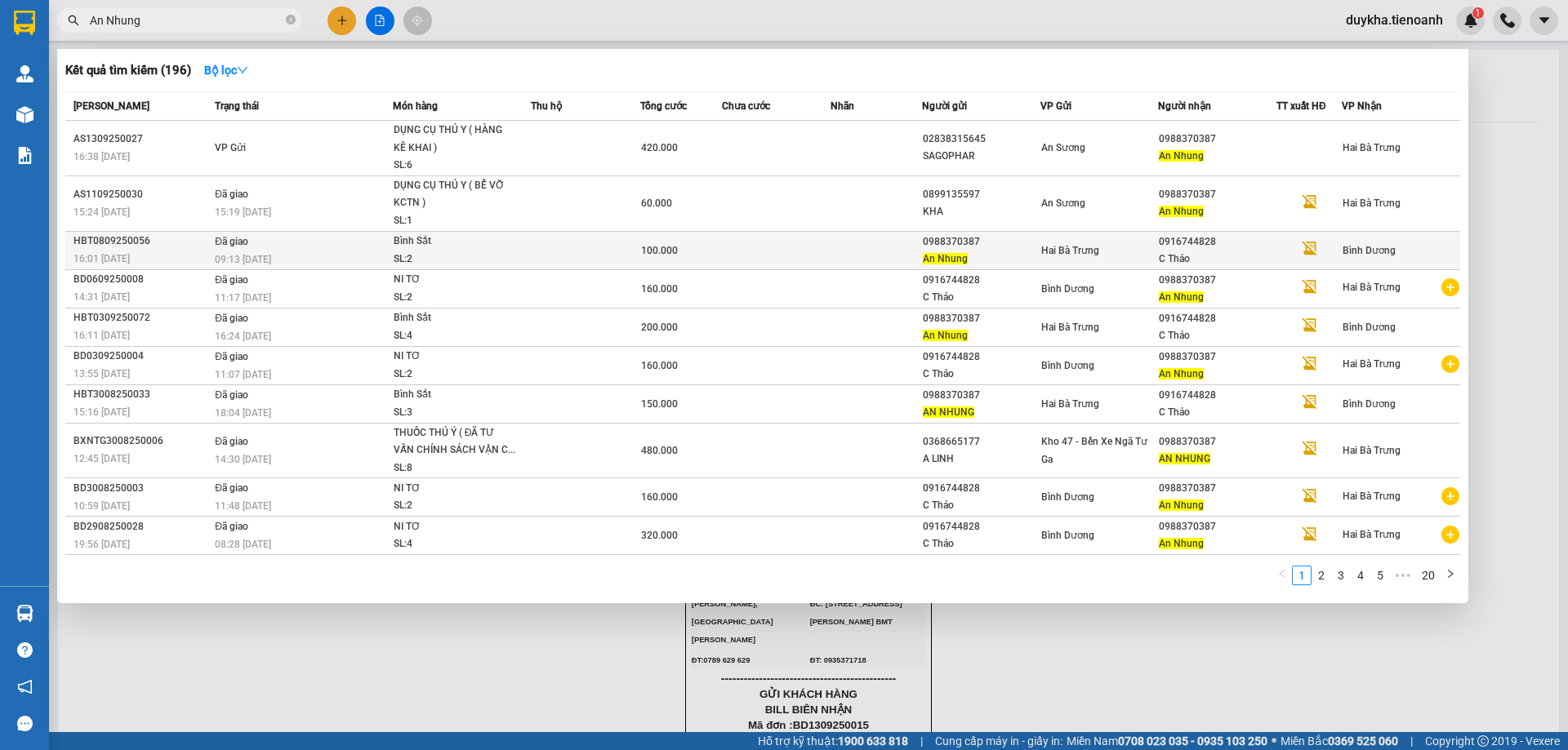
type input "An Nhung"
click at [841, 247] on td at bounding box center [876, 250] width 91 height 38
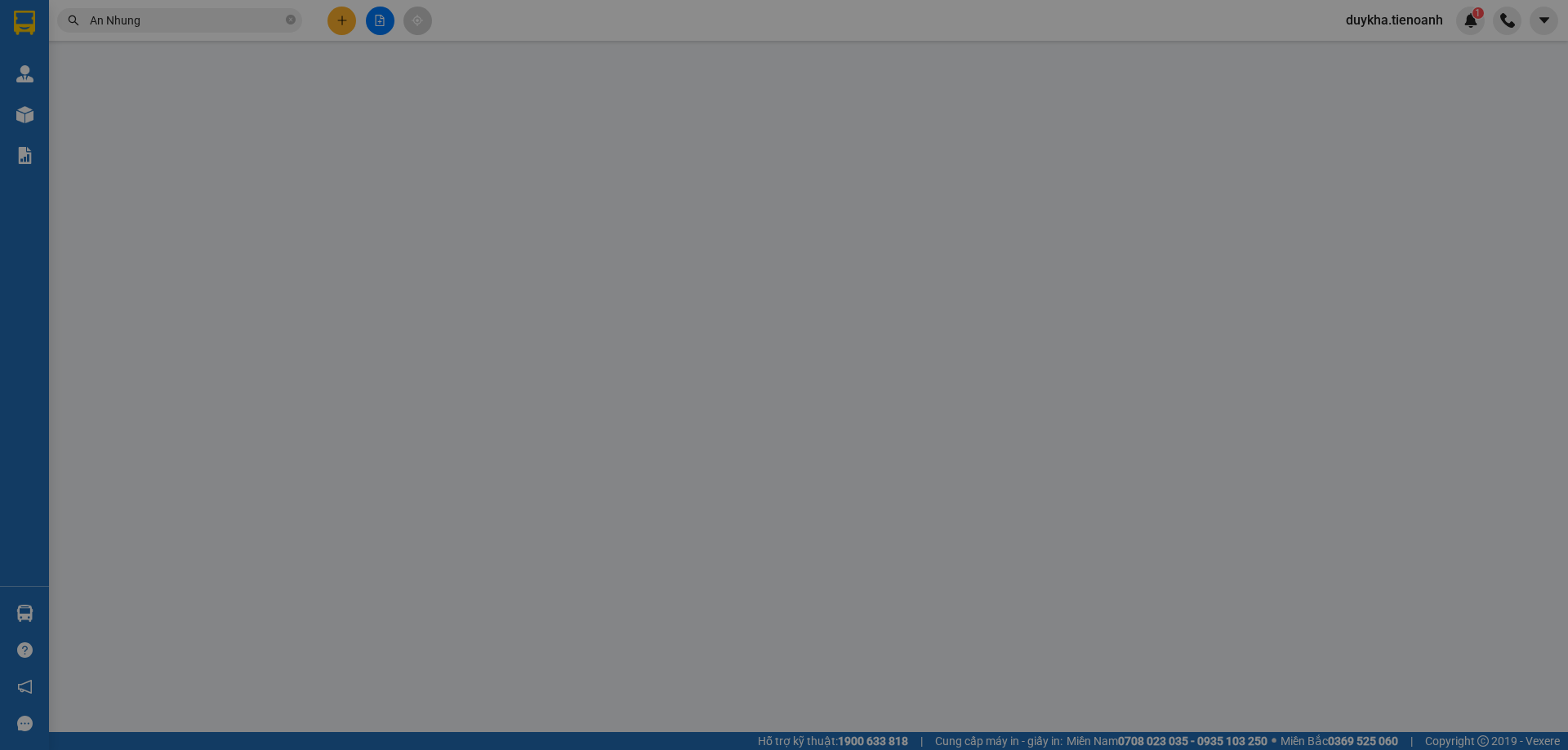
type input "0916744828"
type input "C Thảo"
type input "0988370387"
type input "An Nhung"
type input "100.000"
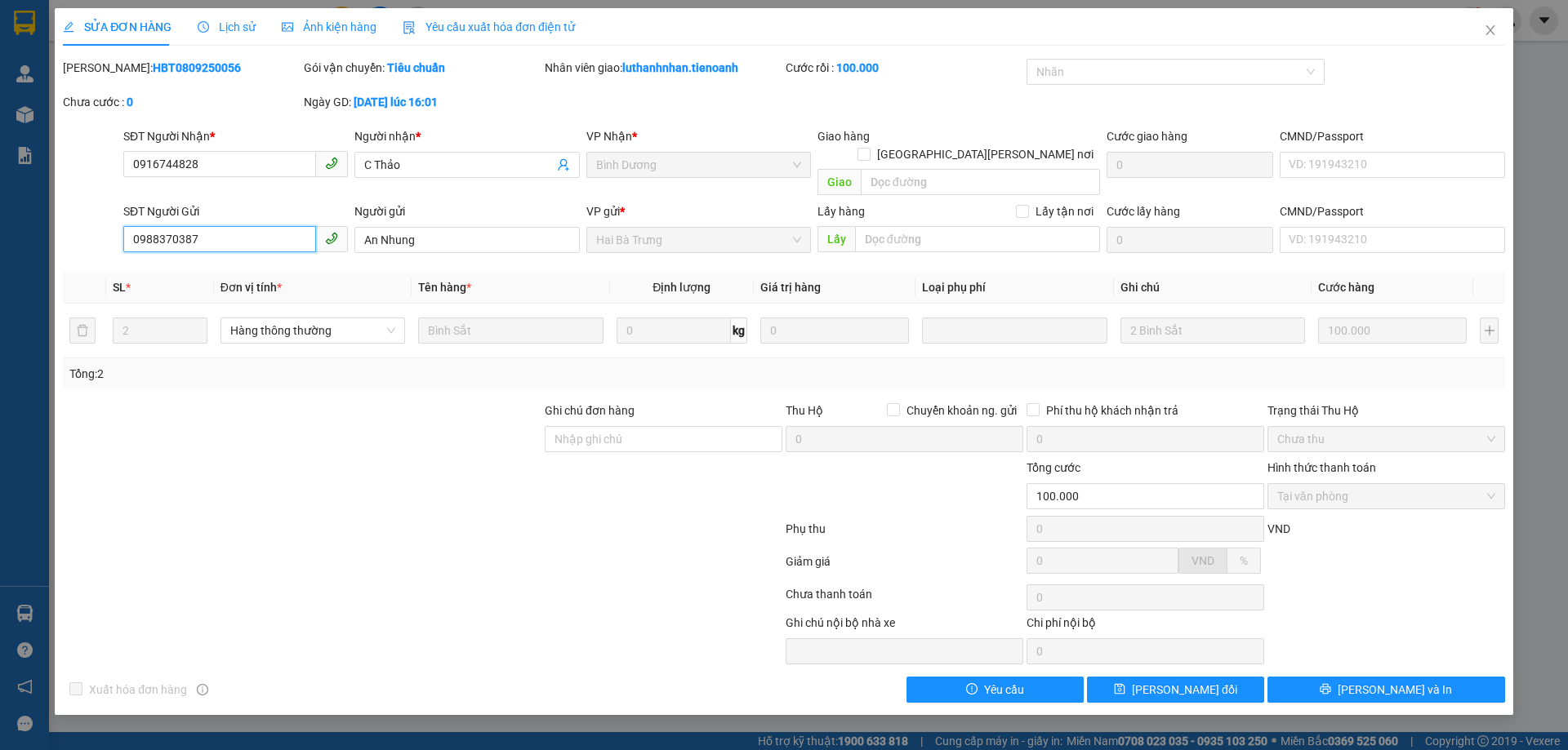
drag, startPoint x: 223, startPoint y: 225, endPoint x: 80, endPoint y: 226, distance: 143.0
click at [84, 226] on div "SĐT Người Gửi 0988370387 0988370387 Người gửi An [PERSON_NAME] VP gửi * Hai Bà …" at bounding box center [784, 230] width 1446 height 57
click at [236, 459] on div at bounding box center [302, 487] width 482 height 57
drag, startPoint x: 227, startPoint y: 219, endPoint x: 113, endPoint y: 226, distance: 114.2
click at [113, 226] on div "SĐT Người Gửi 0988370387 0988370387 Người gửi An [PERSON_NAME] VP gửi * Hai Bà …" at bounding box center [784, 230] width 1446 height 57
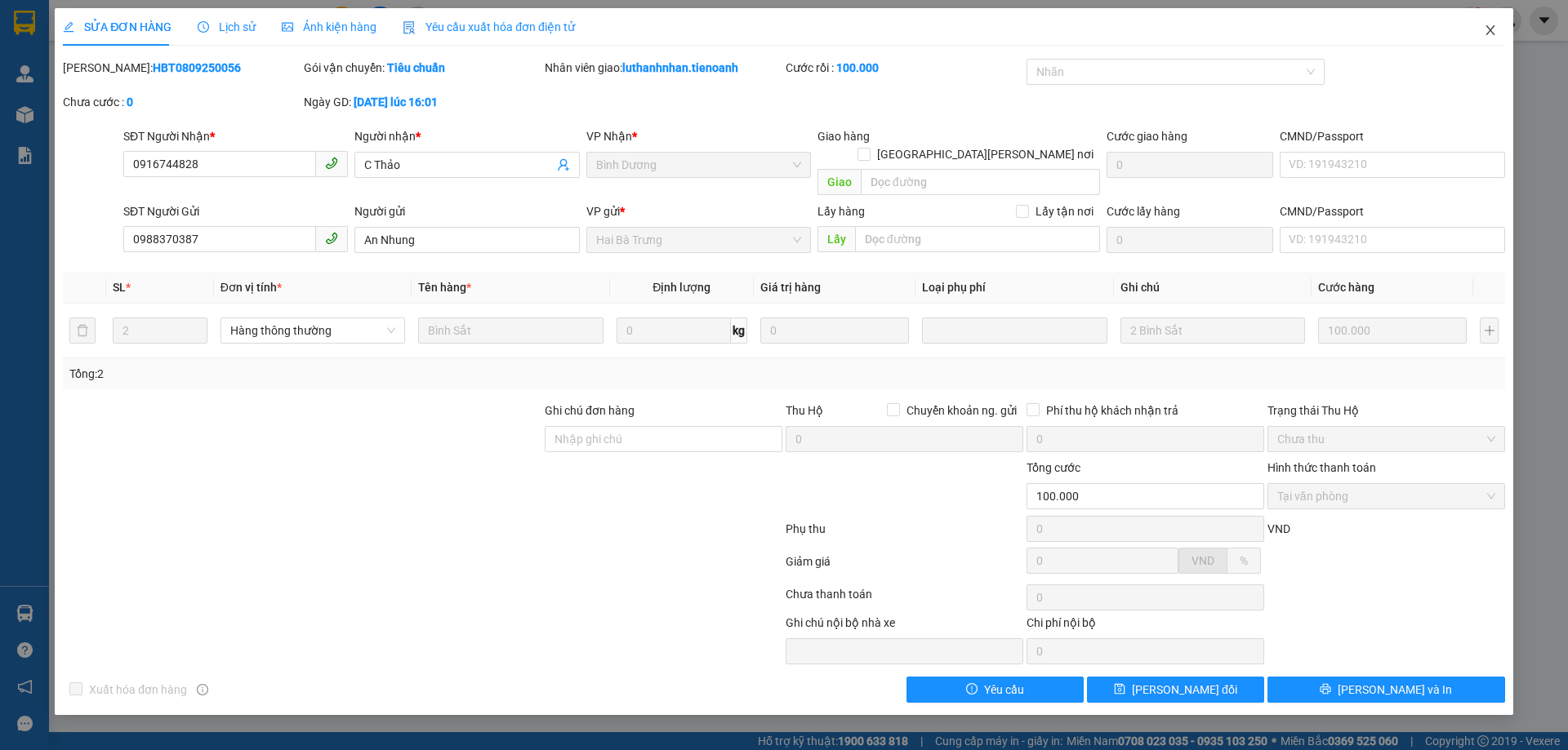
click at [1494, 33] on icon "close" at bounding box center [1490, 30] width 13 height 13
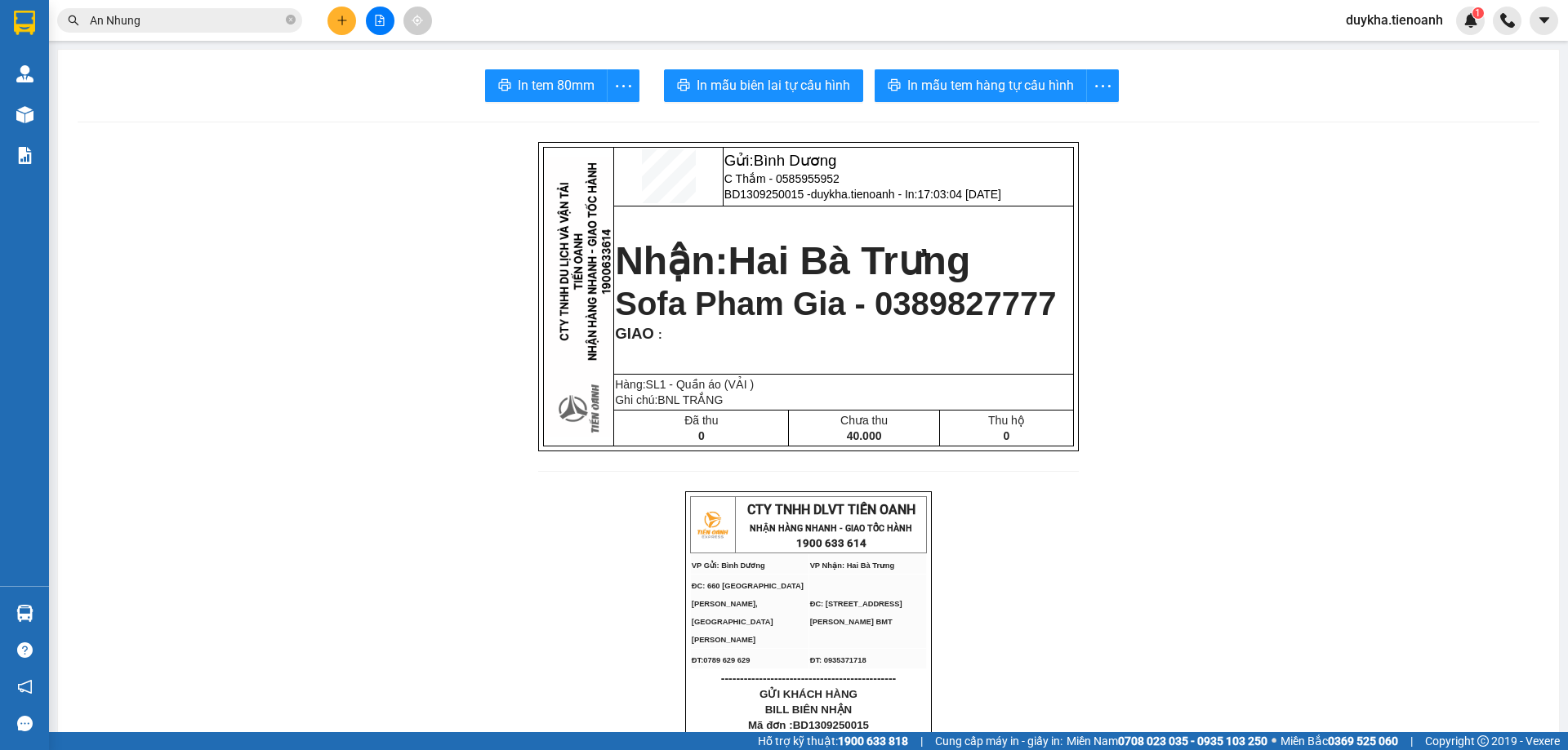
click at [349, 19] on button at bounding box center [342, 21] width 29 height 29
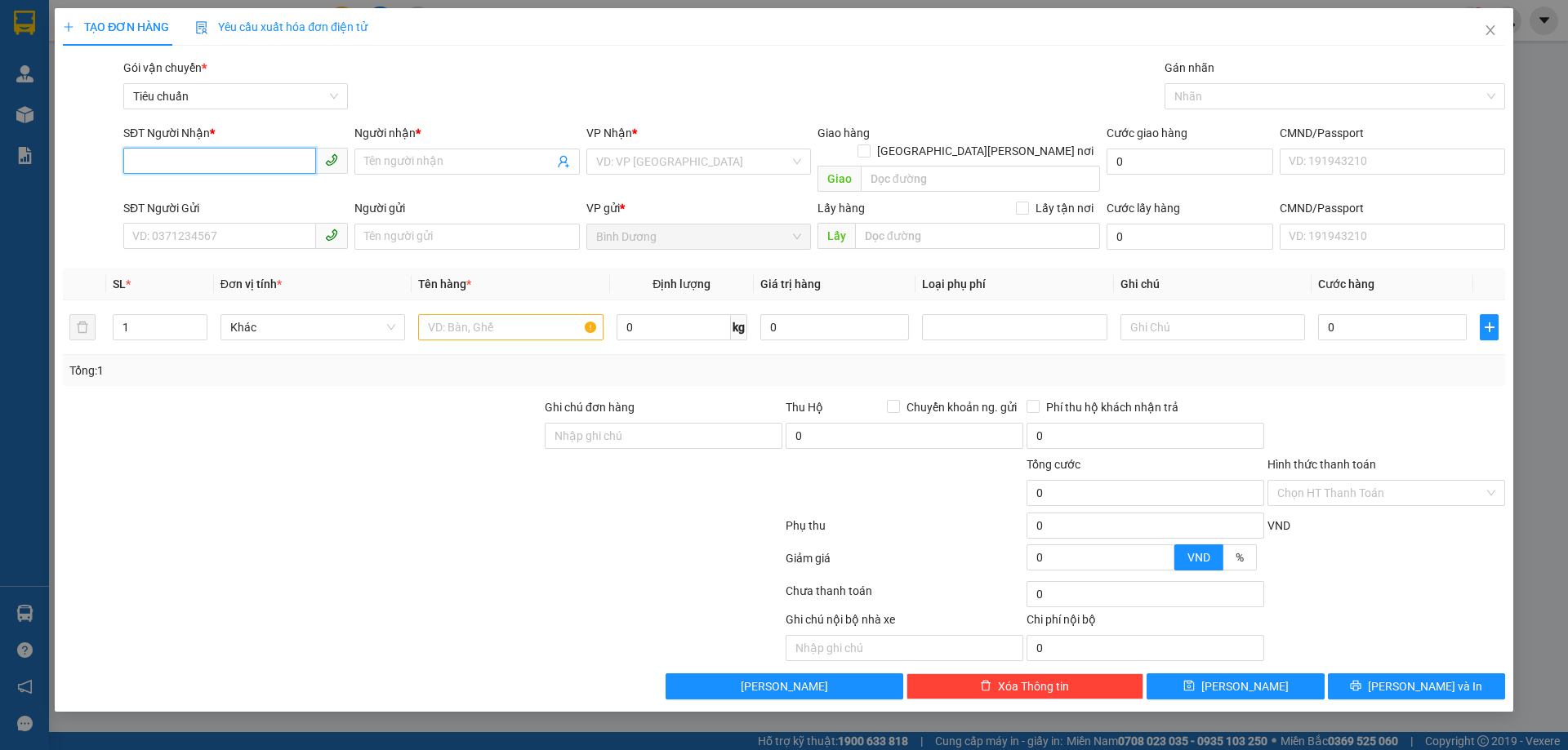
paste input "0988370387"
type input "0988370387"
click at [270, 156] on input "0988370387" at bounding box center [220, 161] width 192 height 26
click at [237, 200] on div "0988370387 - An Nhung" at bounding box center [236, 194] width 205 height 18
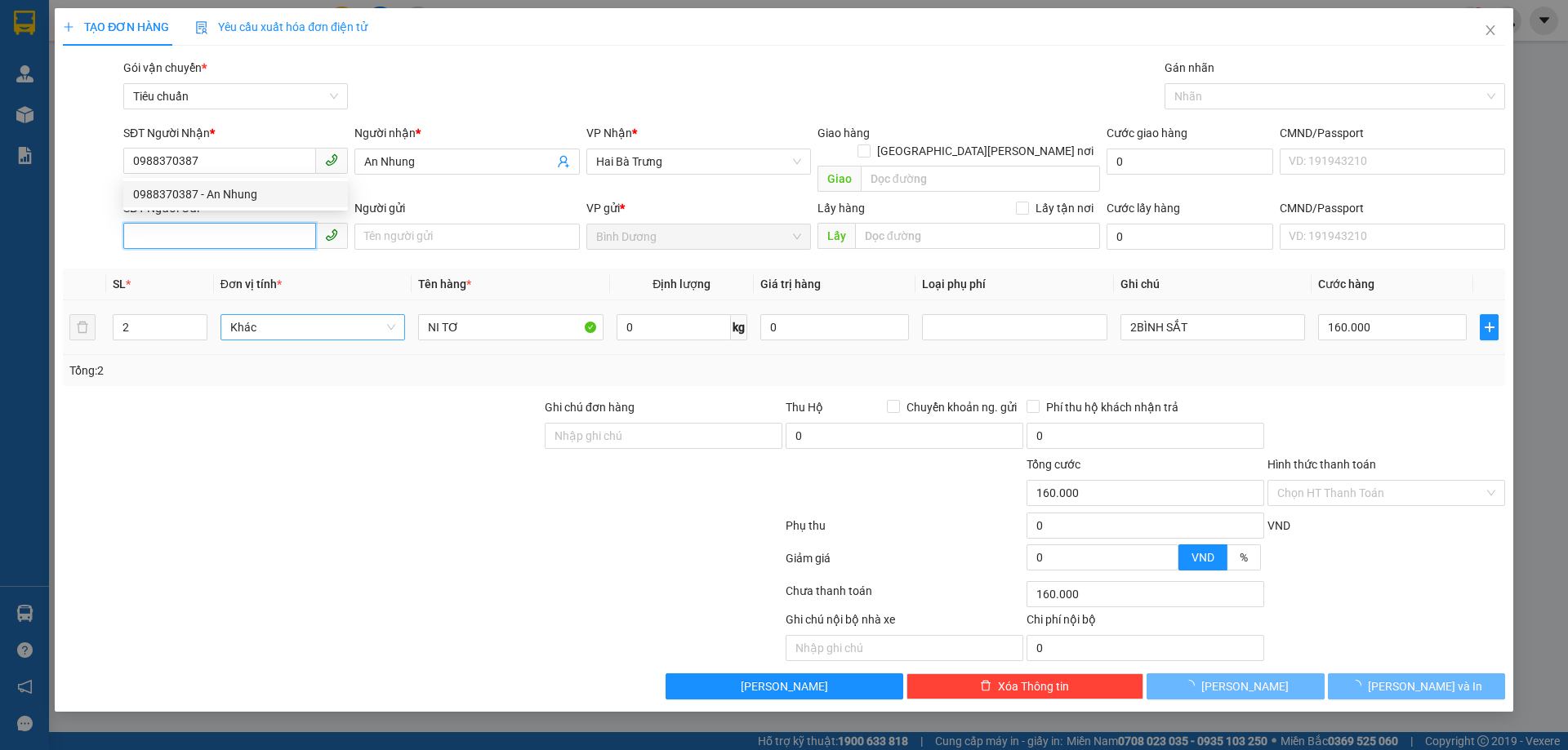
drag, startPoint x: 242, startPoint y: 224, endPoint x: 240, endPoint y: 318, distance: 94.0
click at [242, 223] on input "SĐT Người Gửi" at bounding box center [220, 236] width 192 height 26
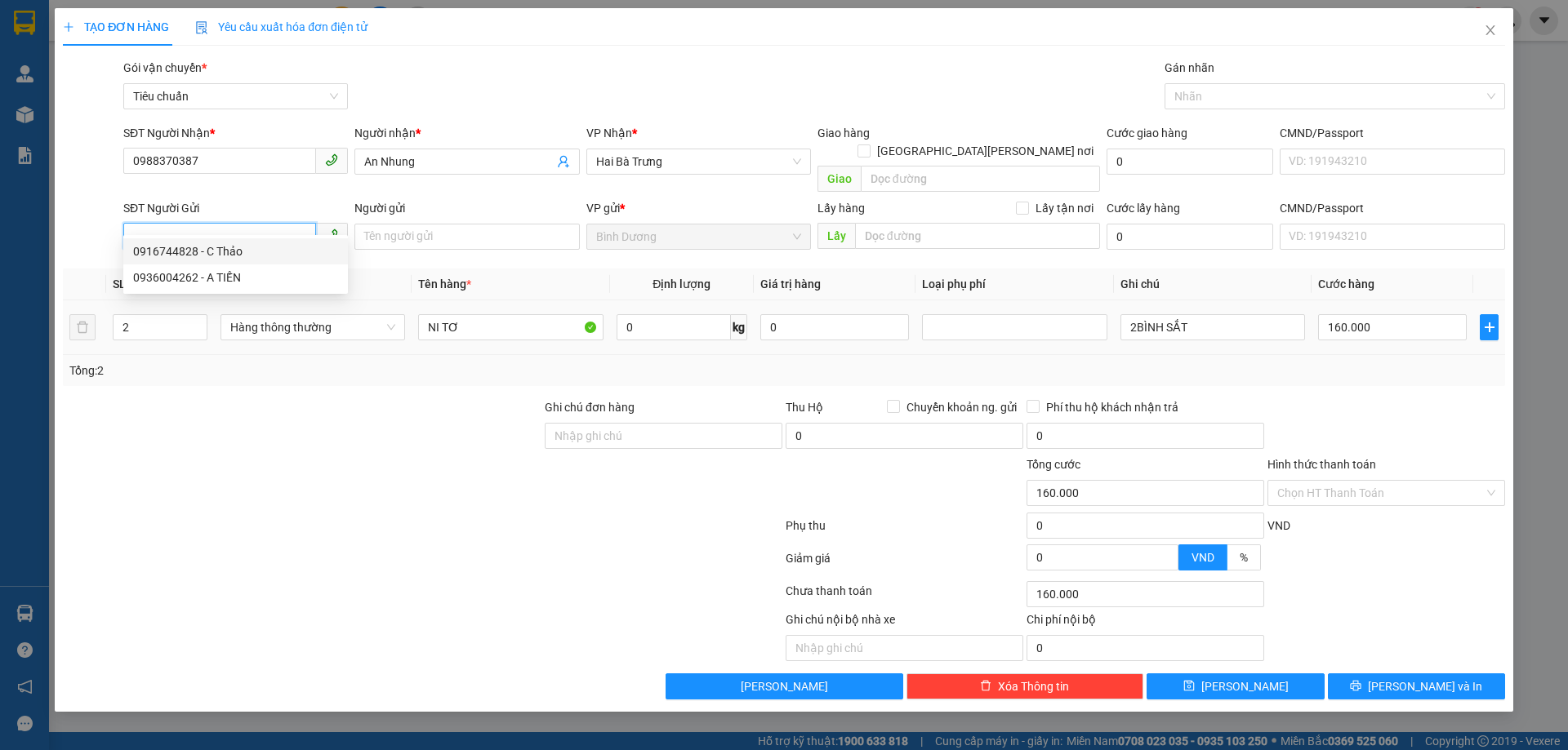
drag, startPoint x: 244, startPoint y: 248, endPoint x: 270, endPoint y: 290, distance: 49.4
click at [245, 248] on div "0916744828 - C Thảo" at bounding box center [236, 251] width 205 height 18
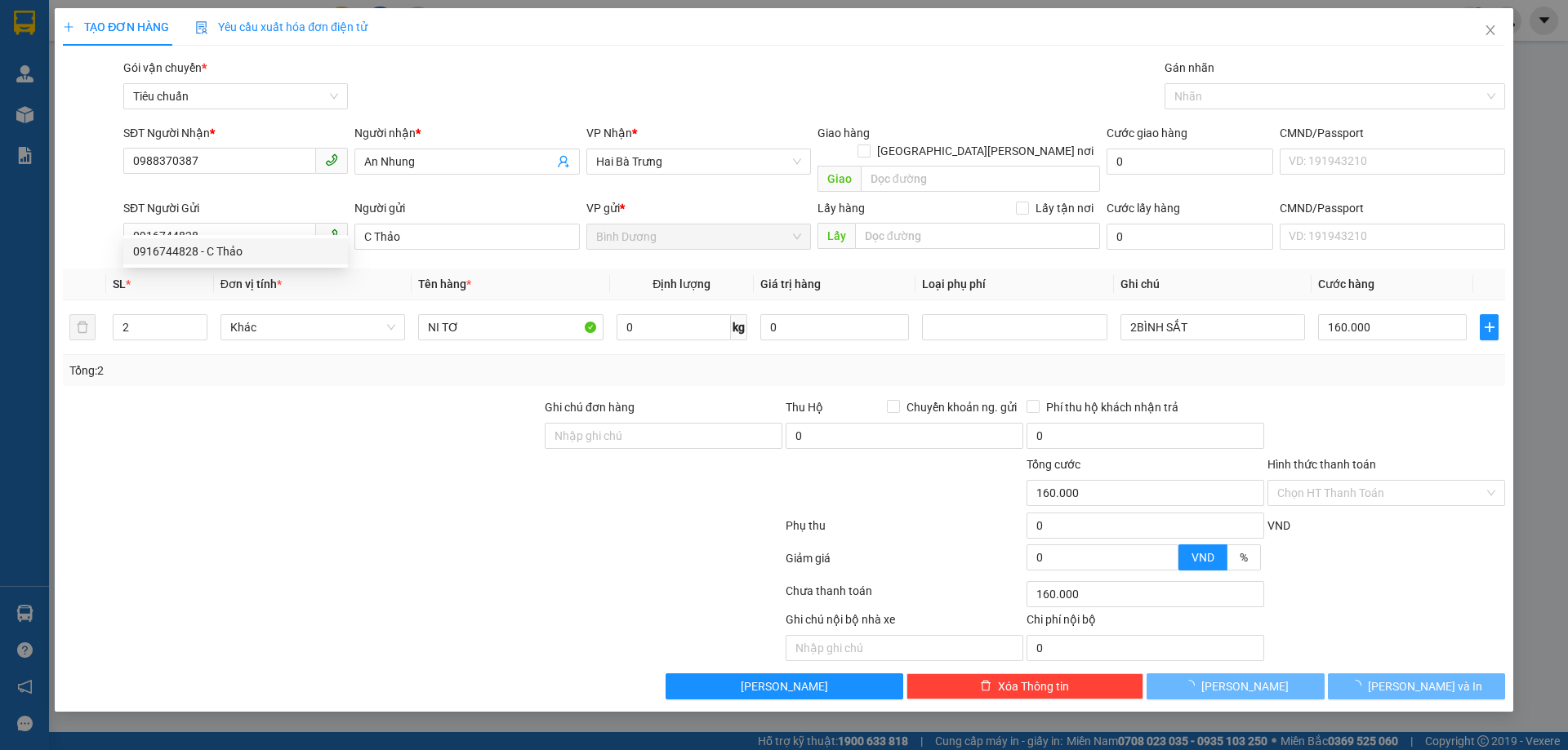
click at [336, 489] on div at bounding box center [302, 483] width 482 height 57
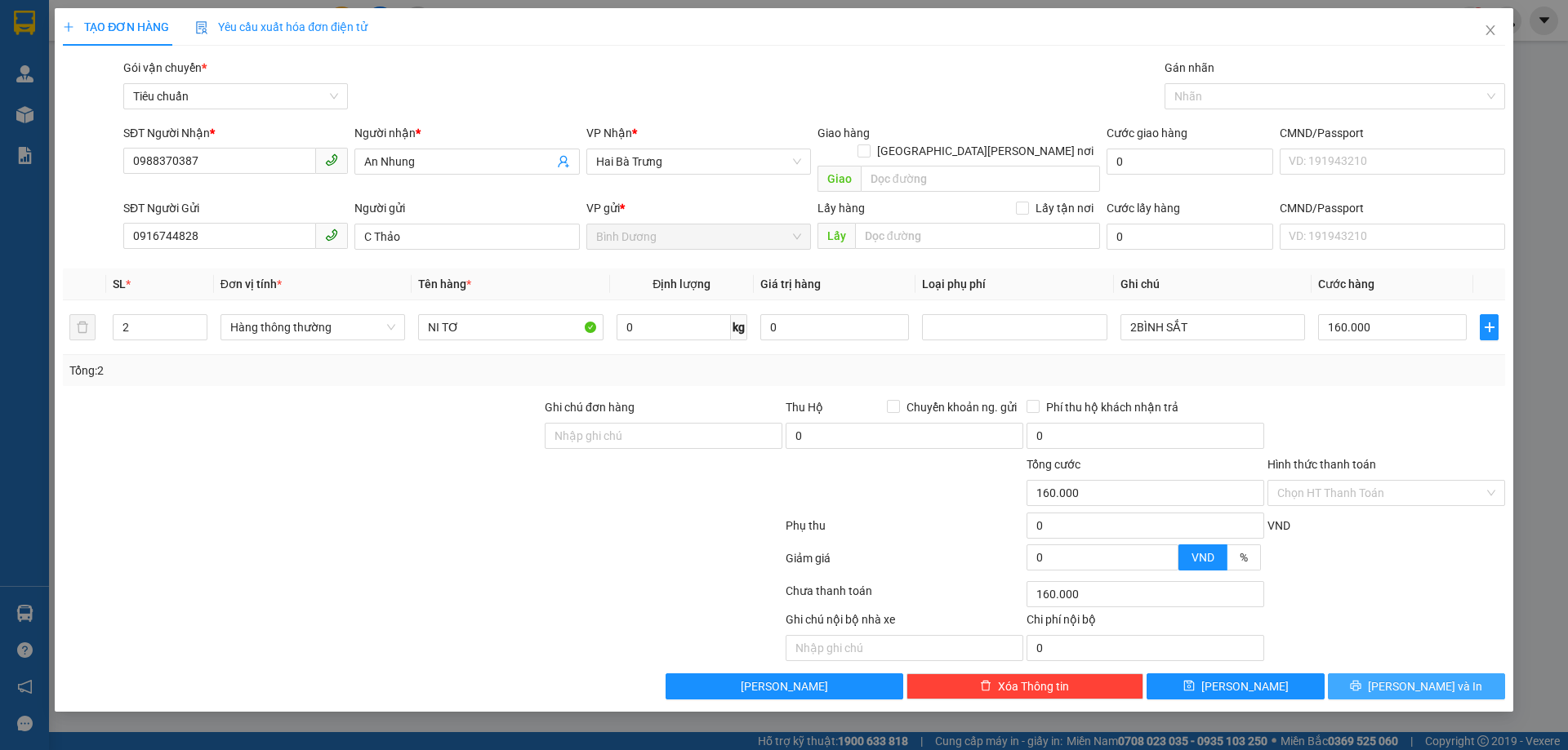
click at [1415, 677] on span "[PERSON_NAME] và In" at bounding box center [1426, 687] width 114 height 18
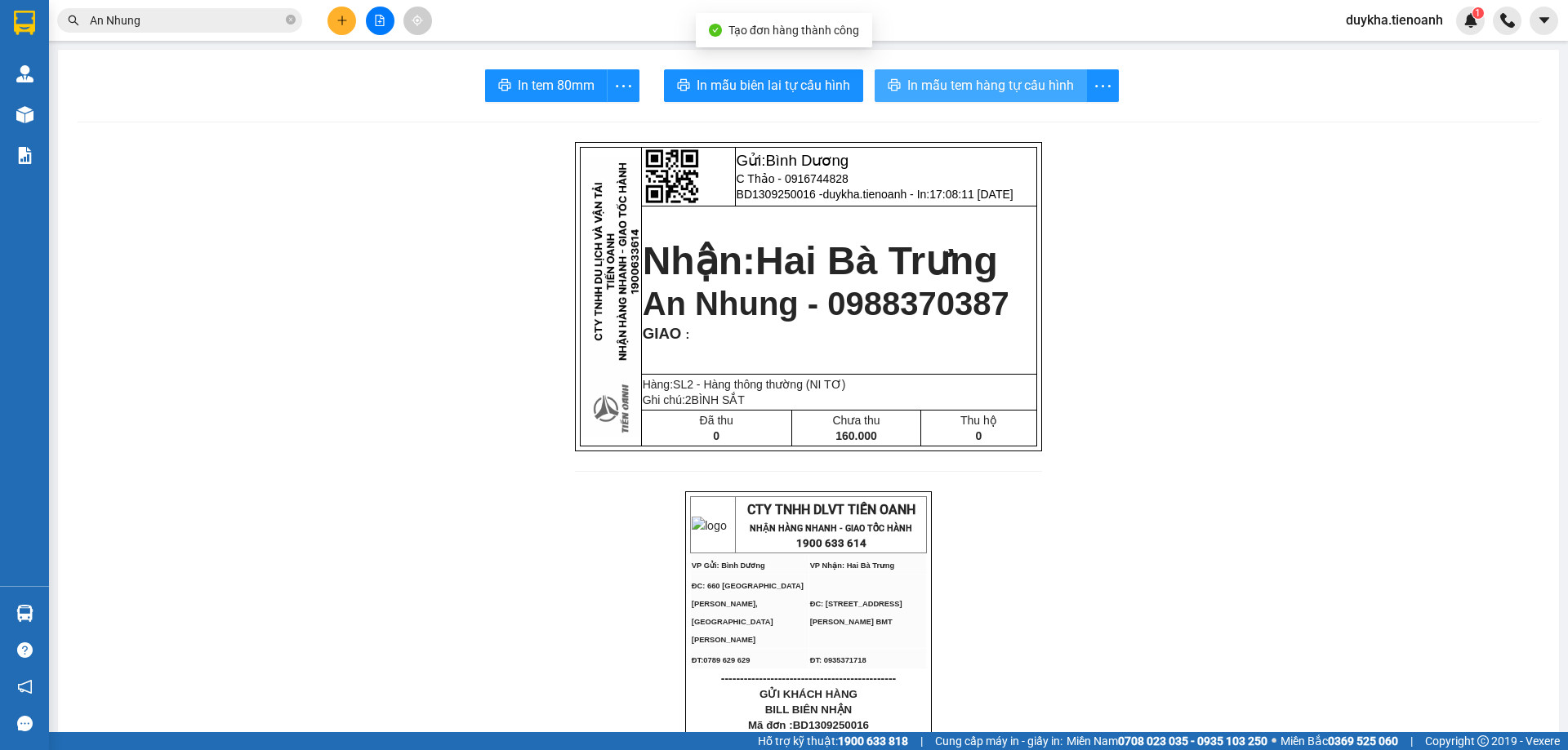
click at [996, 87] on span "In mẫu tem hàng tự cấu hình" at bounding box center [991, 85] width 167 height 21
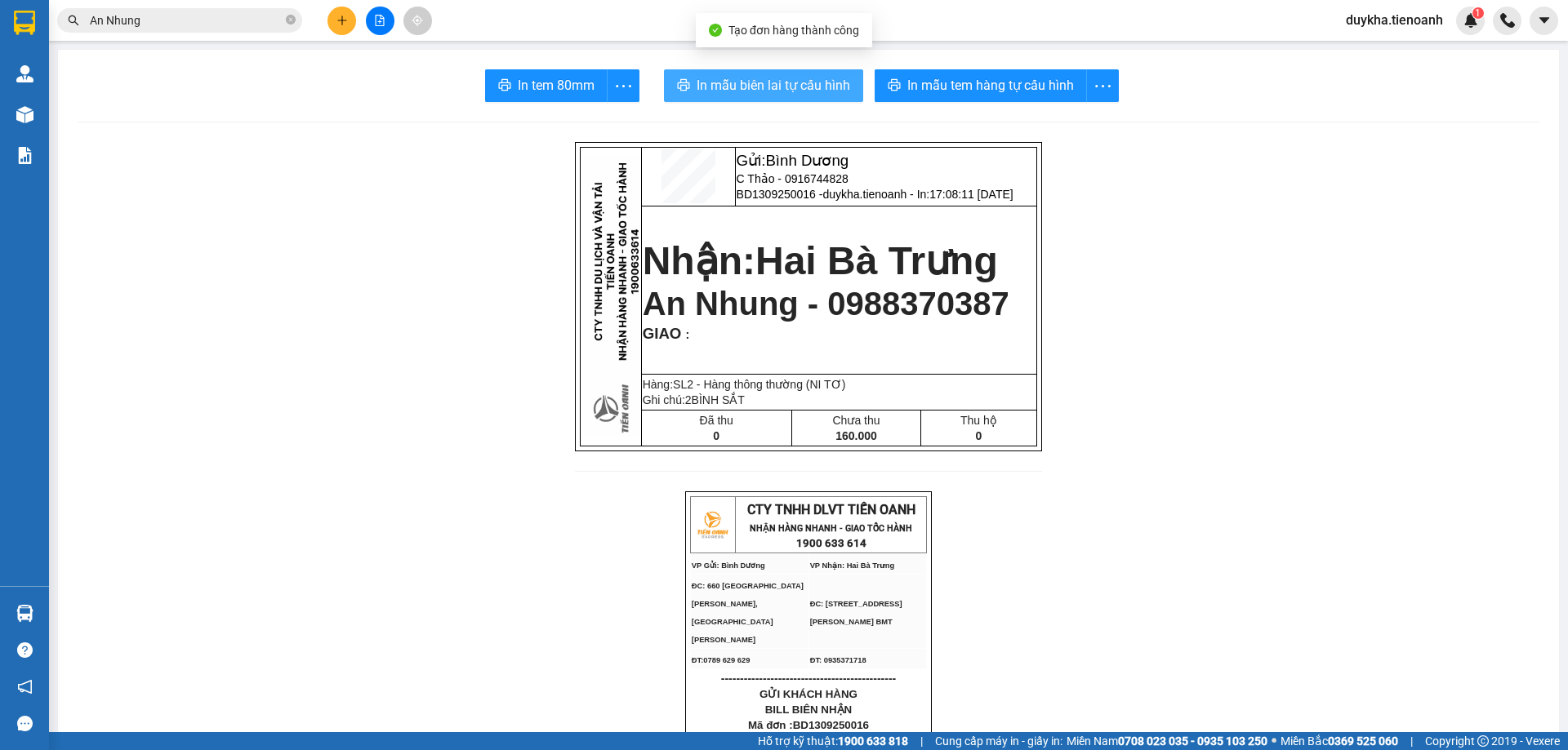
click at [755, 83] on span "In mẫu biên lai tự cấu hình" at bounding box center [773, 85] width 153 height 21
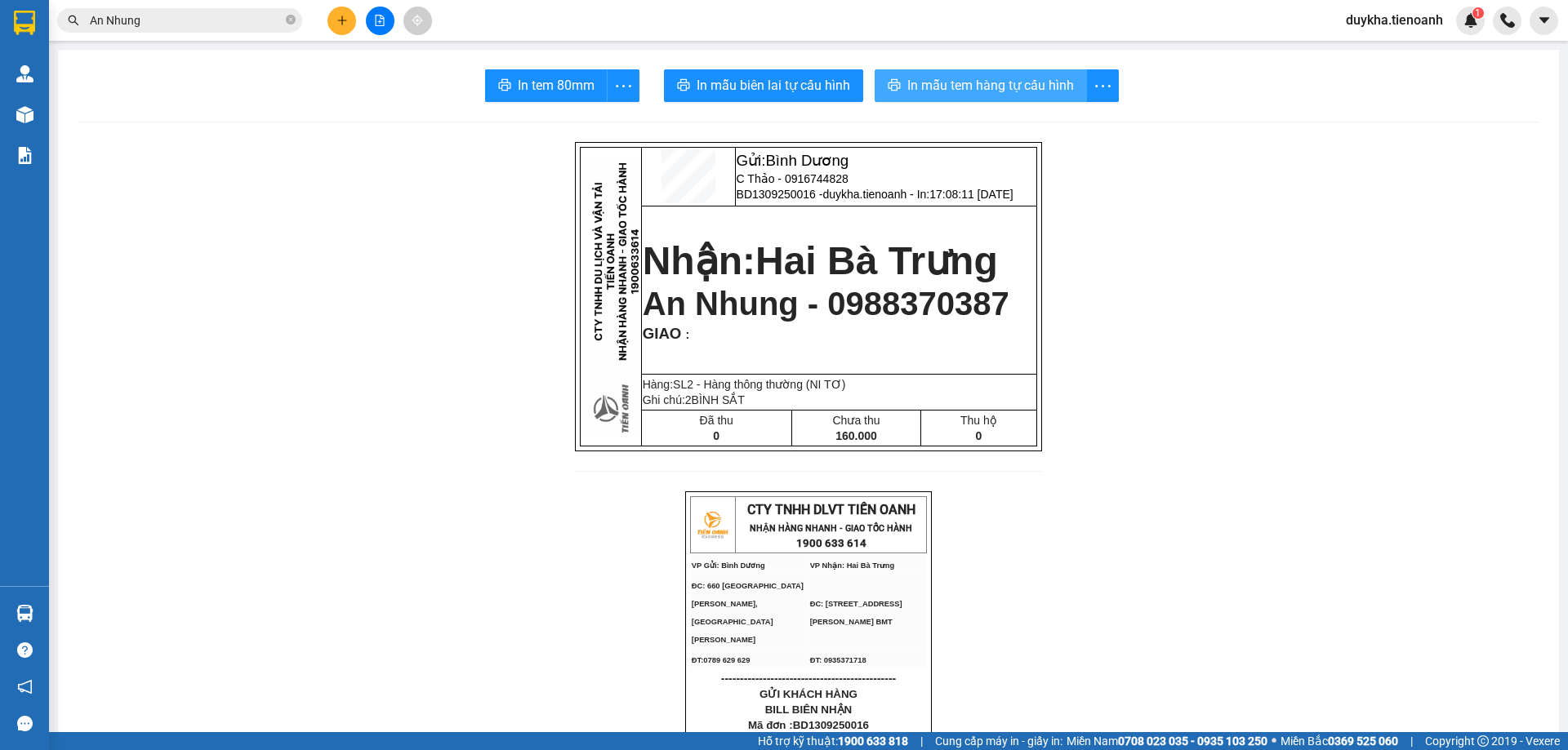
click at [1034, 78] on span "In mẫu tem hàng tự cấu hình" at bounding box center [991, 85] width 167 height 21
click at [348, 18] on button at bounding box center [342, 21] width 29 height 29
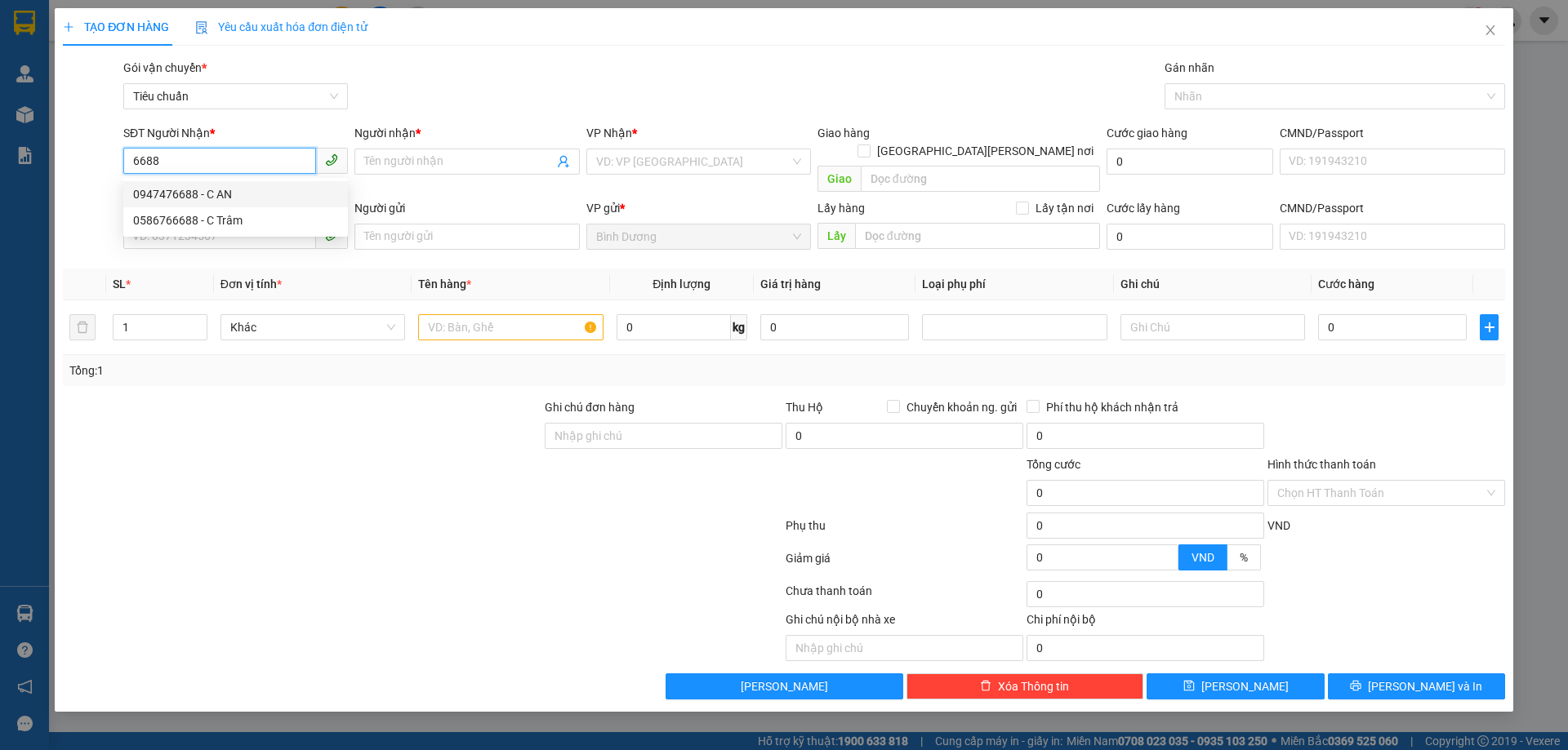
click at [225, 196] on div "0947476688 - C AN" at bounding box center [236, 194] width 205 height 18
type input "0947476688"
type input "C AN"
type input "60.000"
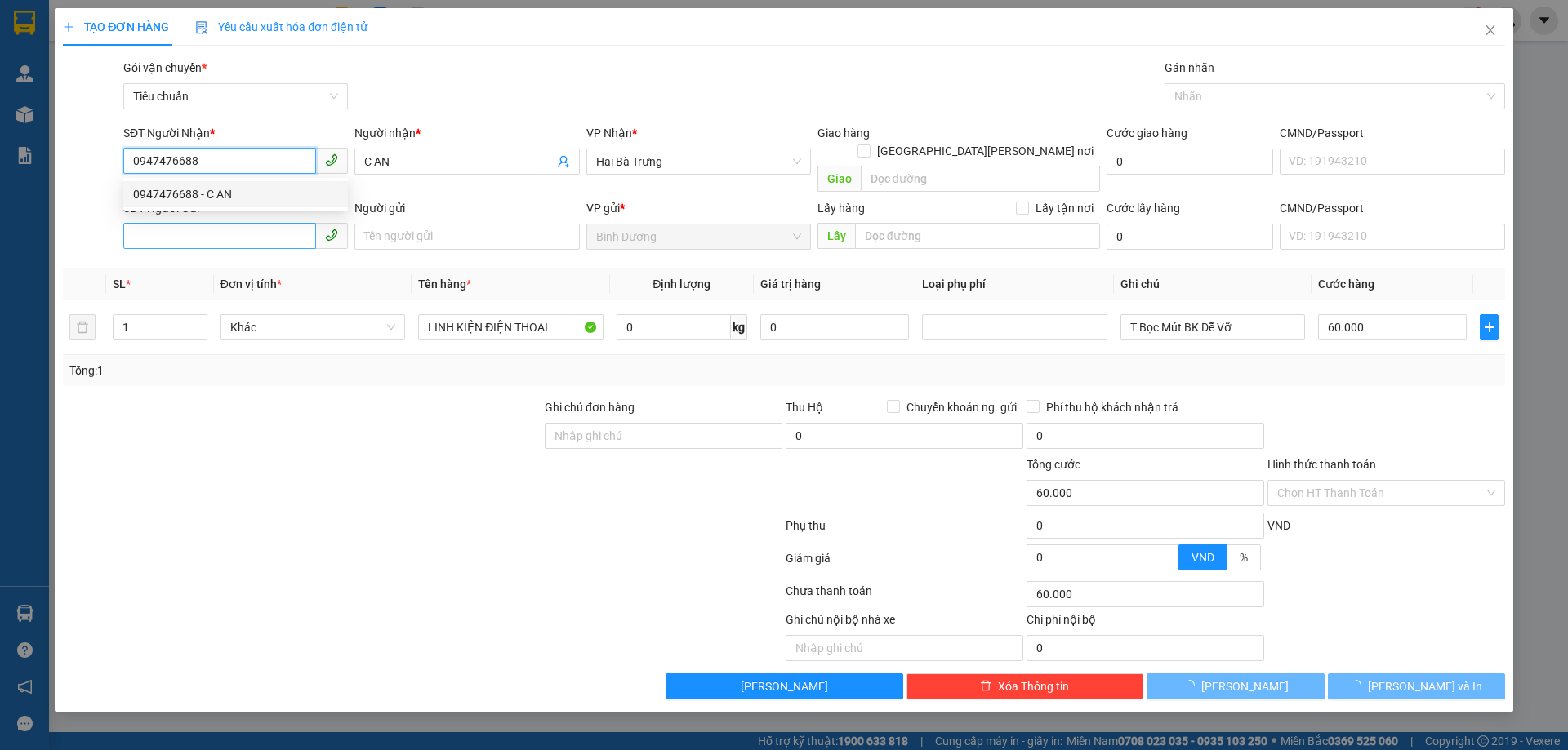
type input "0947476688"
click at [228, 223] on input "SĐT Người Gửi" at bounding box center [220, 236] width 192 height 26
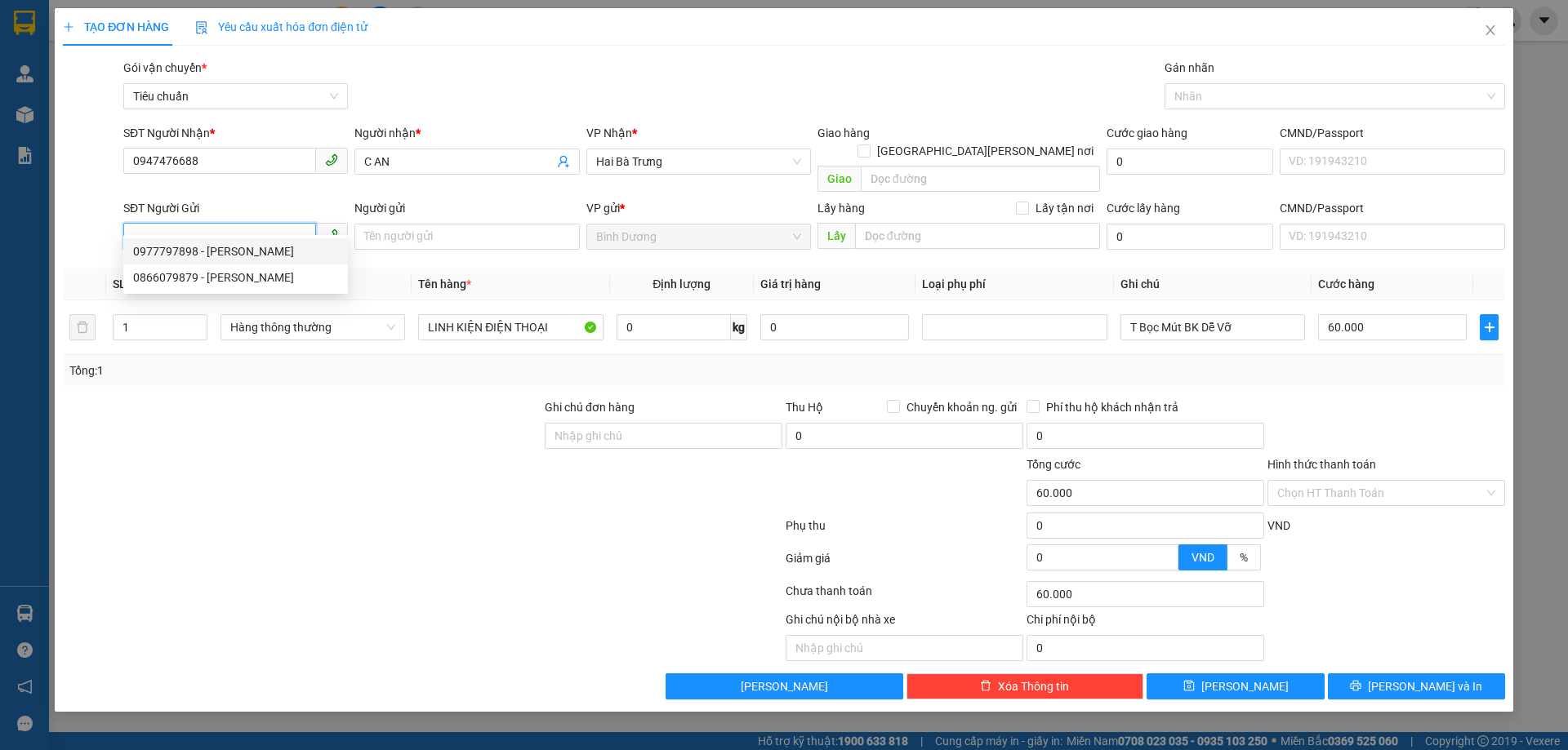
click at [227, 256] on div "0977797898 - [PERSON_NAME]" at bounding box center [236, 251] width 205 height 18
type input "0977797898"
type input "[PERSON_NAME]"
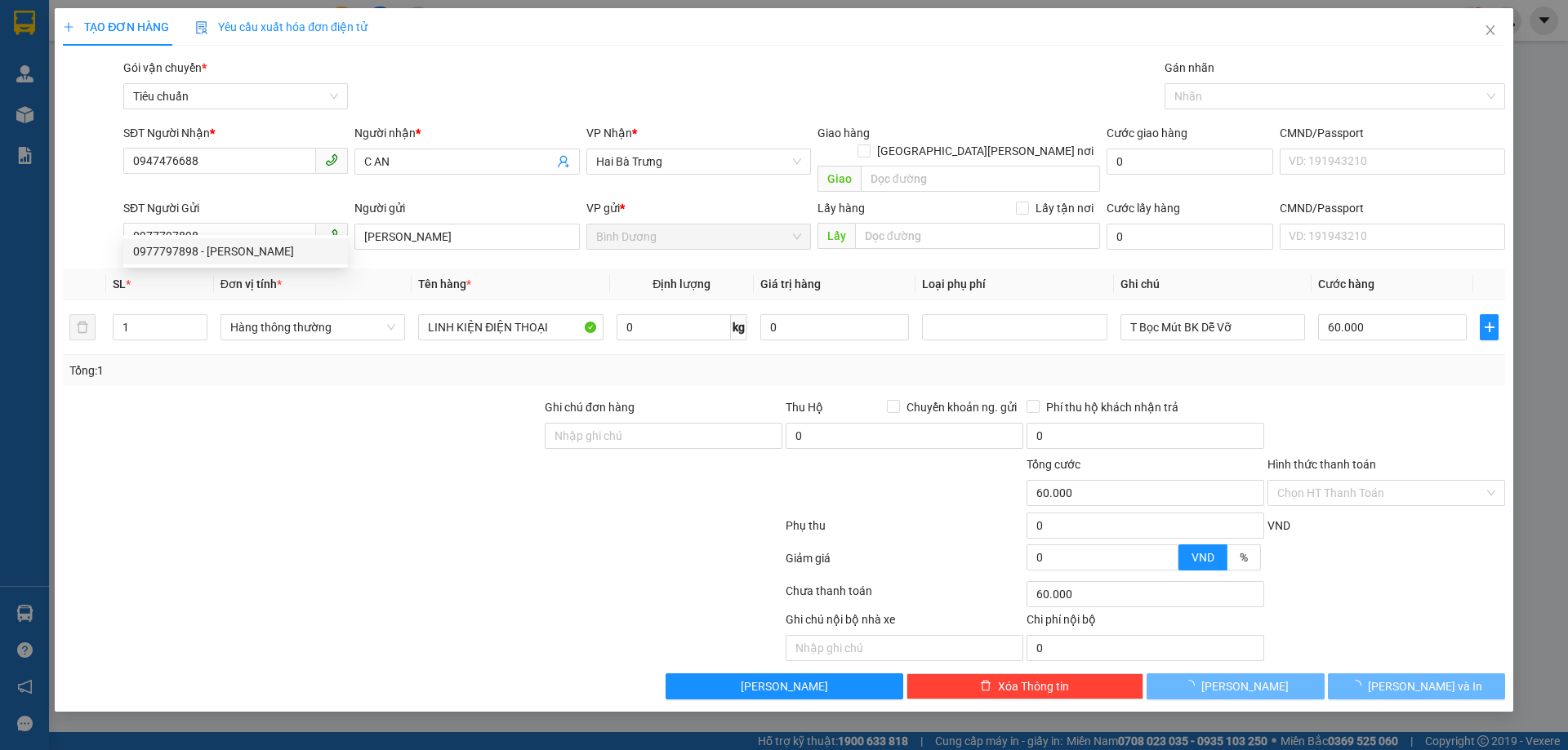
click at [360, 455] on div at bounding box center [302, 483] width 482 height 57
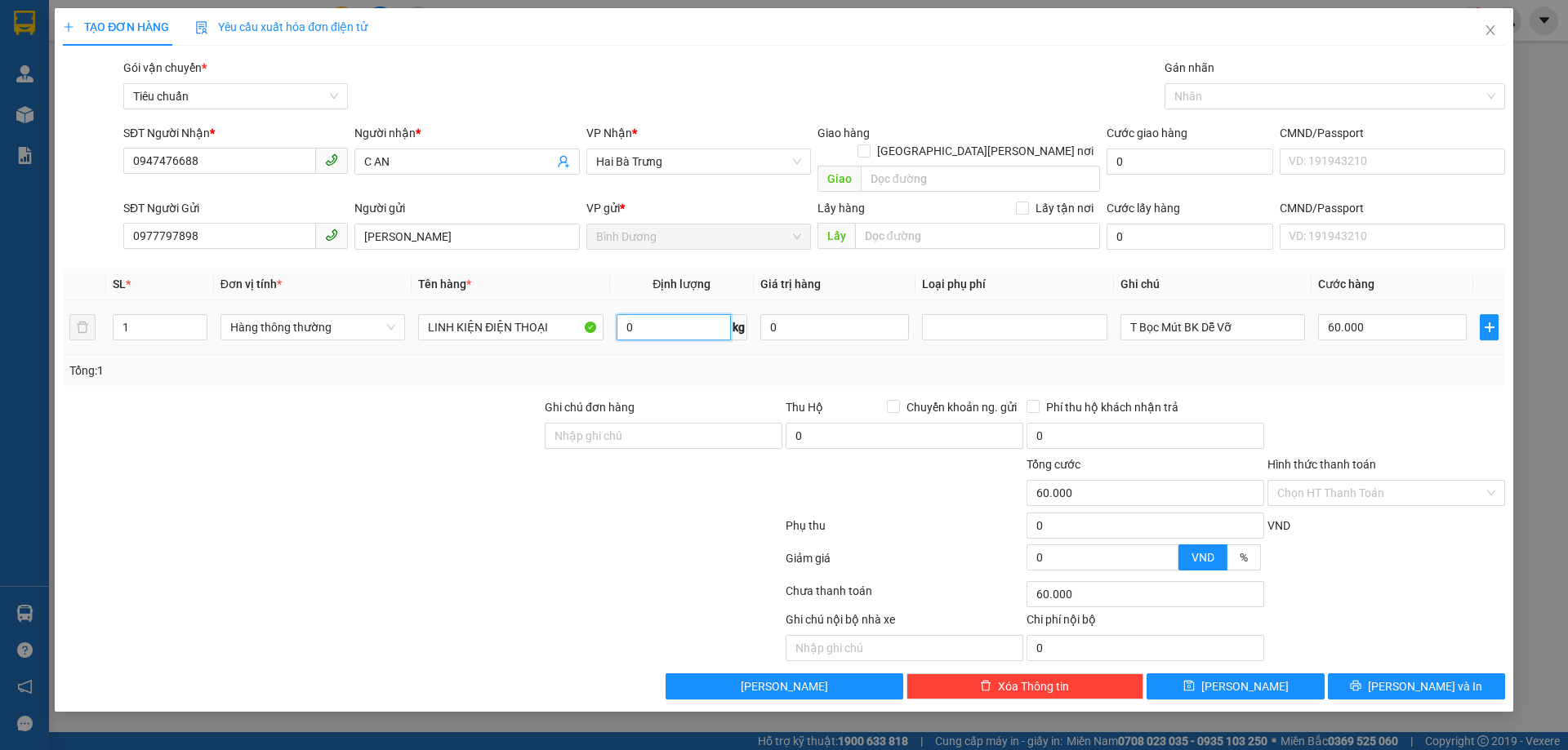
click at [692, 316] on input "0" at bounding box center [674, 327] width 114 height 26
type input "16"
click at [609, 401] on label "Ghi chú đơn hàng" at bounding box center [589, 407] width 90 height 13
click at [609, 423] on input "Ghi chú đơn hàng" at bounding box center [663, 435] width 238 height 26
type input "55.000"
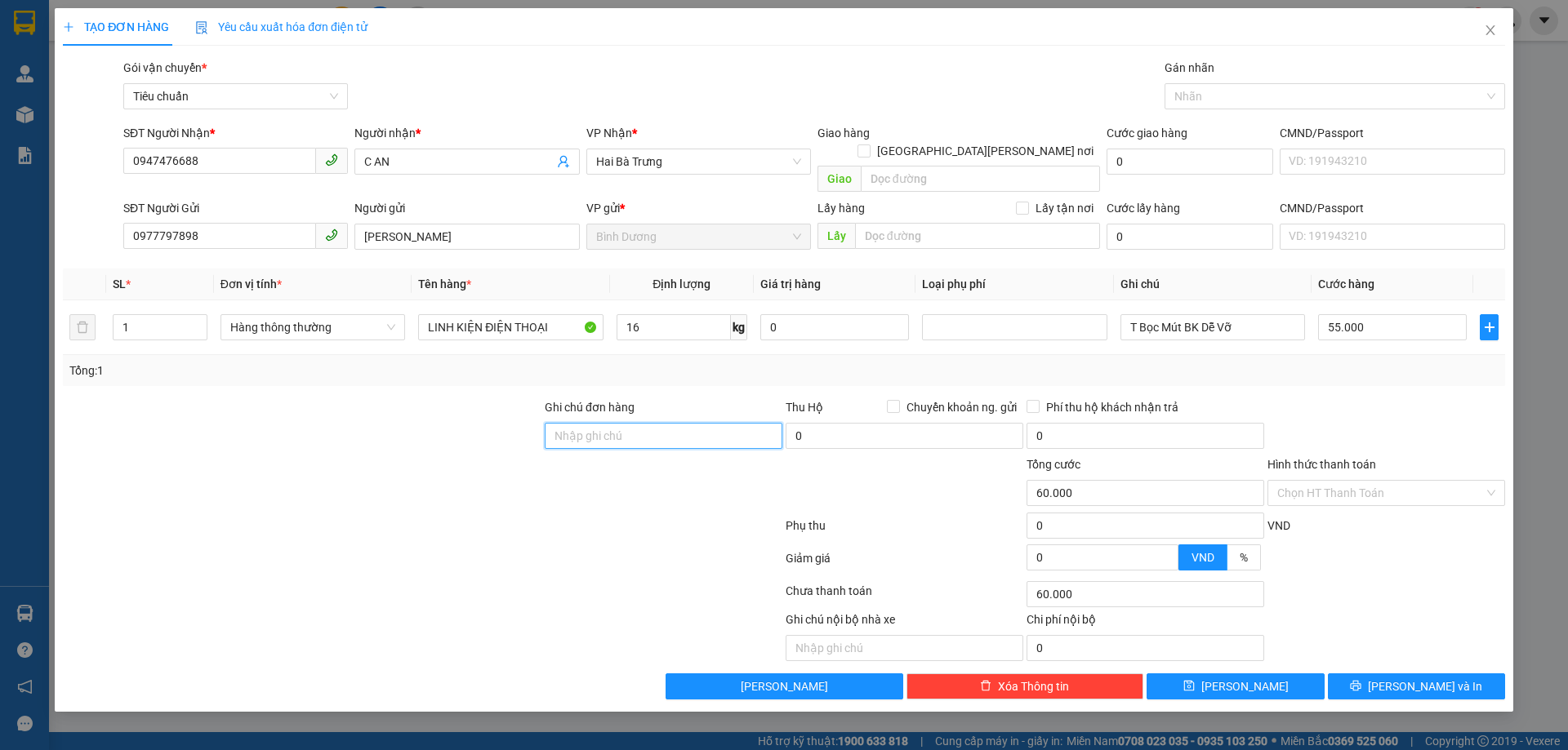
type input "55.000"
click at [1372, 300] on td "55.000" at bounding box center [1392, 327] width 162 height 54
click at [1373, 315] on input "55.000" at bounding box center [1393, 327] width 149 height 26
type input "0"
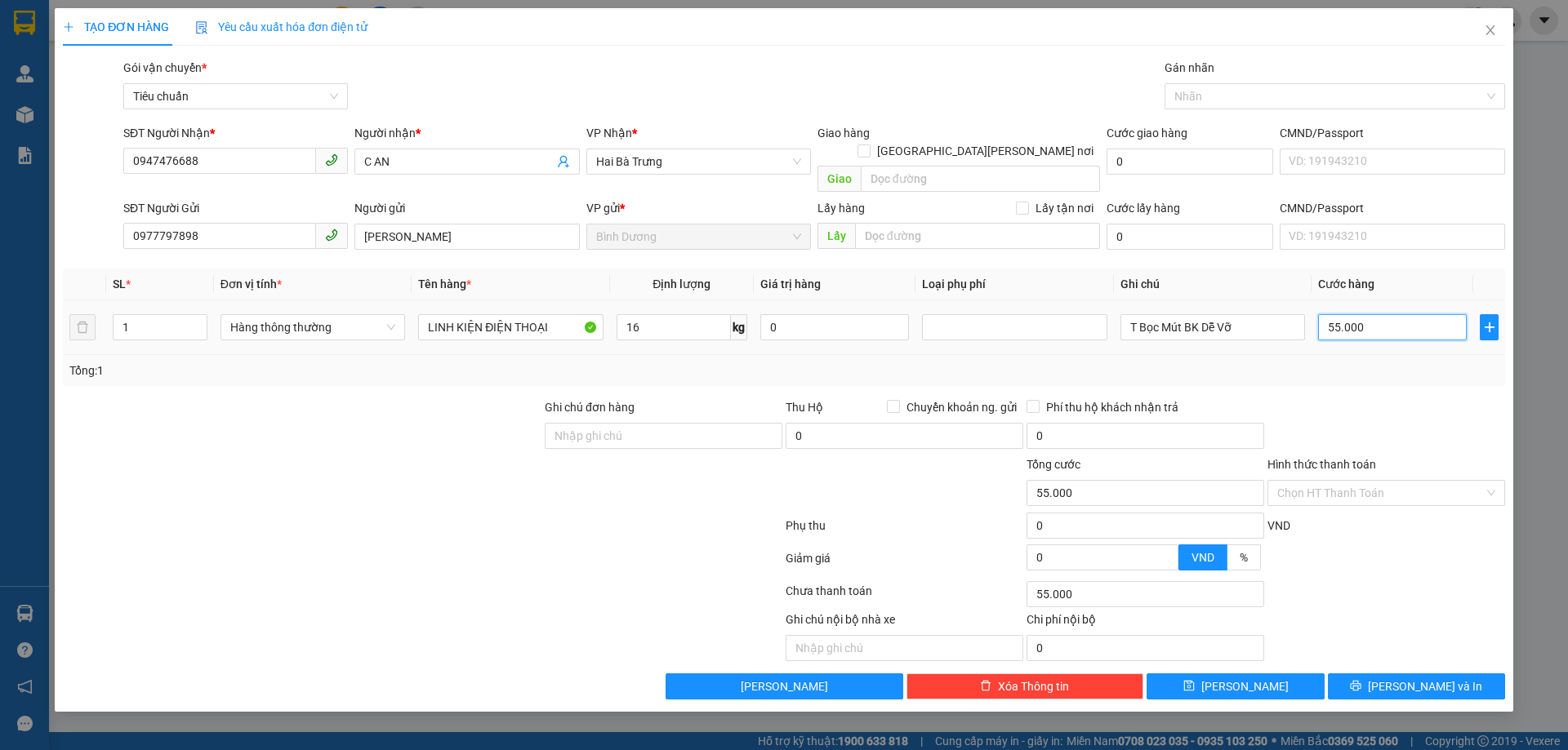
type input "0"
type input "6"
type input "06"
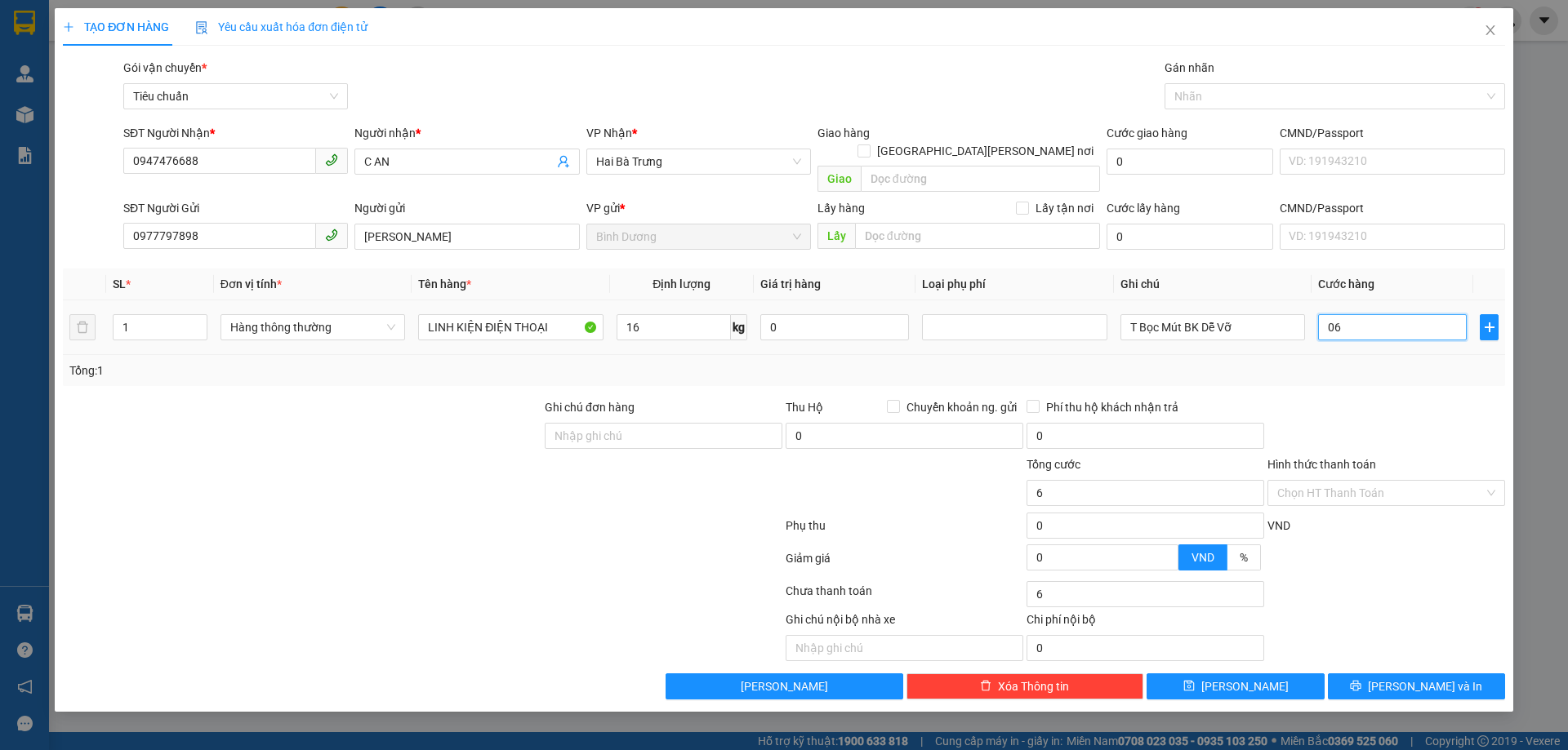
type input "60"
type input "060"
drag, startPoint x: 1394, startPoint y: 339, endPoint x: 1409, endPoint y: 397, distance: 59.9
click at [1394, 356] on div "Tổng: 1" at bounding box center [783, 371] width 1442 height 31
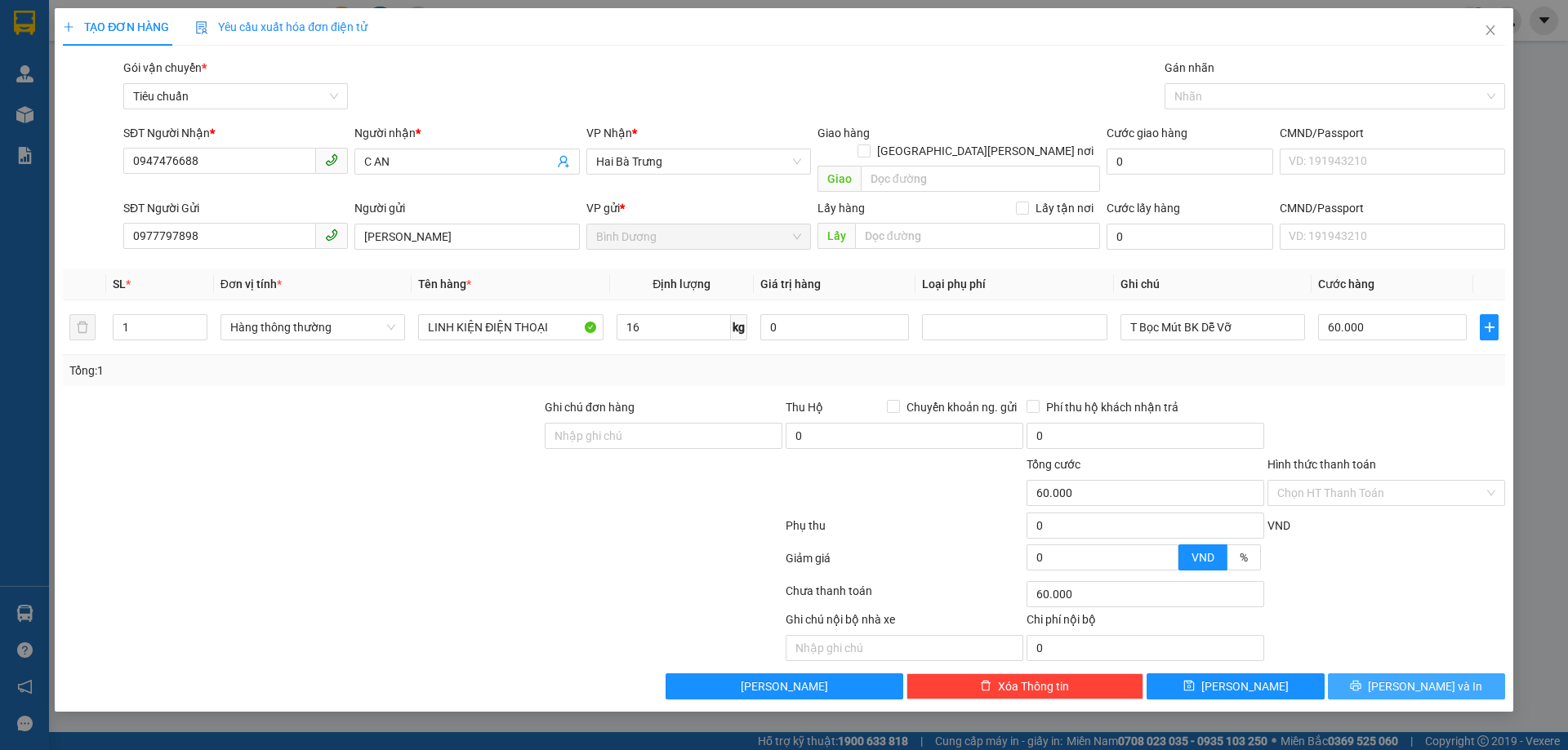
click at [1406, 677] on span "[PERSON_NAME] và In" at bounding box center [1426, 687] width 114 height 18
click at [920, 77] on div "Gói vận chuyển * Tiêu chuẩn Gán nhãn Nhãn" at bounding box center [814, 87] width 1388 height 57
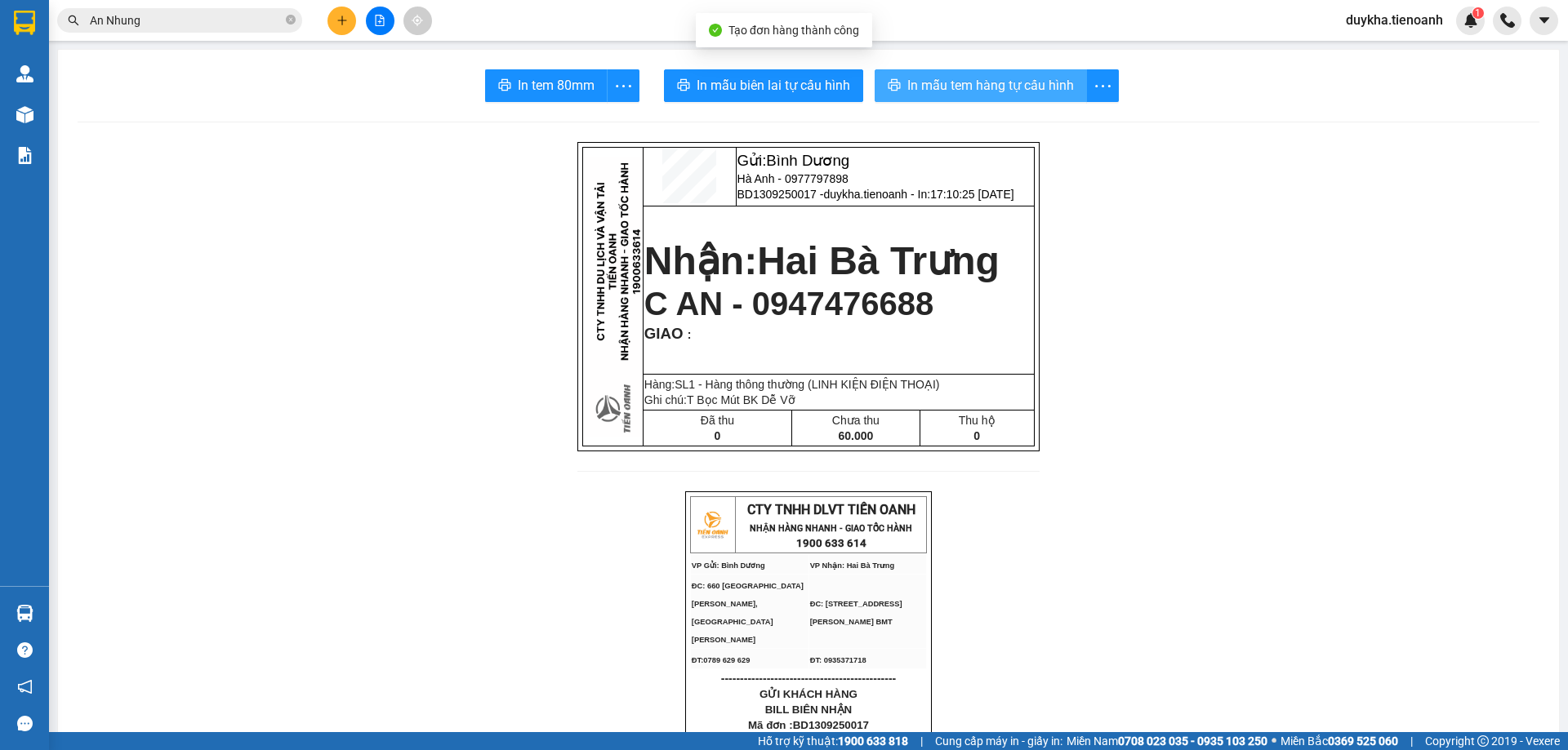
click at [981, 73] on button "In mẫu tem hàng tự cấu hình" at bounding box center [981, 86] width 212 height 33
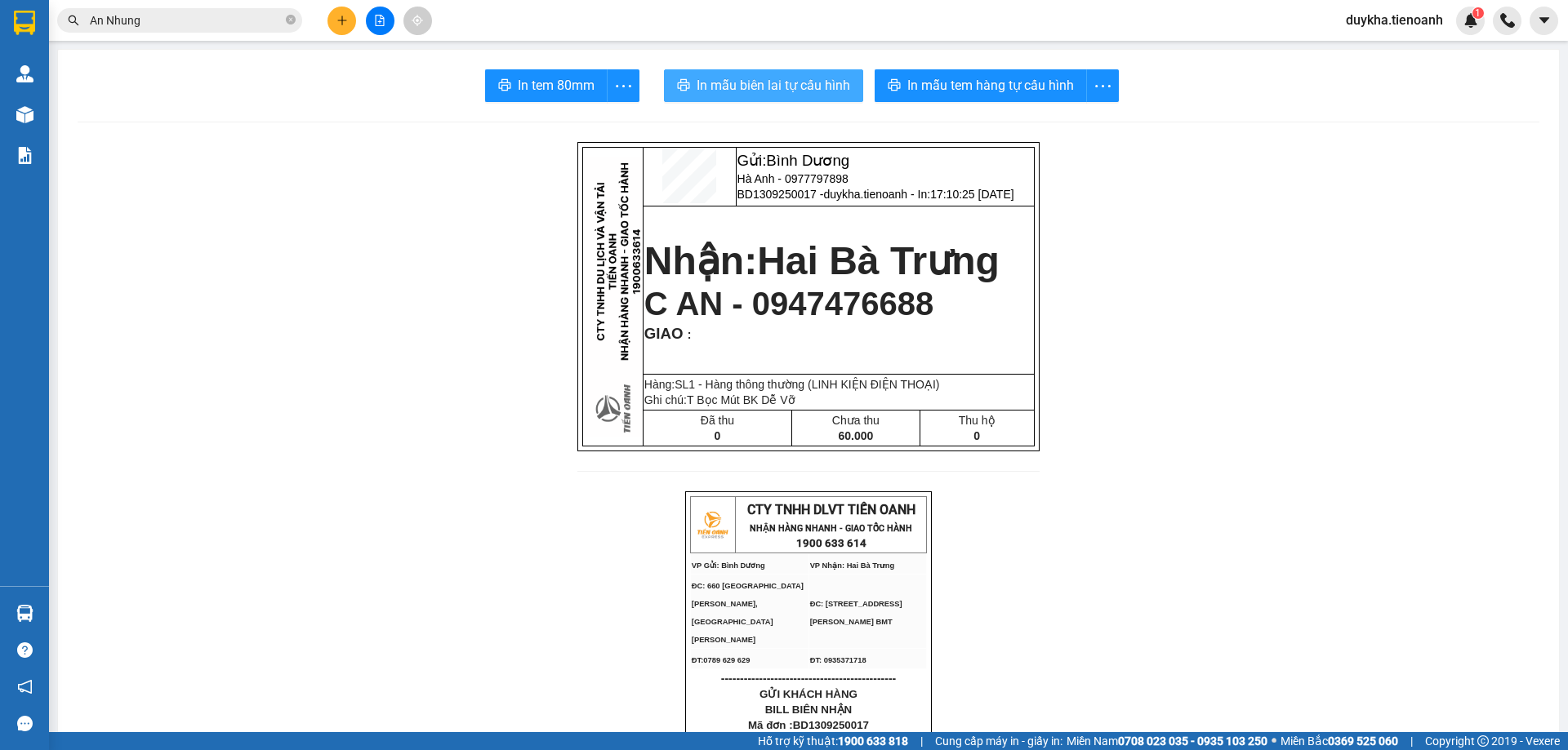
click at [791, 90] on span "In mẫu biên lai tự cấu hình" at bounding box center [773, 85] width 153 height 21
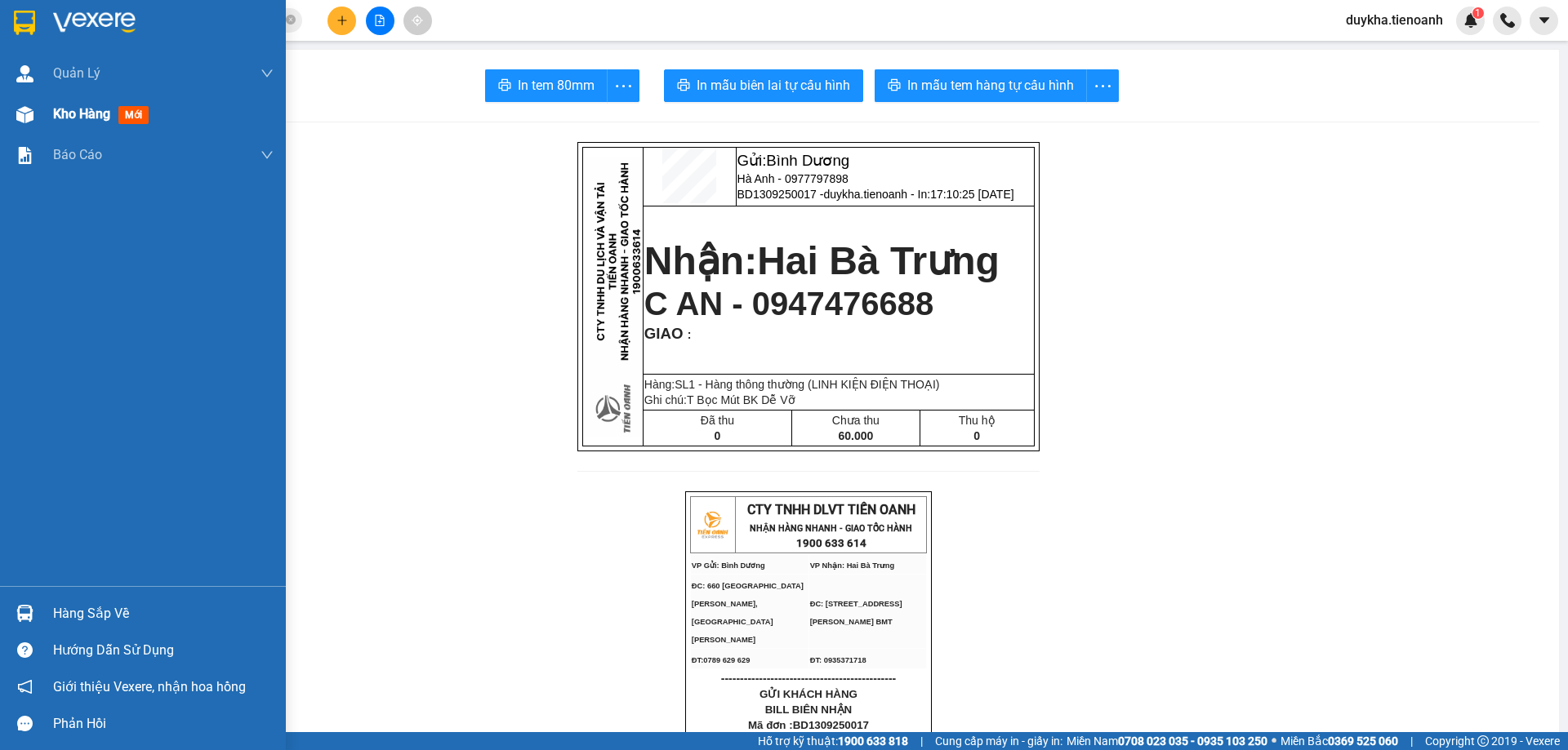
click at [101, 120] on span "Kho hàng" at bounding box center [82, 113] width 57 height 15
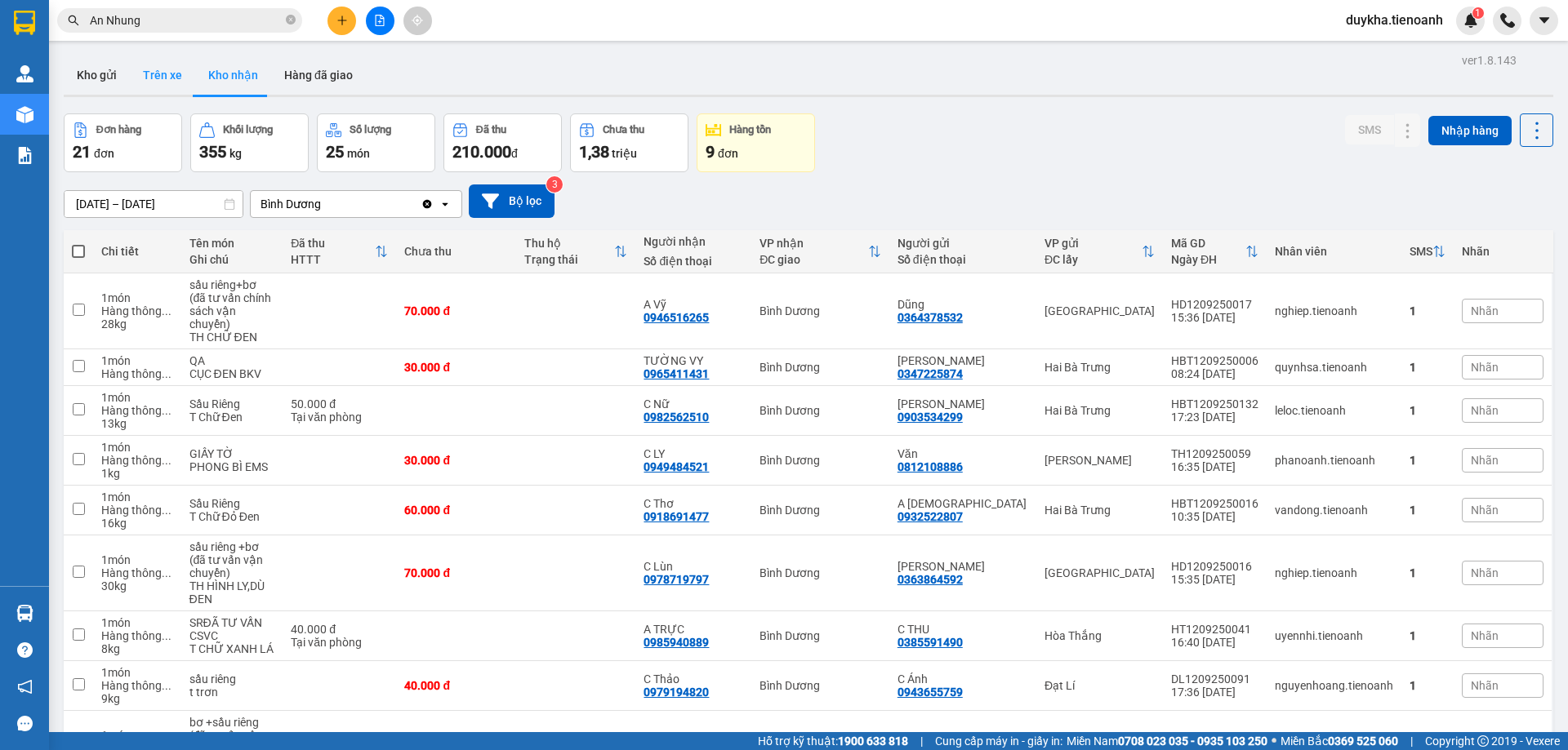
click at [174, 83] on button "Trên xe" at bounding box center [162, 74] width 65 height 39
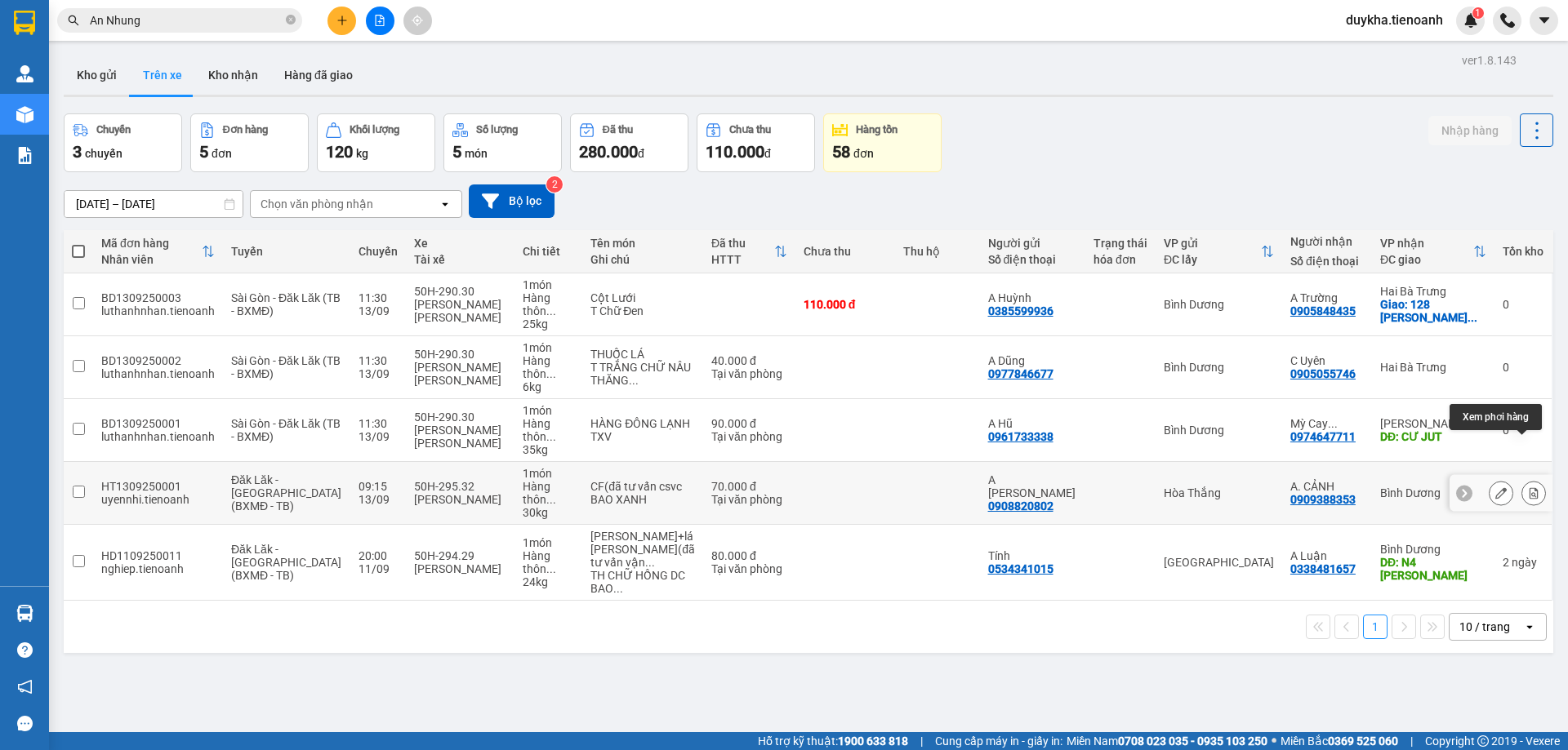
click at [1530, 487] on icon at bounding box center [1534, 492] width 9 height 12
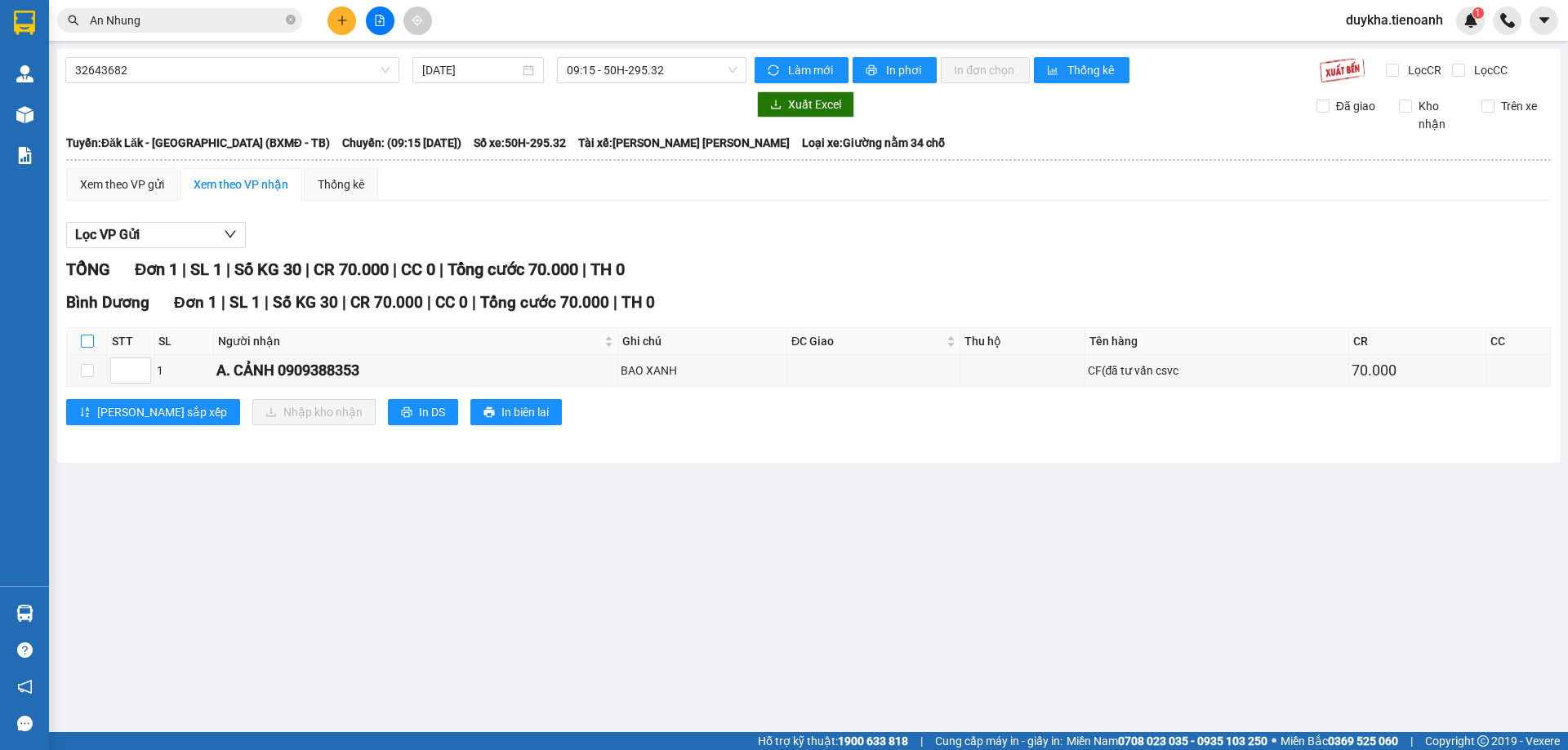
click at [86, 346] on input "checkbox" at bounding box center [87, 341] width 13 height 13
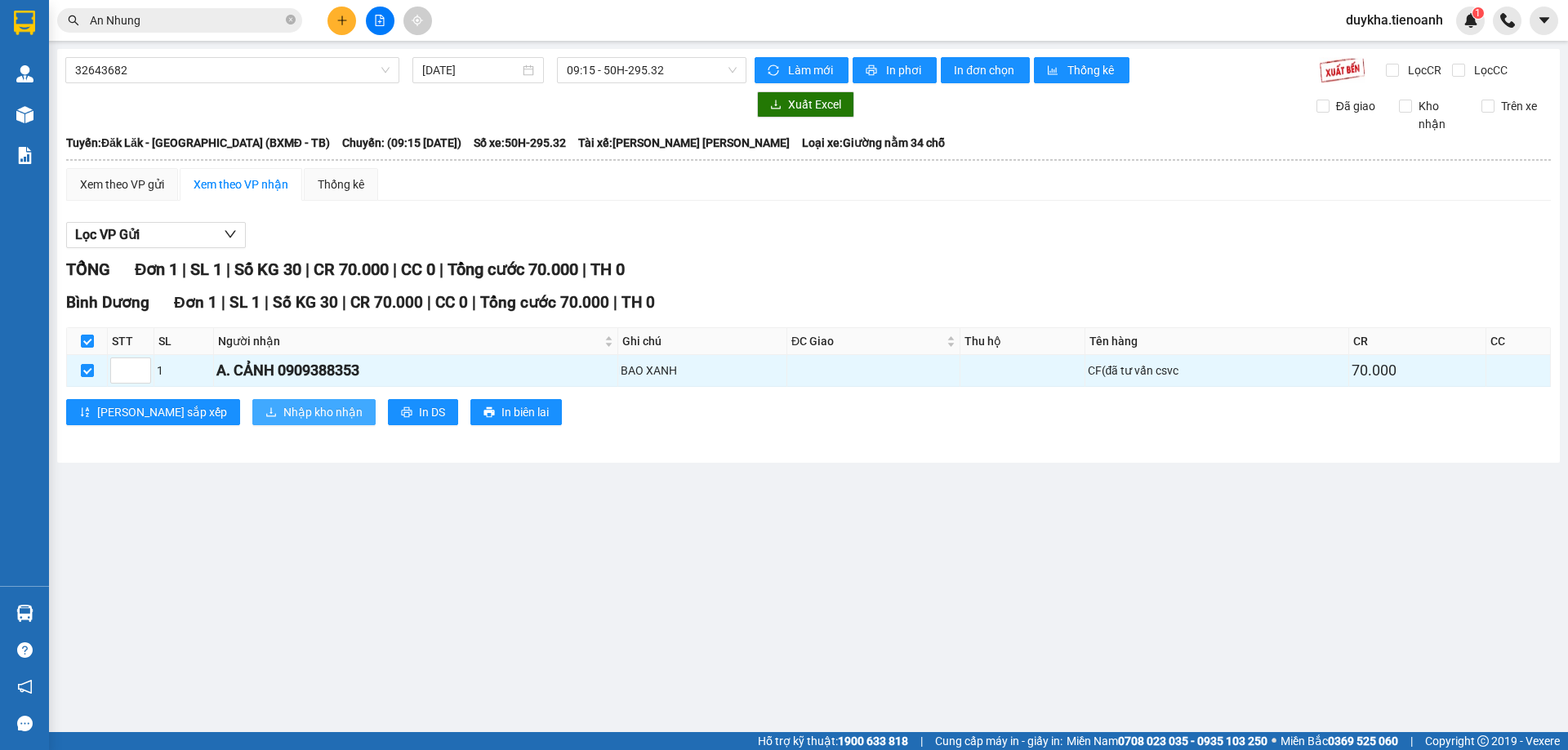
click at [283, 406] on span "Nhập kho nhận" at bounding box center [322, 413] width 79 height 18
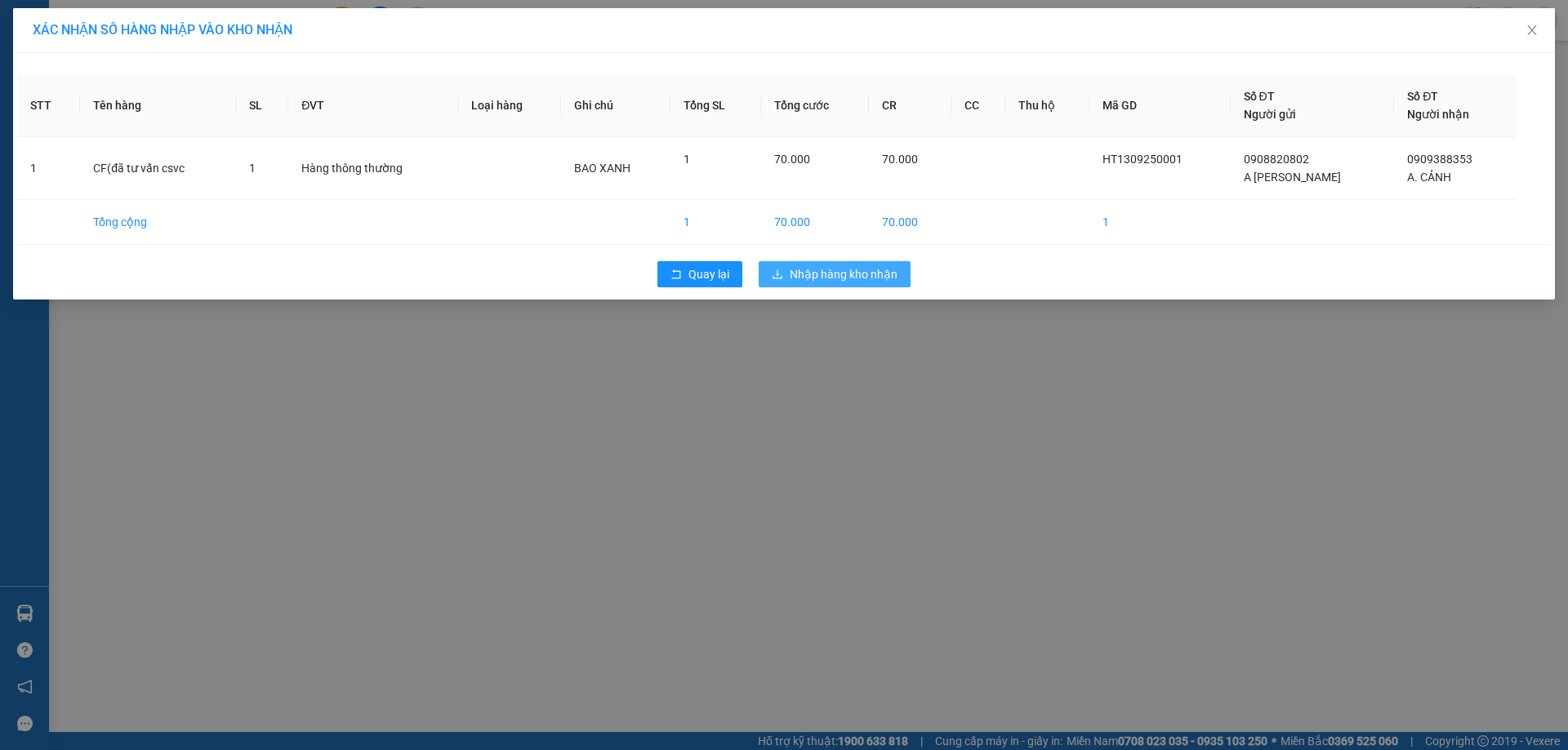
click at [823, 282] on span "Nhập hàng kho nhận" at bounding box center [843, 275] width 108 height 18
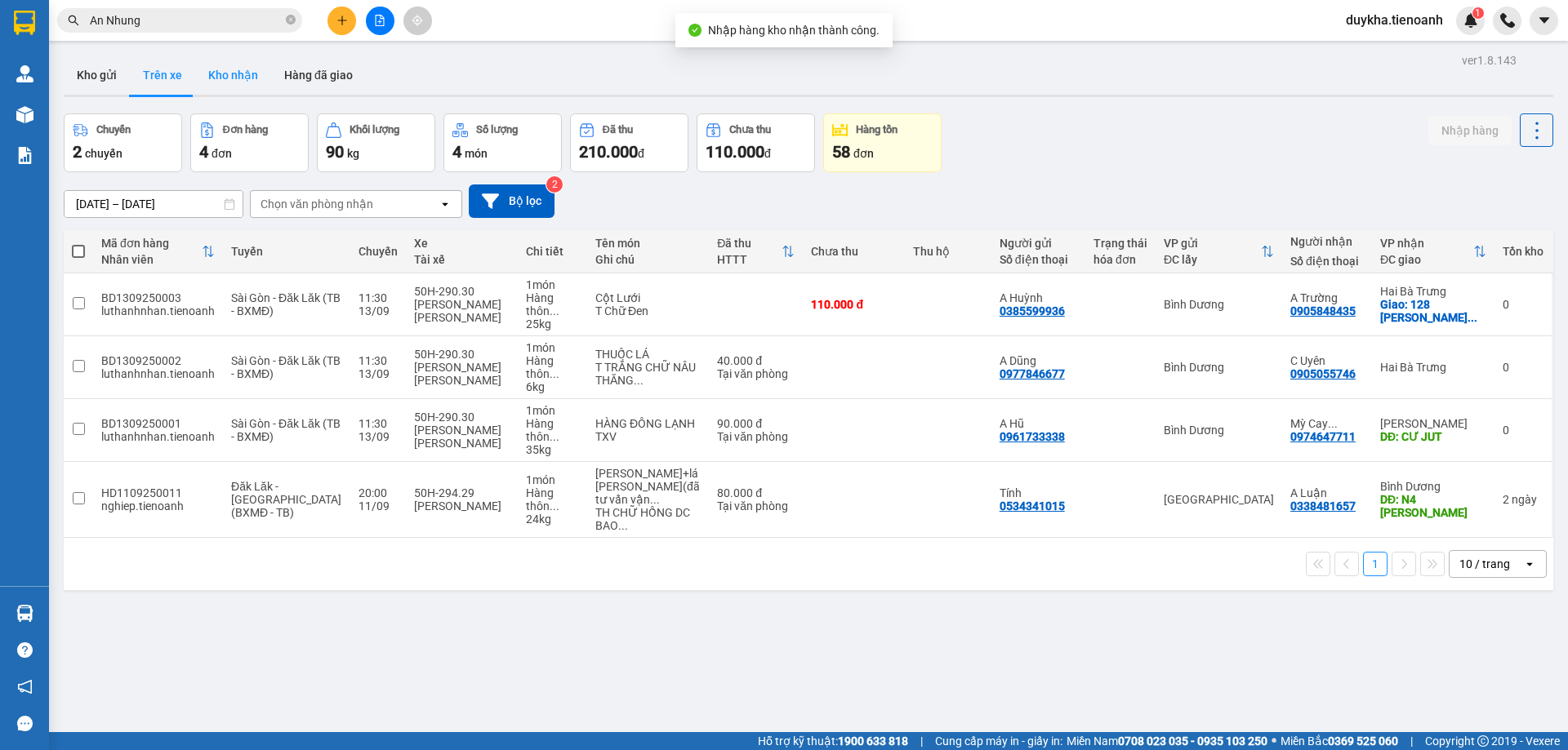
click at [239, 86] on button "Kho nhận" at bounding box center [233, 74] width 76 height 39
type input "[DATE] – [DATE]"
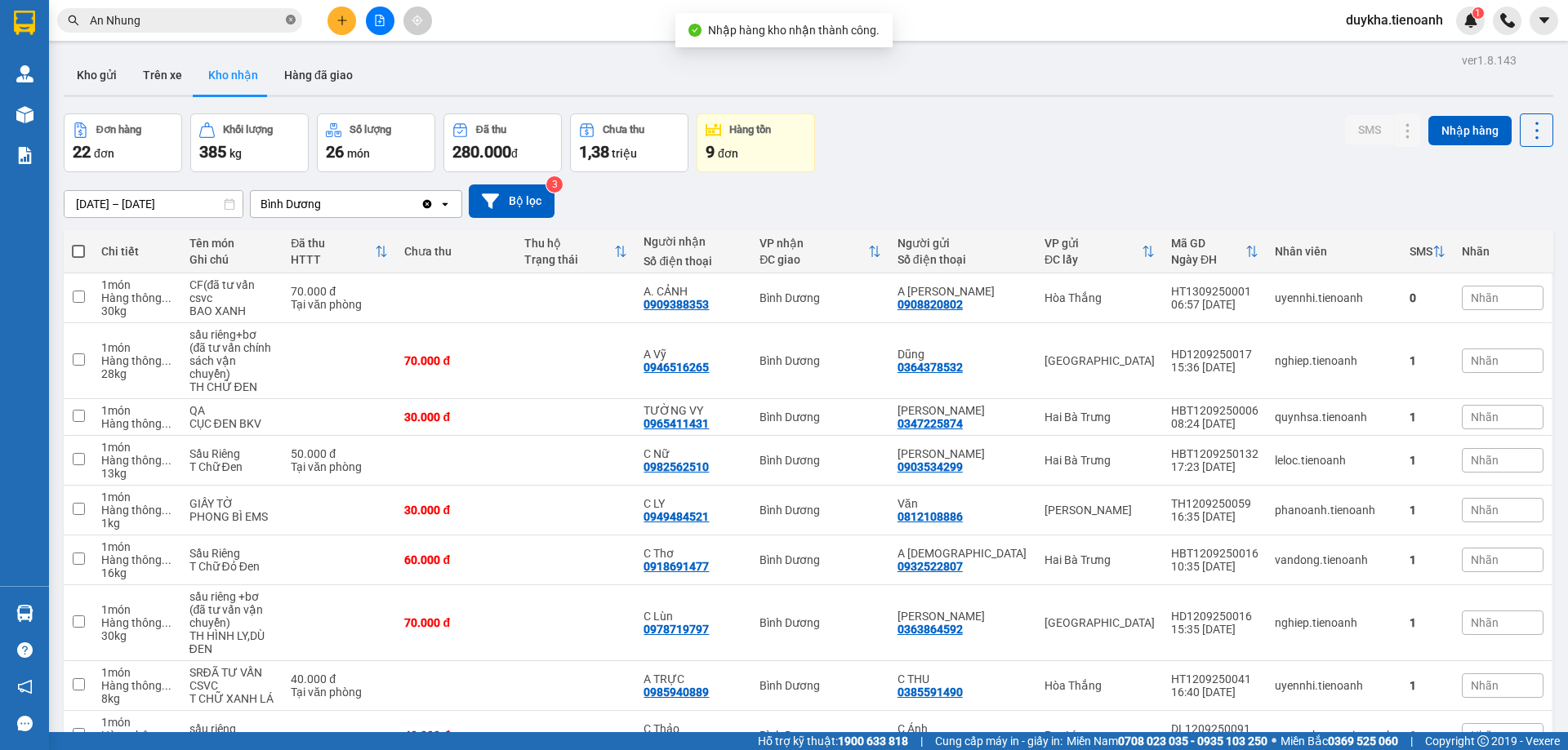
click at [295, 24] on icon "close-circle" at bounding box center [290, 19] width 10 height 10
click at [944, 122] on div "Đơn hàng 22 đơn Khối lượng 385 kg Số lượng 26 món Đã thu 280.000 đ Chưa thu 1,3…" at bounding box center [808, 142] width 1490 height 59
drag, startPoint x: 139, startPoint y: 83, endPoint x: 160, endPoint y: 77, distance: 21.8
click at [143, 79] on button "Trên xe" at bounding box center [162, 74] width 65 height 39
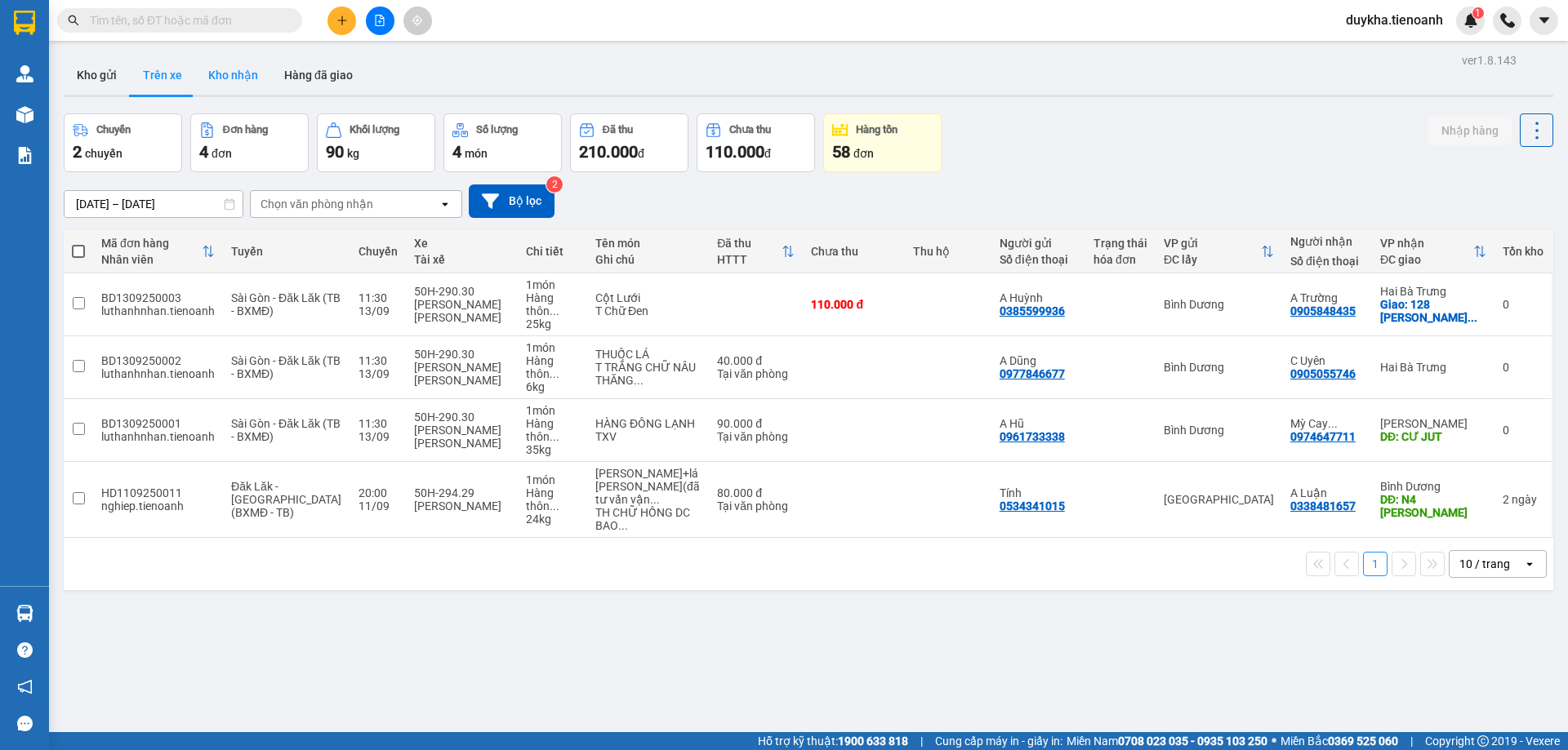
click at [248, 87] on button "Kho nhận" at bounding box center [233, 74] width 76 height 39
type input "[DATE] – [DATE]"
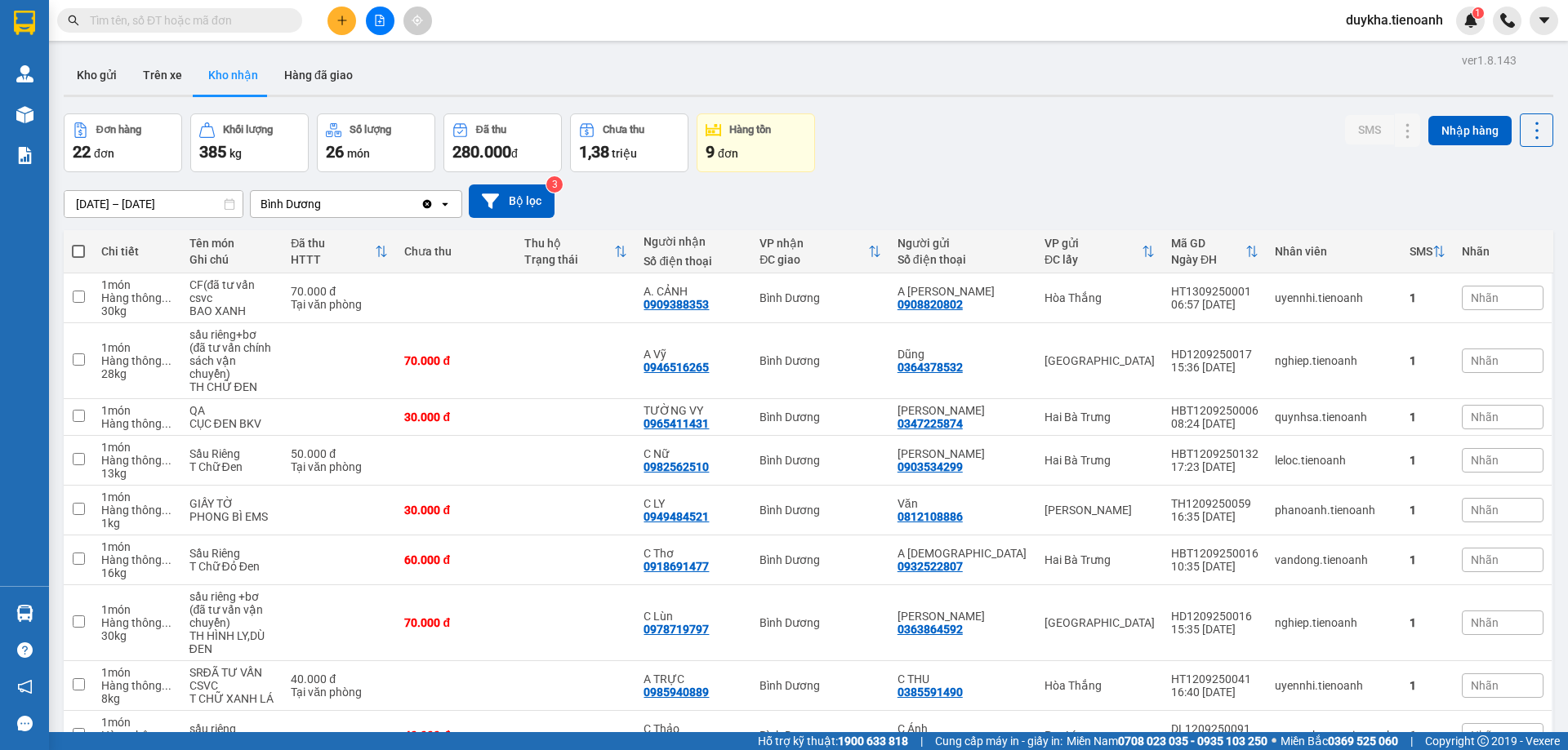
click at [1066, 151] on div "Đơn hàng 22 đơn Khối lượng 385 kg Số lượng 26 món Đã thu 280.000 đ Chưa thu 1,3…" at bounding box center [808, 142] width 1490 height 59
click at [251, 24] on input "text" at bounding box center [186, 21] width 192 height 18
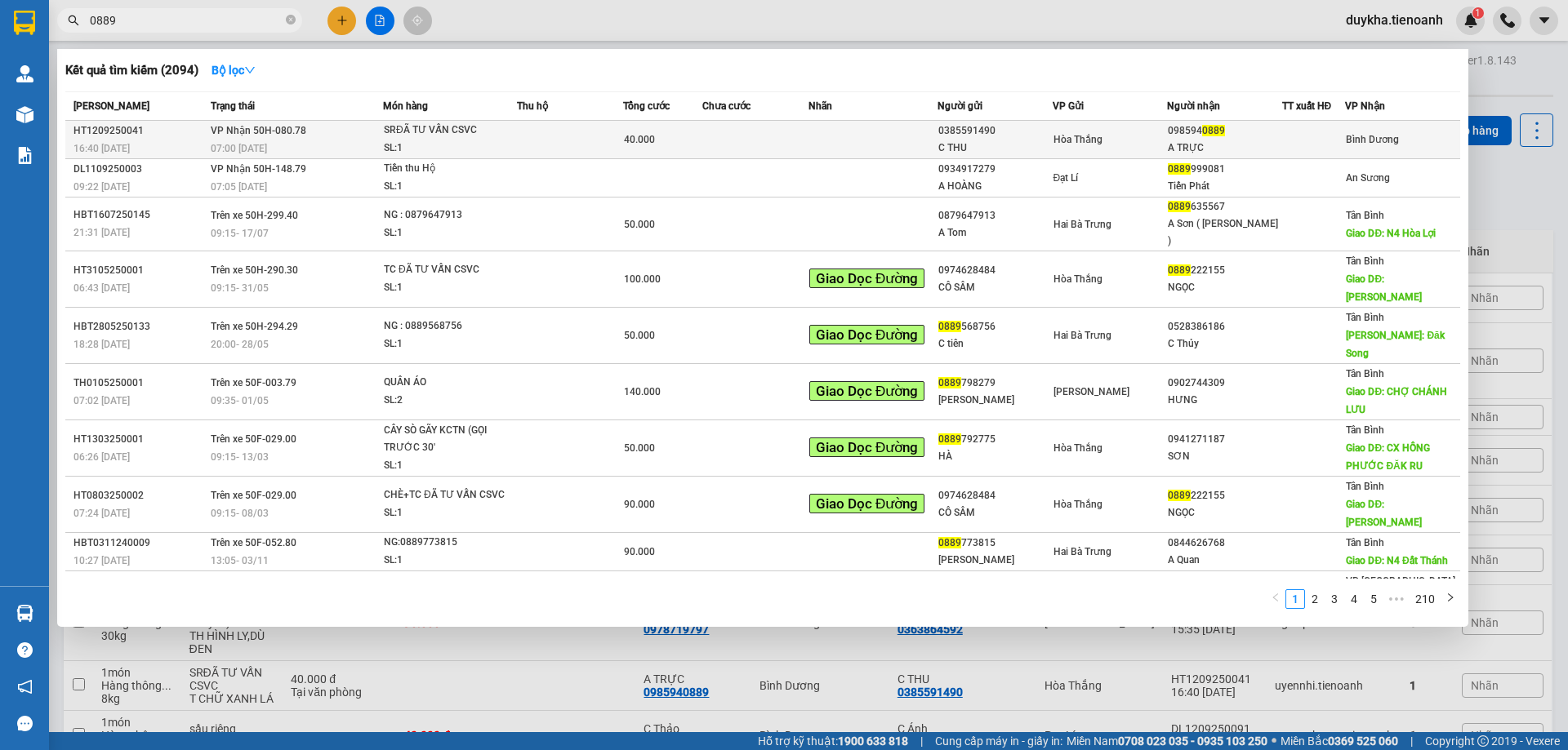
type input "0889"
click at [438, 151] on div "SL: 1" at bounding box center [445, 149] width 122 height 18
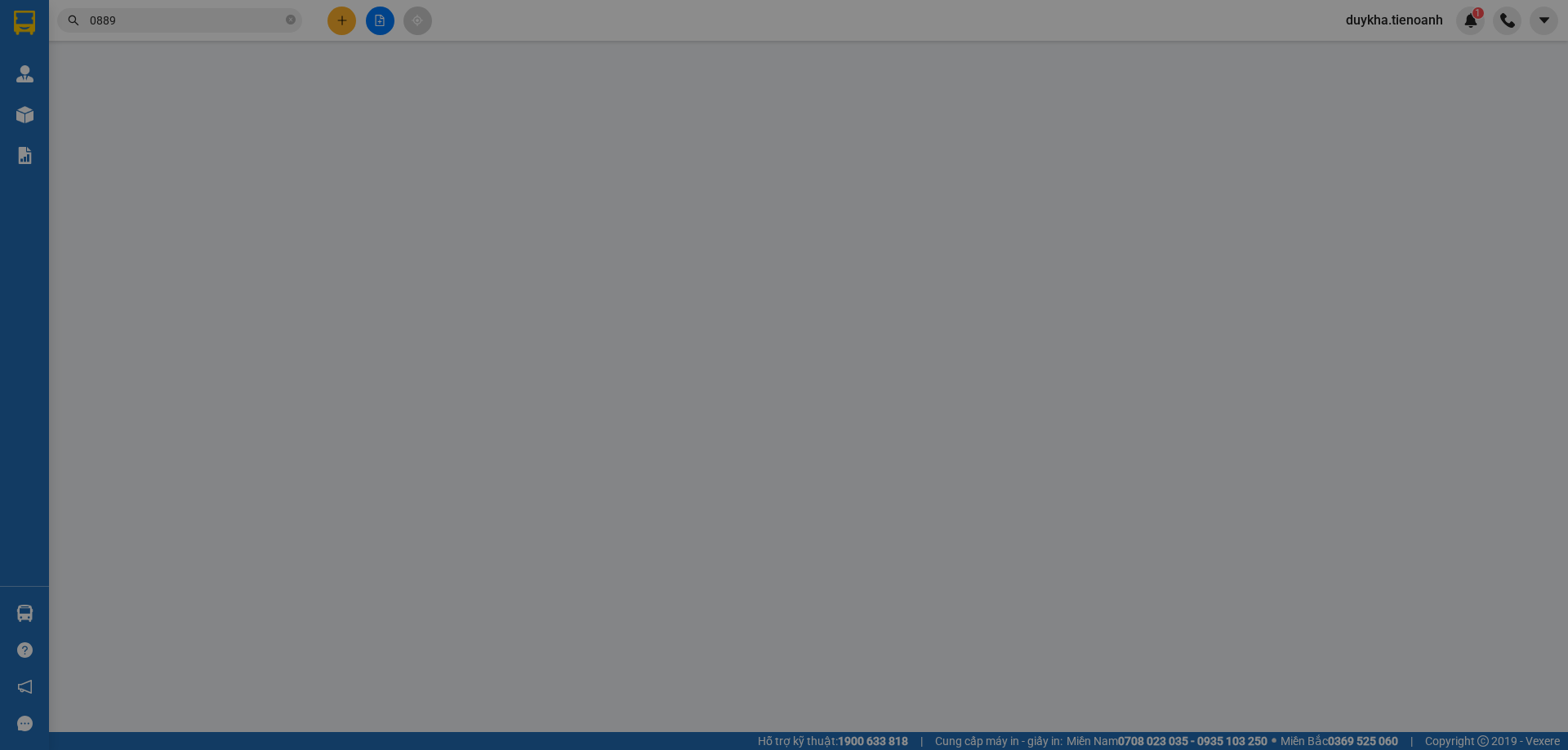
type input "0985940889"
type input "A TRỰC"
type input "0385591490"
type input "C THU"
type input "40.000"
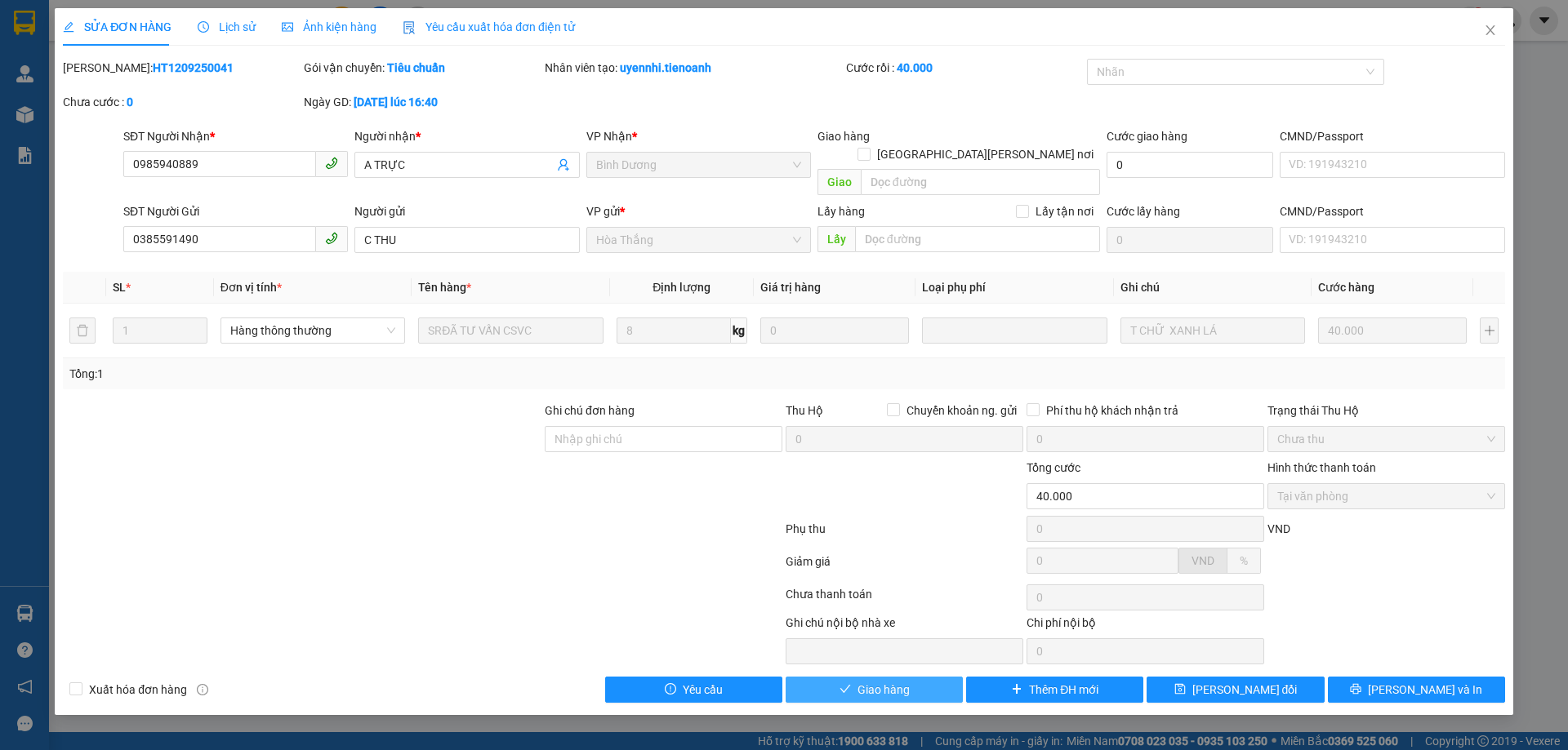
click at [911, 677] on button "Giao hàng" at bounding box center [874, 689] width 177 height 26
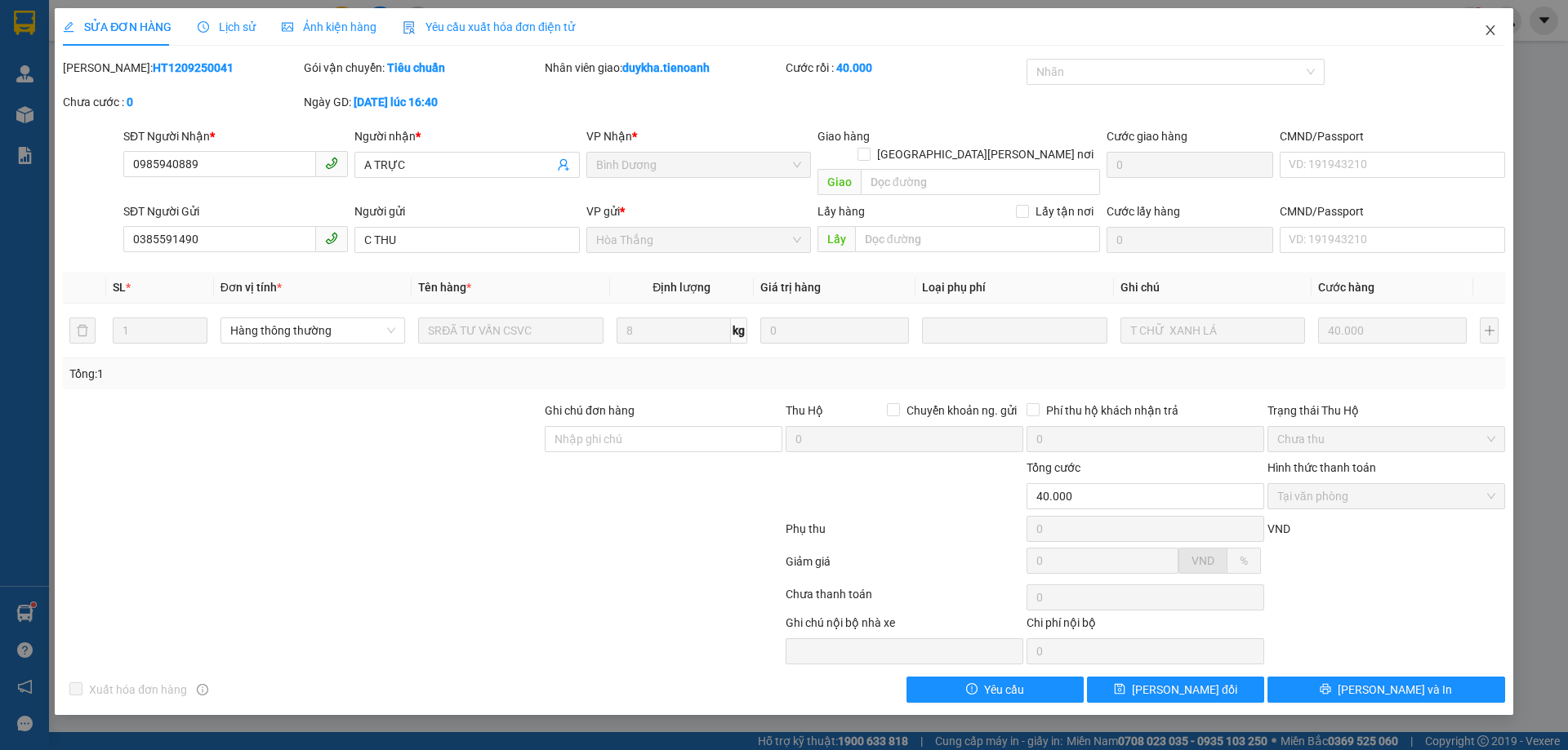
click at [1490, 42] on span "Close" at bounding box center [1490, 31] width 45 height 45
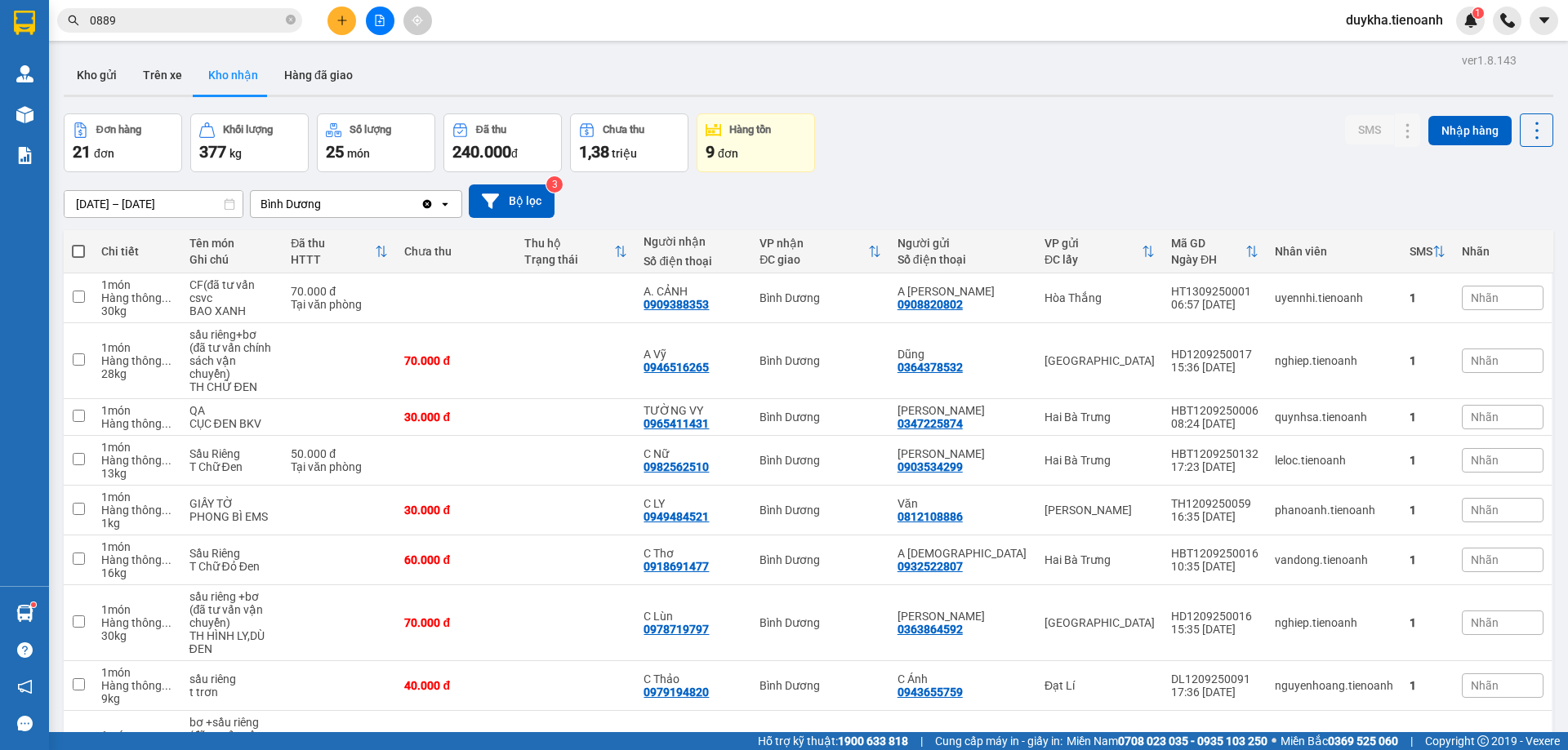
click at [792, 190] on div "[DATE] – [DATE] Press the down arrow key to interact with the calendar and sele…" at bounding box center [808, 200] width 1490 height 34
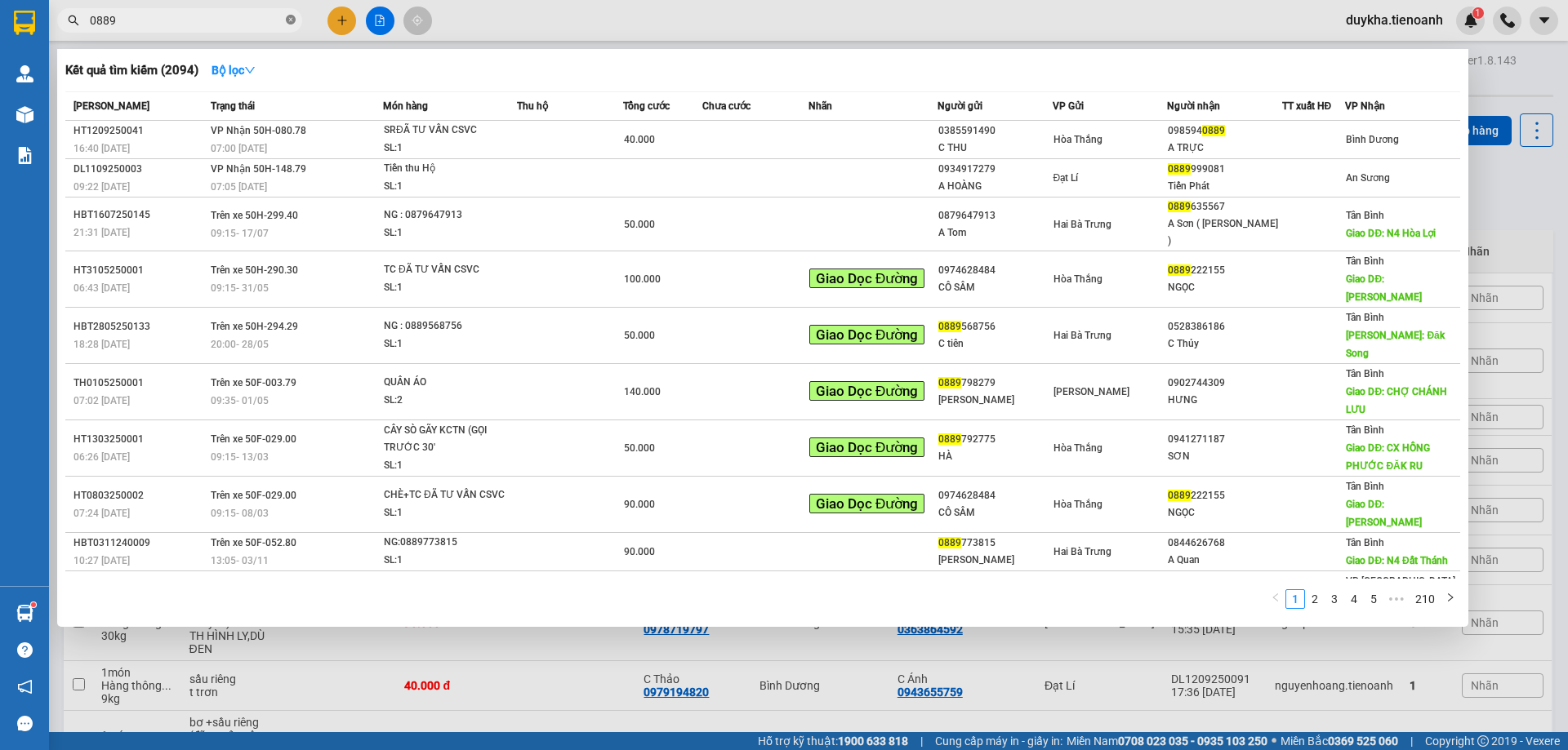
click at [286, 21] on icon "close-circle" at bounding box center [290, 19] width 10 height 10
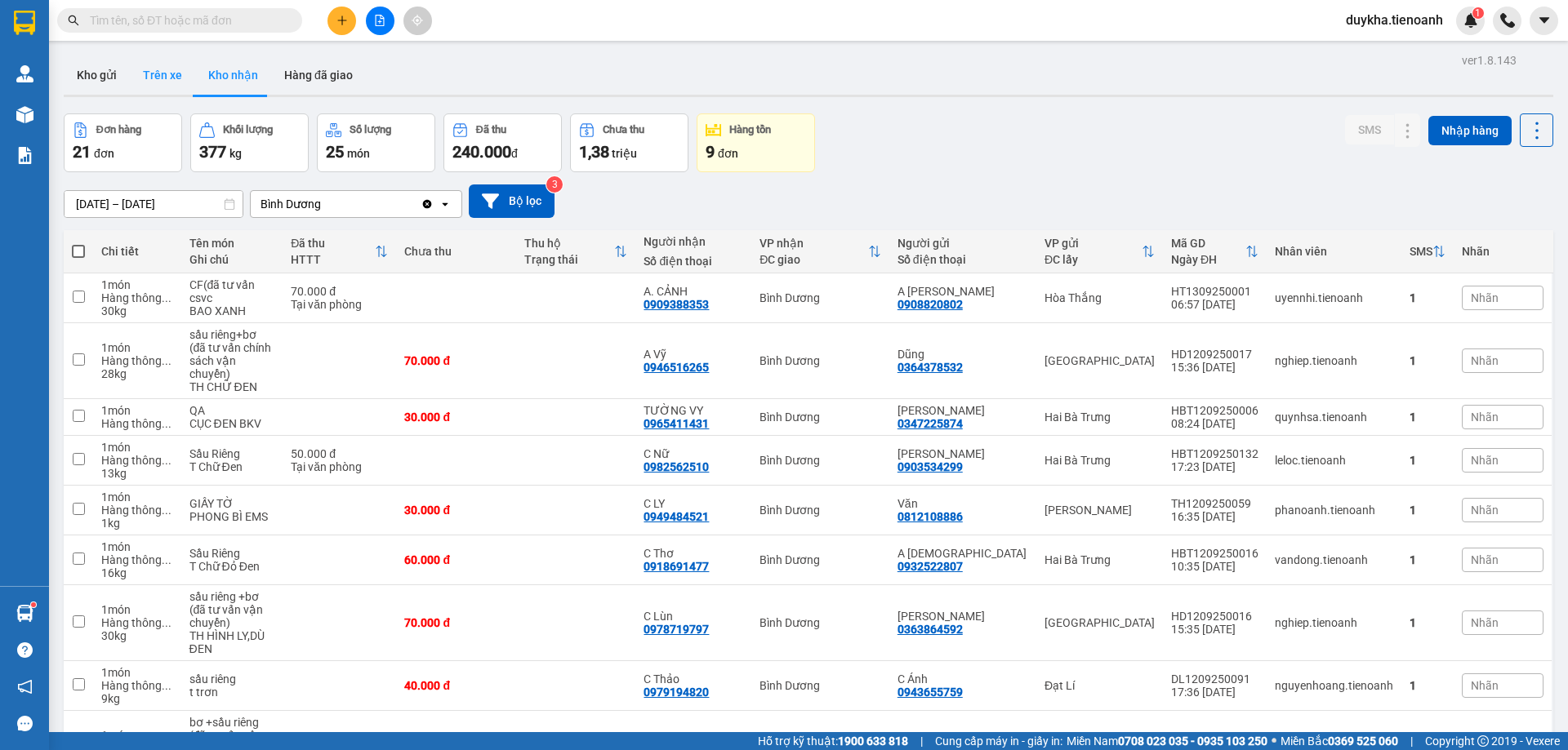
click at [185, 66] on button "Trên xe" at bounding box center [162, 74] width 65 height 39
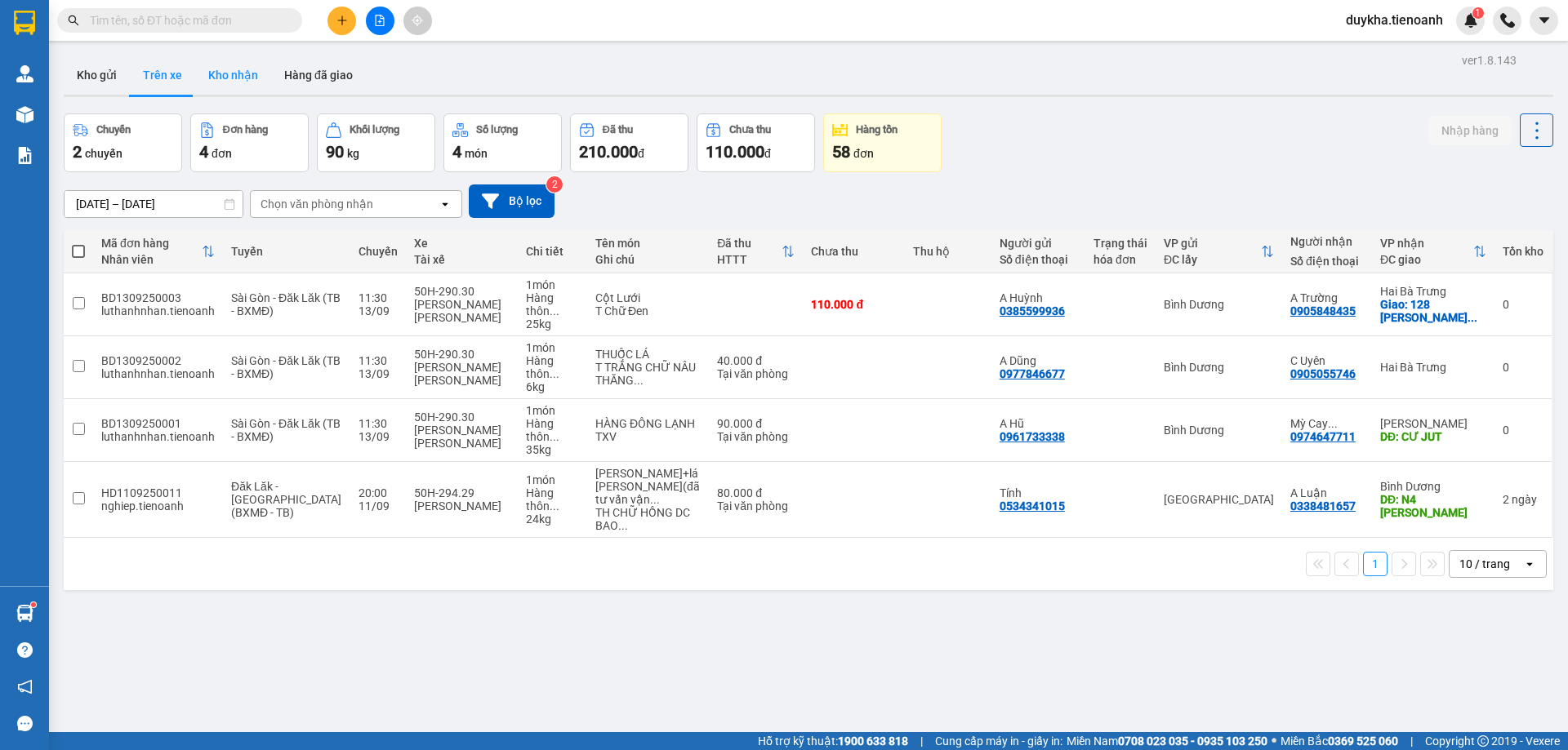
click at [215, 72] on button "Kho nhận" at bounding box center [233, 74] width 76 height 39
type input "[DATE] – [DATE]"
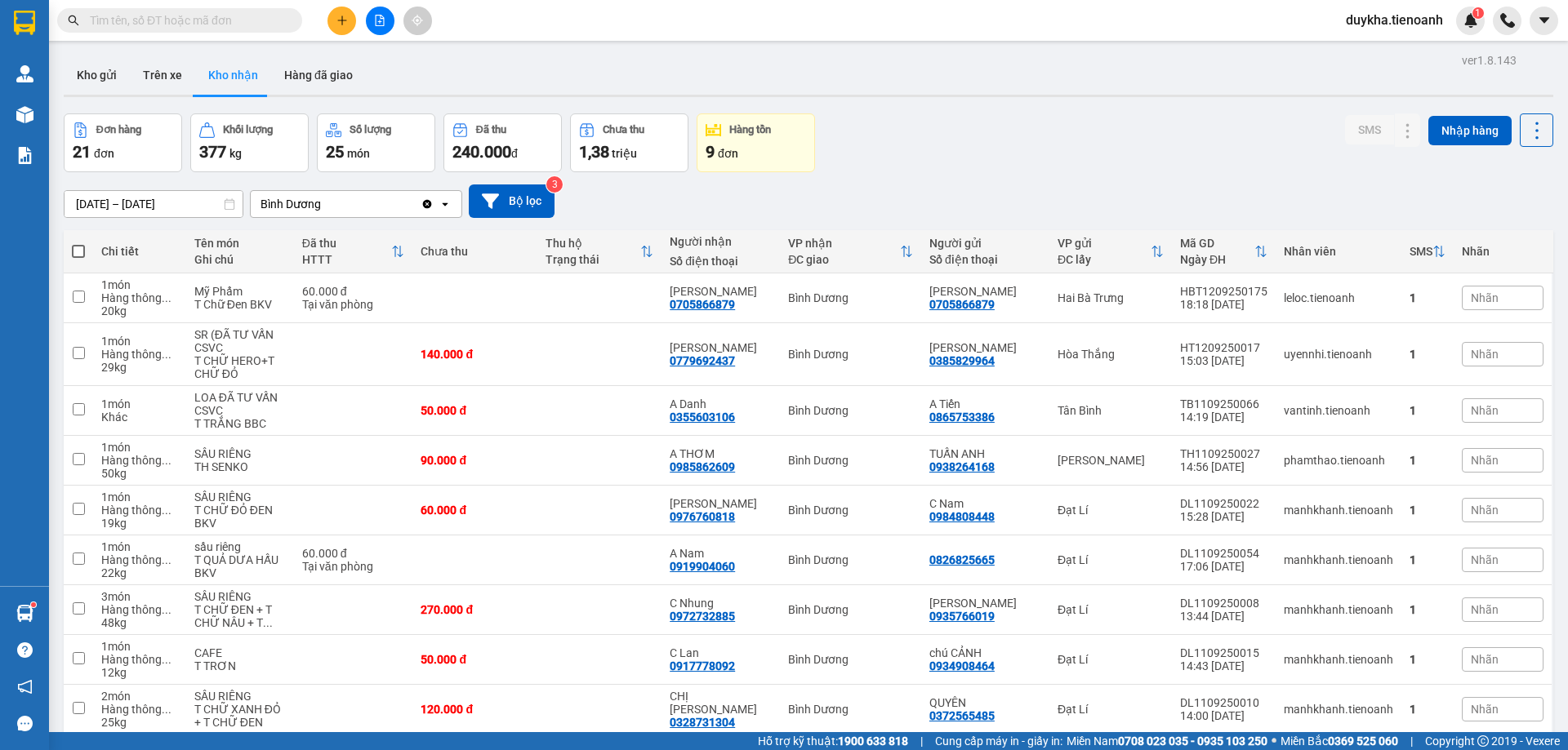
click at [252, 25] on input "text" at bounding box center [186, 21] width 192 height 18
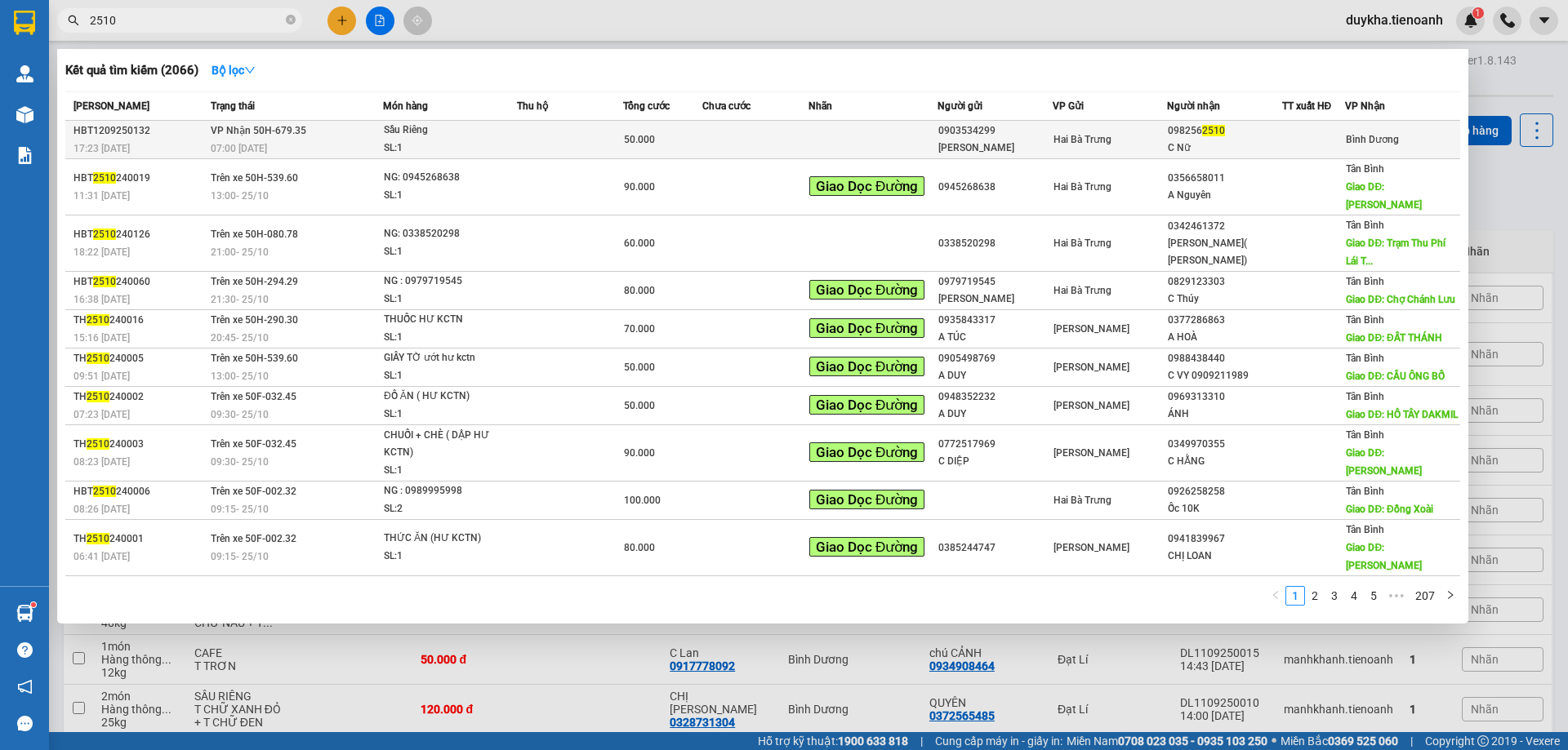
type input "2510"
click at [385, 144] on div "SL: 1" at bounding box center [445, 149] width 122 height 18
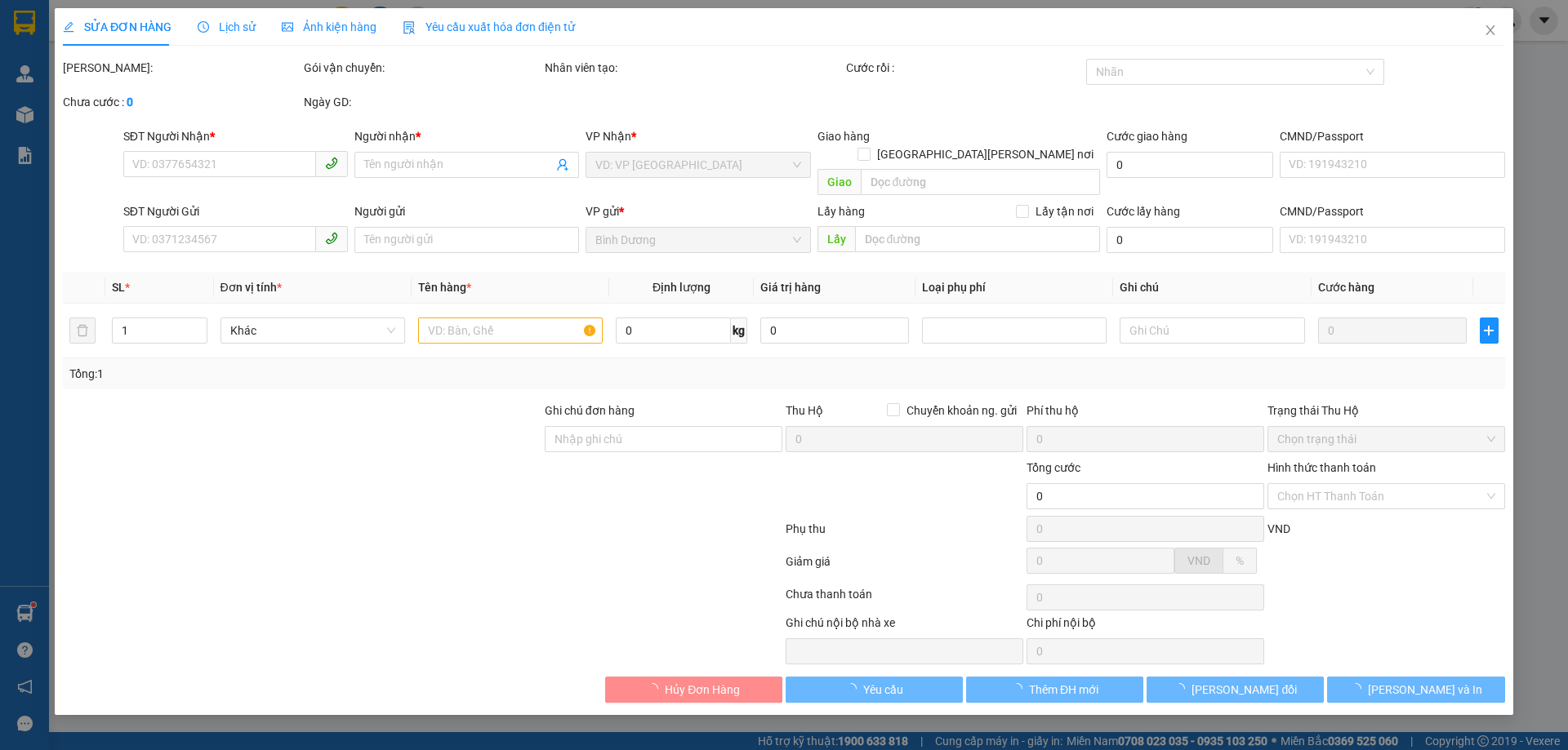
type input "0982562510"
type input "C Nữ"
type input "0903534299"
type input "[PERSON_NAME]"
type input "50.000"
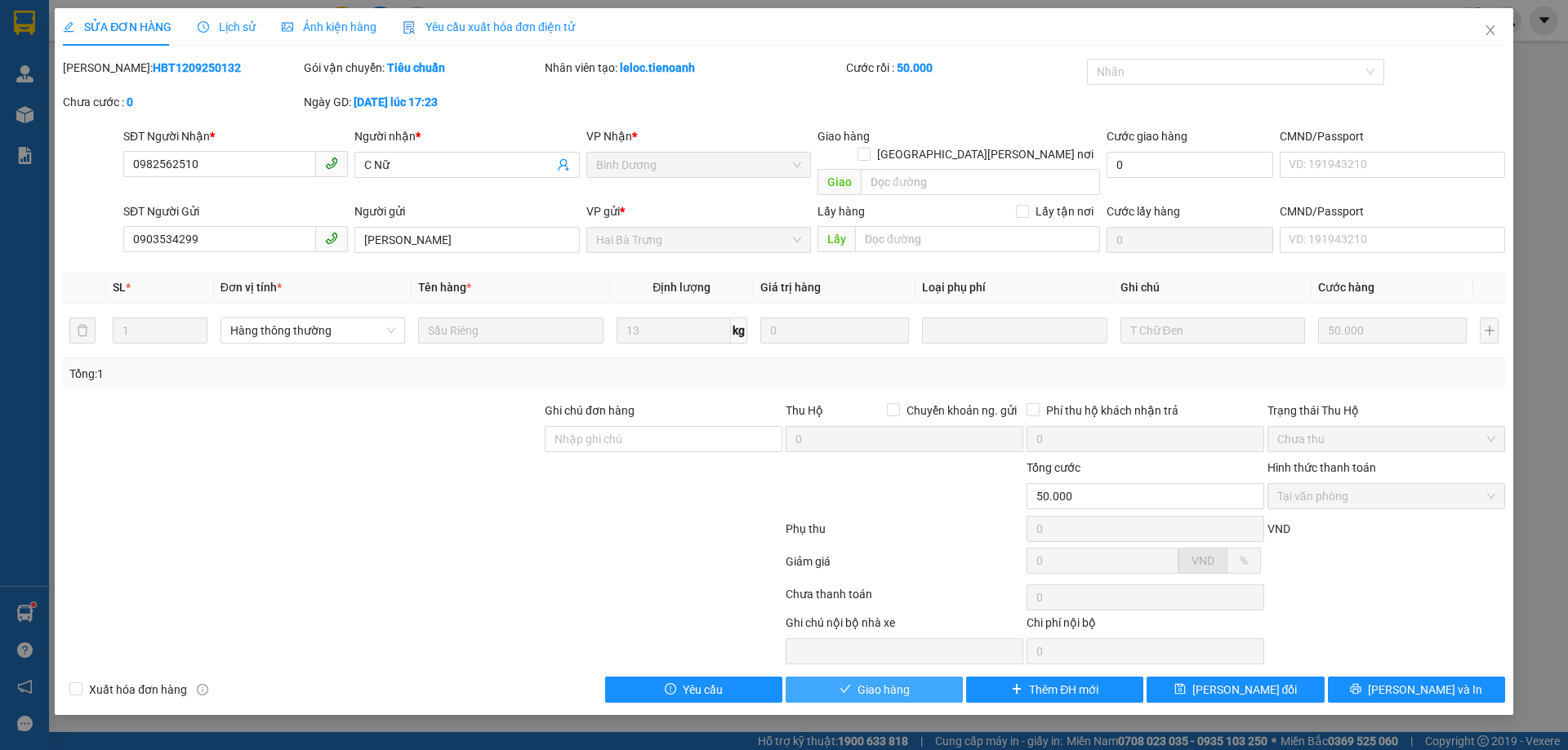
click at [917, 677] on button "Giao hàng" at bounding box center [874, 689] width 177 height 26
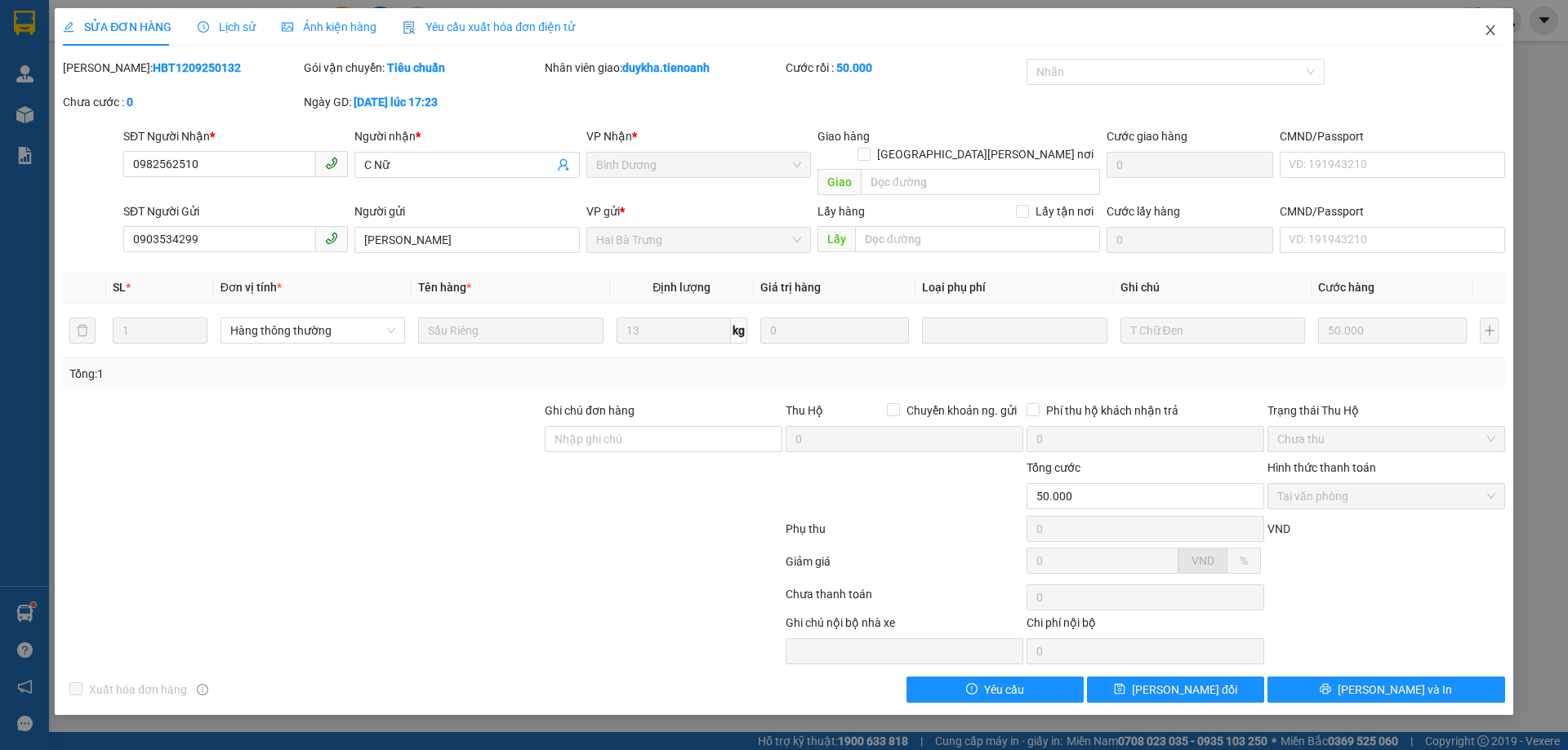
click at [1489, 32] on icon "close" at bounding box center [1490, 30] width 13 height 13
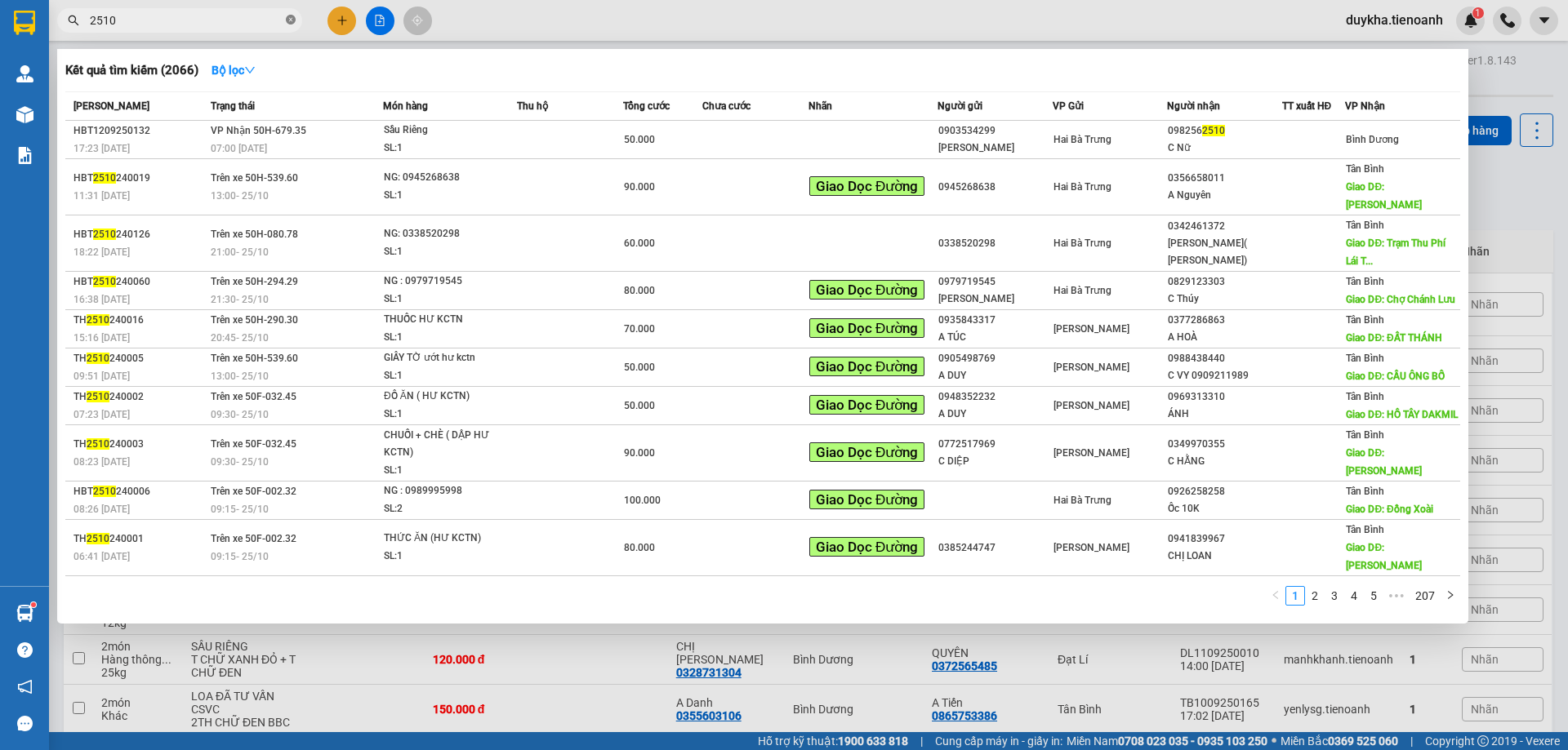
click at [289, 19] on icon "close-circle" at bounding box center [290, 19] width 10 height 10
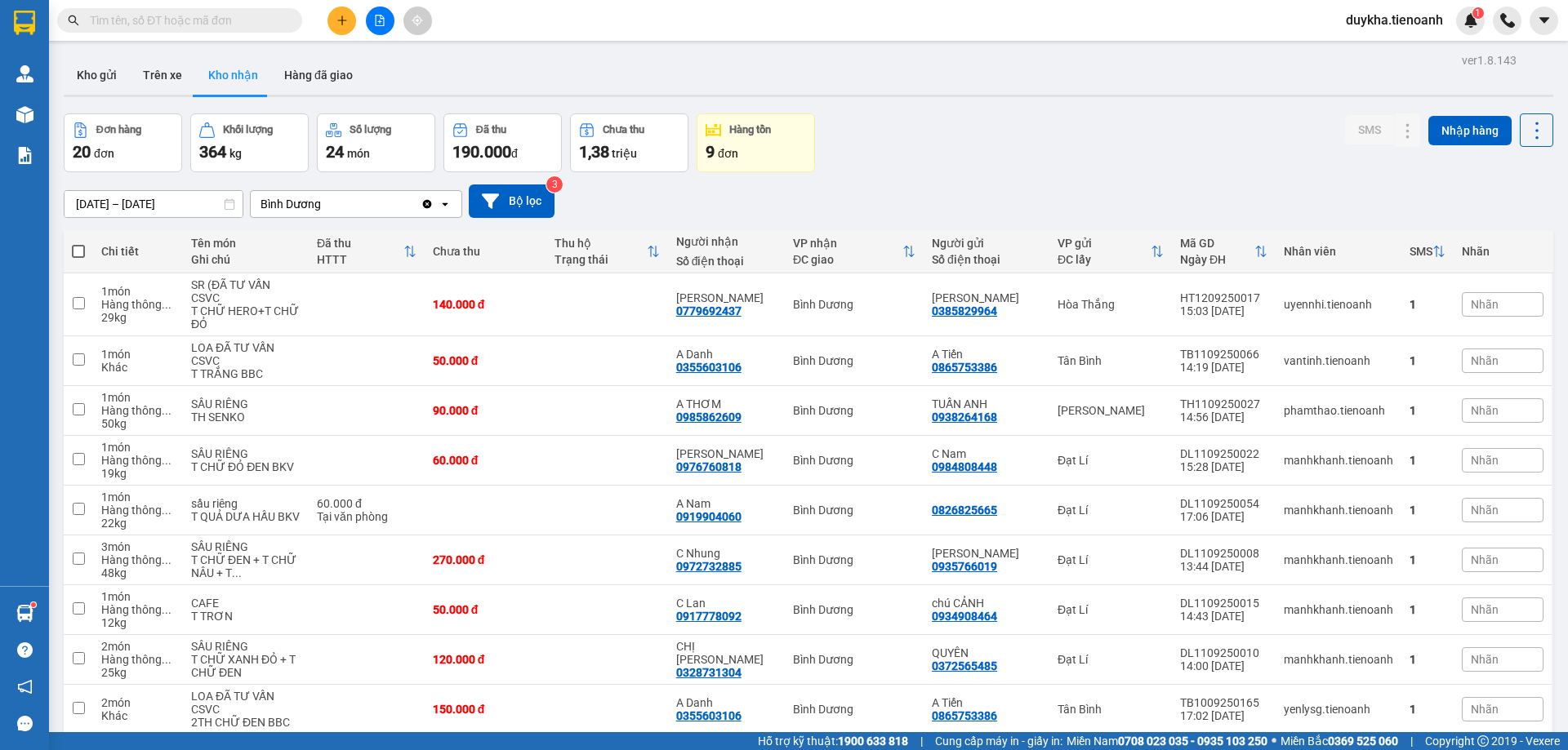
click at [270, 21] on input "text" at bounding box center [186, 21] width 192 height 18
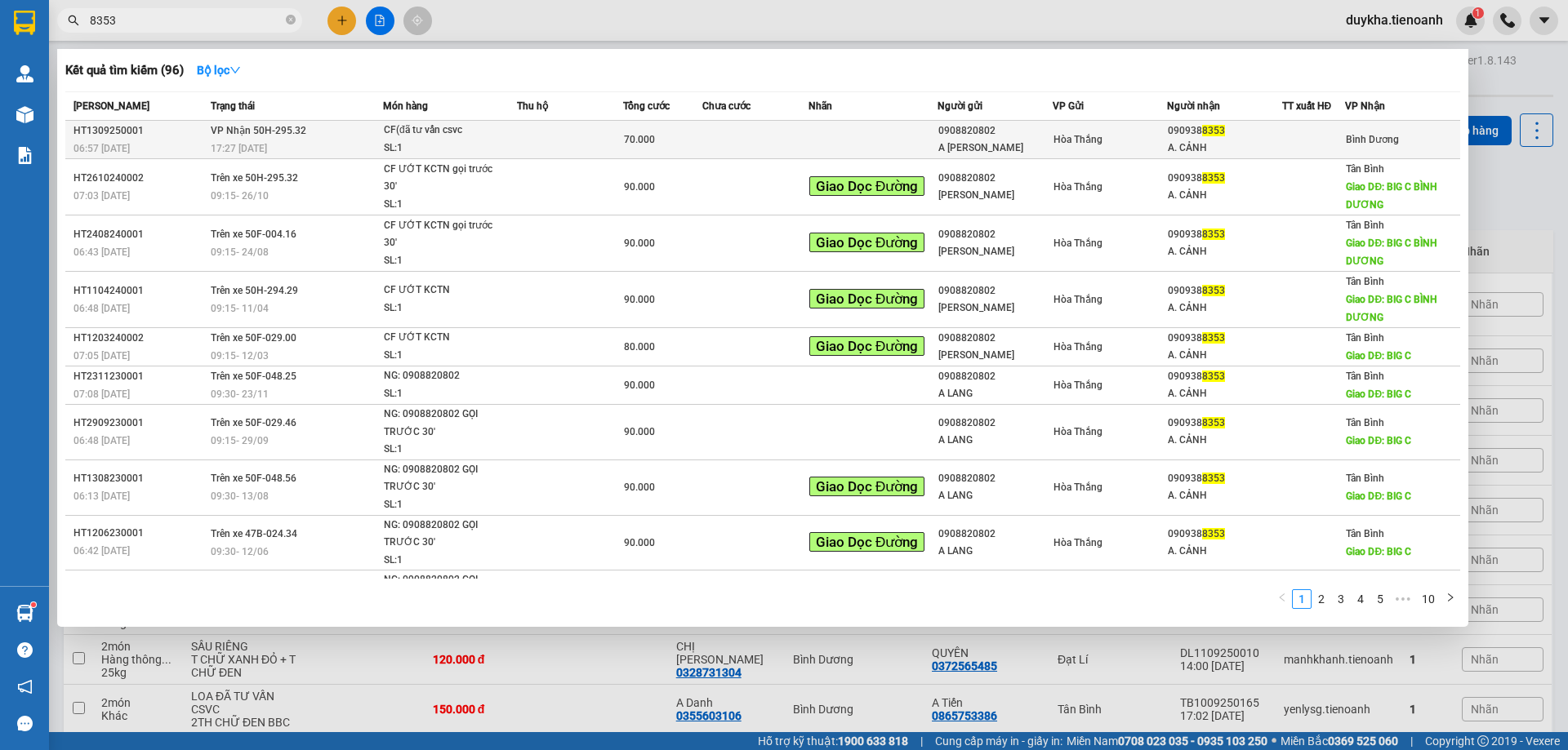
type input "8353"
click at [702, 147] on td at bounding box center [755, 140] width 106 height 38
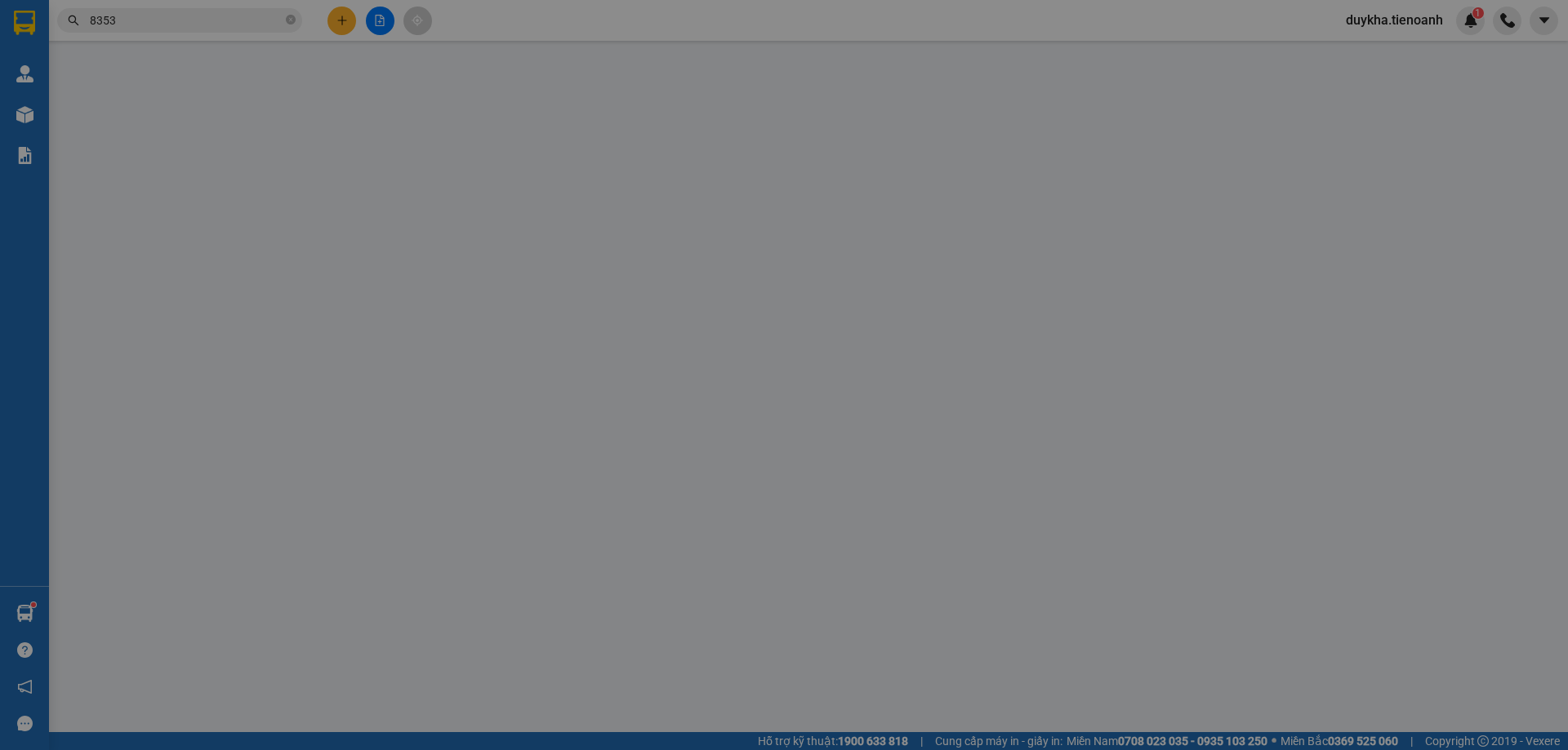
type input "0909388353"
type input "A. CẢNH"
type input "0908820802"
type input "A [PERSON_NAME]"
type input "240387054"
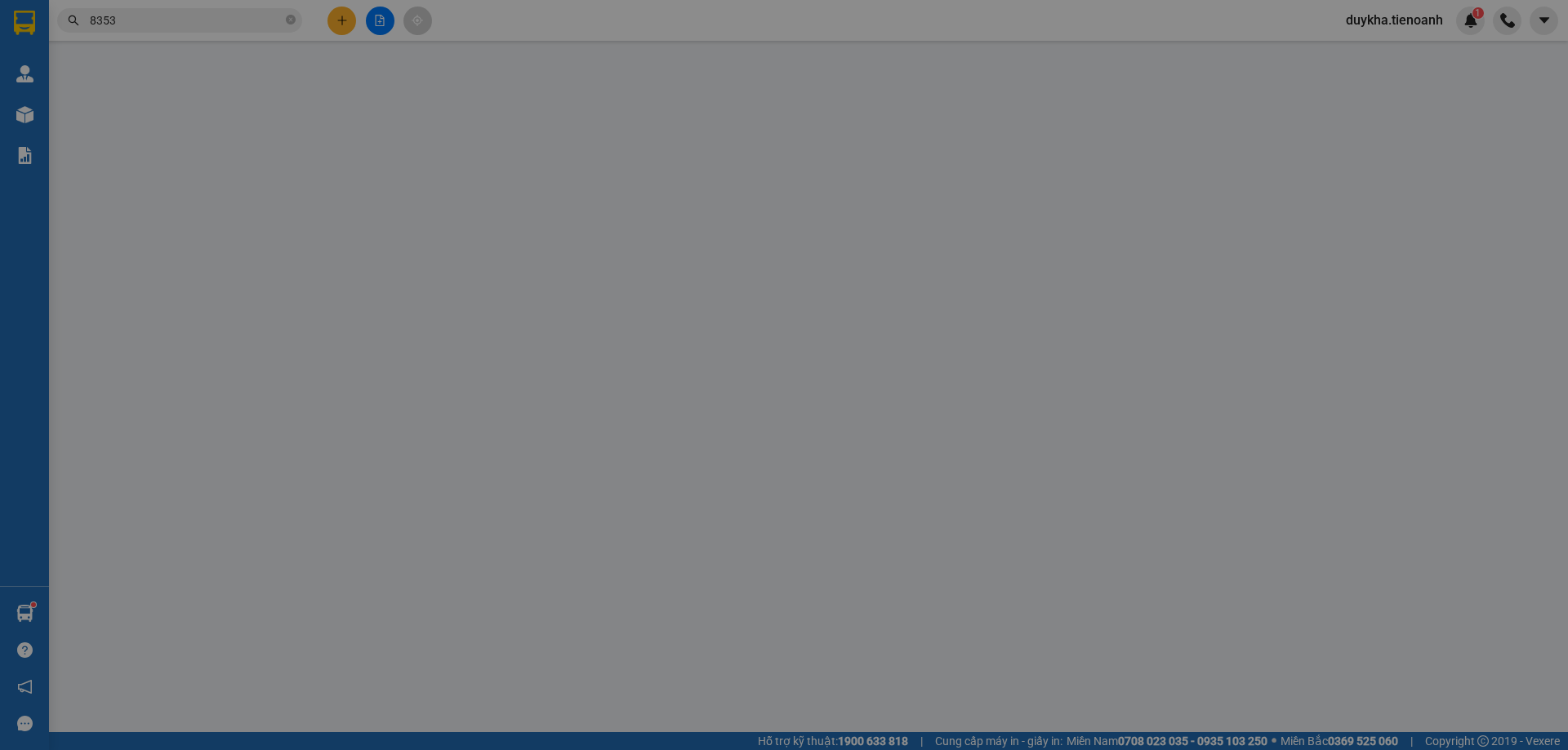
type input "70.000"
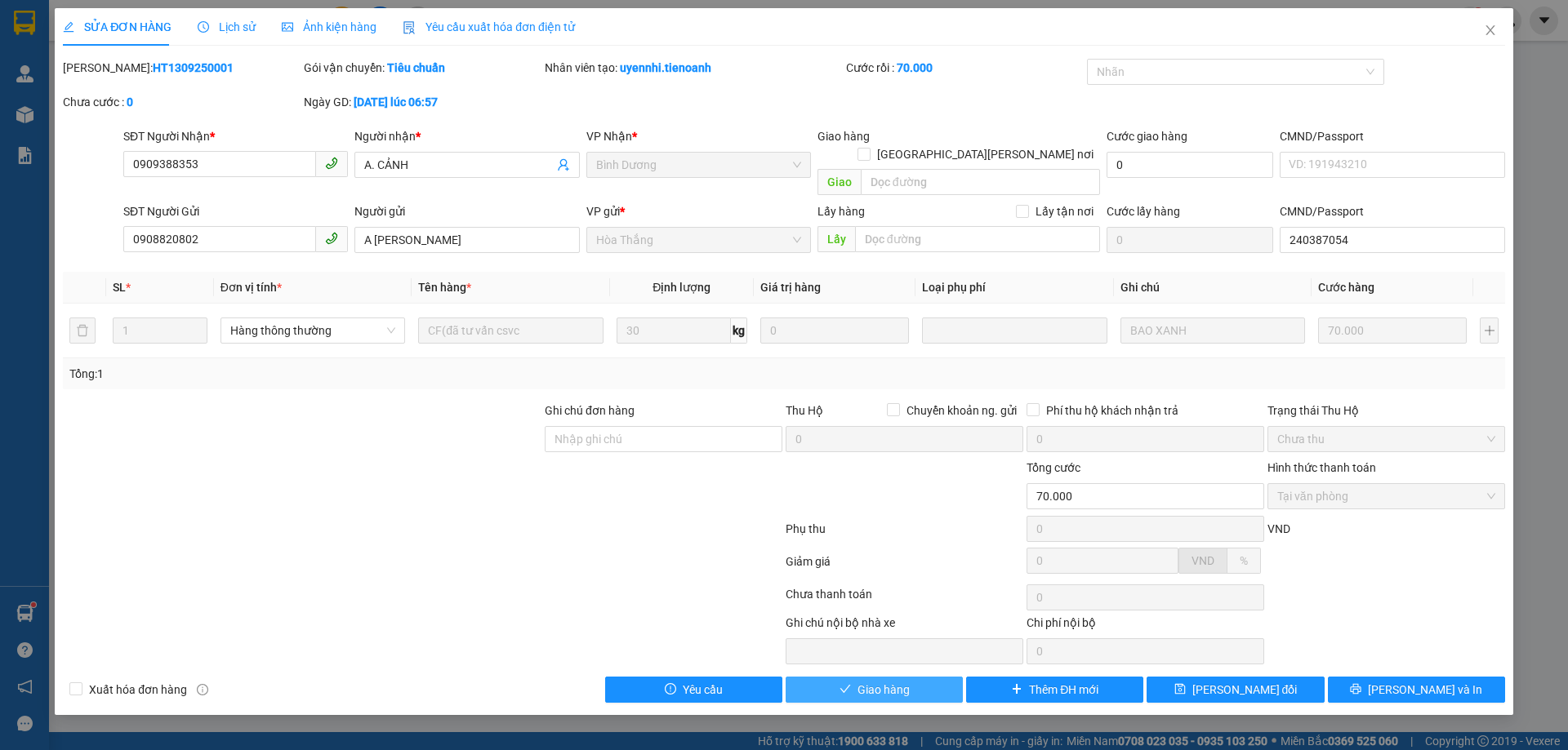
click at [934, 678] on button "Giao hàng" at bounding box center [874, 689] width 177 height 26
